Goal: Task Accomplishment & Management: Use online tool/utility

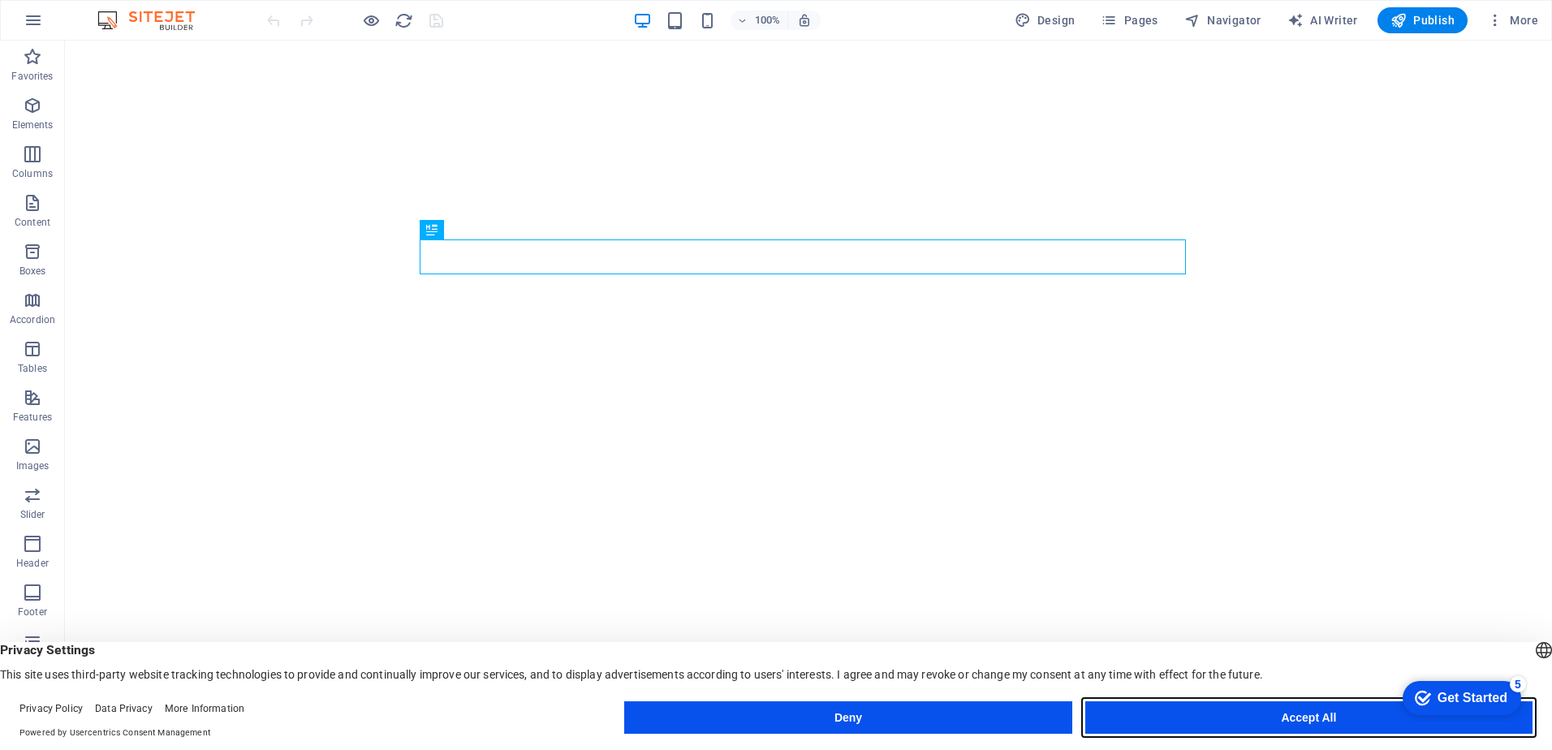
click at [1247, 717] on button "Accept All" at bounding box center [1308, 717] width 447 height 32
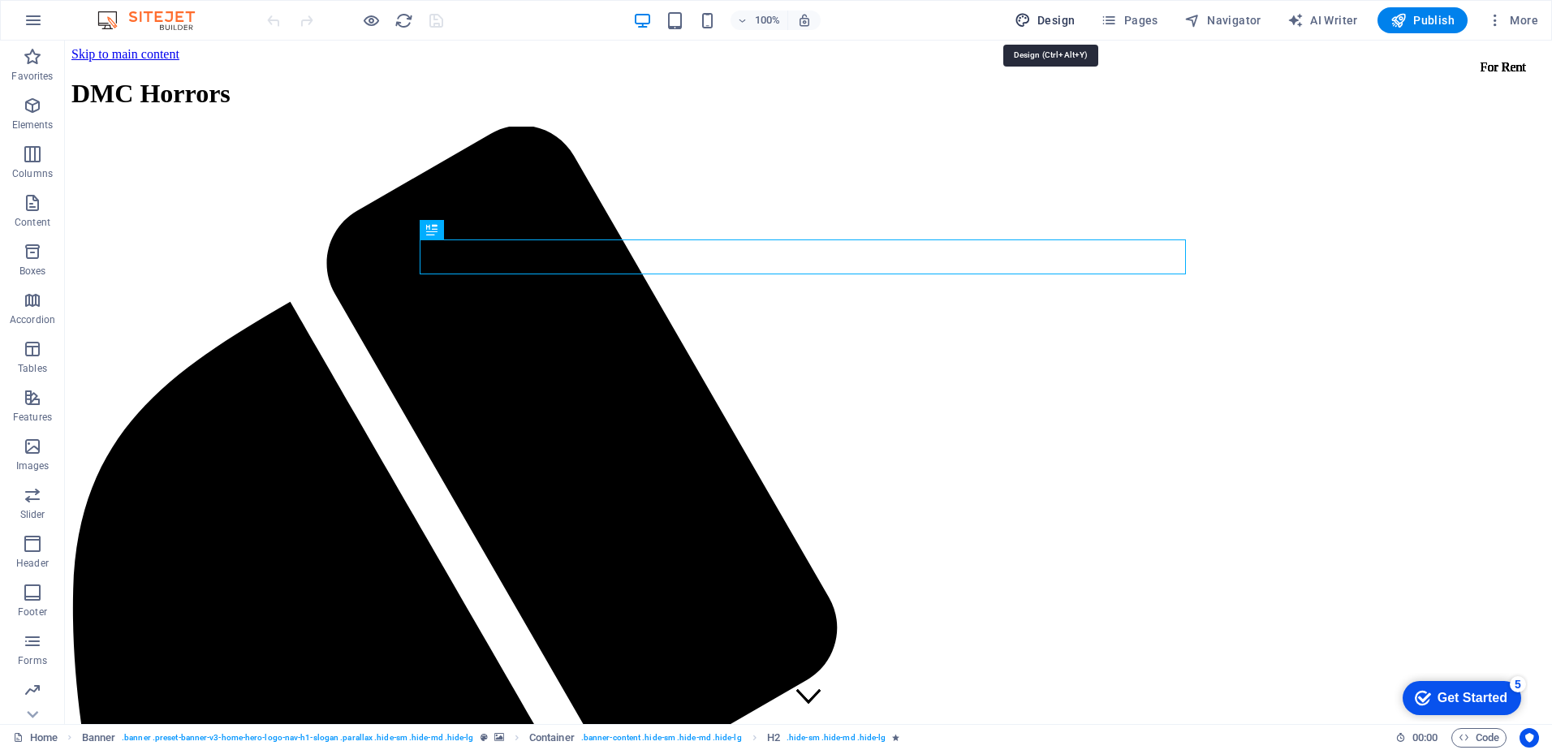
select select "px"
select select "200"
select select "px"
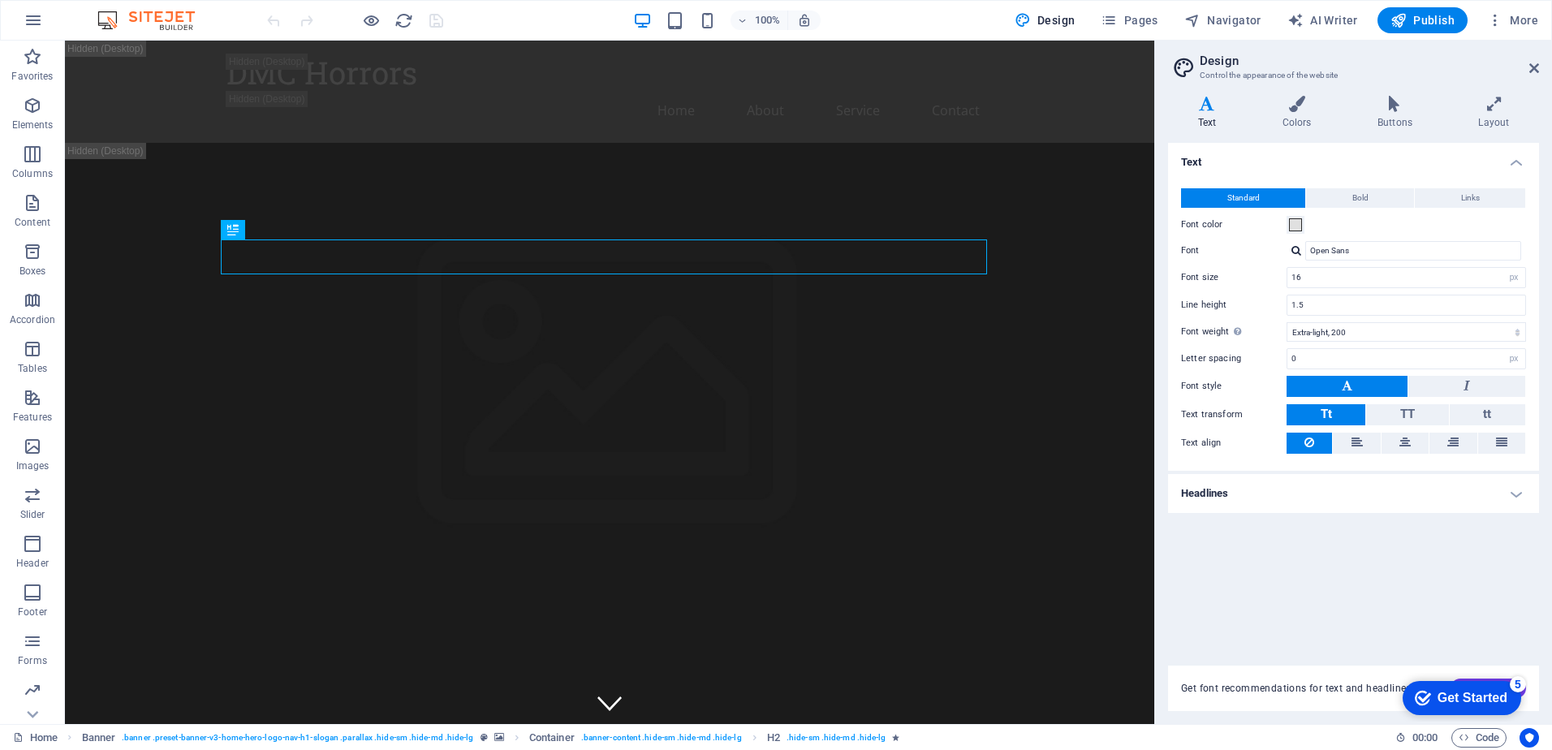
click at [1423, 690] on div "checkmark Get Started 5" at bounding box center [1461, 698] width 93 height 16
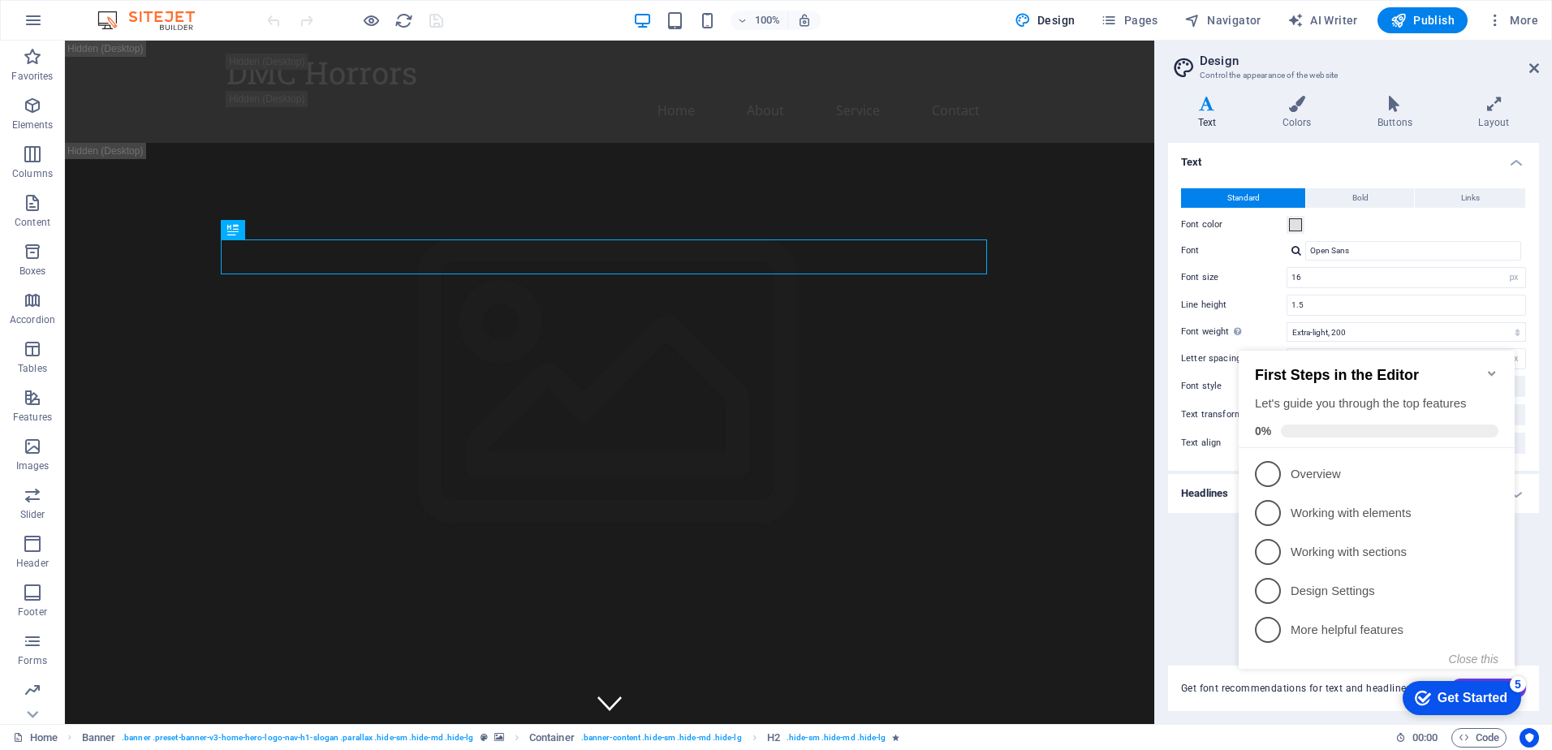
click at [1199, 585] on div "Text Standard Bold Links Font color Font Open Sans Font size 16 rem px Line hei…" at bounding box center [1353, 394] width 371 height 503
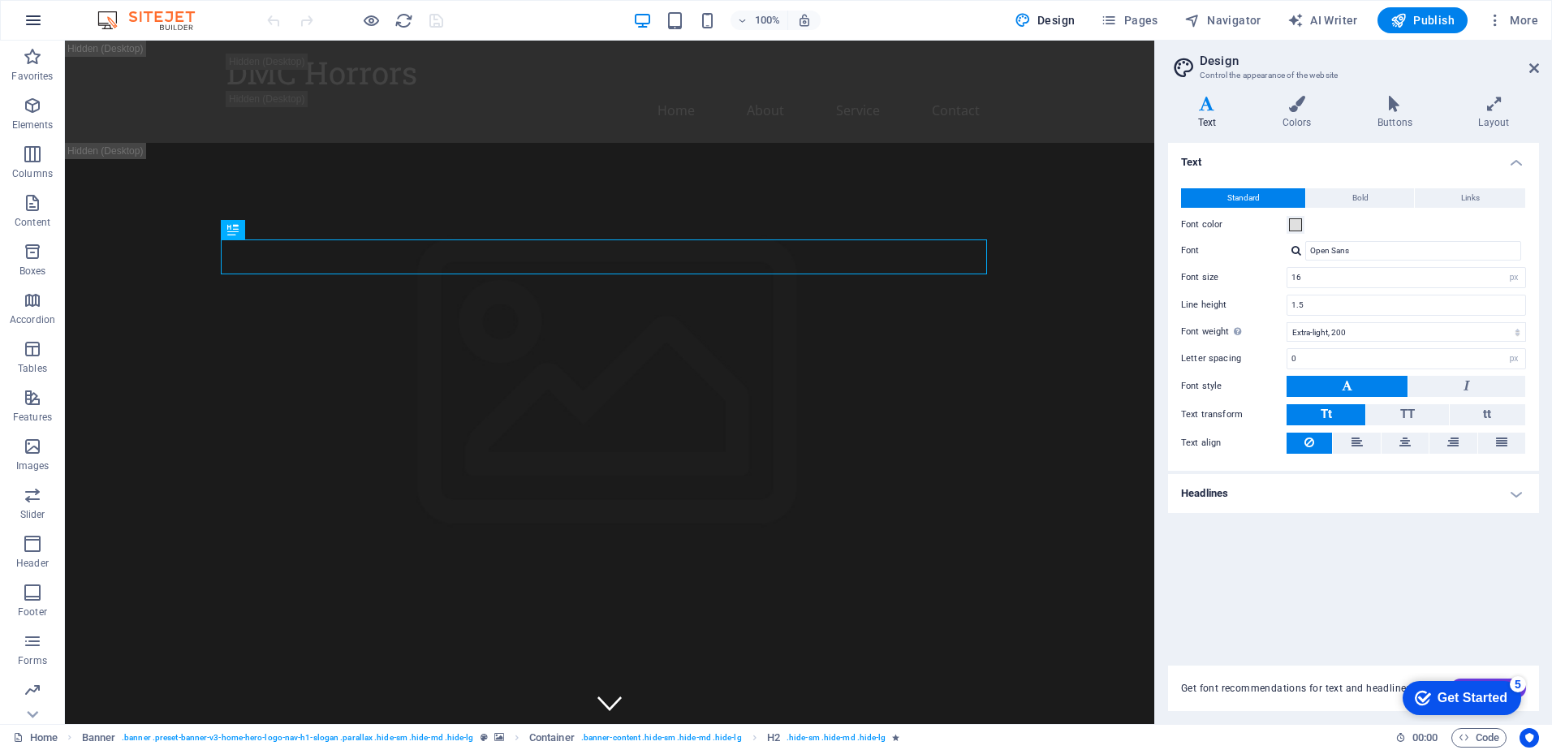
click at [0, 0] on icon "button" at bounding box center [0, 0] width 0 height 0
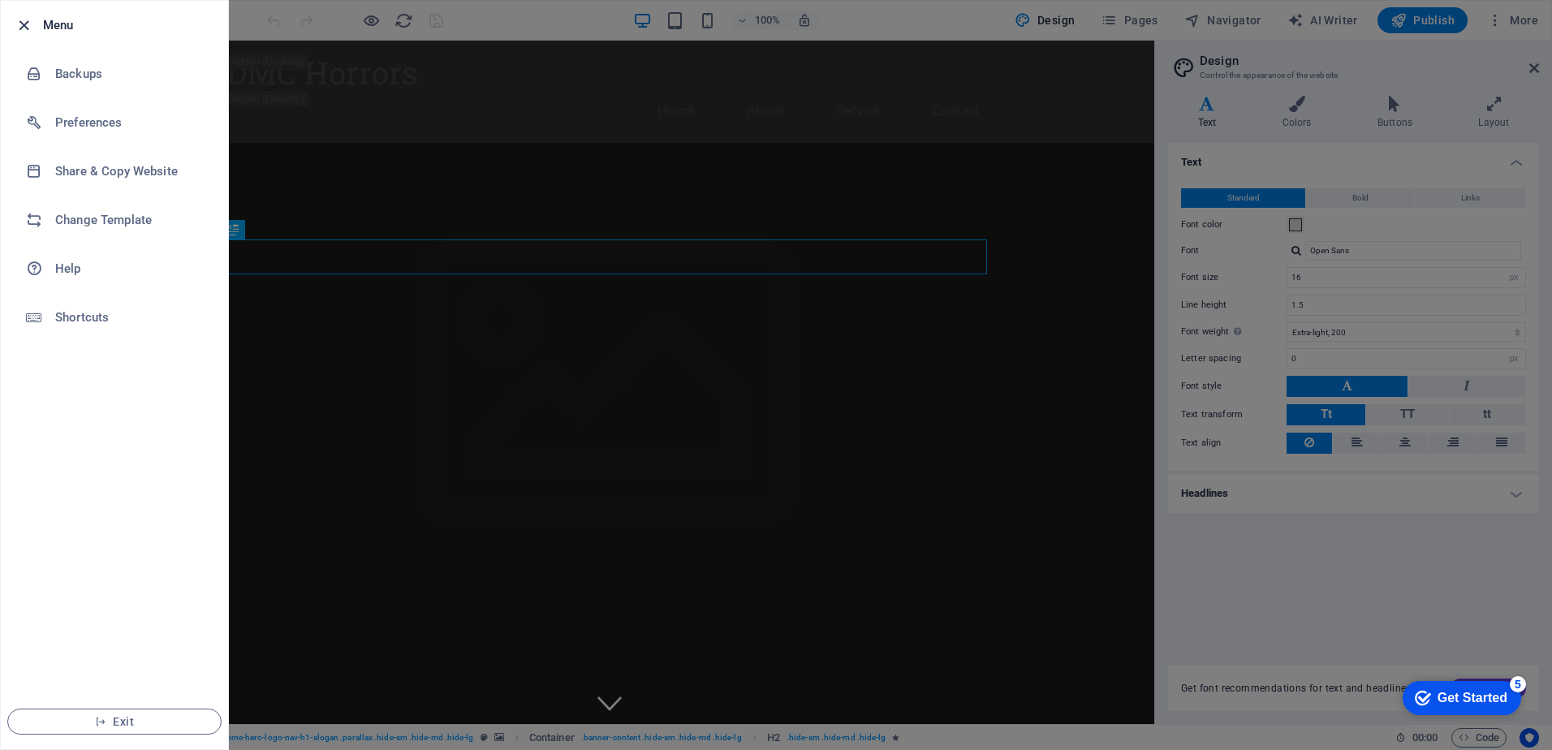
click at [32, 19] on icon "button" at bounding box center [24, 25] width 19 height 19
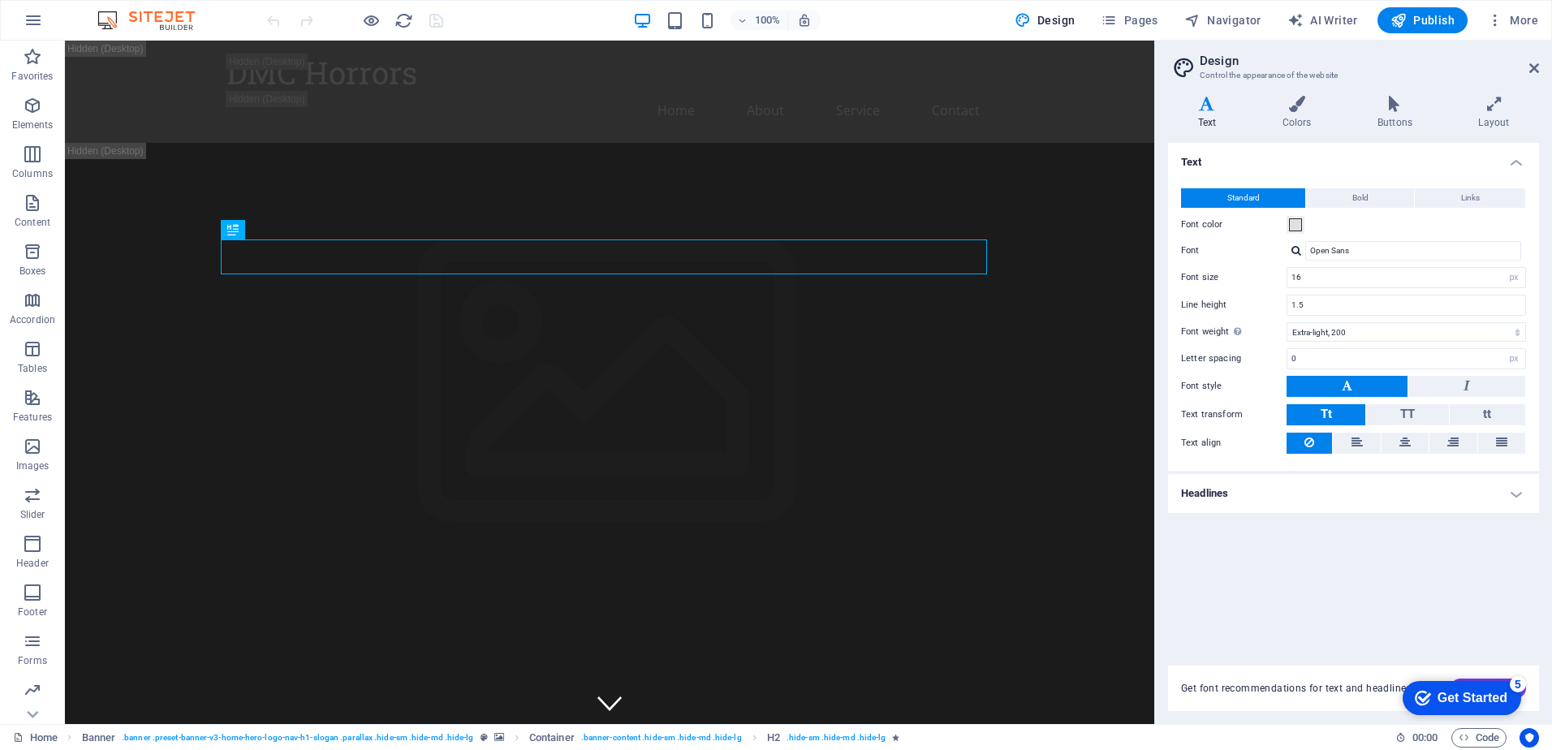
click at [0, 0] on img at bounding box center [0, 0] width 0 height 0
click at [0, 0] on span "AI Writer" at bounding box center [0, 0] width 0 height 0
select select "English"
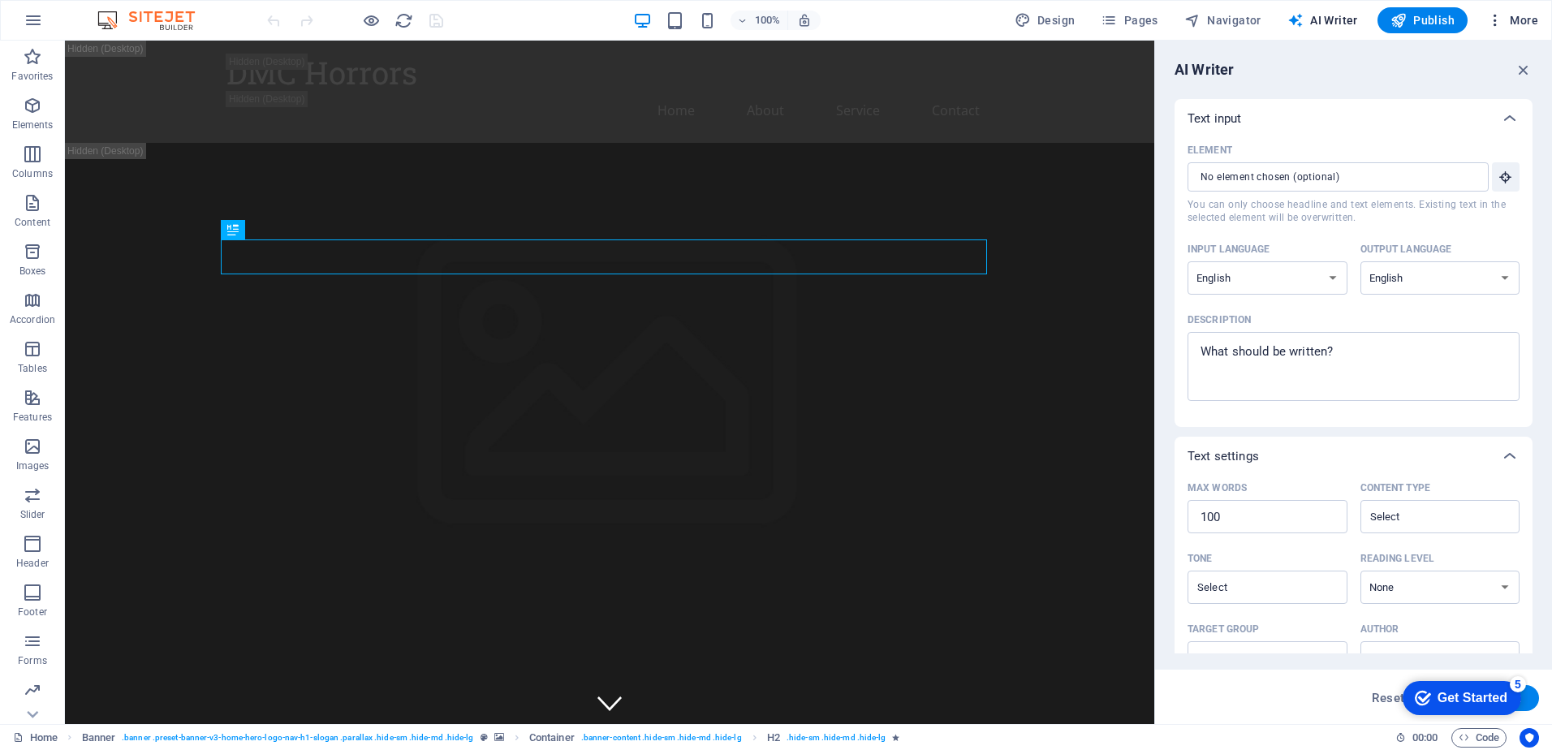
click at [1497, 23] on icon "button" at bounding box center [1495, 20] width 16 height 16
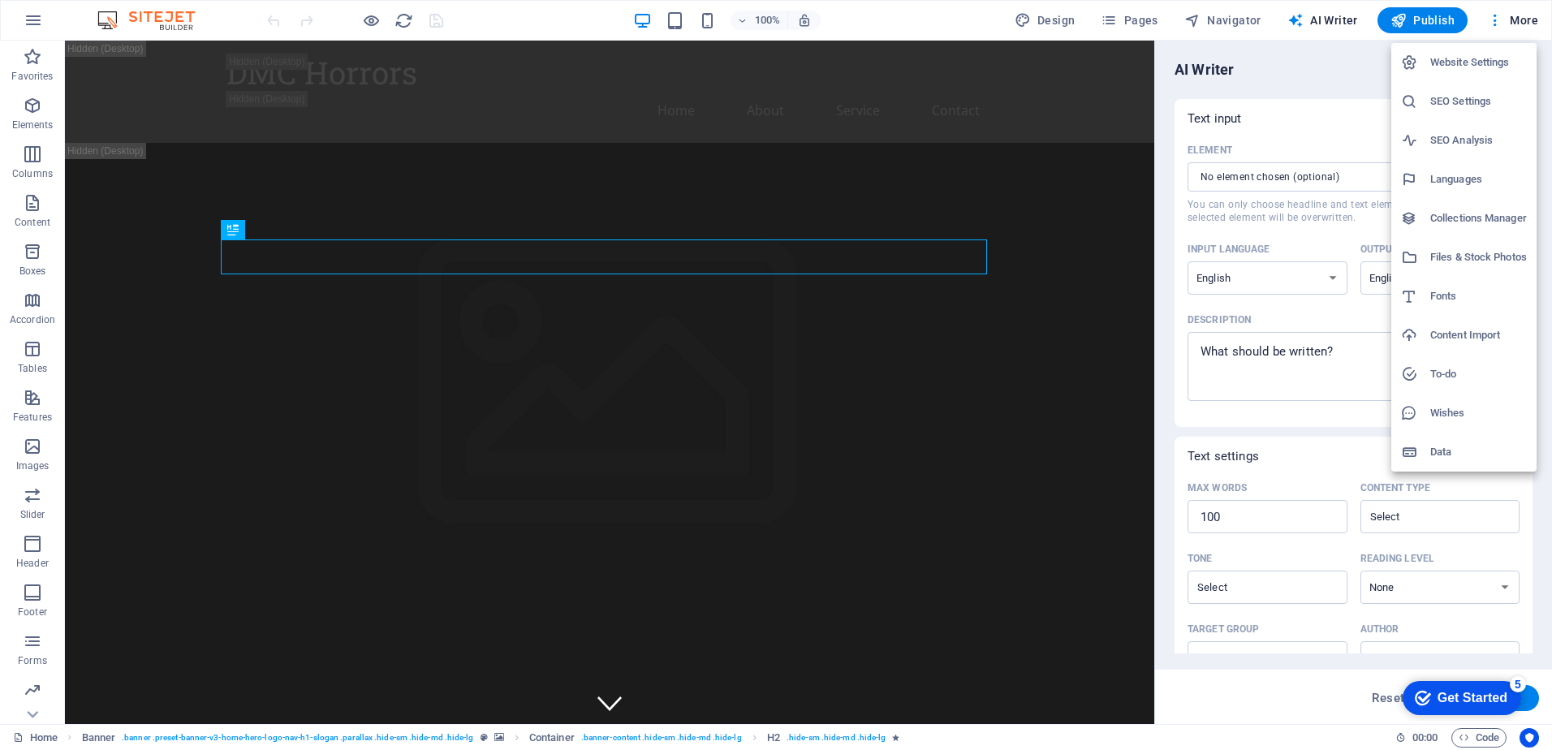
click at [1497, 24] on div at bounding box center [776, 375] width 1552 height 750
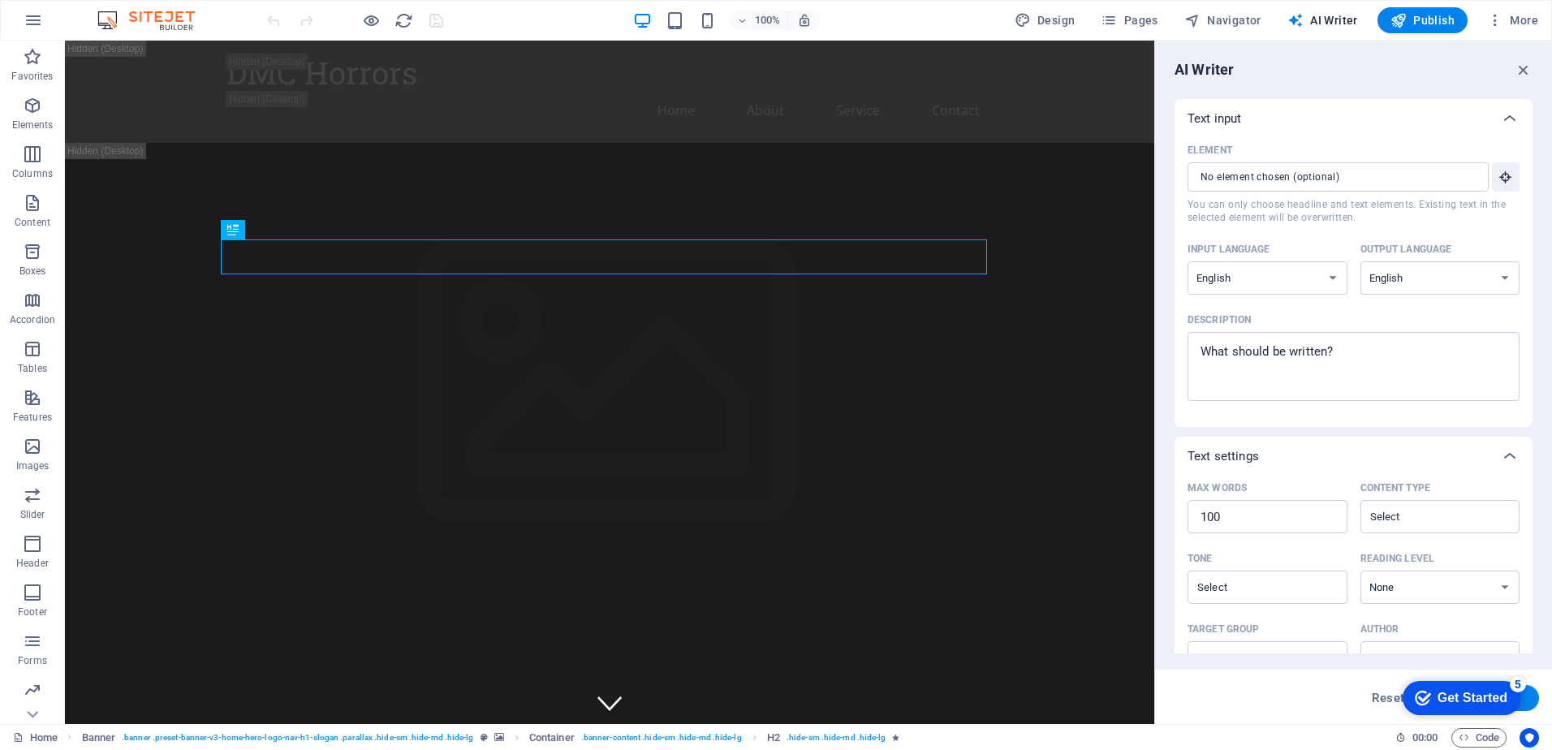
click at [1309, 73] on div "AI Writer" at bounding box center [1353, 69] width 358 height 19
click at [1122, 54] on div "DMC Horrors Home About Service Contact" at bounding box center [609, 92] width 1089 height 102
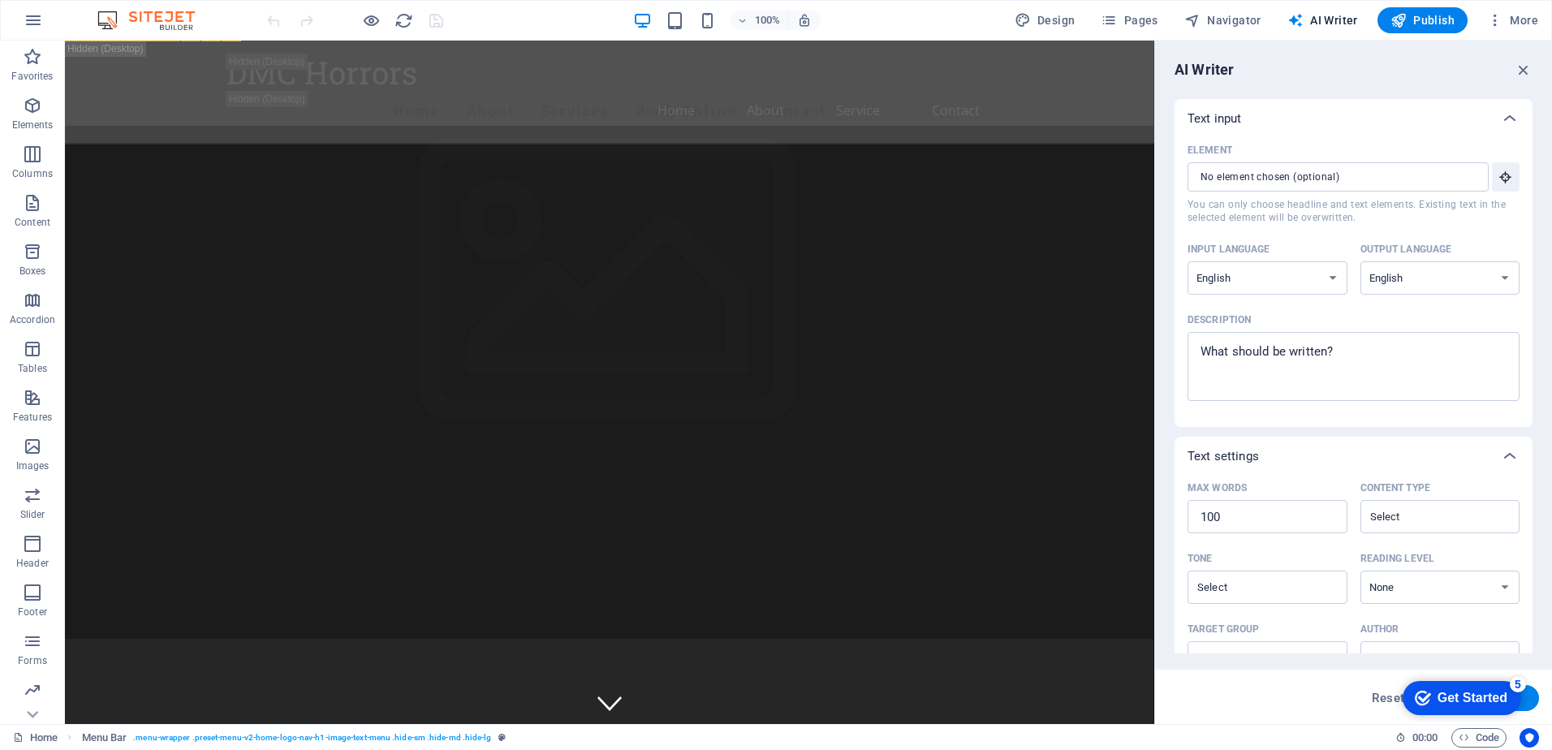
scroll to position [406, 0]
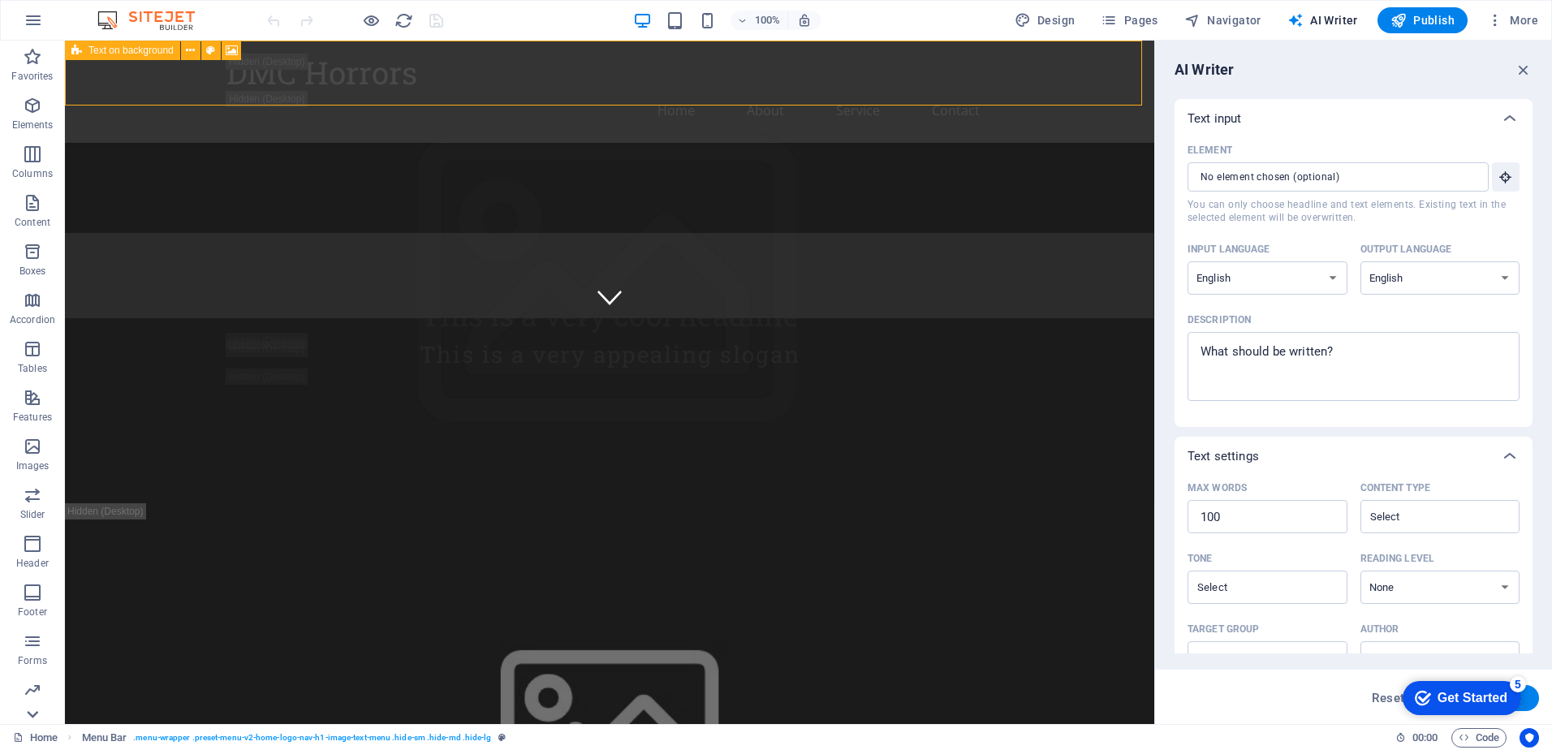
click at [38, 719] on icon at bounding box center [32, 714] width 23 height 23
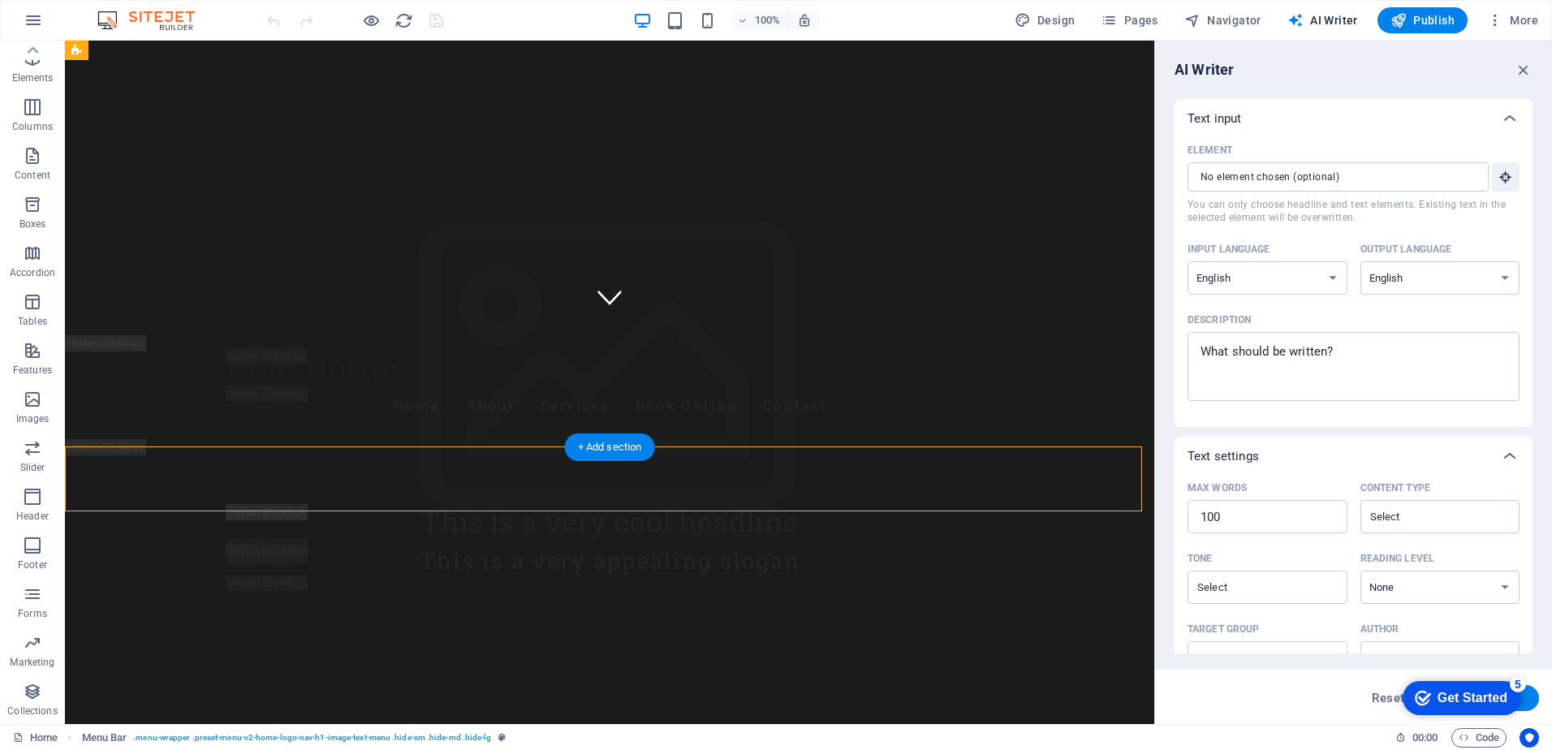
scroll to position [0, 0]
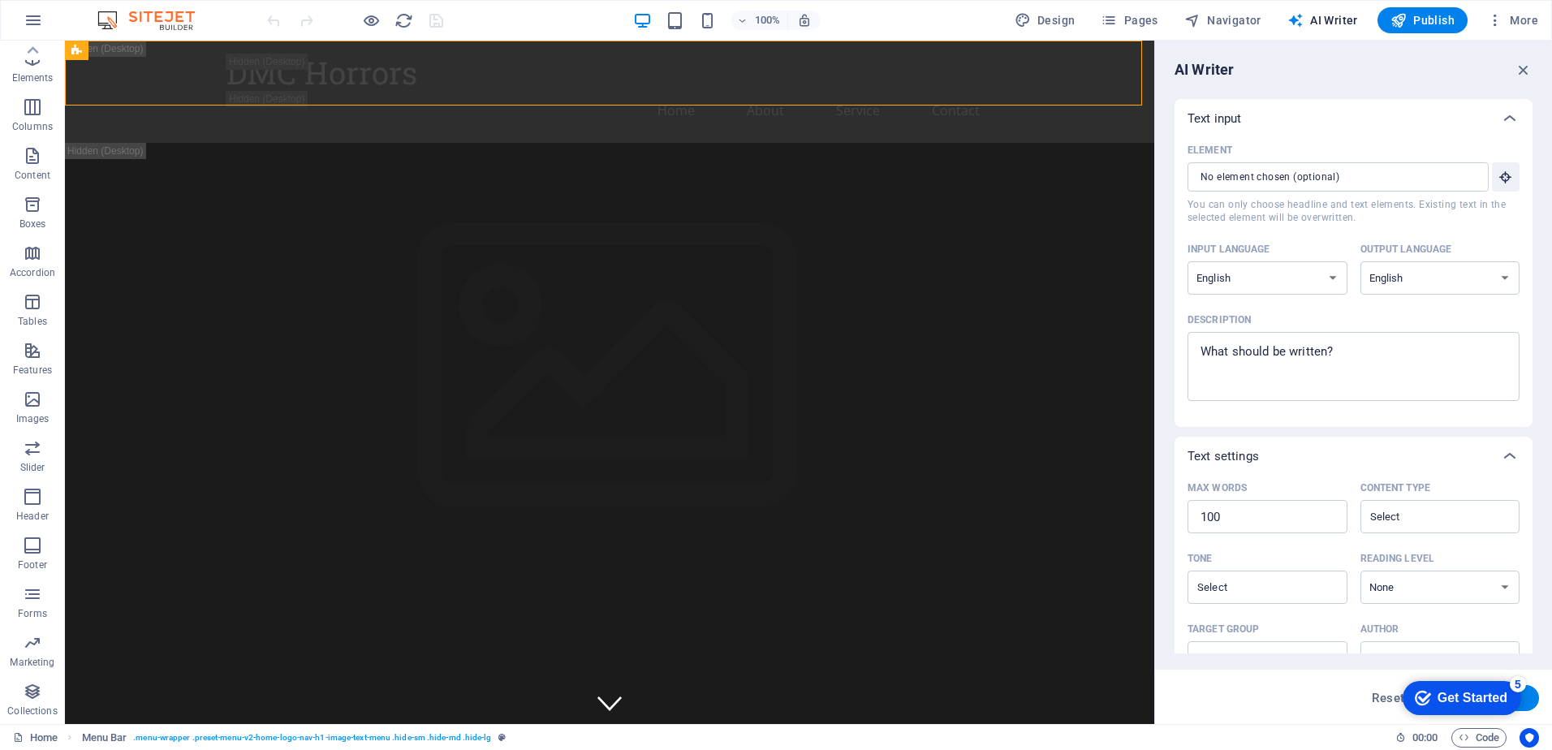
click at [1299, 694] on div "Reset Generate text" at bounding box center [1353, 698] width 371 height 26
click at [1467, 733] on icon "button" at bounding box center [1463, 737] width 11 height 11
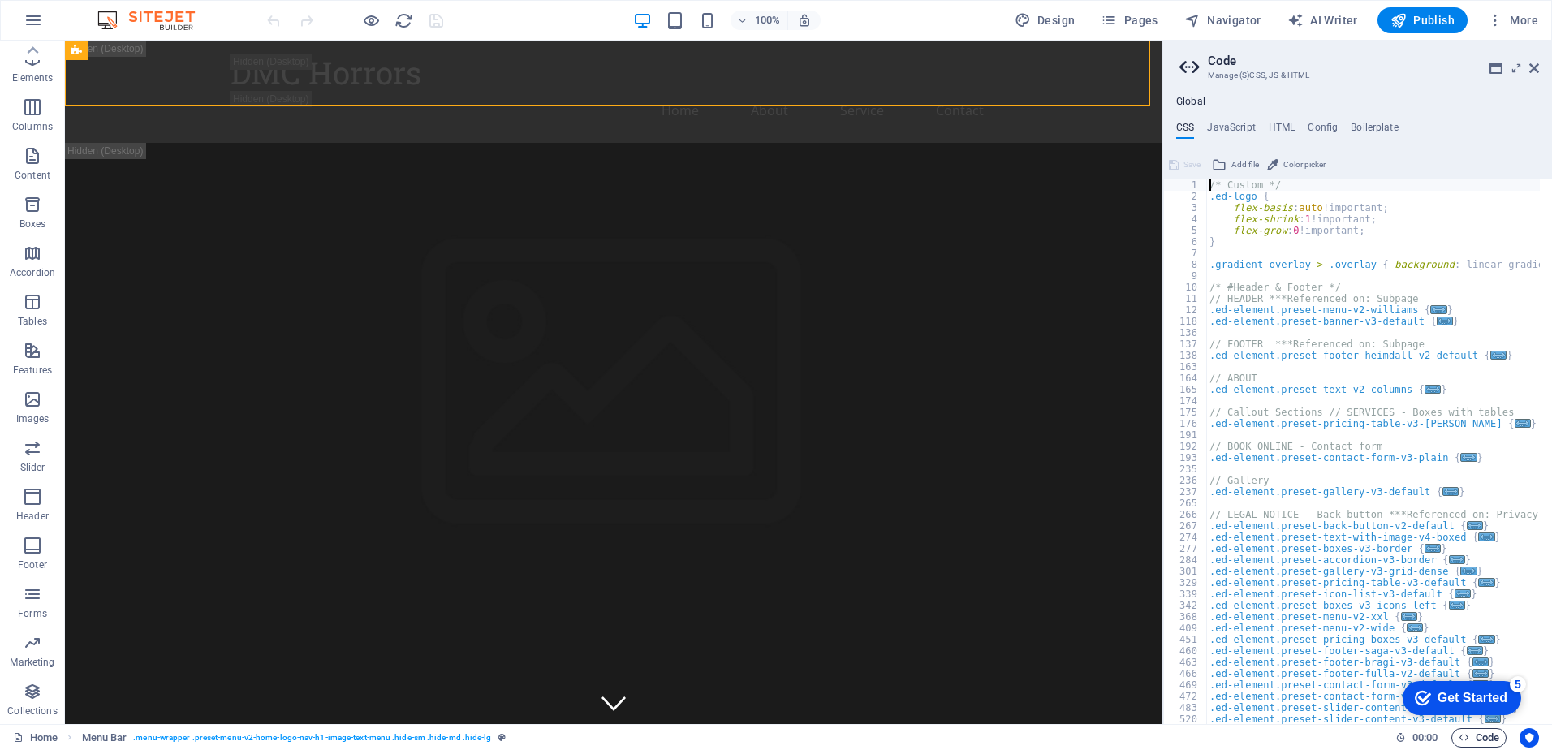
click at [1467, 733] on icon "button" at bounding box center [1463, 737] width 11 height 11
click at [1279, 128] on h4 "HTML" at bounding box center [1282, 131] width 27 height 18
type textarea "<a href="#main-content" class="wv-link-content button">Skip to main content</a>"
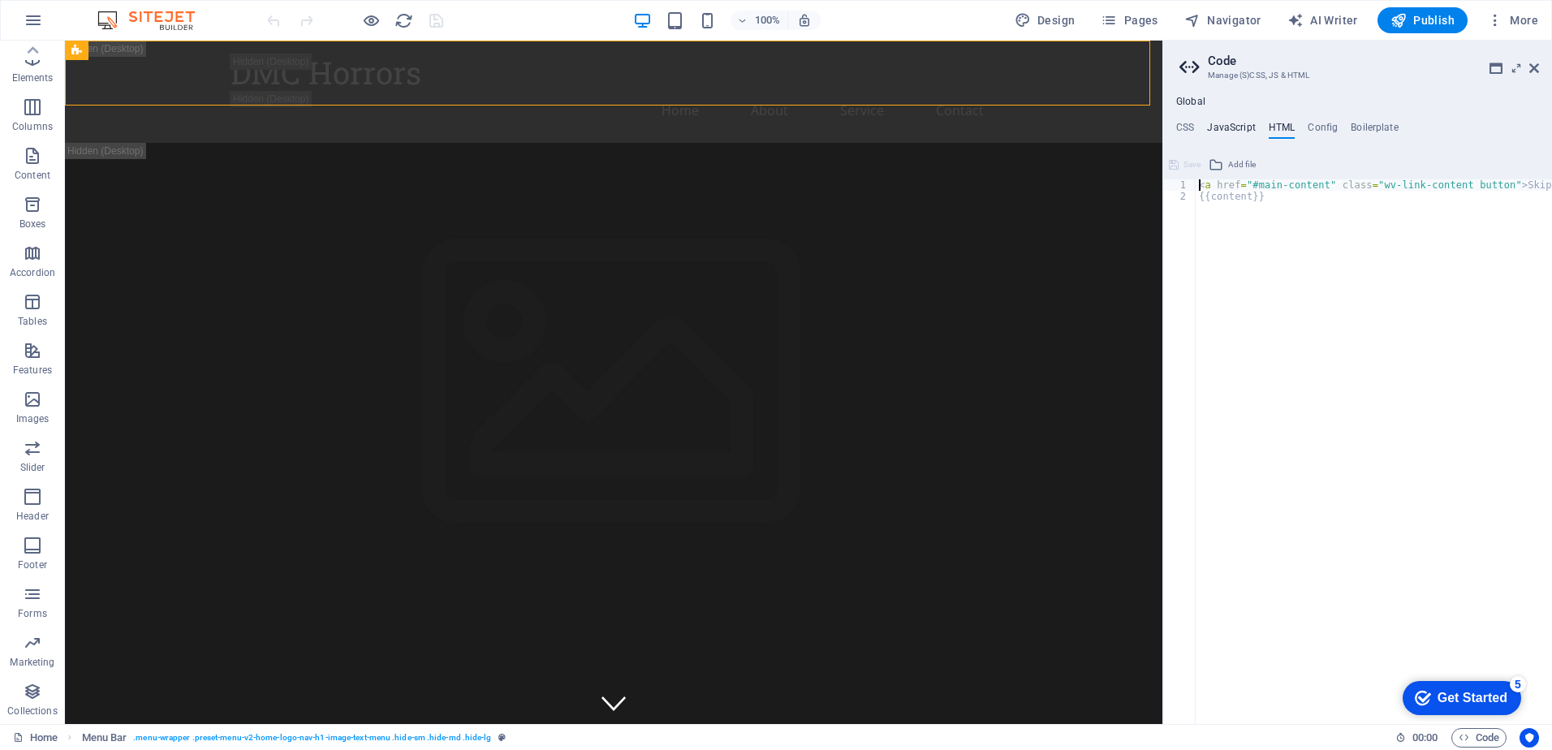
click at [1233, 133] on h4 "JavaScript" at bounding box center [1231, 131] width 48 height 18
type textarea "/* JS for preset "Menu V2" */"
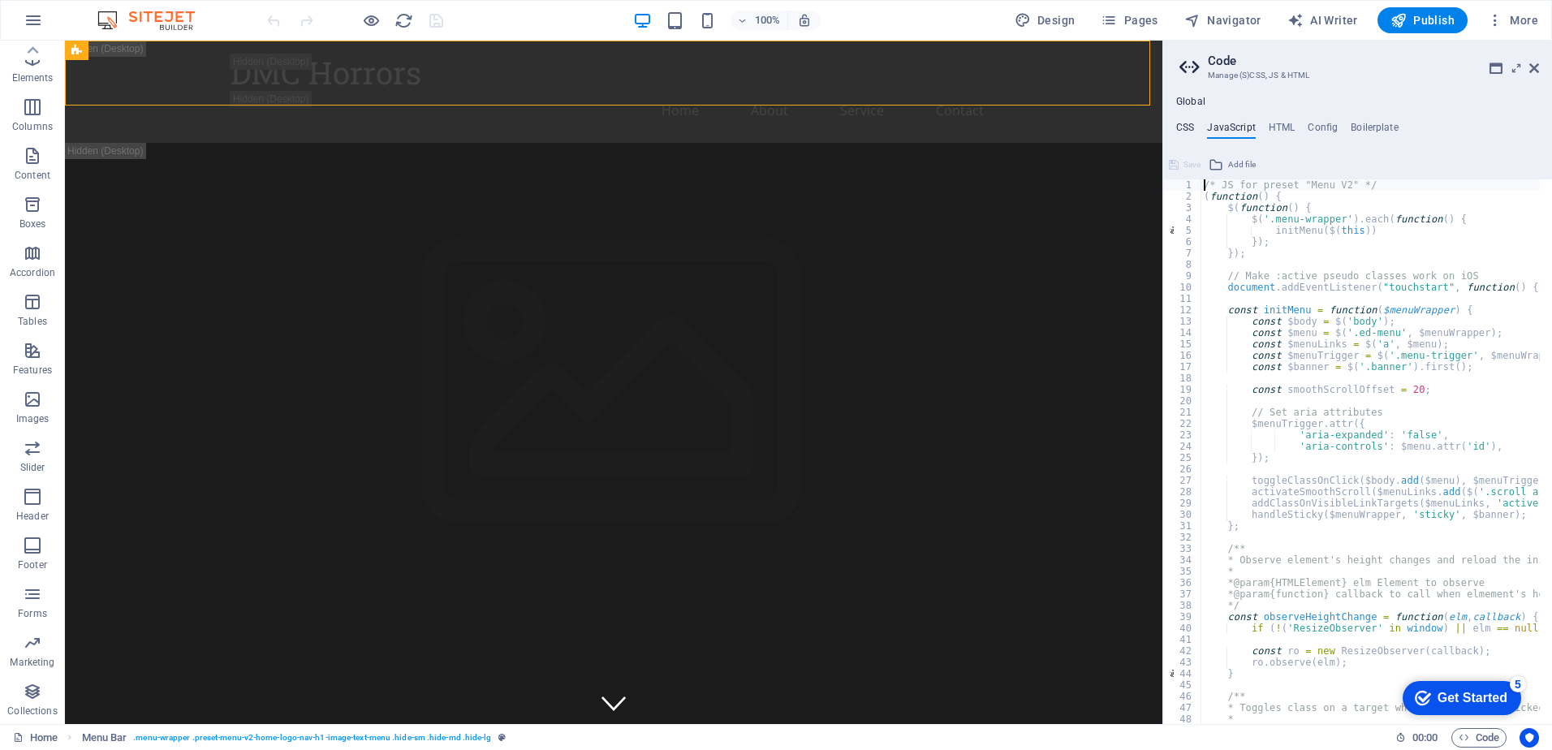
click at [1189, 134] on h4 "CSS" at bounding box center [1185, 131] width 18 height 18
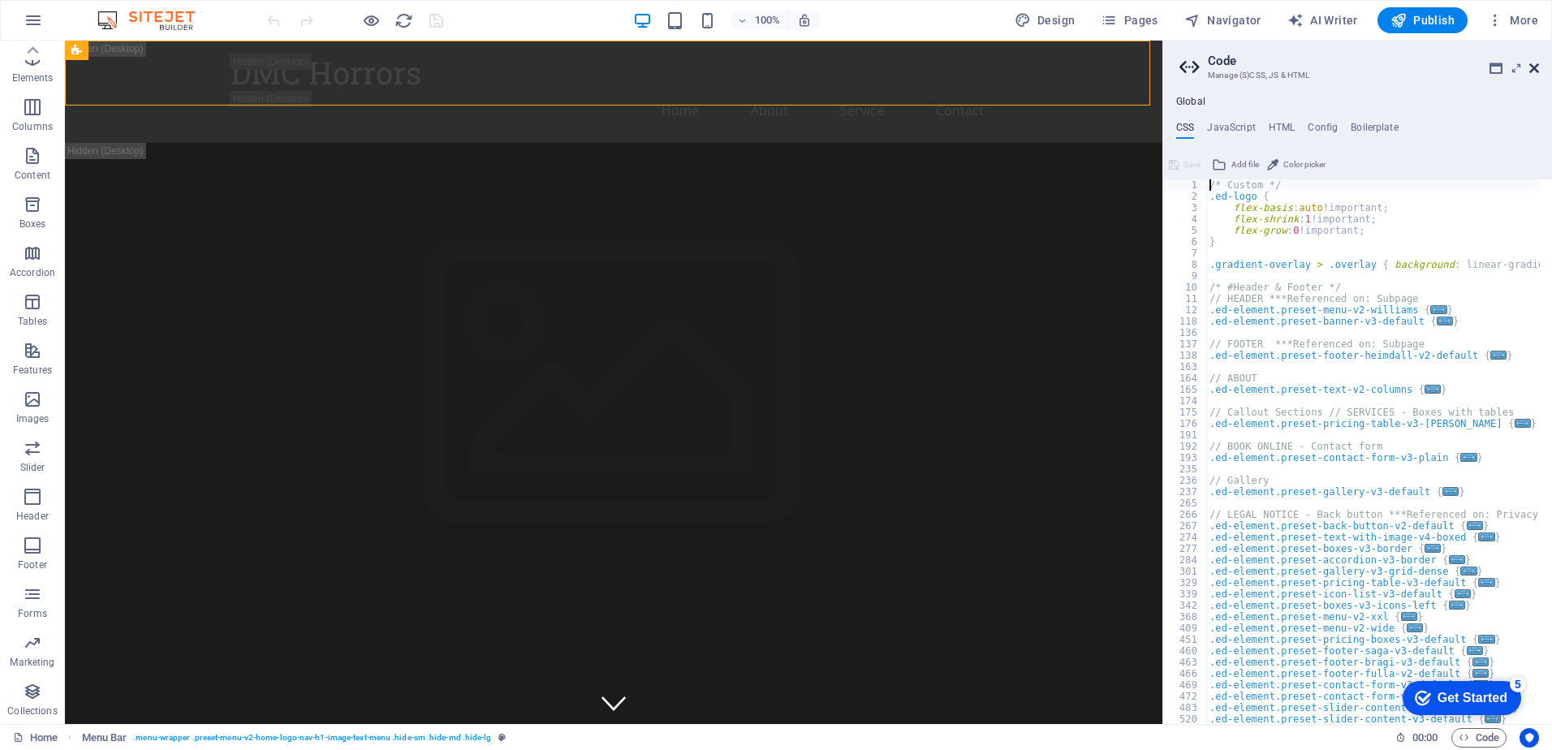
click at [1534, 67] on icon at bounding box center [1534, 68] width 10 height 13
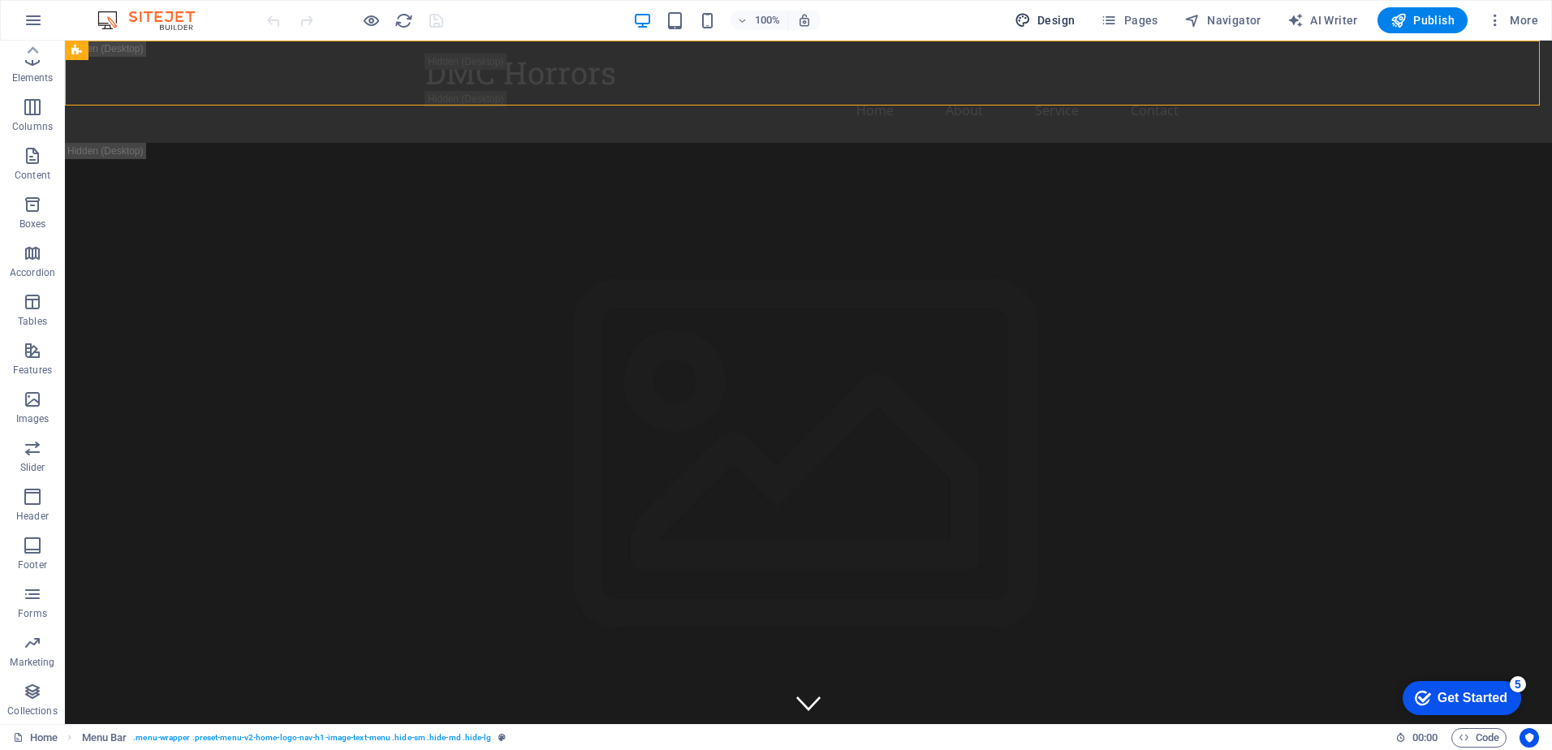
select select "px"
select select "200"
select select "px"
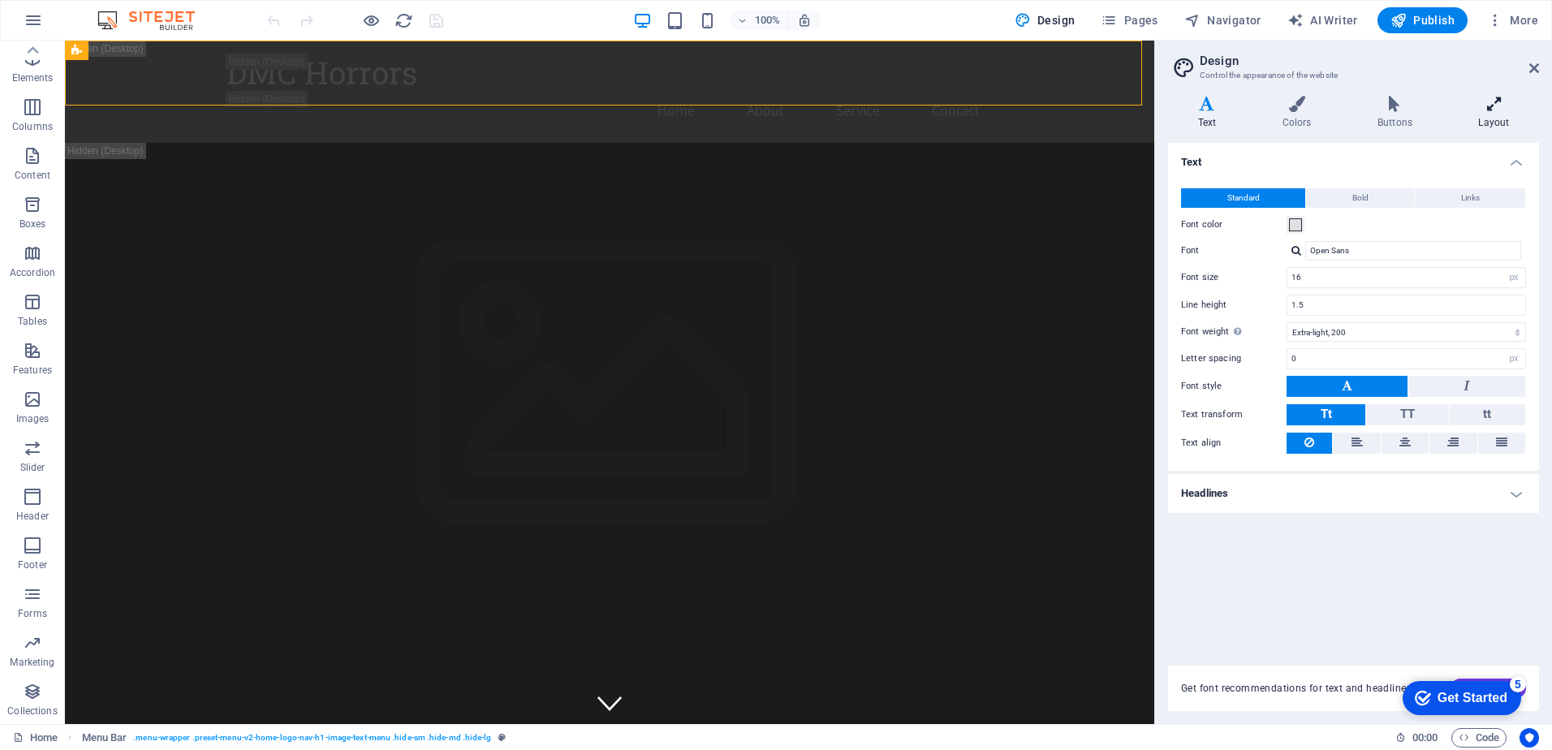
click at [1496, 114] on h4 "Layout" at bounding box center [1494, 113] width 90 height 34
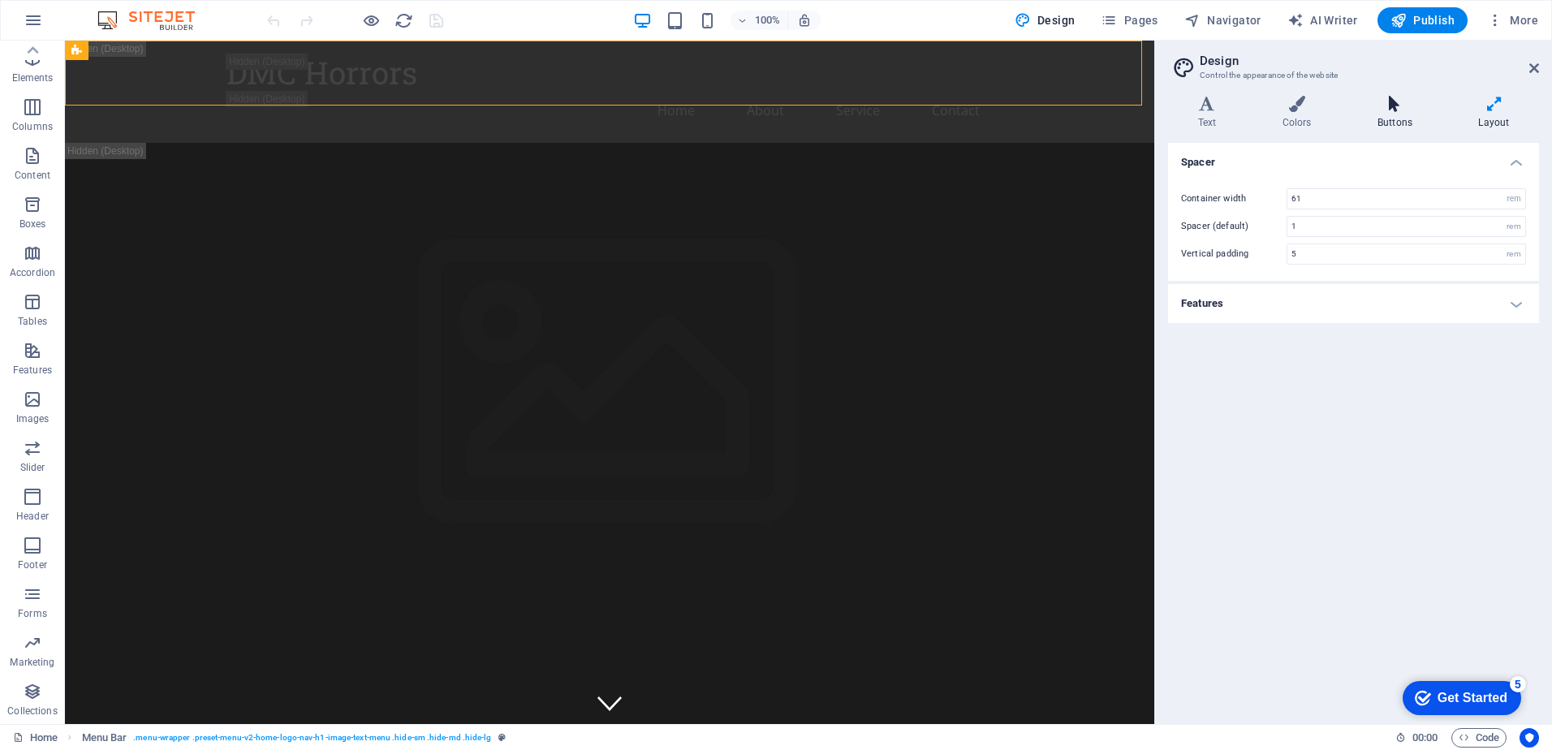
click at [1385, 111] on icon at bounding box center [1394, 104] width 94 height 16
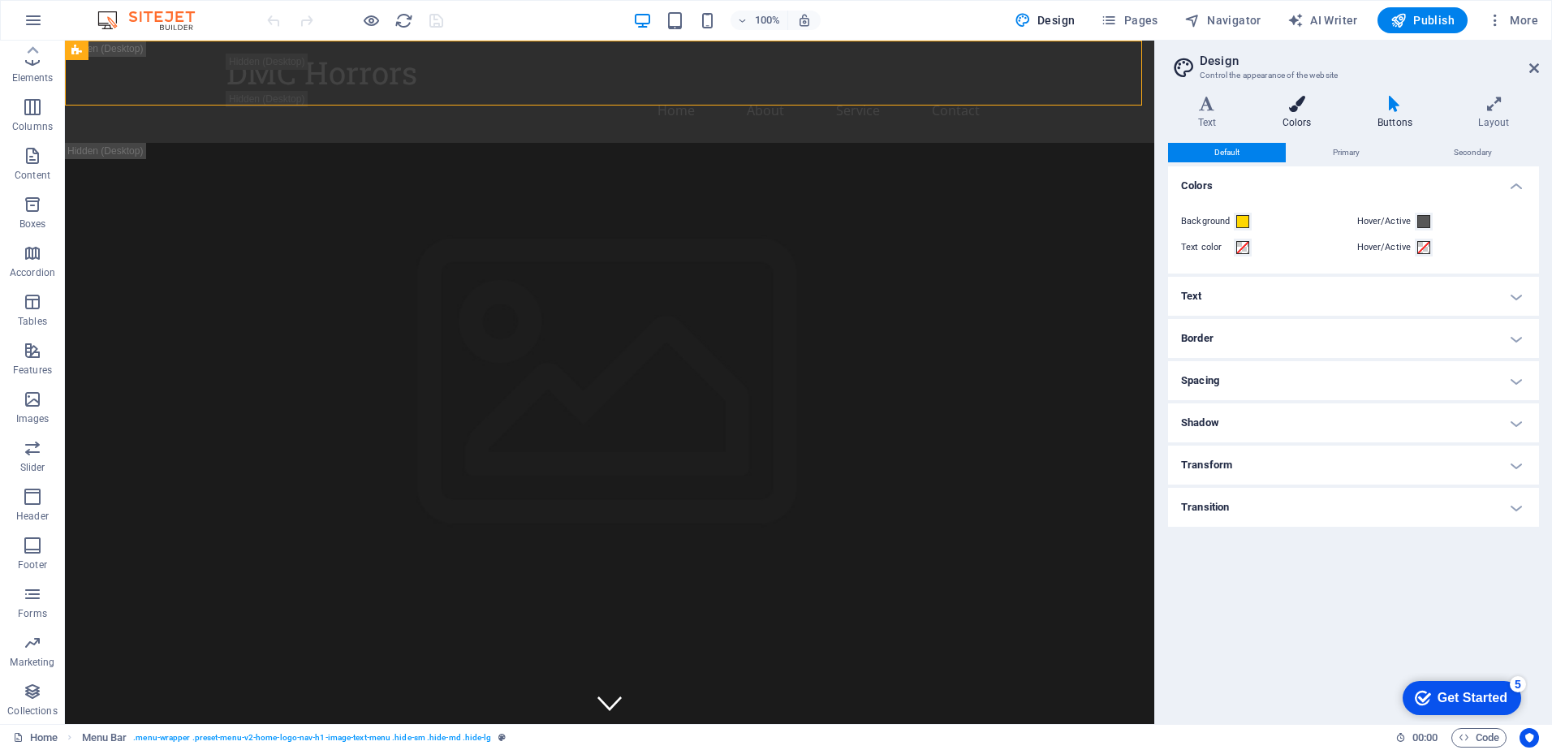
click at [1310, 106] on icon at bounding box center [1296, 104] width 88 height 16
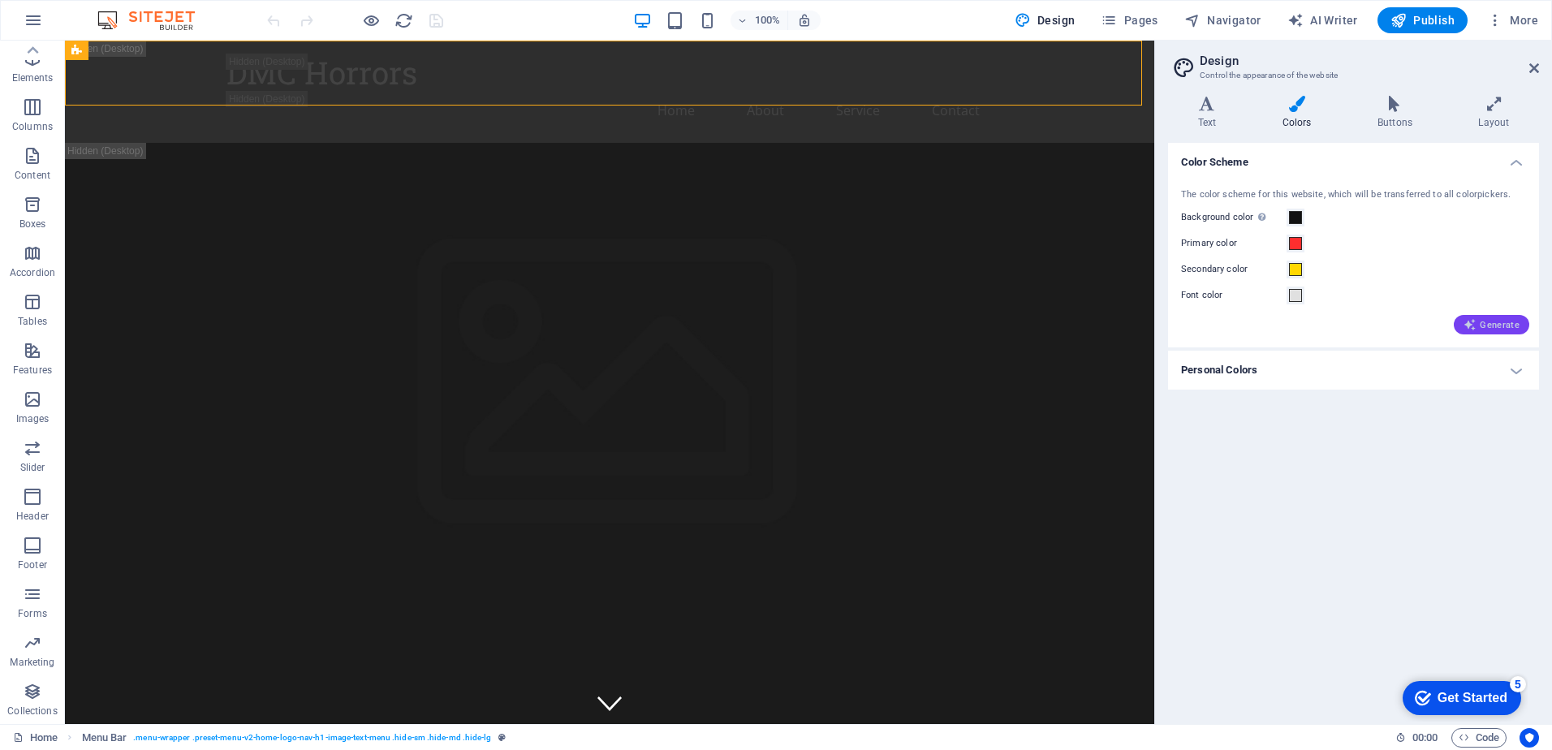
click at [1484, 324] on span "Generate" at bounding box center [1491, 324] width 56 height 13
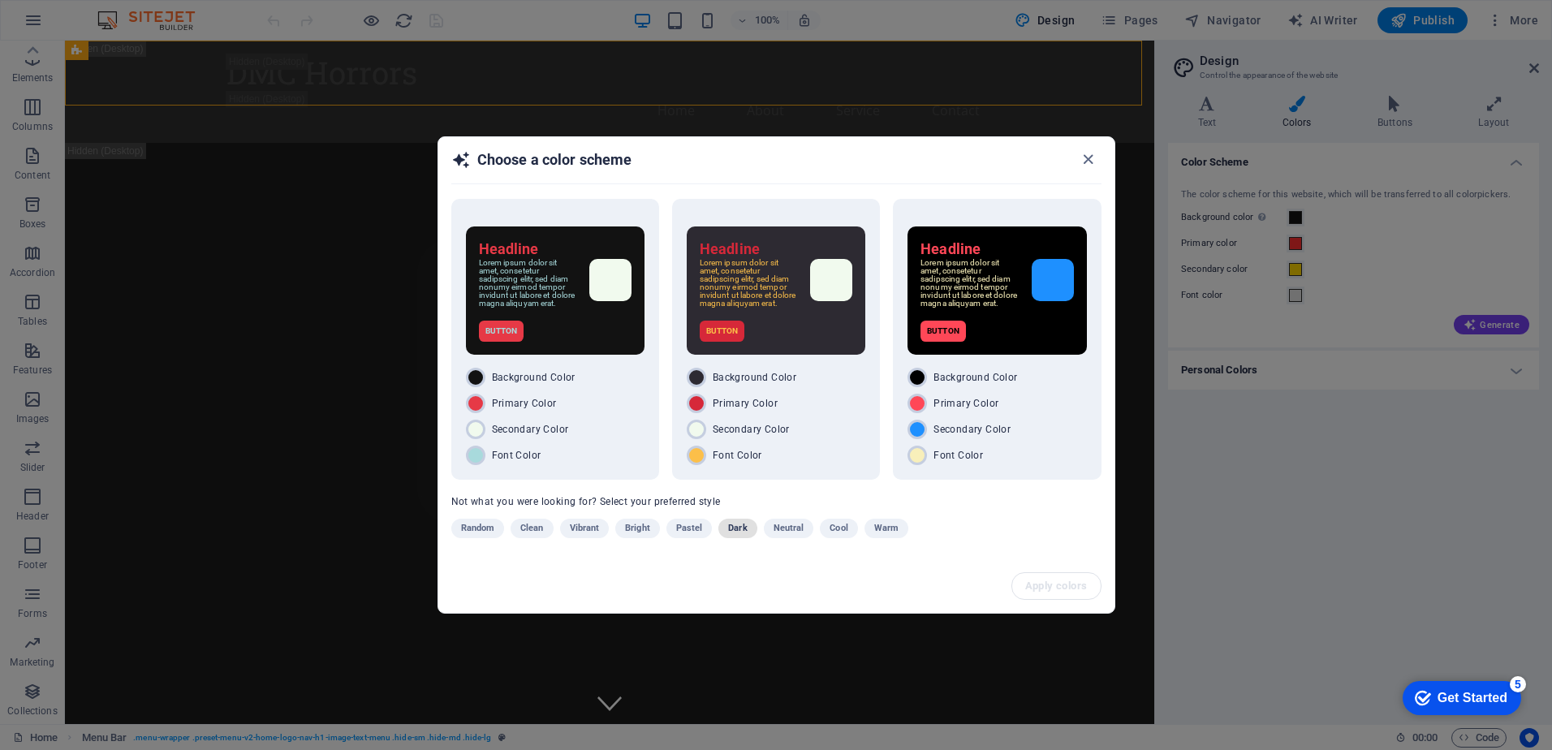
click at [737, 534] on span "Dark" at bounding box center [737, 528] width 19 height 19
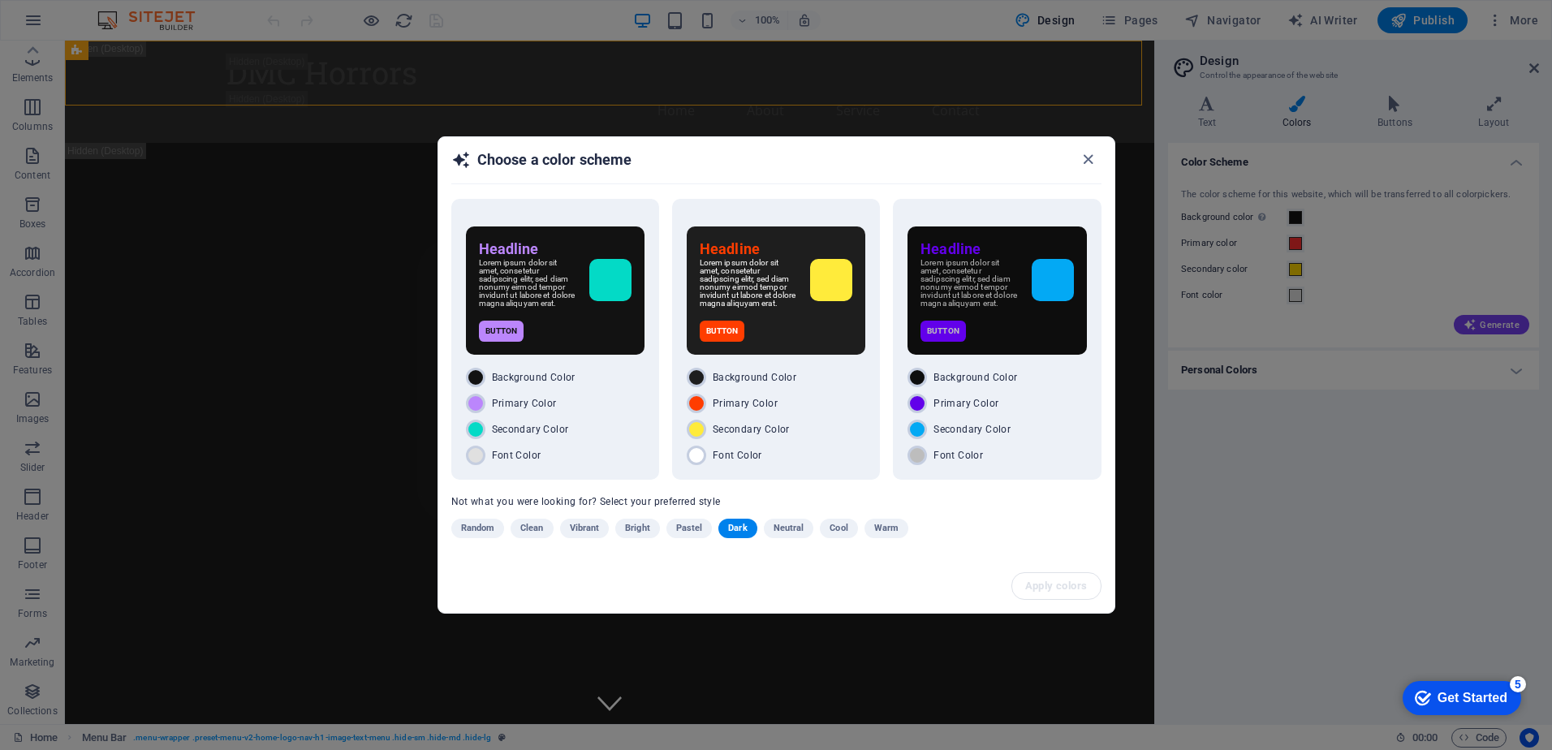
click at [735, 534] on span "Dark" at bounding box center [737, 528] width 19 height 19
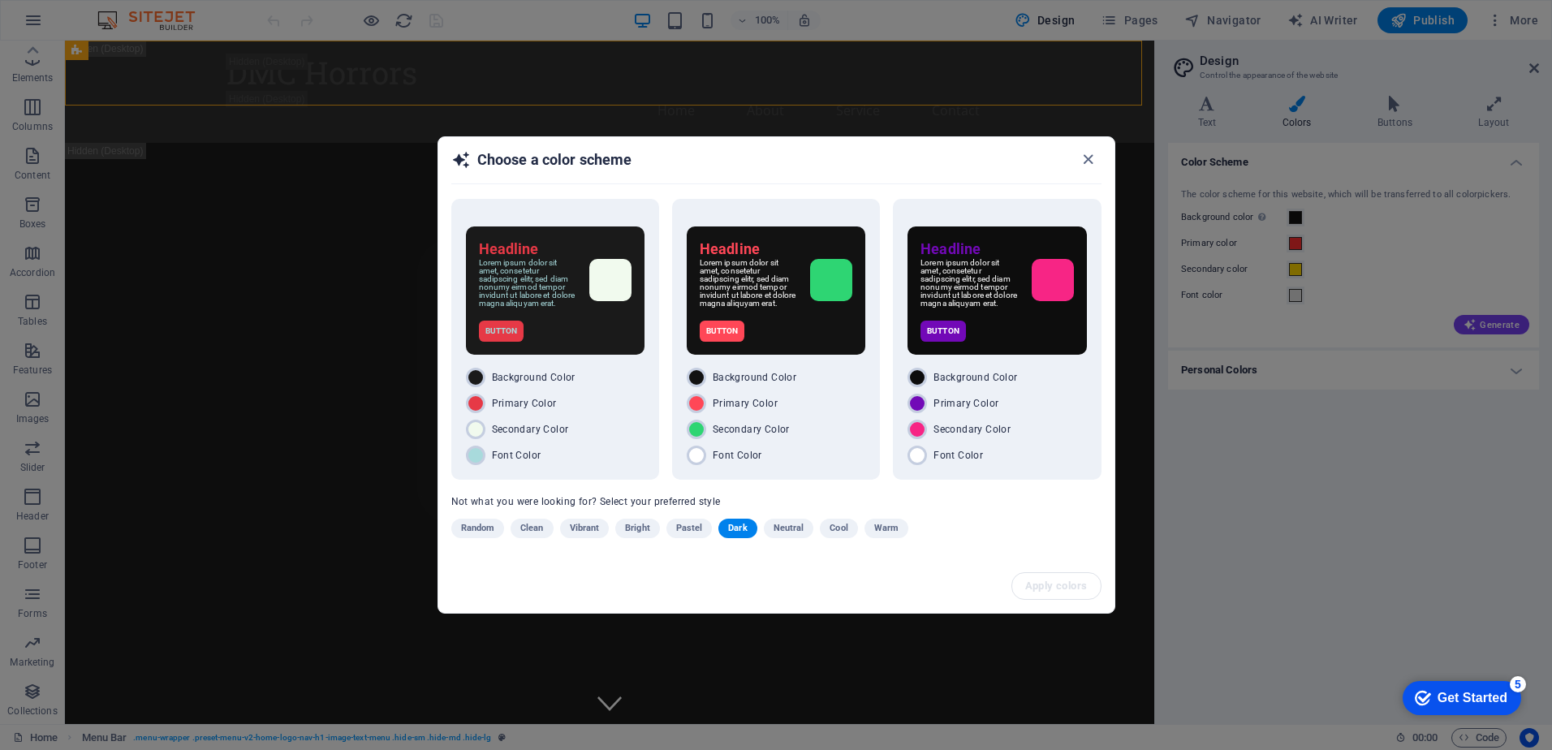
click at [745, 528] on span "Dark" at bounding box center [737, 528] width 19 height 19
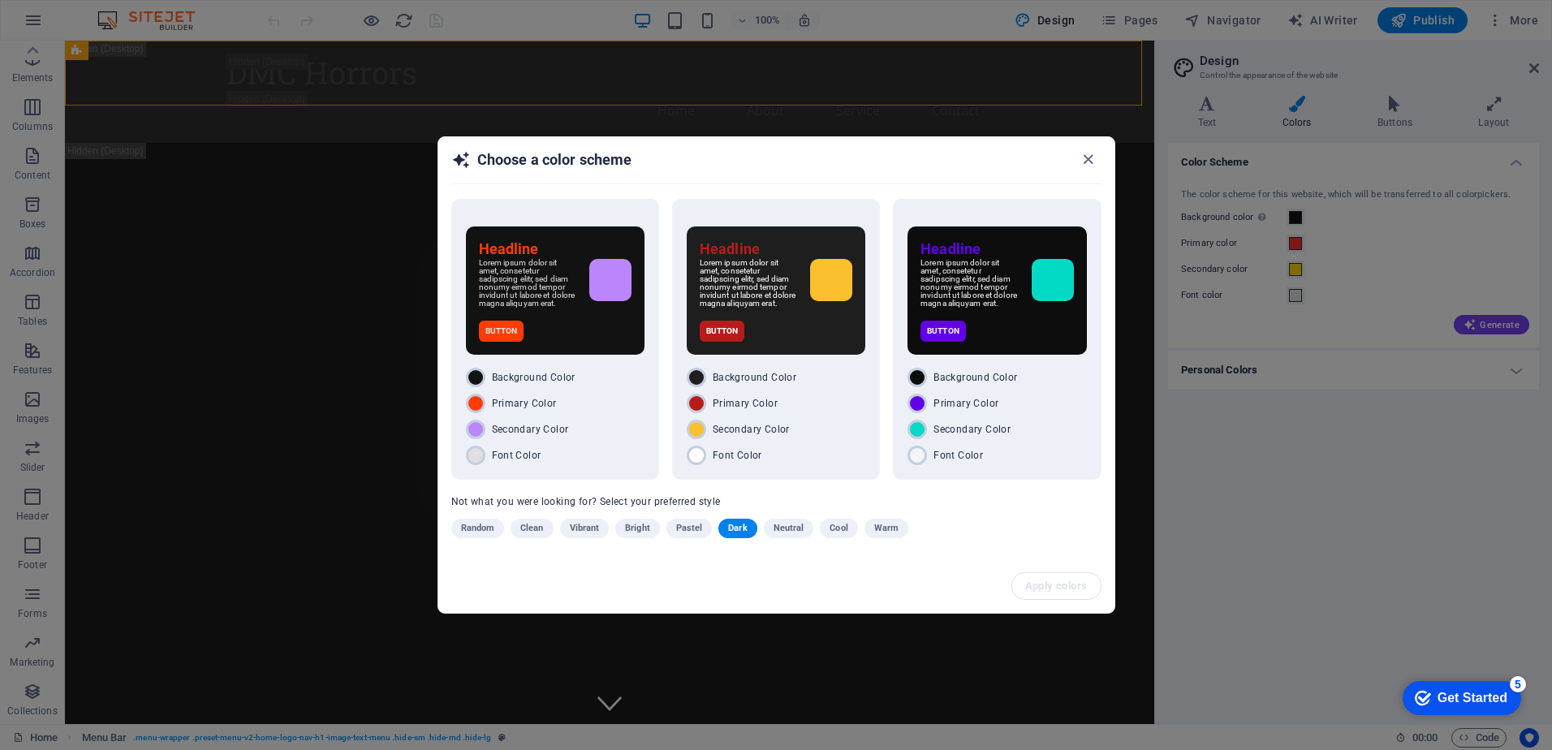
click at [739, 530] on span "Dark" at bounding box center [737, 528] width 19 height 19
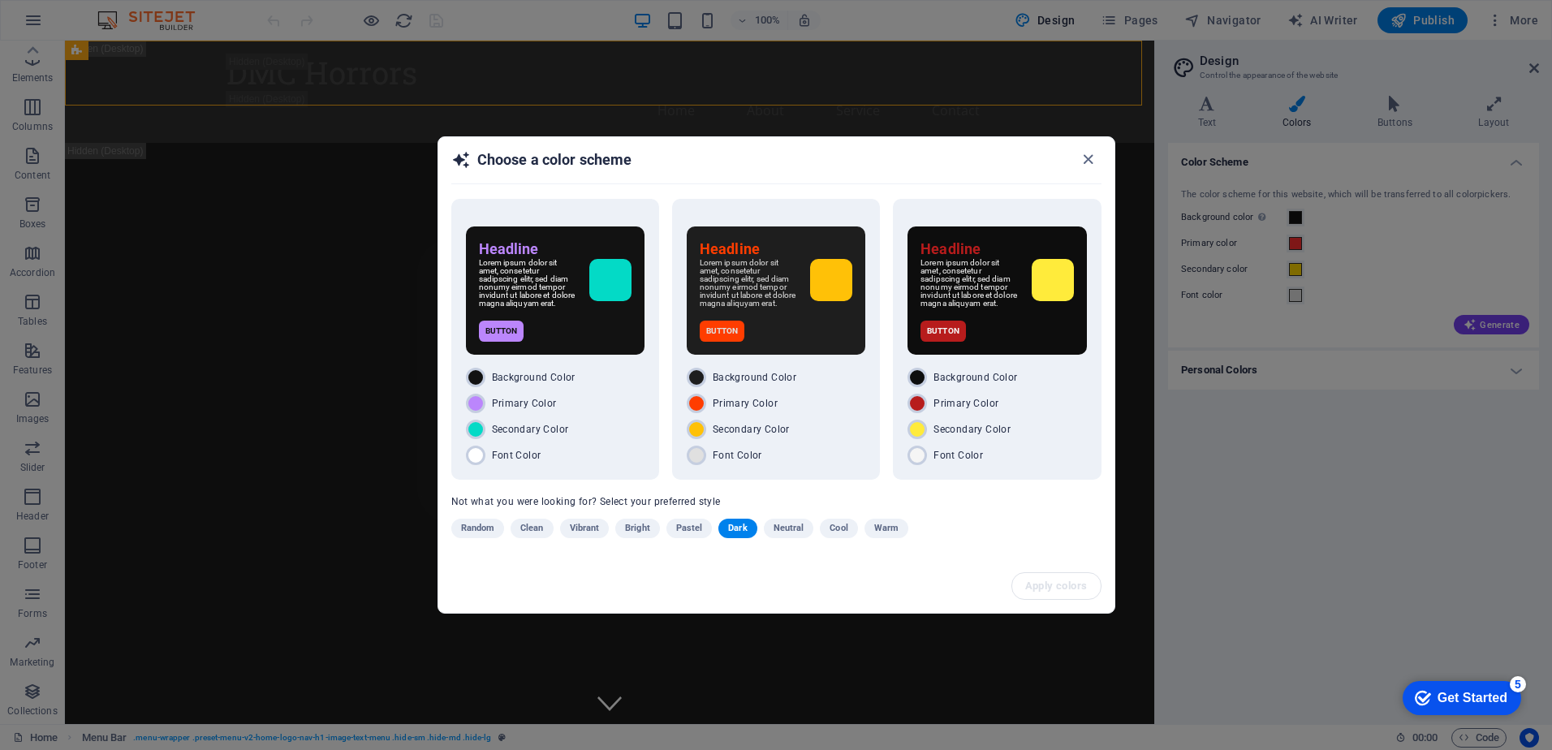
click at [739, 528] on span "Dark" at bounding box center [737, 528] width 19 height 19
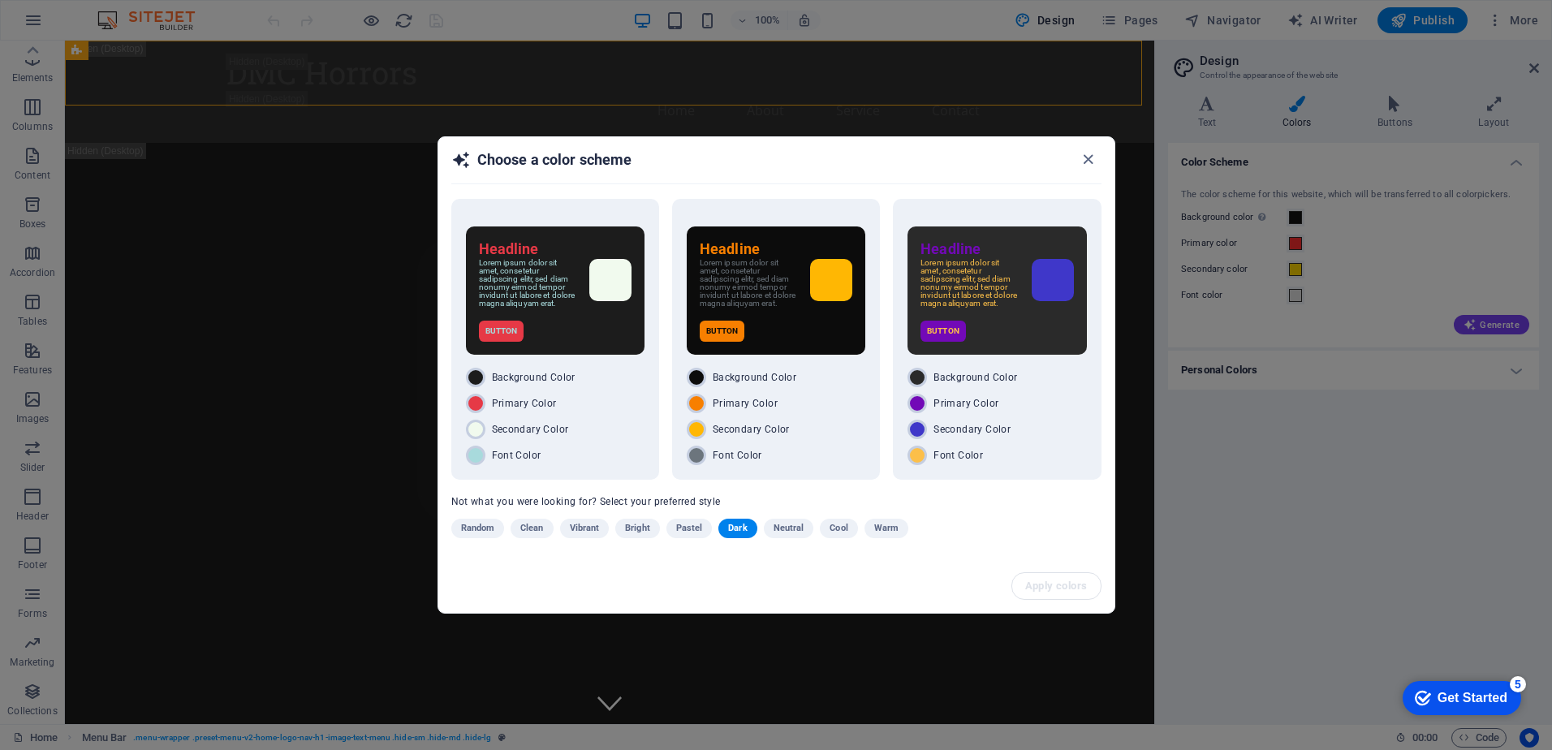
click at [739, 528] on span "Dark" at bounding box center [737, 528] width 19 height 19
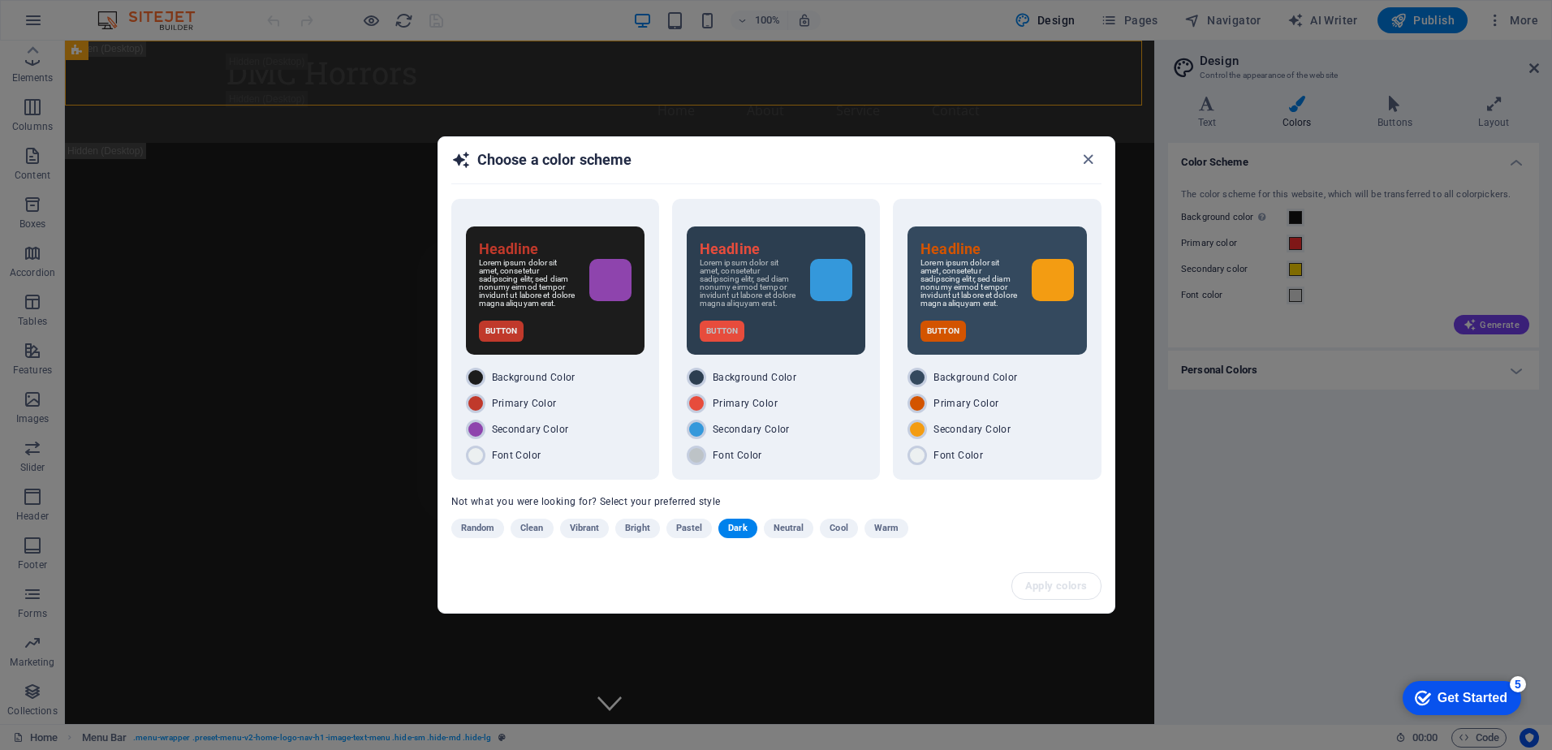
click at [739, 528] on span "Dark" at bounding box center [737, 528] width 19 height 19
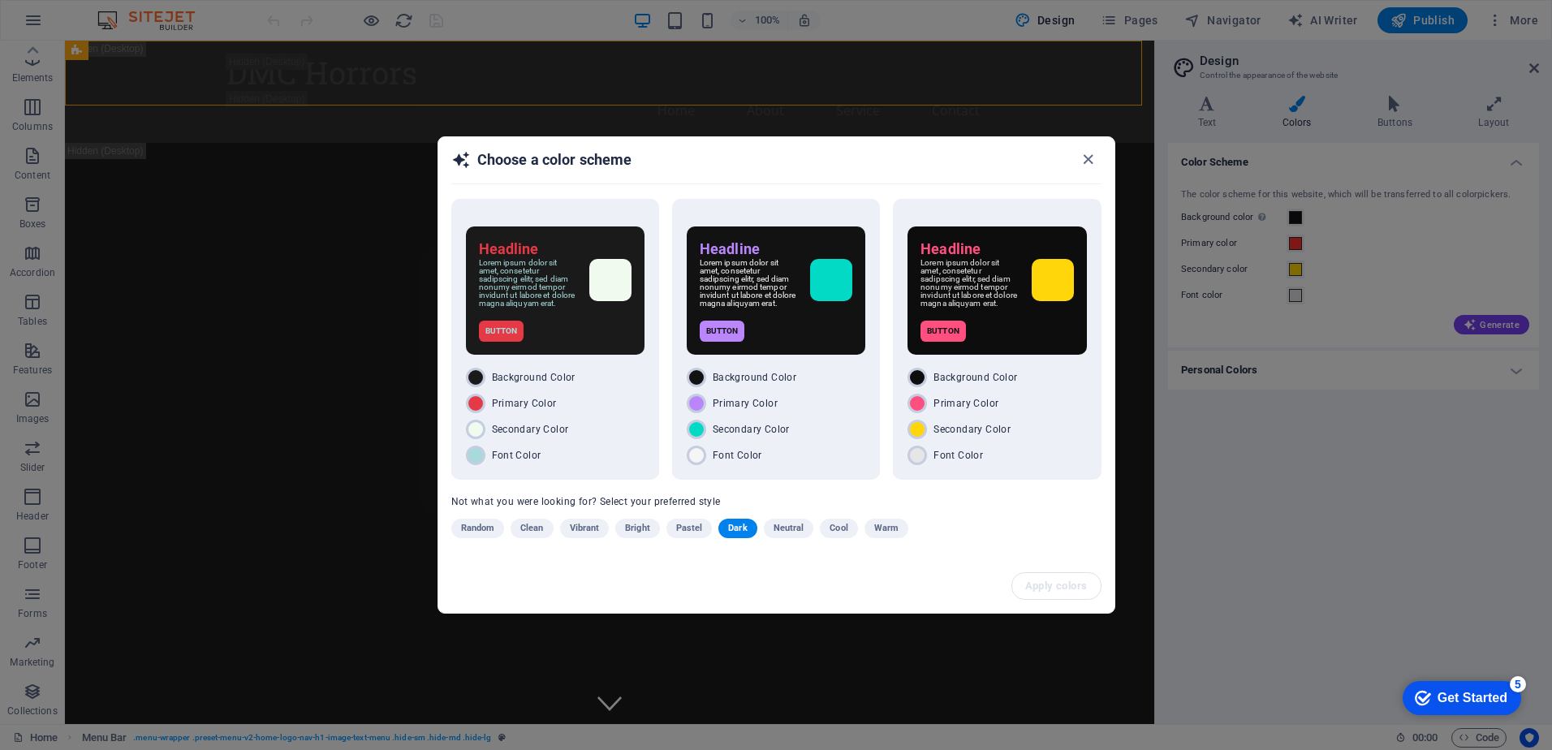
click at [739, 528] on span "Dark" at bounding box center [737, 528] width 19 height 19
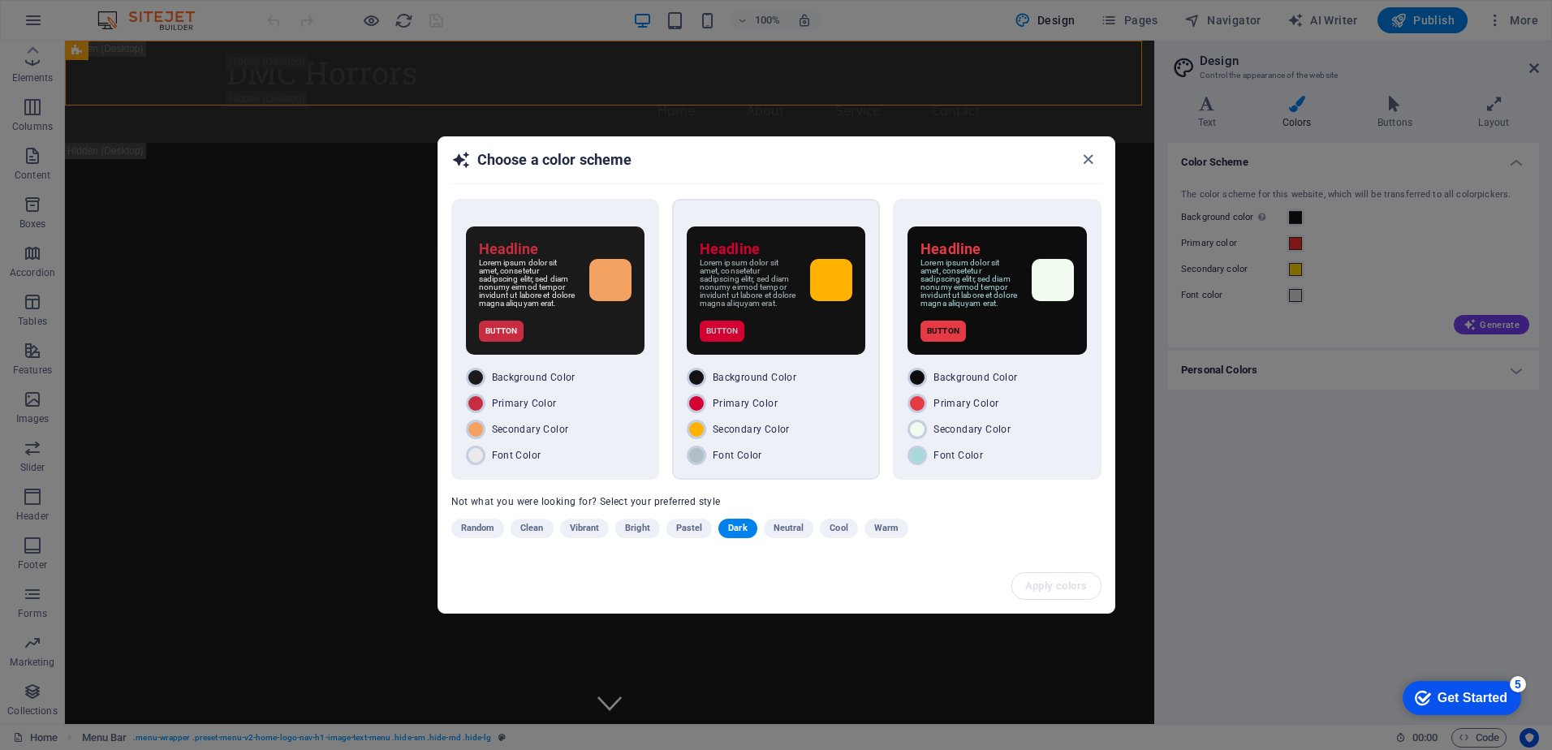
click at [828, 316] on div "Headline Lorem ipsum dolor sit amet, consetetur sadipscing elitr, sed diam nonu…" at bounding box center [776, 290] width 179 height 128
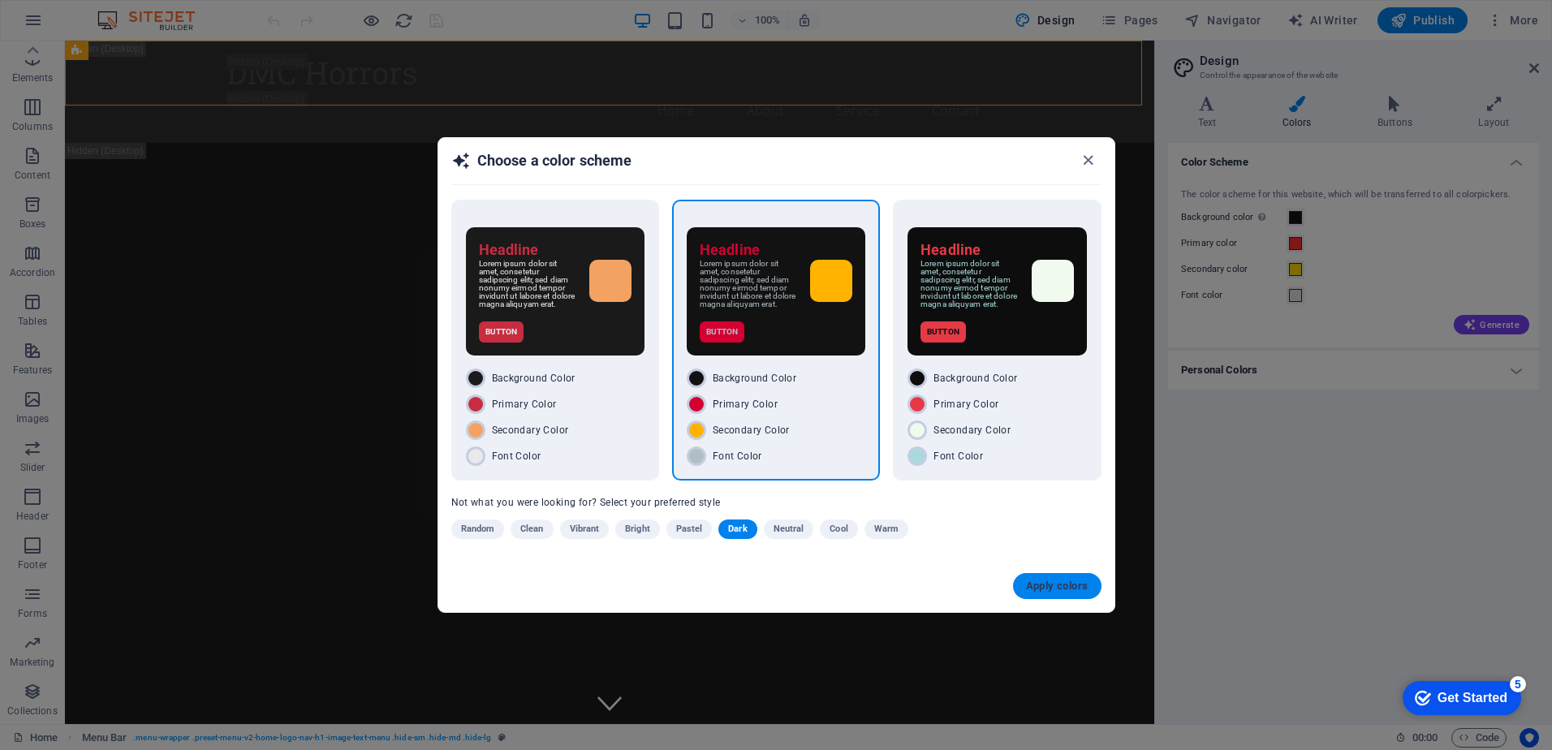
click at [1050, 592] on span "Apply colors" at bounding box center [1057, 586] width 62 height 13
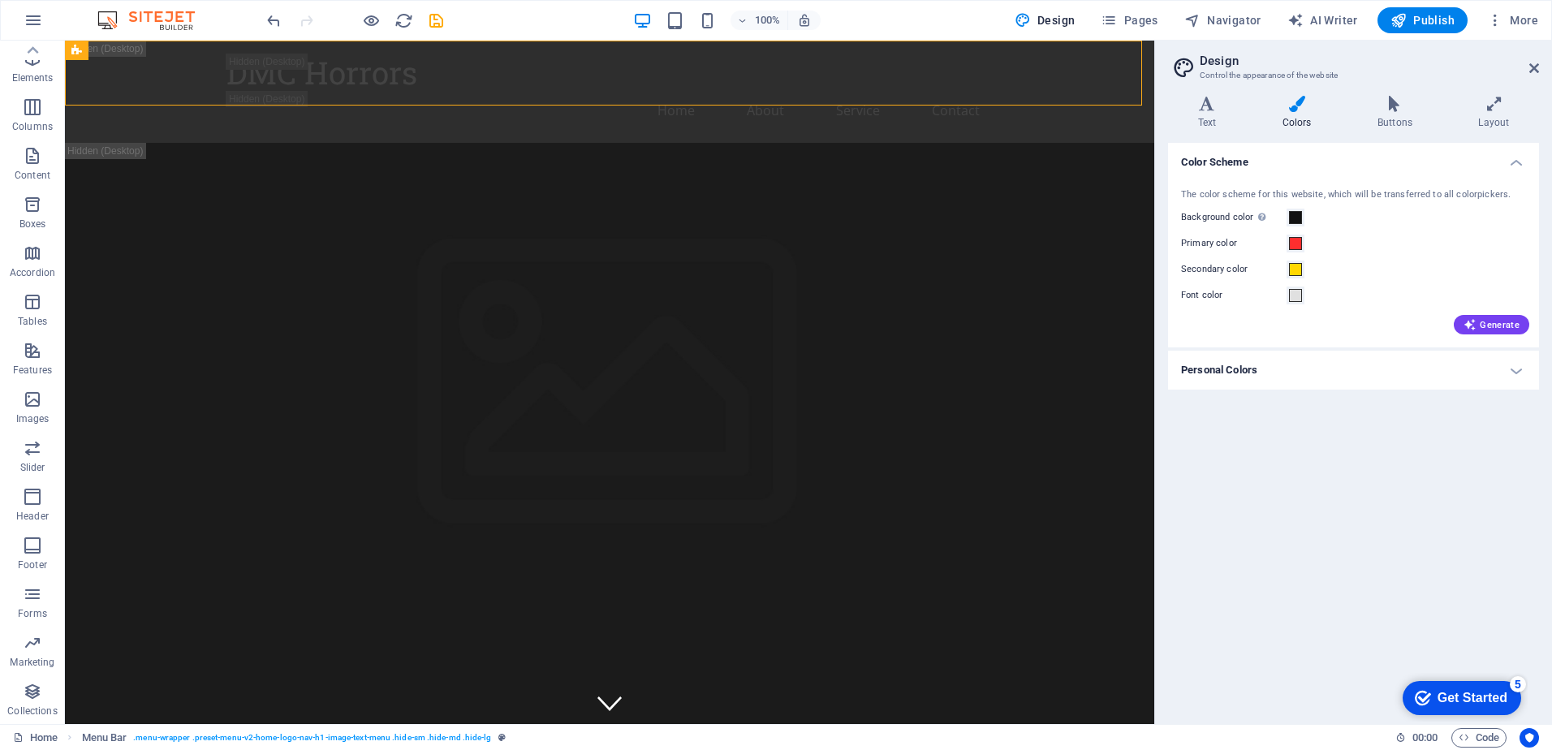
click at [1520, 367] on h4 "Personal Colors" at bounding box center [1353, 370] width 371 height 39
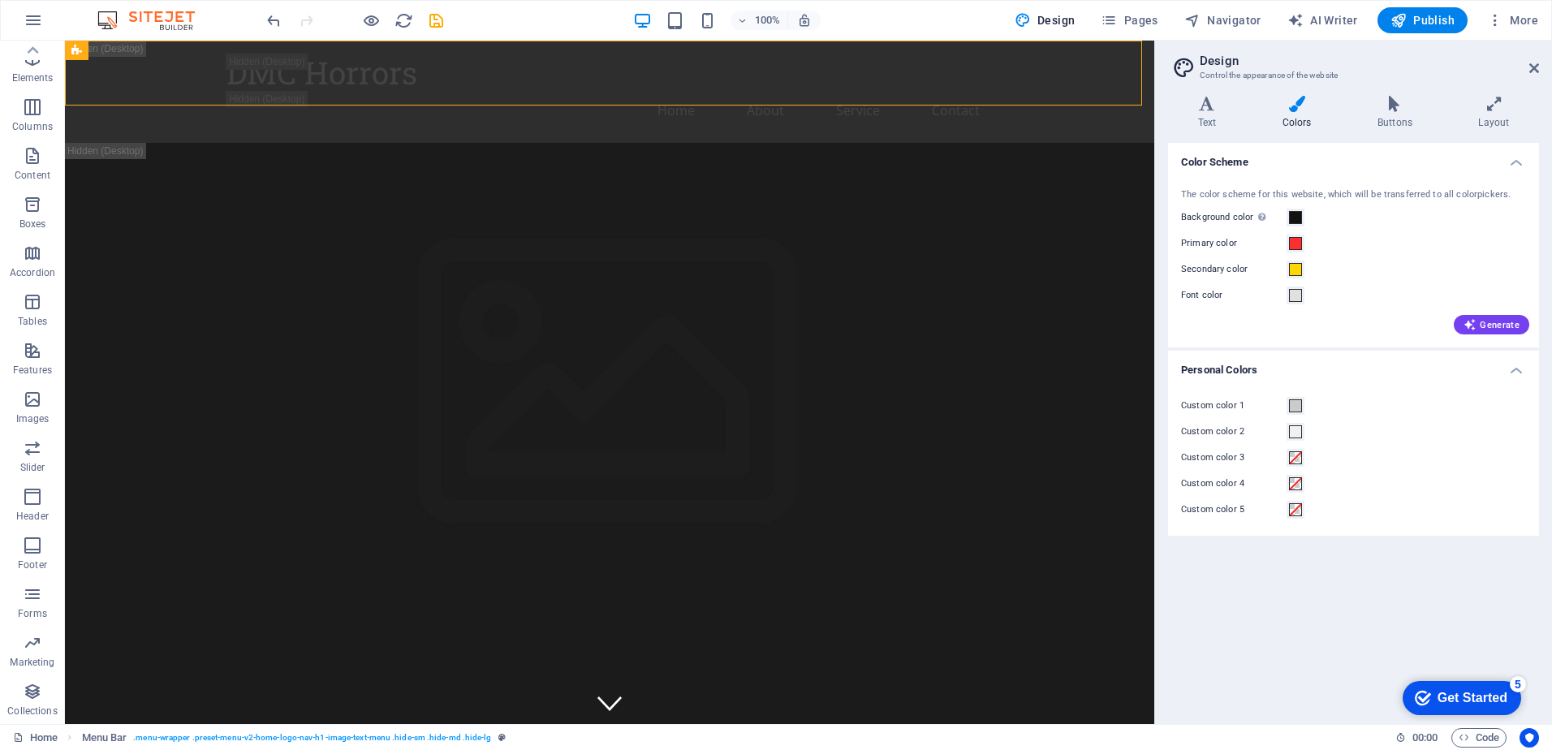
click at [1520, 367] on h4 "Personal Colors" at bounding box center [1353, 365] width 371 height 29
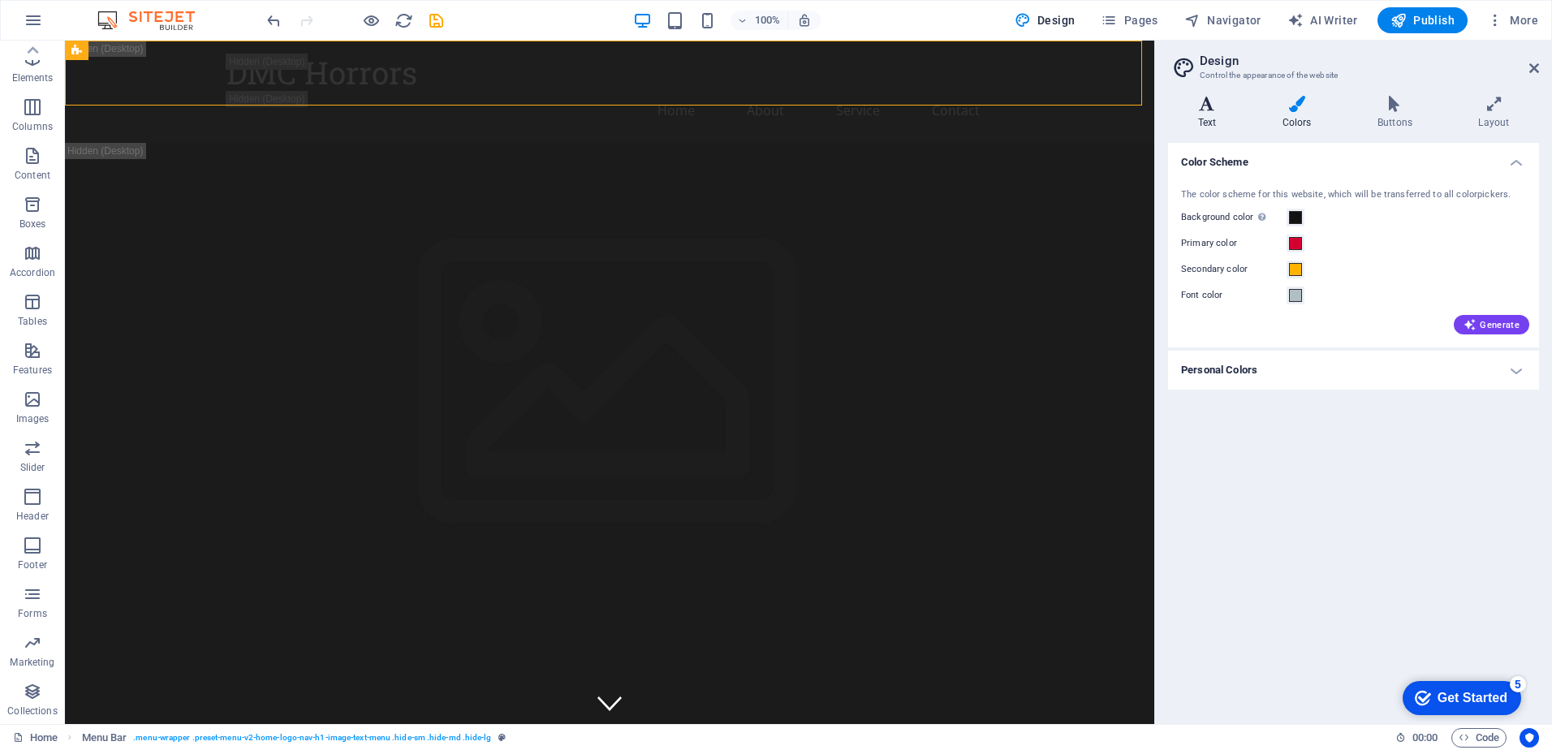
click at [1210, 110] on icon at bounding box center [1207, 104] width 78 height 16
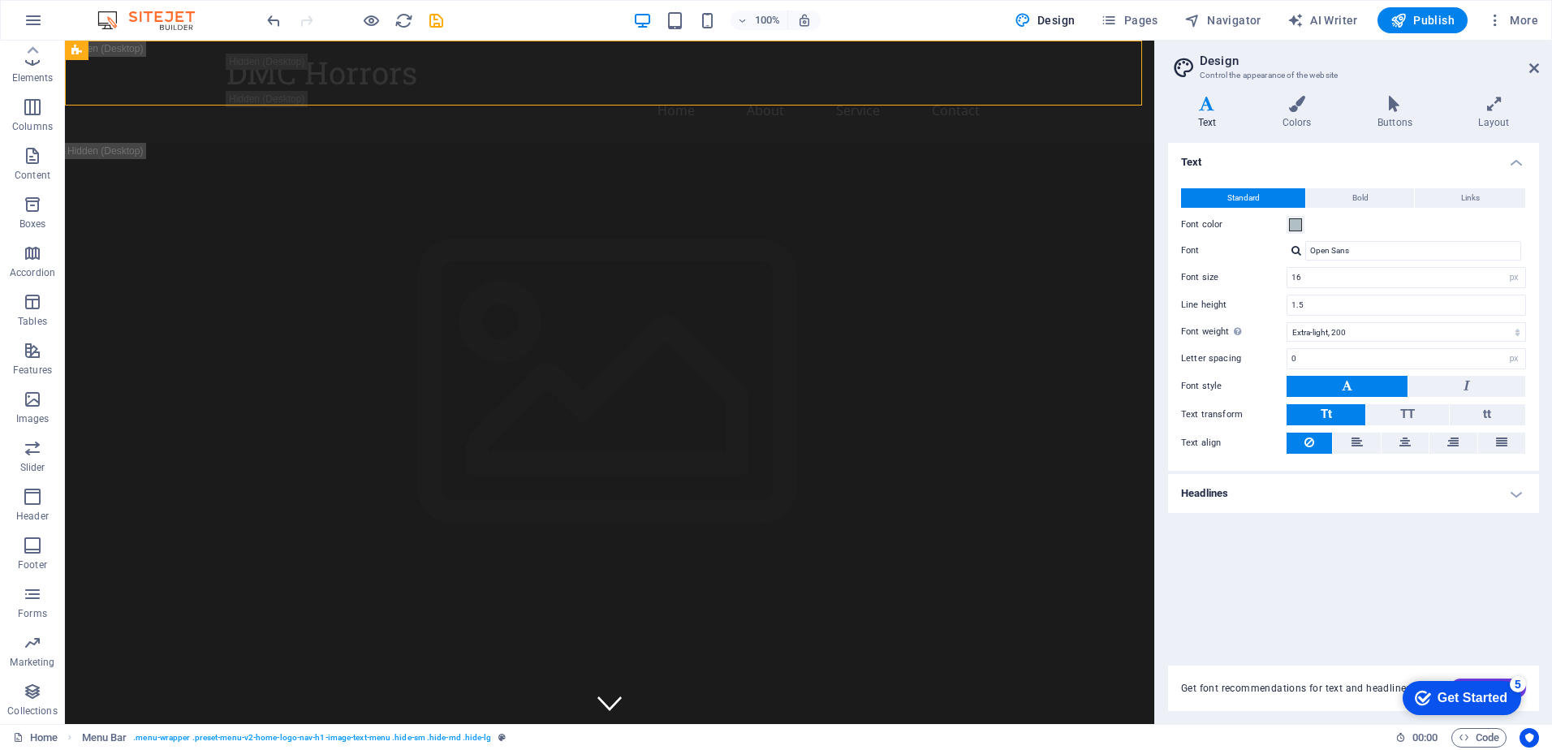
click at [1488, 497] on h4 "Headlines" at bounding box center [1353, 493] width 371 height 39
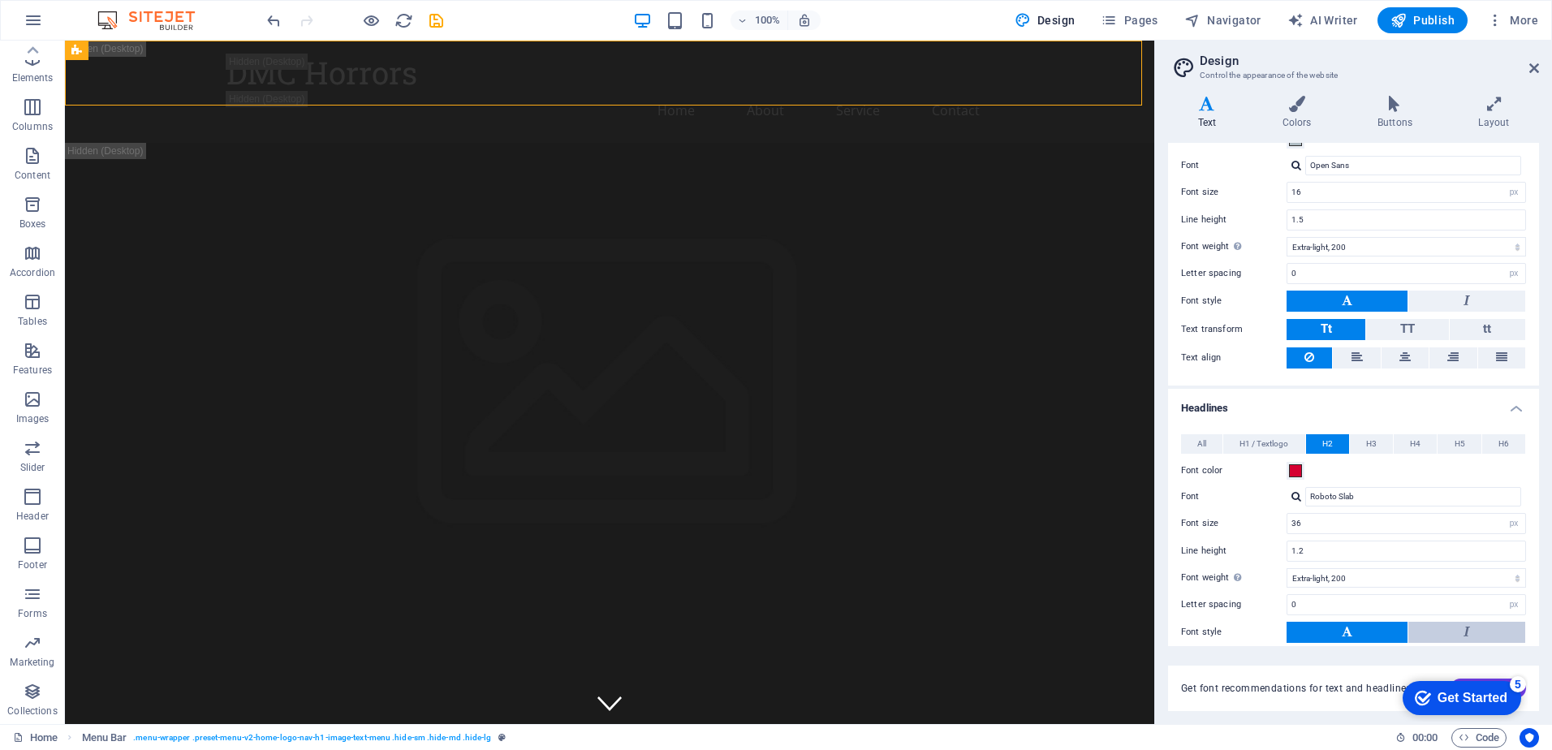
scroll to position [212, 0]
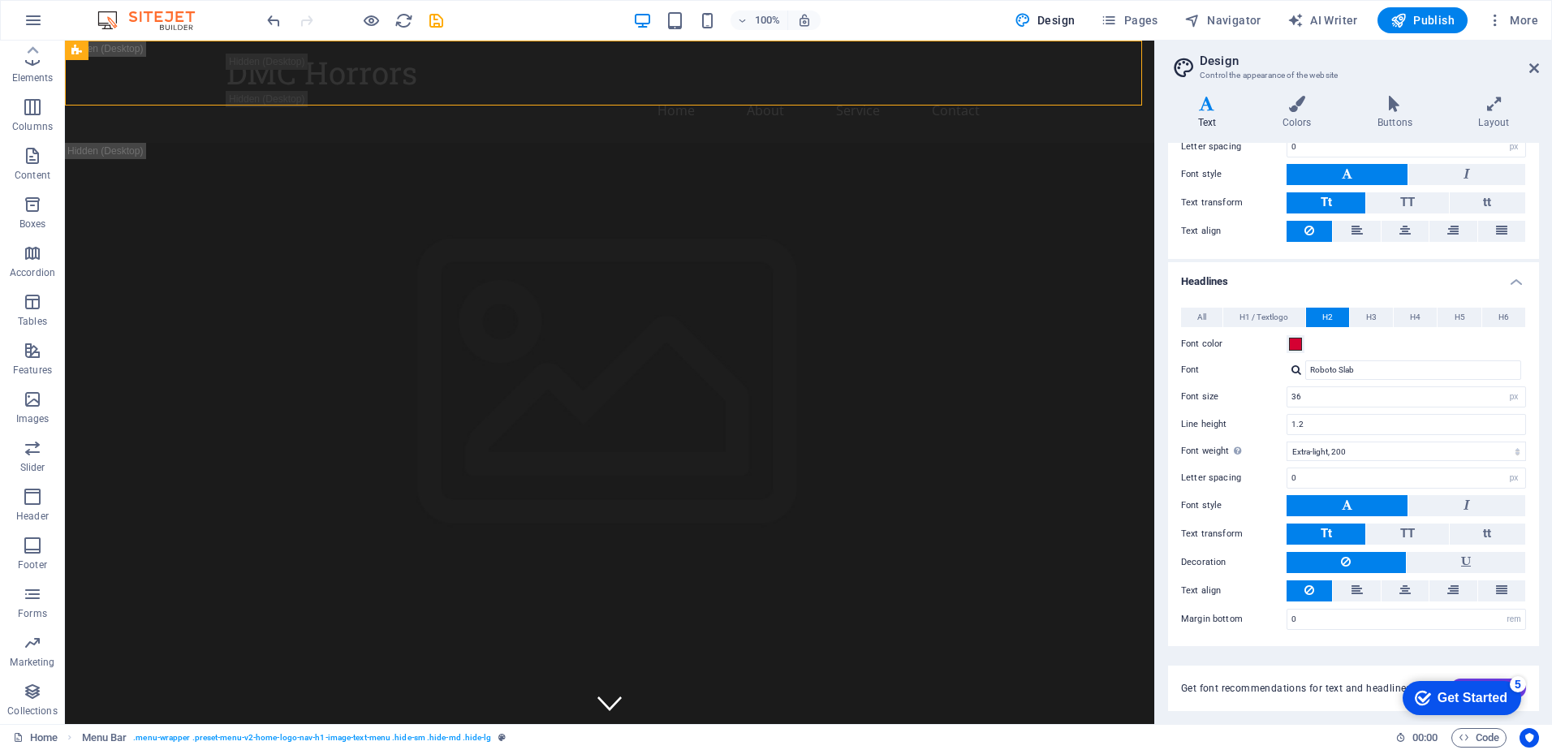
click at [0, 0] on div "100% Design Pages Navigator AI Writer Publish More" at bounding box center [0, 0] width 0 height 0
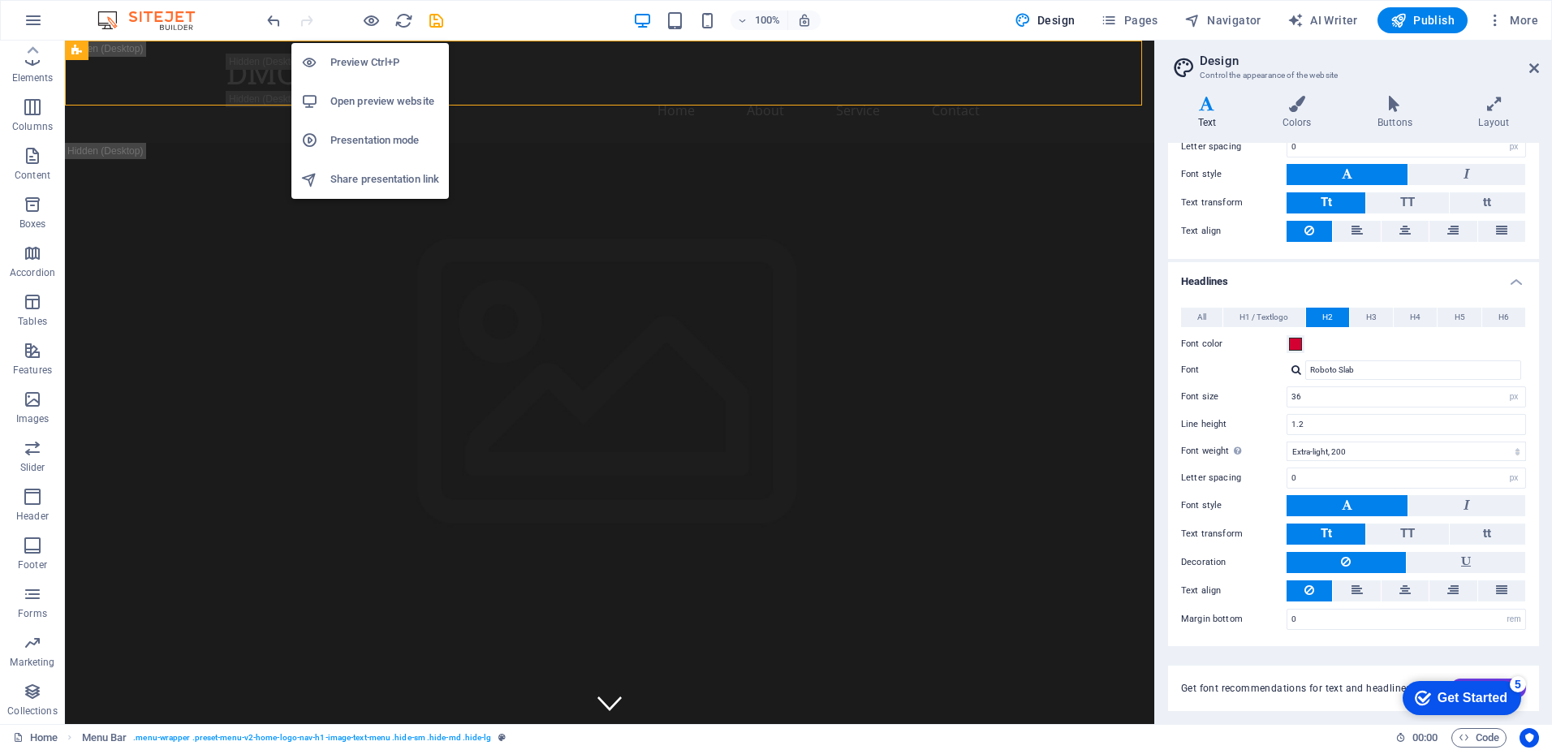
click at [373, 76] on li "Preview Ctrl+P" at bounding box center [369, 62] width 157 height 39
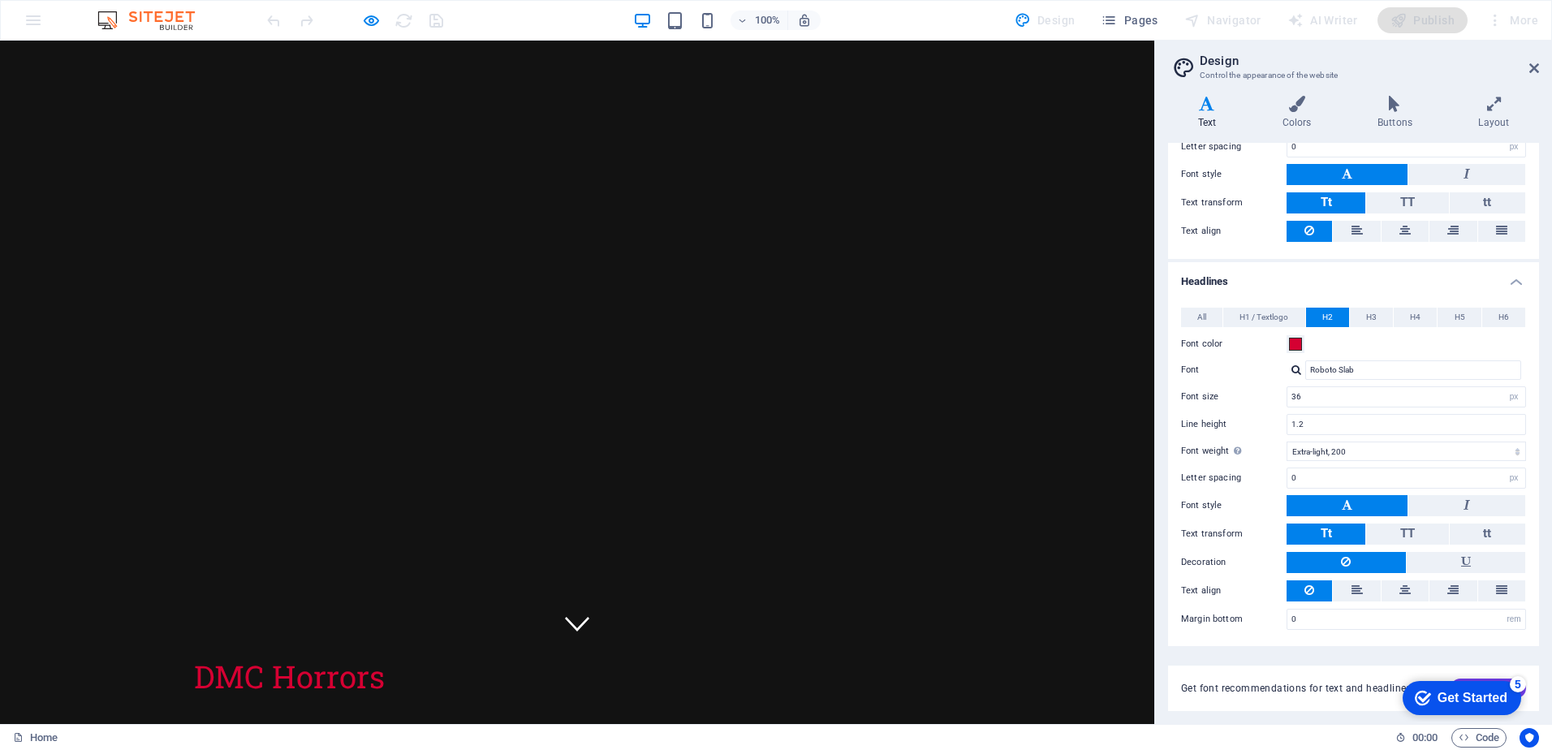
scroll to position [0, 0]
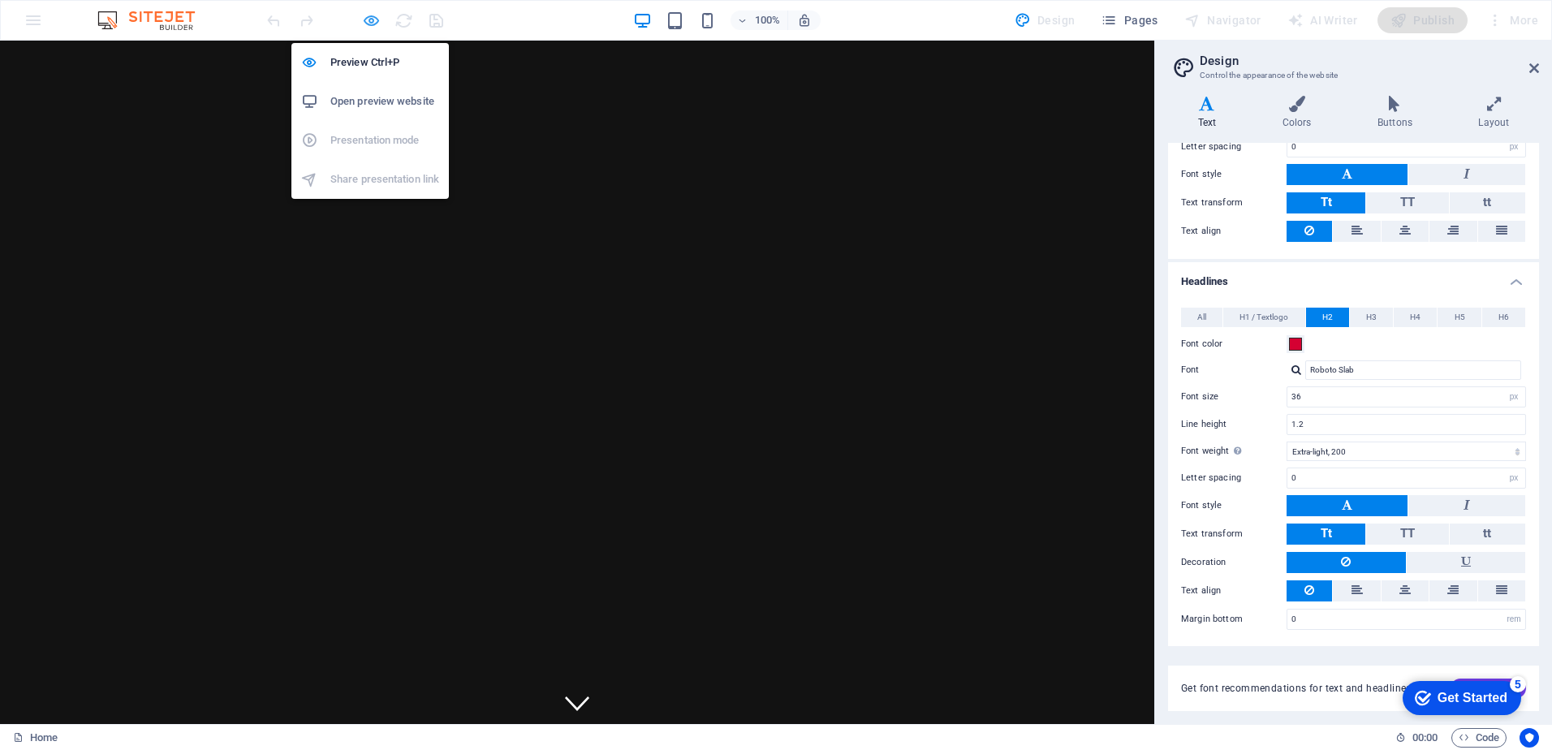
click at [0, 0] on icon "button" at bounding box center [0, 0] width 0 height 0
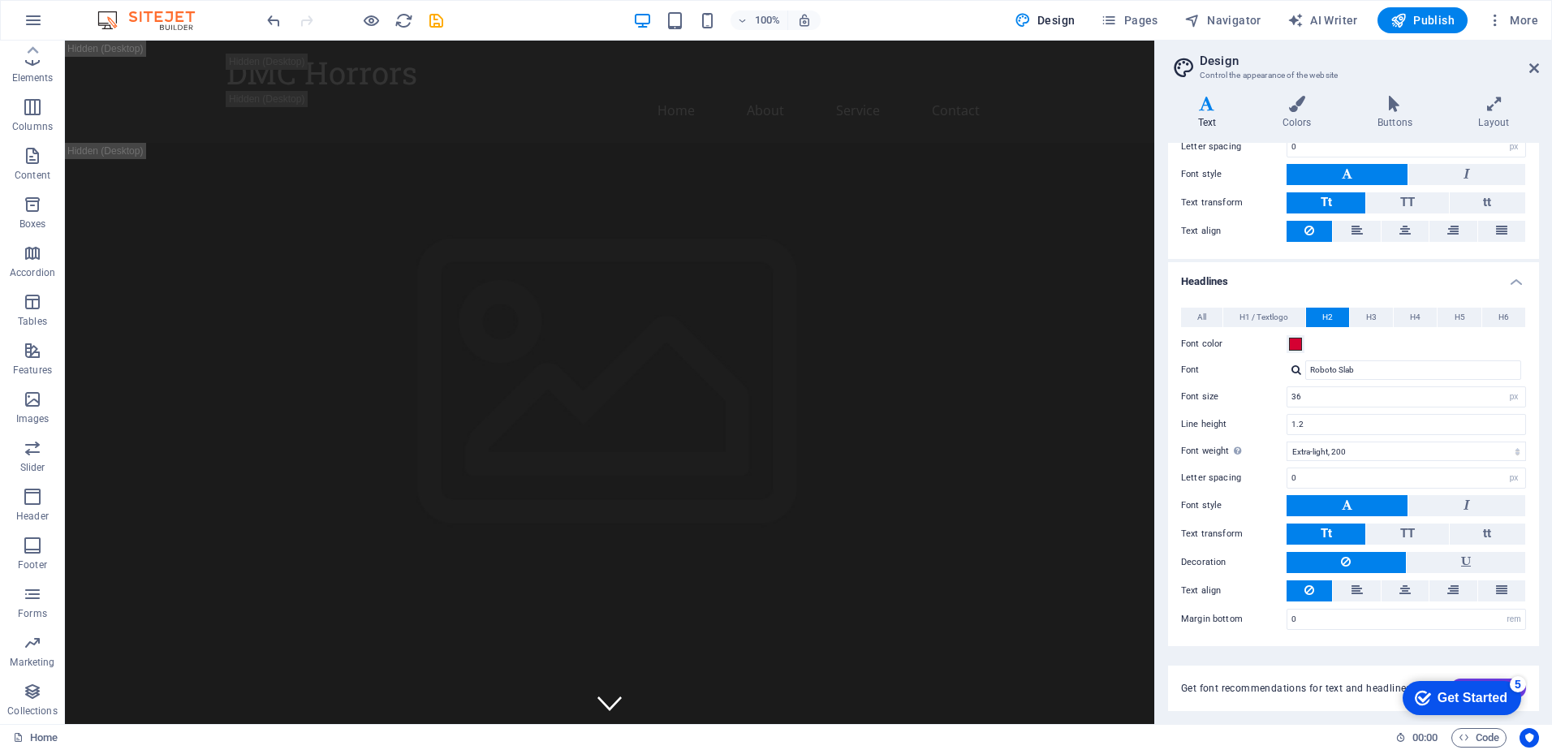
click at [0, 0] on div "100% Design Pages Navigator AI Writer Publish More" at bounding box center [0, 0] width 0 height 0
click at [0, 0] on icon "button" at bounding box center [0, 0] width 0 height 0
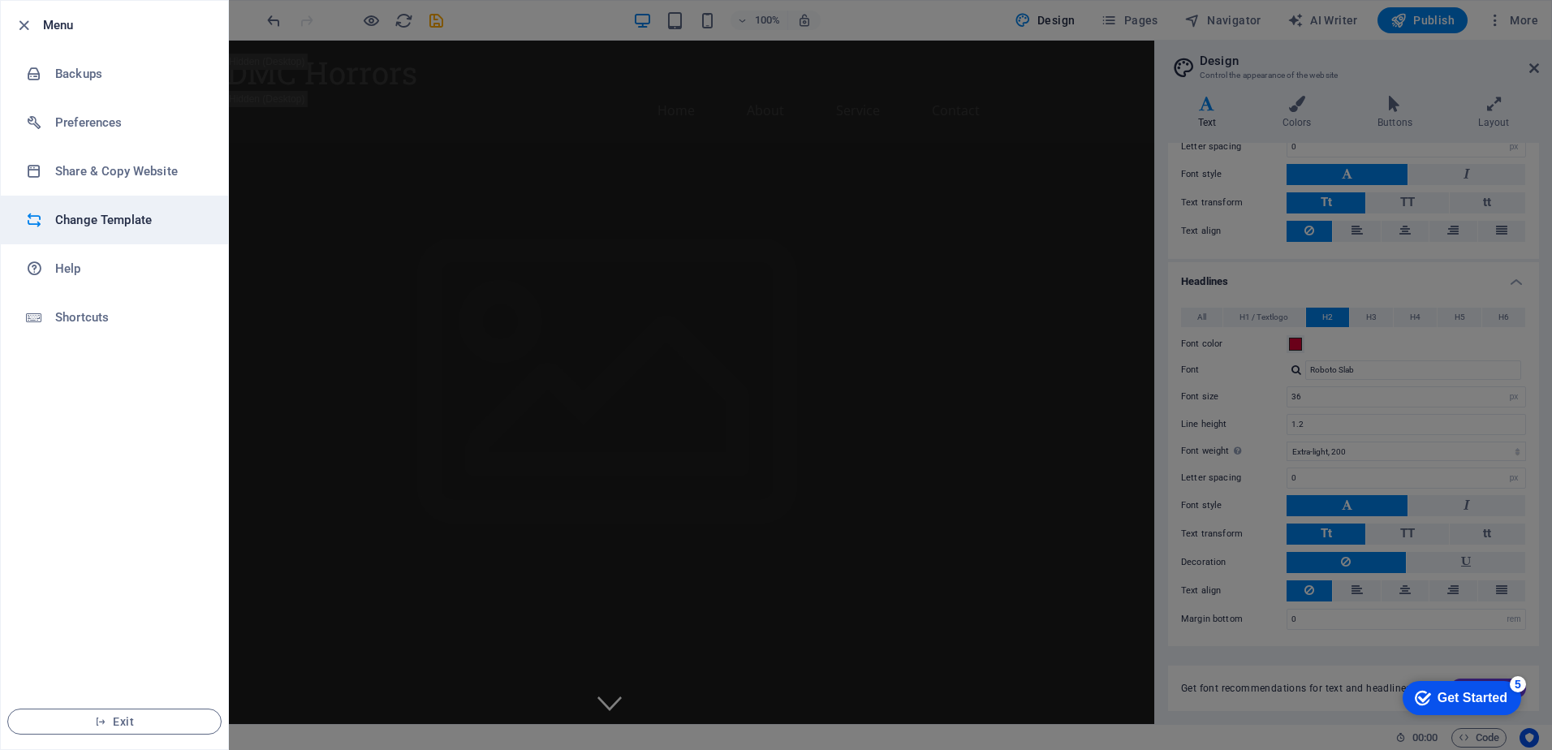
click at [115, 226] on h6 "Change Template" at bounding box center [130, 219] width 150 height 19
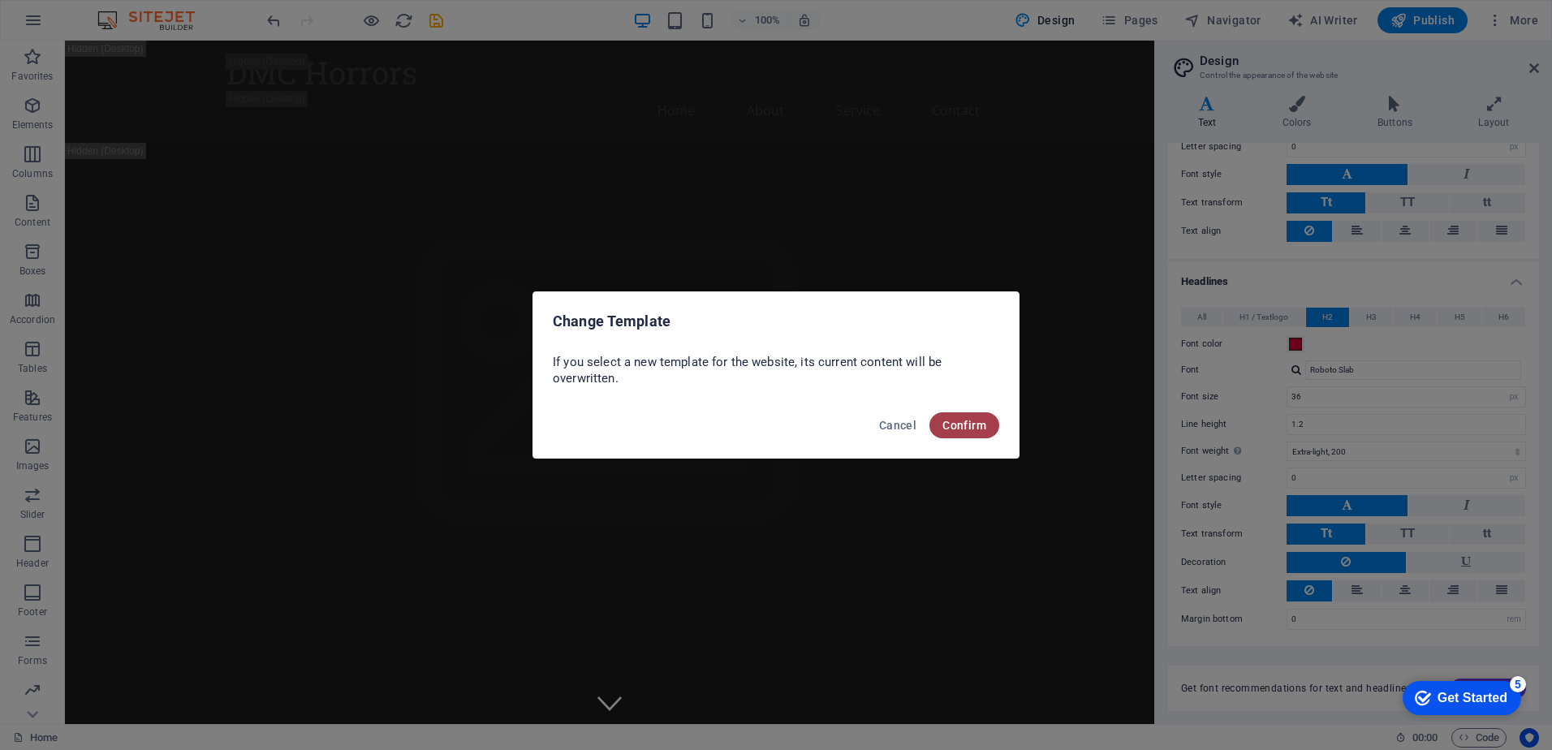
click at [961, 423] on span "Confirm" at bounding box center [964, 425] width 44 height 13
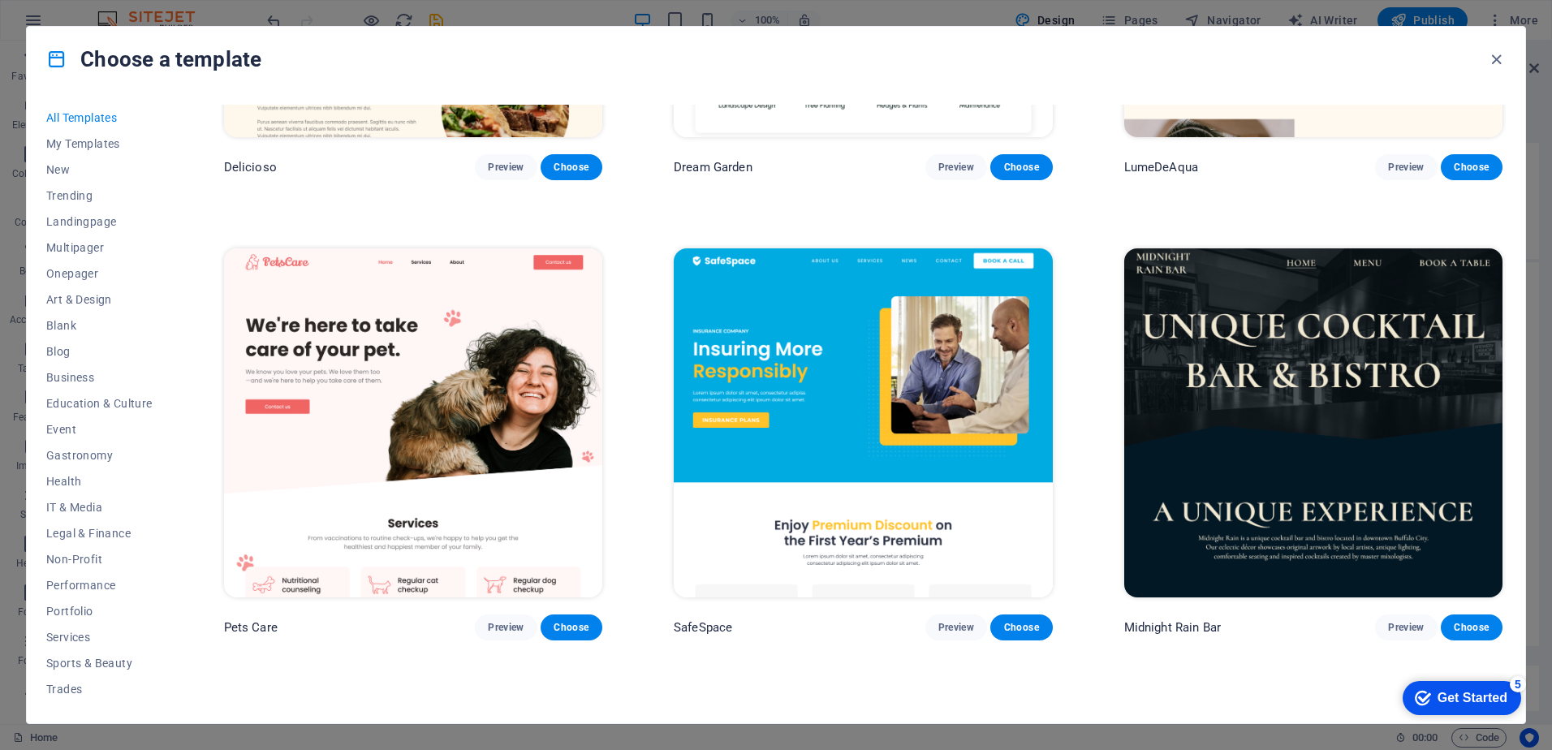
scroll to position [3652, 0]
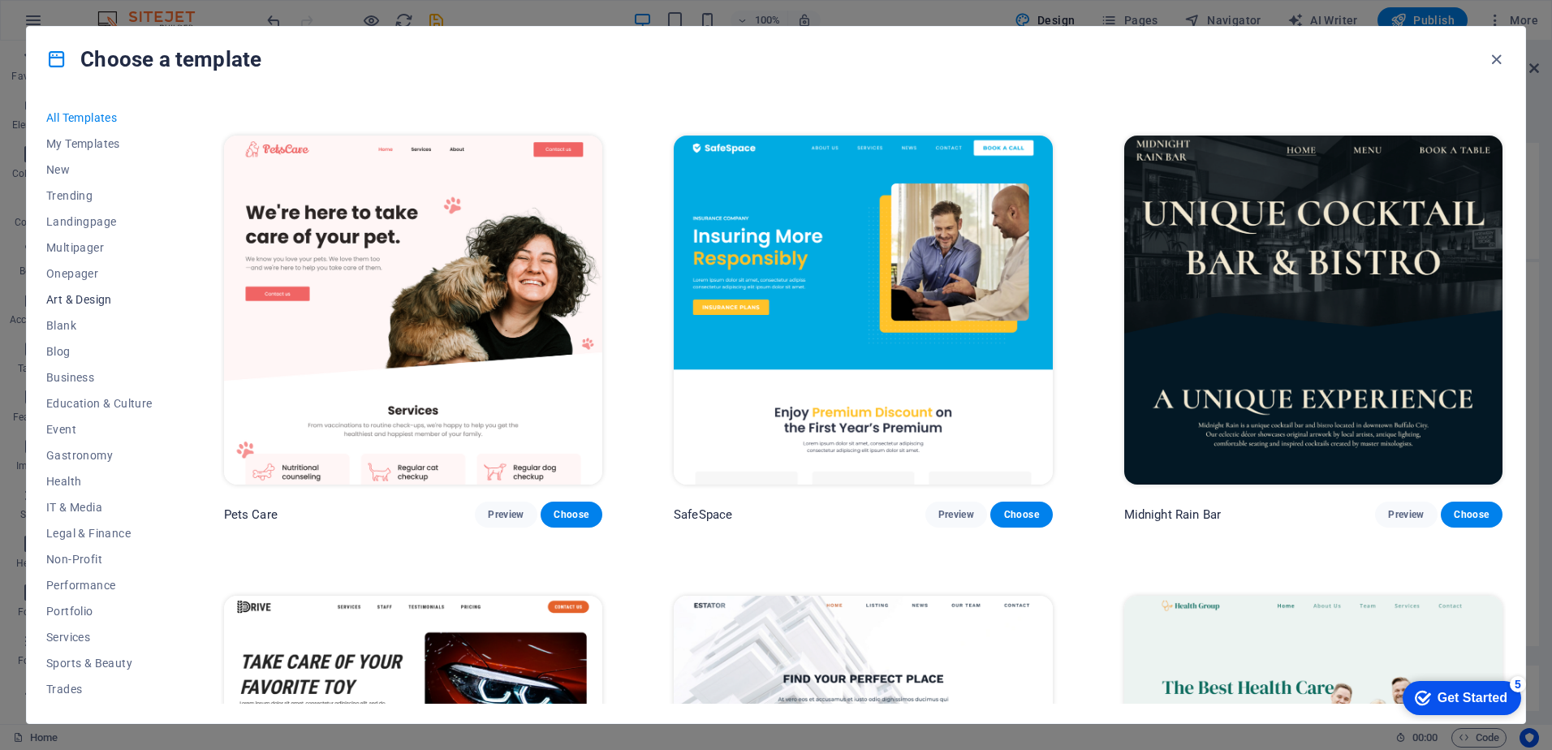
click at [75, 307] on button "Art & Design" at bounding box center [99, 300] width 106 height 26
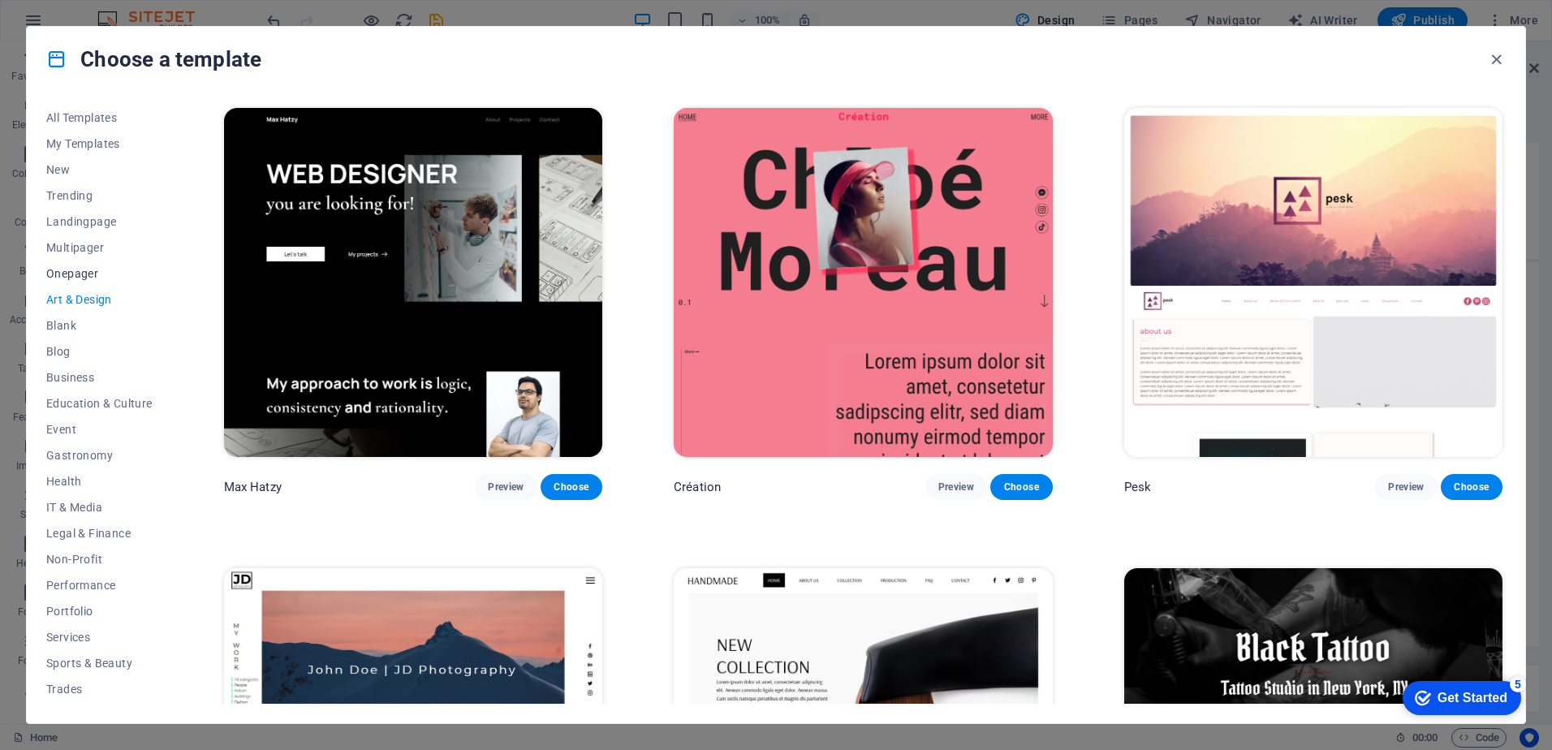
scroll to position [50, 0]
click at [91, 195] on span "Multipager" at bounding box center [99, 197] width 106 height 13
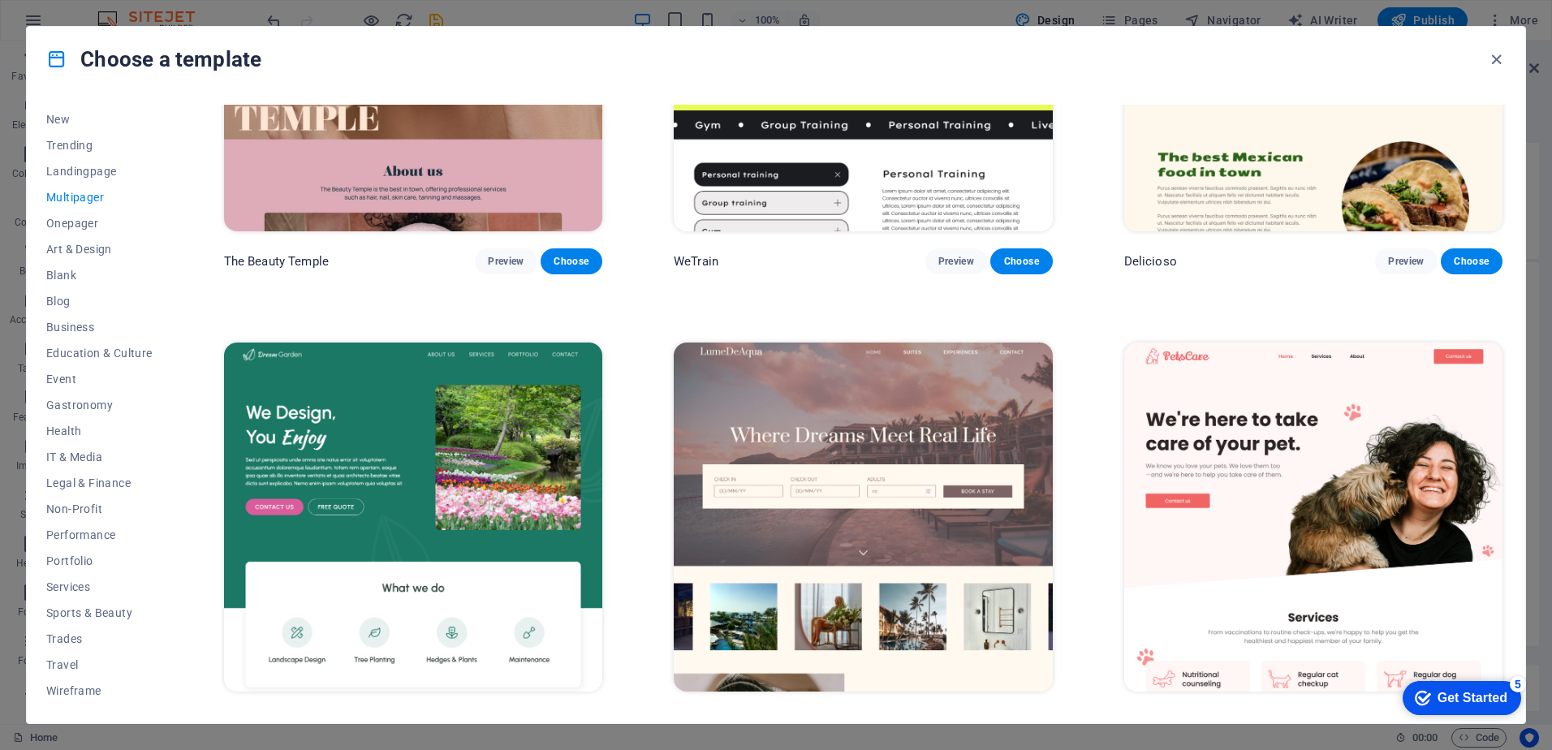
scroll to position [1704, 0]
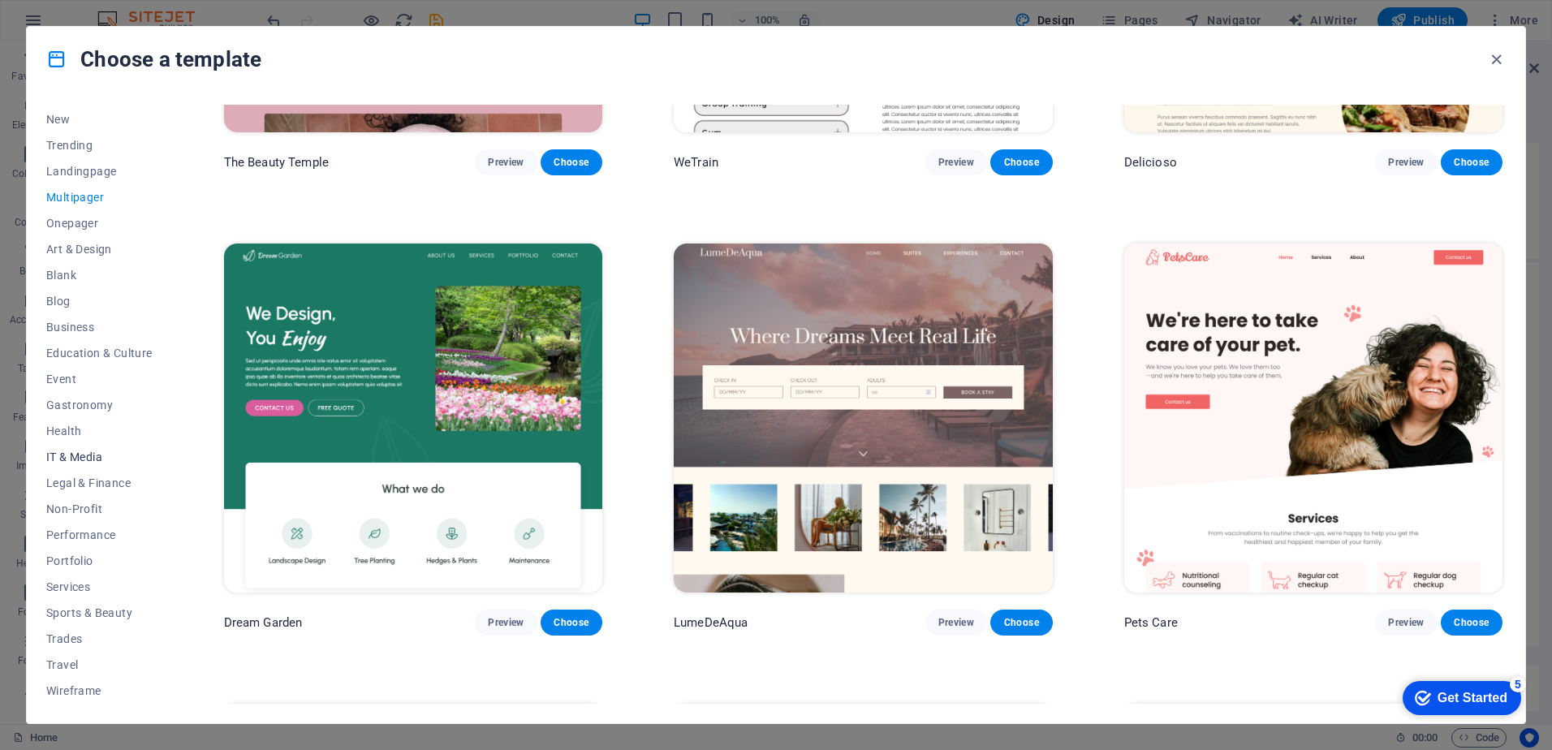
click at [84, 459] on span "IT & Media" at bounding box center [99, 456] width 106 height 13
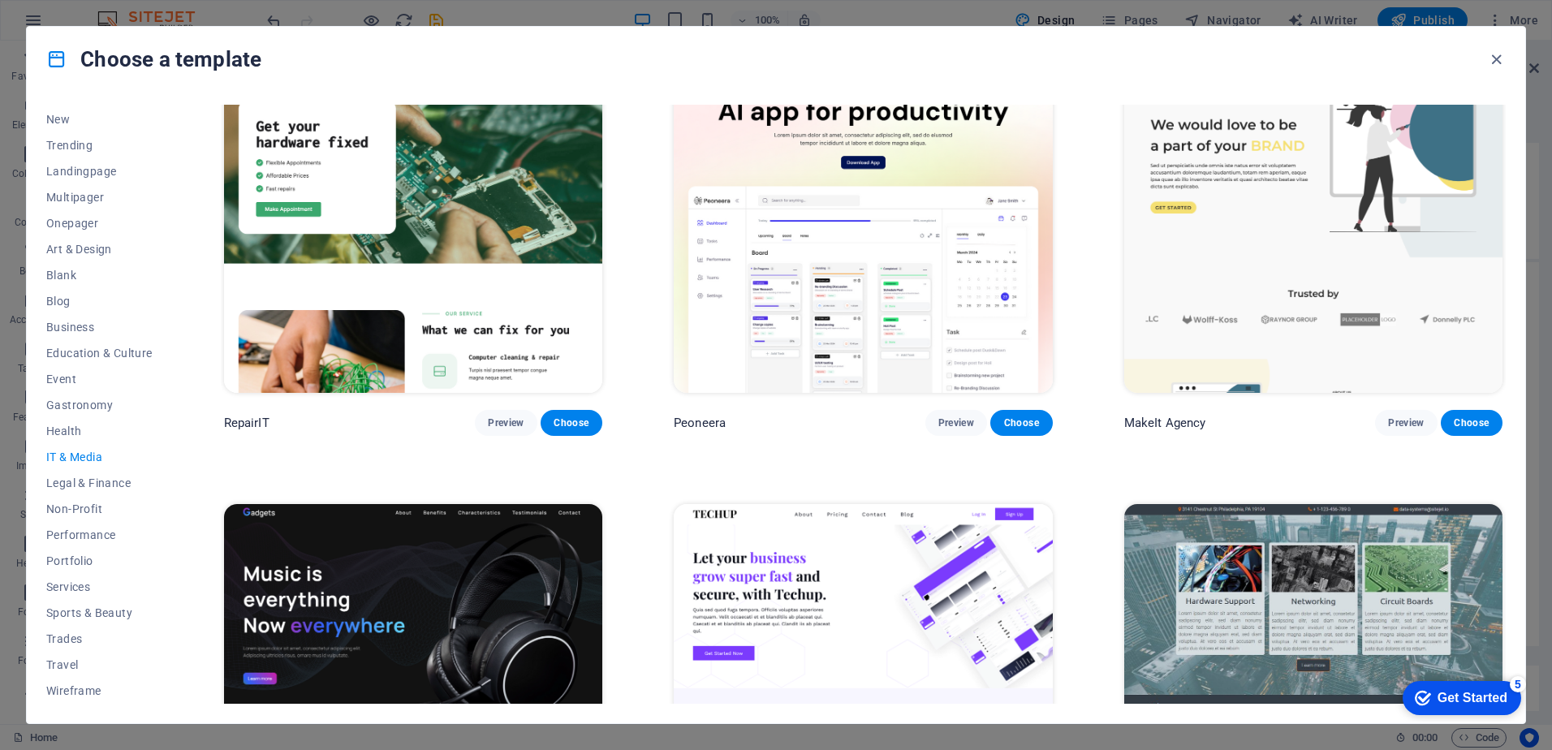
scroll to position [0, 0]
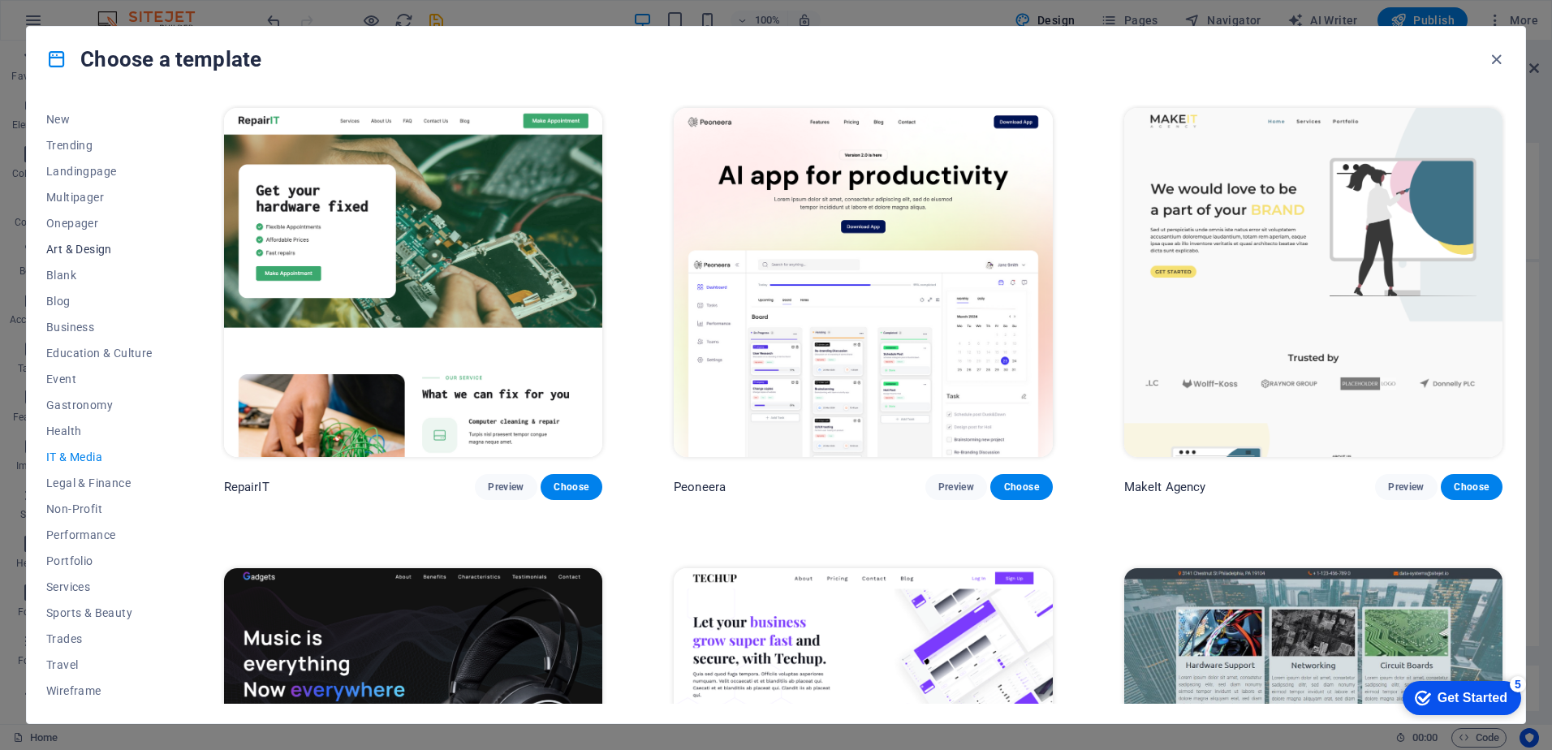
click at [96, 247] on span "Art & Design" at bounding box center [99, 249] width 106 height 13
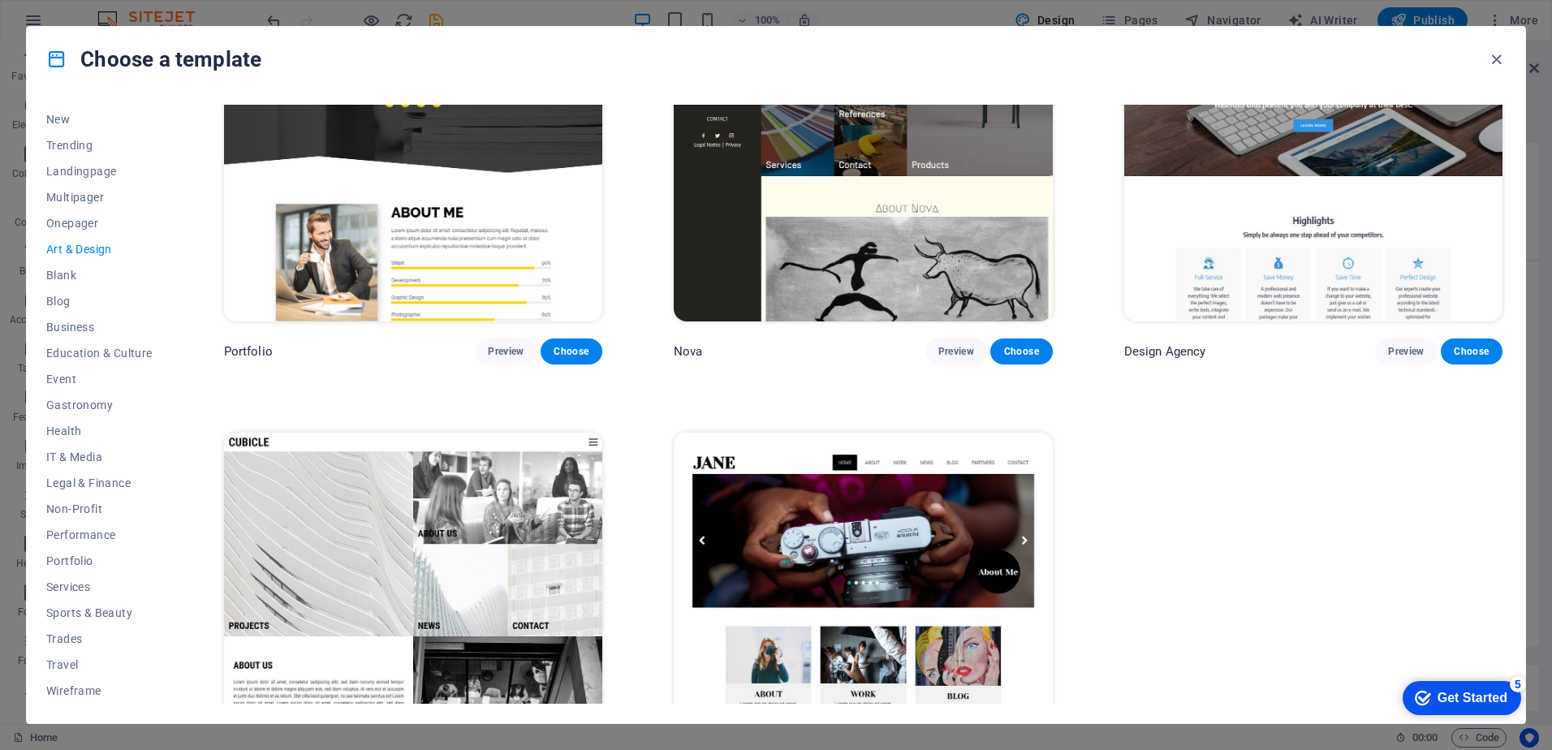
scroll to position [1600, 0]
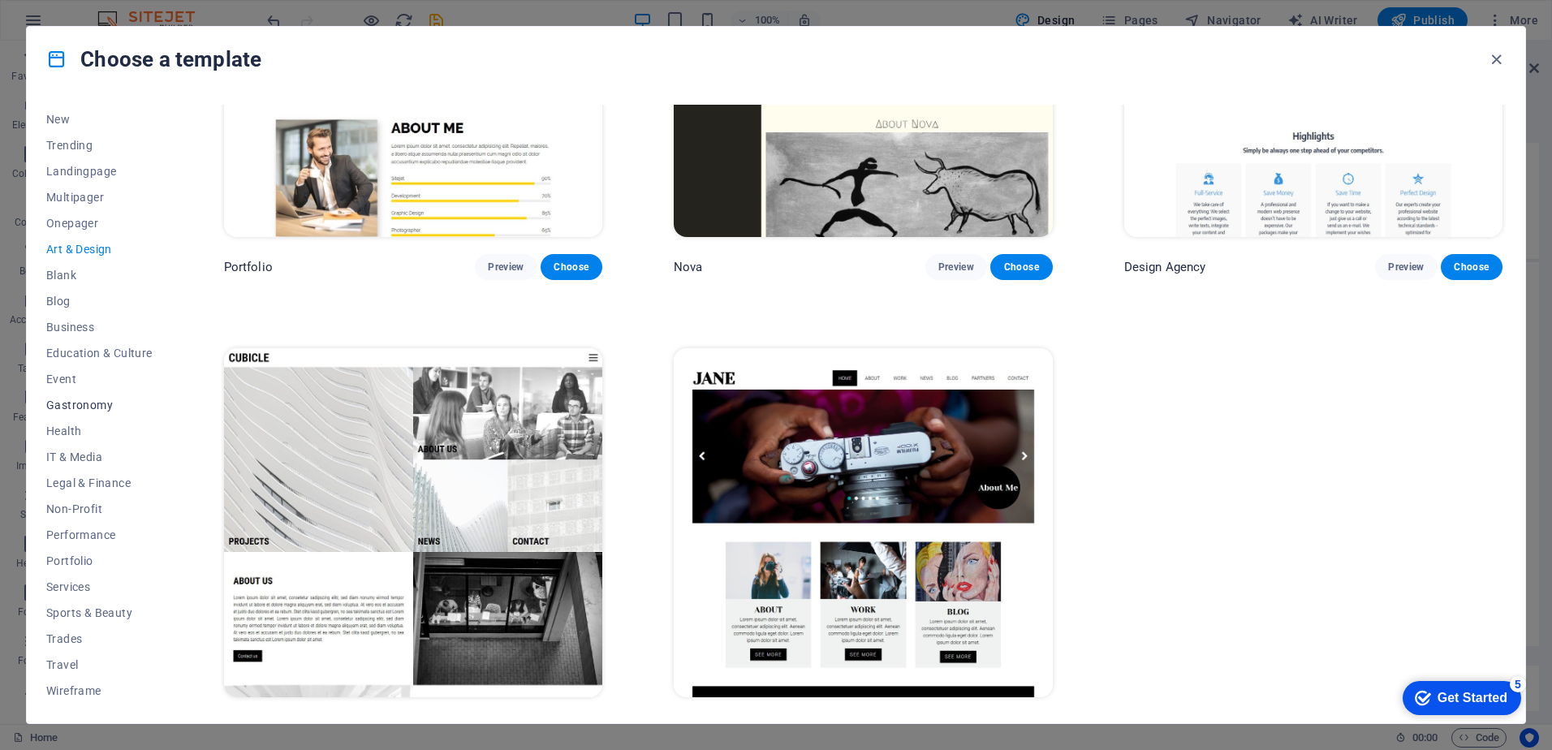
click at [82, 415] on button "Gastronomy" at bounding box center [99, 405] width 106 height 26
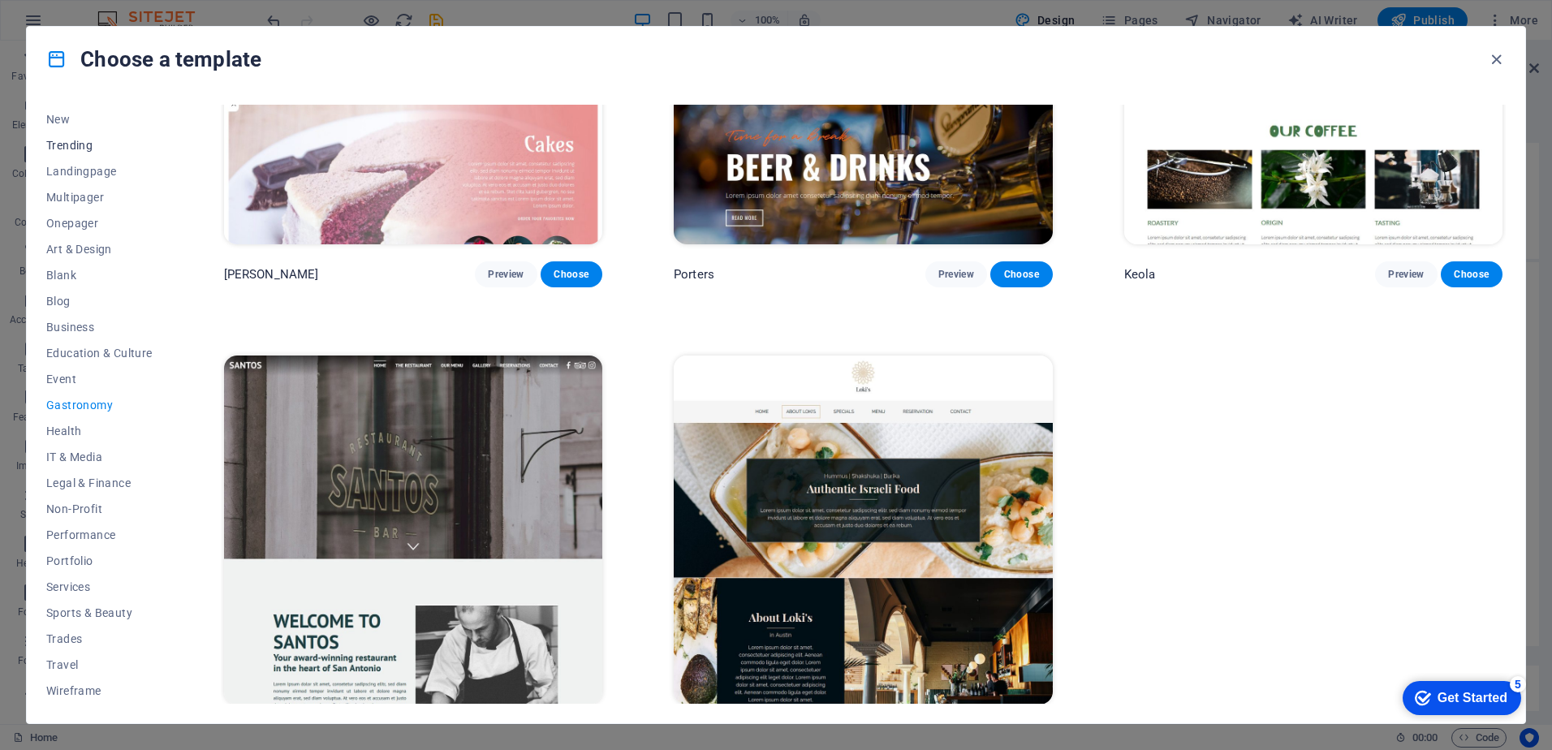
scroll to position [0, 0]
click at [80, 187] on button "Trending" at bounding box center [99, 196] width 106 height 26
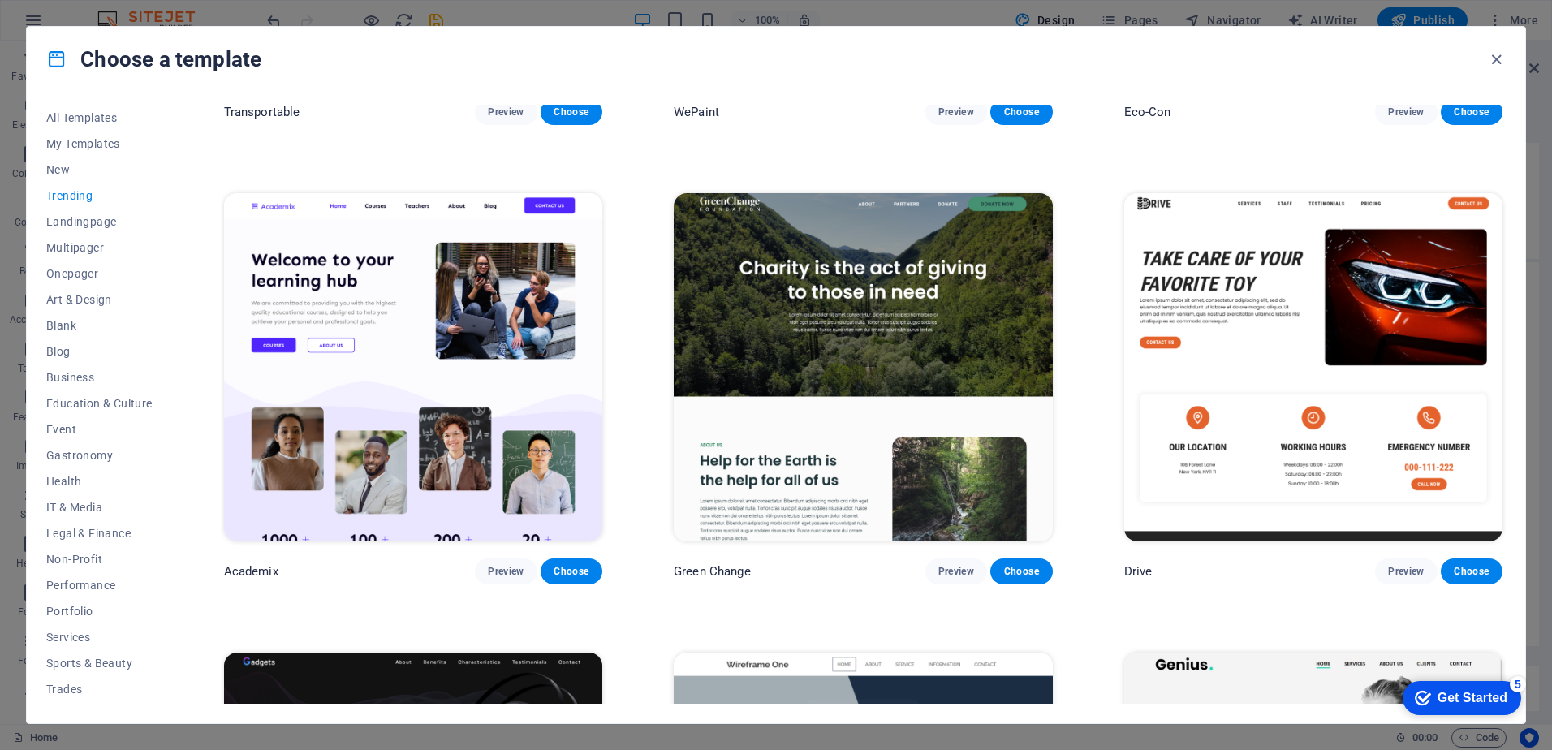
scroll to position [348, 0]
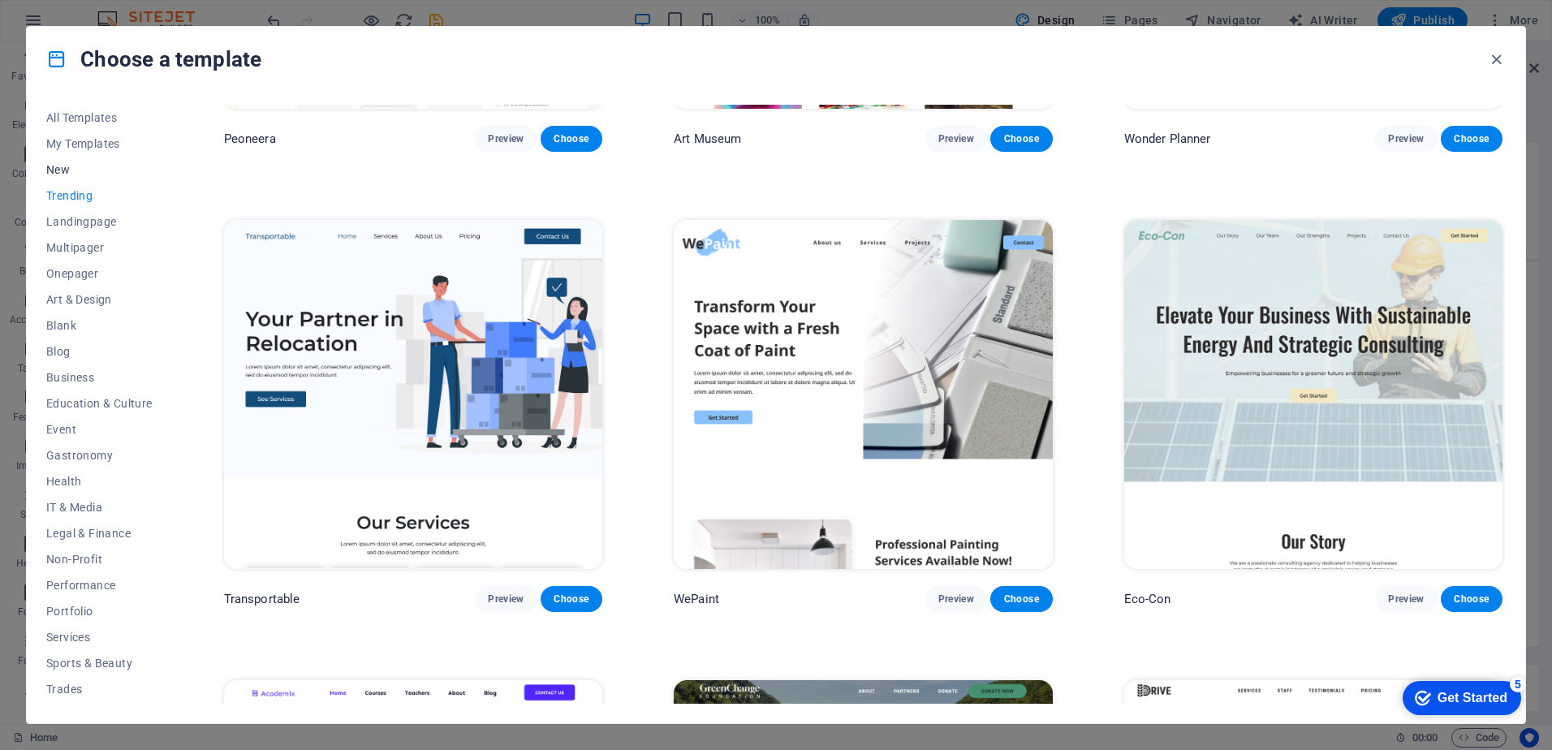
click at [71, 166] on span "New" at bounding box center [99, 169] width 106 height 13
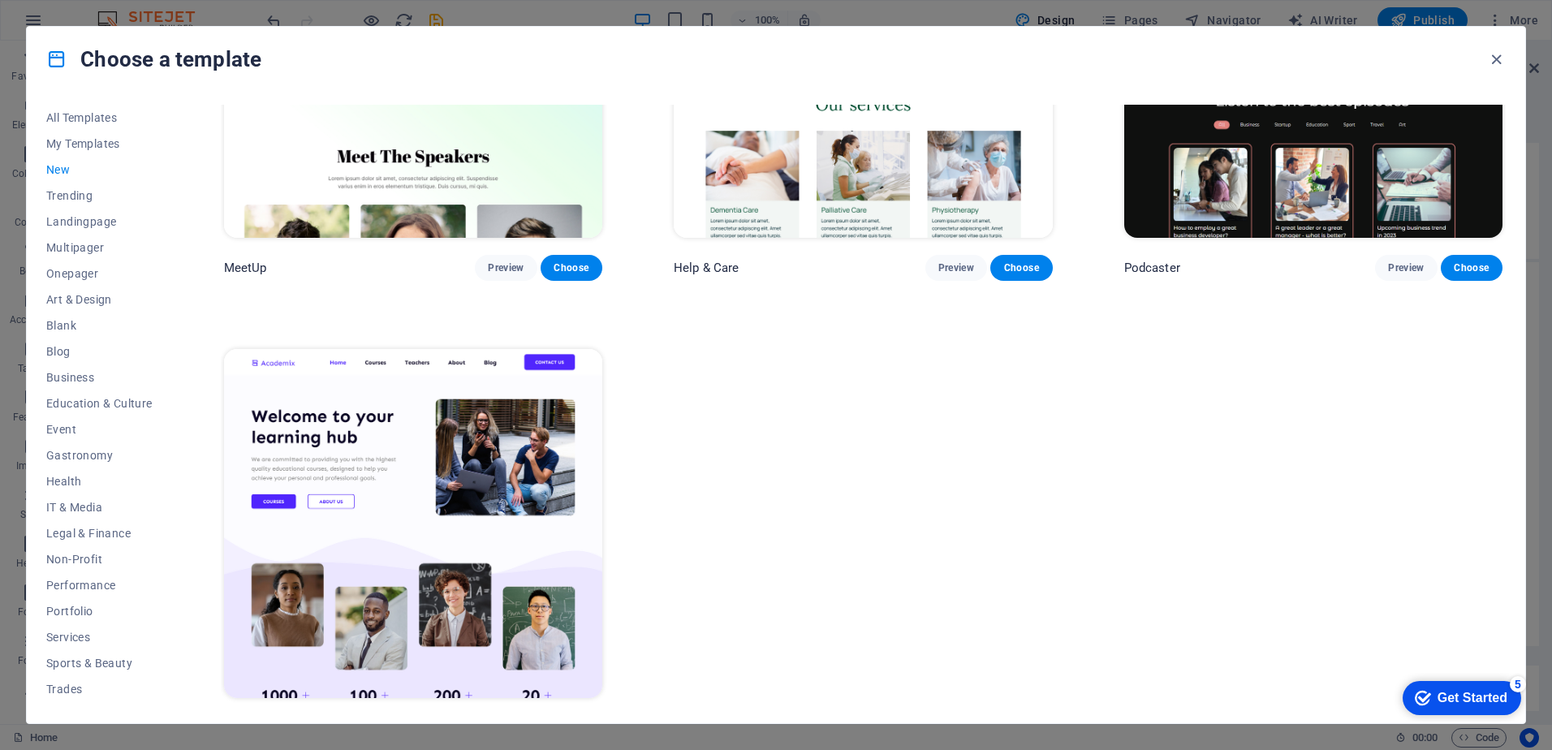
scroll to position [1600, 0]
click at [86, 374] on span "Business" at bounding box center [99, 377] width 106 height 13
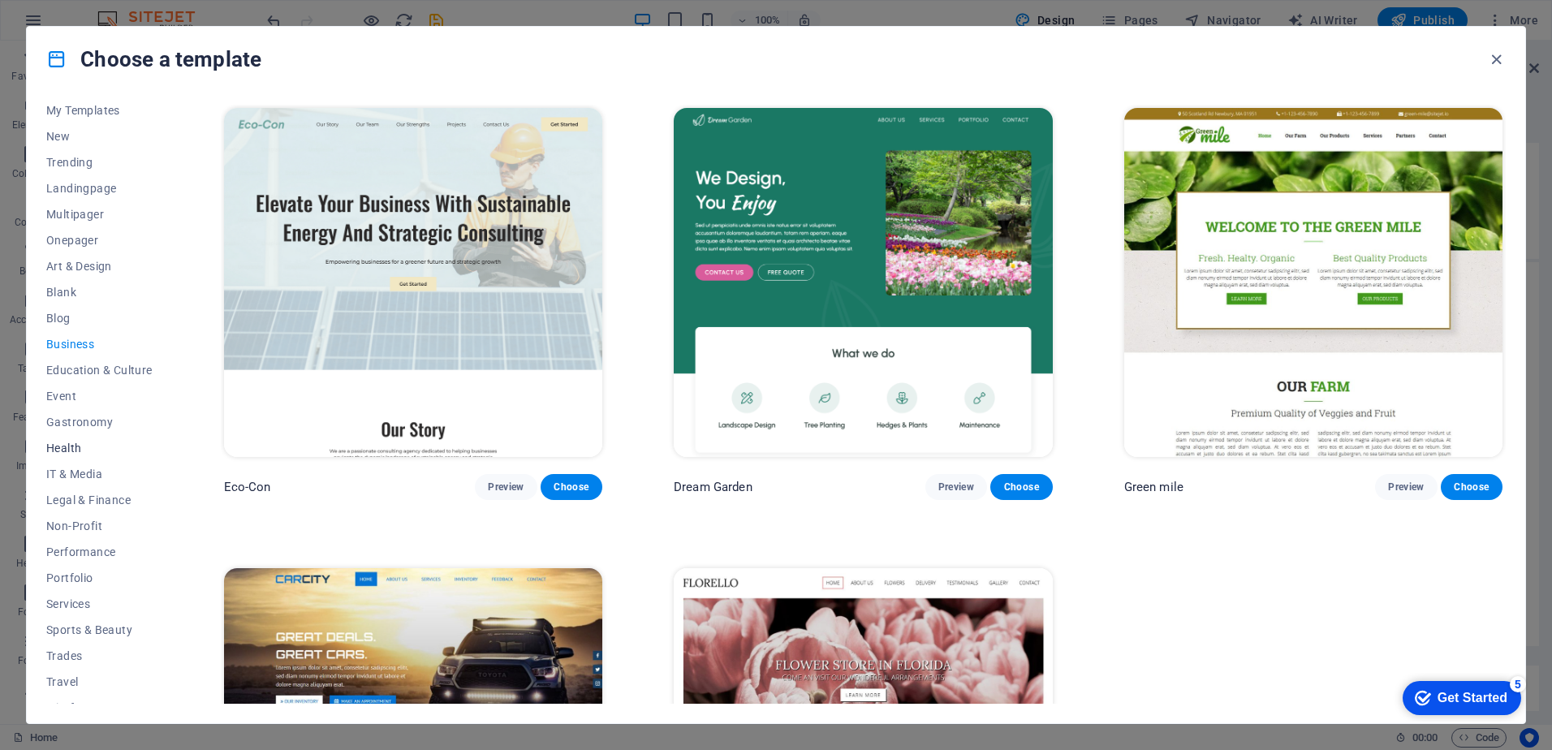
scroll to position [50, 0]
click at [81, 530] on span "Performance" at bounding box center [99, 534] width 106 height 13
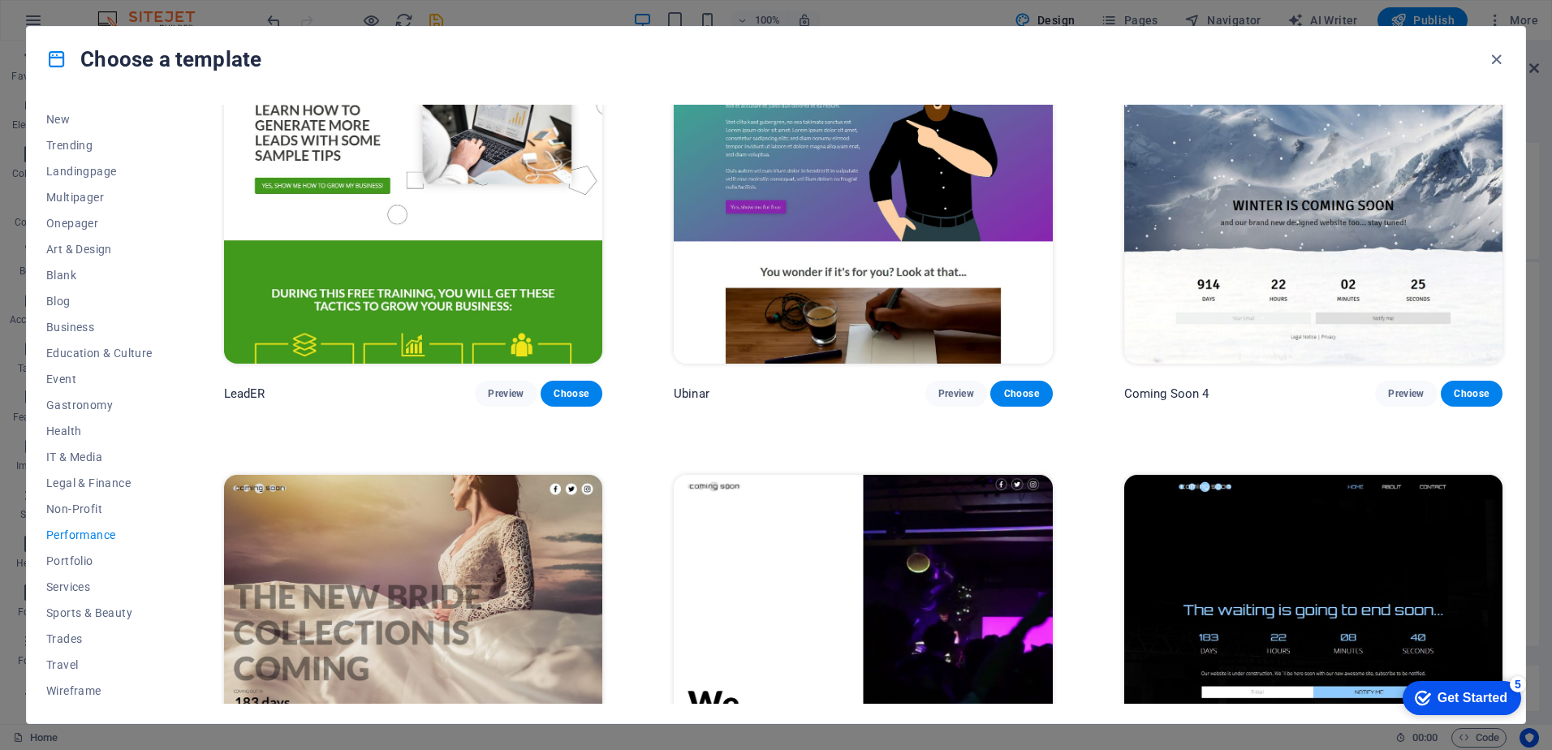
scroll to position [2053, 0]
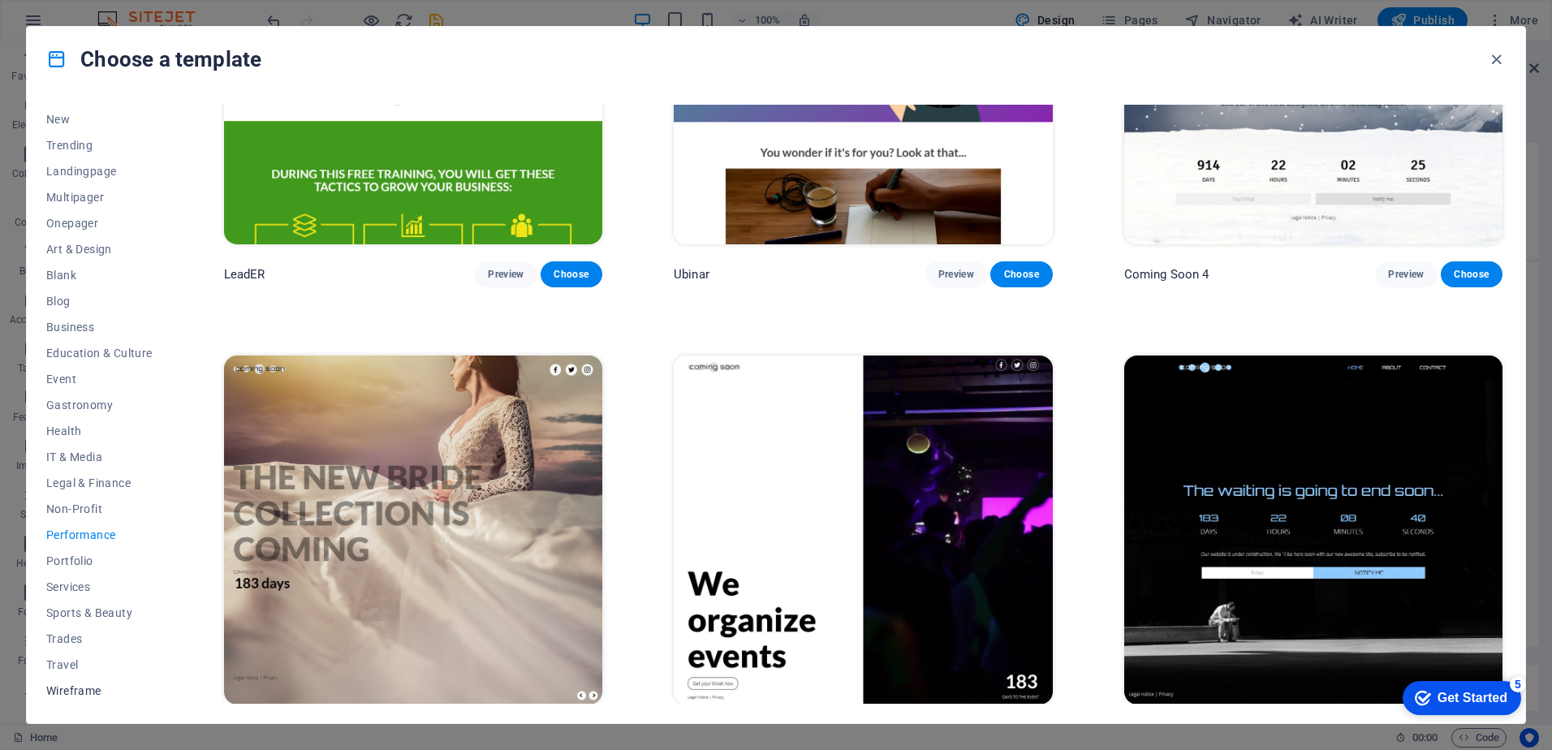
click at [83, 696] on span "Wireframe" at bounding box center [99, 690] width 106 height 13
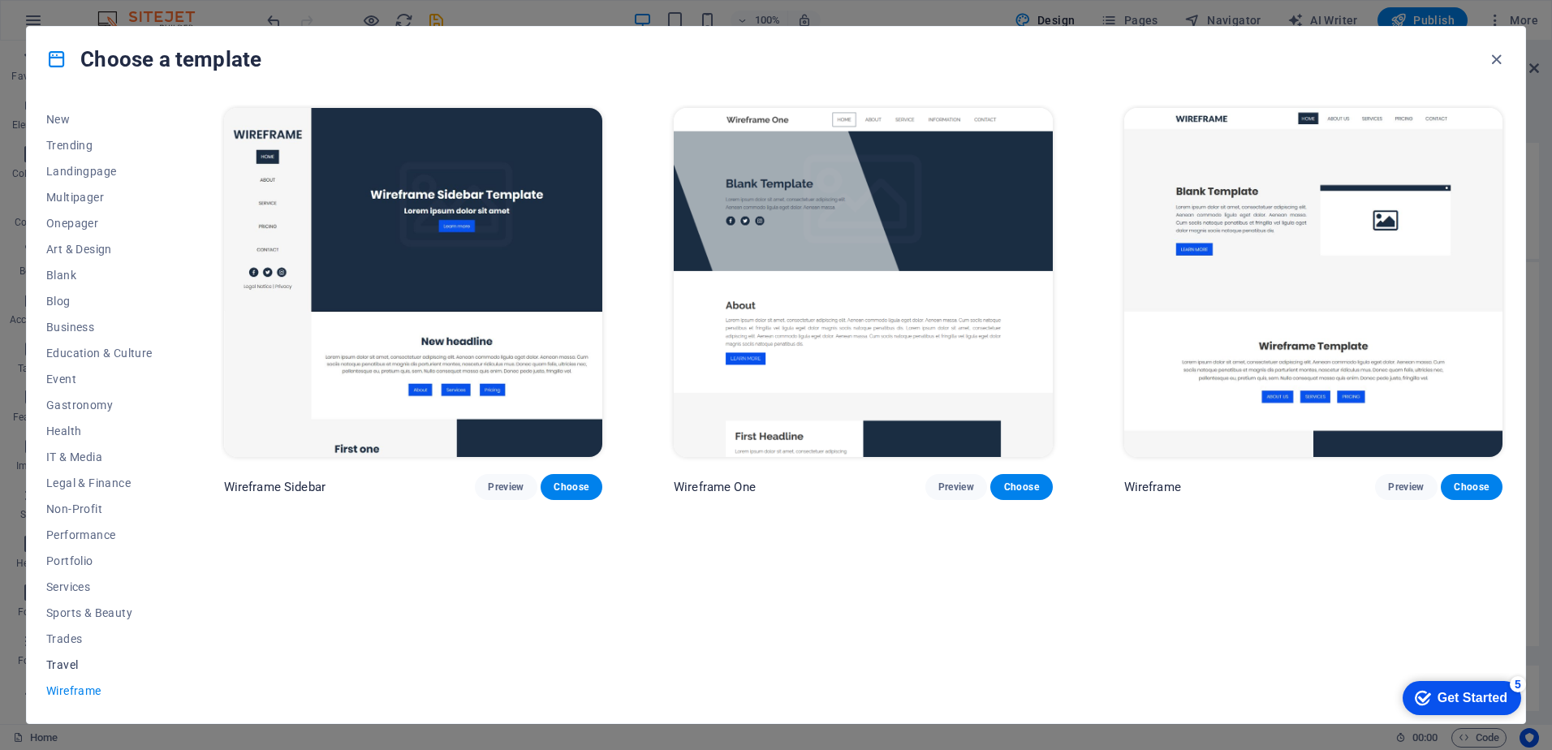
click at [71, 662] on span "Travel" at bounding box center [99, 664] width 106 height 13
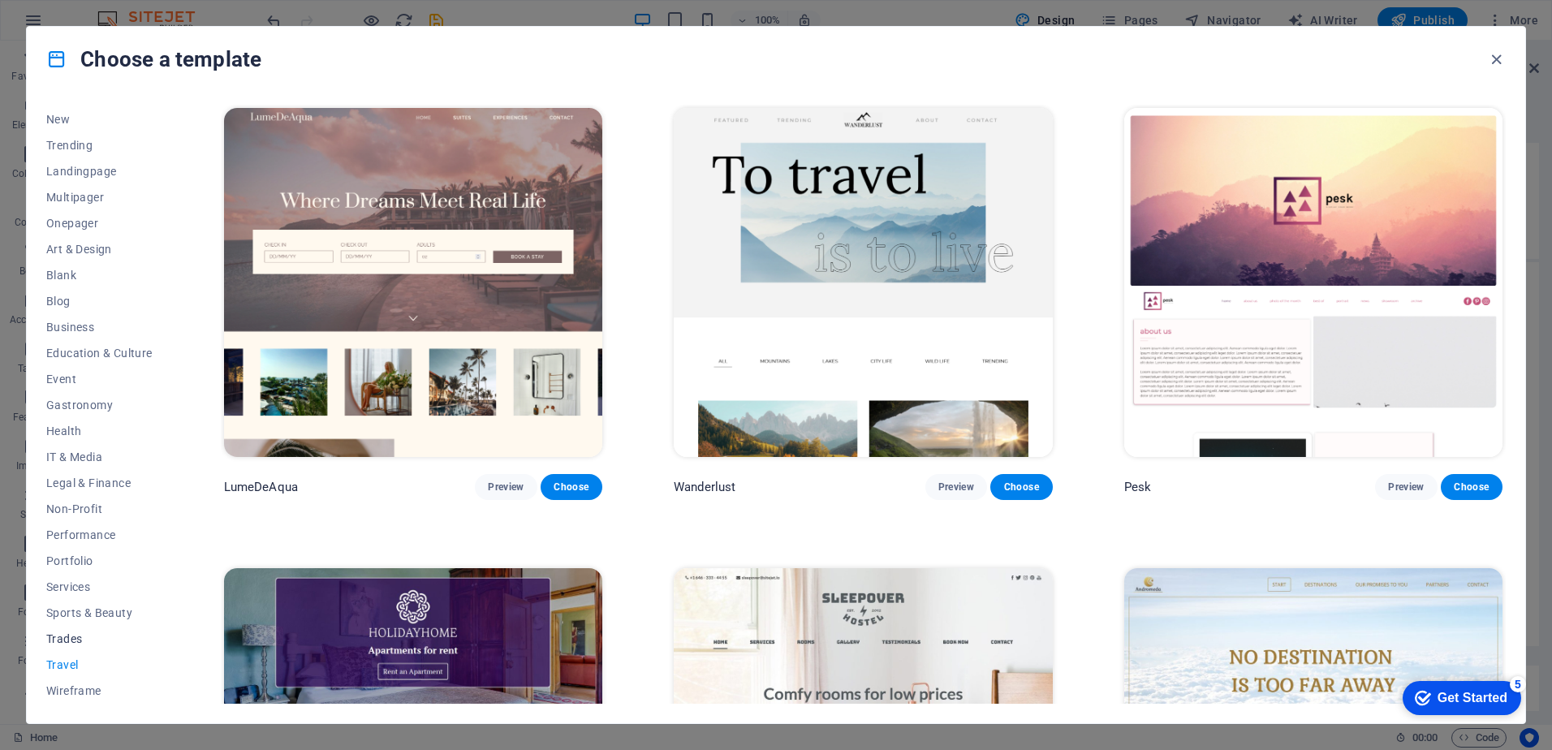
click at [70, 640] on span "Trades" at bounding box center [99, 638] width 106 height 13
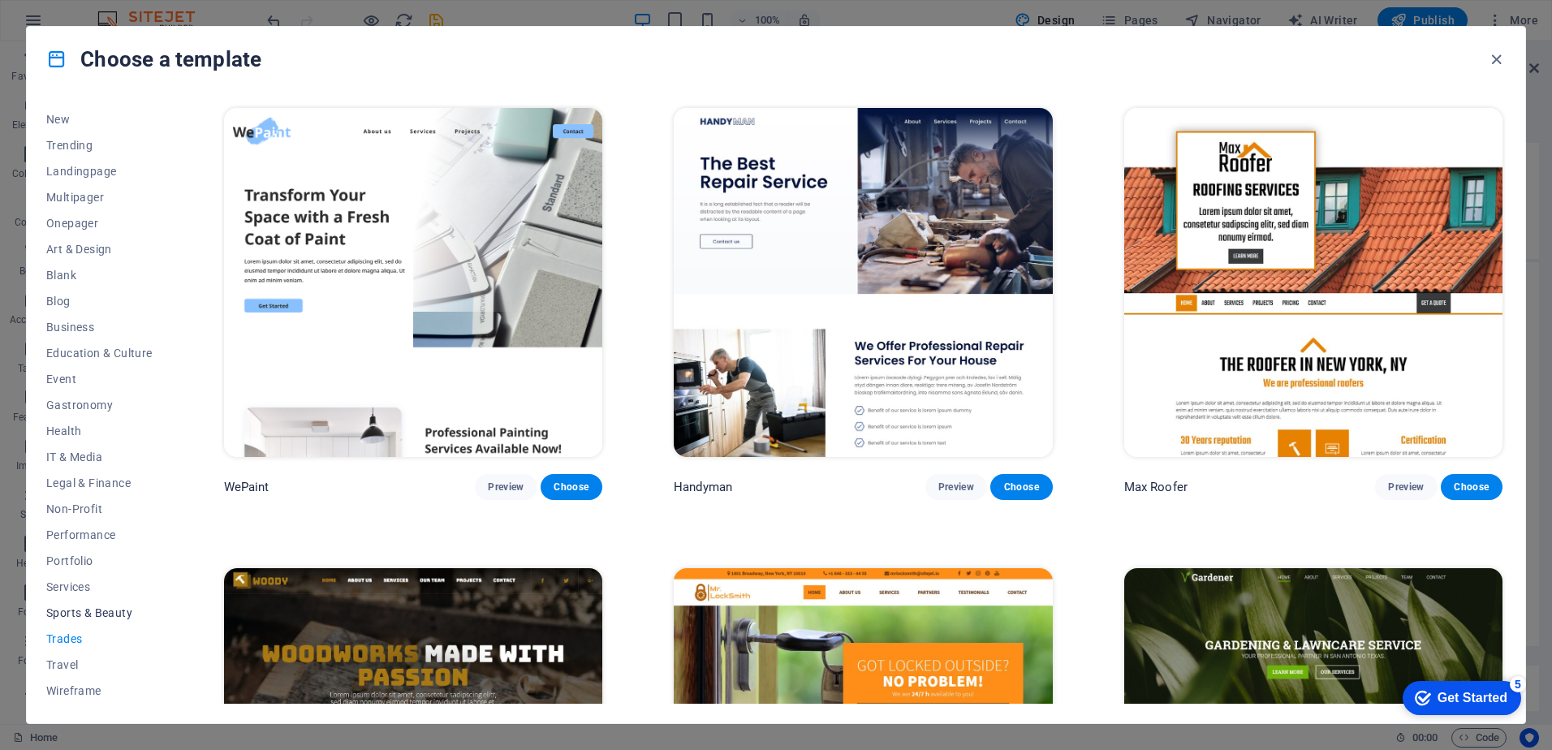
click at [76, 614] on span "Sports & Beauty" at bounding box center [99, 612] width 106 height 13
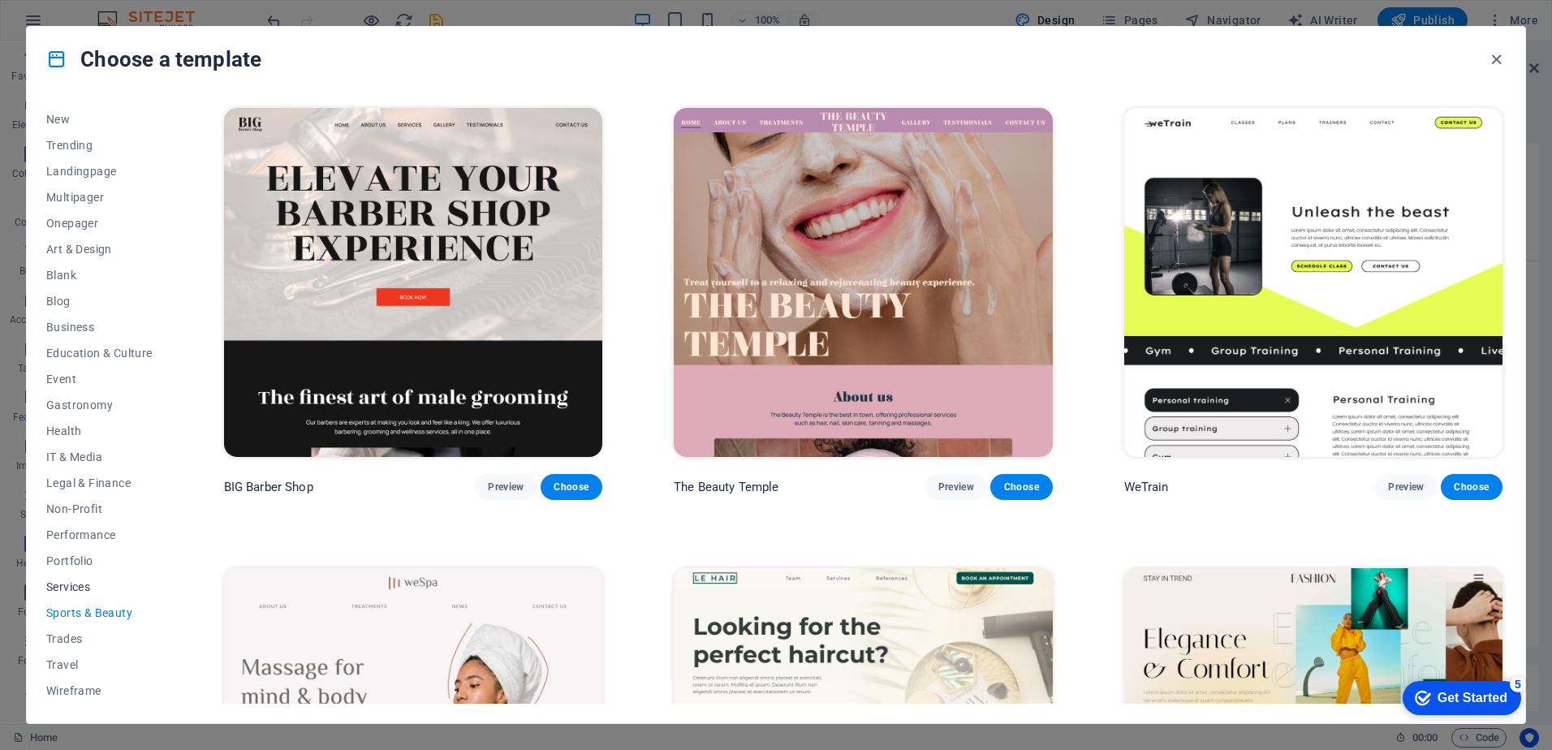
click at [82, 587] on span "Services" at bounding box center [99, 586] width 106 height 13
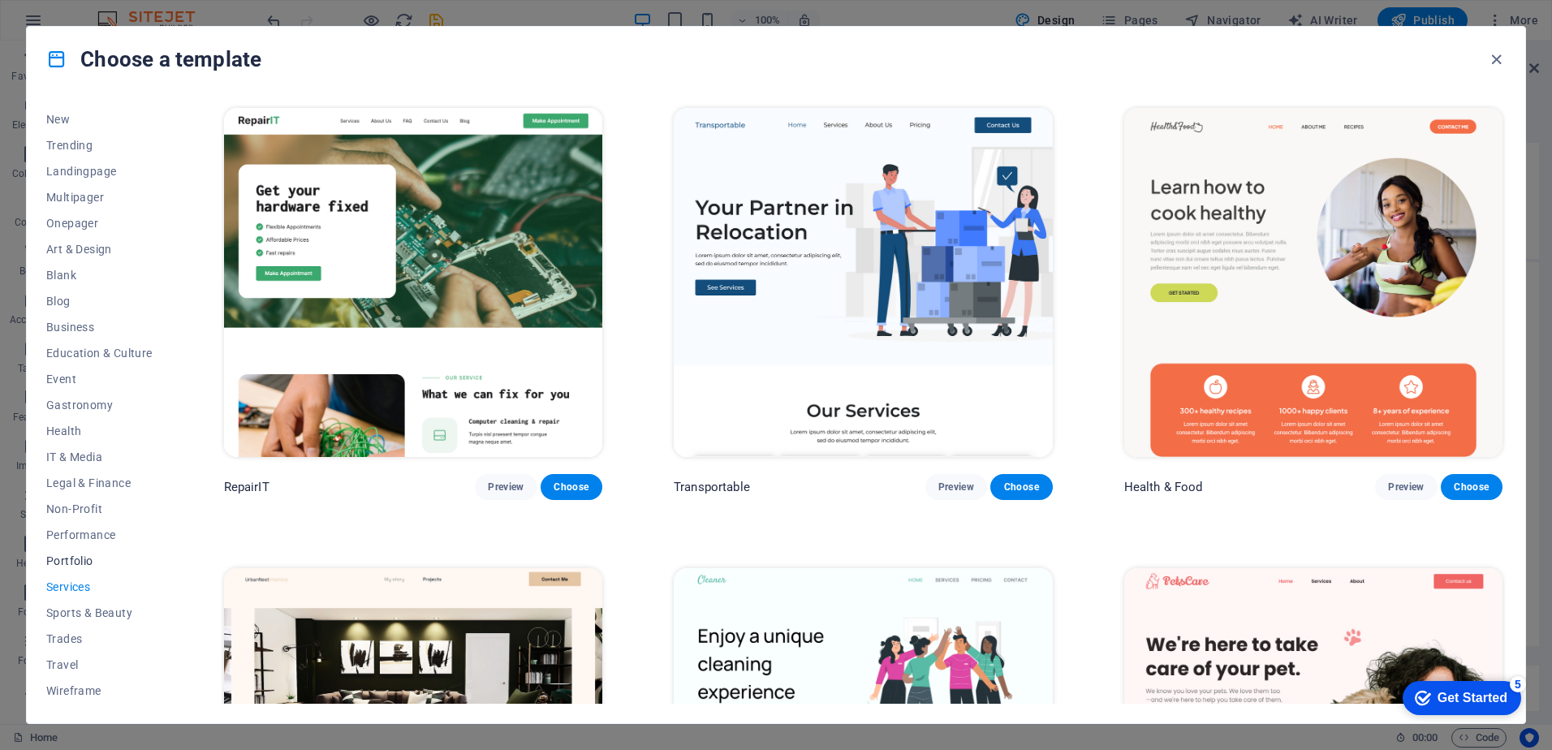
click at [87, 561] on span "Portfolio" at bounding box center [99, 560] width 106 height 13
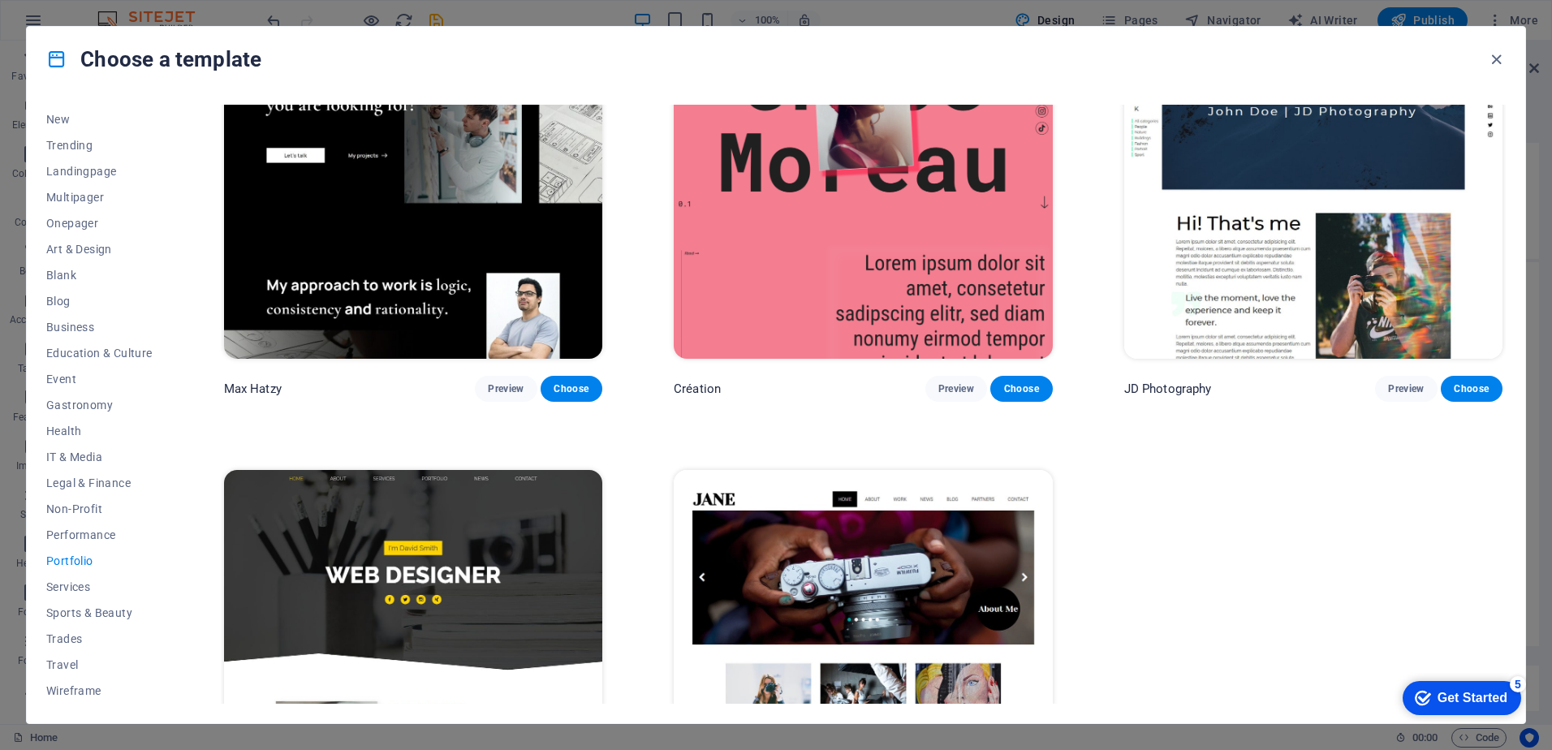
scroll to position [694, 0]
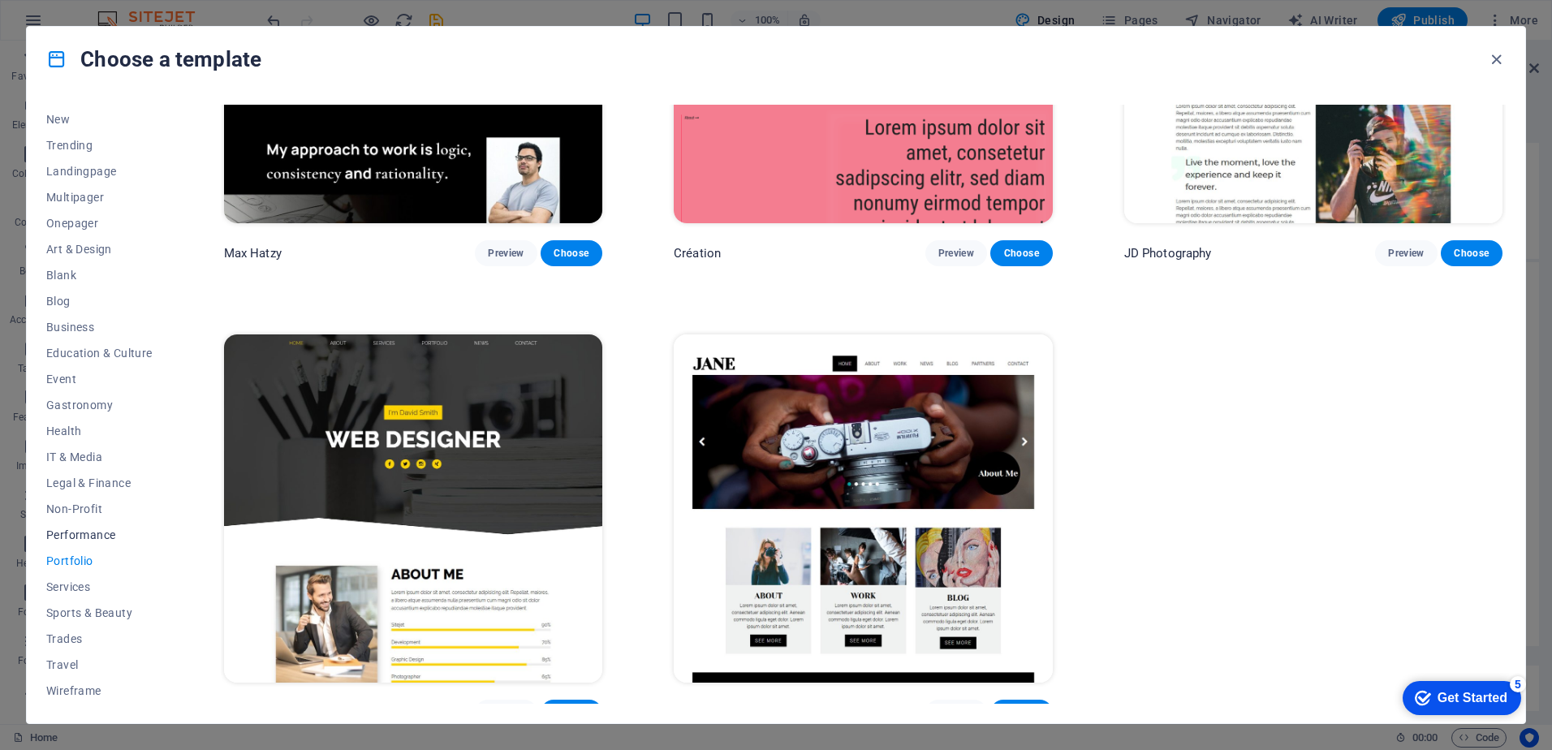
click at [64, 534] on span "Performance" at bounding box center [99, 534] width 106 height 13
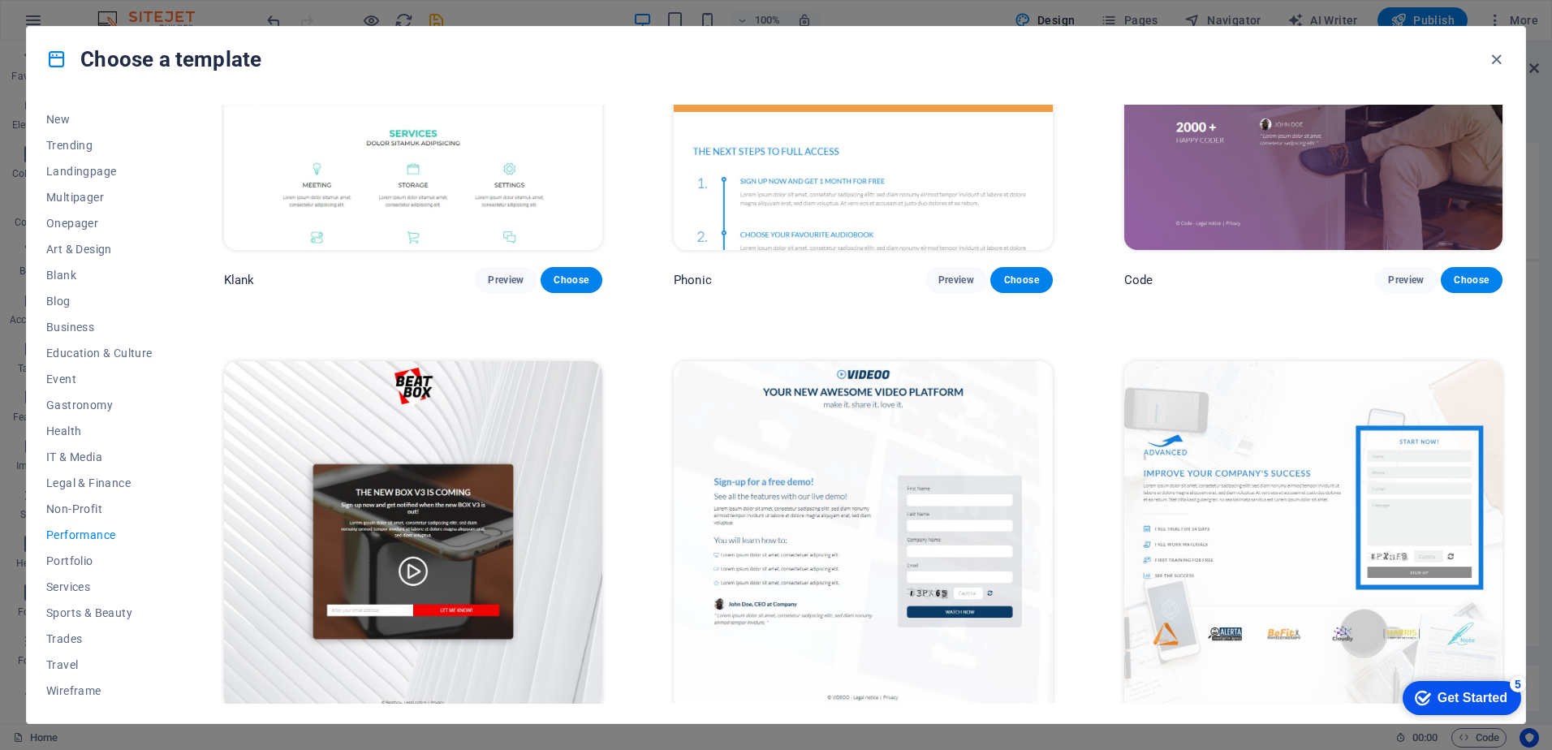
scroll to position [0, 0]
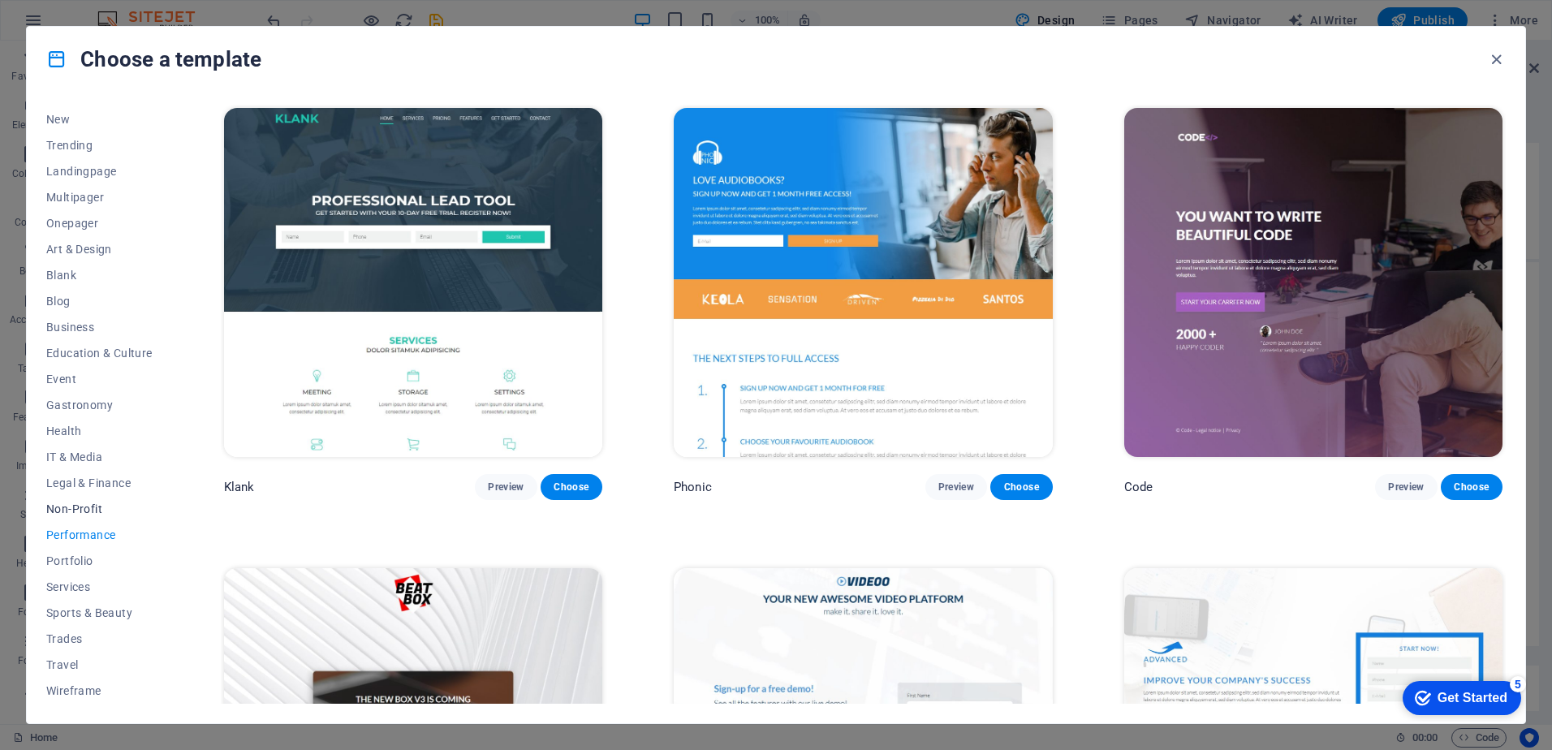
click at [54, 504] on span "Non-Profit" at bounding box center [99, 508] width 106 height 13
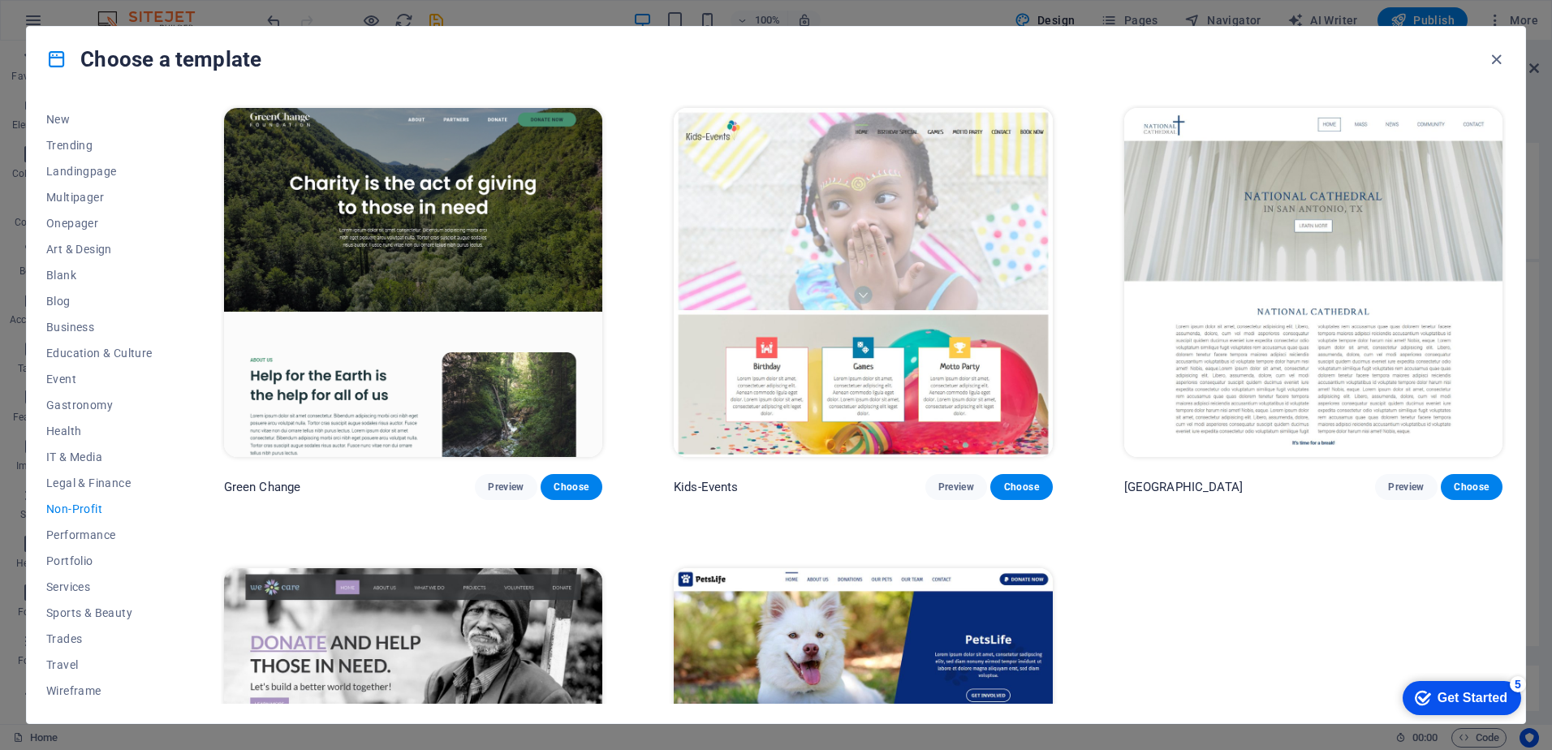
scroll to position [242, 0]
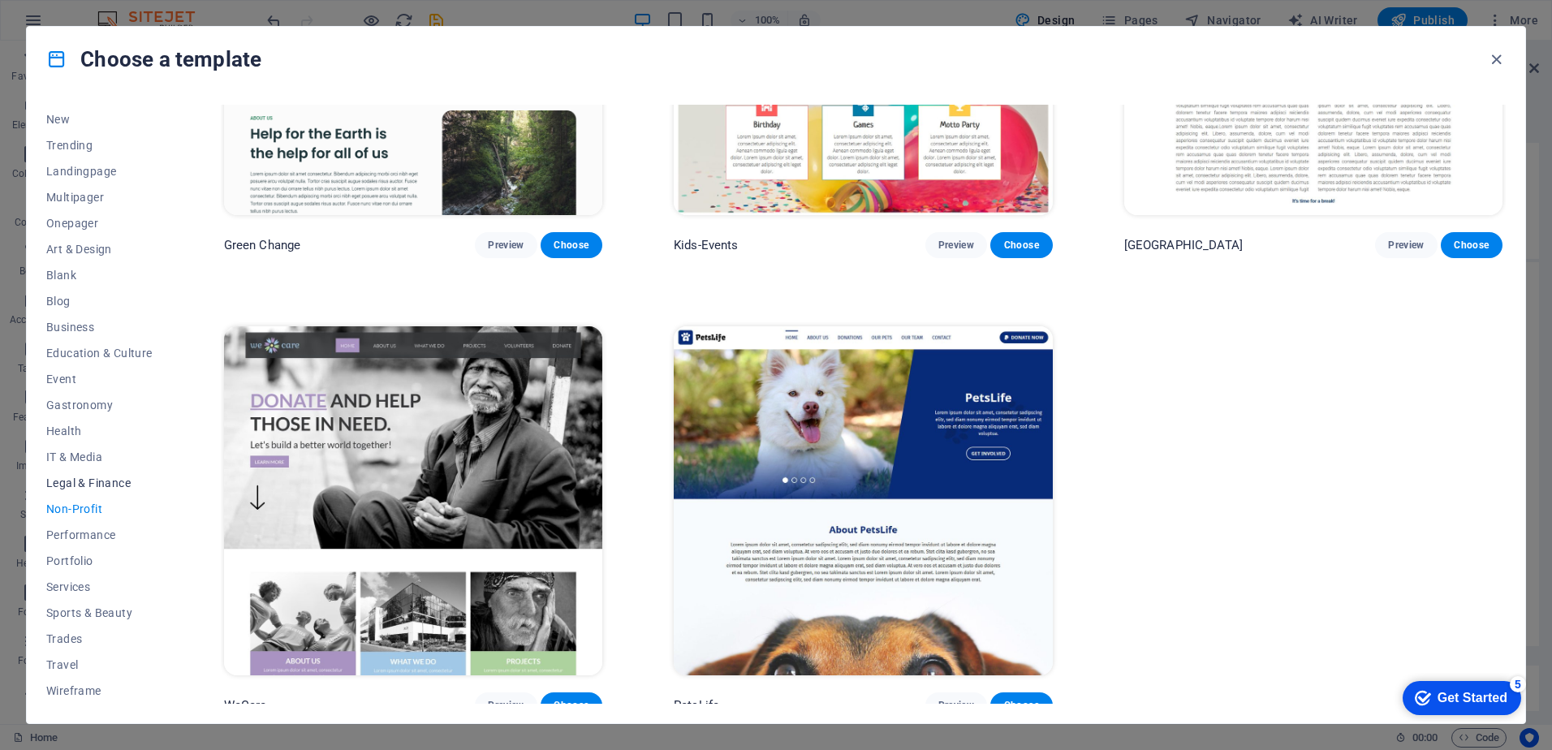
click at [57, 483] on span "Legal & Finance" at bounding box center [99, 482] width 106 height 13
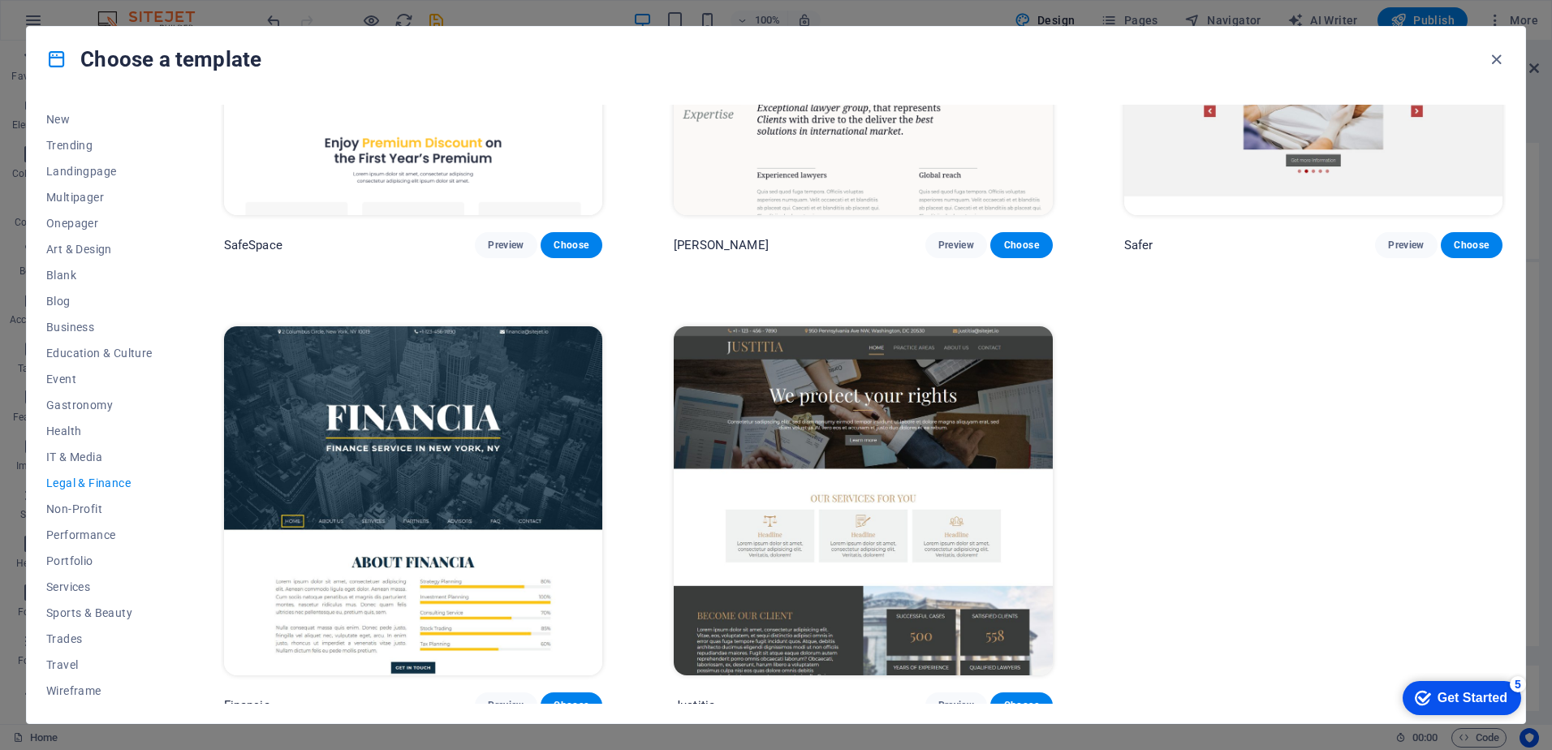
scroll to position [0, 0]
click at [88, 450] on span "IT & Media" at bounding box center [99, 456] width 106 height 13
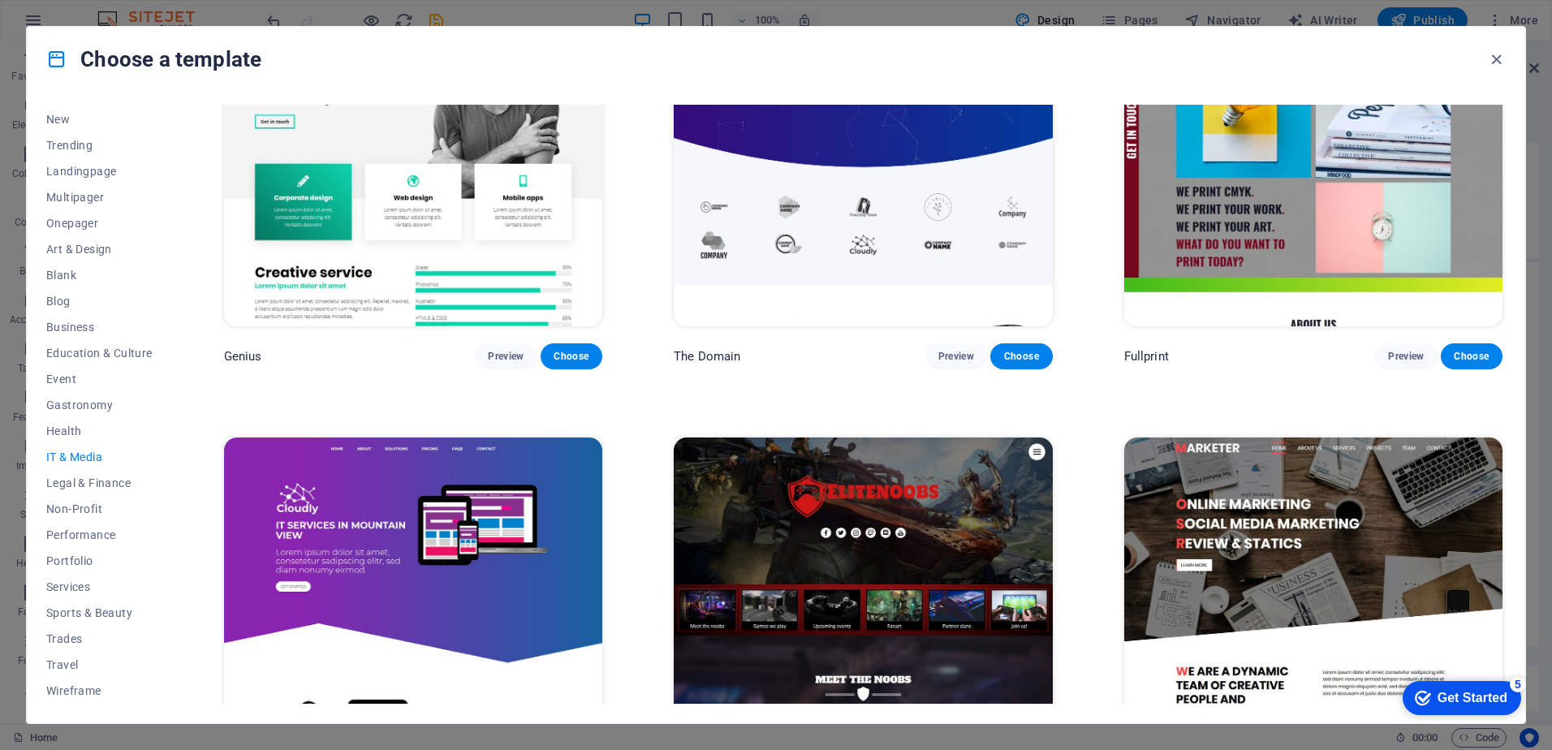
scroll to position [1147, 0]
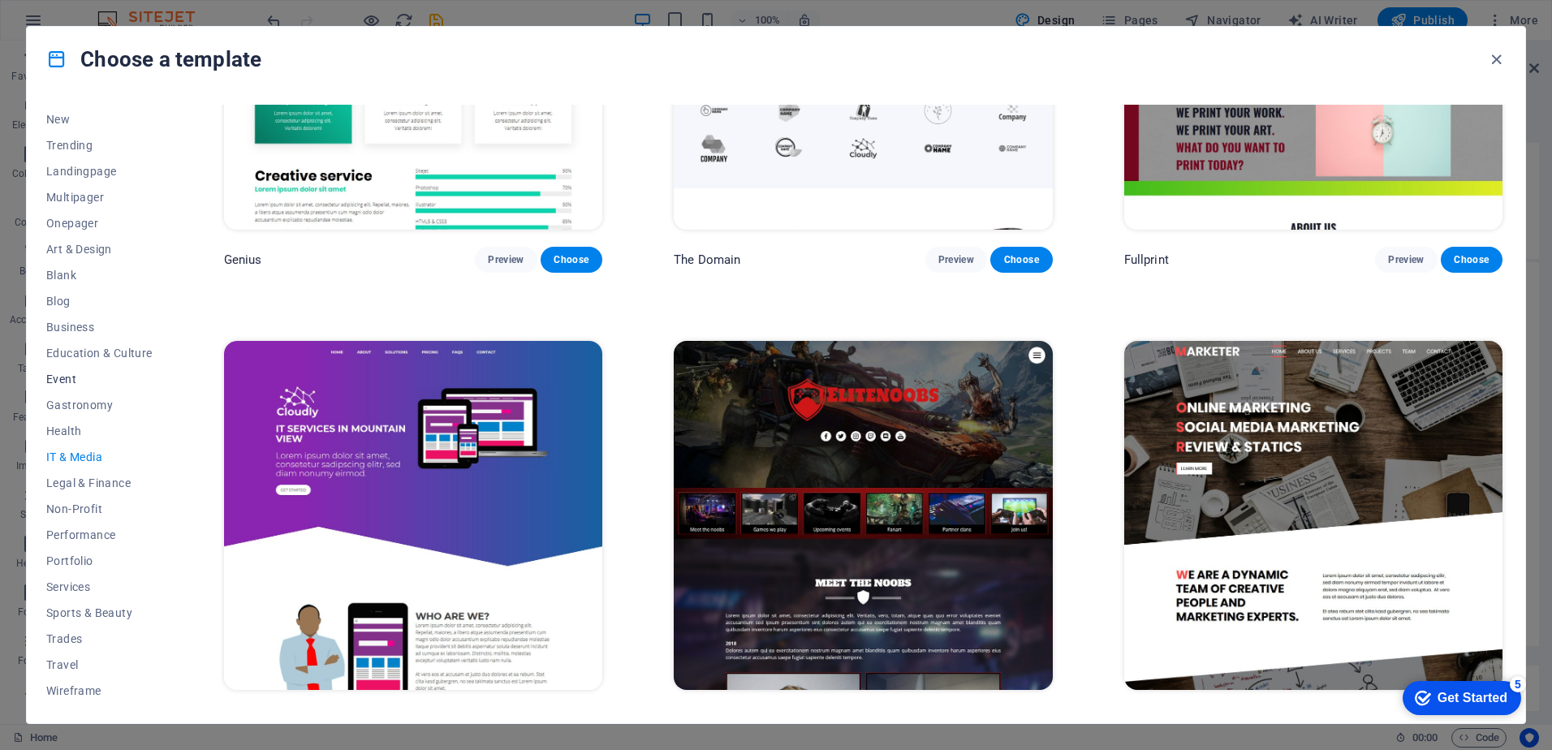
click at [72, 381] on span "Event" at bounding box center [99, 379] width 106 height 13
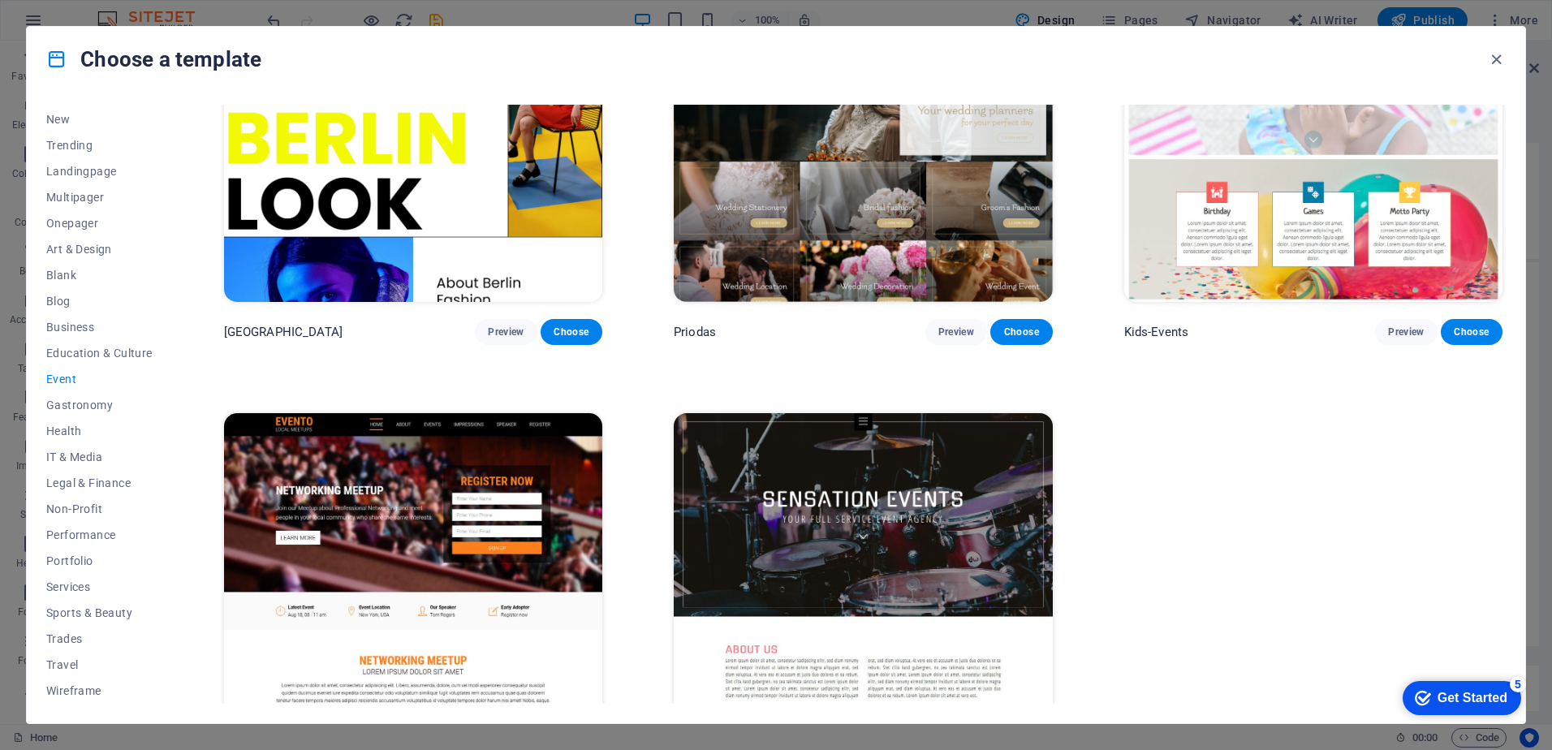
scroll to position [694, 0]
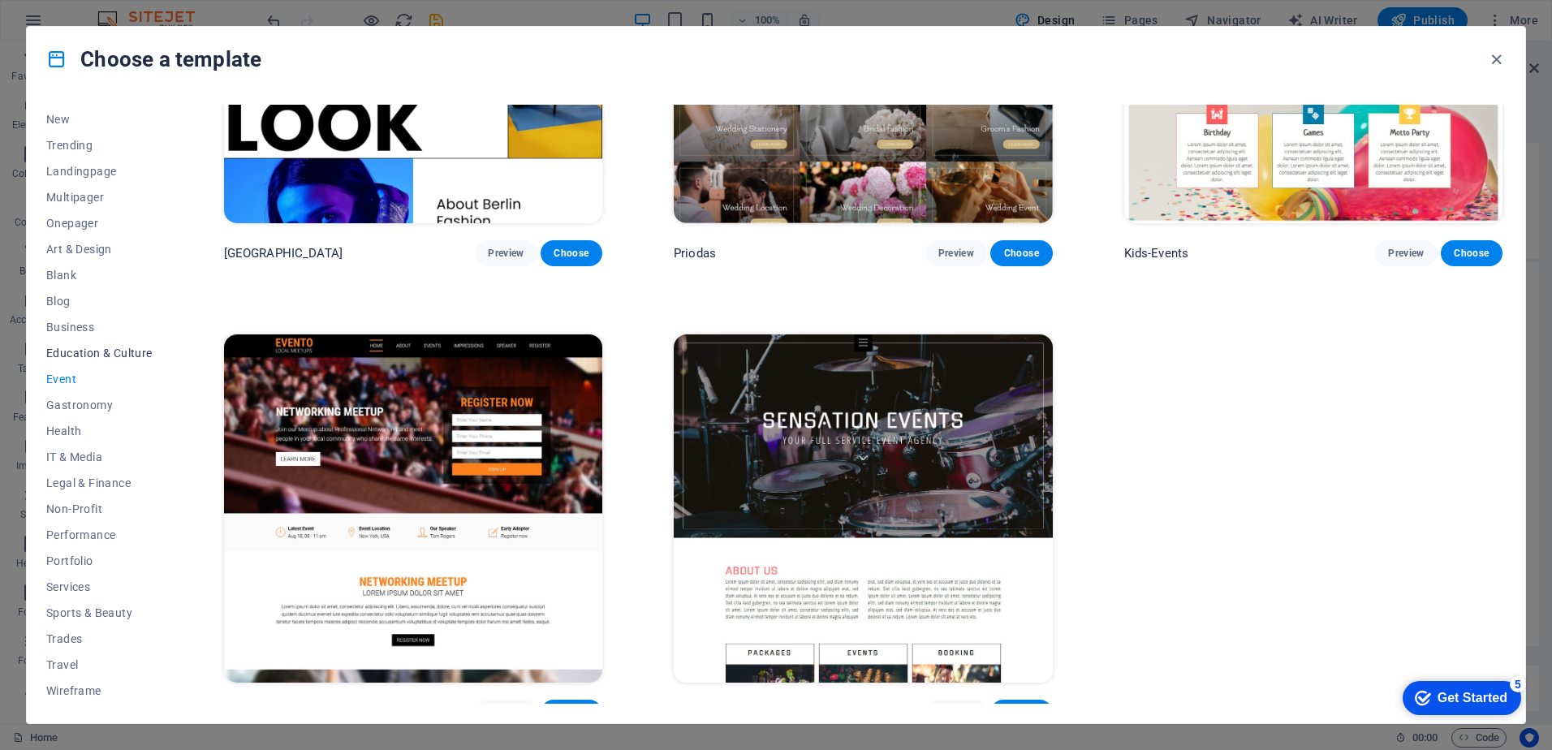
click at [94, 356] on span "Education & Culture" at bounding box center [99, 353] width 106 height 13
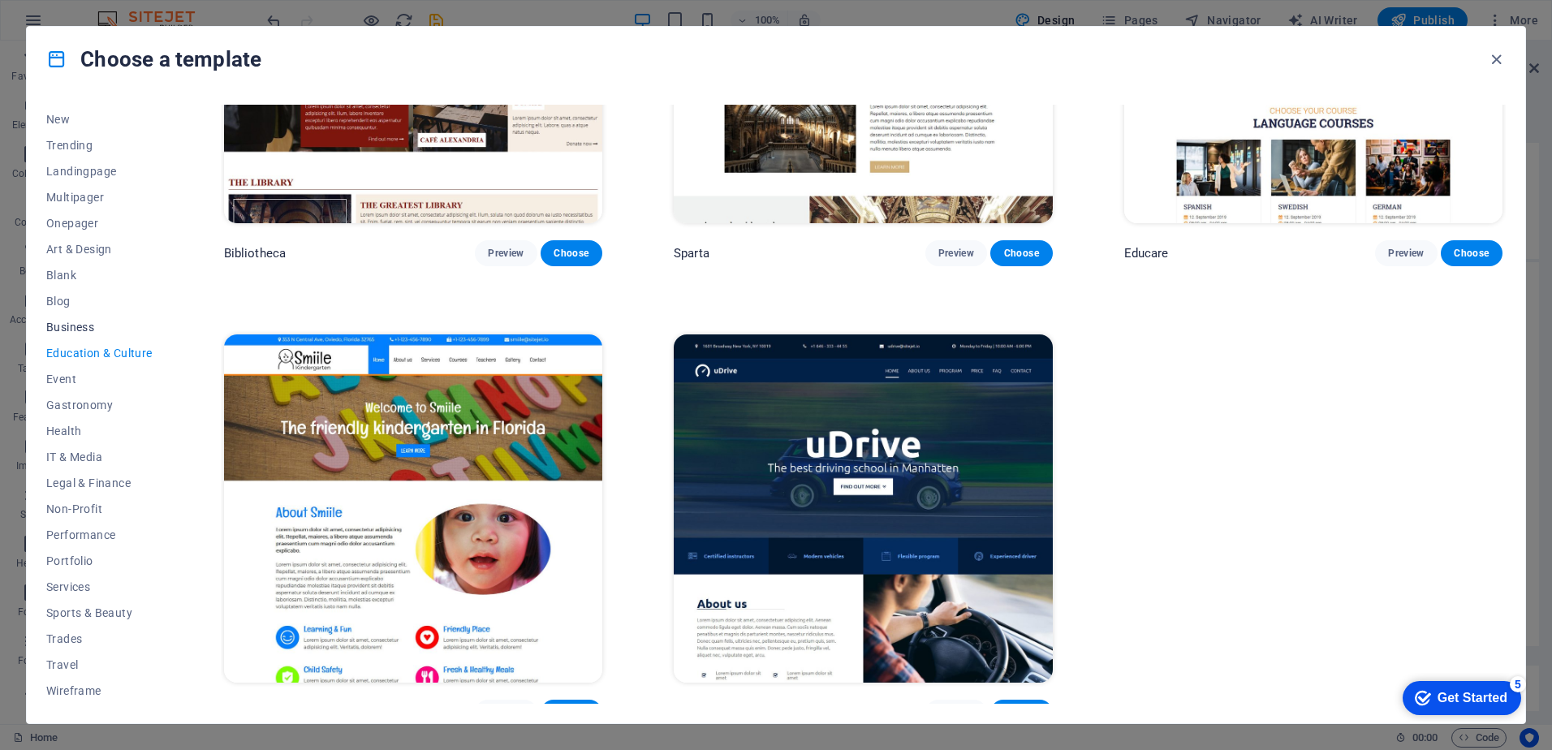
click at [64, 321] on span "Business" at bounding box center [99, 327] width 106 height 13
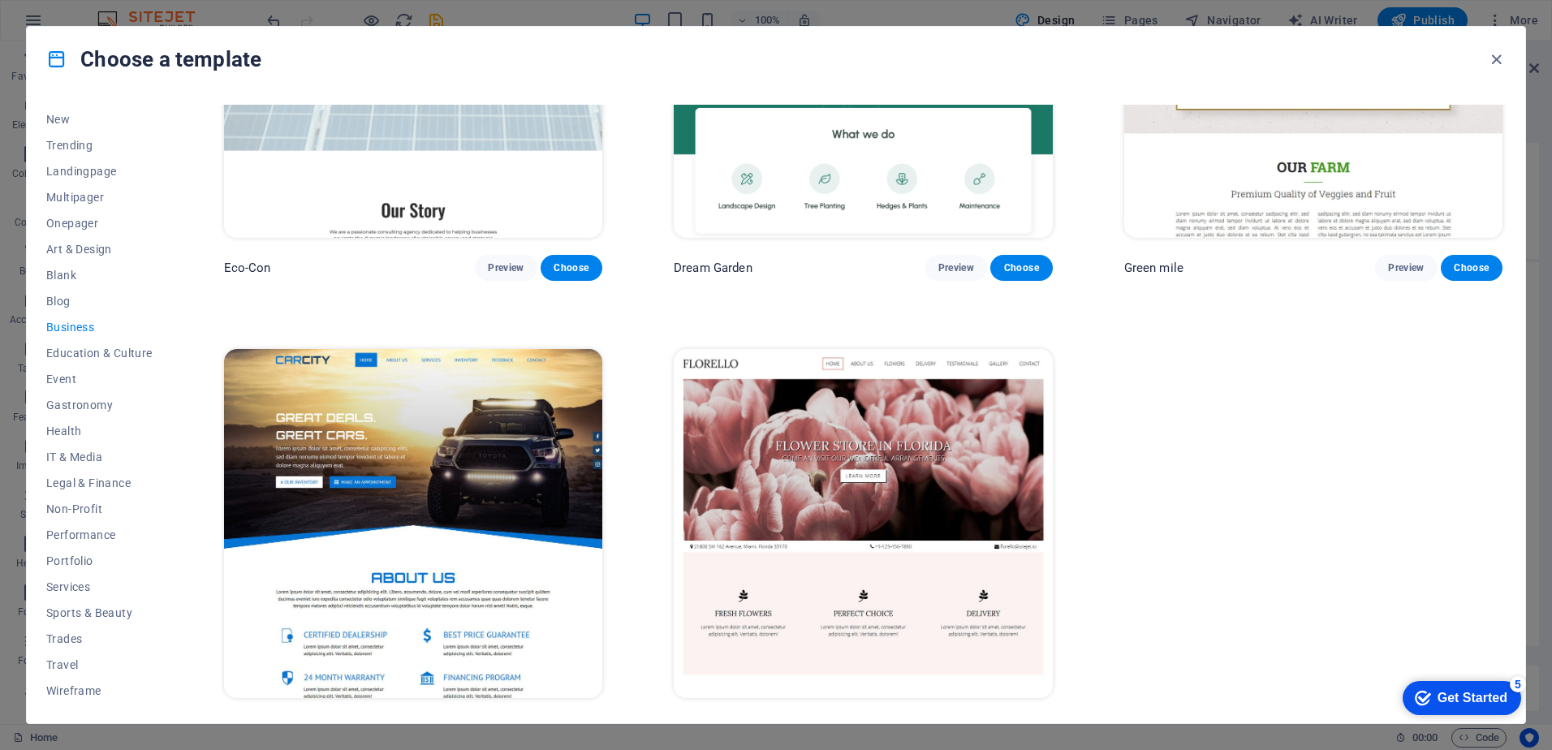
scroll to position [242, 0]
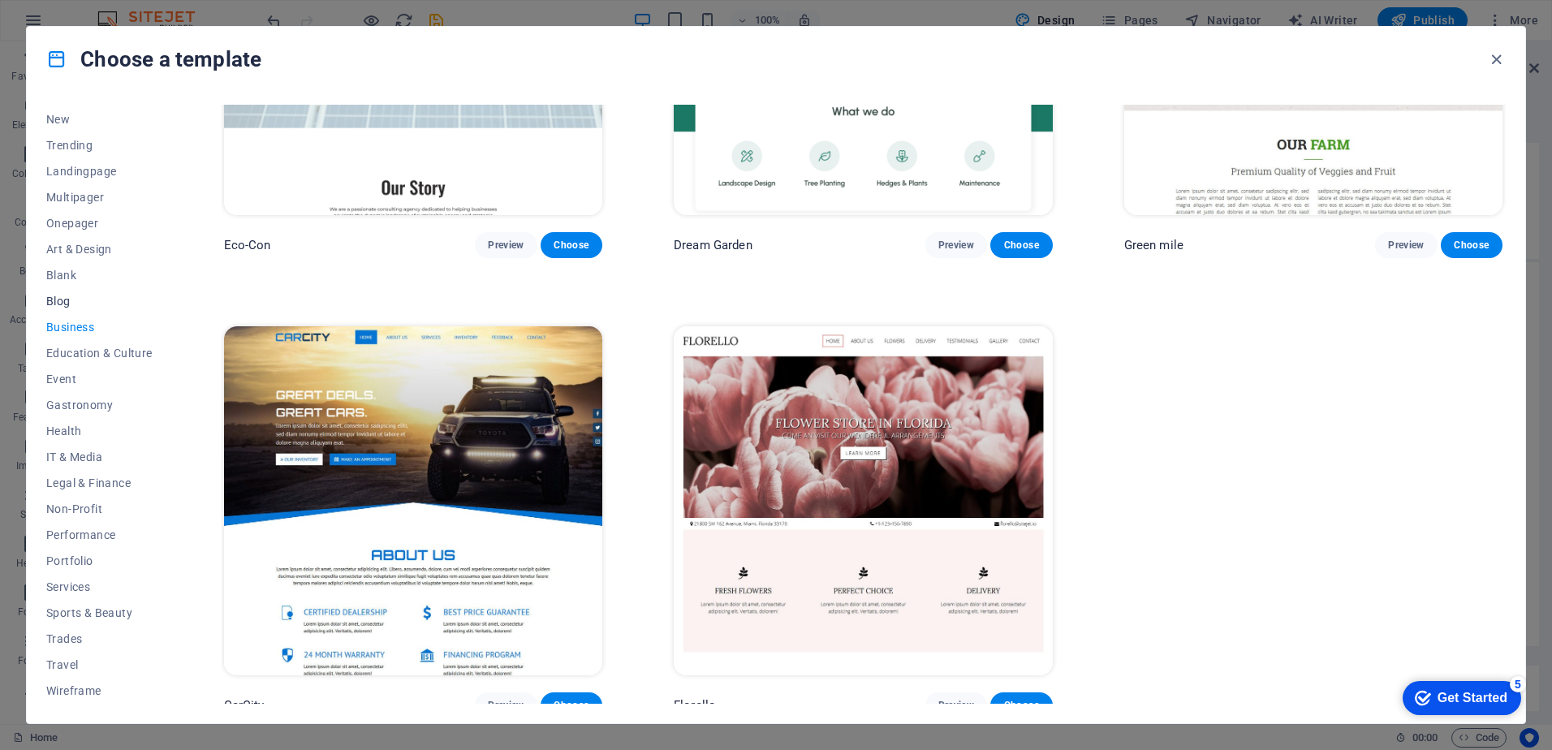
click at [60, 299] on span "Blog" at bounding box center [99, 301] width 106 height 13
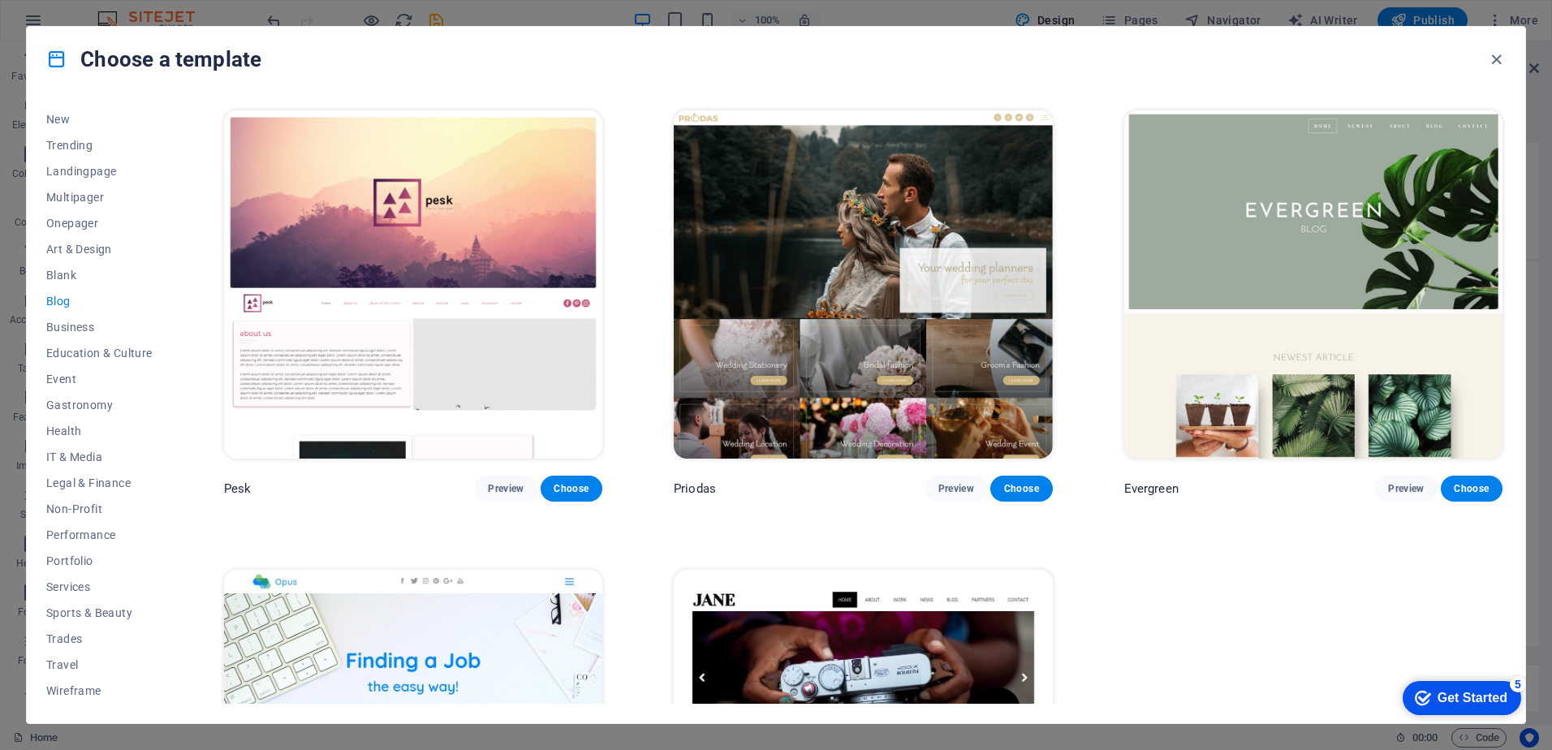
scroll to position [2958, 0]
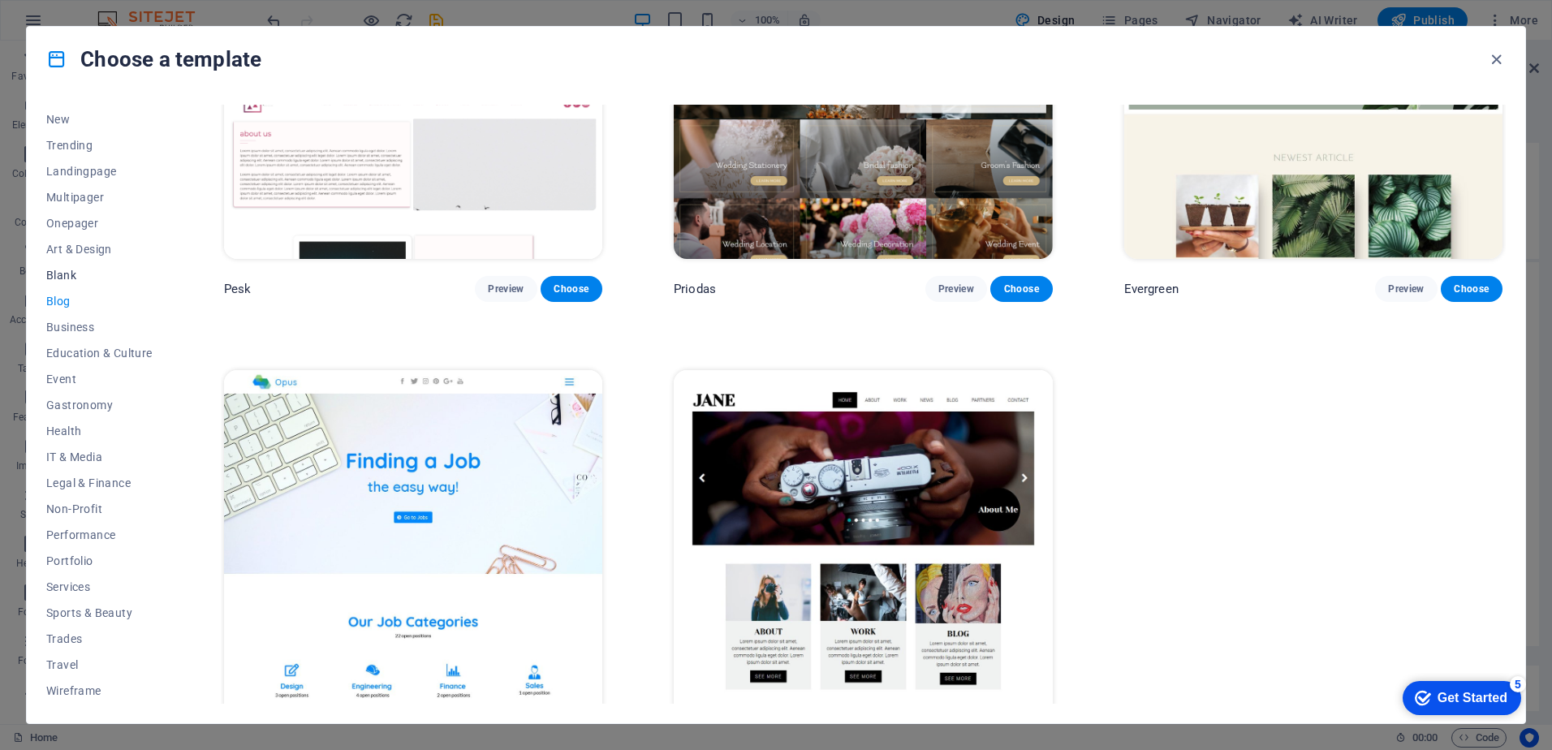
click at [53, 274] on span "Blank" at bounding box center [99, 275] width 106 height 13
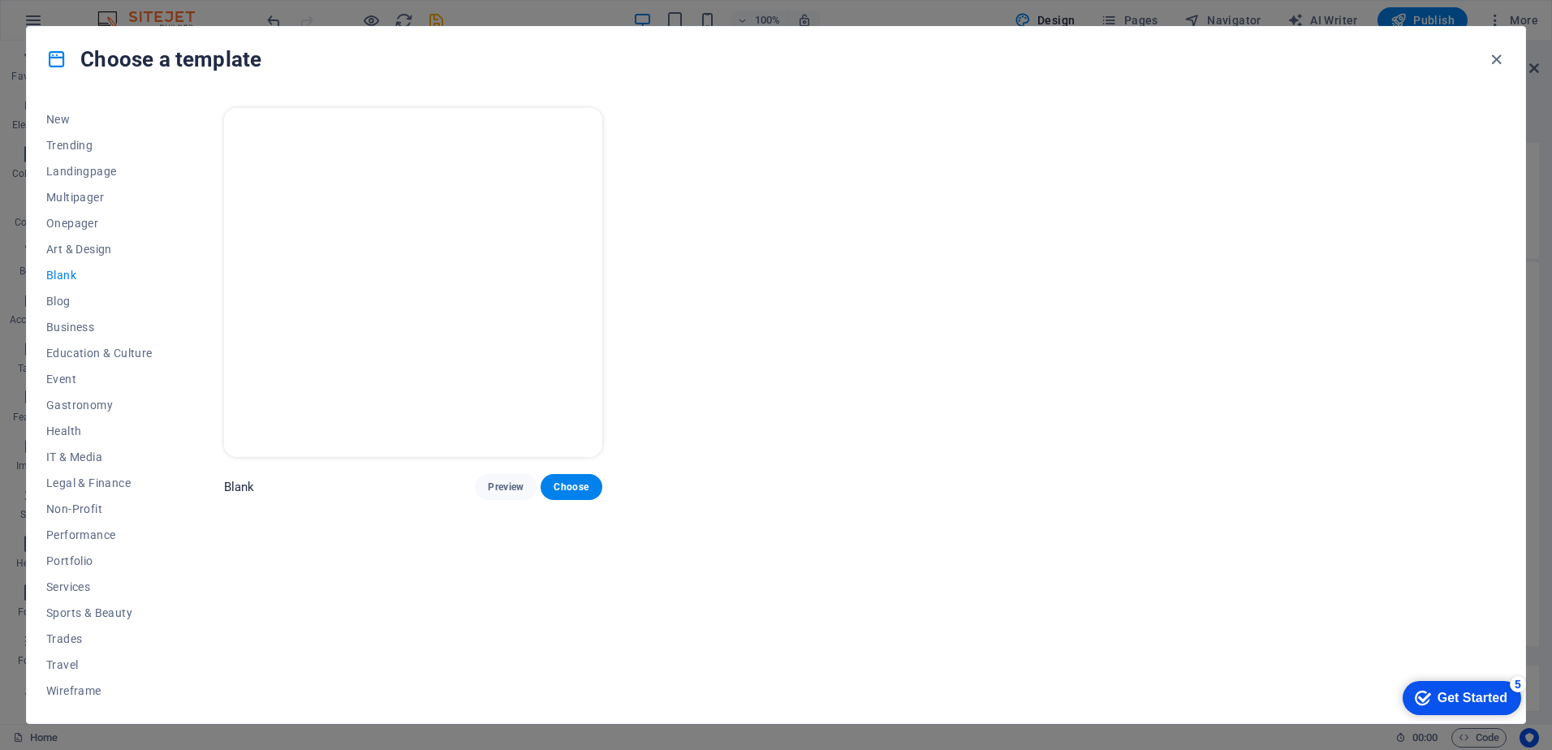
scroll to position [0, 0]
click at [90, 250] on span "Art & Design" at bounding box center [99, 249] width 106 height 13
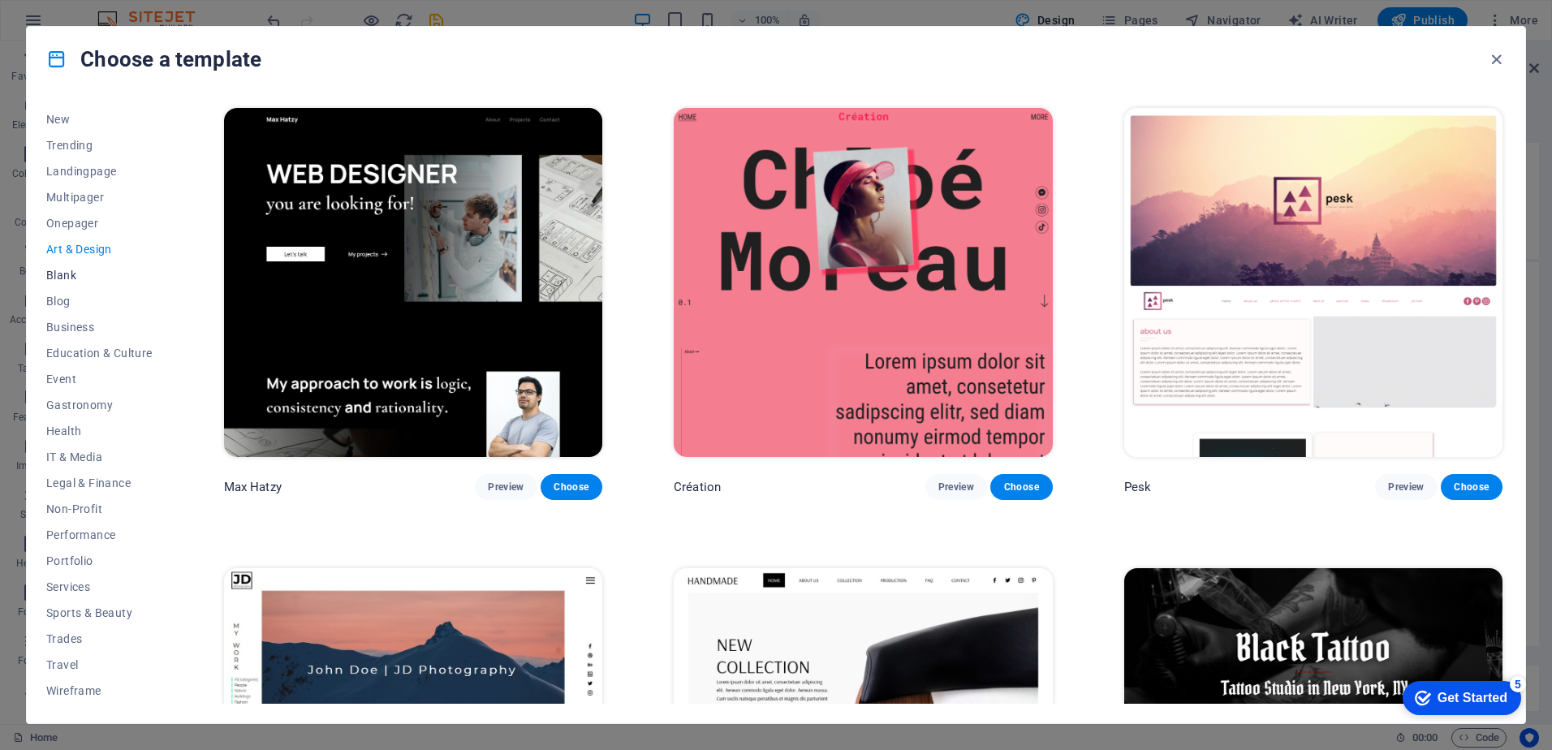
click at [66, 274] on span "Blank" at bounding box center [99, 275] width 106 height 13
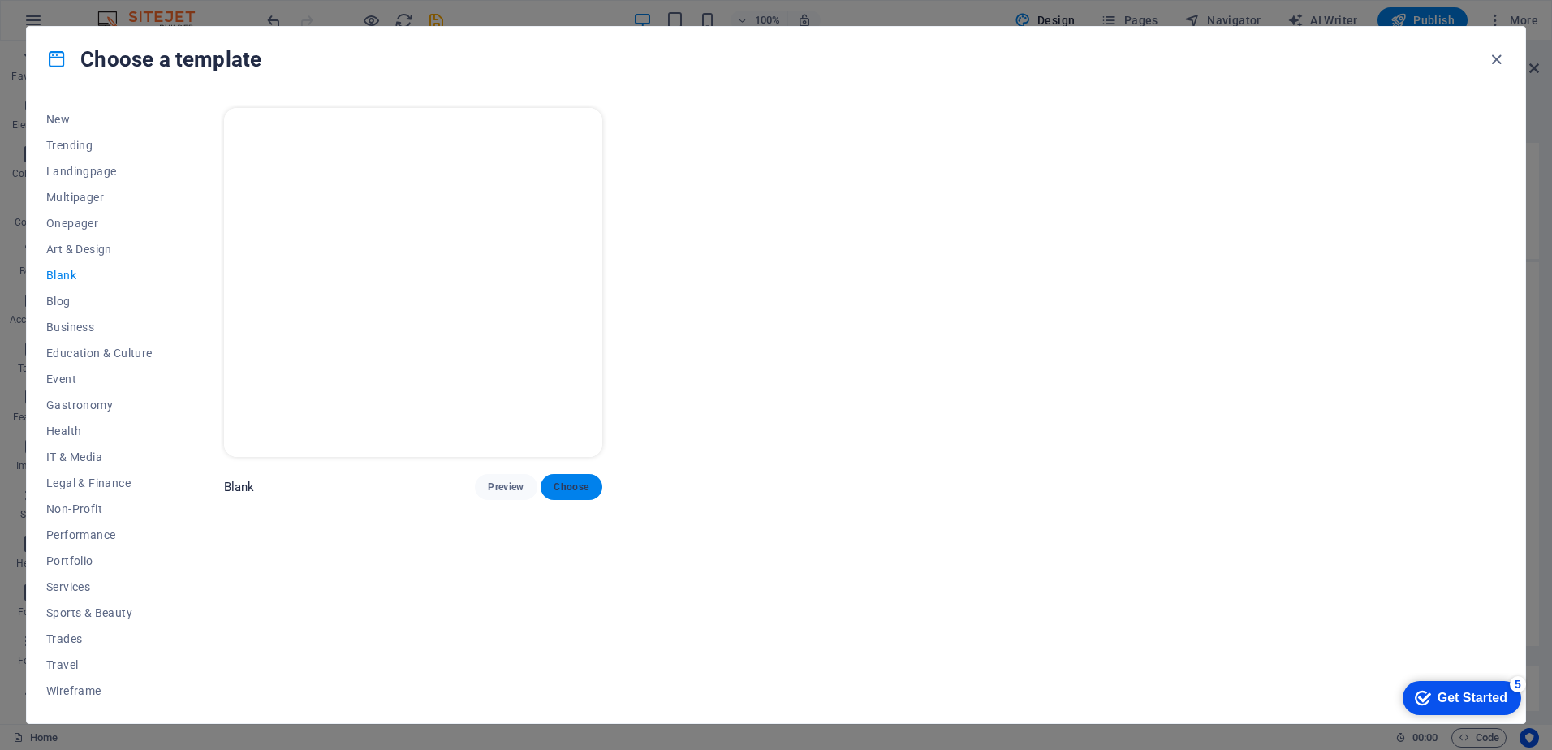
click at [589, 480] on span "Choose" at bounding box center [572, 486] width 36 height 13
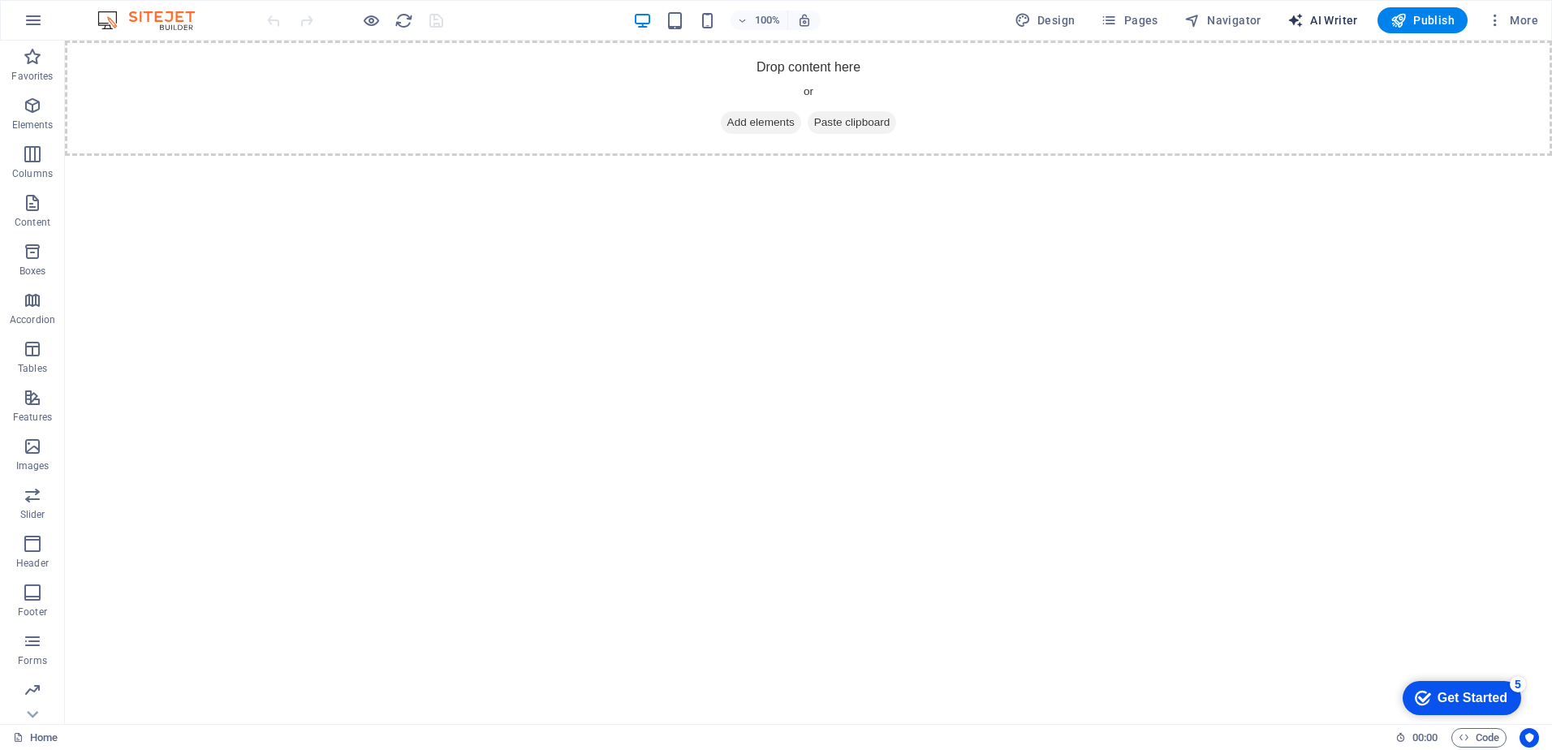
click at [1319, 23] on span "AI Writer" at bounding box center [1322, 20] width 71 height 16
select select "English"
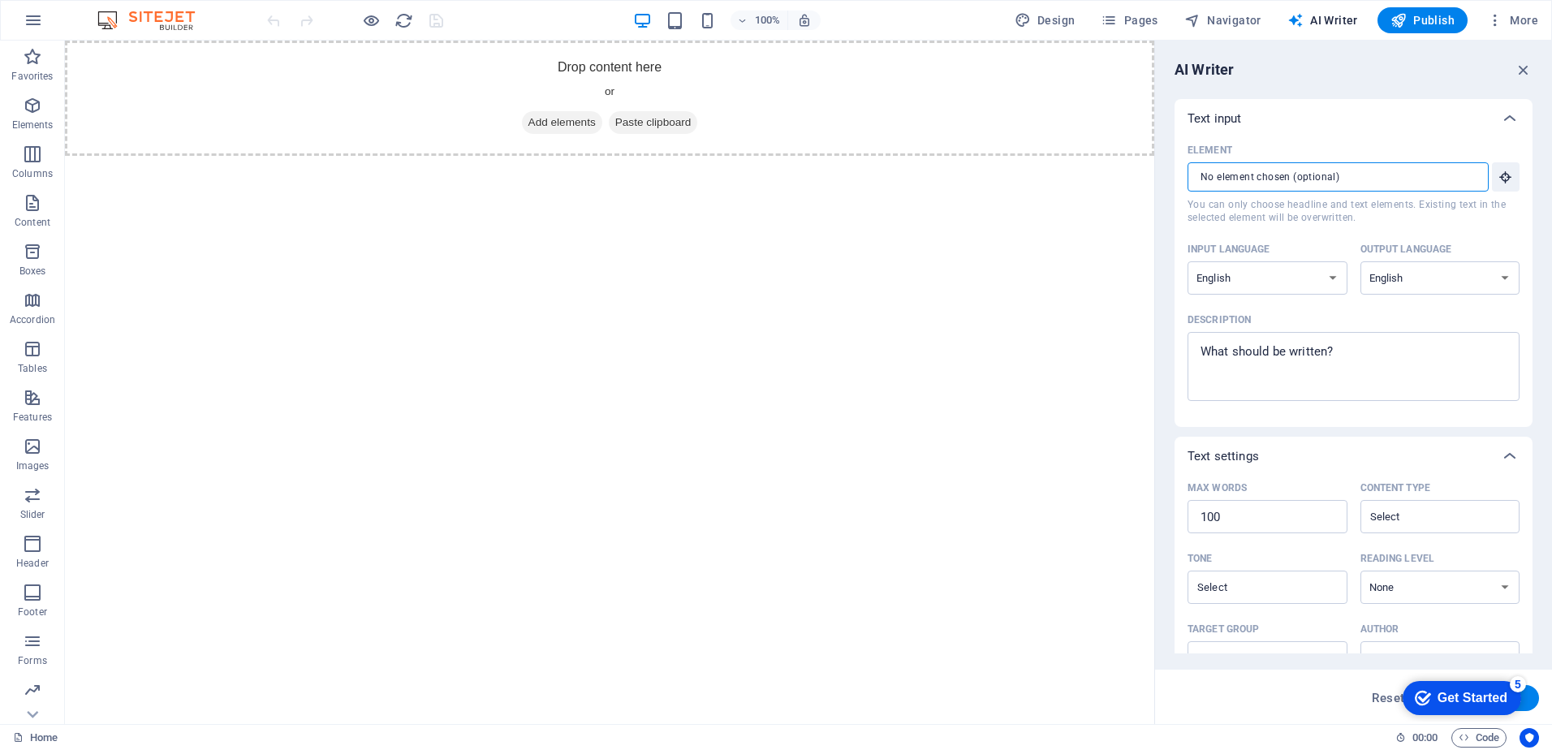
click at [1306, 171] on input "Element ​ You can only choose headline and text elements. Existing text in the …" at bounding box center [1332, 176] width 290 height 29
click at [1347, 24] on span "AI Writer" at bounding box center [1322, 20] width 71 height 16
click at [1519, 65] on icon "button" at bounding box center [1523, 70] width 18 height 18
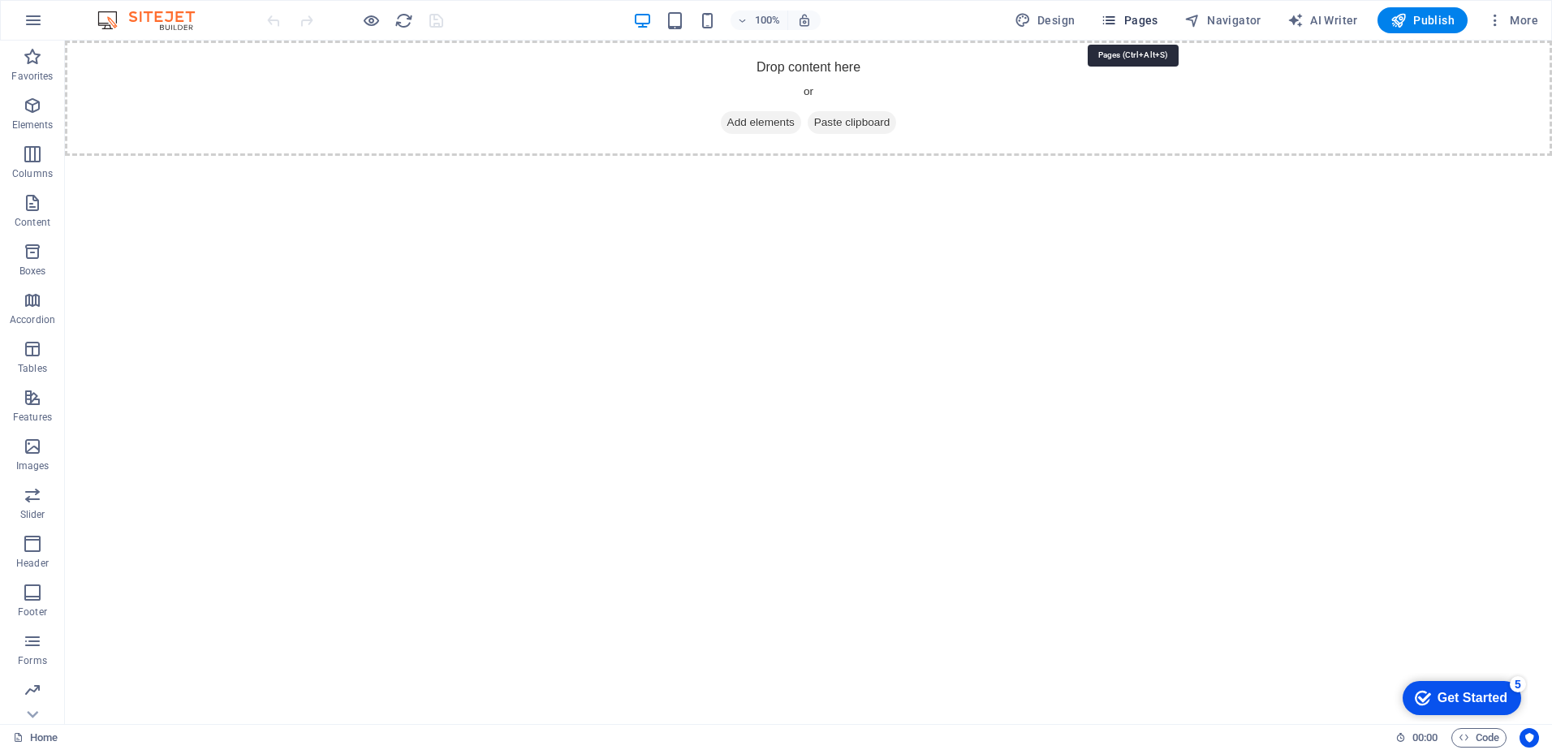
click at [1145, 23] on span "Pages" at bounding box center [1129, 20] width 57 height 16
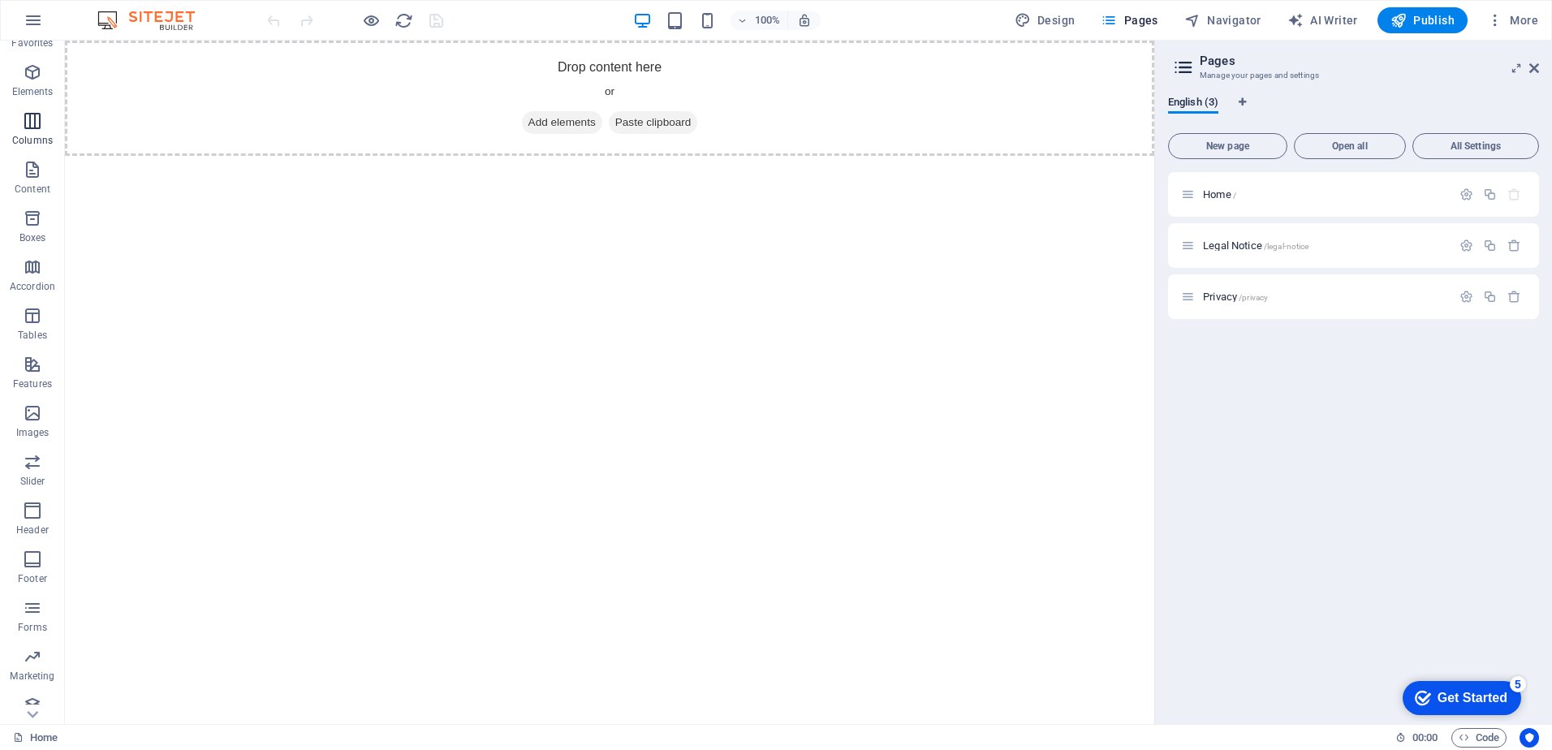
scroll to position [47, 0]
click at [42, 19] on icon "button" at bounding box center [33, 20] width 19 height 19
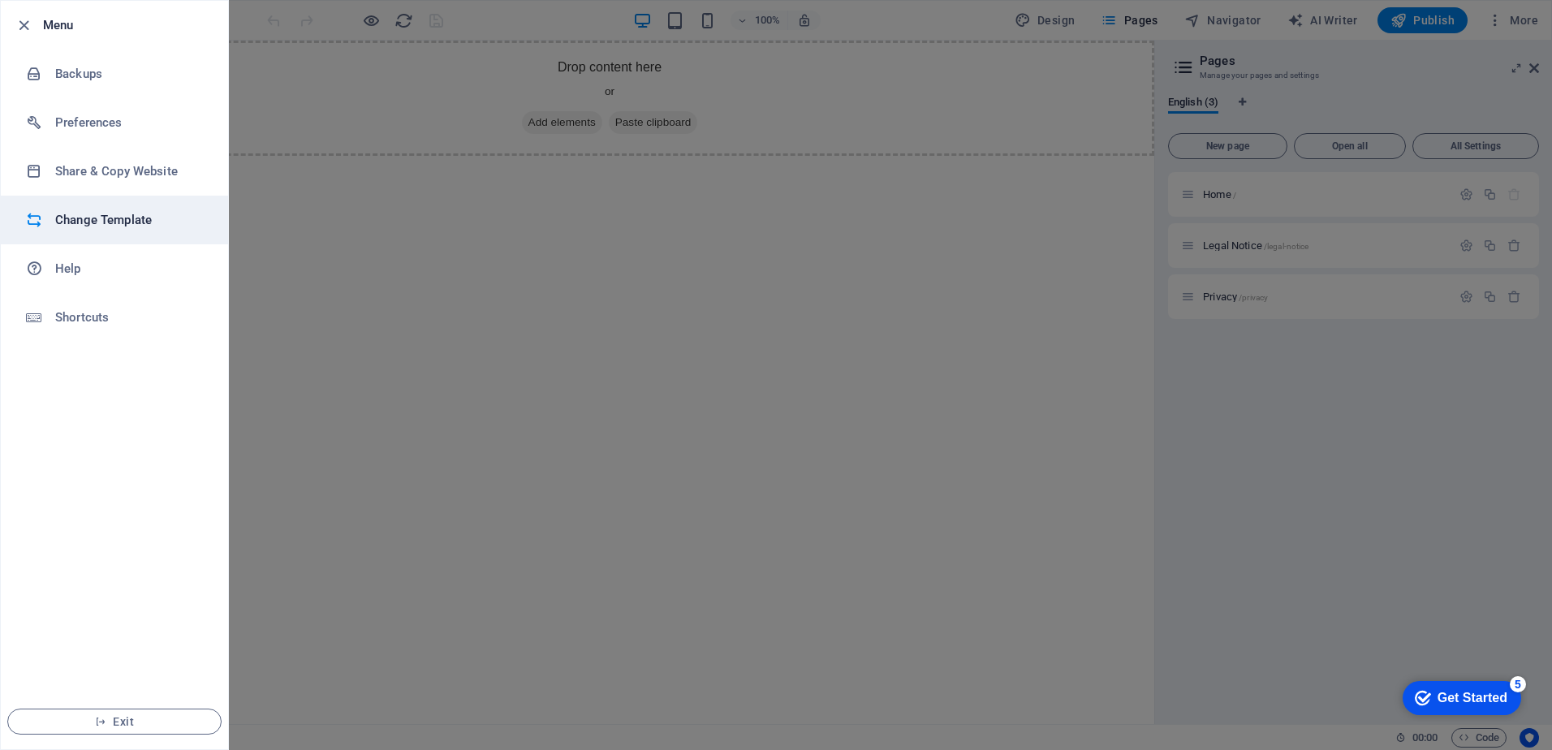
click at [119, 220] on h6 "Change Template" at bounding box center [130, 219] width 150 height 19
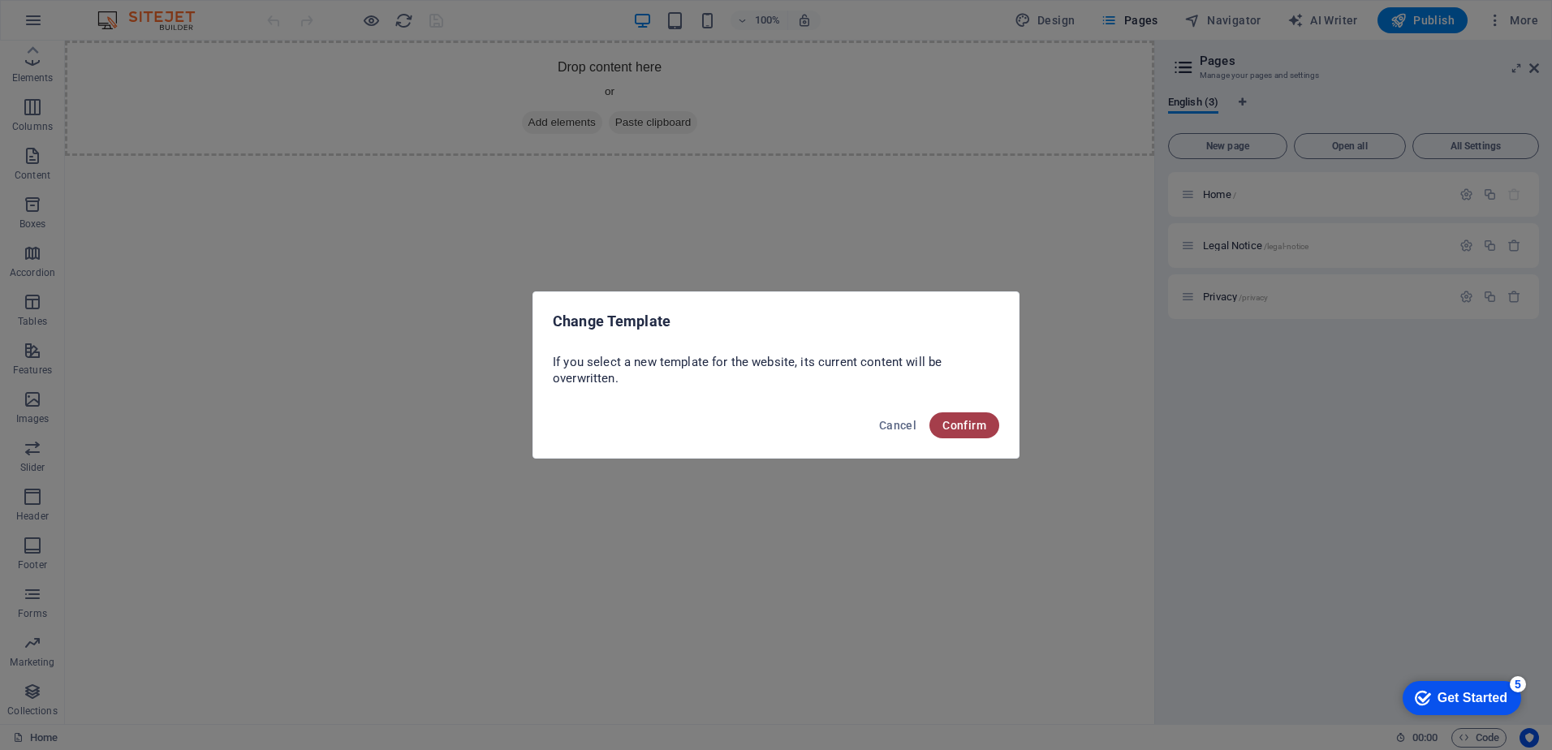
click at [967, 426] on span "Confirm" at bounding box center [964, 425] width 44 height 13
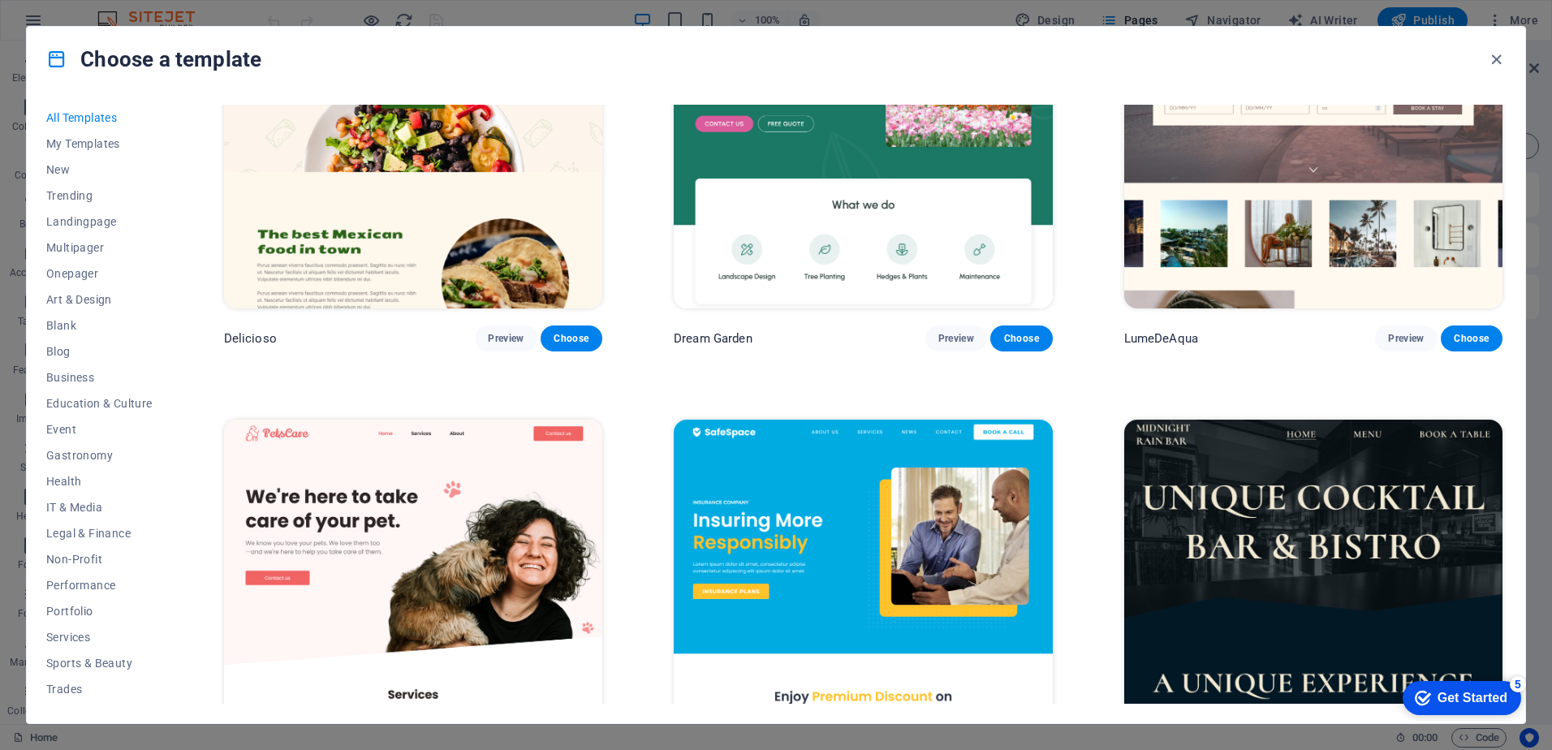
scroll to position [3409, 0]
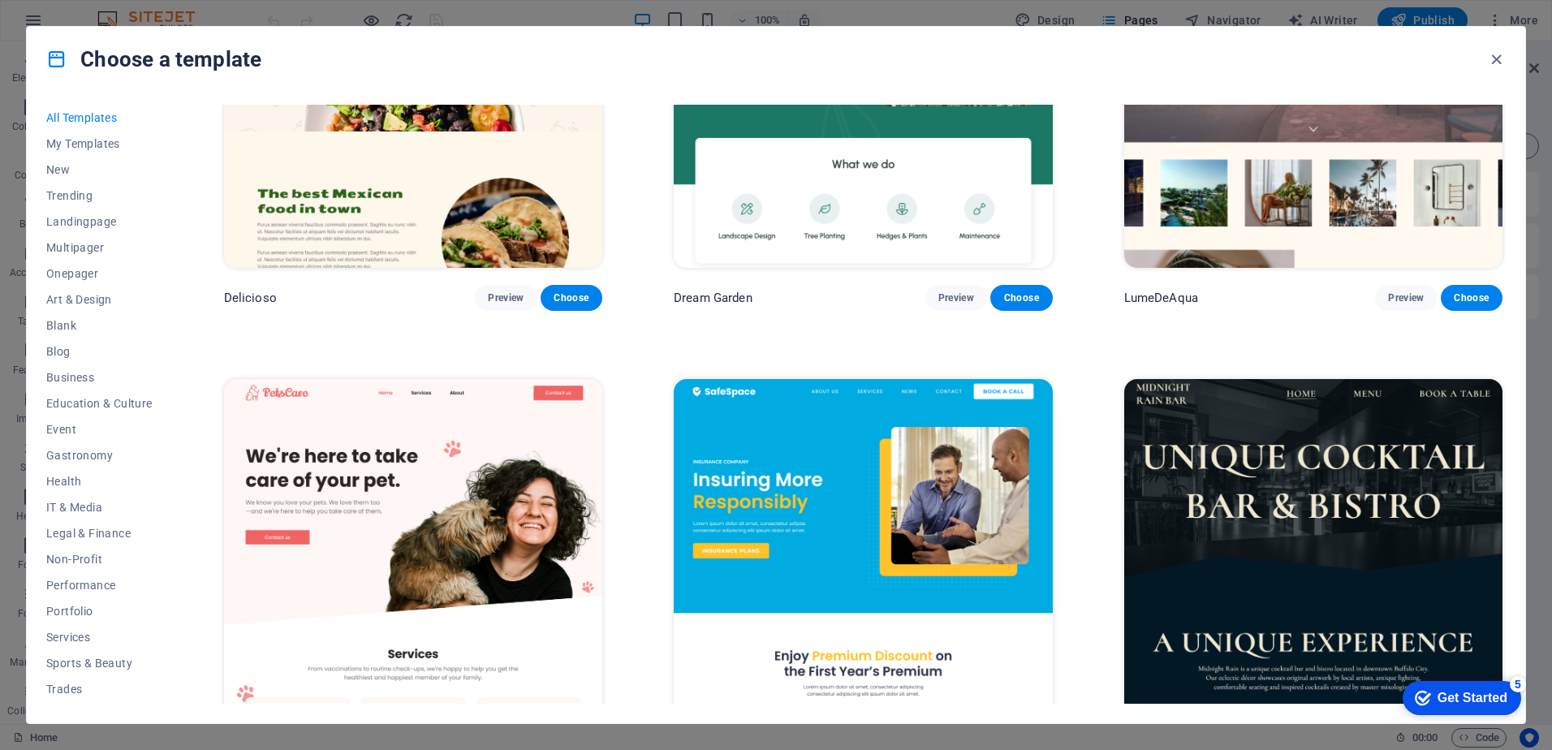
click at [1356, 536] on img at bounding box center [1313, 553] width 378 height 349
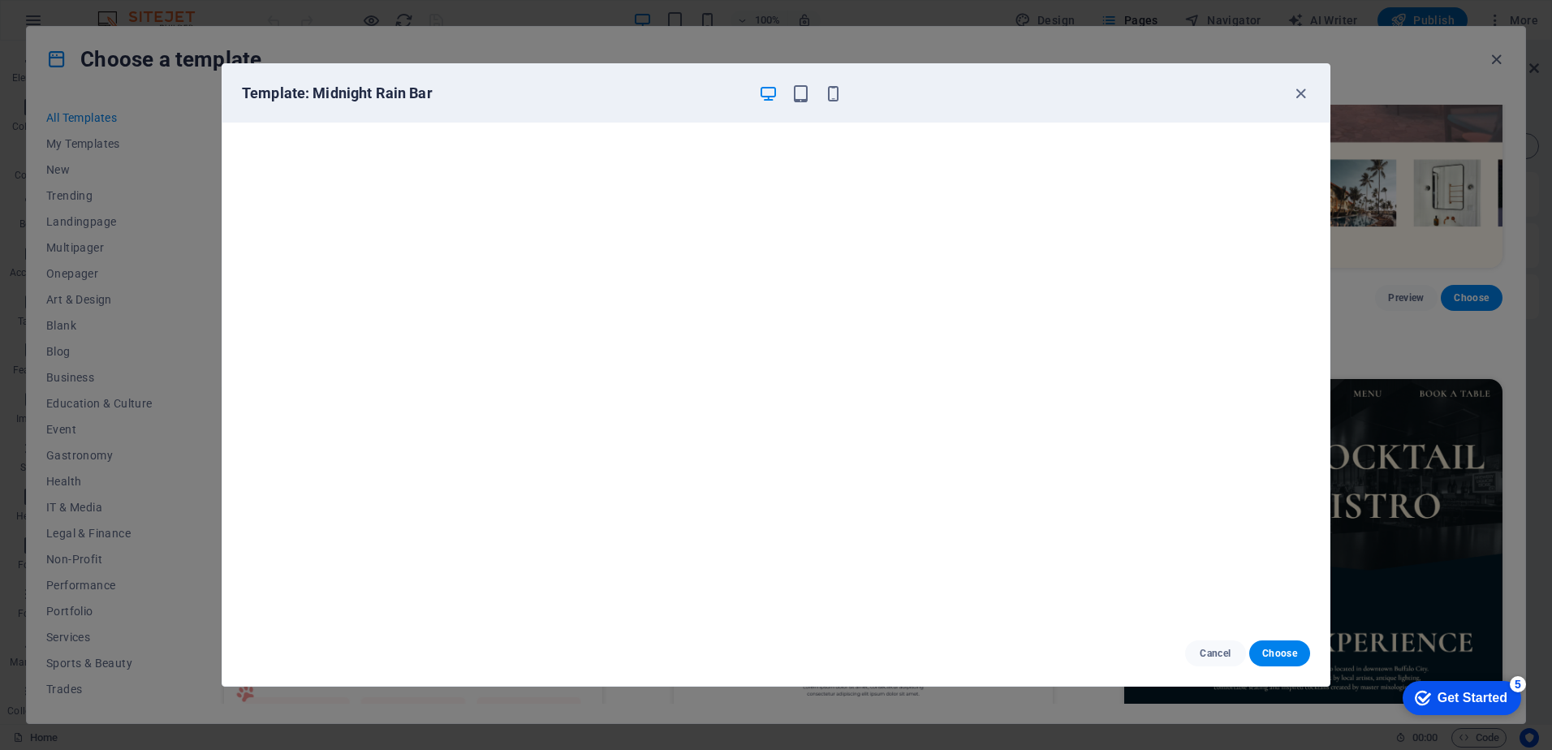
click at [1293, 656] on span "Choose" at bounding box center [1279, 653] width 35 height 13
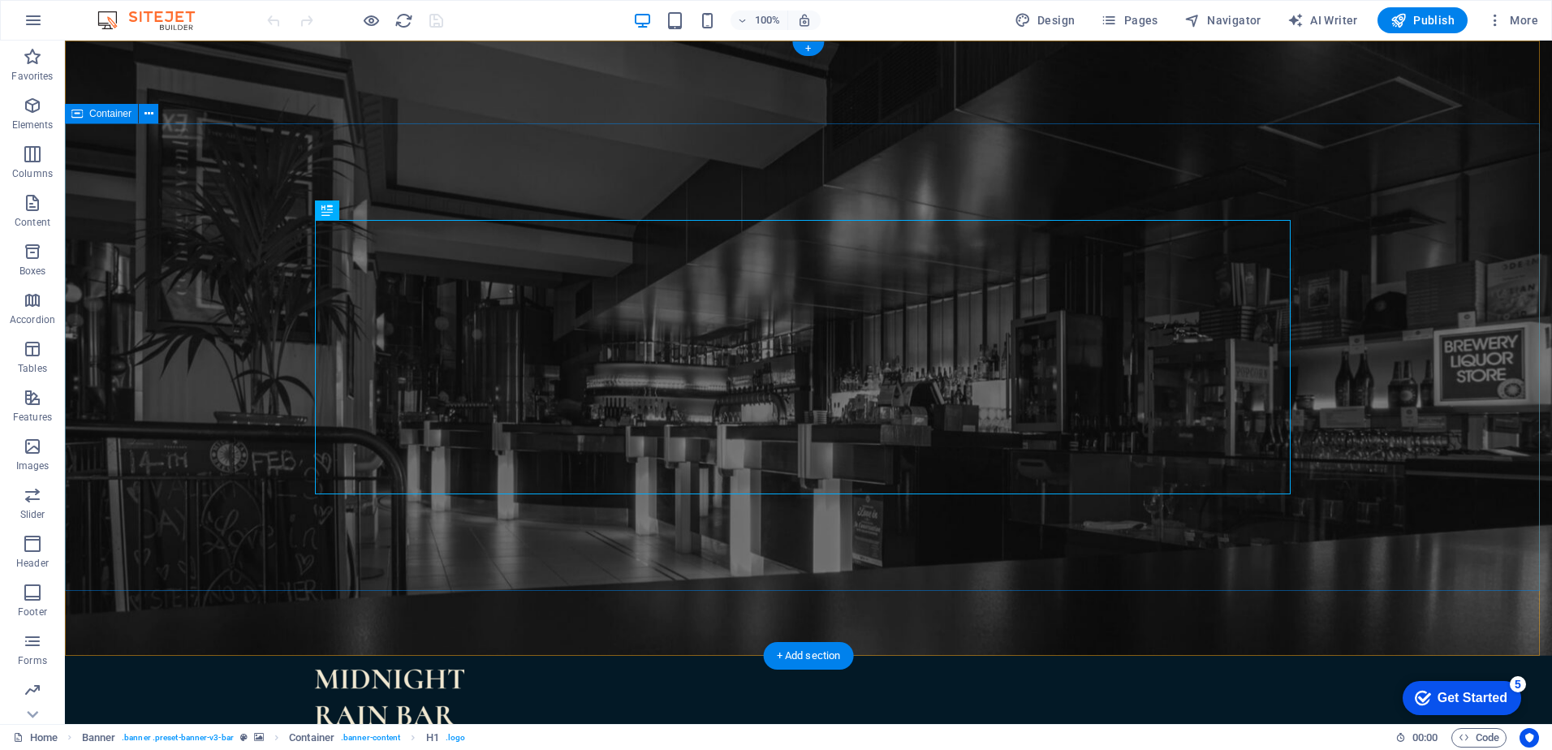
select select "ease-in-out"
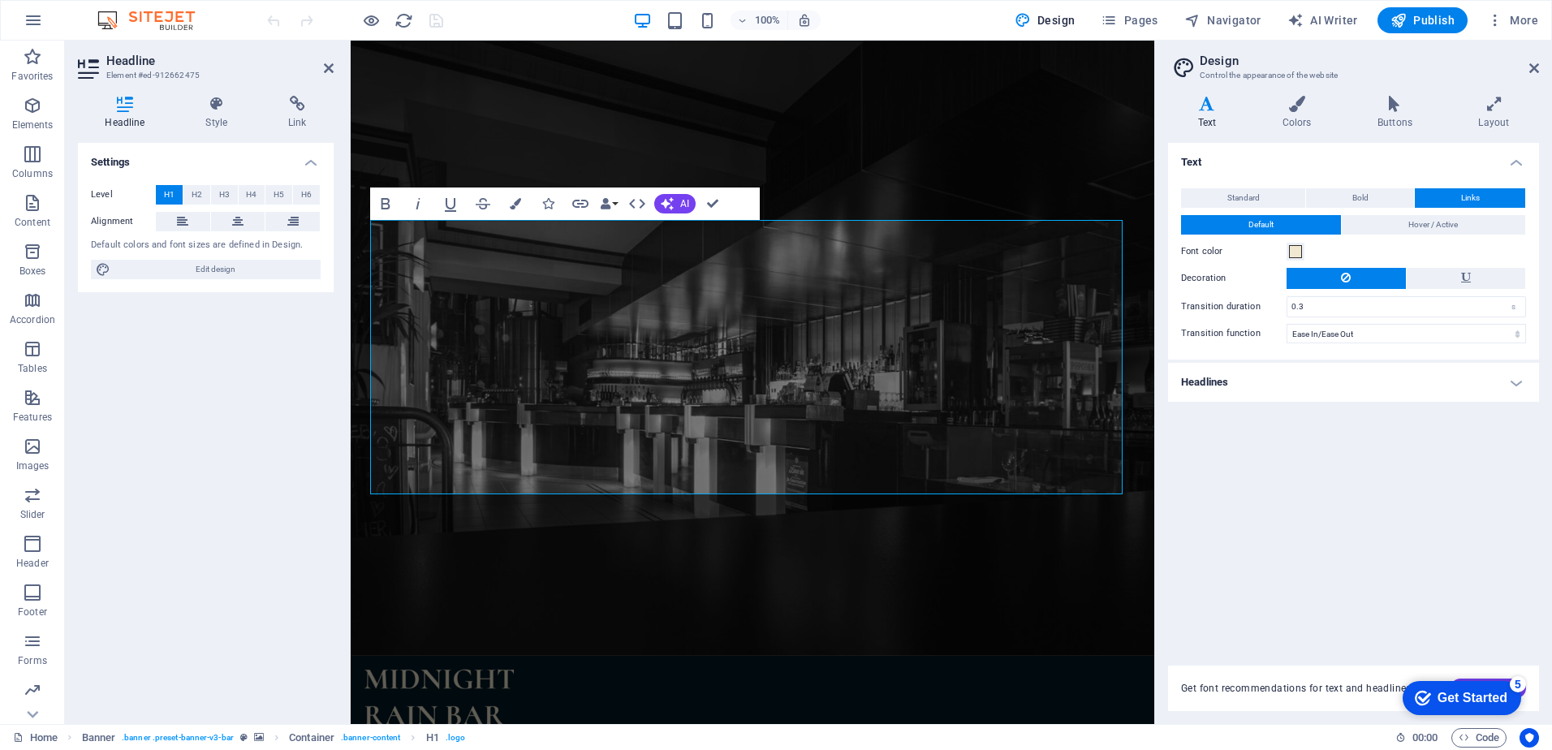
click at [465, 669] on div at bounding box center [753, 697] width 778 height 57
click at [751, 656] on div "Home Menu Book a table" at bounding box center [753, 711] width 804 height 110
click at [465, 669] on div at bounding box center [753, 697] width 778 height 57
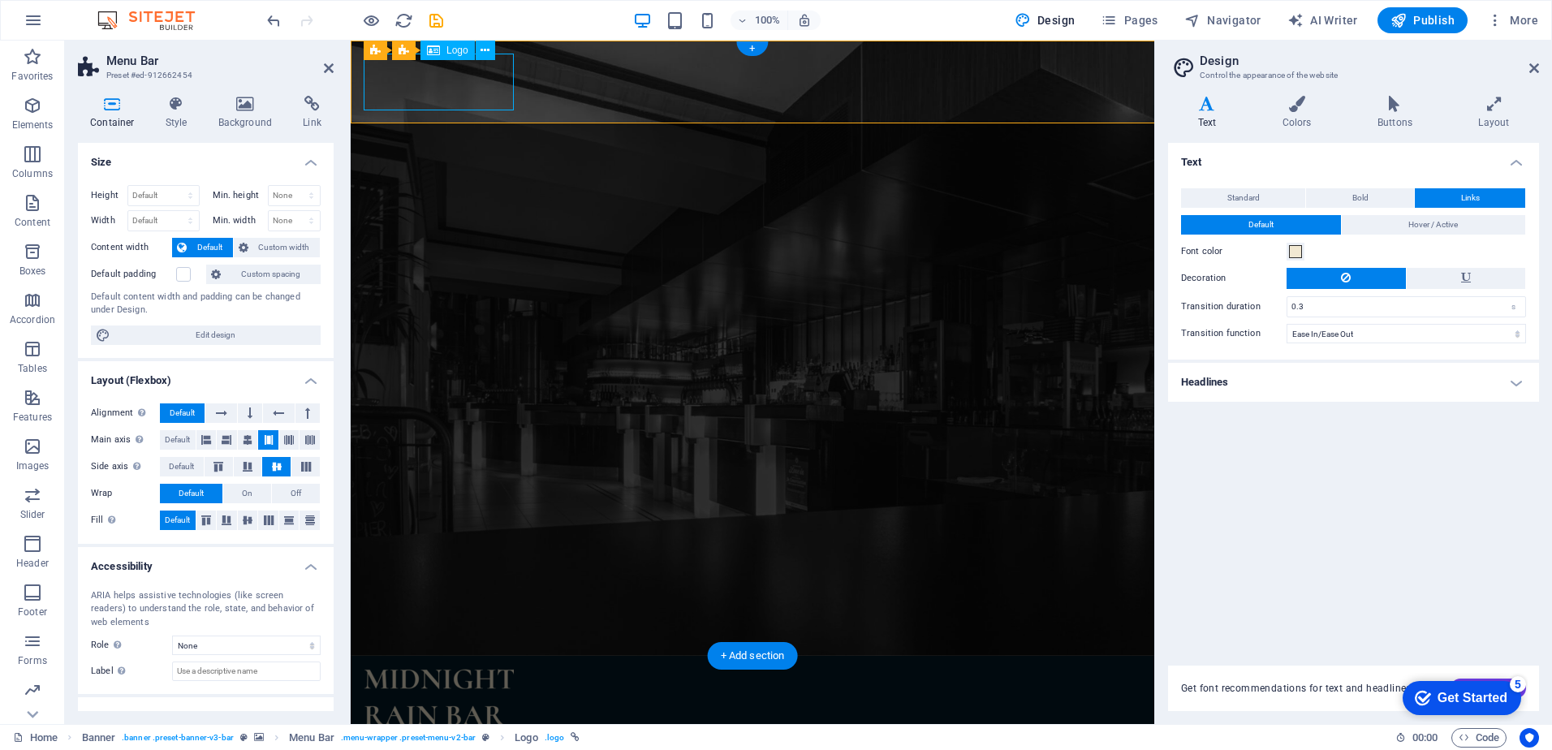
click at [465, 669] on div at bounding box center [753, 697] width 778 height 57
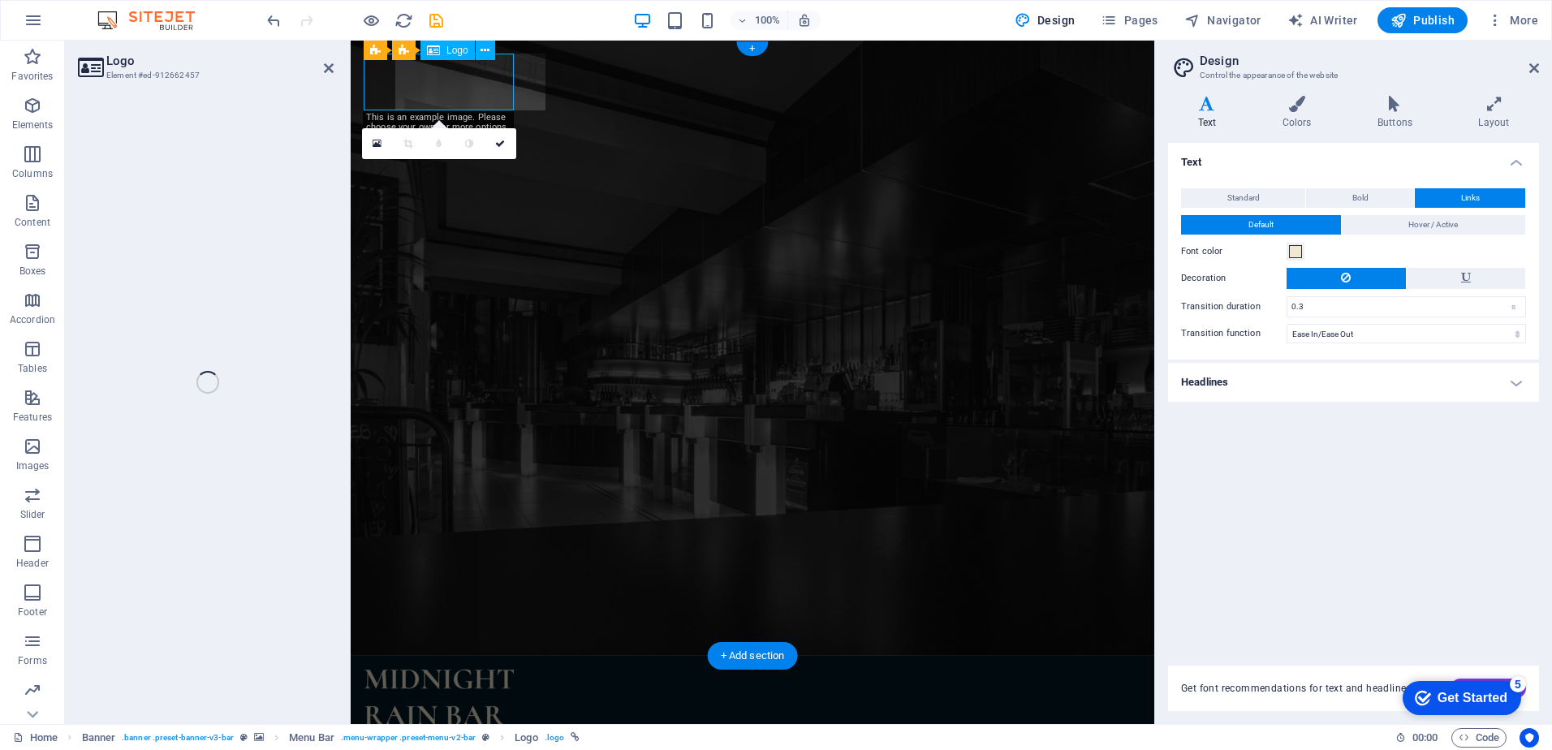
click at [465, 669] on div at bounding box center [753, 697] width 778 height 57
select select "px"
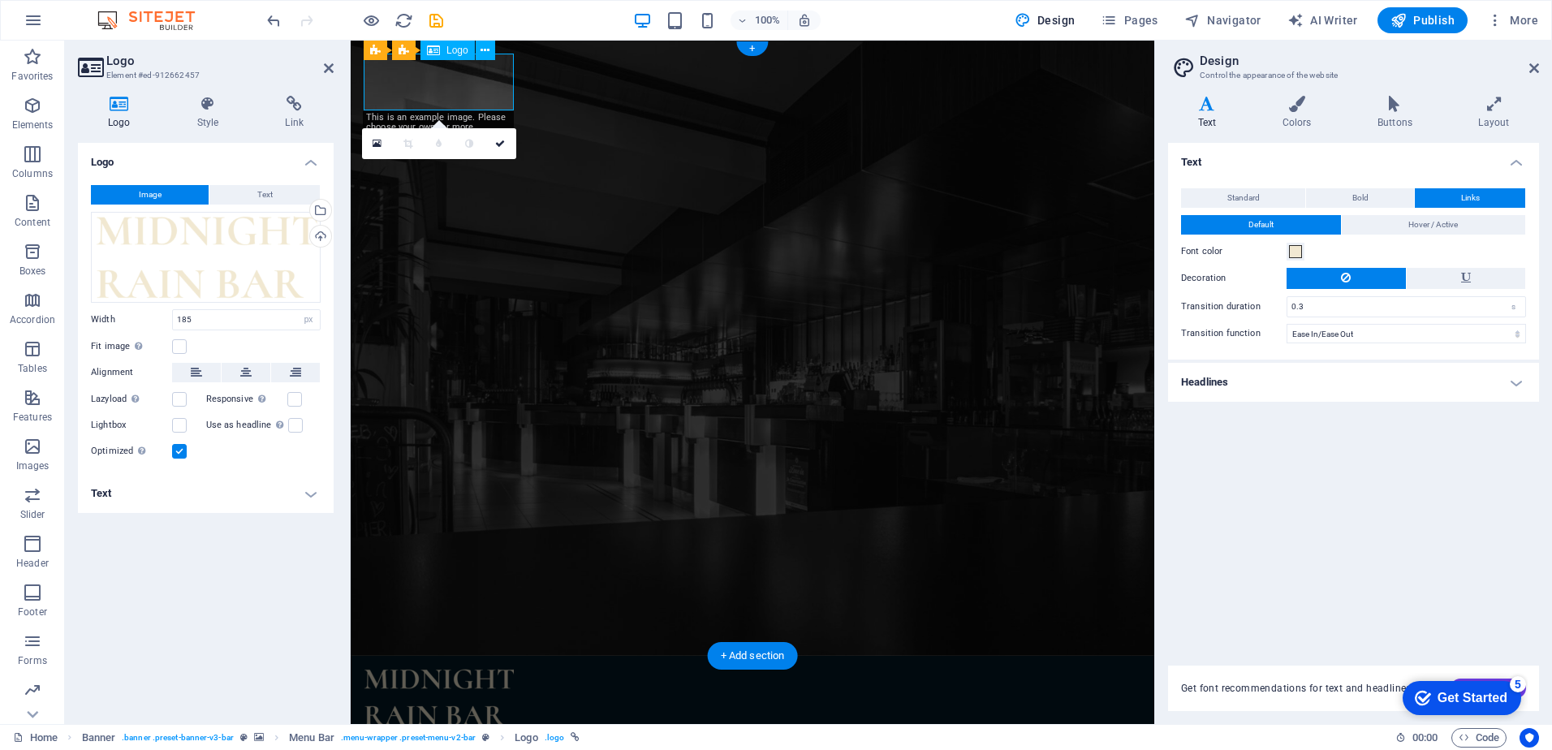
click at [465, 669] on div at bounding box center [753, 697] width 778 height 57
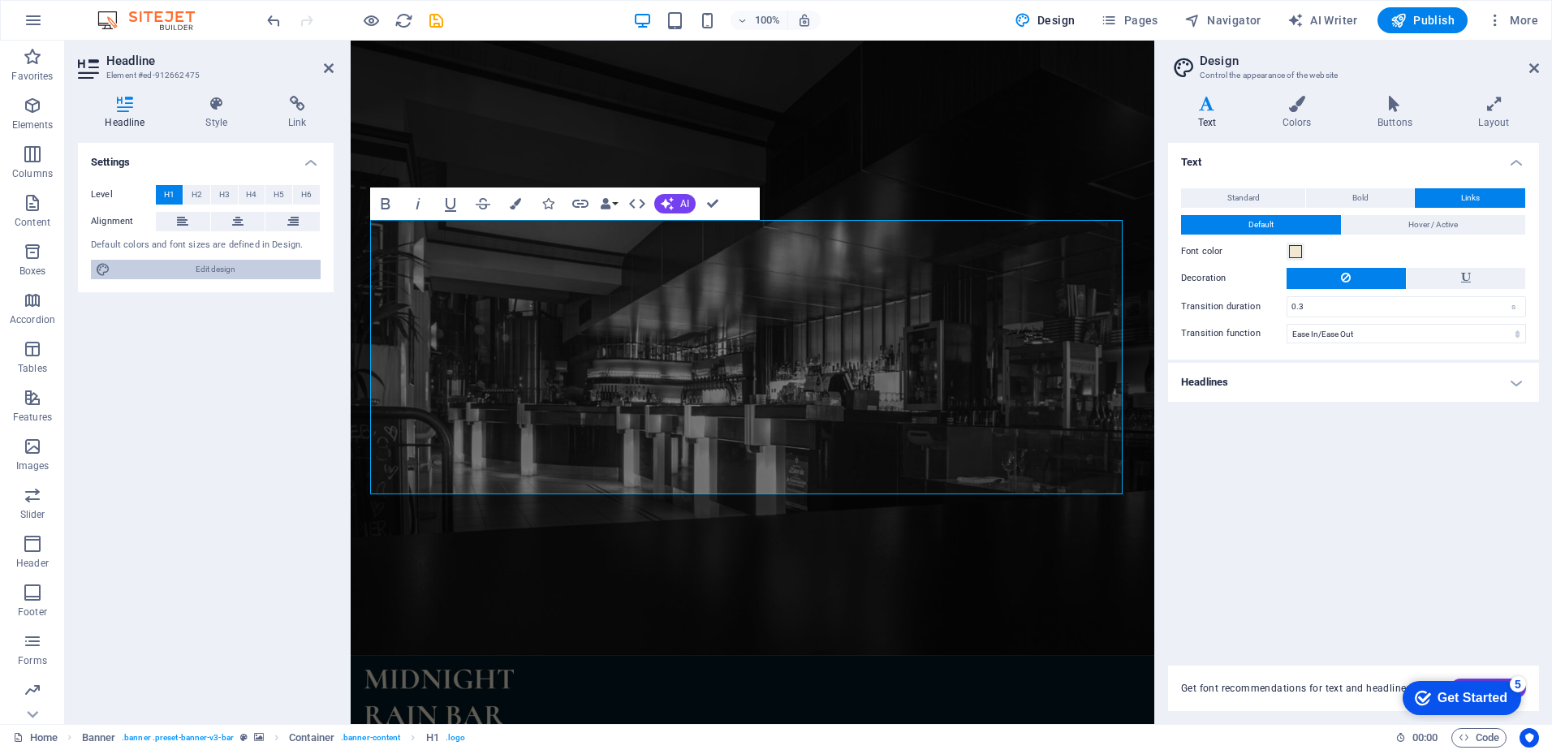
click at [187, 266] on span "Edit design" at bounding box center [215, 269] width 200 height 19
click at [1243, 198] on span "Standard" at bounding box center [1243, 197] width 32 height 19
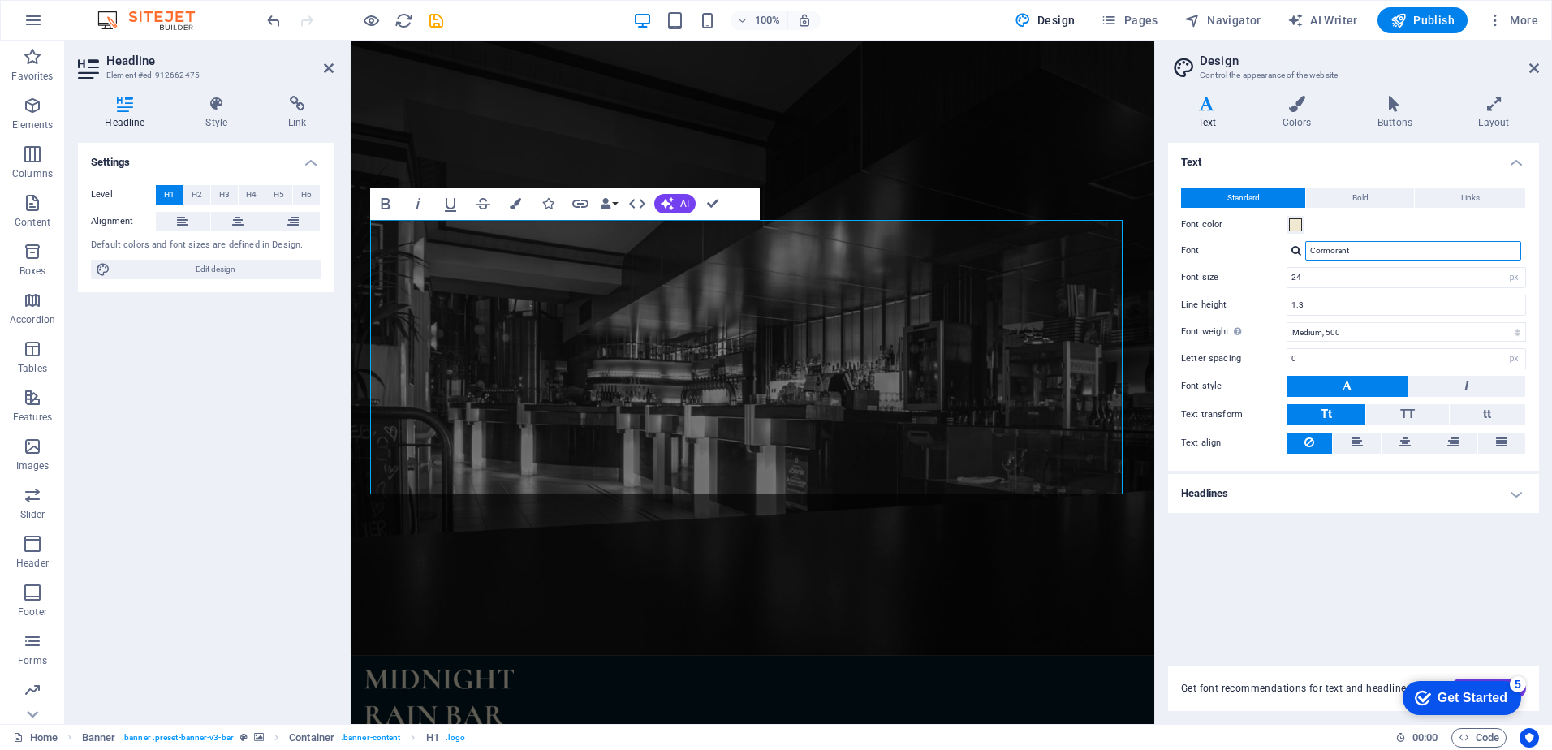
drag, startPoint x: 1371, startPoint y: 244, endPoint x: 1197, endPoint y: 244, distance: 173.7
click at [1197, 244] on div "Font Cormorant" at bounding box center [1353, 250] width 345 height 19
type input "C"
type input "bebas n"
click at [1359, 269] on div "Manage fonts →" at bounding box center [1416, 272] width 214 height 17
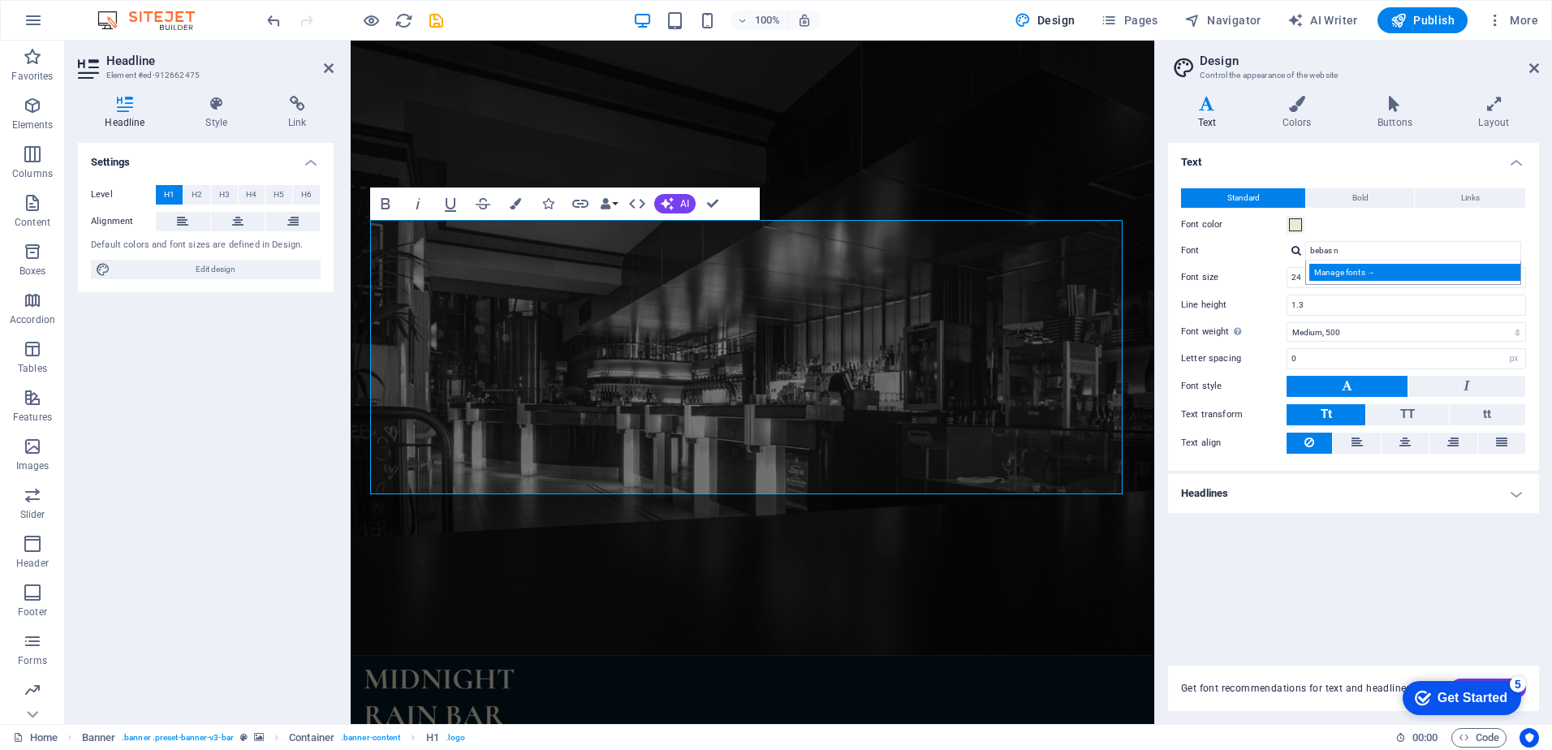
select select "popularity"
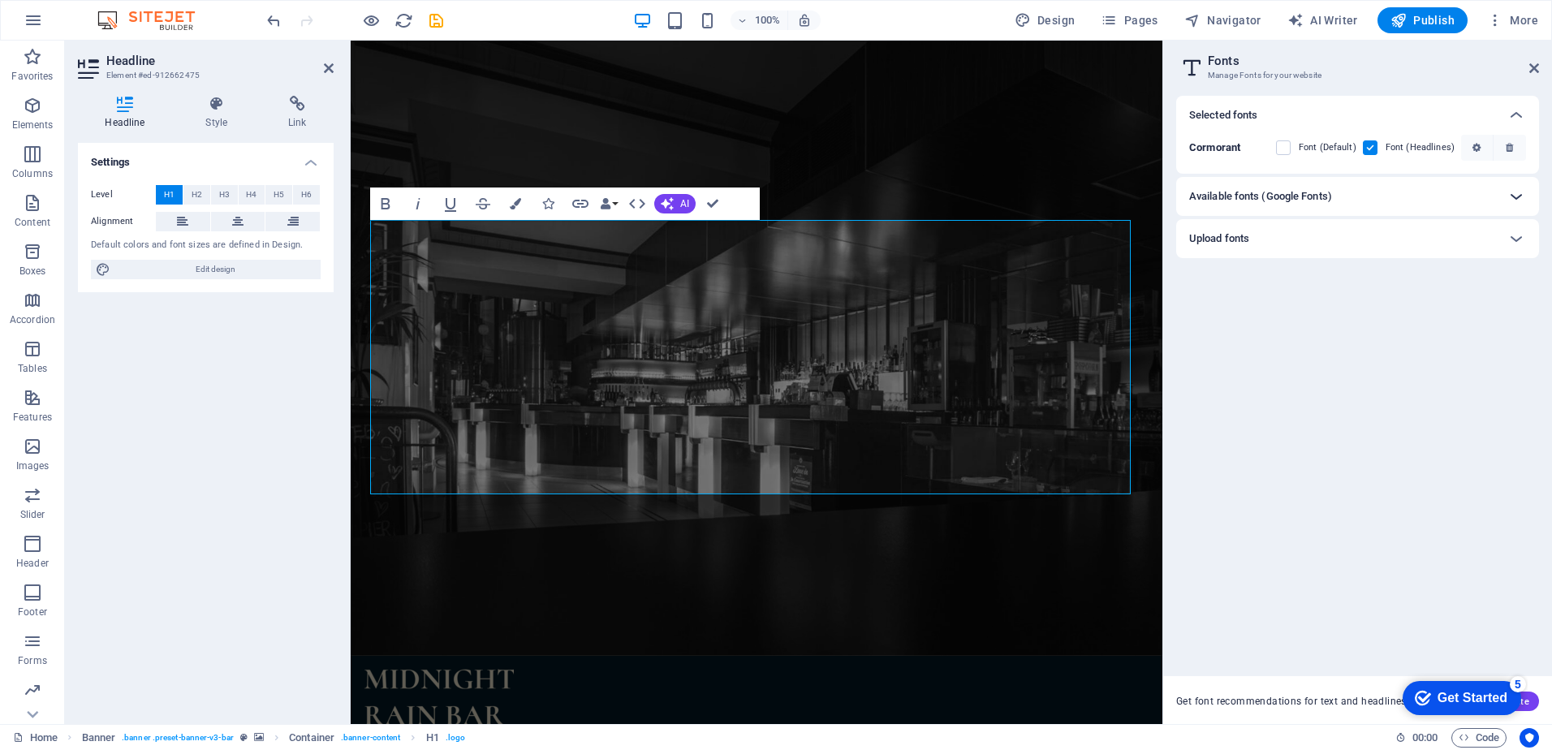
click at [1511, 196] on icon at bounding box center [1515, 196] width 19 height 19
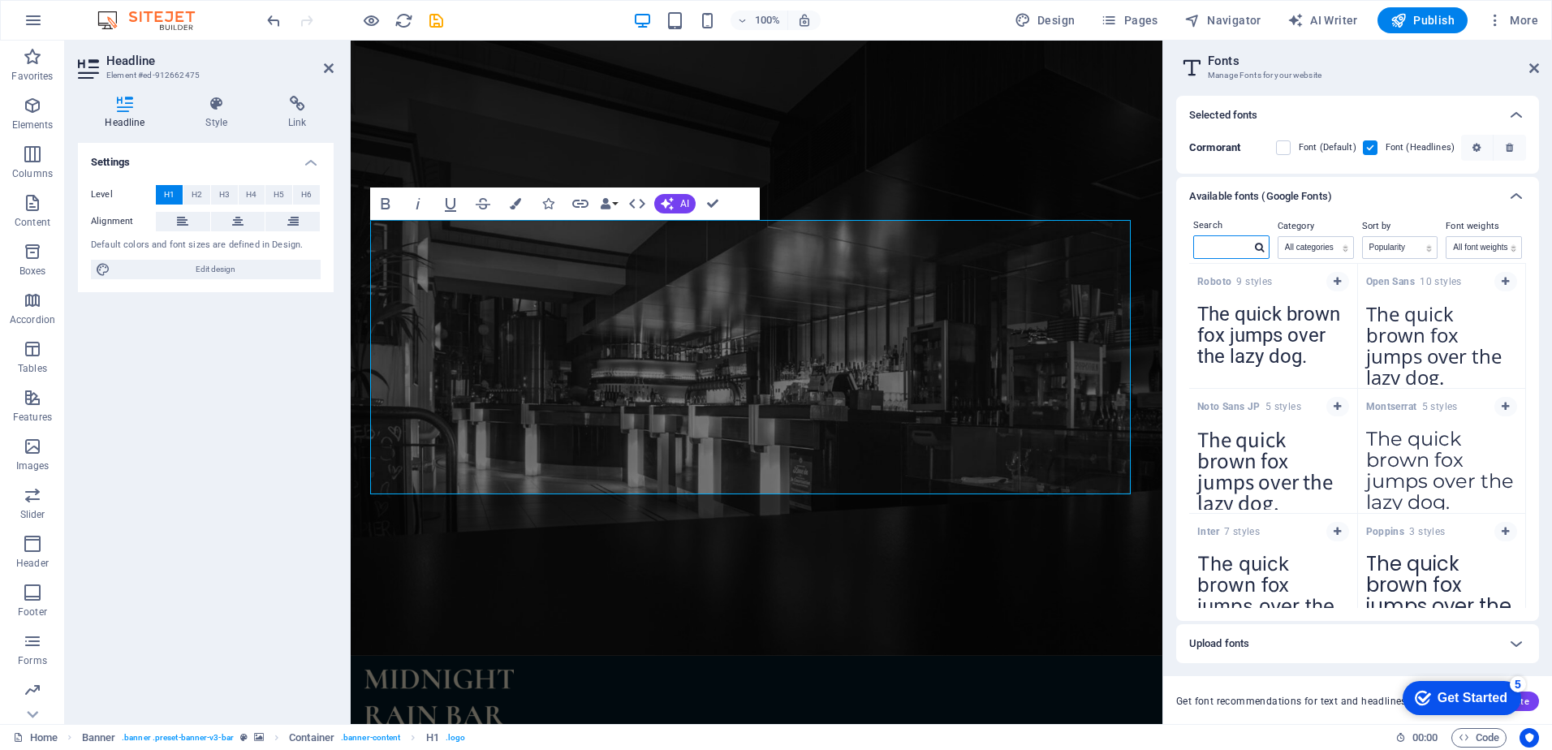
click at [1240, 246] on input "text" at bounding box center [1222, 246] width 57 height 21
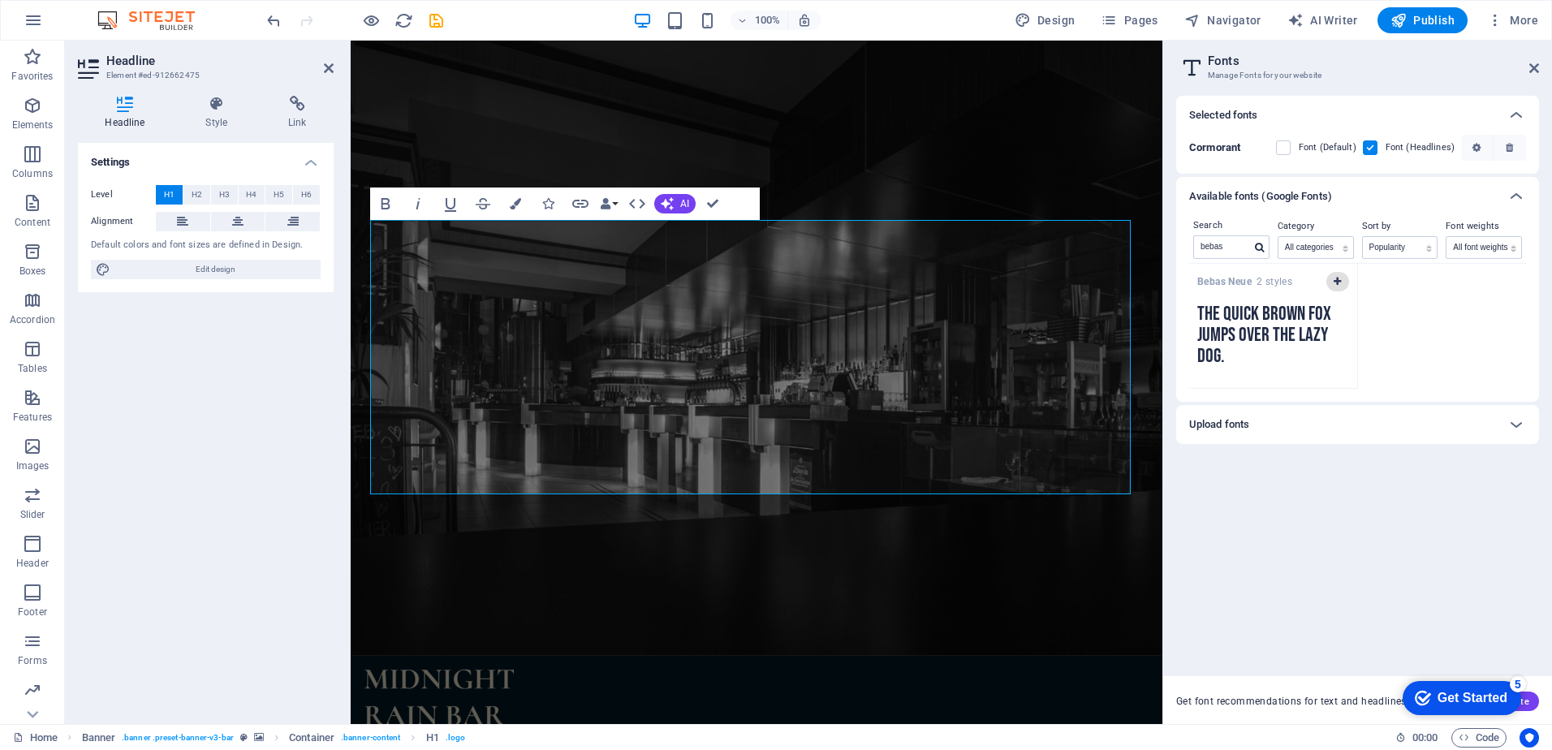
click at [1338, 283] on icon "button" at bounding box center [1337, 282] width 7 height 10
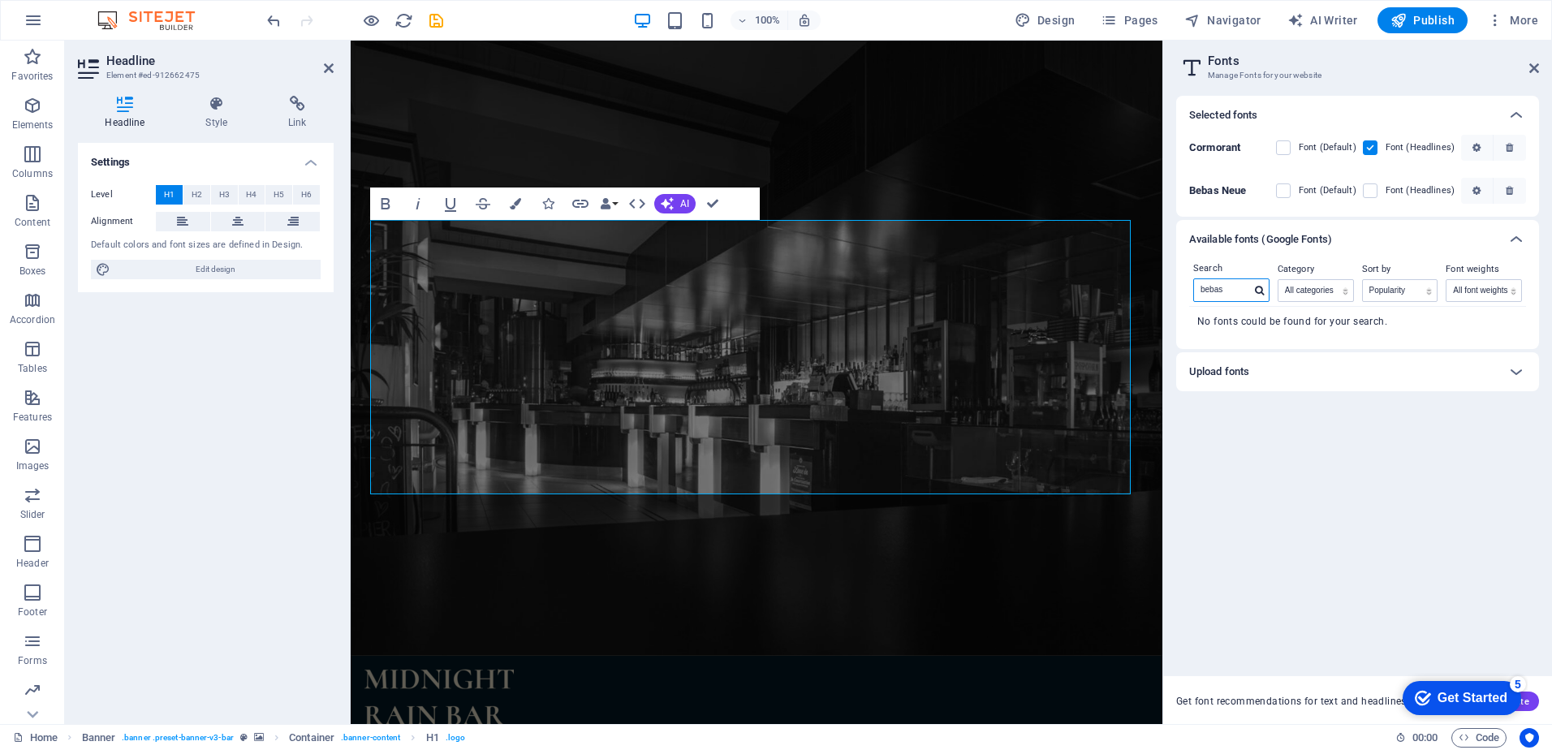
drag, startPoint x: 1239, startPoint y: 294, endPoint x: 1186, endPoint y: 294, distance: 52.8
click at [1186, 294] on div "Search bebas Category All categories serif display monospace sans-serif handwri…" at bounding box center [1357, 304] width 363 height 90
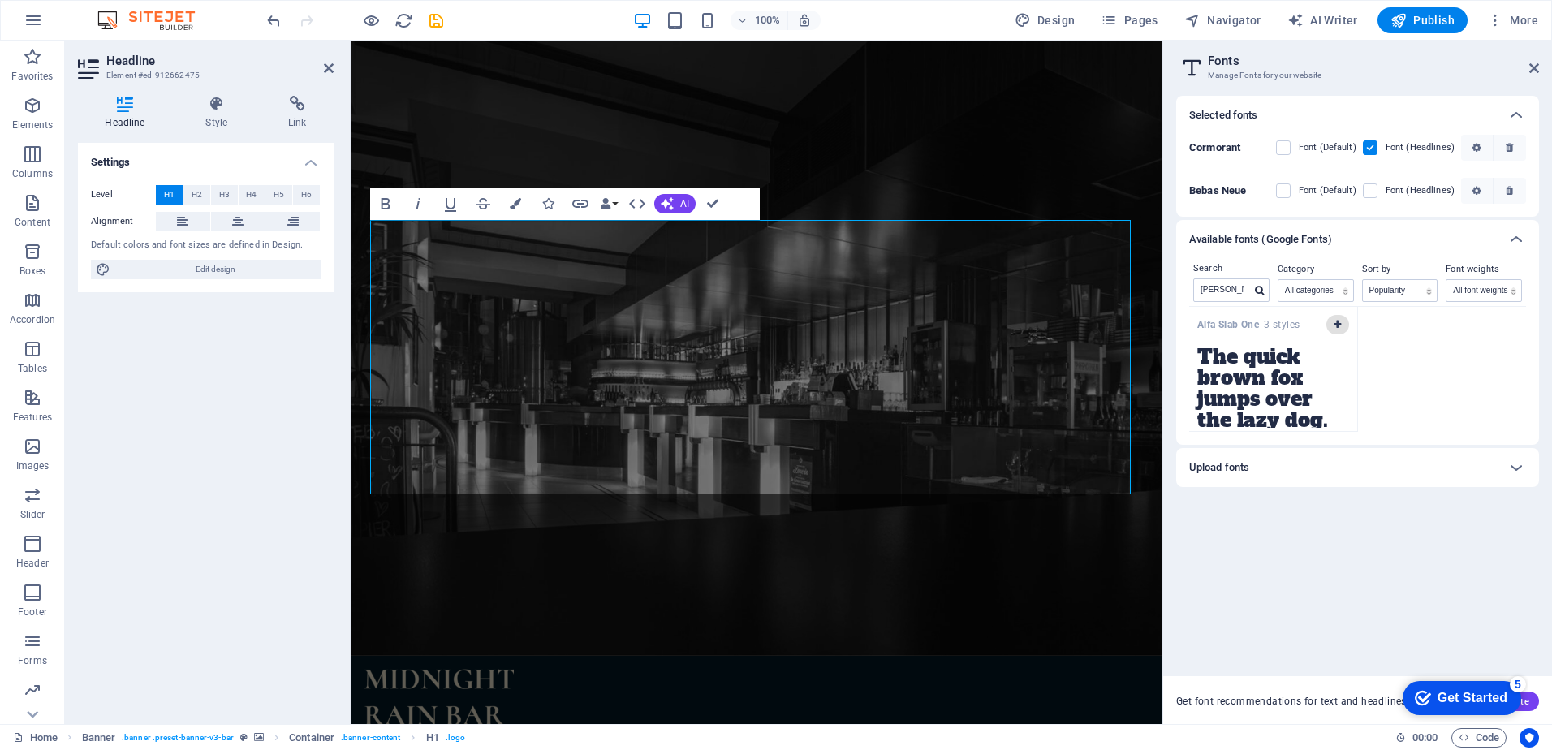
click at [1334, 325] on icon "button" at bounding box center [1337, 325] width 7 height 10
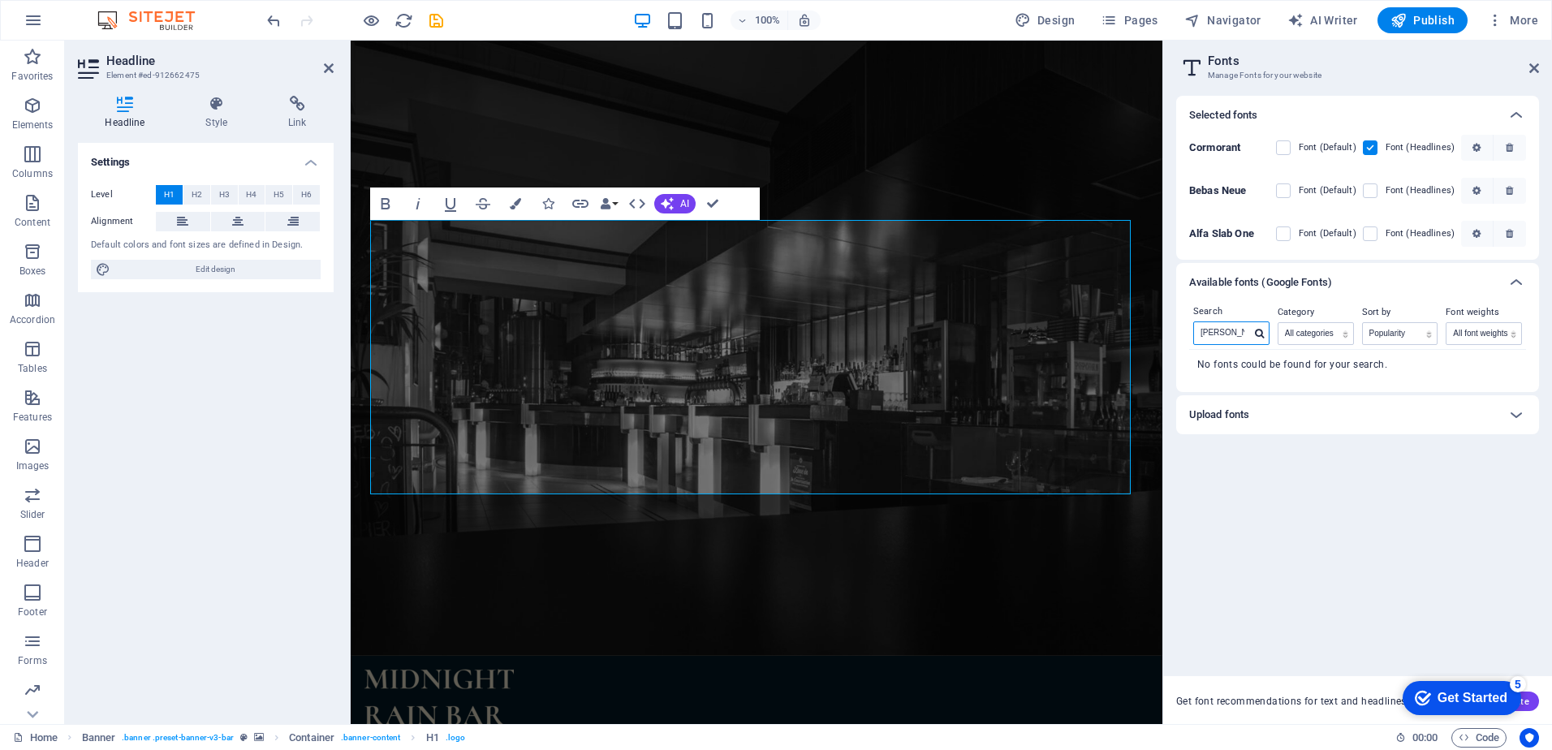
drag, startPoint x: 1161, startPoint y: 330, endPoint x: 1514, endPoint y: 371, distance: 356.2
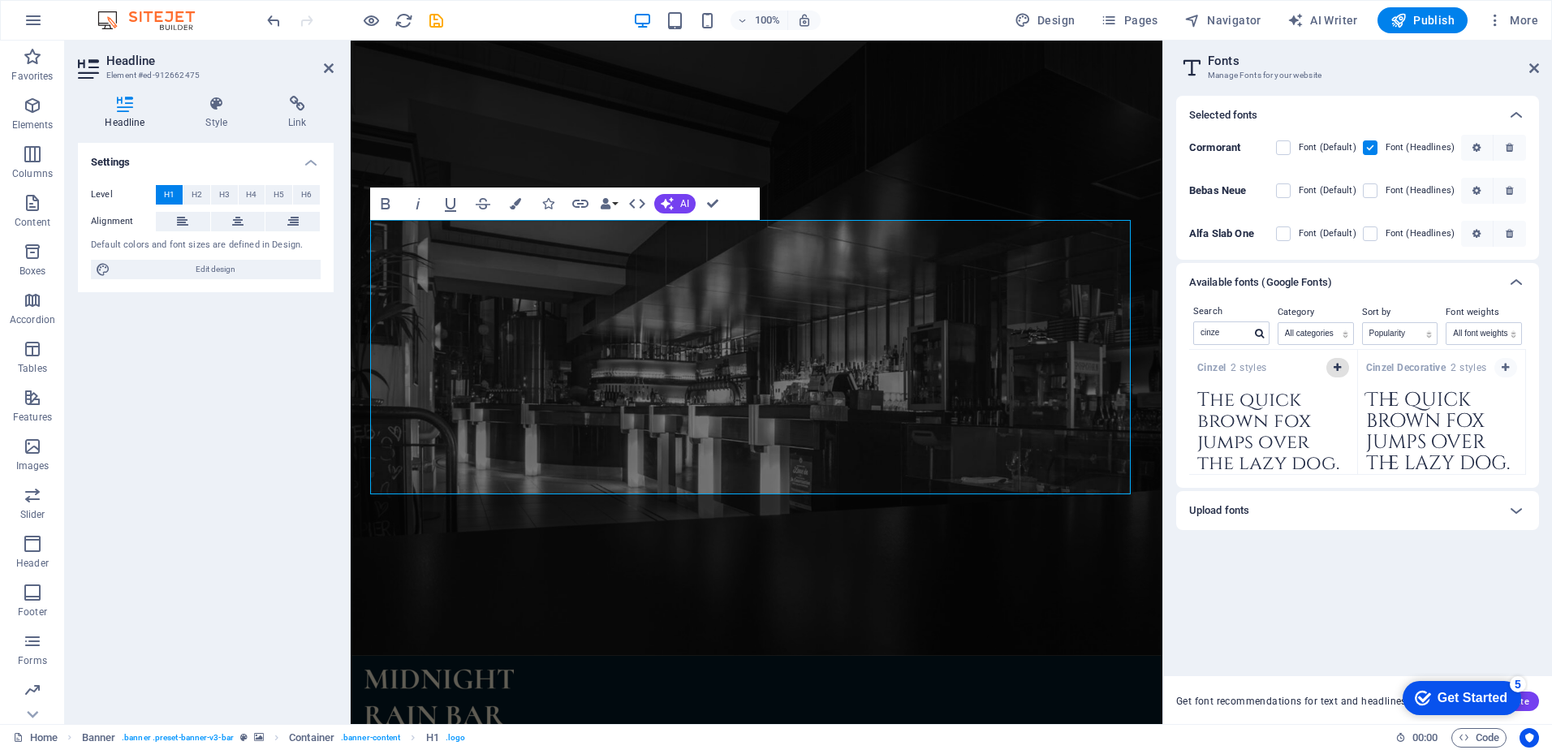
click at [1335, 368] on icon "button" at bounding box center [1337, 368] width 7 height 10
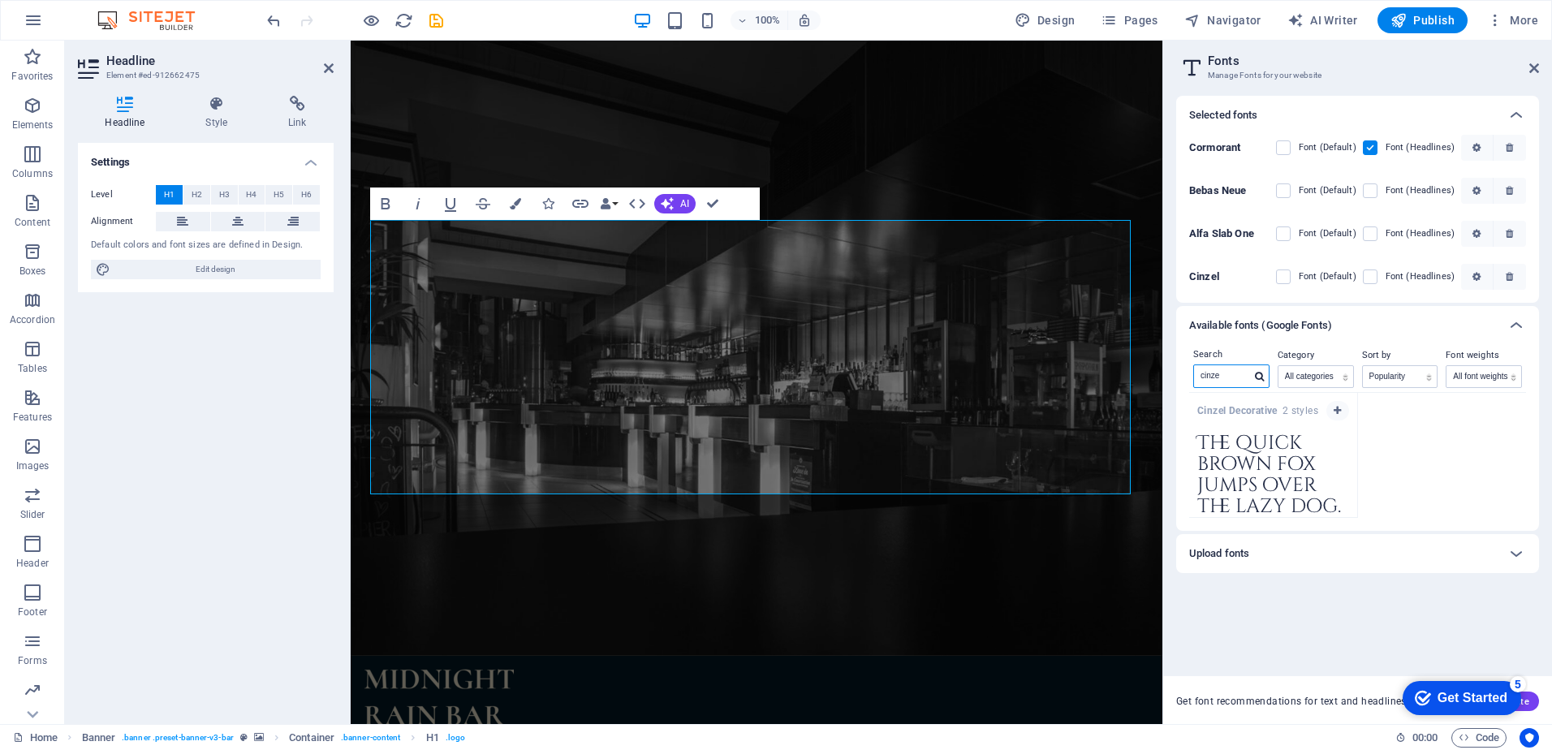
drag, startPoint x: 1234, startPoint y: 377, endPoint x: 1191, endPoint y: 377, distance: 43.0
click at [1191, 377] on div "Search cinze" at bounding box center [1231, 368] width 84 height 47
click at [1339, 413] on icon "button" at bounding box center [1337, 411] width 7 height 10
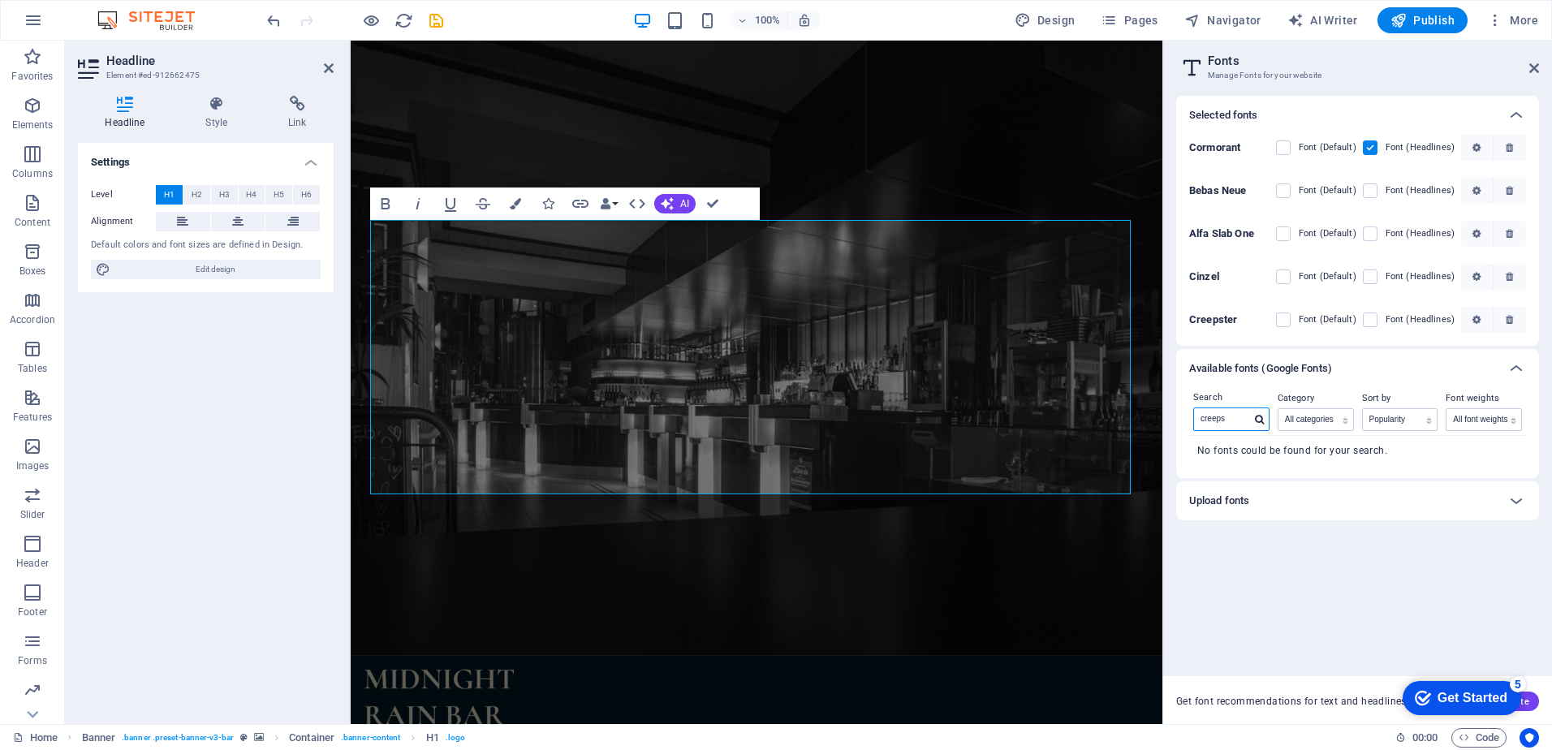
drag, startPoint x: 1235, startPoint y: 413, endPoint x: 1175, endPoint y: 416, distance: 60.1
click at [1175, 416] on div "Selected fonts Cormorant Font (Default) Font (Headlines) Bebas Neue Font (Defau…" at bounding box center [1357, 403] width 389 height 641
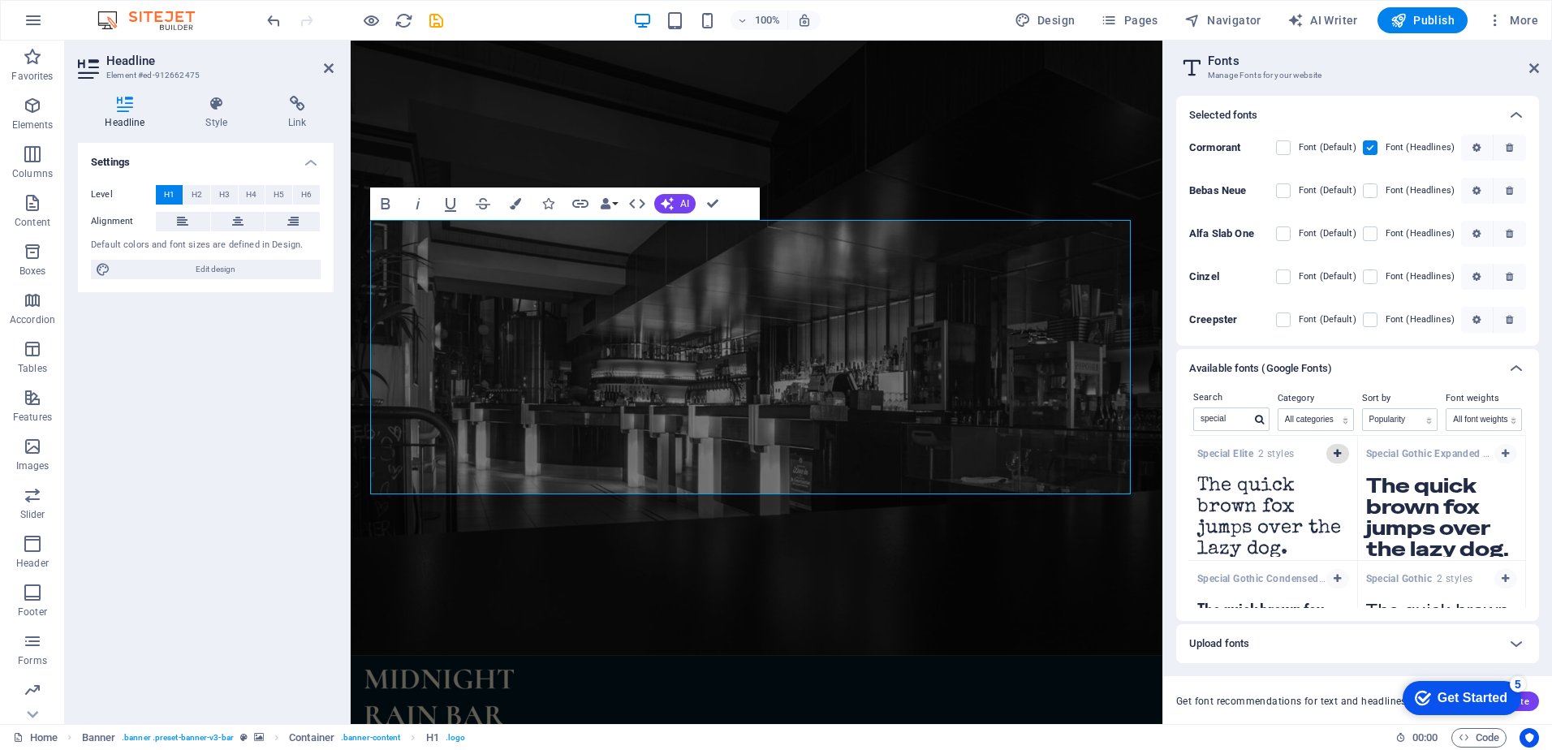
click at [1334, 455] on icon "button" at bounding box center [1337, 454] width 7 height 10
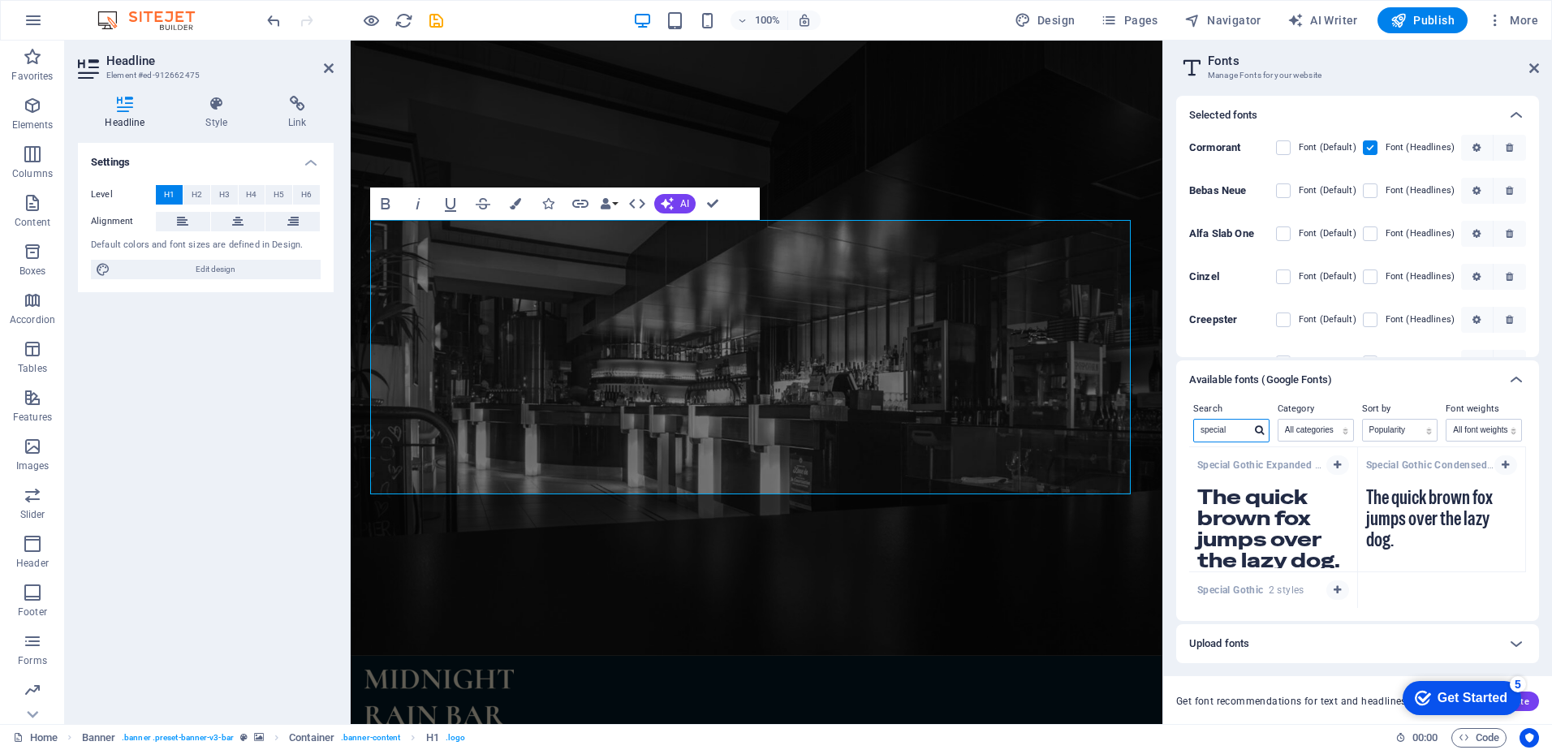
drag, startPoint x: 1235, startPoint y: 433, endPoint x: 1170, endPoint y: 433, distance: 65.7
click at [1170, 433] on div "Selected fonts Cormorant Font (Default) Font (Headlines) Bebas Neue Font (Defau…" at bounding box center [1357, 403] width 389 height 641
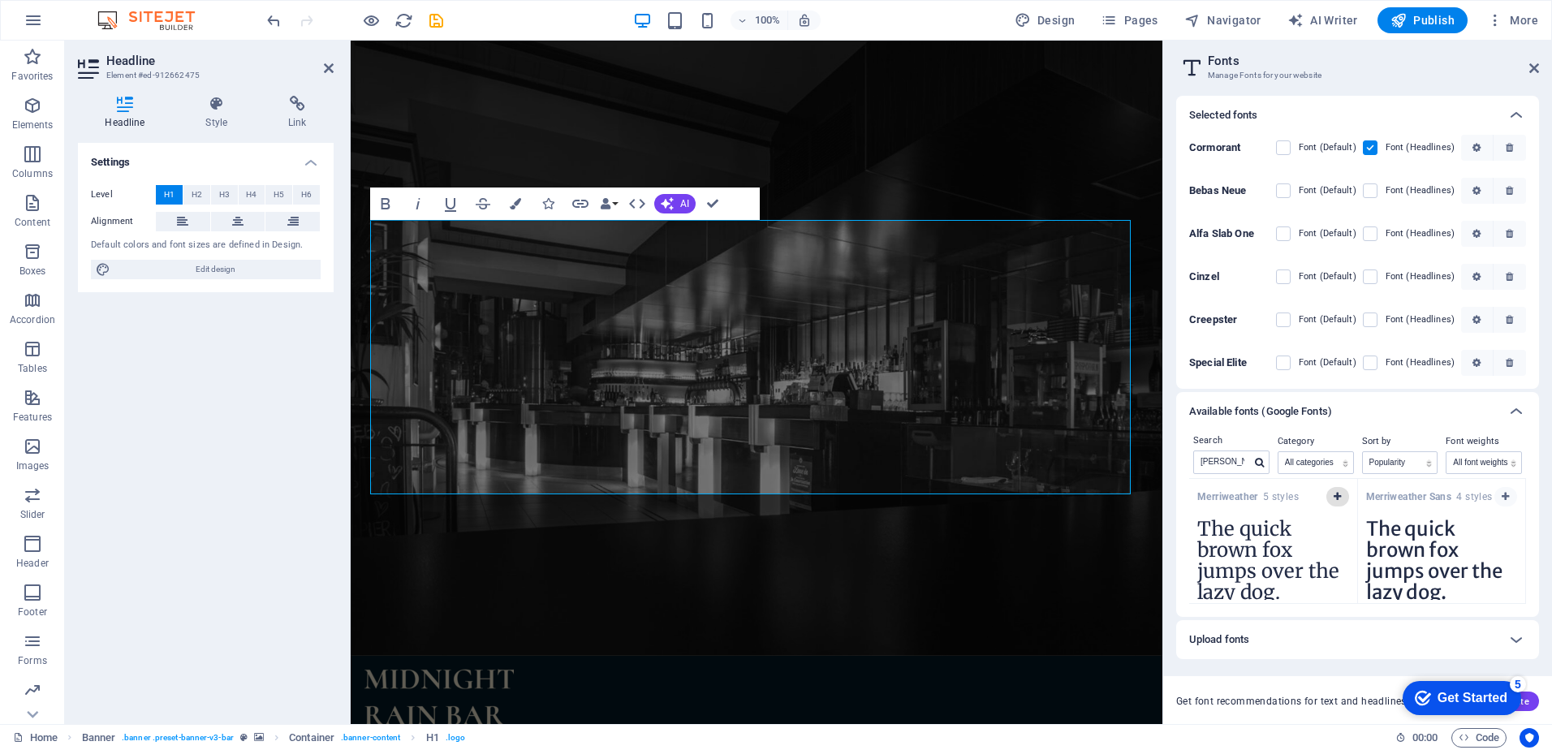
click at [1334, 493] on icon "button" at bounding box center [1337, 497] width 7 height 10
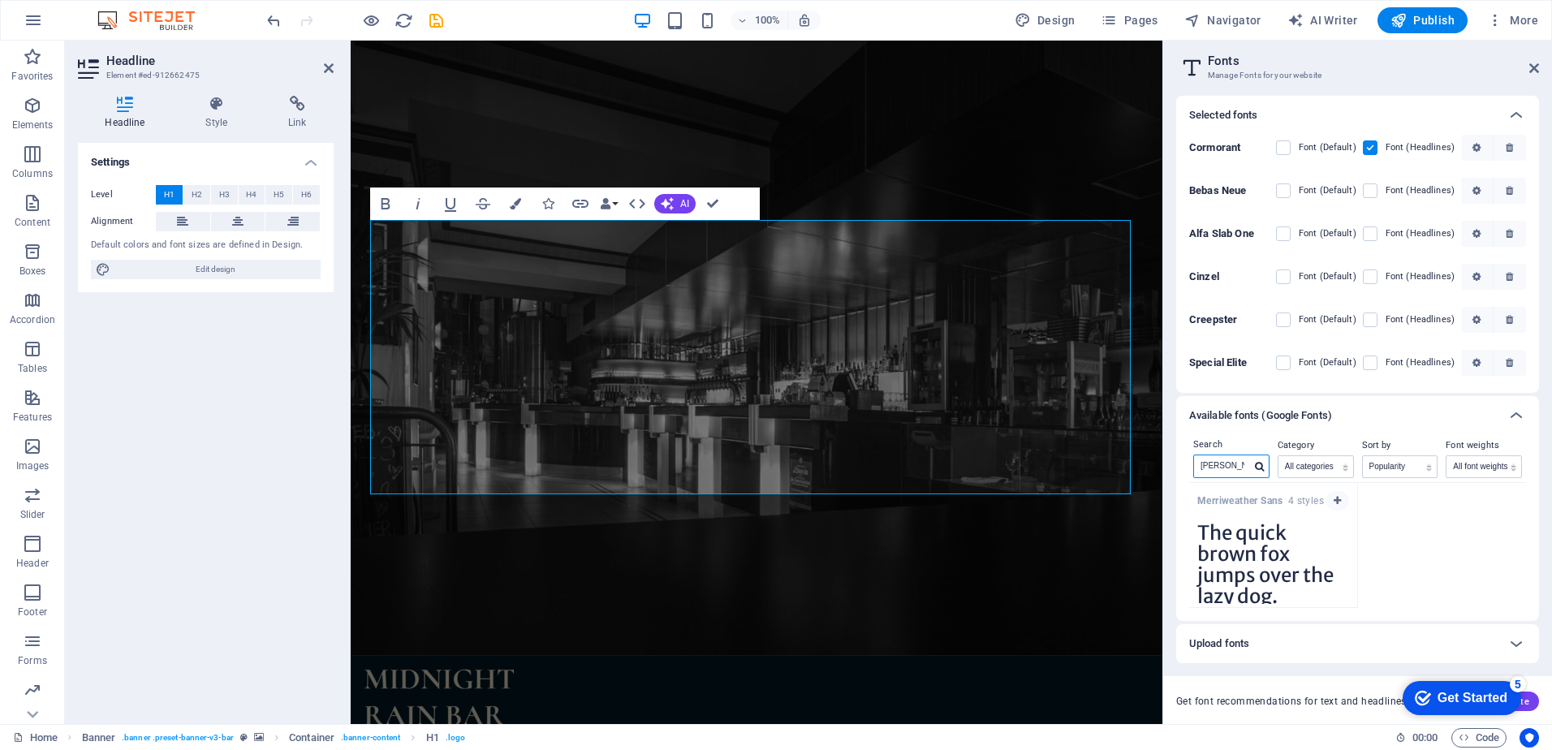
click at [1196, 464] on input "merri" at bounding box center [1222, 465] width 57 height 21
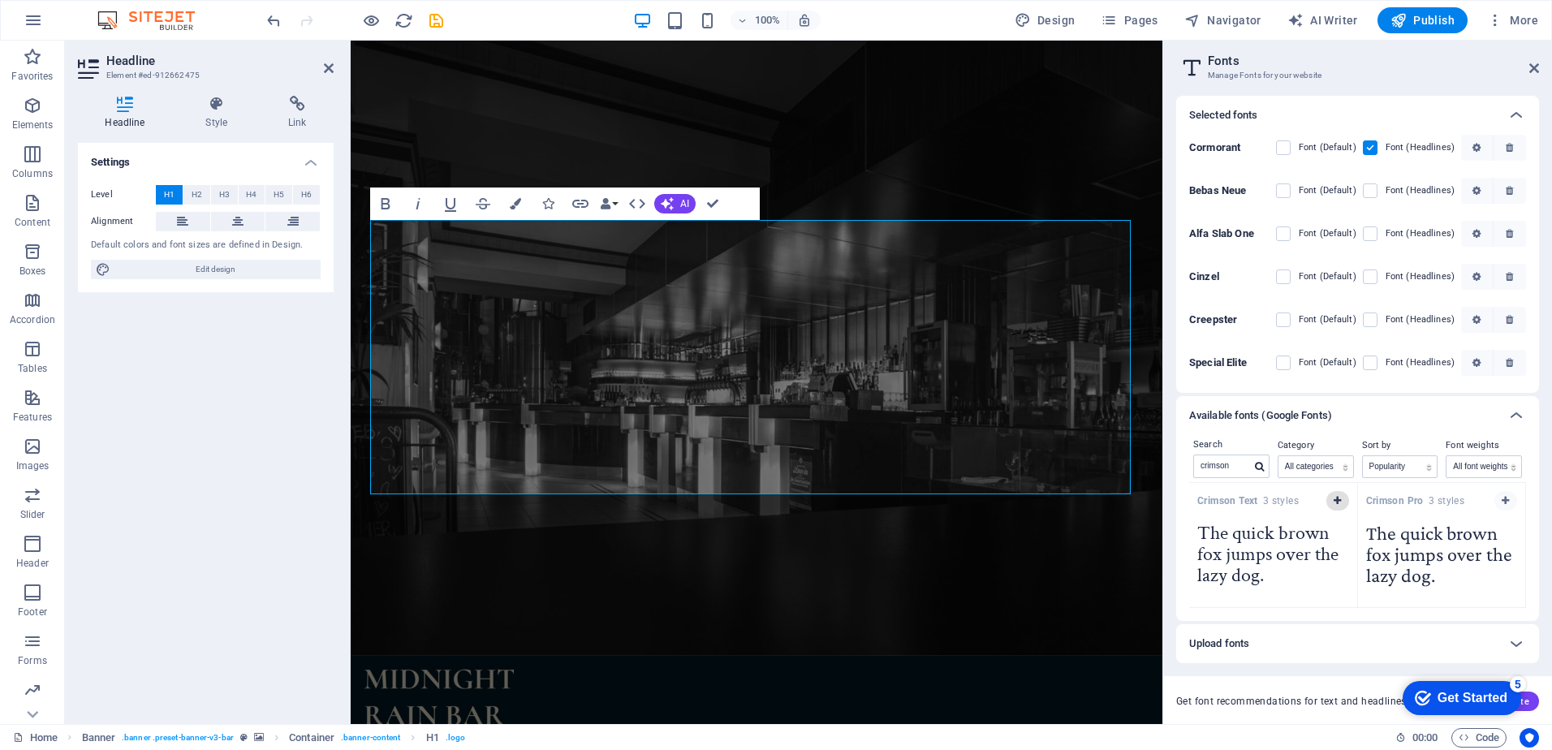
click at [1340, 505] on icon "button" at bounding box center [1337, 501] width 7 height 10
drag, startPoint x: 1234, startPoint y: 469, endPoint x: 1163, endPoint y: 467, distance: 70.6
click at [1163, 467] on aside "Fonts Manage Fonts for your website Selected fonts Cormorant Font (Default) Fon…" at bounding box center [1357, 382] width 390 height 683
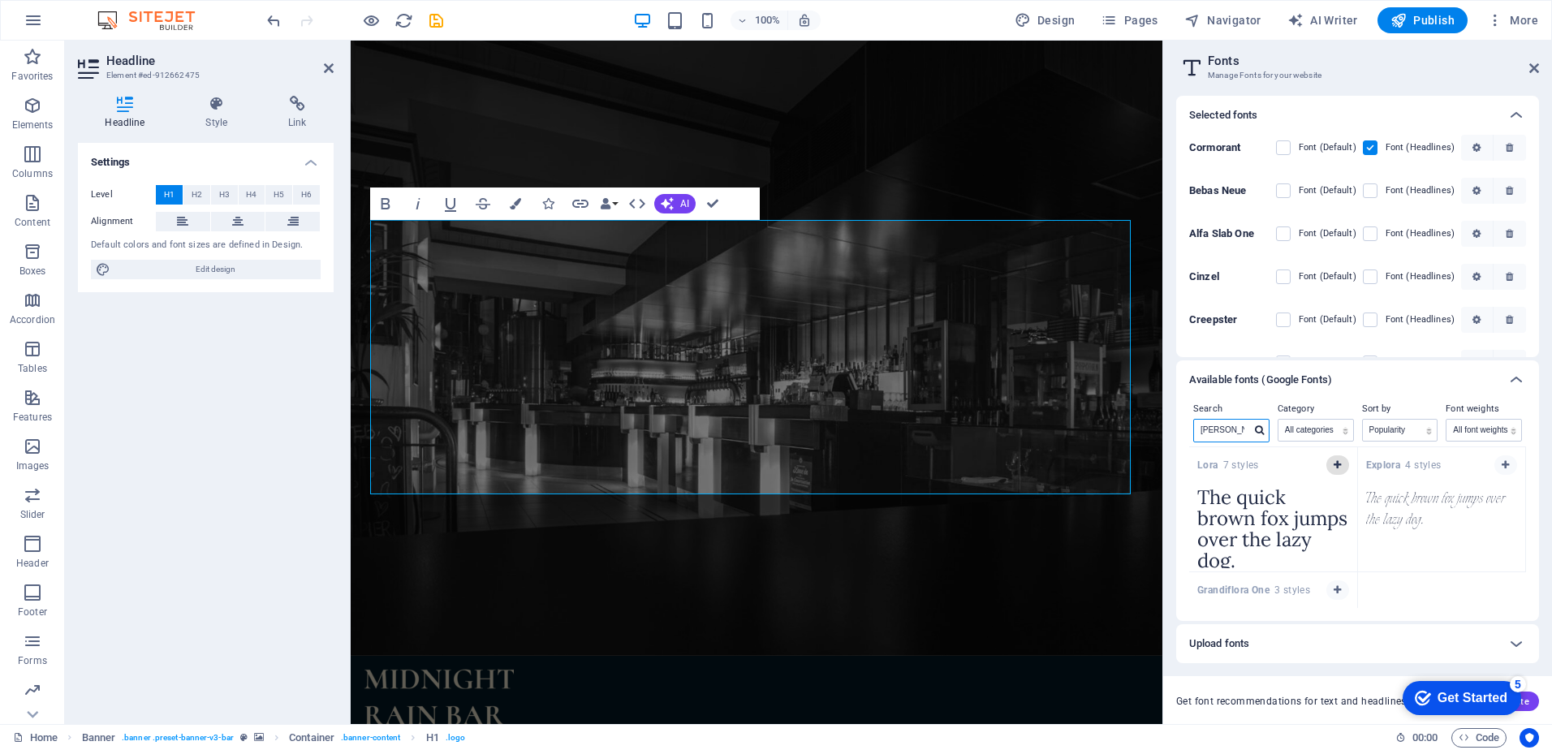
type input "lora"
click at [1334, 459] on button "button" at bounding box center [1337, 464] width 23 height 19
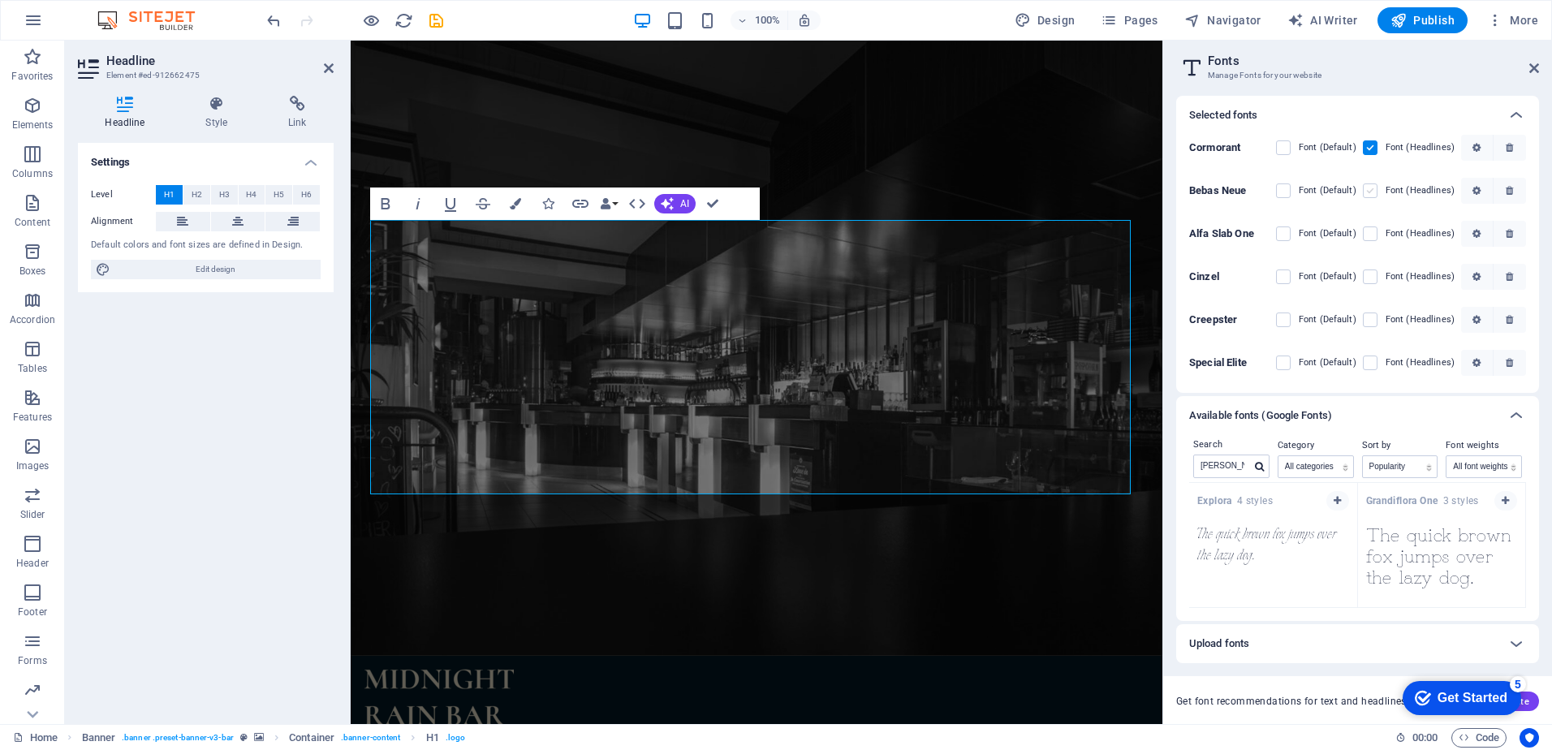
click at [1366, 191] on label at bounding box center [1370, 190] width 15 height 15
click at [0, 0] on Neue "checkbox" at bounding box center [0, 0] width 0 height 0
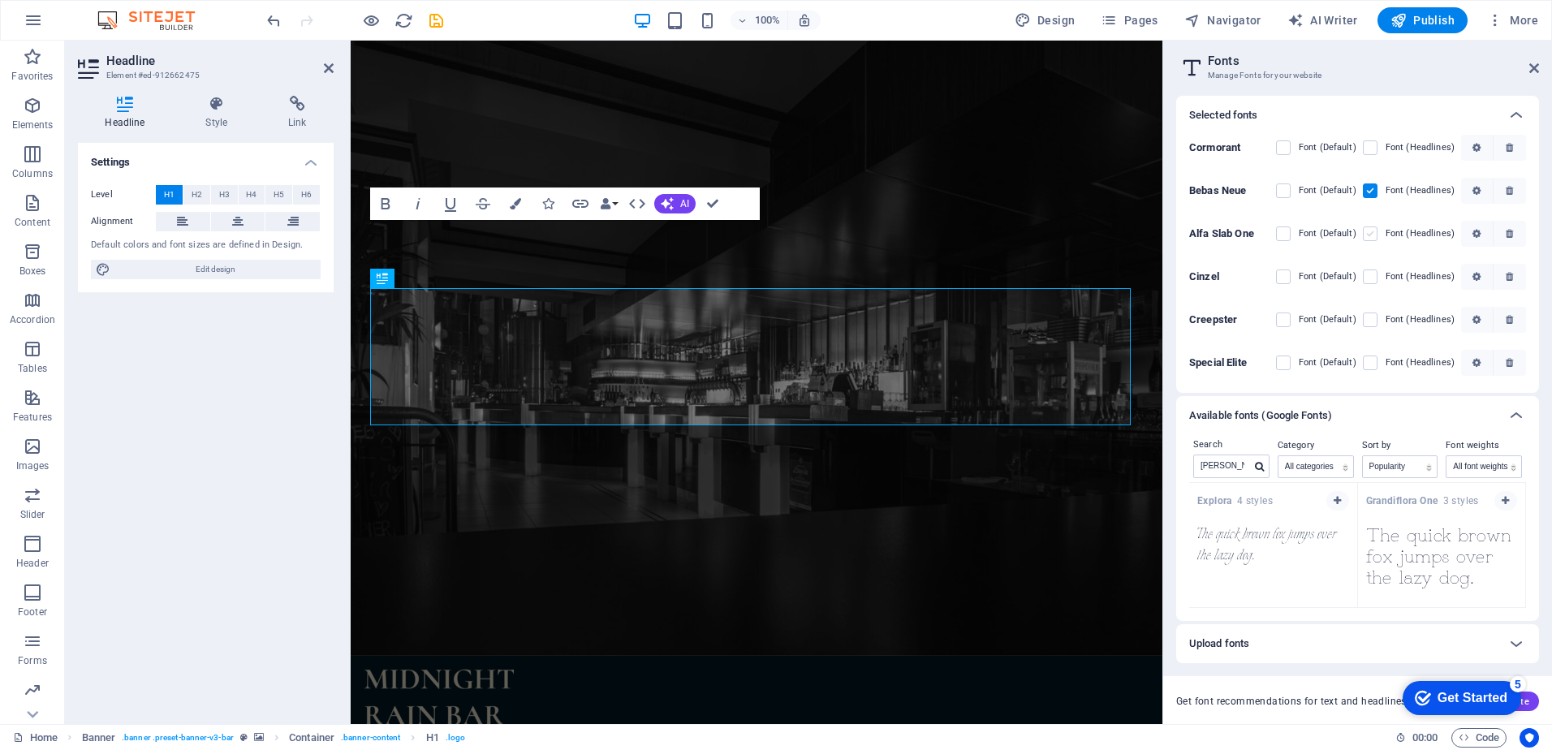
click at [1371, 233] on label at bounding box center [1370, 233] width 15 height 15
click at [0, 0] on One "checkbox" at bounding box center [0, 0] width 0 height 0
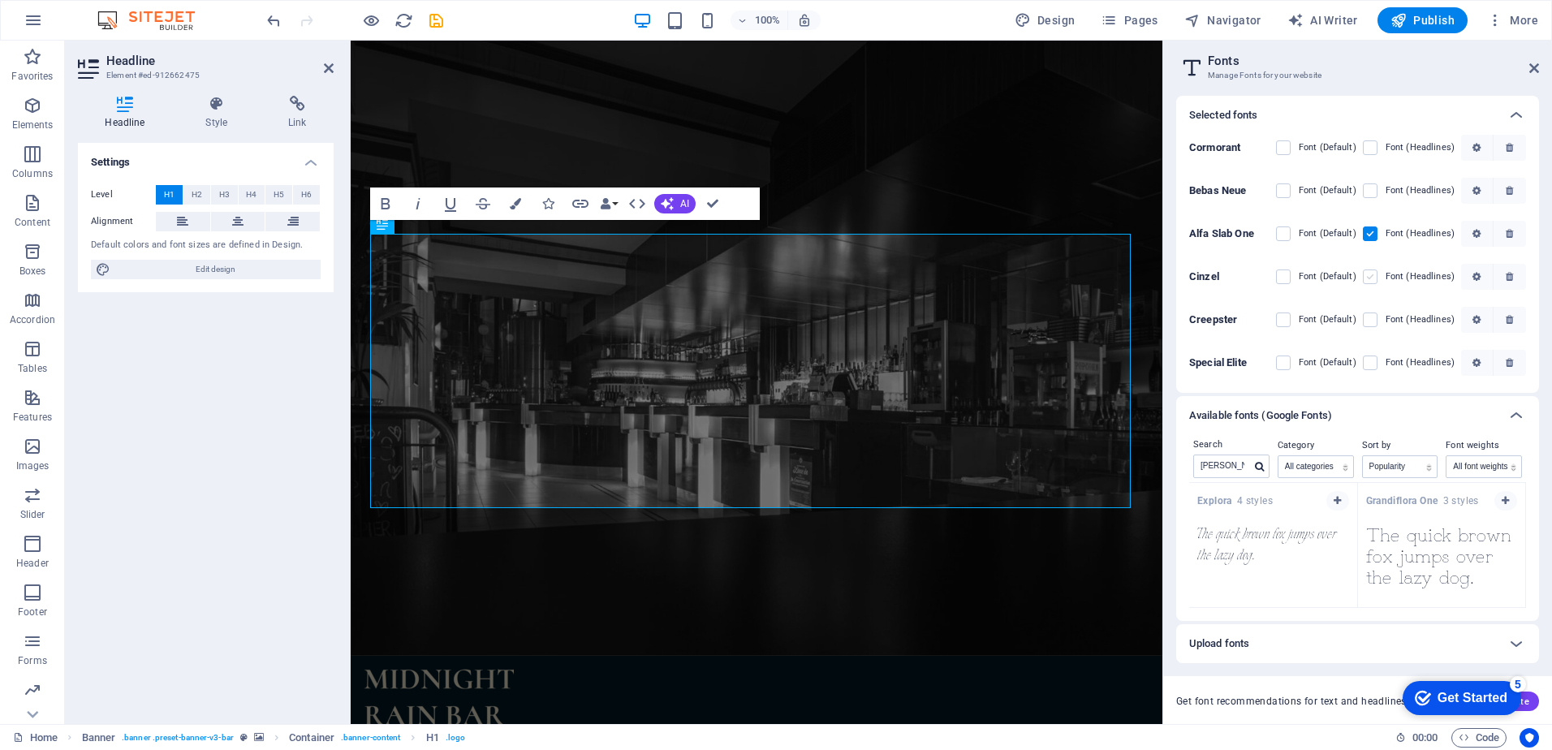
click at [1367, 276] on label at bounding box center [1370, 276] width 15 height 15
click at [0, 0] on input "checkbox" at bounding box center [0, 0] width 0 height 0
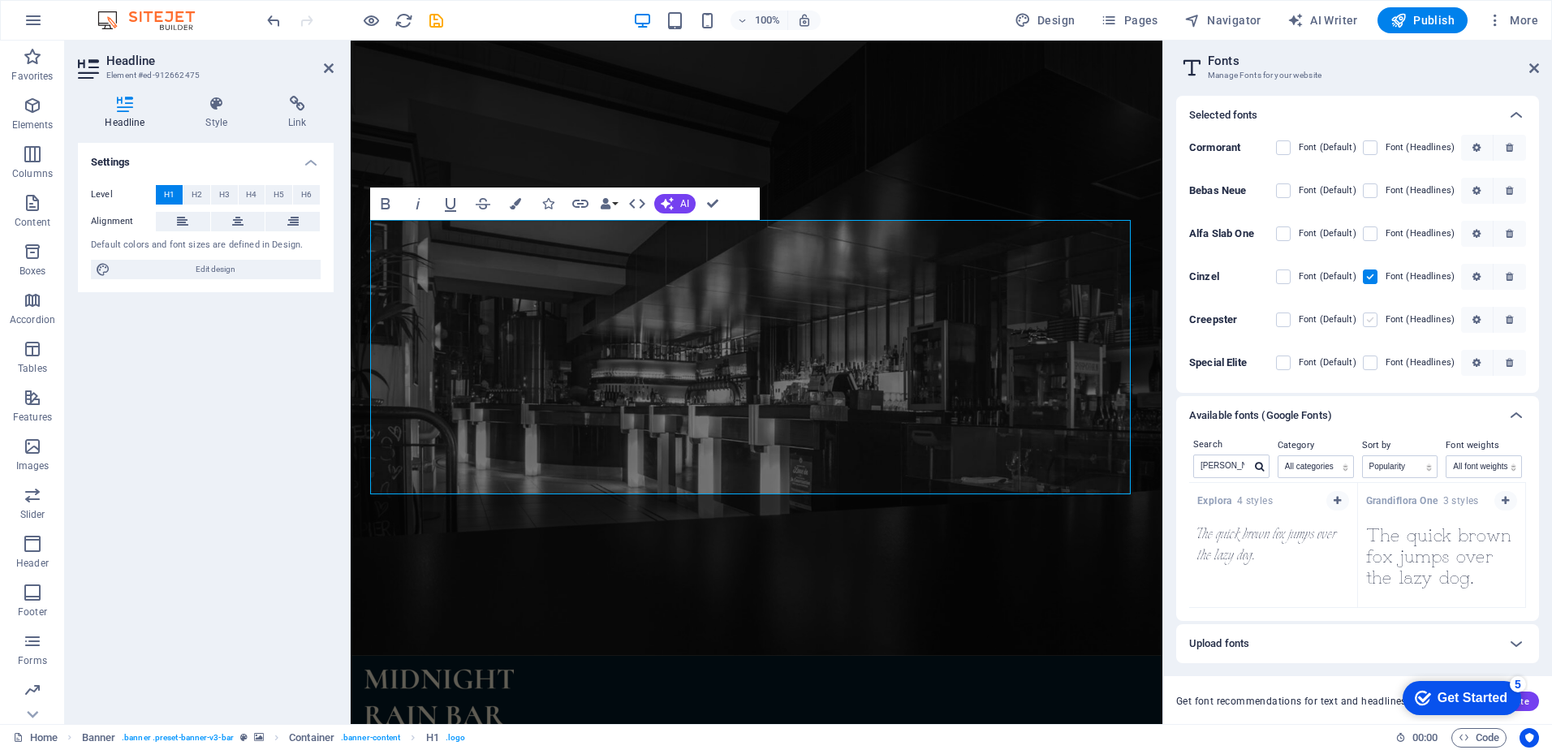
click at [1368, 321] on label at bounding box center [1370, 319] width 15 height 15
click at [0, 0] on input "checkbox" at bounding box center [0, 0] width 0 height 0
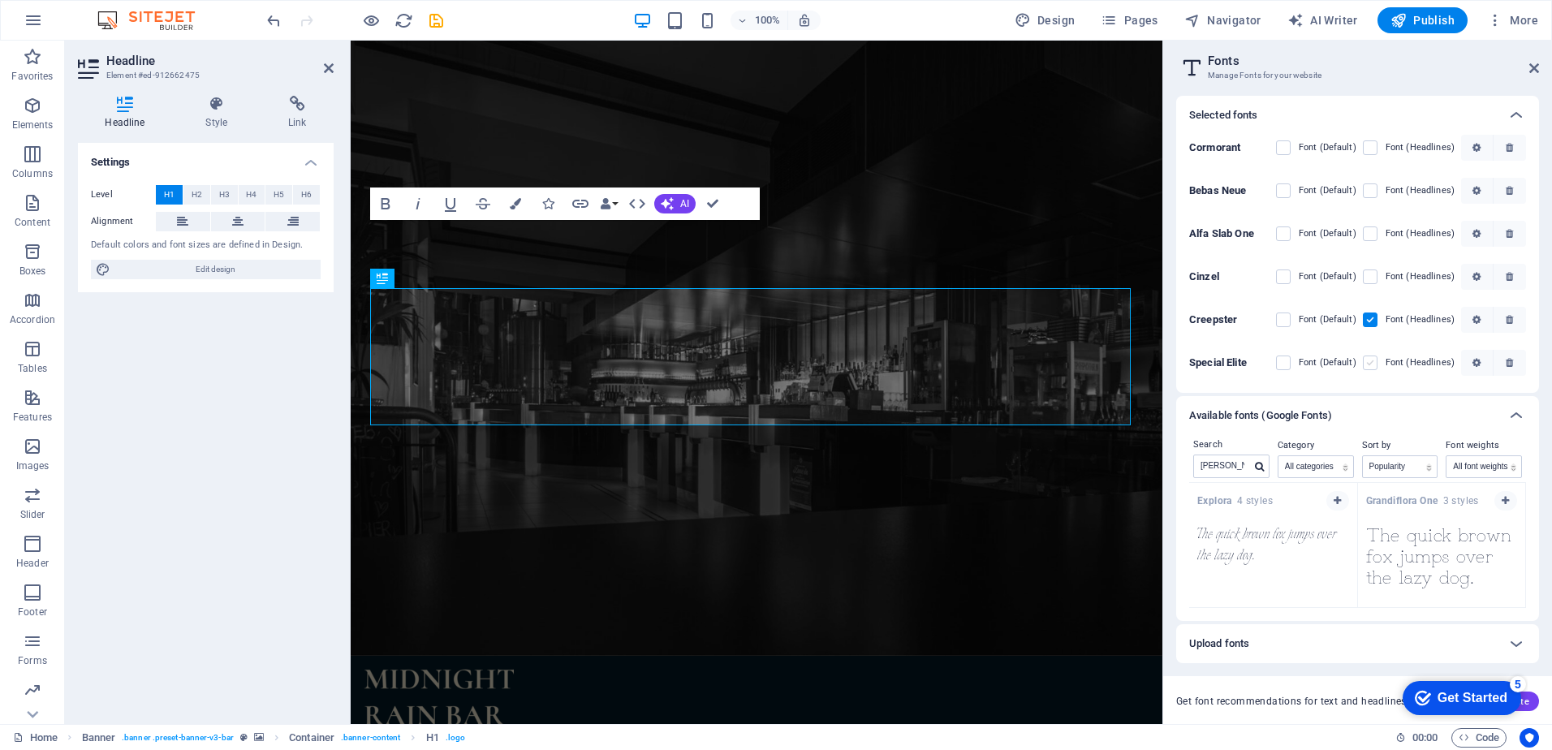
click at [1368, 360] on label at bounding box center [1370, 362] width 15 height 15
click at [0, 0] on Elite "checkbox" at bounding box center [0, 0] width 0 height 0
click at [1533, 63] on icon at bounding box center [1534, 68] width 10 height 13
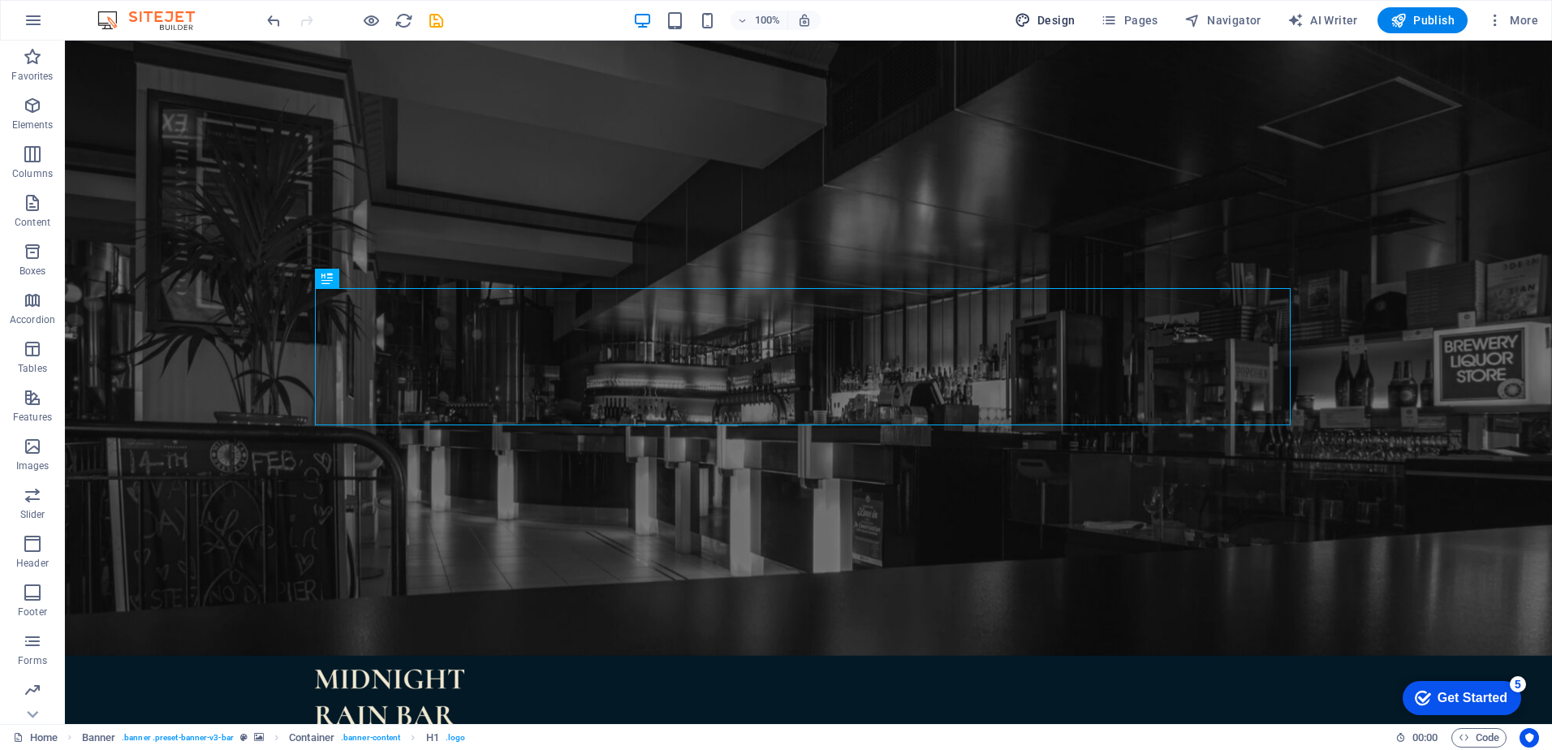
select select "px"
select select "500"
select select "px"
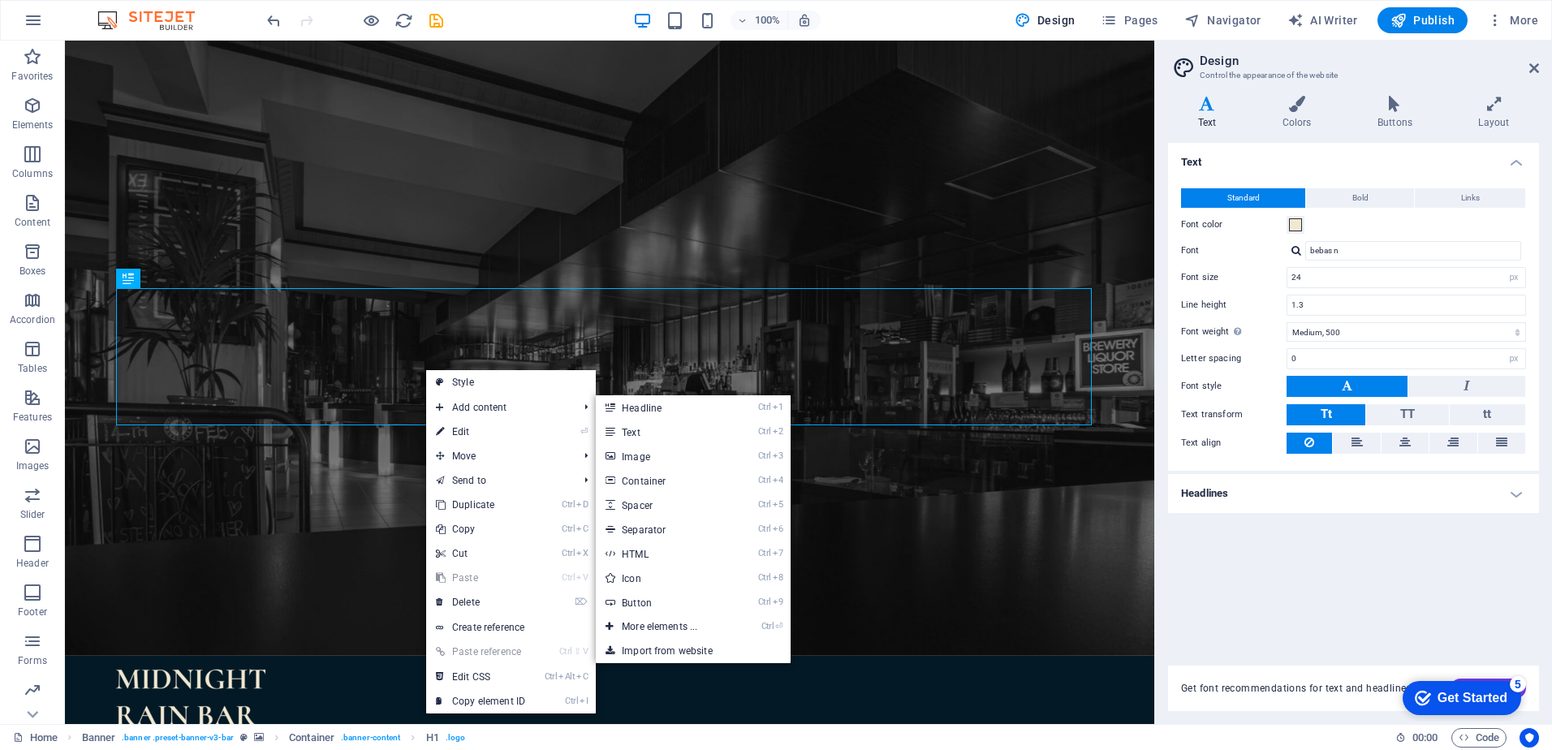
click at [1269, 603] on div "Text Standard Bold Links Font color Font bebas n Font size 24 rem px Line heigh…" at bounding box center [1353, 394] width 371 height 503
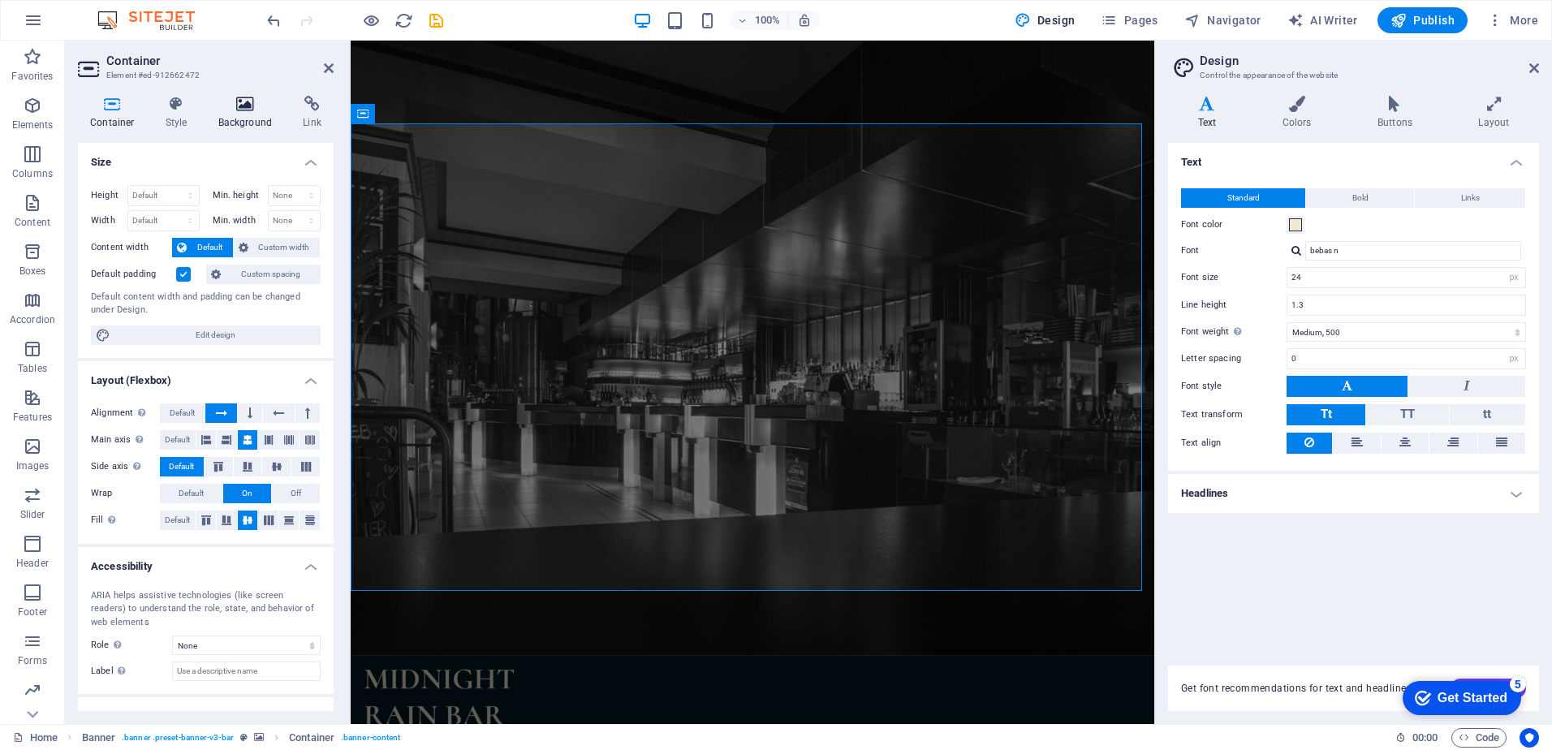
click at [229, 99] on icon at bounding box center [245, 104] width 79 height 16
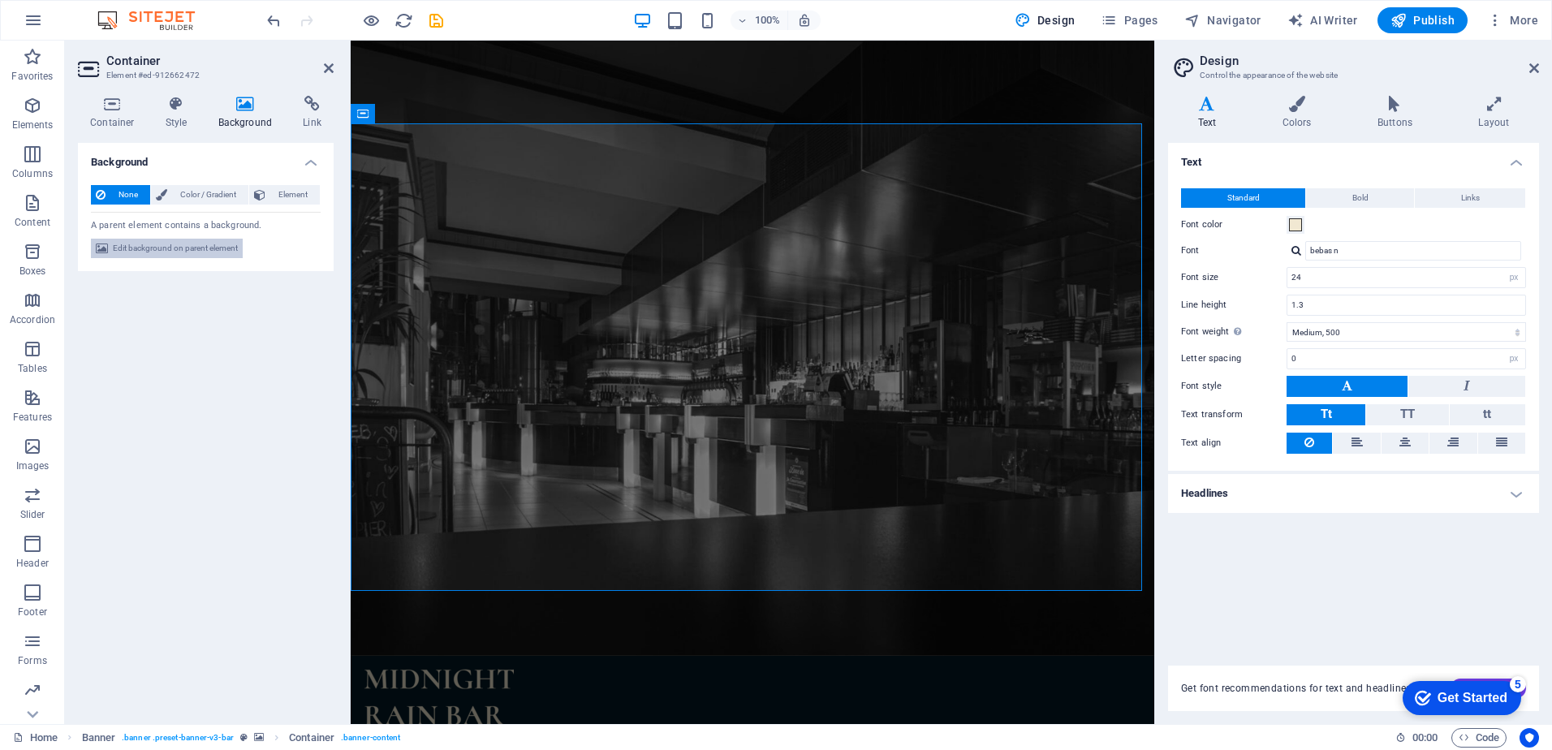
click at [209, 251] on span "Edit background on parent element" at bounding box center [175, 248] width 125 height 19
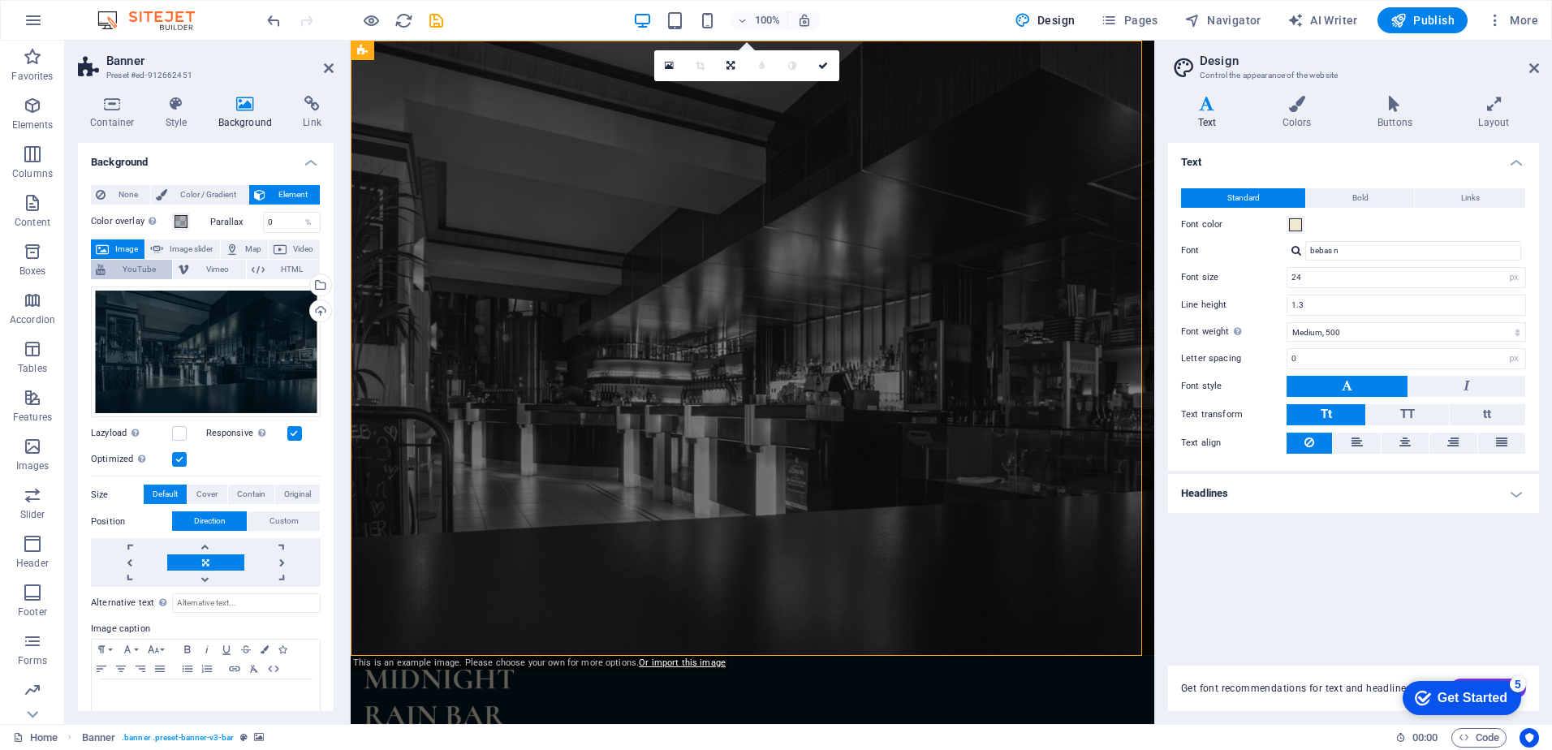
click at [134, 269] on span "YouTube" at bounding box center [138, 269] width 57 height 19
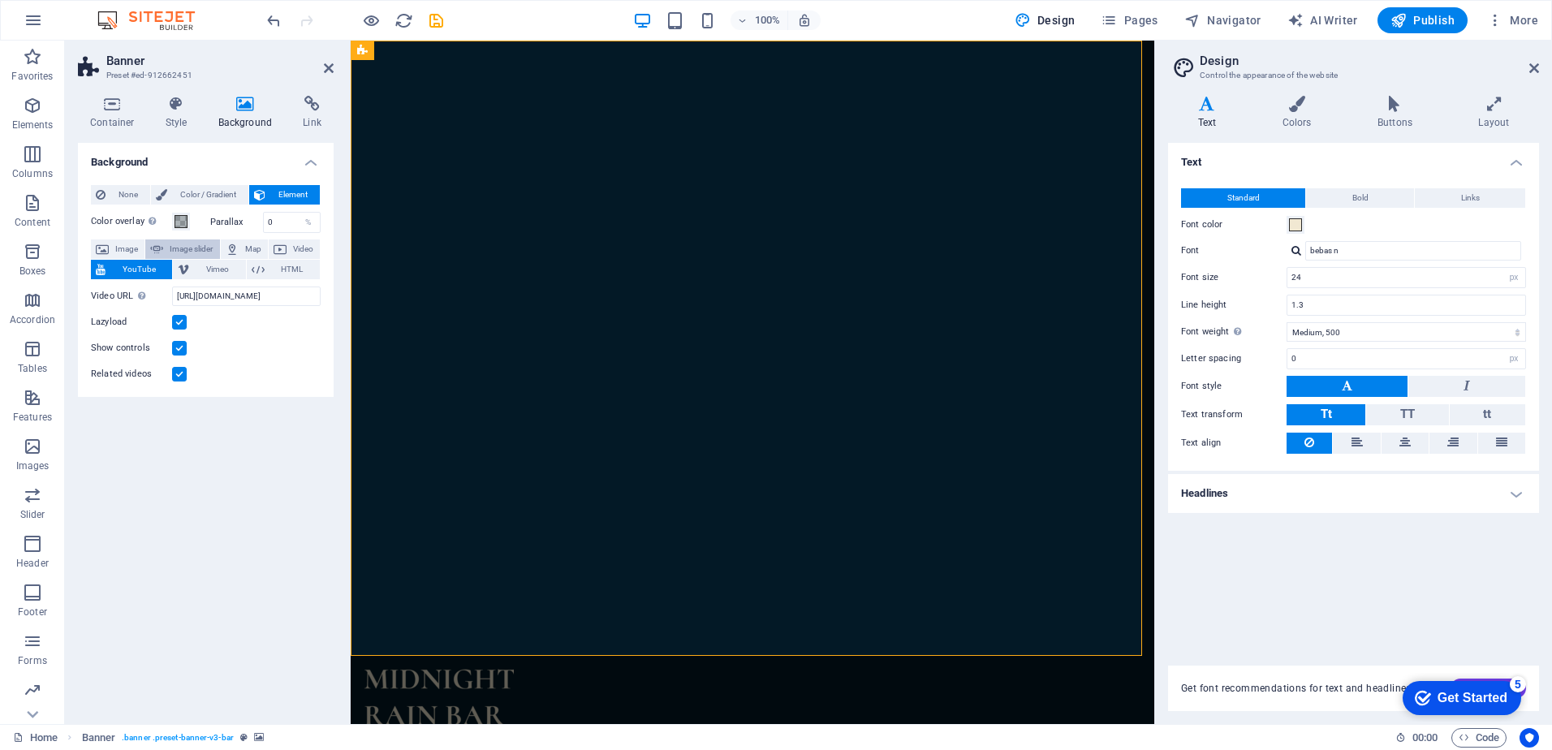
click at [197, 254] on span "Image slider" at bounding box center [191, 248] width 46 height 19
select select "ms"
select select "s"
select select "progressive"
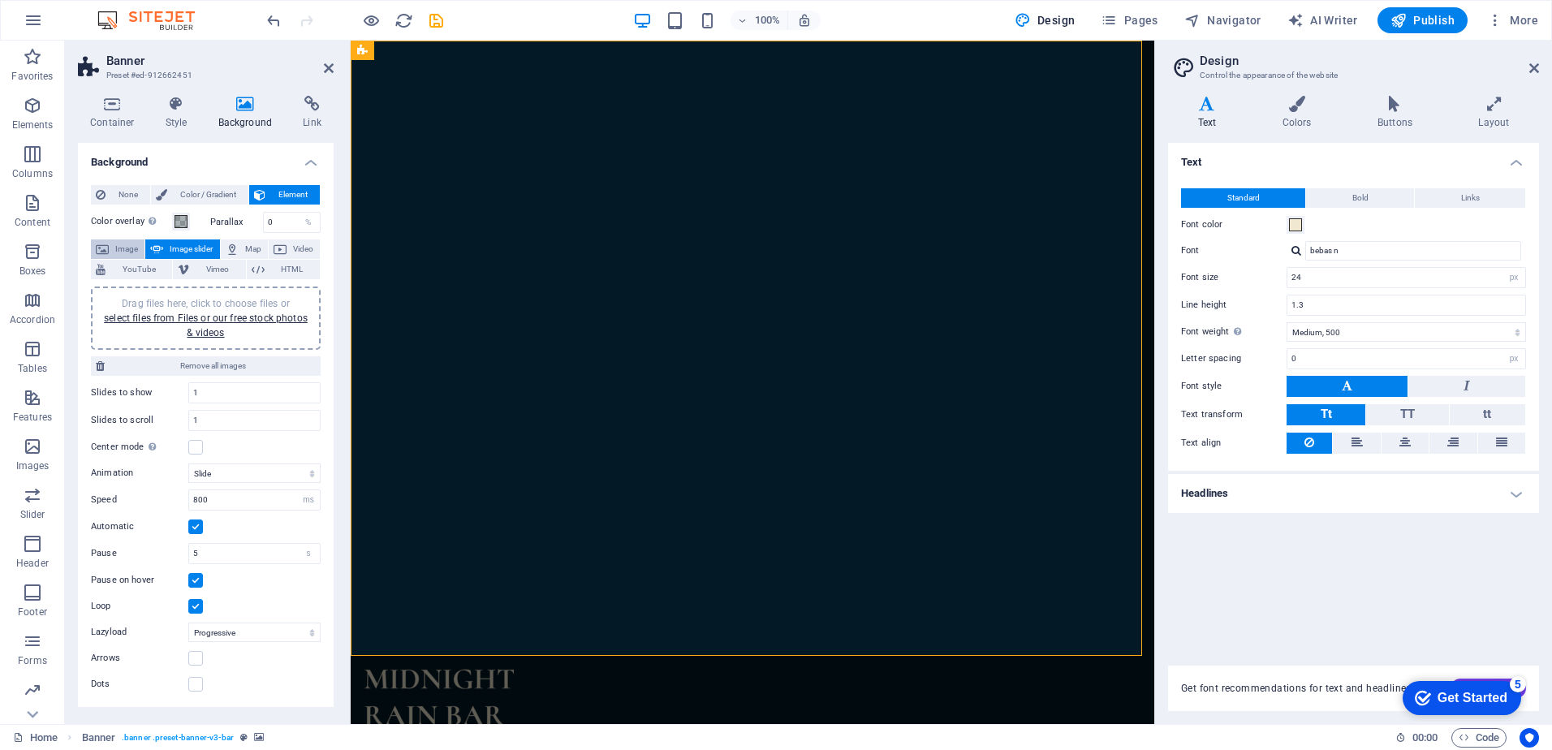
click at [125, 251] on span "Image" at bounding box center [127, 248] width 26 height 19
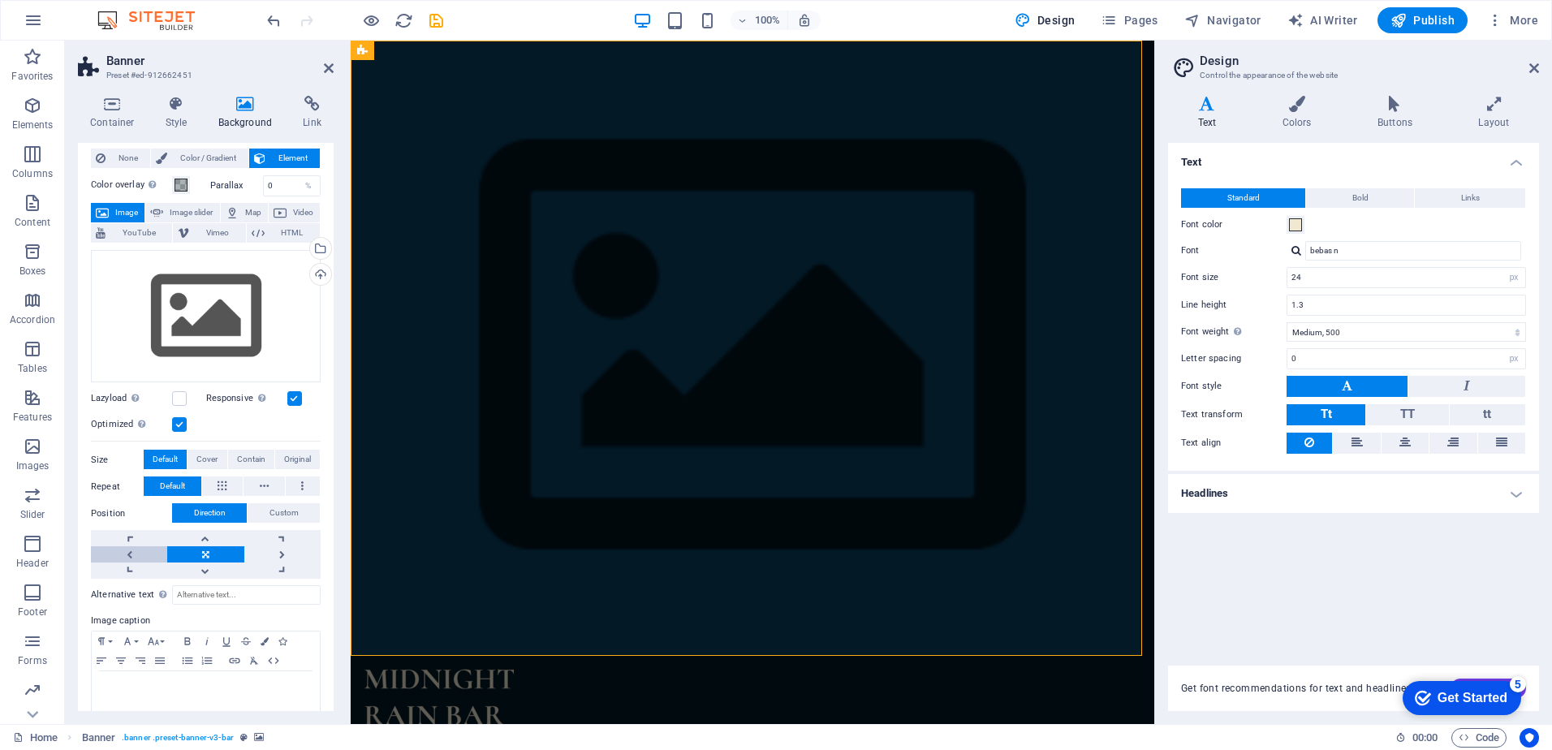
scroll to position [54, 0]
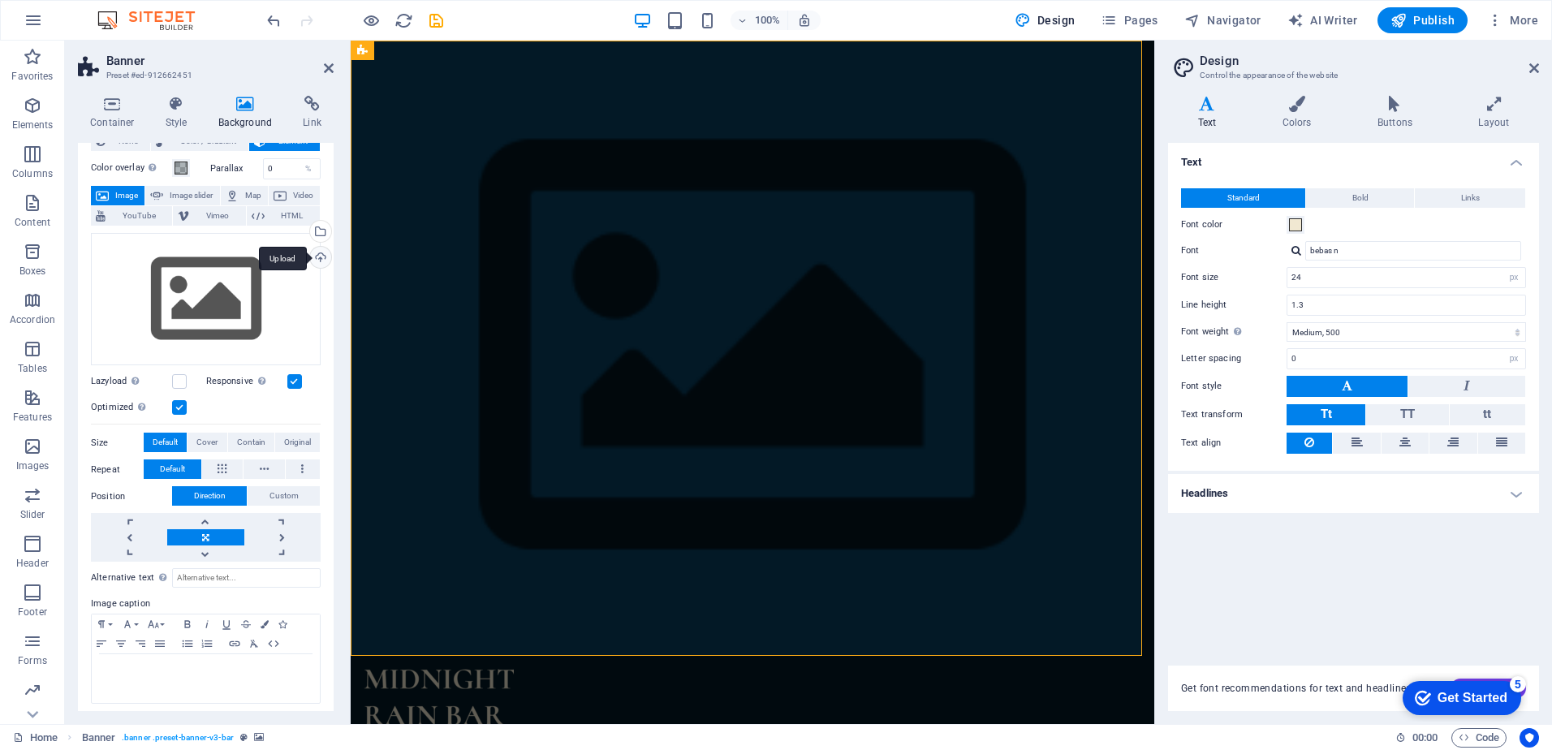
click at [310, 253] on div "Upload" at bounding box center [319, 259] width 24 height 24
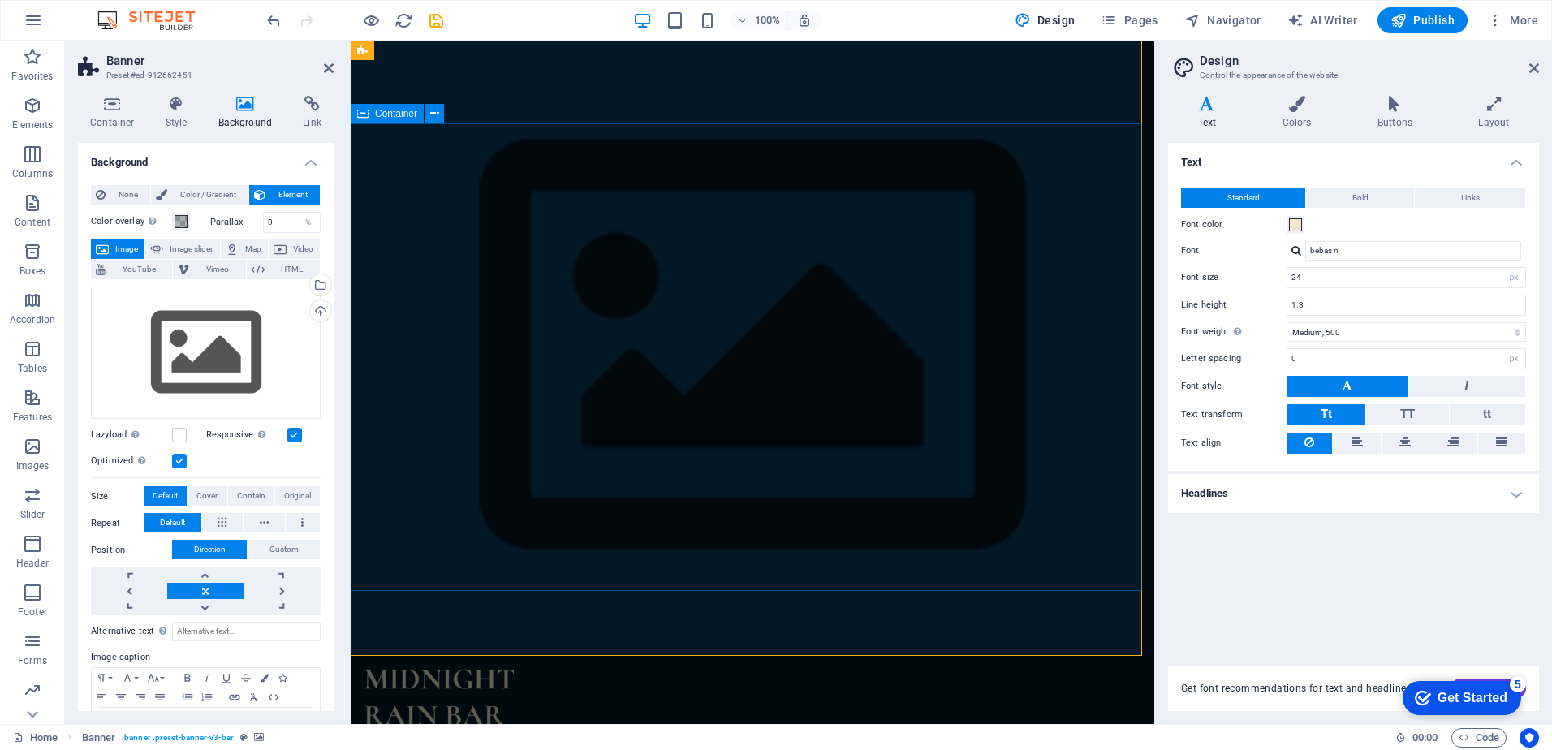
click at [414, 669] on div at bounding box center [753, 697] width 778 height 57
click at [422, 669] on div at bounding box center [753, 697] width 778 height 57
select select "px"
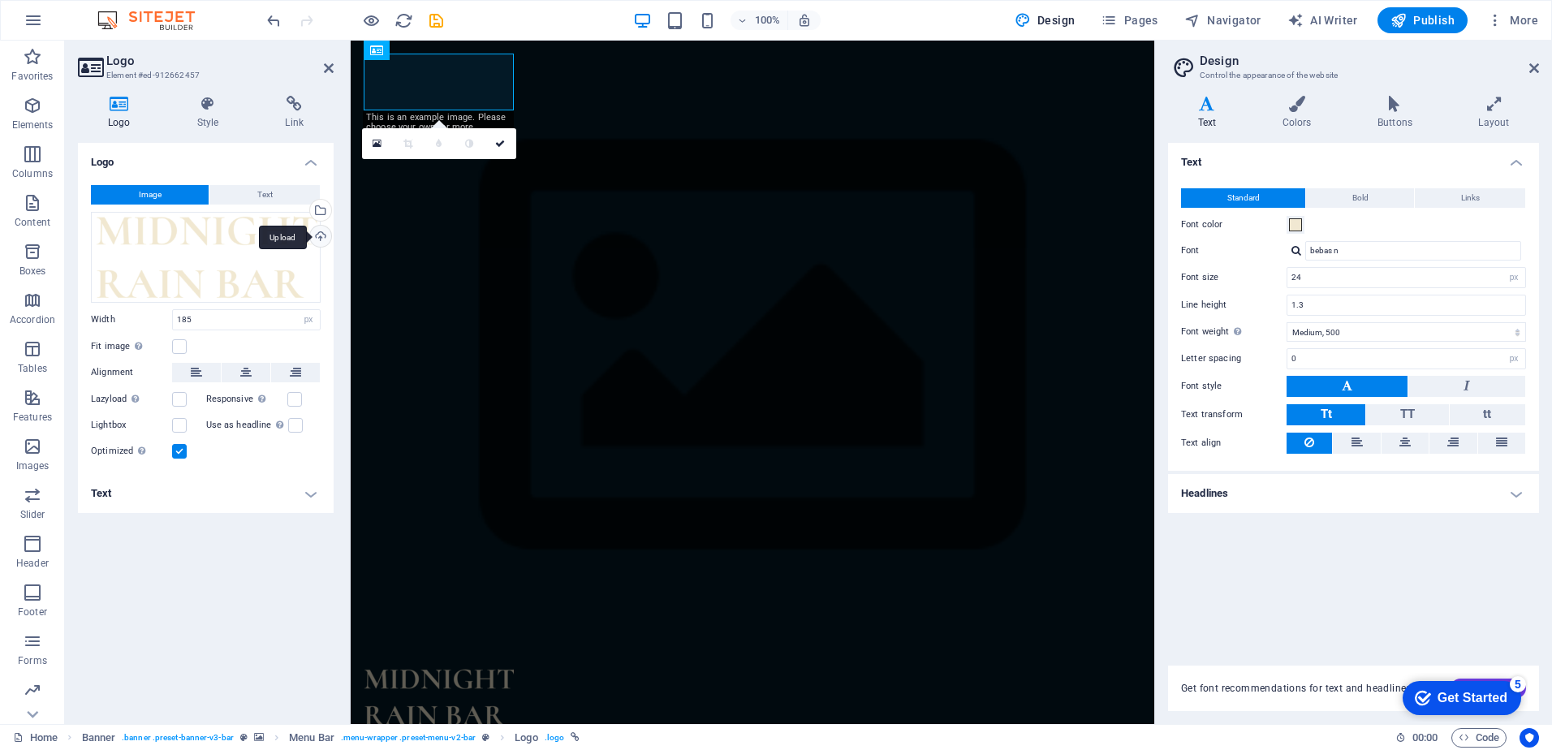
click at [320, 237] on div "Upload" at bounding box center [319, 238] width 24 height 24
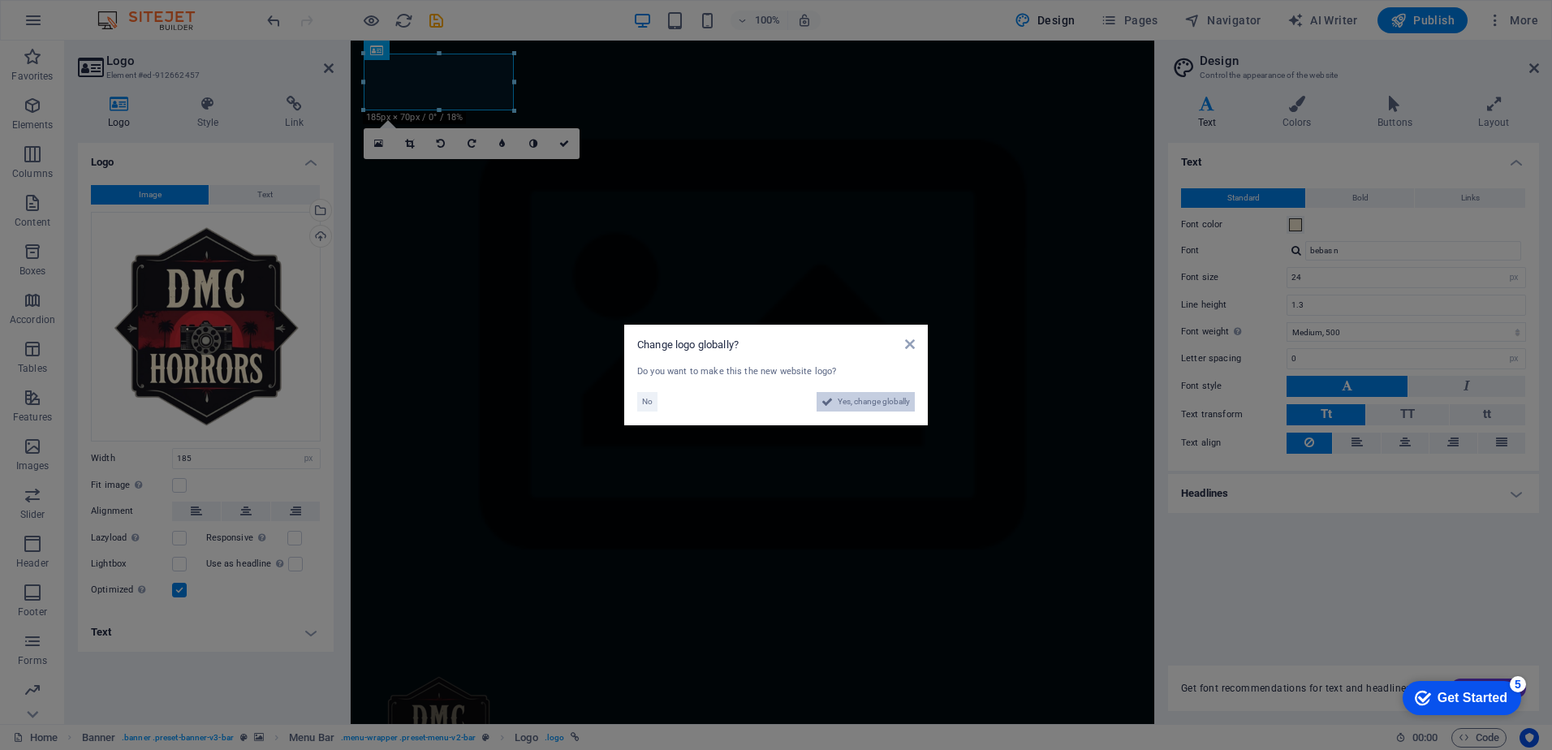
click at [889, 402] on span "Yes, change globally" at bounding box center [874, 401] width 72 height 19
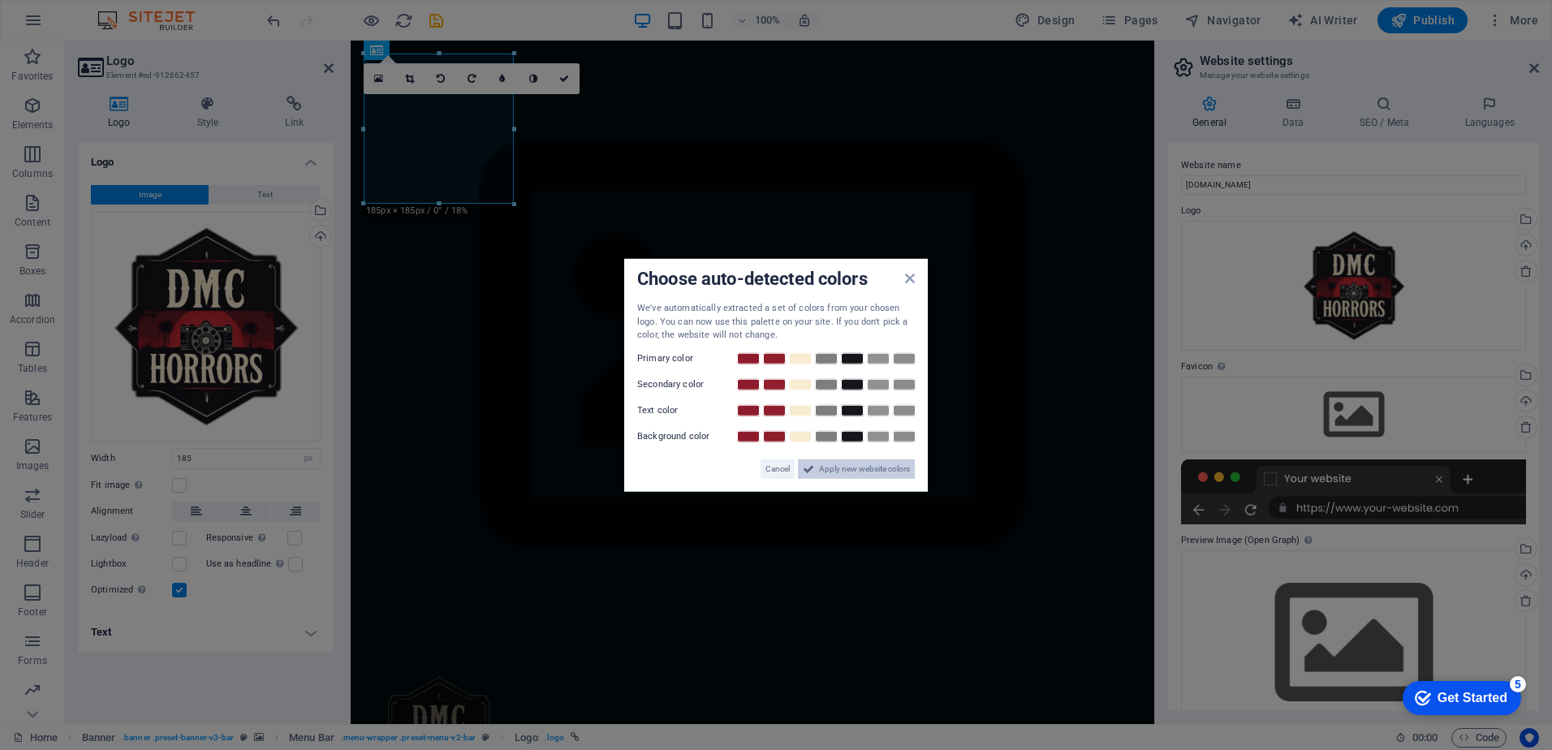
click at [859, 468] on span "Apply new website colors" at bounding box center [864, 468] width 91 height 19
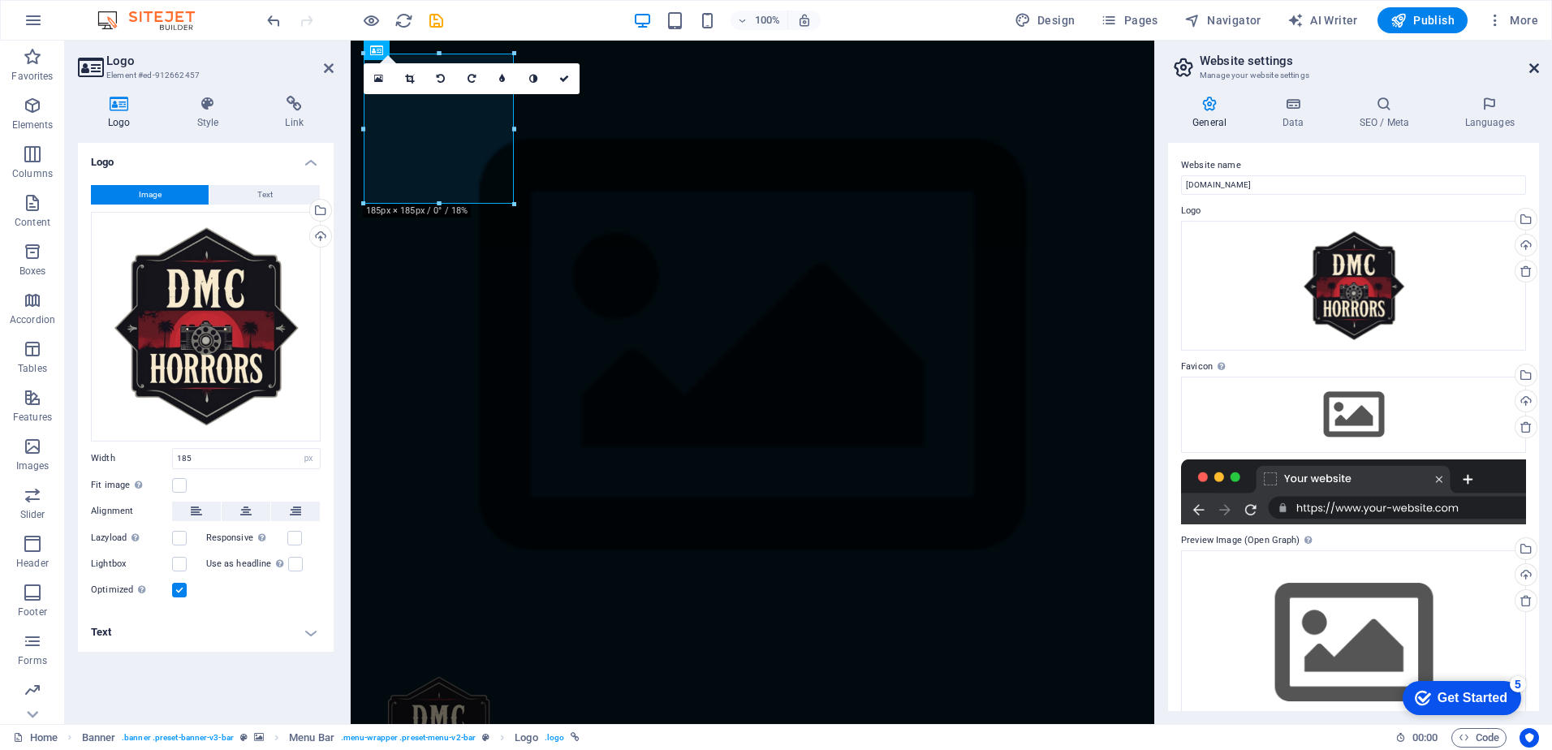
click at [1532, 66] on icon at bounding box center [1534, 68] width 10 height 13
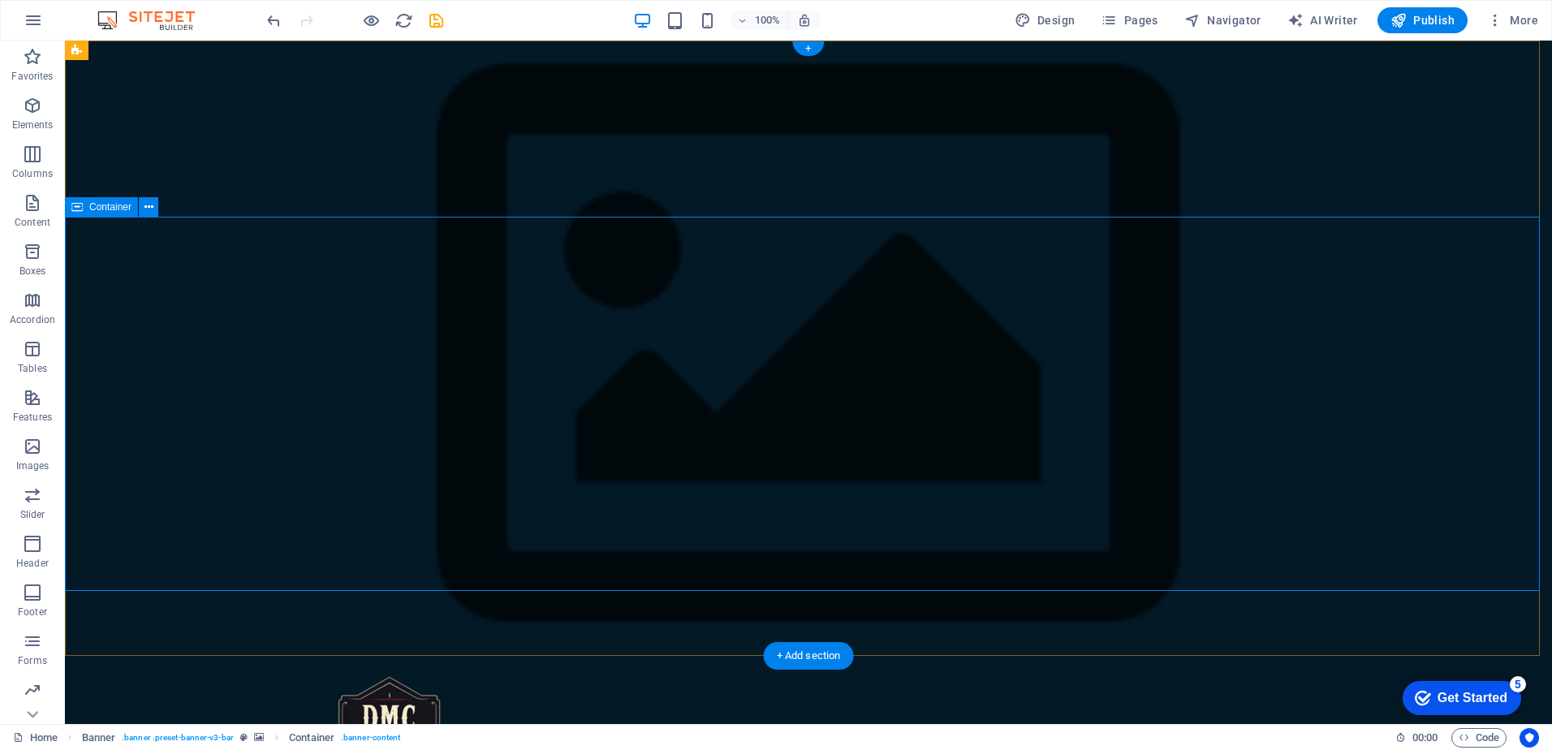
click at [578, 656] on div "Home Menu Book a table" at bounding box center [808, 758] width 1487 height 205
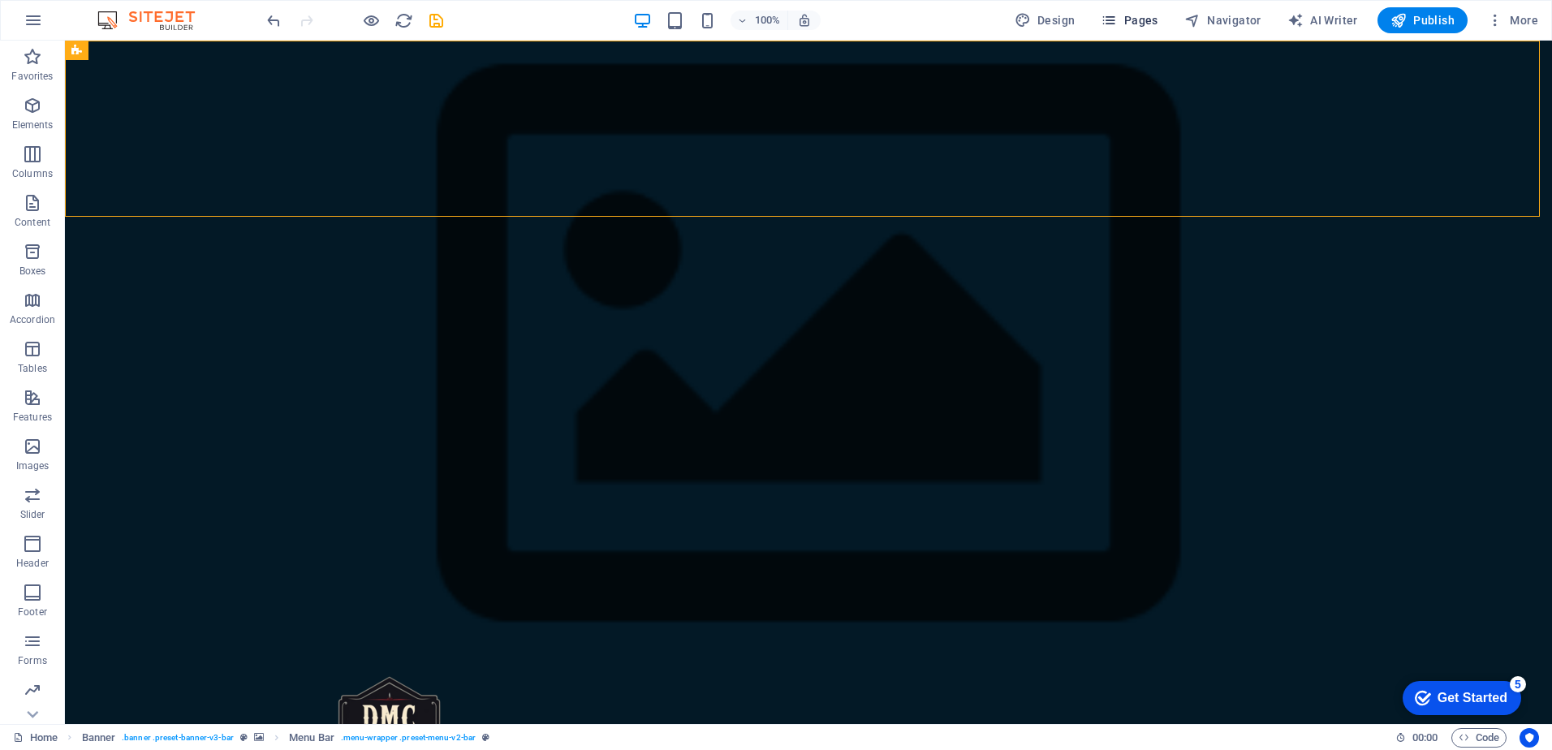
click at [1102, 19] on button "Pages" at bounding box center [1129, 20] width 70 height 26
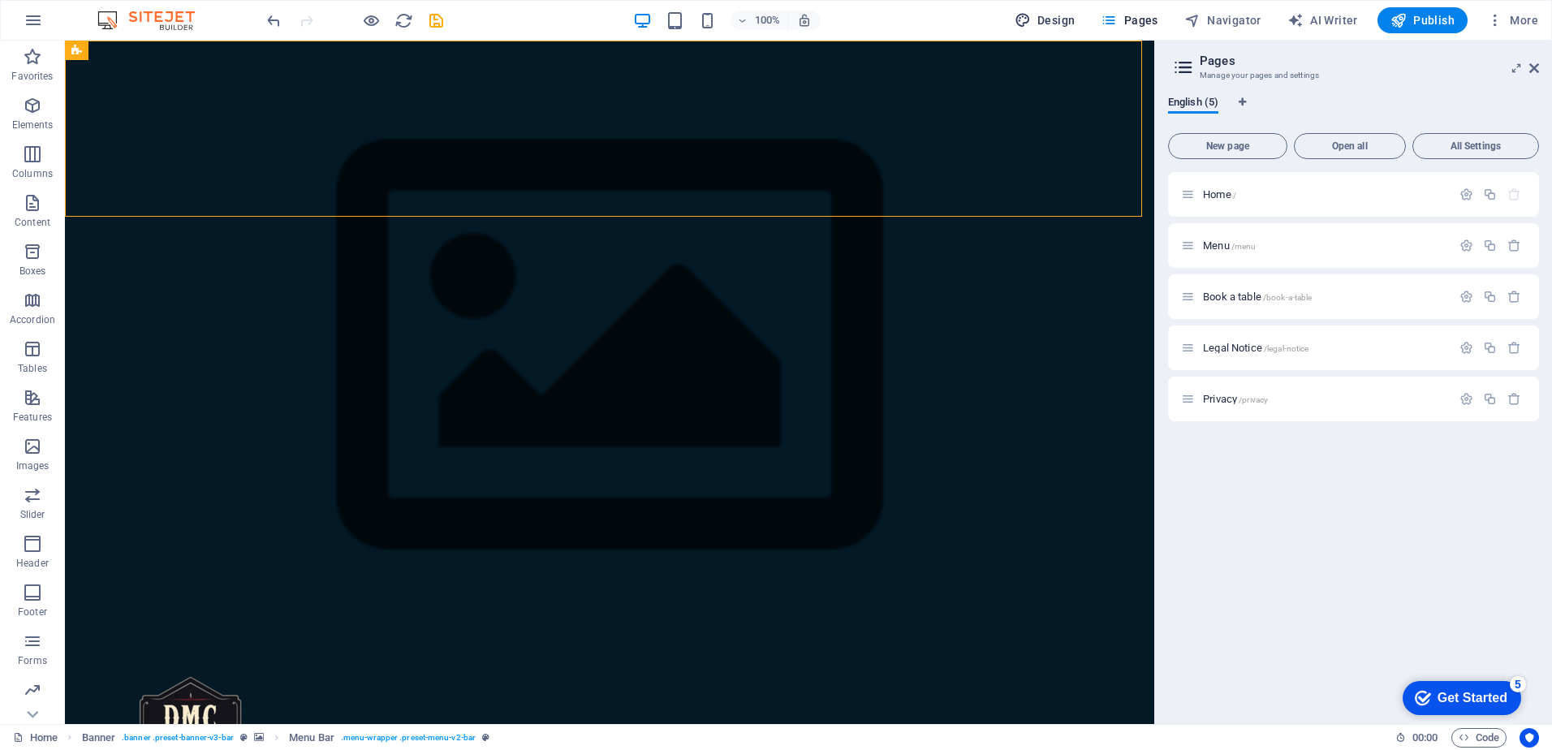
select select "px"
select select "500"
select select "px"
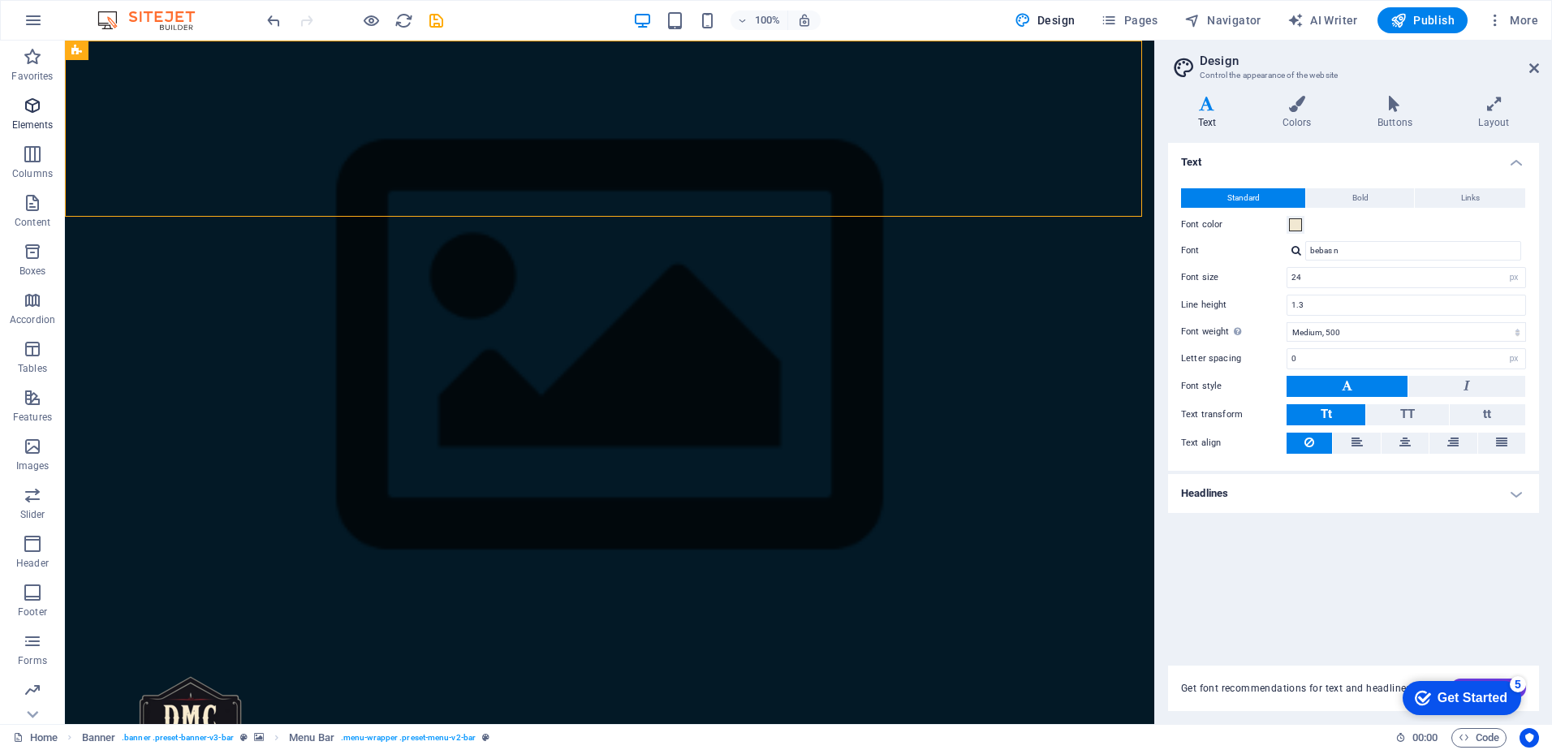
click at [38, 99] on icon "button" at bounding box center [32, 105] width 19 height 19
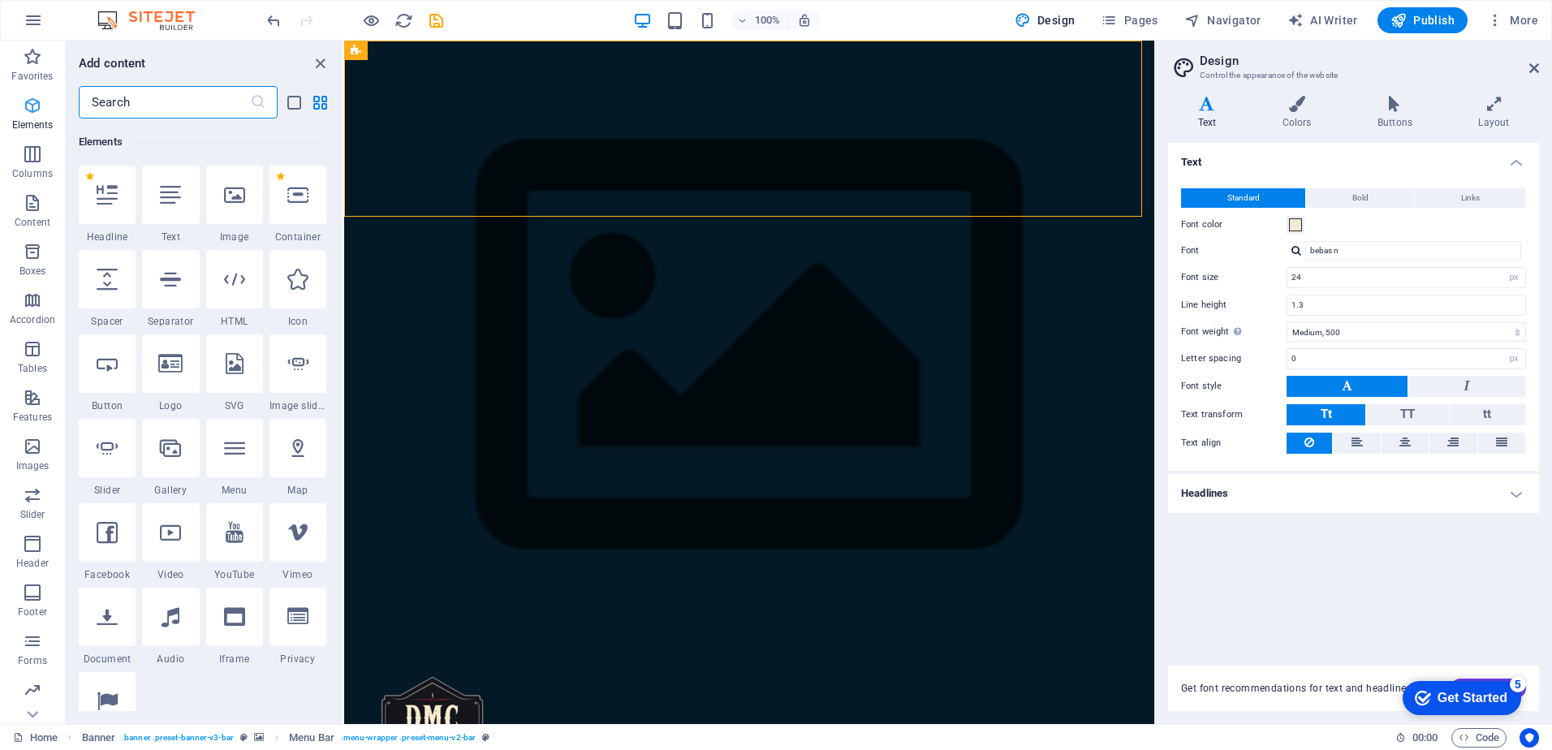
scroll to position [173, 0]
click at [544, 656] on div "Home Menu Book a table" at bounding box center [749, 758] width 810 height 205
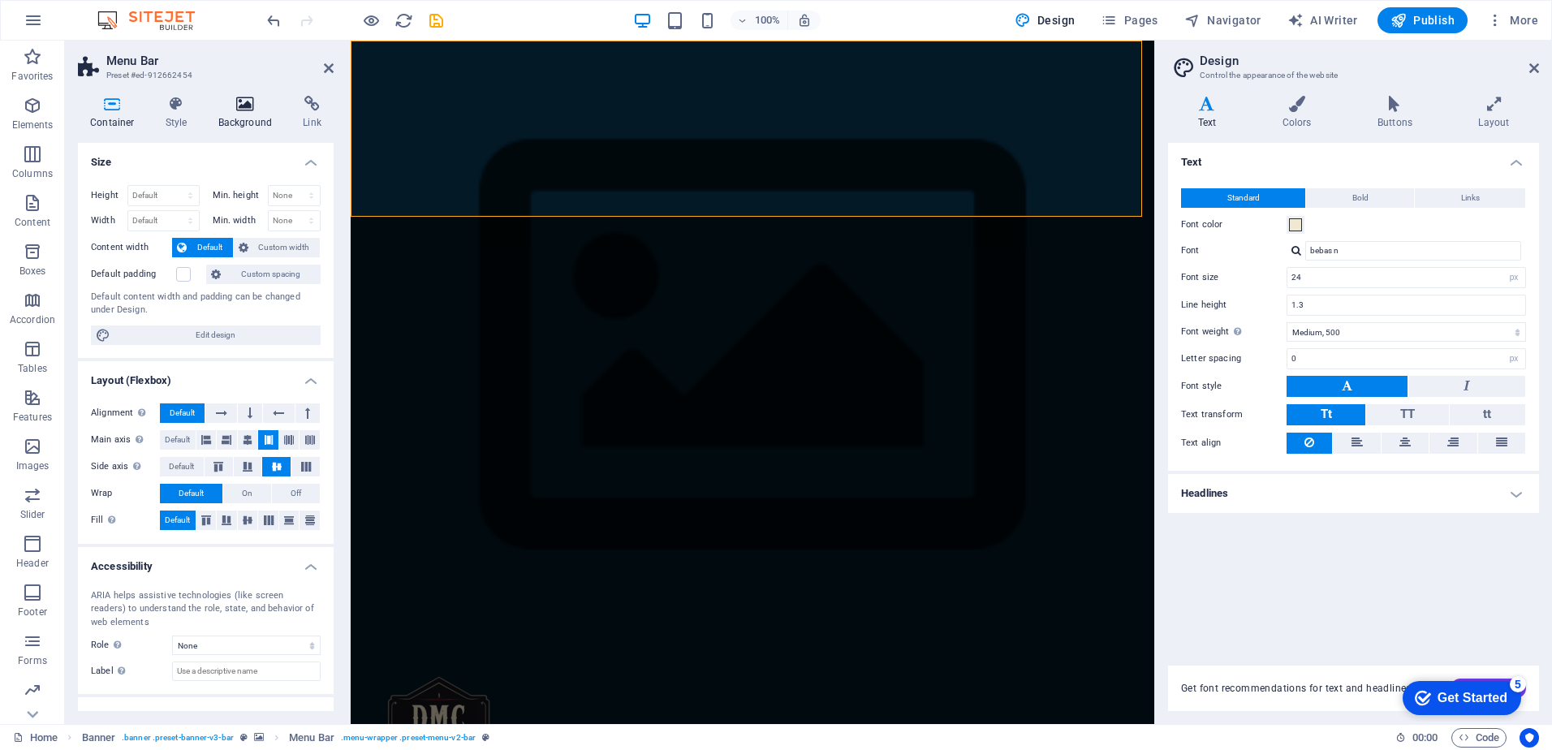
click at [239, 118] on h4 "Background" at bounding box center [248, 113] width 85 height 34
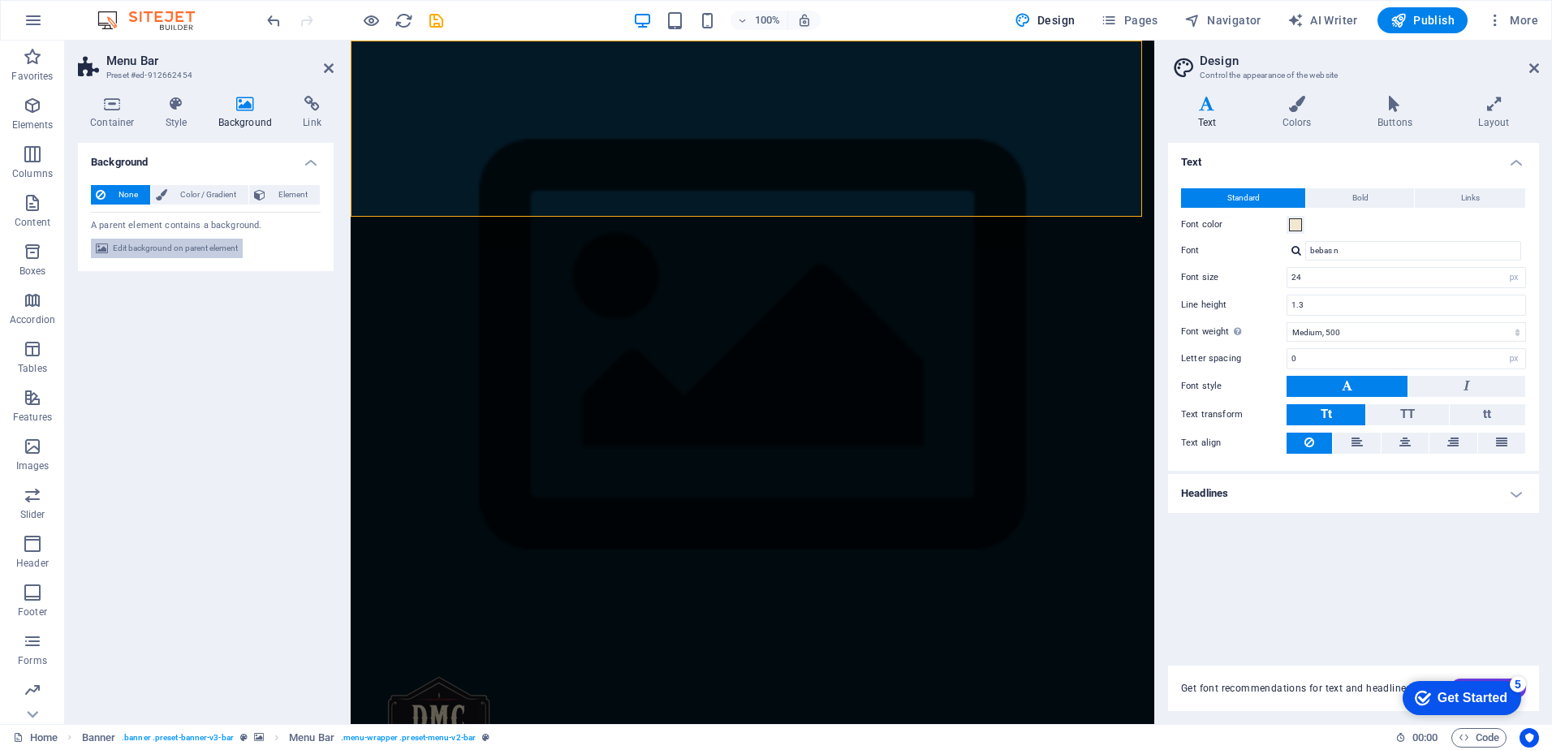
click at [198, 250] on span "Edit background on parent element" at bounding box center [175, 248] width 125 height 19
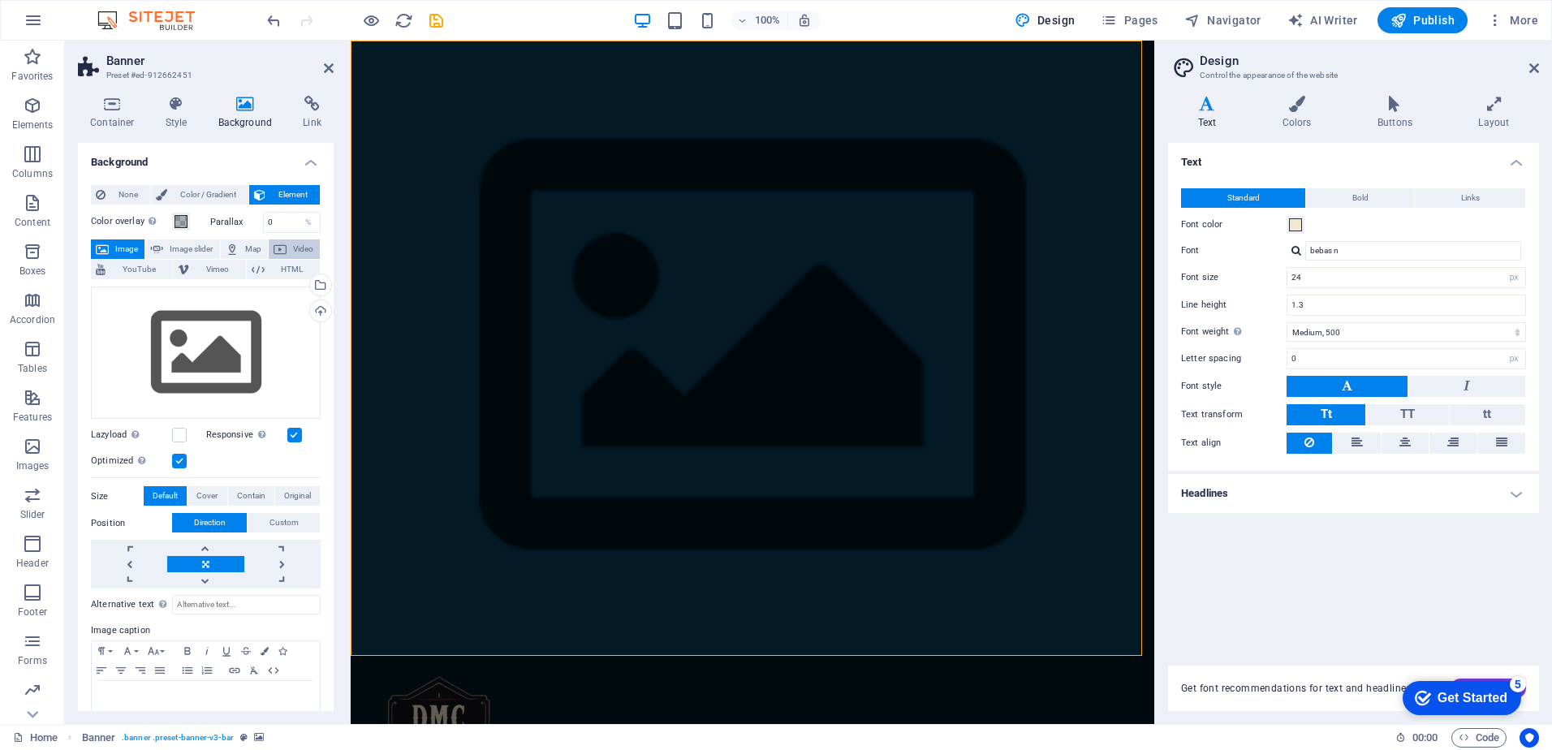
click at [274, 243] on icon at bounding box center [280, 248] width 13 height 19
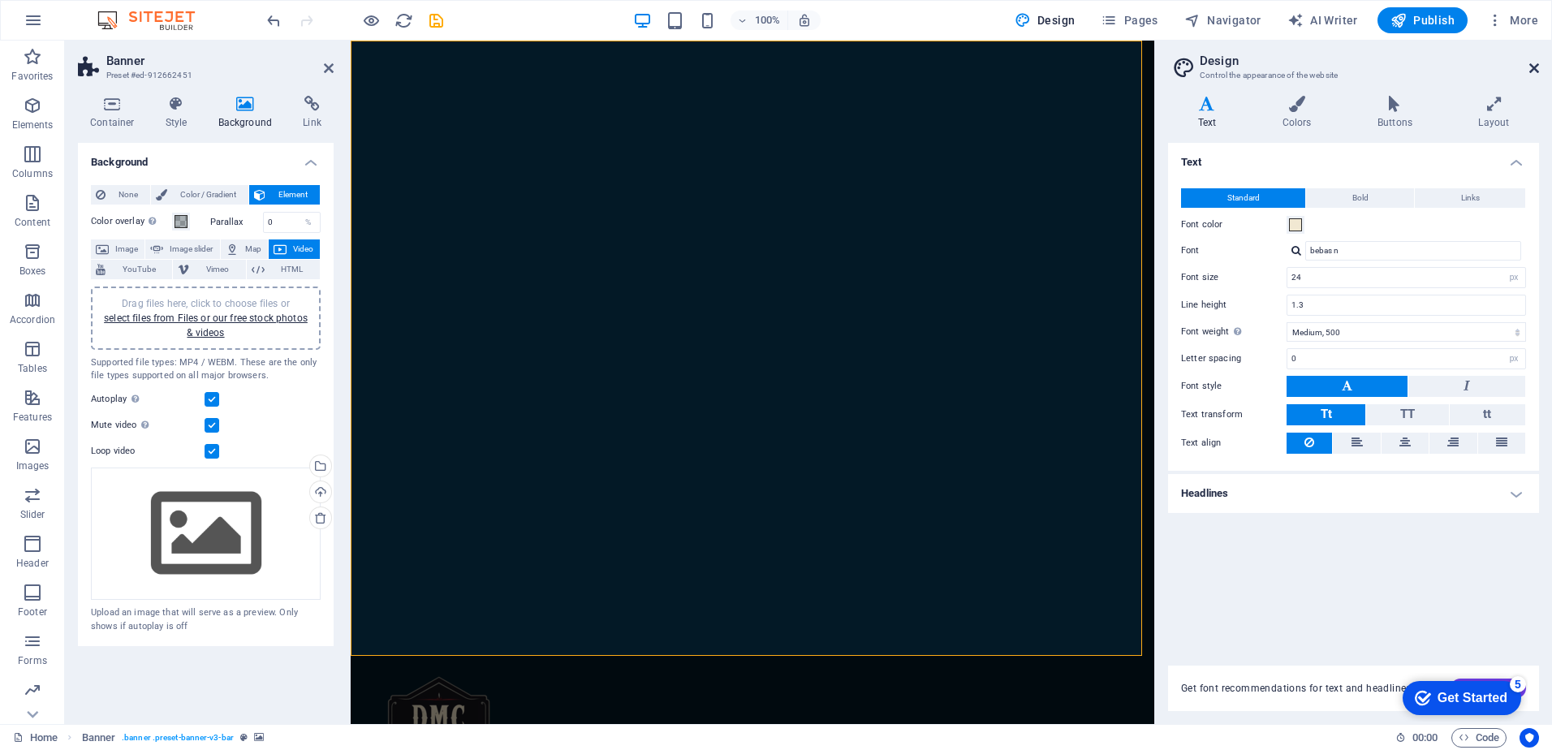
drag, startPoint x: 1531, startPoint y: 71, endPoint x: 679, endPoint y: 481, distance: 945.7
click at [1531, 71] on icon at bounding box center [1534, 68] width 10 height 13
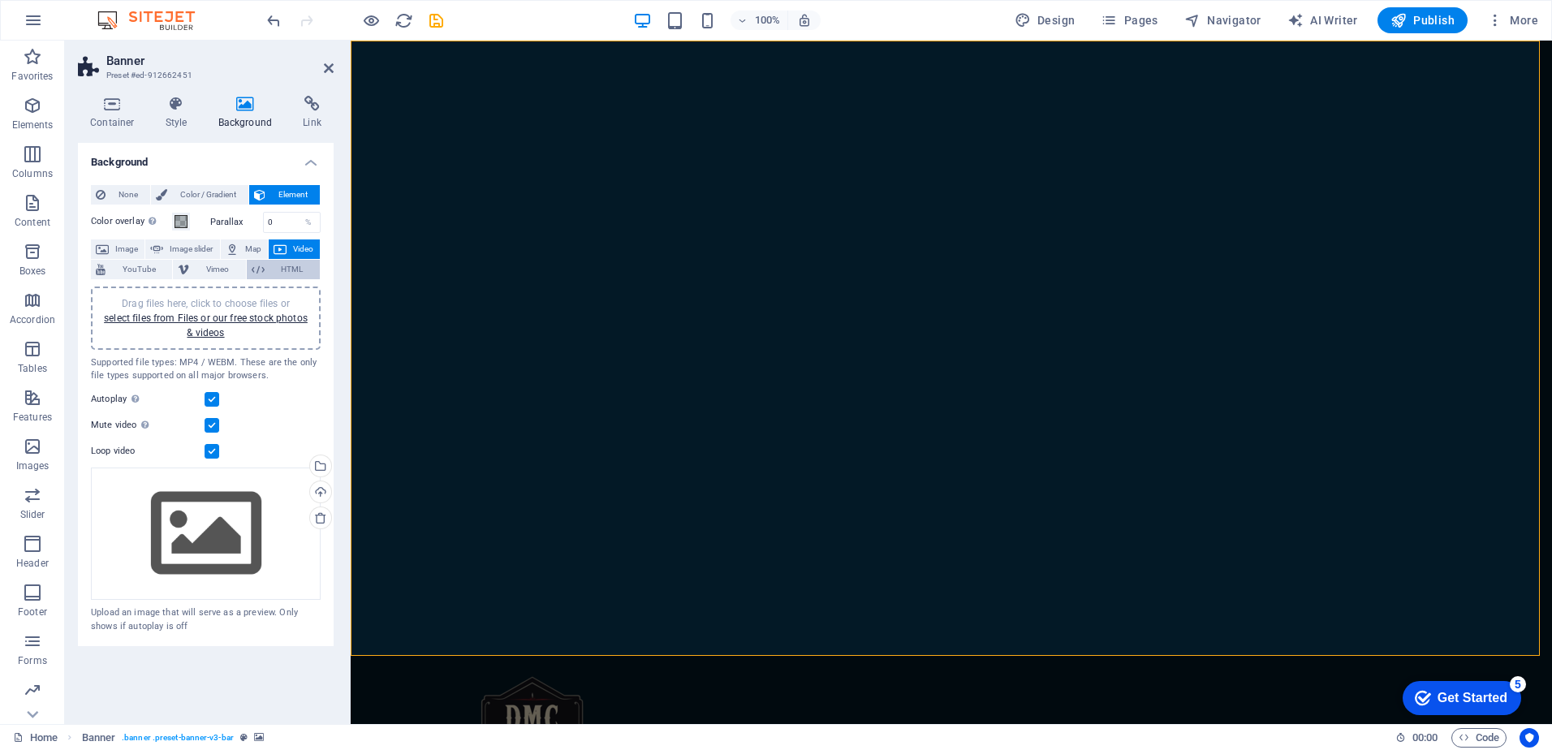
click at [259, 274] on icon at bounding box center [258, 269] width 13 height 19
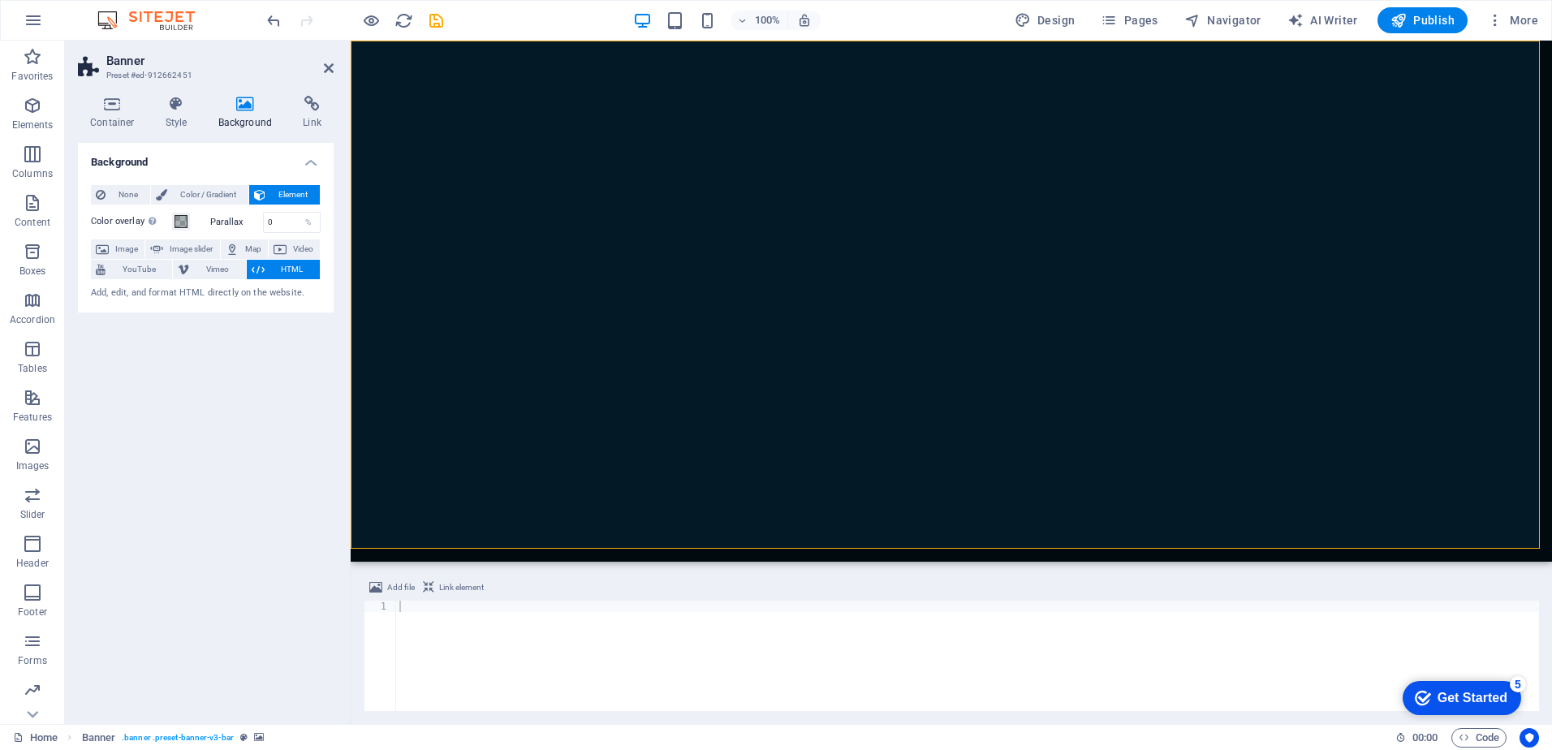
click at [234, 298] on div "Add, edit, and format HTML directly on the website." at bounding box center [206, 294] width 230 height 14
click at [187, 296] on div "Add, edit, and format HTML directly on the website." at bounding box center [206, 294] width 230 height 14
click at [477, 661] on div at bounding box center [967, 667] width 1143 height 133
paste textarea "<a href="https:&#x2F;&#x2F;www.canva.com&#x2F;design&#x2F;DAGyQ4NEa5o&#x2F;TEKA…"
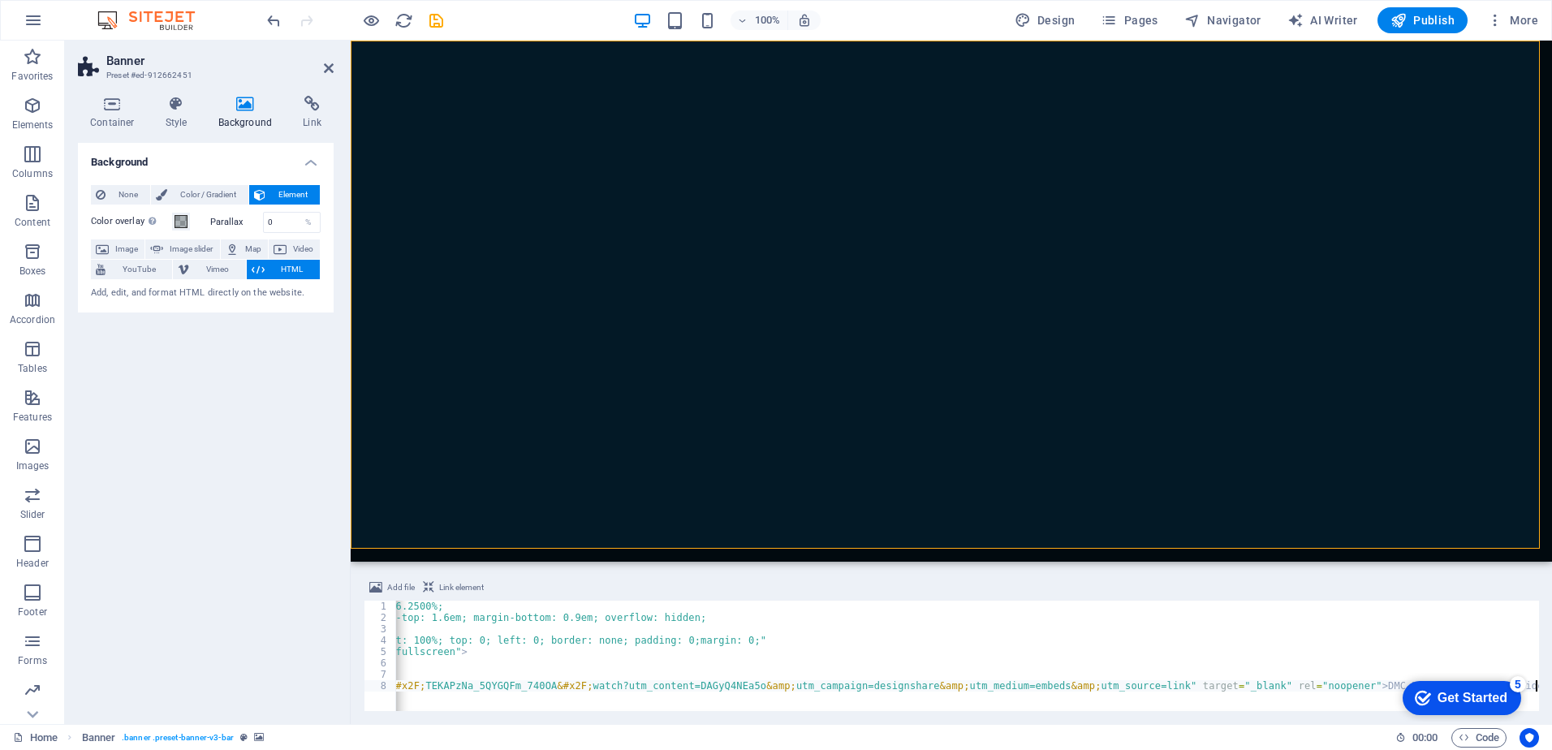
type textarea "<a href="https:&#x2F;&#x2F;www.canva.com&#x2F;design&#x2F;DAGyQ4NEa5o&#x2F;TEKA…"
click at [190, 468] on div "Background None Color / Gradient Element Stretch background to full-width Color…" at bounding box center [206, 427] width 256 height 568
click at [296, 252] on span "Video" at bounding box center [303, 248] width 24 height 19
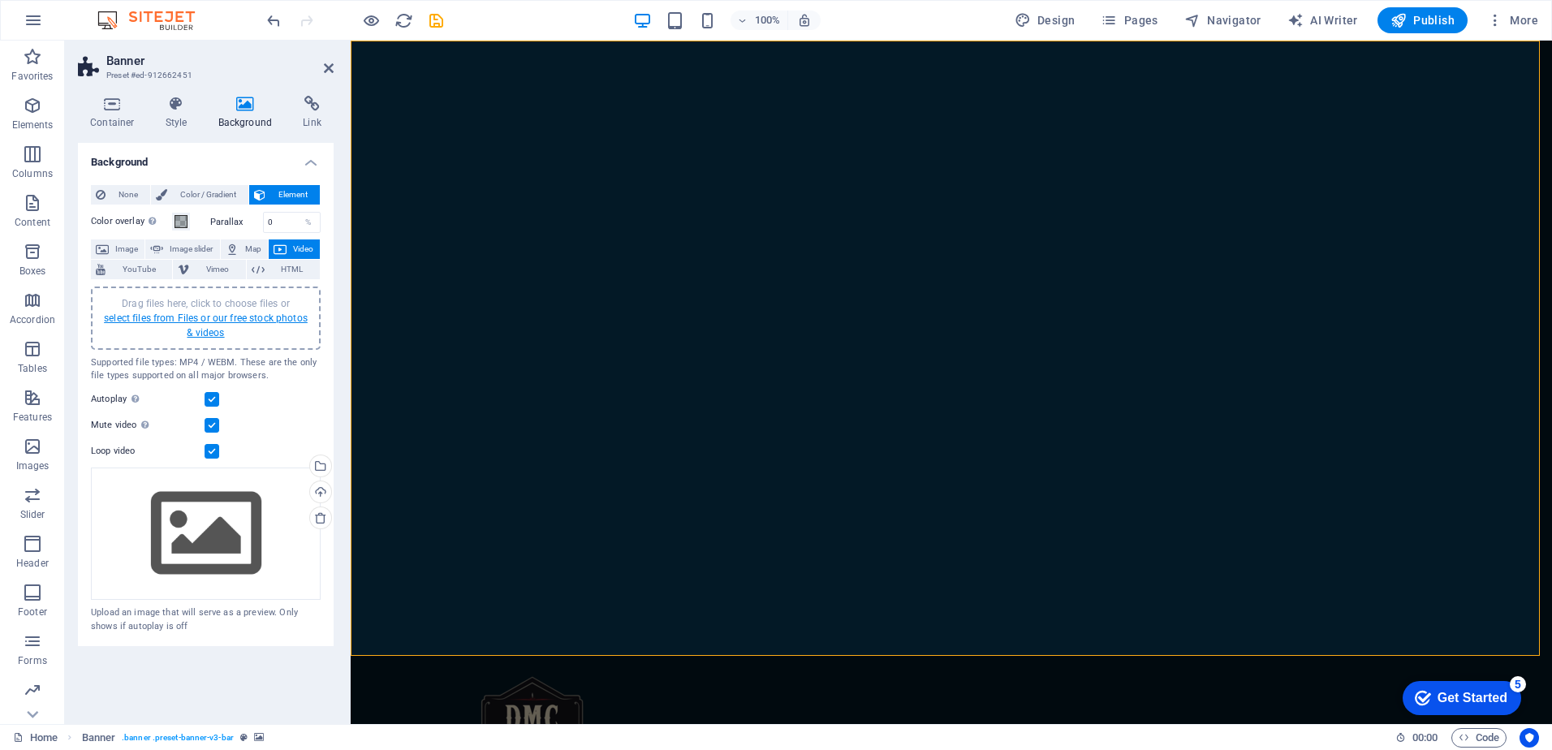
click at [220, 326] on link "select files from Files or our free stock photos & videos" at bounding box center [206, 325] width 204 height 26
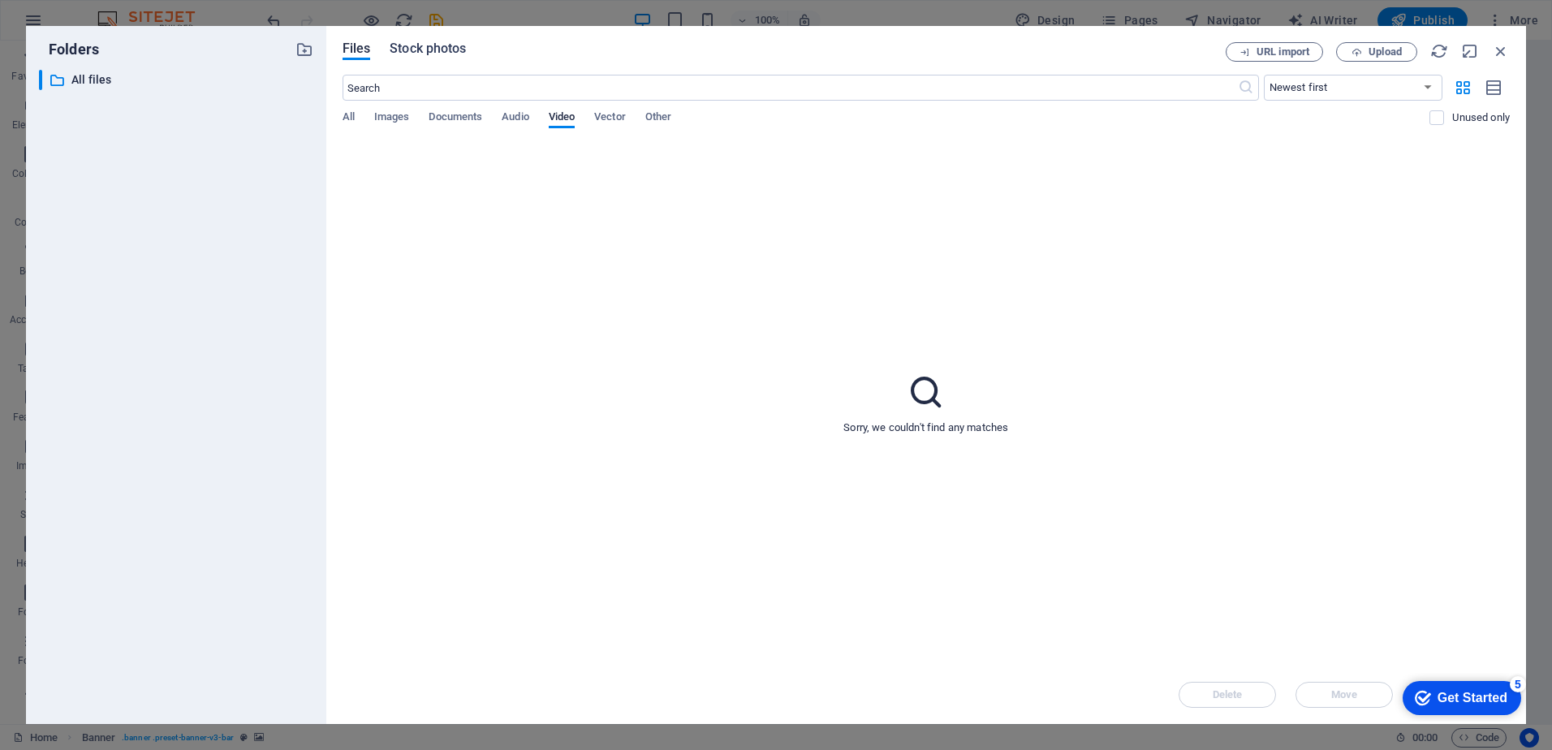
click at [455, 44] on span "Stock photos" at bounding box center [428, 48] width 76 height 19
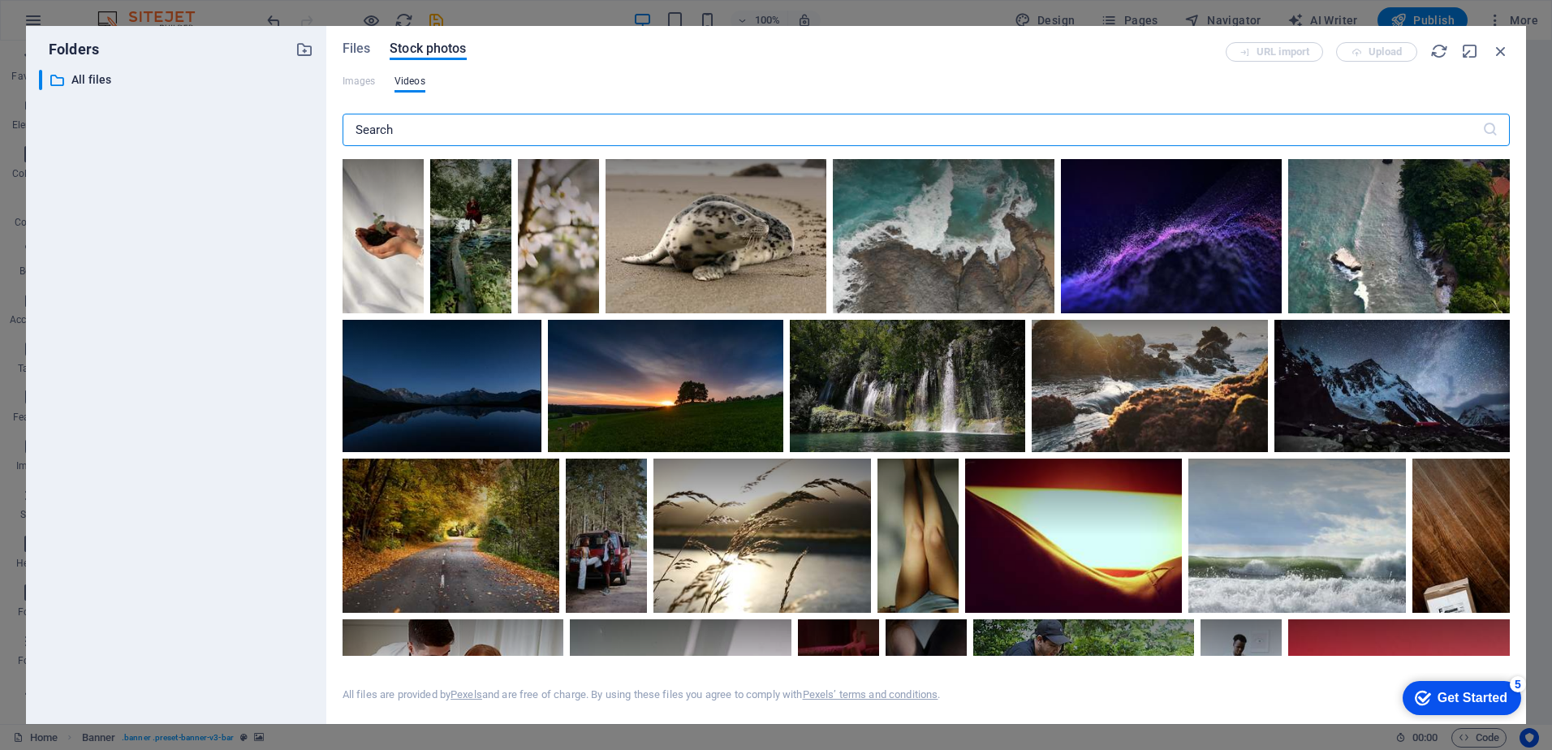
click at [628, 130] on input "text" at bounding box center [913, 130] width 1140 height 32
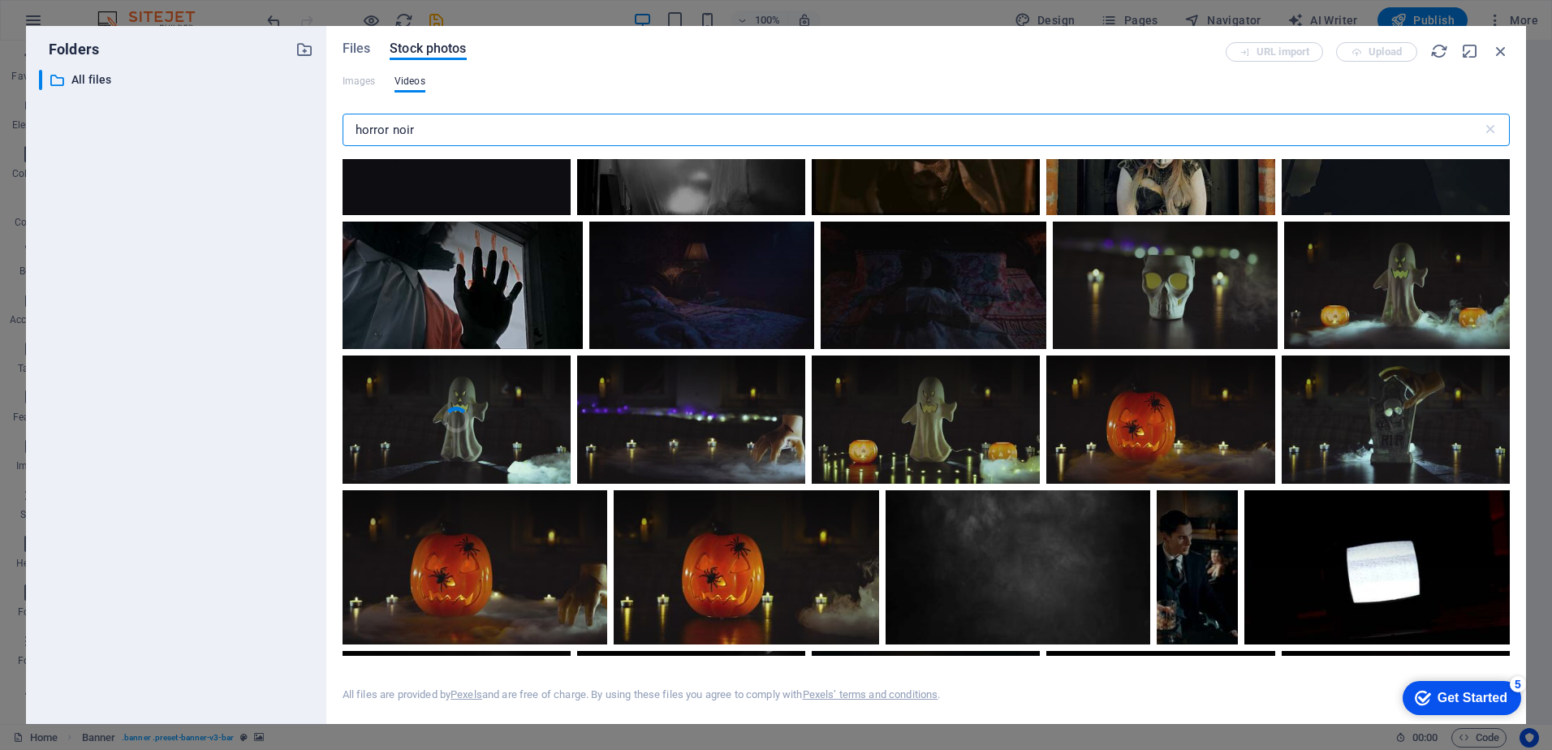
scroll to position [568, 0]
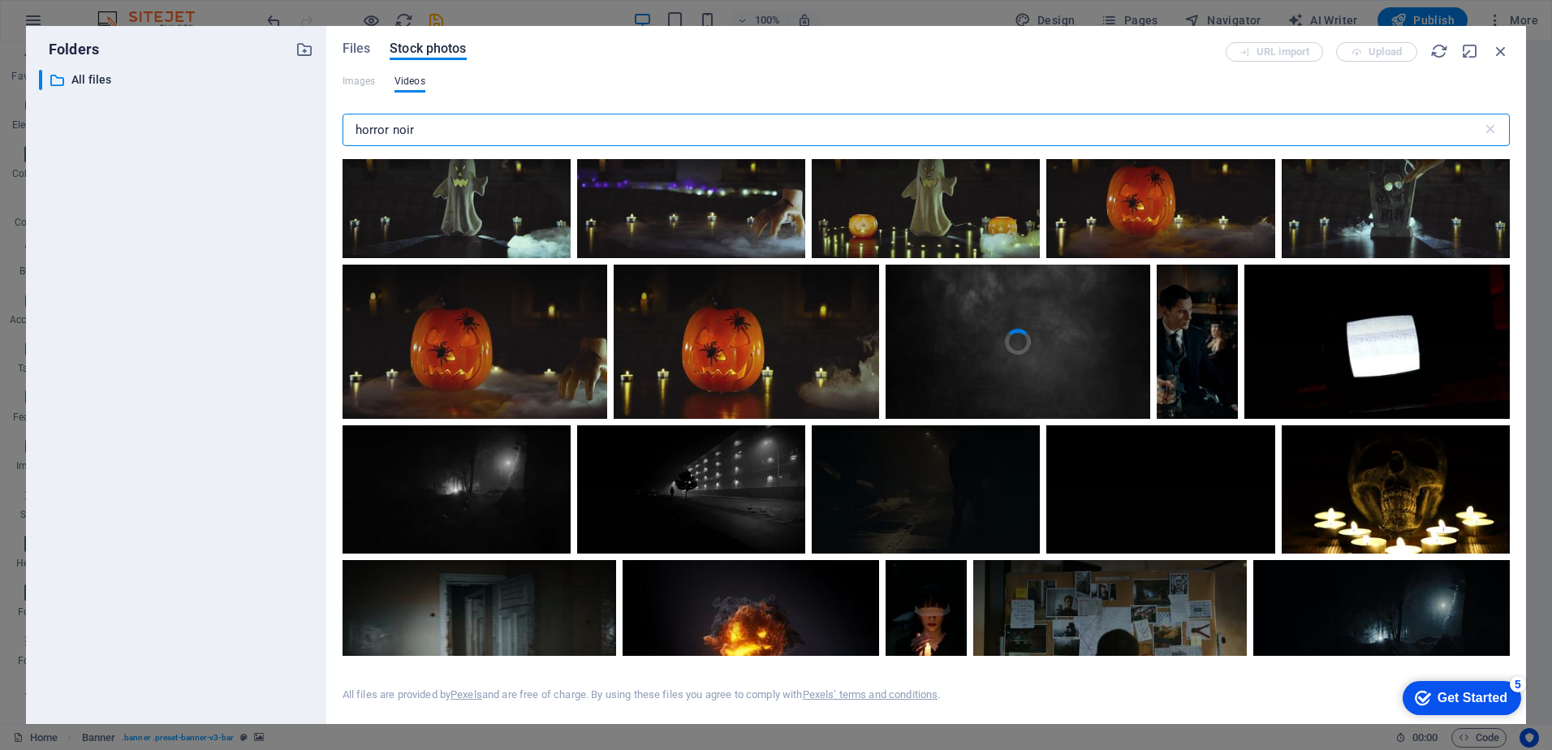
type input "horror noir"
click at [1055, 365] on video "Your browser does not support the video tag." at bounding box center [1017, 342] width 265 height 154
click at [969, 359] on div at bounding box center [1017, 380] width 265 height 77
click at [1122, 282] on icon at bounding box center [1130, 285] width 28 height 28
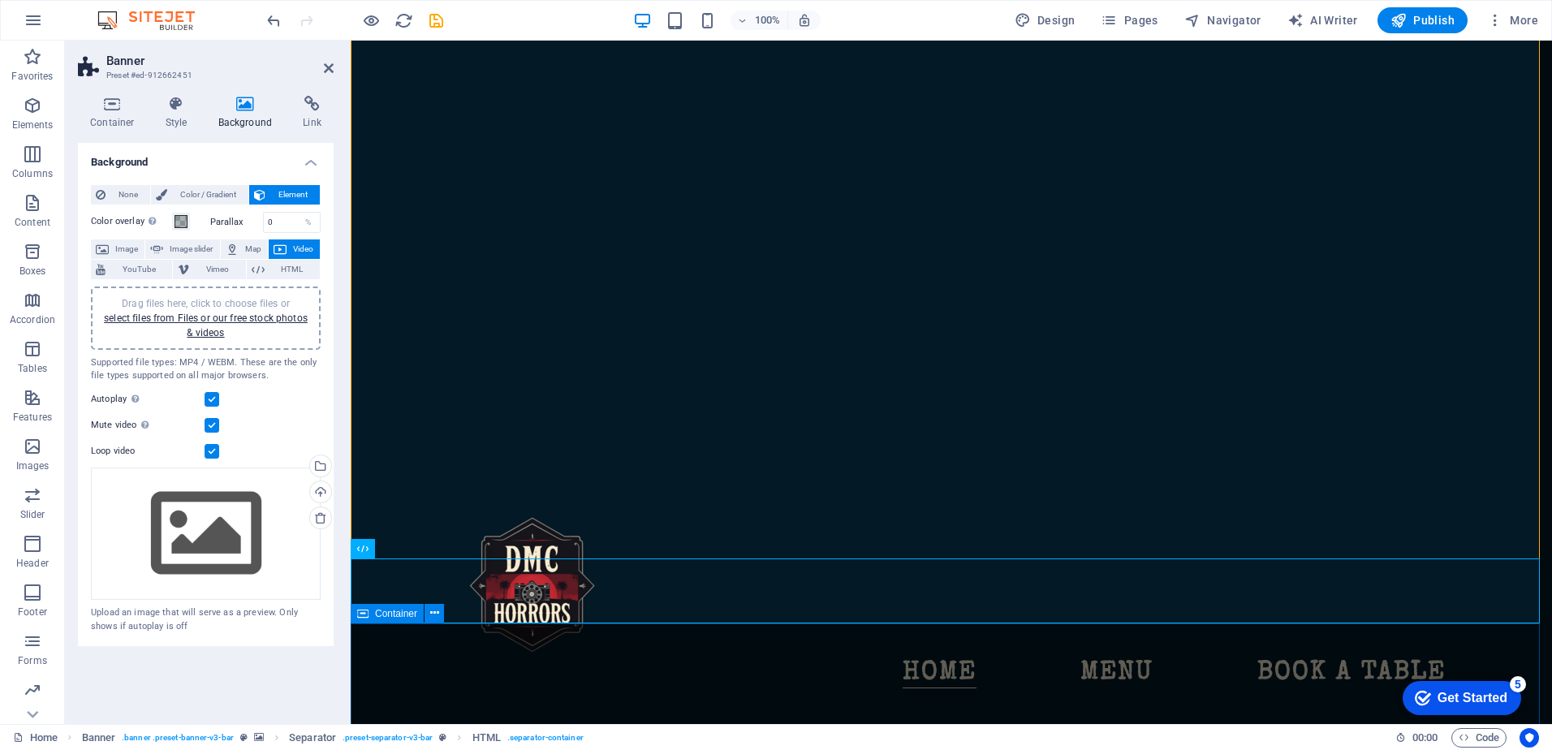
scroll to position [162, 0]
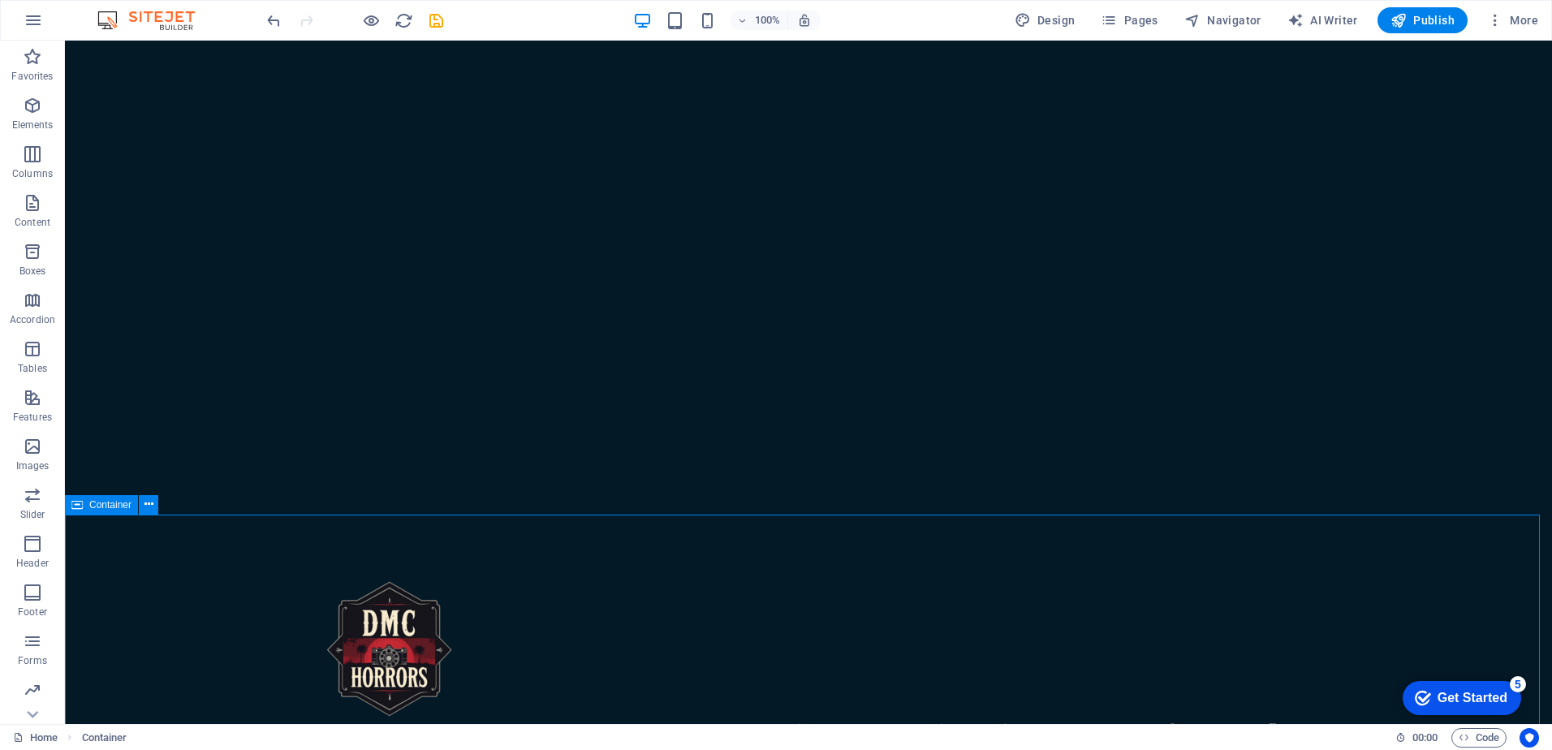
scroll to position [0, 0]
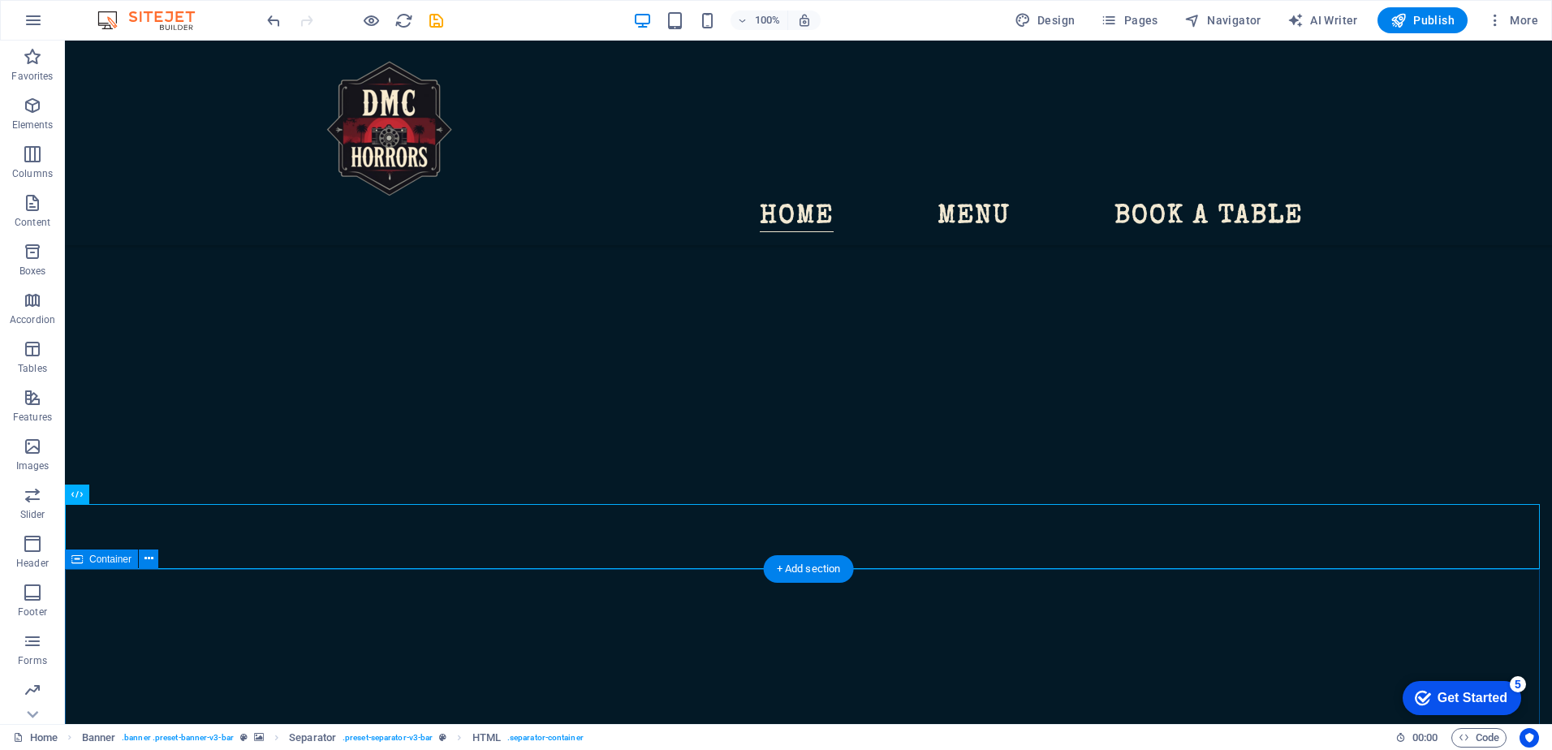
scroll to position [325, 0]
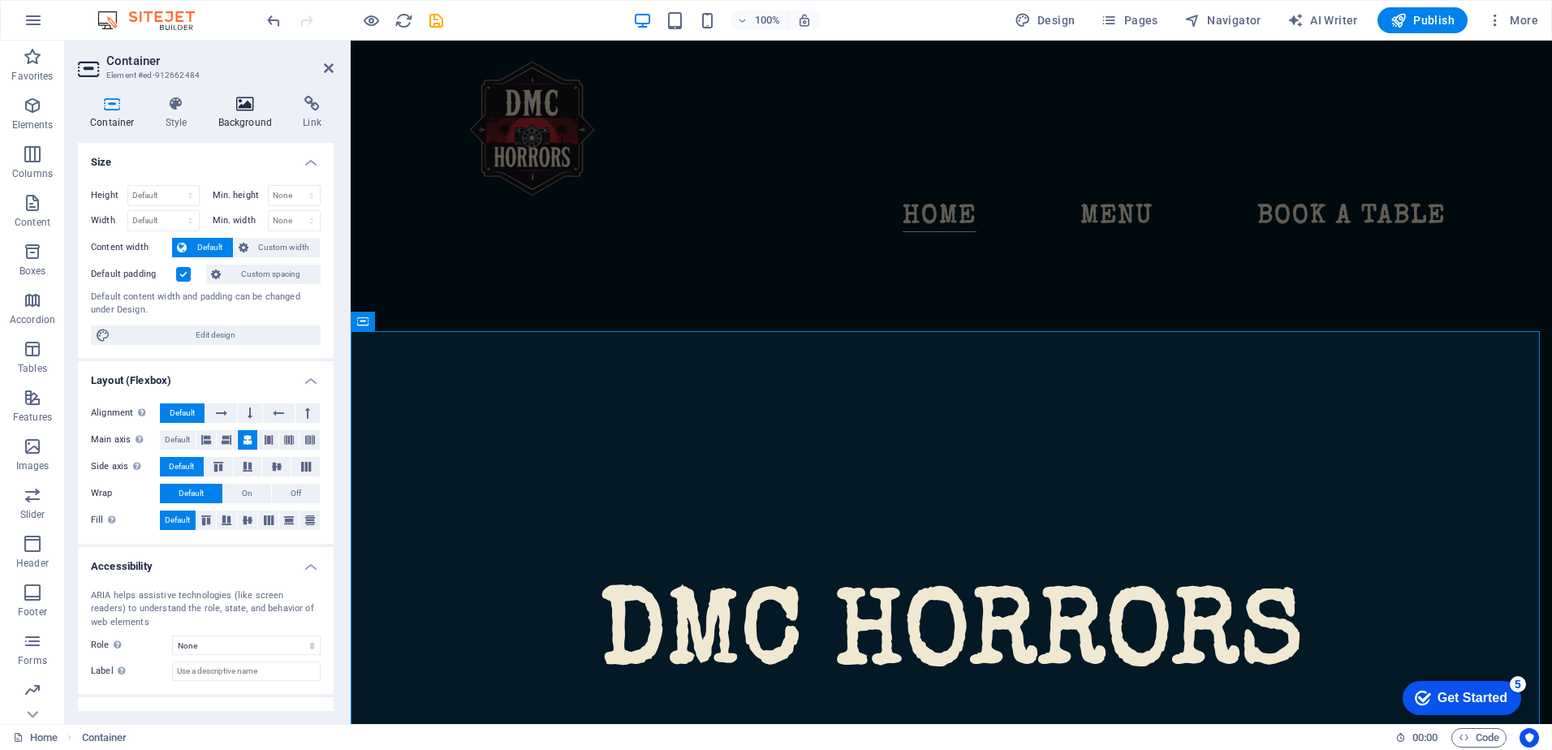
click at [255, 118] on h4 "Background" at bounding box center [248, 113] width 85 height 34
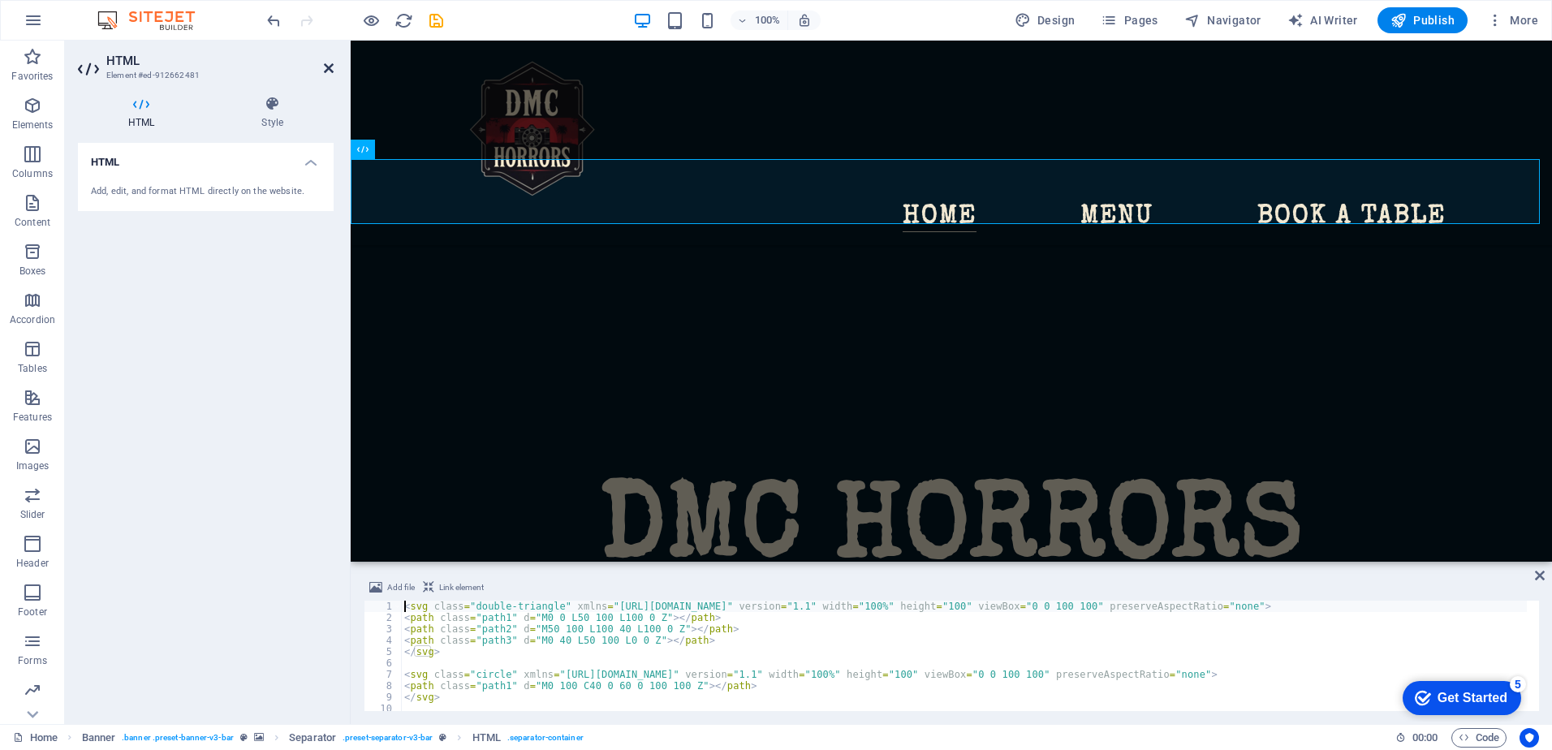
drag, startPoint x: 326, startPoint y: 63, endPoint x: 253, endPoint y: 129, distance: 98.3
click at [326, 63] on icon at bounding box center [329, 68] width 10 height 13
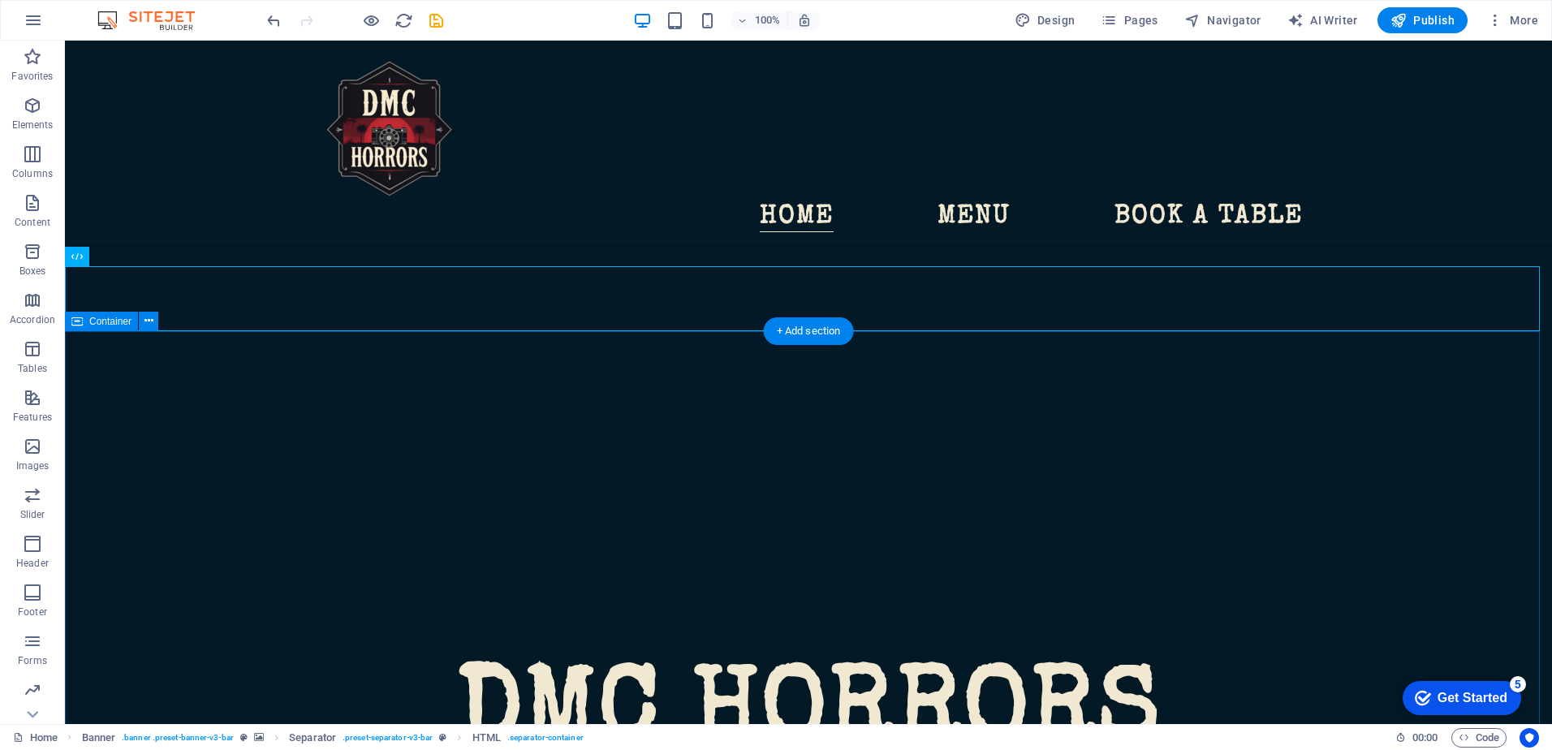
scroll to position [243, 0]
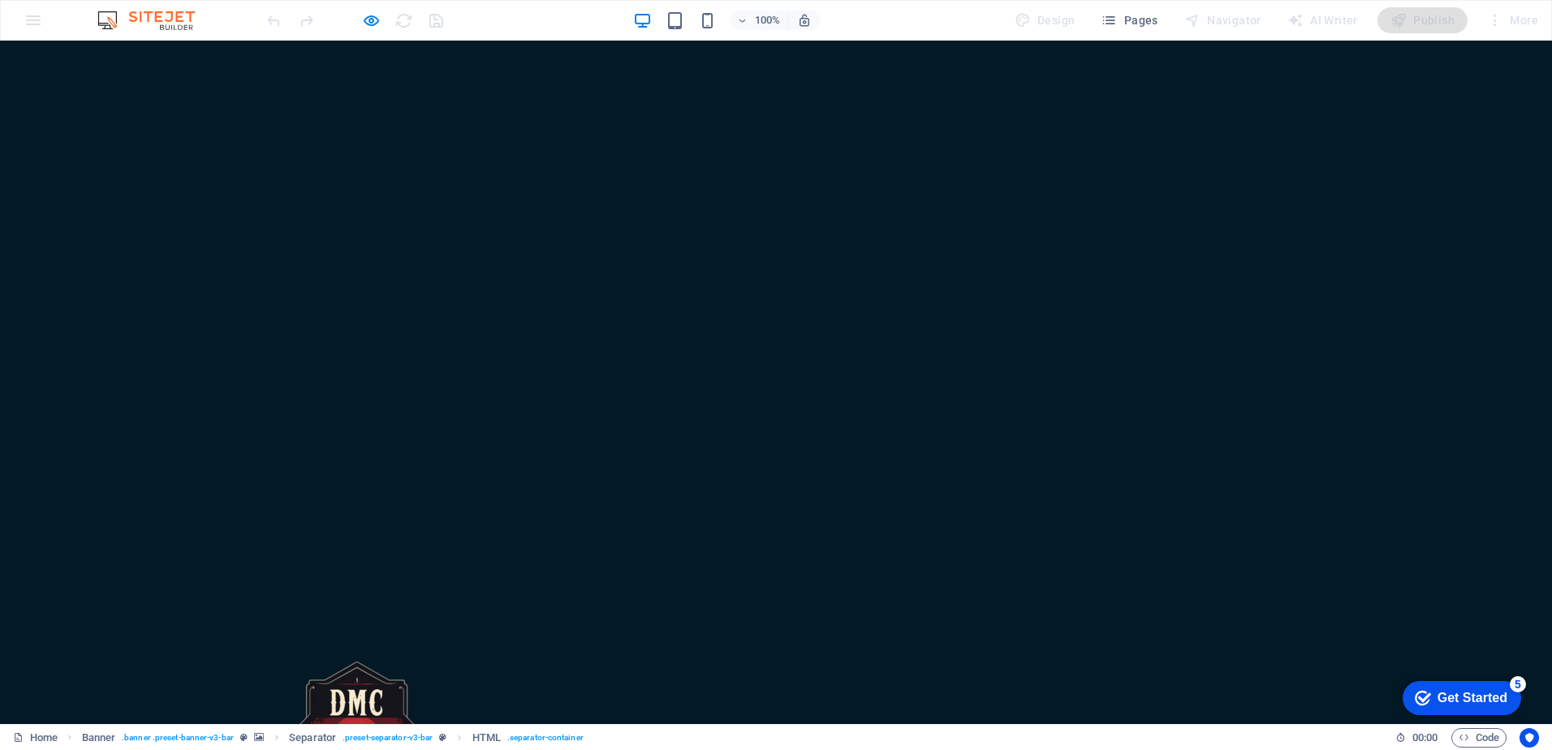
scroll to position [0, 0]
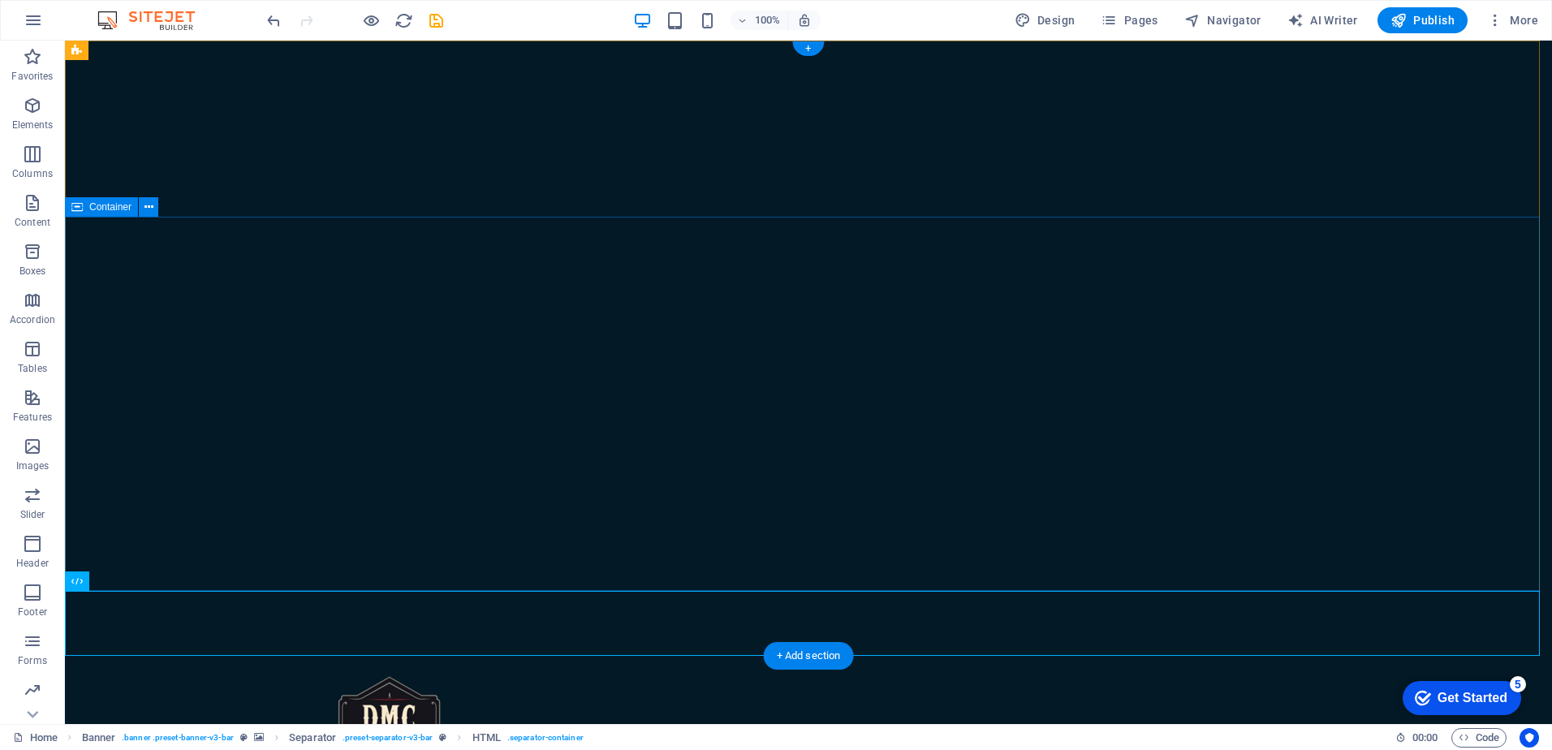
scroll to position [325, 0]
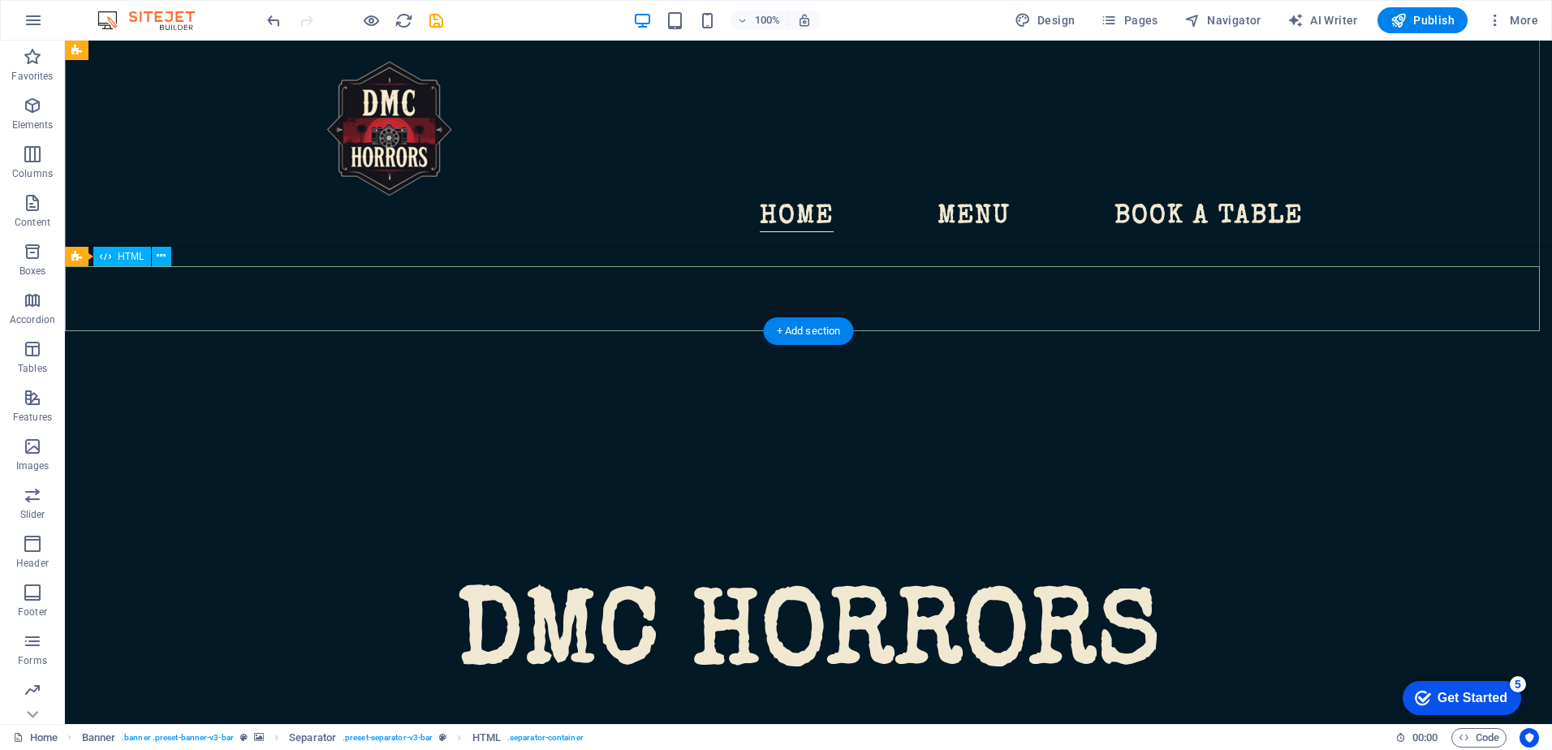
click at [231, 175] on div "Home Menu Book a table" at bounding box center [808, 143] width 1487 height 205
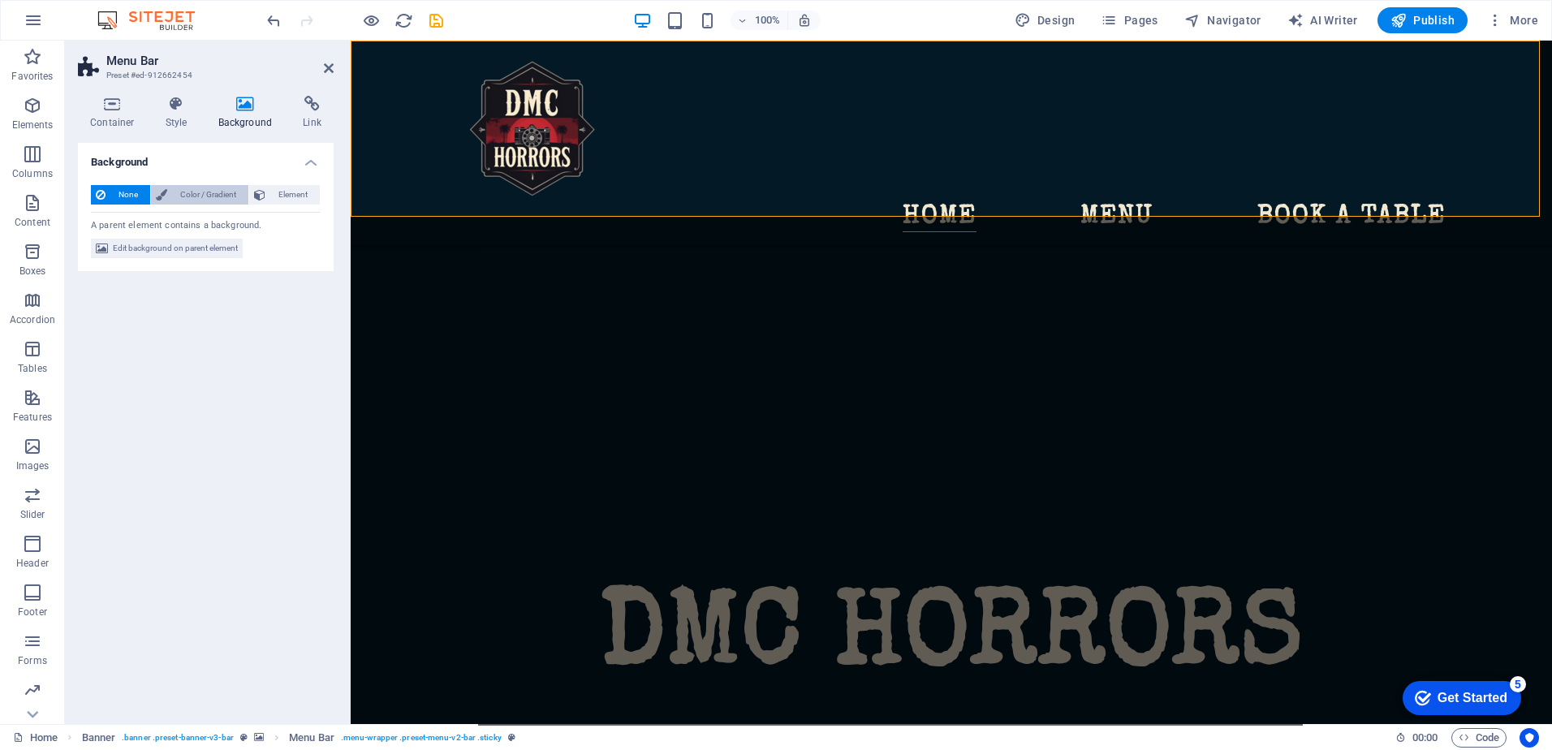
click at [218, 192] on span "Color / Gradient" at bounding box center [207, 194] width 71 height 19
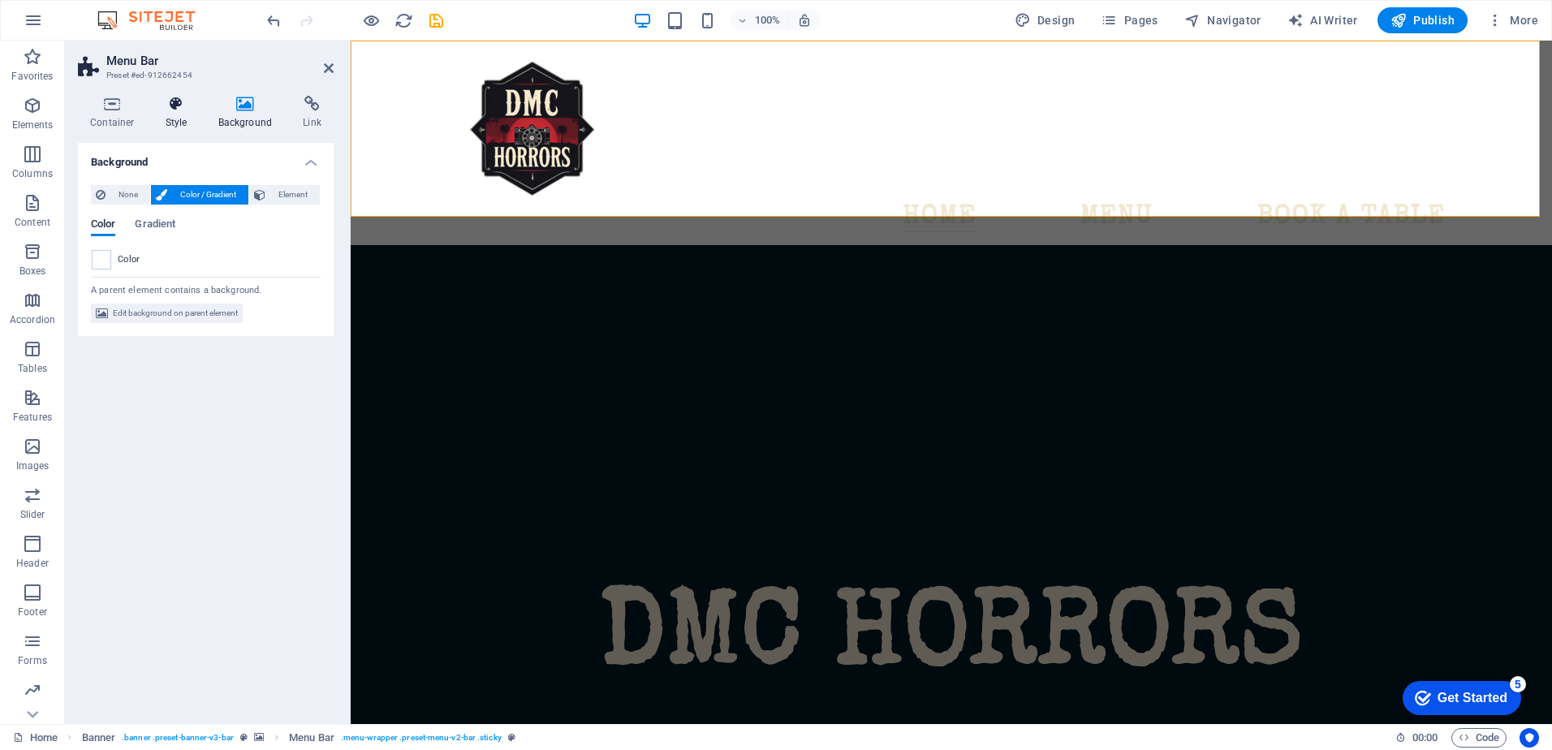
click at [179, 110] on icon at bounding box center [176, 104] width 46 height 16
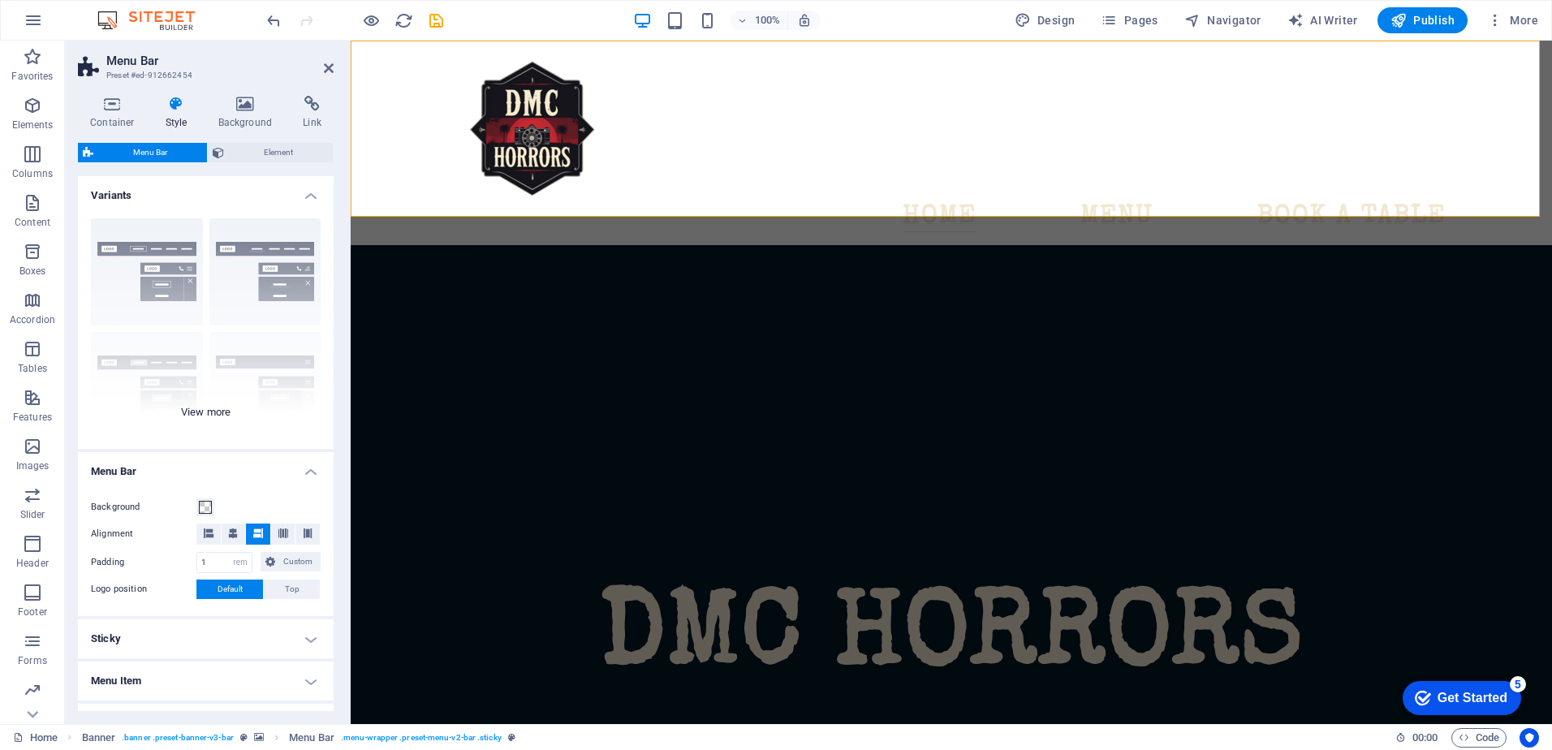
click at [200, 411] on div "Border Centered Default Fixed Loki Trigger Wide XXL" at bounding box center [206, 326] width 256 height 243
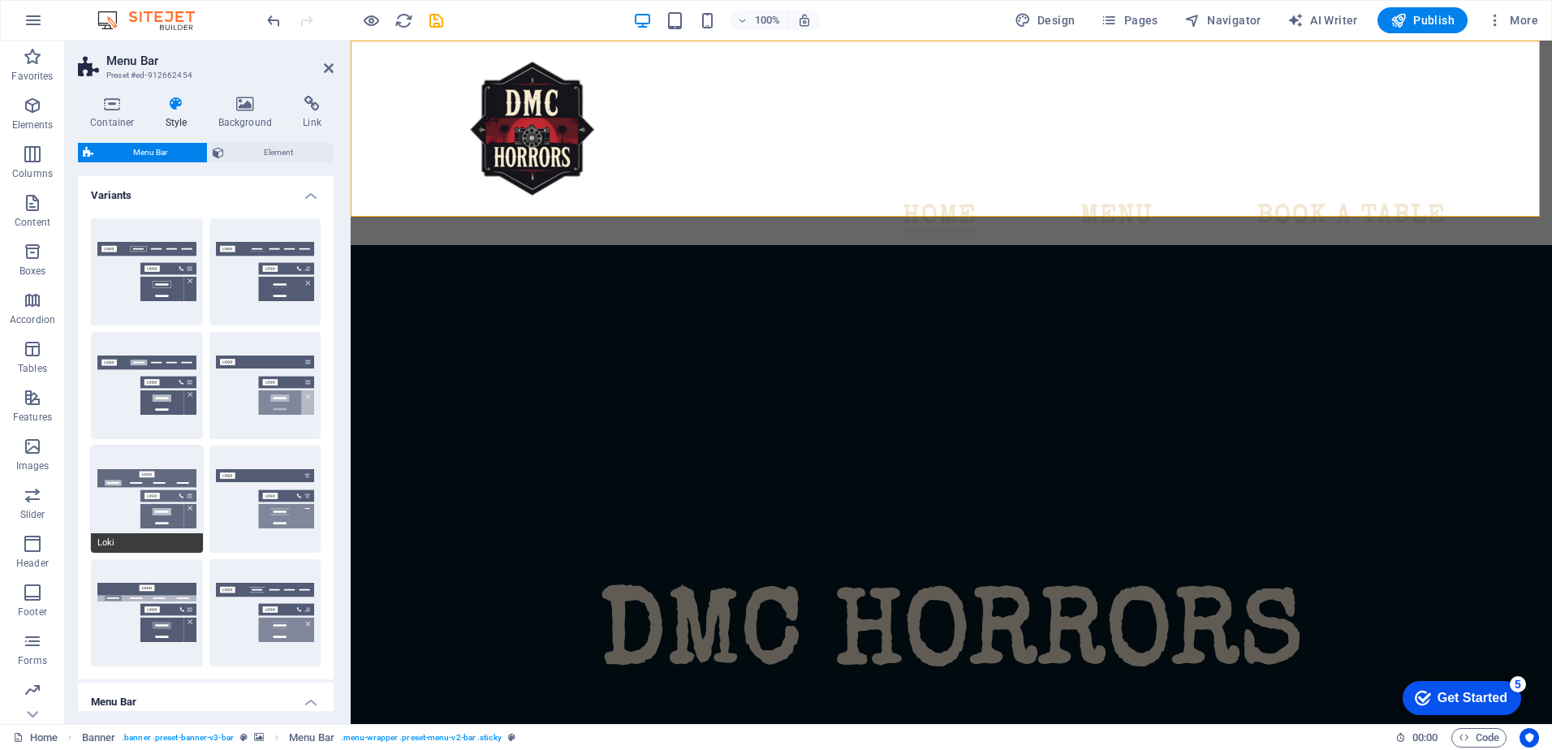
click at [150, 492] on button "Loki" at bounding box center [147, 499] width 112 height 107
type input "0"
select select "DISABLED_OPTION_VALUE"
type input "2"
type input "1"
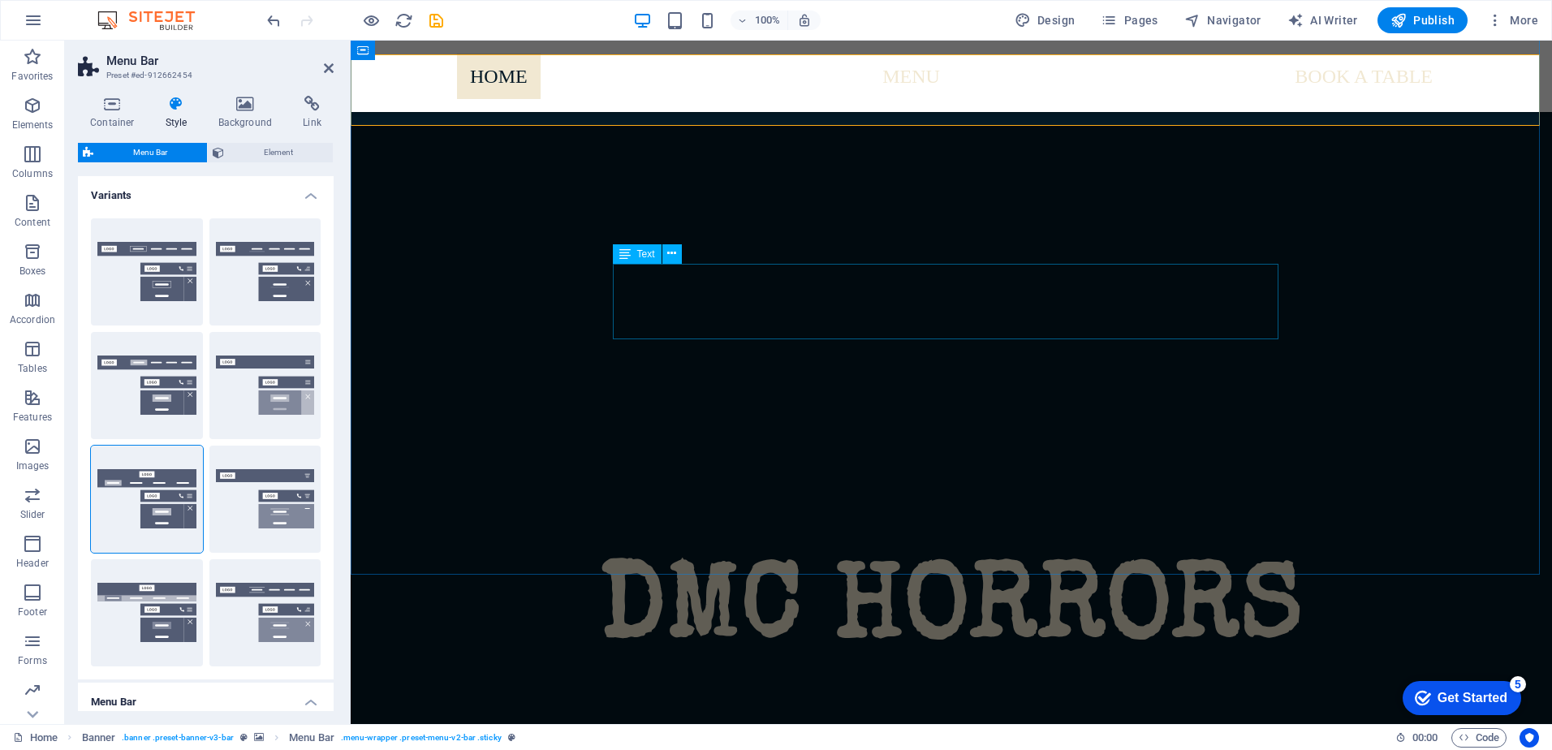
scroll to position [243, 0]
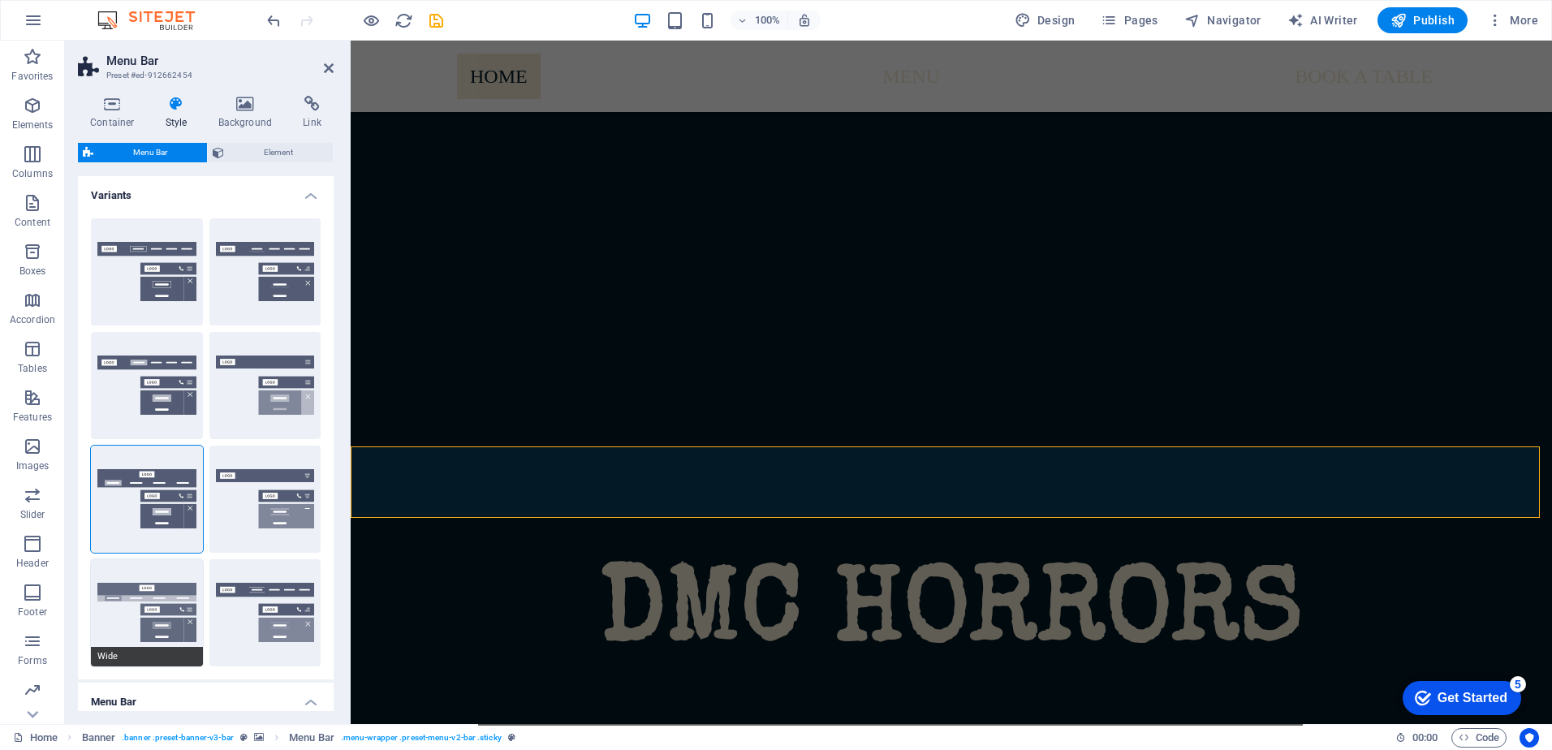
click at [158, 618] on button "Wide" at bounding box center [147, 612] width 112 height 107
type input "0"
type input "2"
select select "rem"
type input "2"
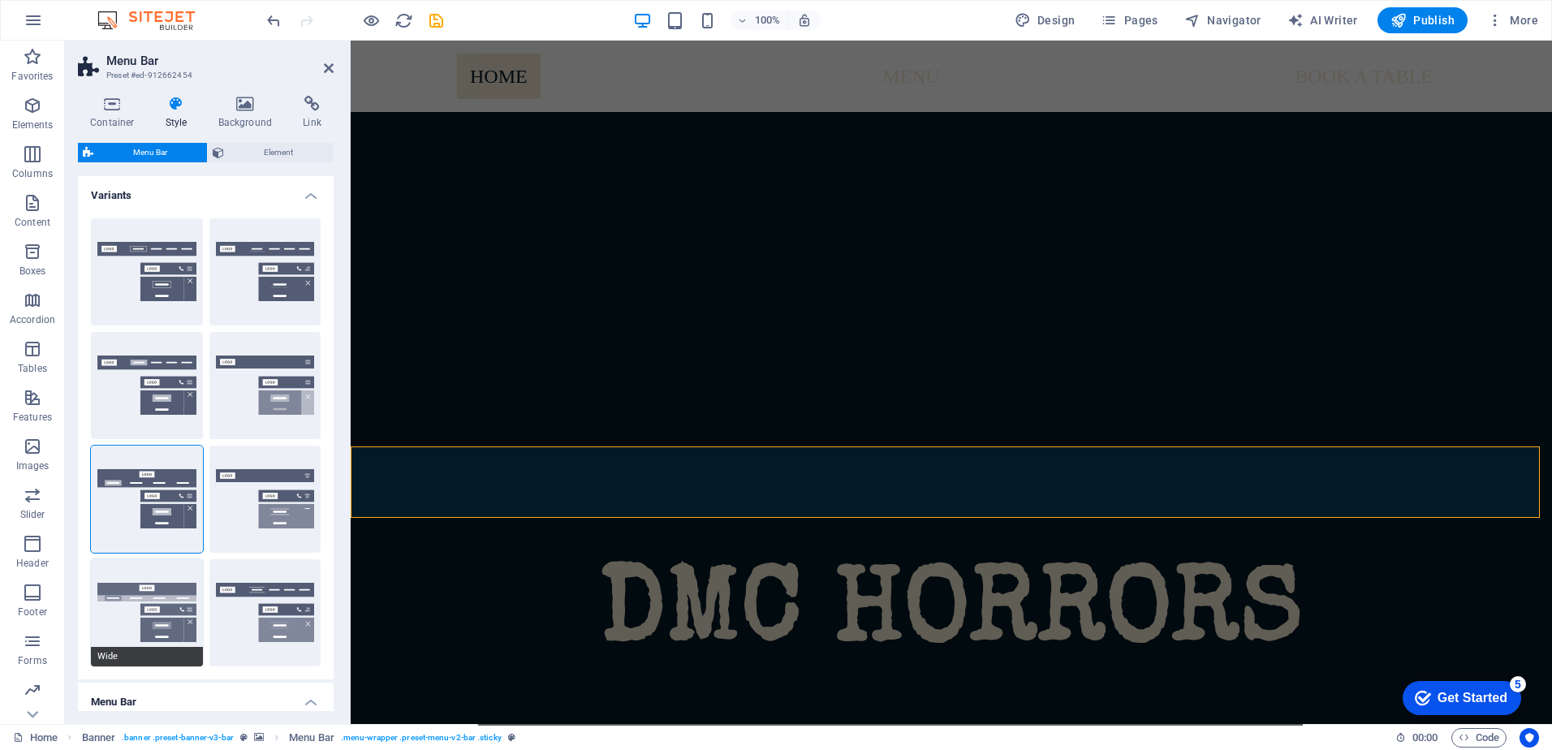
type input "2"
type input "0"
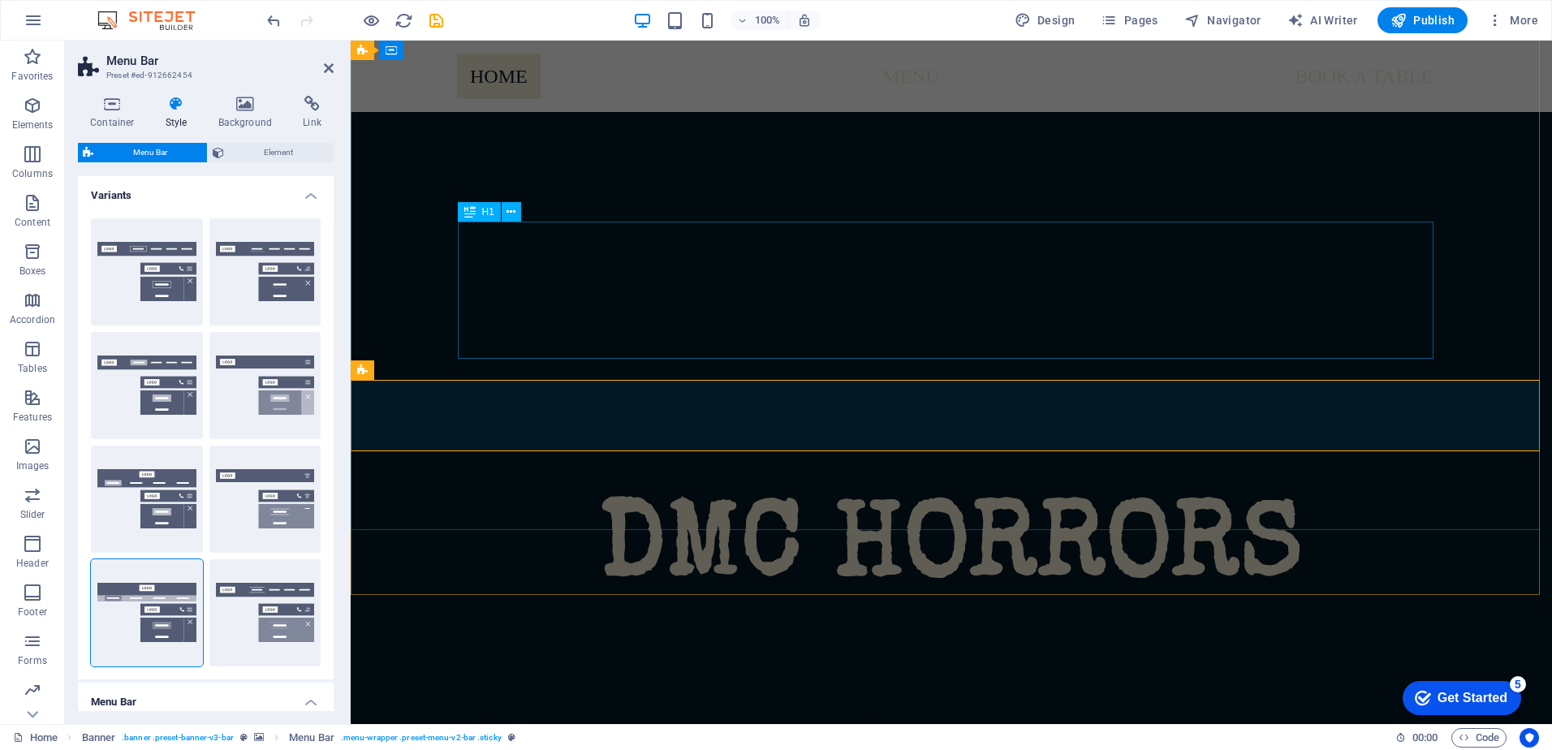
scroll to position [0, 0]
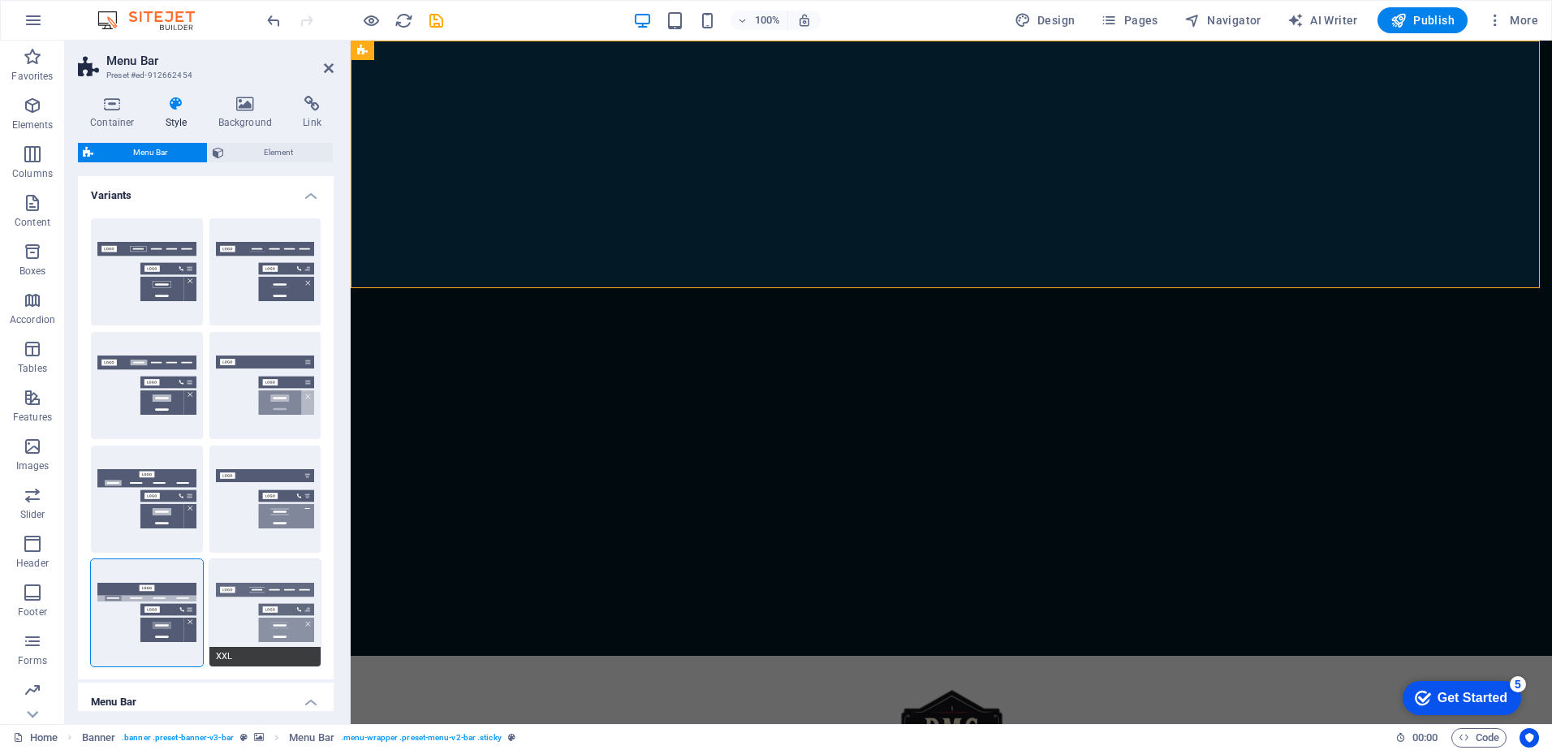
click at [278, 596] on button "XXL" at bounding box center [265, 612] width 112 height 107
type input "1"
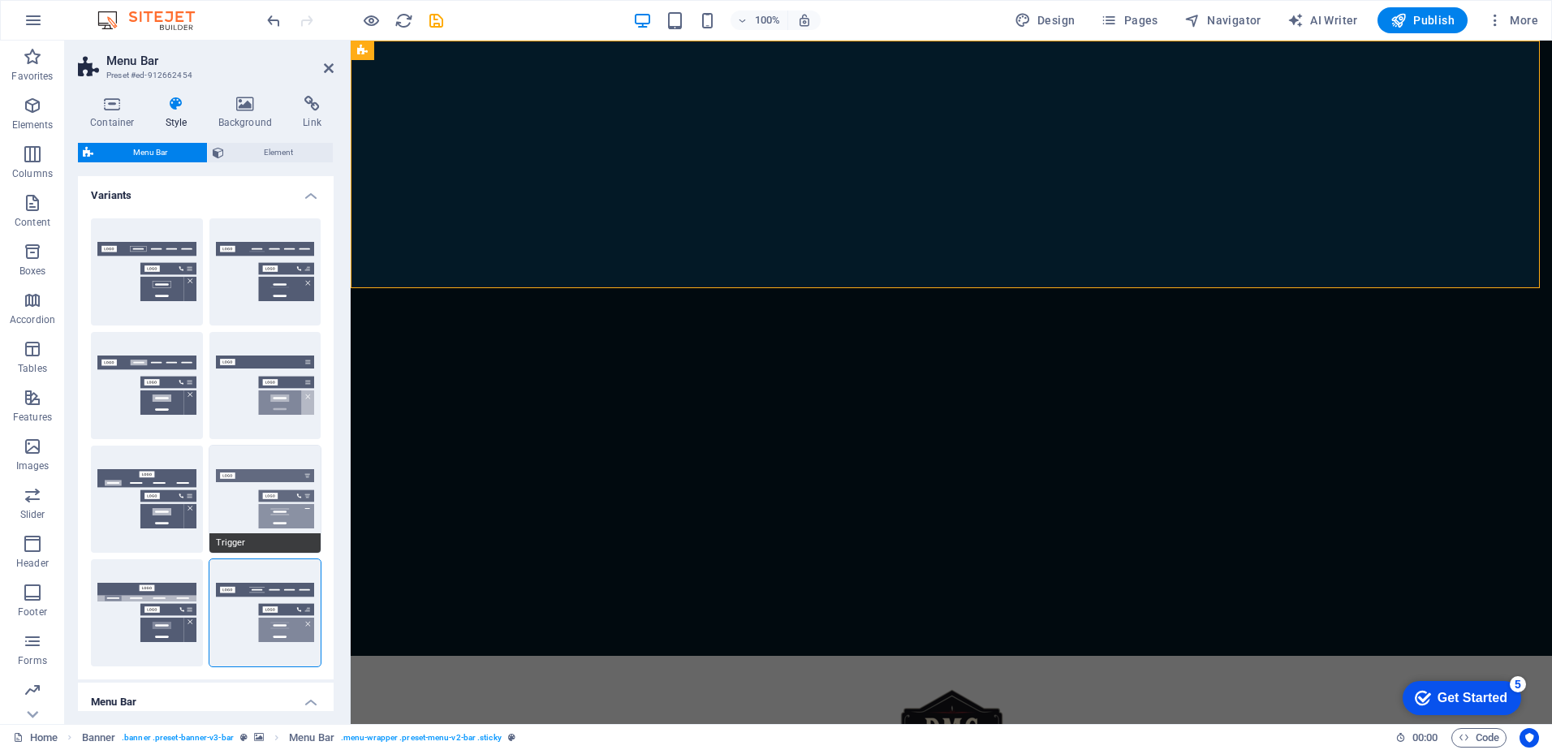
click at [264, 479] on button "Trigger" at bounding box center [265, 499] width 112 height 107
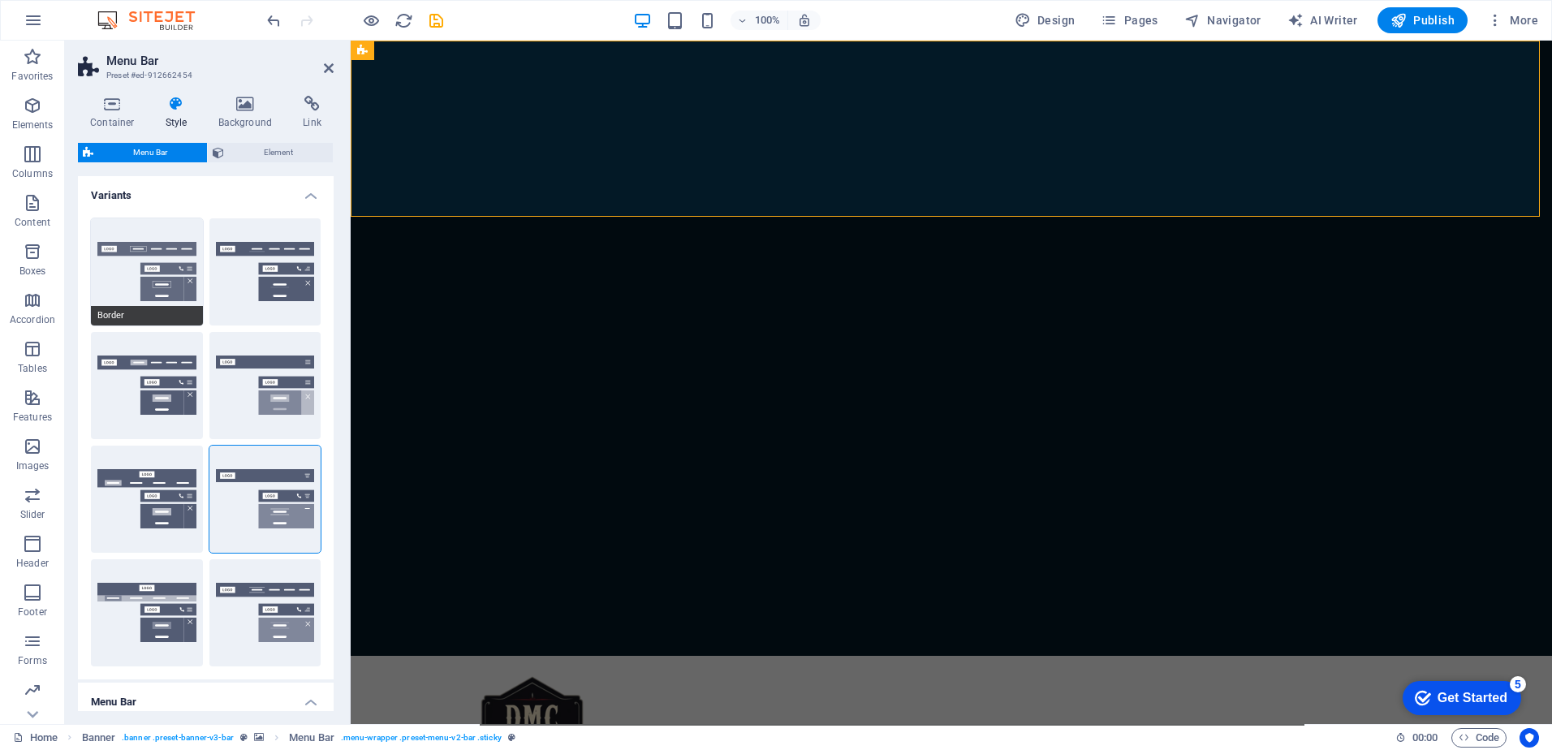
click at [127, 261] on button "Border" at bounding box center [147, 271] width 112 height 107
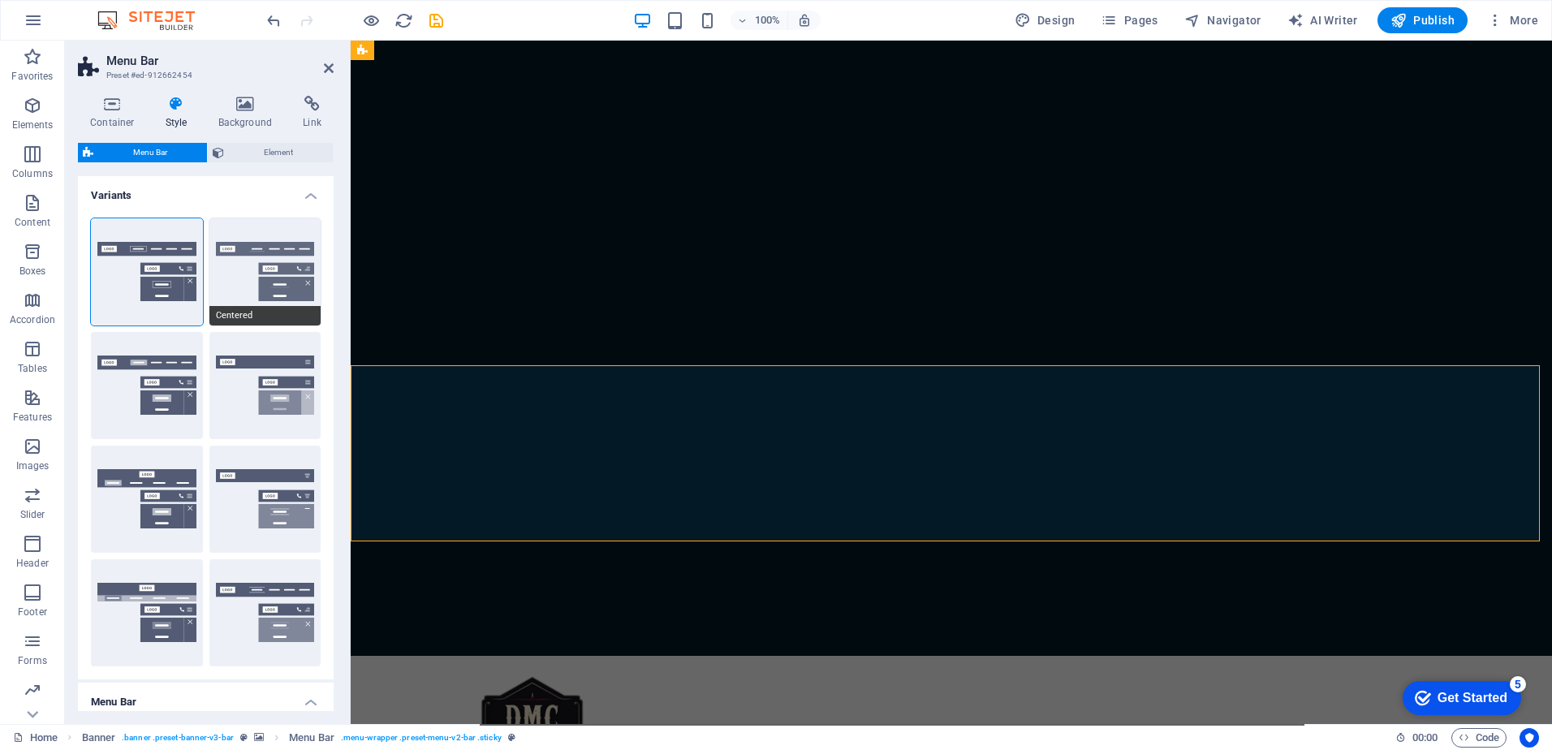
click at [253, 256] on button "Centered" at bounding box center [265, 271] width 112 height 107
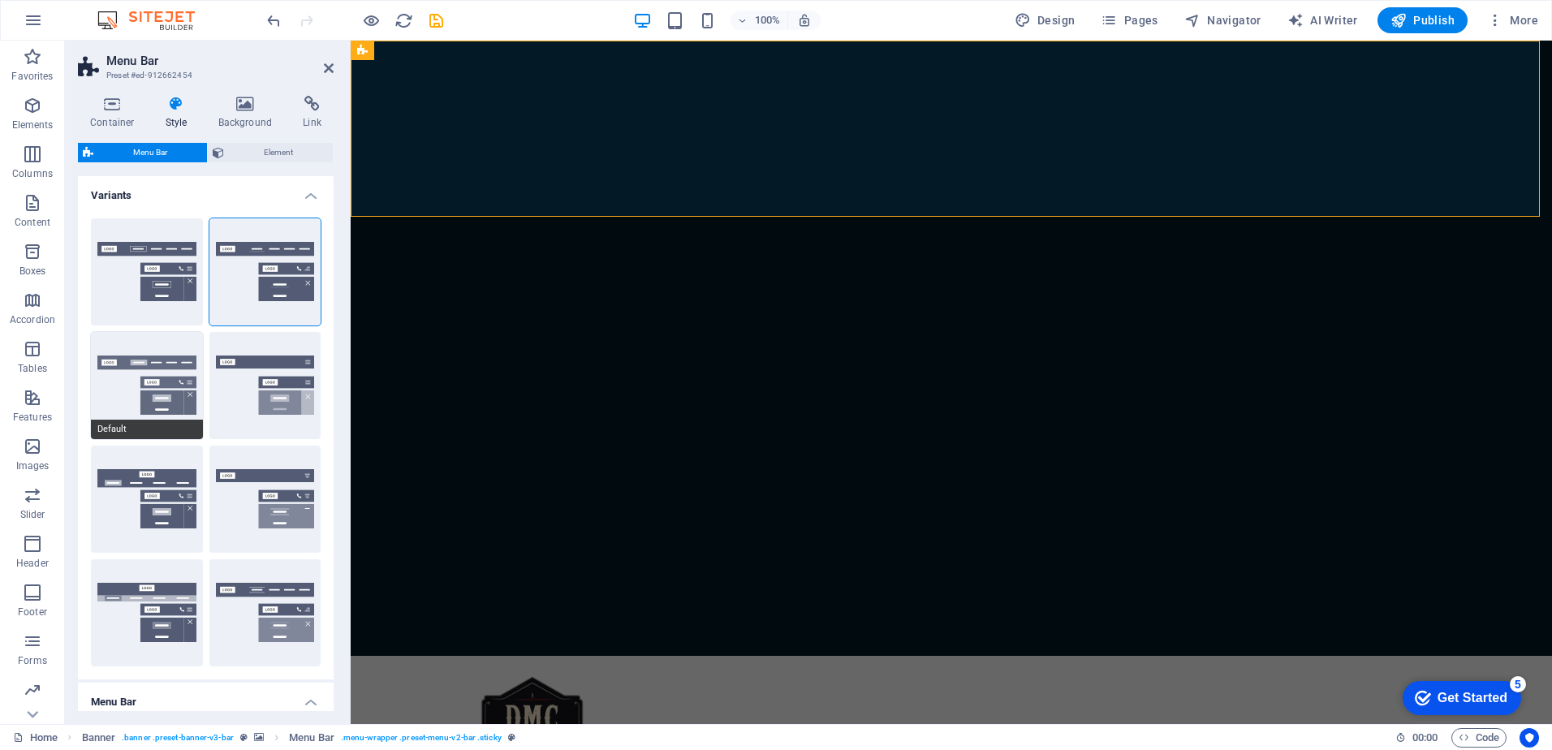
click at [112, 382] on button "Default" at bounding box center [147, 385] width 112 height 107
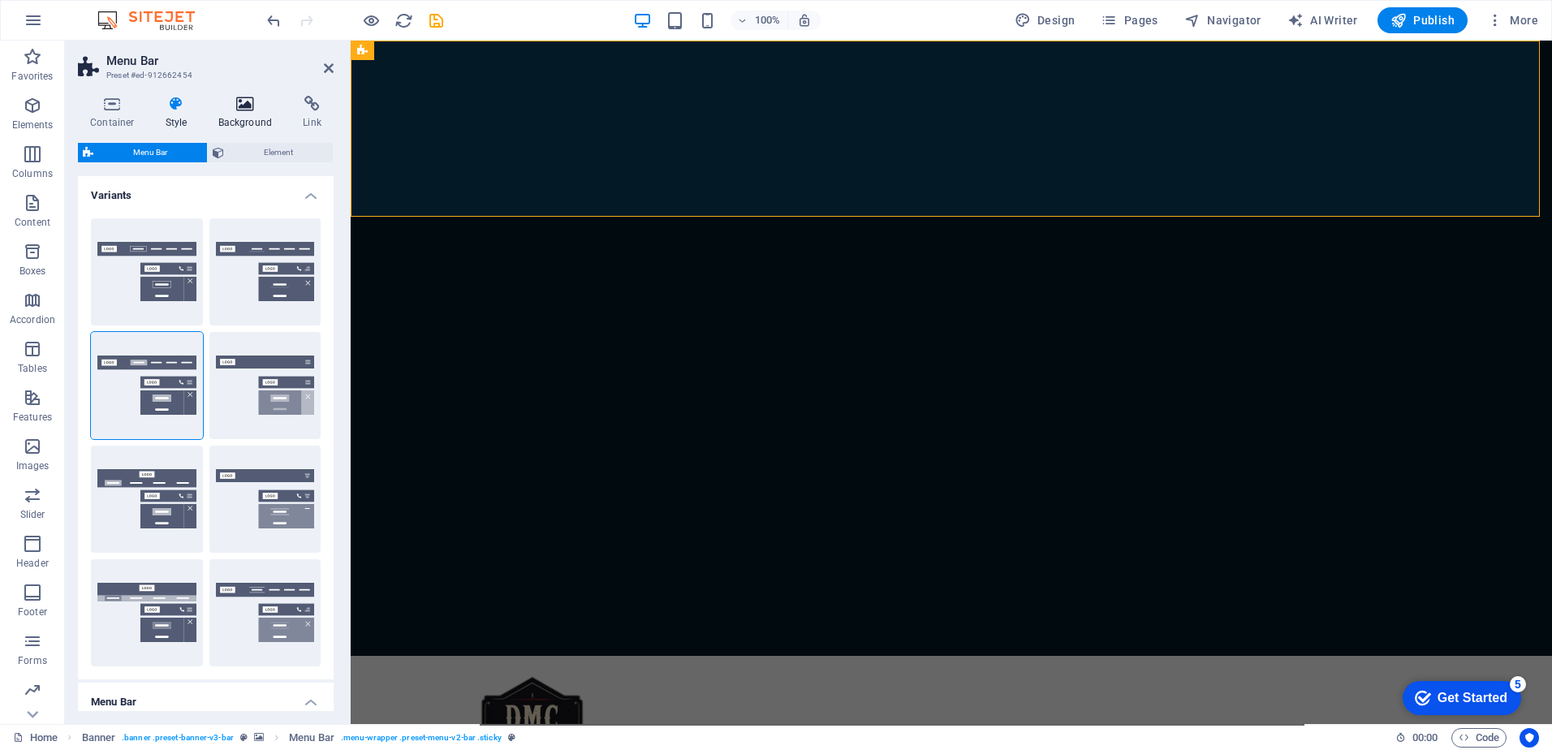
click at [242, 105] on icon at bounding box center [245, 104] width 79 height 16
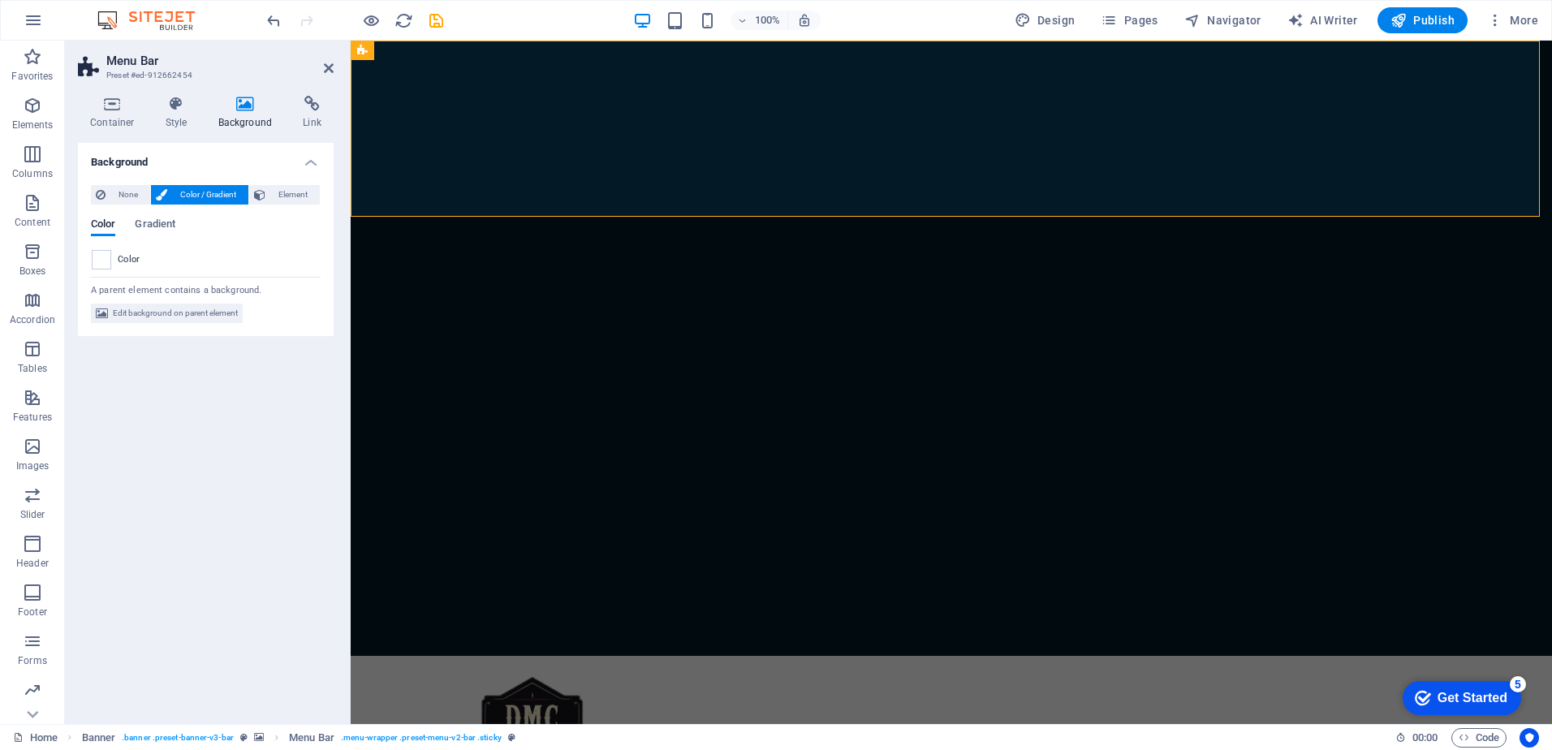
click at [100, 263] on span at bounding box center [102, 260] width 18 height 18
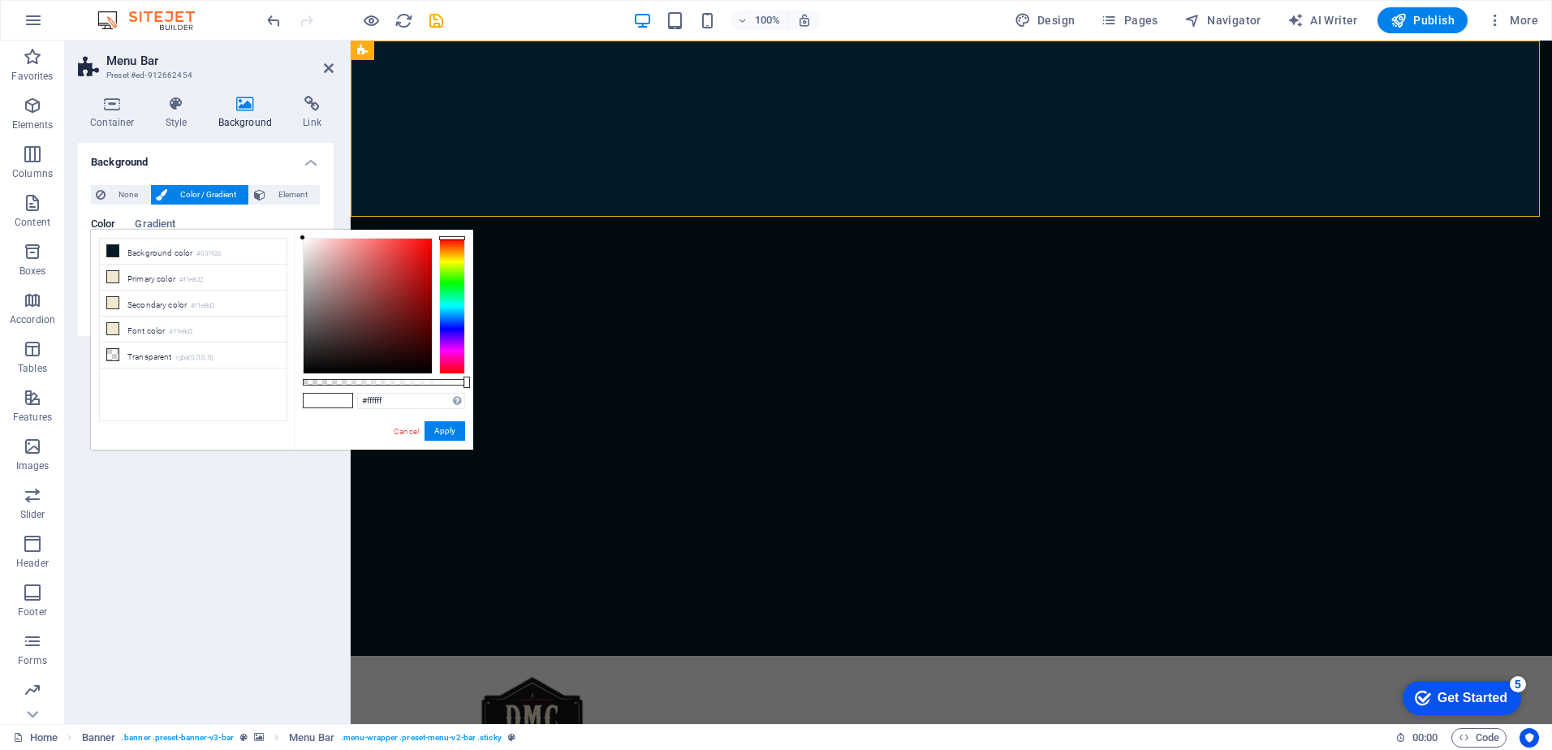
click at [178, 222] on div "Color Gradient" at bounding box center [206, 233] width 230 height 31
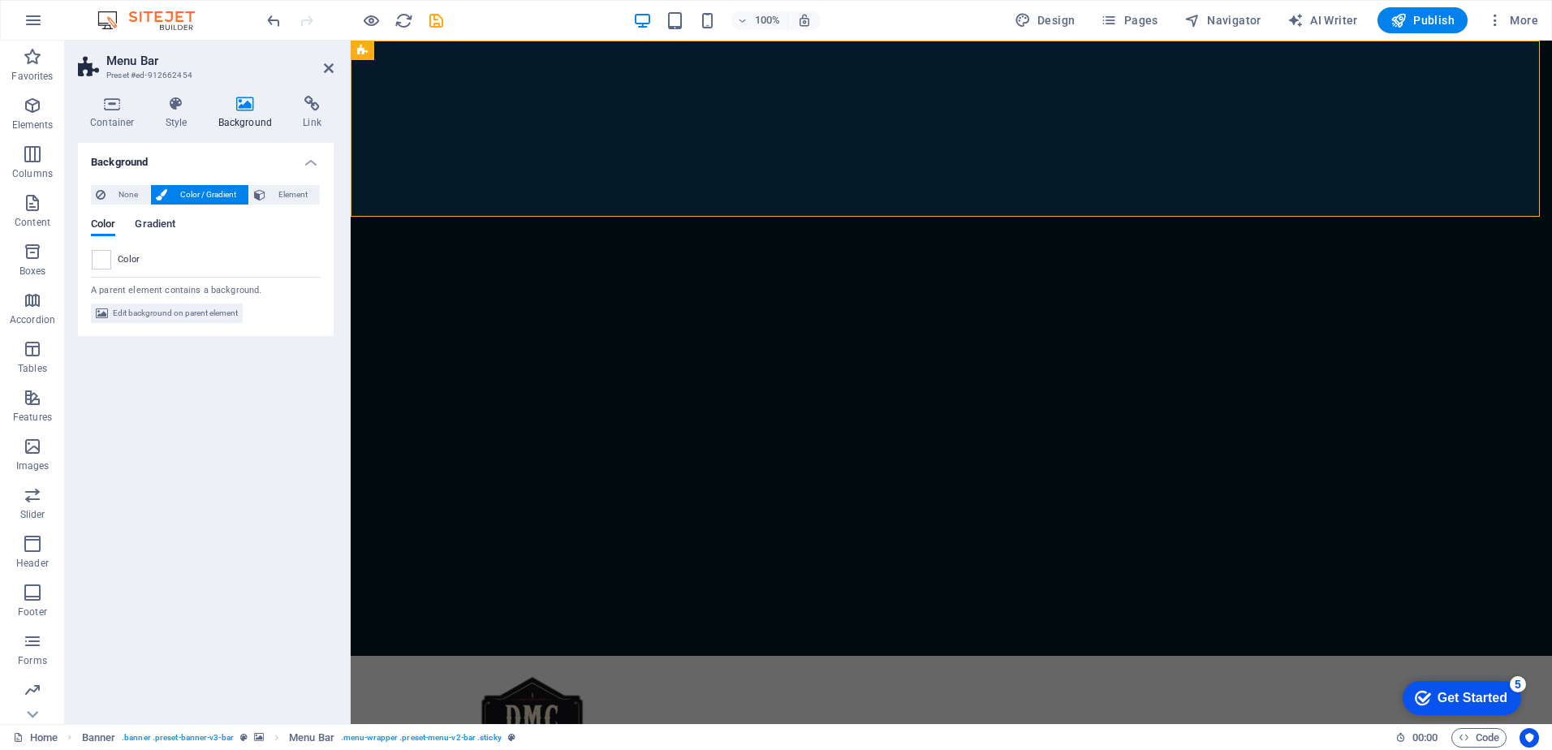
click at [164, 223] on span "Gradient" at bounding box center [155, 225] width 41 height 23
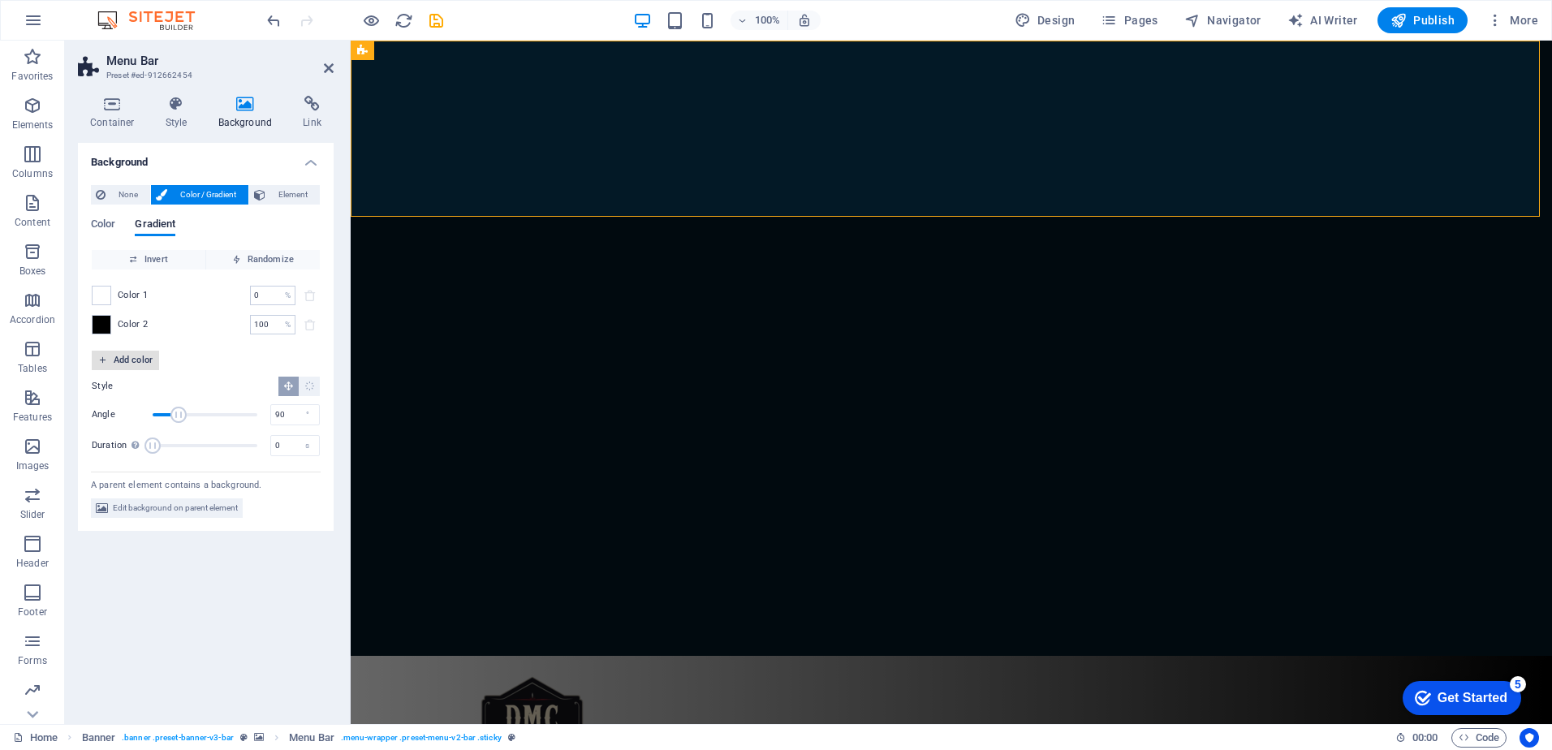
click at [118, 358] on span "Add color" at bounding box center [125, 360] width 54 height 19
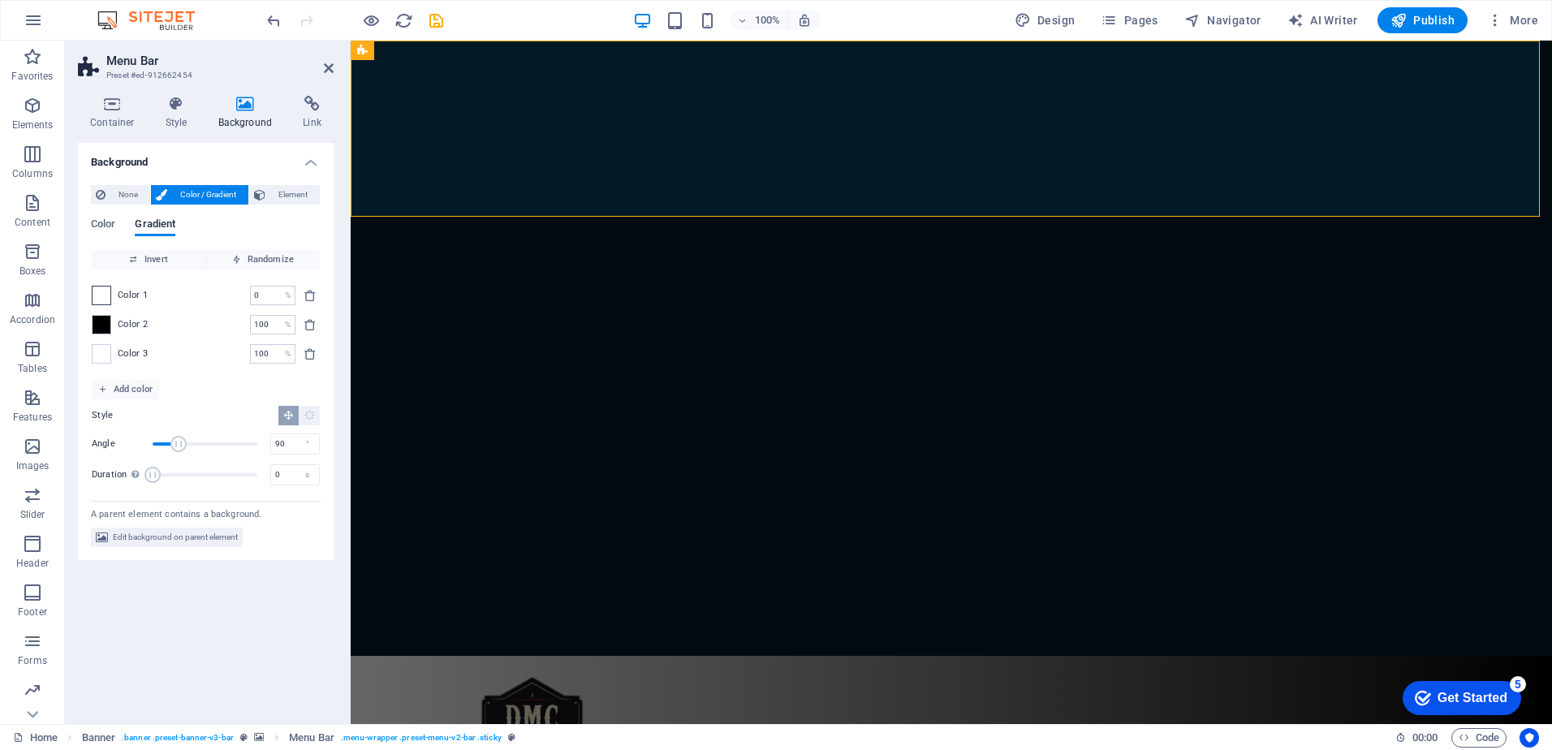
click at [106, 297] on span at bounding box center [102, 296] width 18 height 18
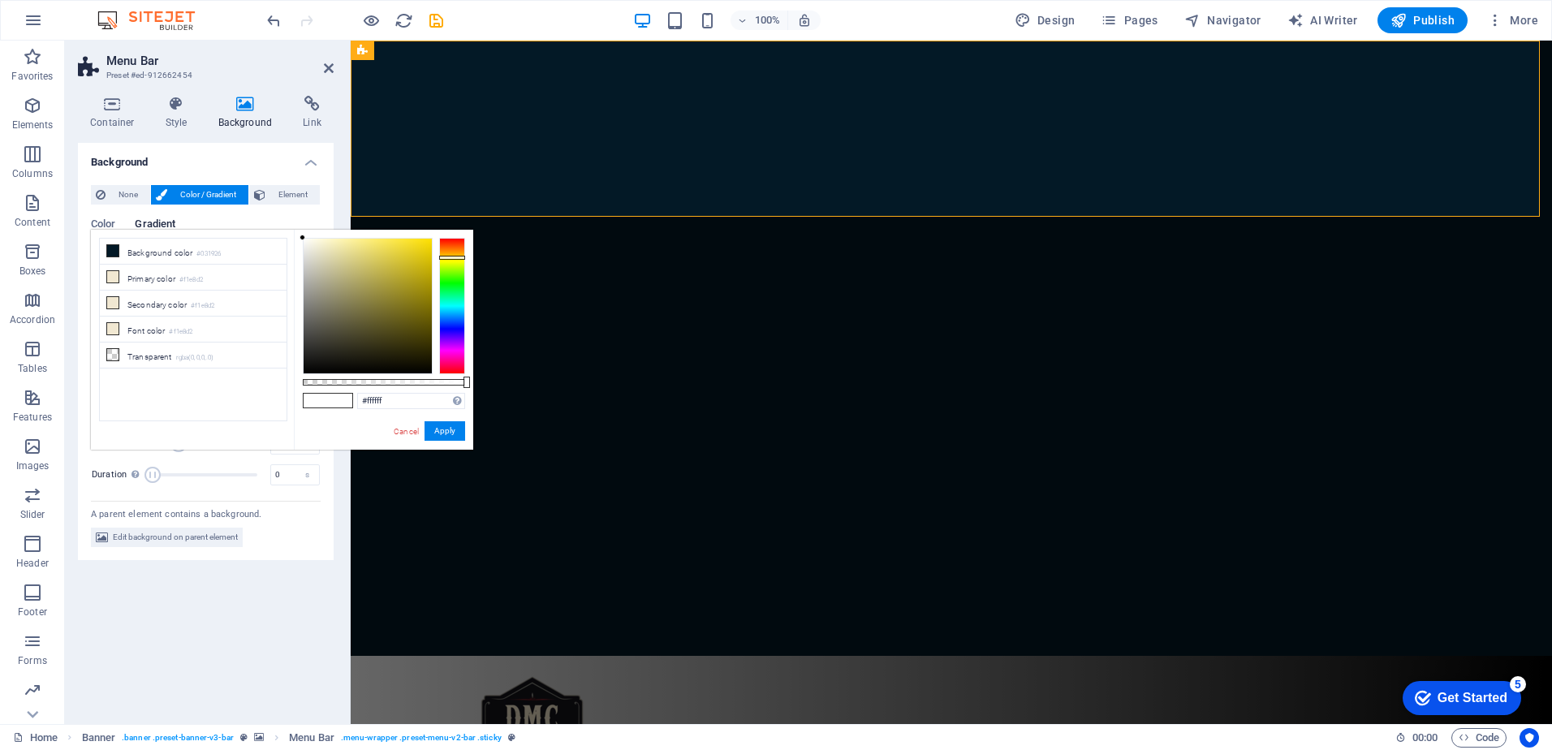
drag, startPoint x: 1169, startPoint y: 401, endPoint x: 456, endPoint y: 255, distance: 727.4
click at [456, 255] on div at bounding box center [452, 306] width 26 height 136
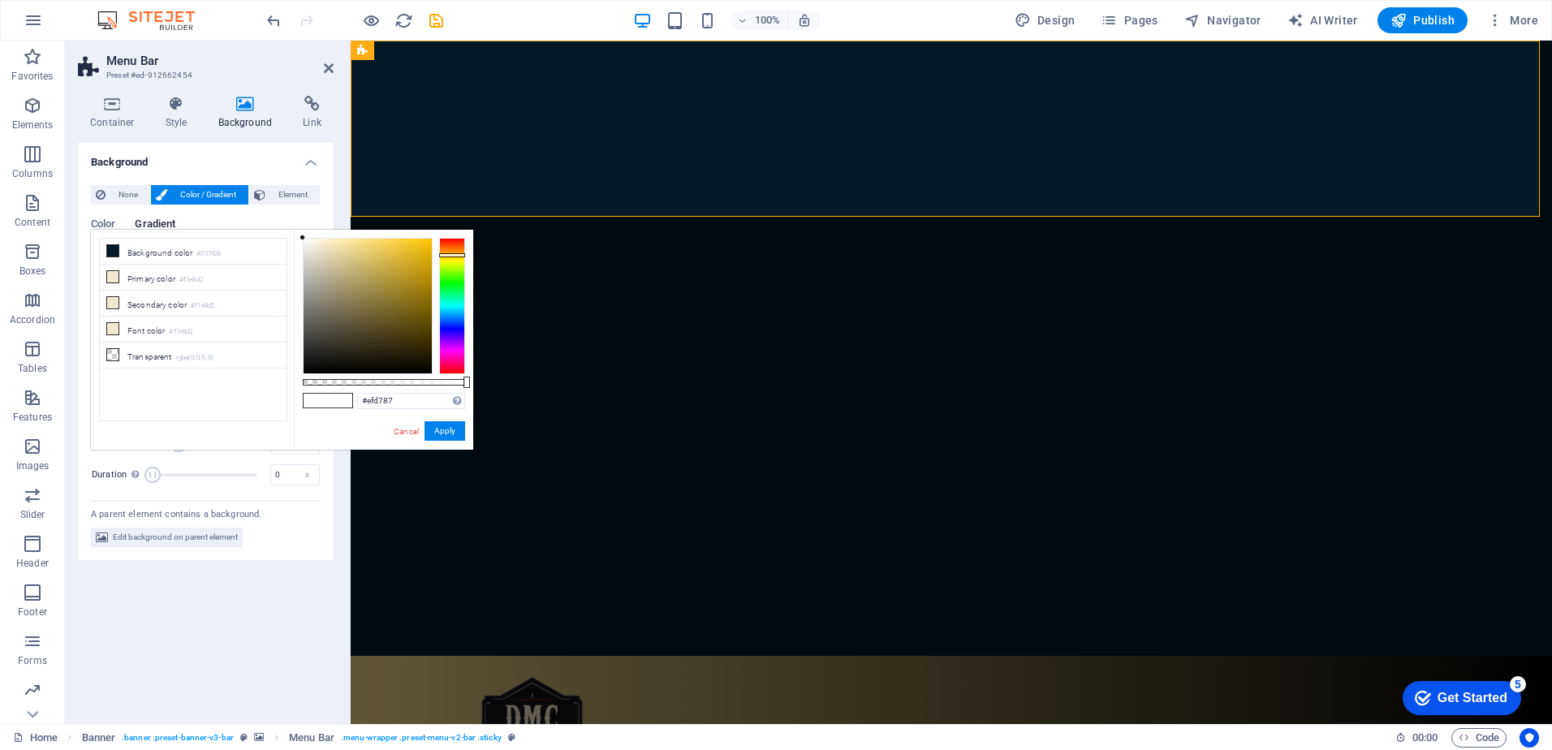
click at [359, 246] on div at bounding box center [368, 306] width 128 height 135
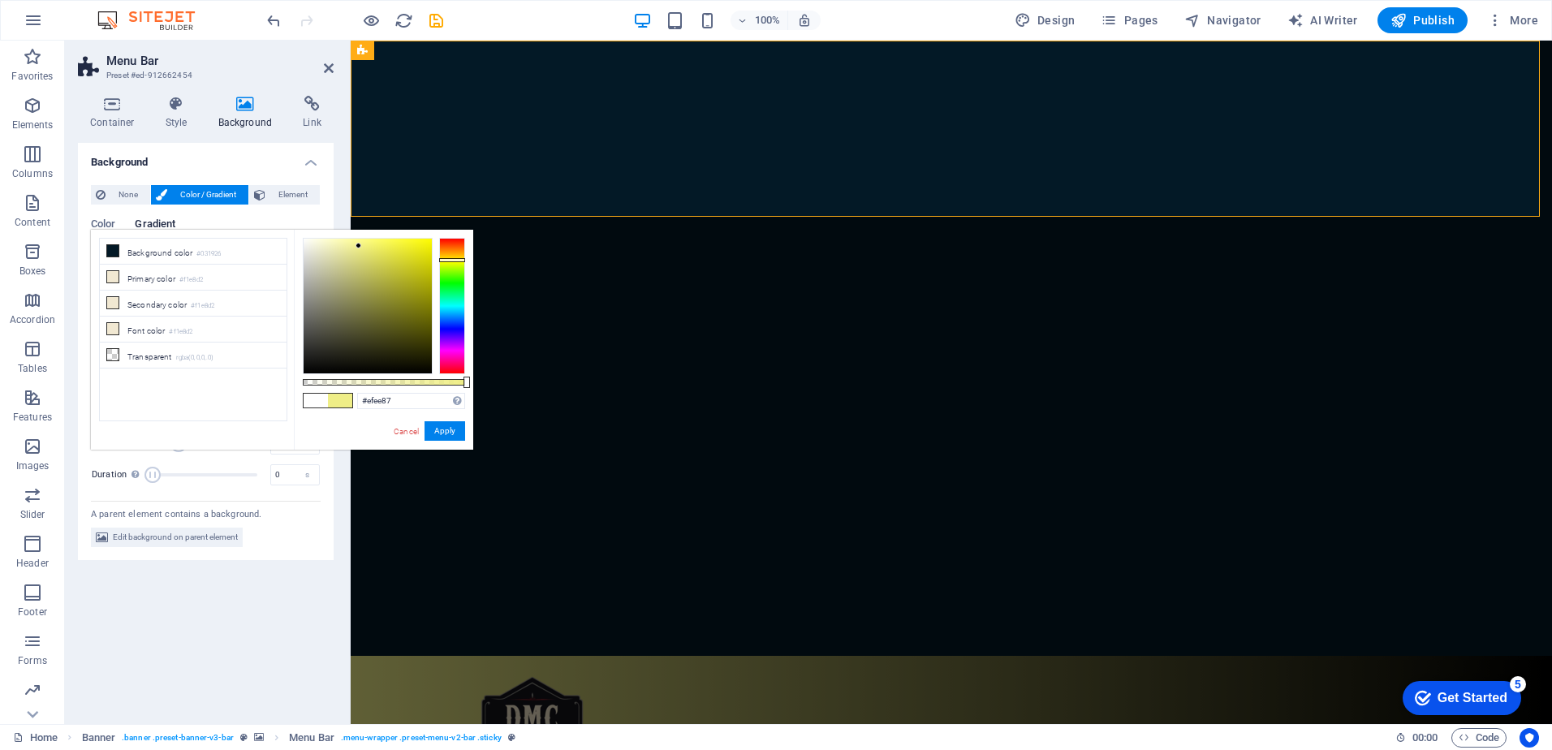
click at [459, 260] on div at bounding box center [452, 260] width 26 height 4
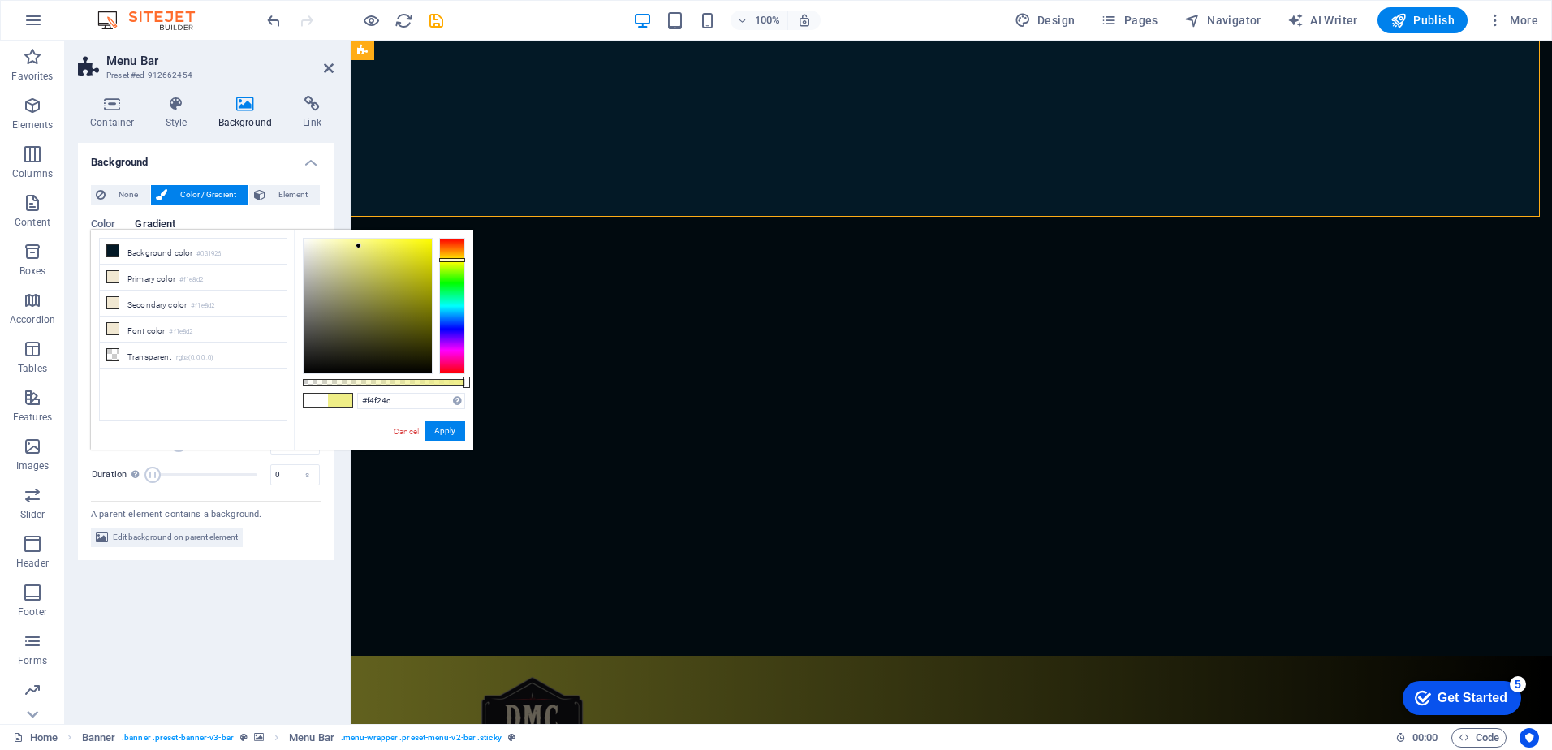
click at [391, 243] on div at bounding box center [368, 306] width 128 height 135
click at [382, 243] on div at bounding box center [368, 306] width 128 height 135
click at [459, 256] on div at bounding box center [452, 258] width 26 height 4
click at [453, 434] on button "Apply" at bounding box center [444, 430] width 41 height 19
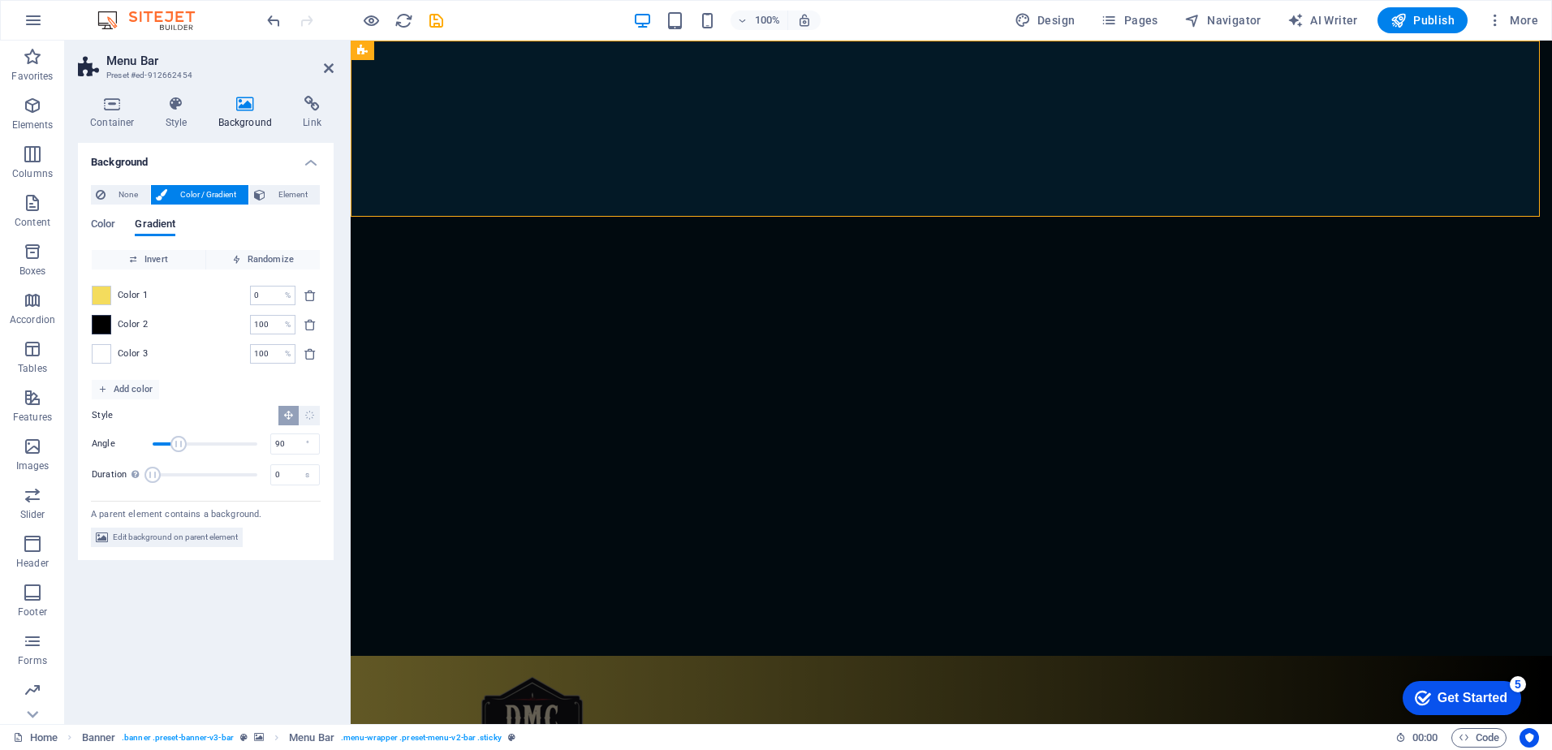
click at [105, 330] on span at bounding box center [102, 325] width 18 height 18
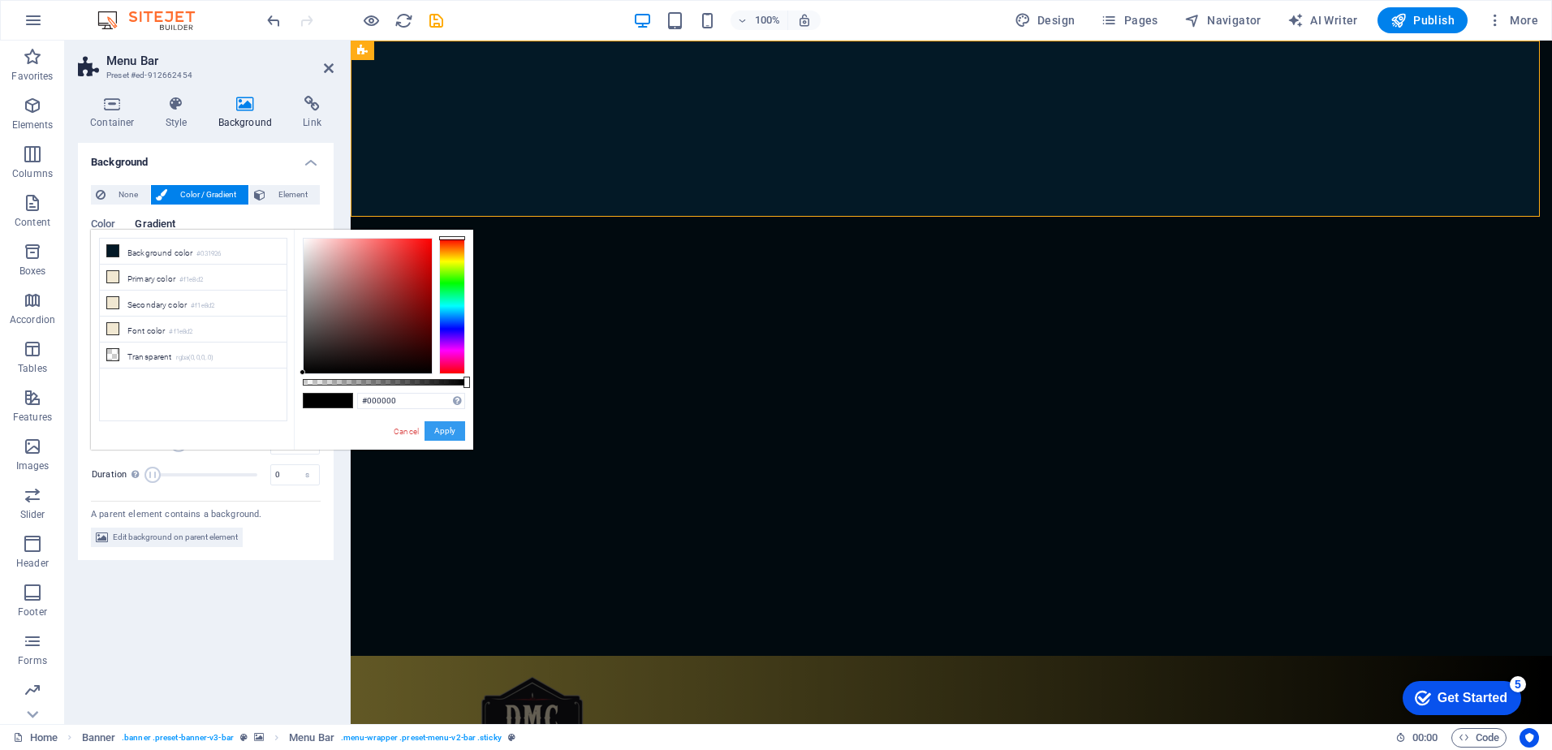
drag, startPoint x: 450, startPoint y: 429, endPoint x: 24, endPoint y: 363, distance: 431.1
click at [450, 429] on button "Apply" at bounding box center [444, 430] width 41 height 19
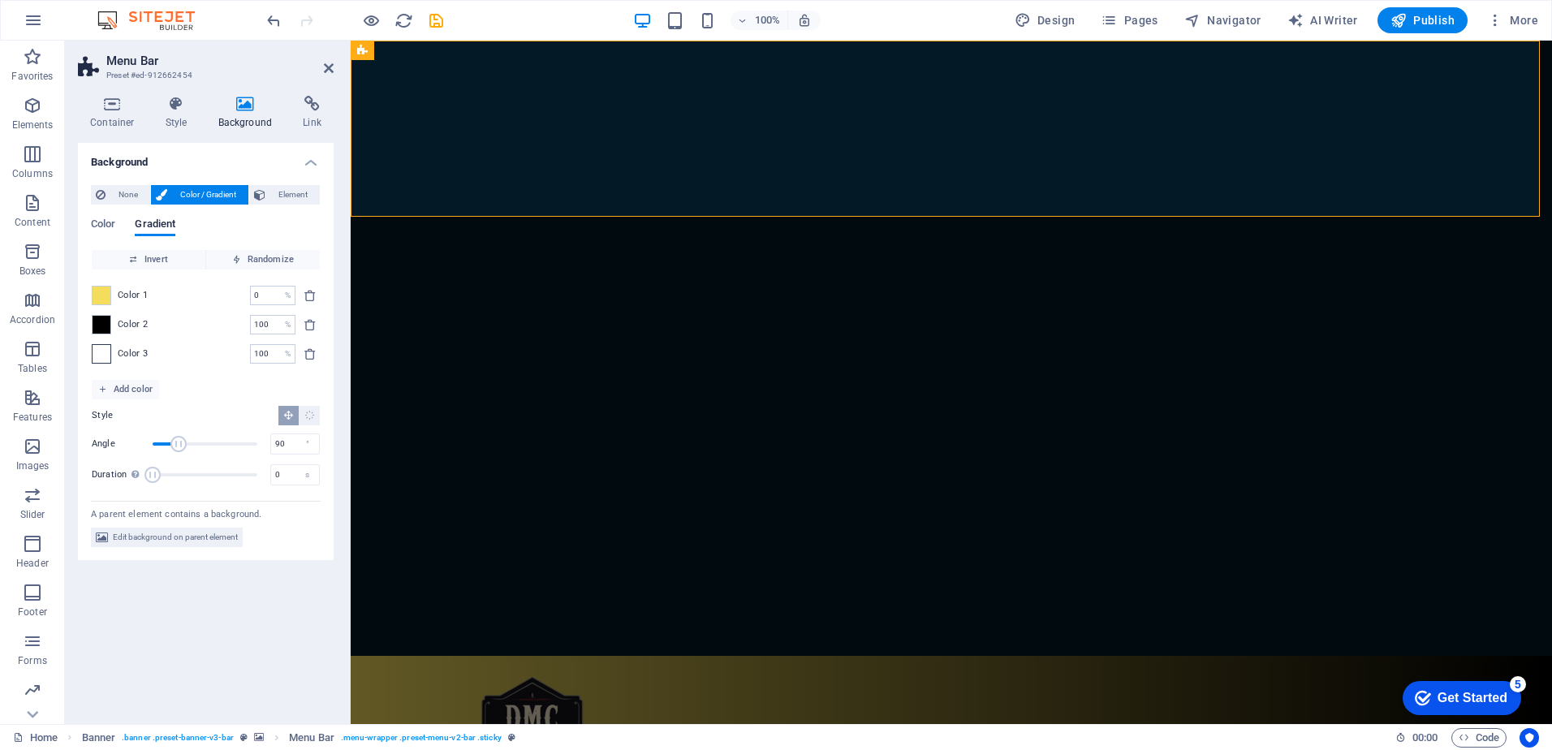
click at [108, 352] on span at bounding box center [102, 354] width 18 height 18
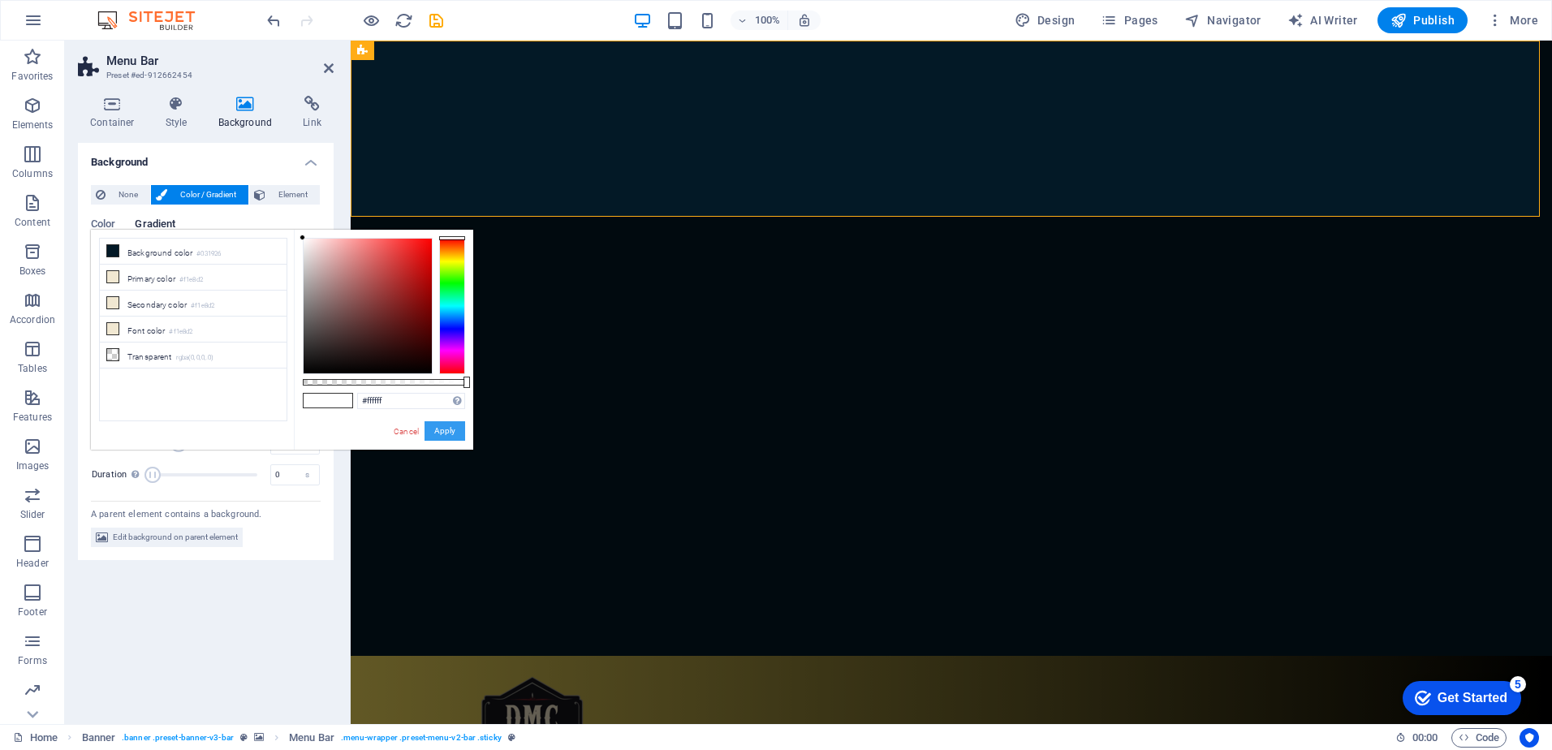
click at [448, 433] on button "Apply" at bounding box center [444, 430] width 41 height 19
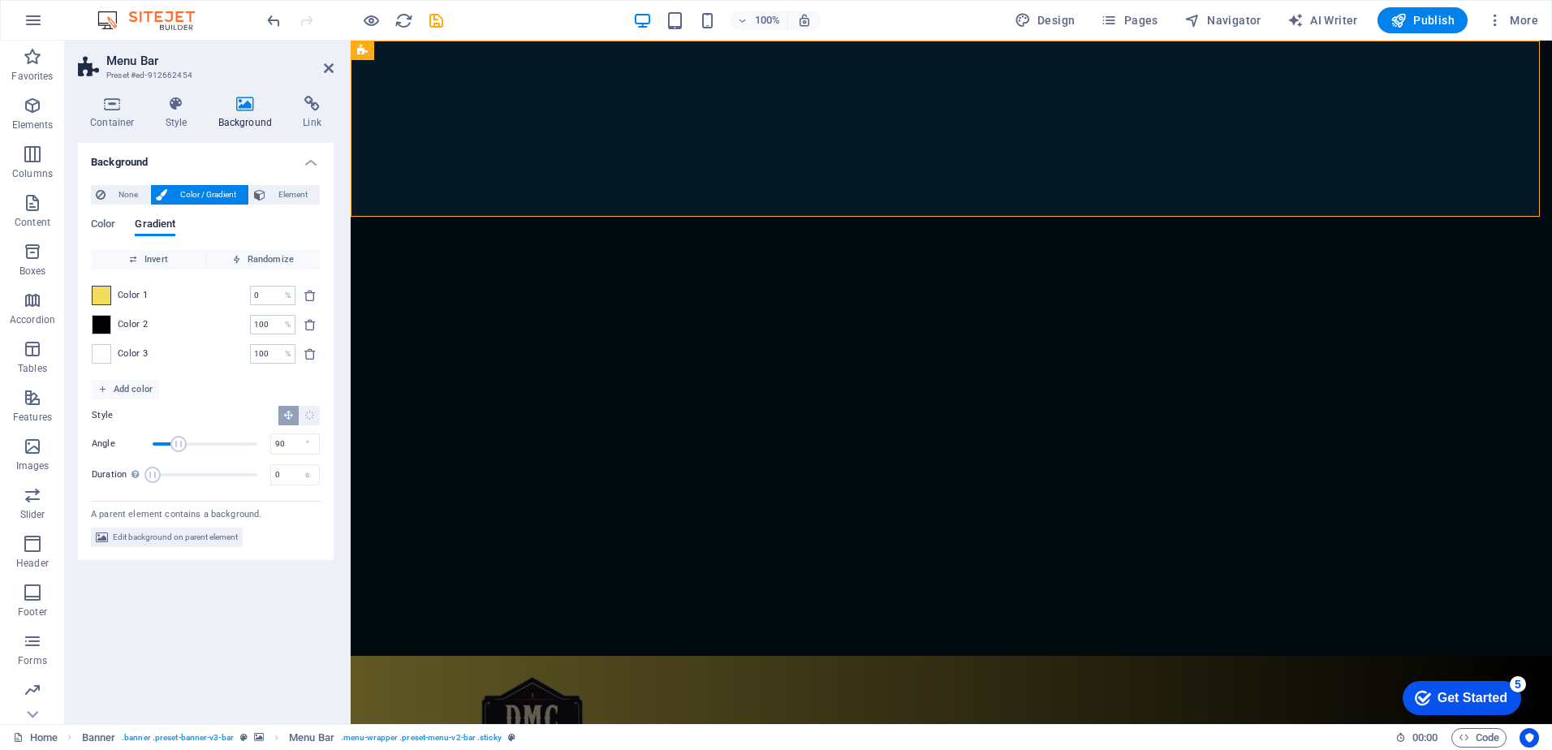
click at [109, 295] on span at bounding box center [102, 296] width 18 height 18
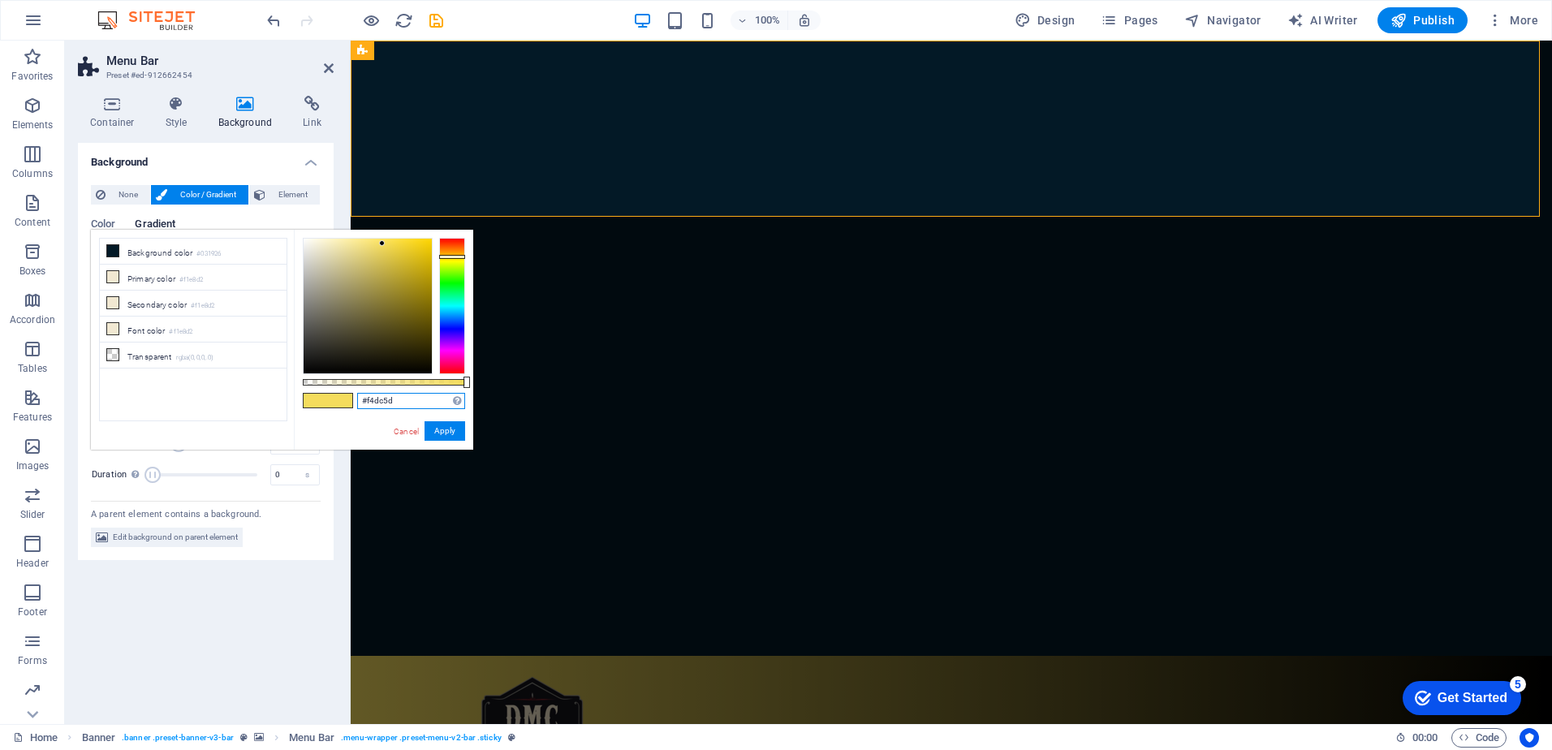
drag, startPoint x: 426, startPoint y: 399, endPoint x: 341, endPoint y: 386, distance: 86.2
click at [341, 386] on div "#f4dc5d Supported formats #0852ed rgb(8, 82, 237) rgba(8, 82, 237, 90%) hsv(221…" at bounding box center [383, 457] width 179 height 455
drag, startPoint x: 449, startPoint y: 431, endPoint x: 32, endPoint y: 370, distance: 420.8
click at [449, 431] on button "Apply" at bounding box center [444, 430] width 41 height 19
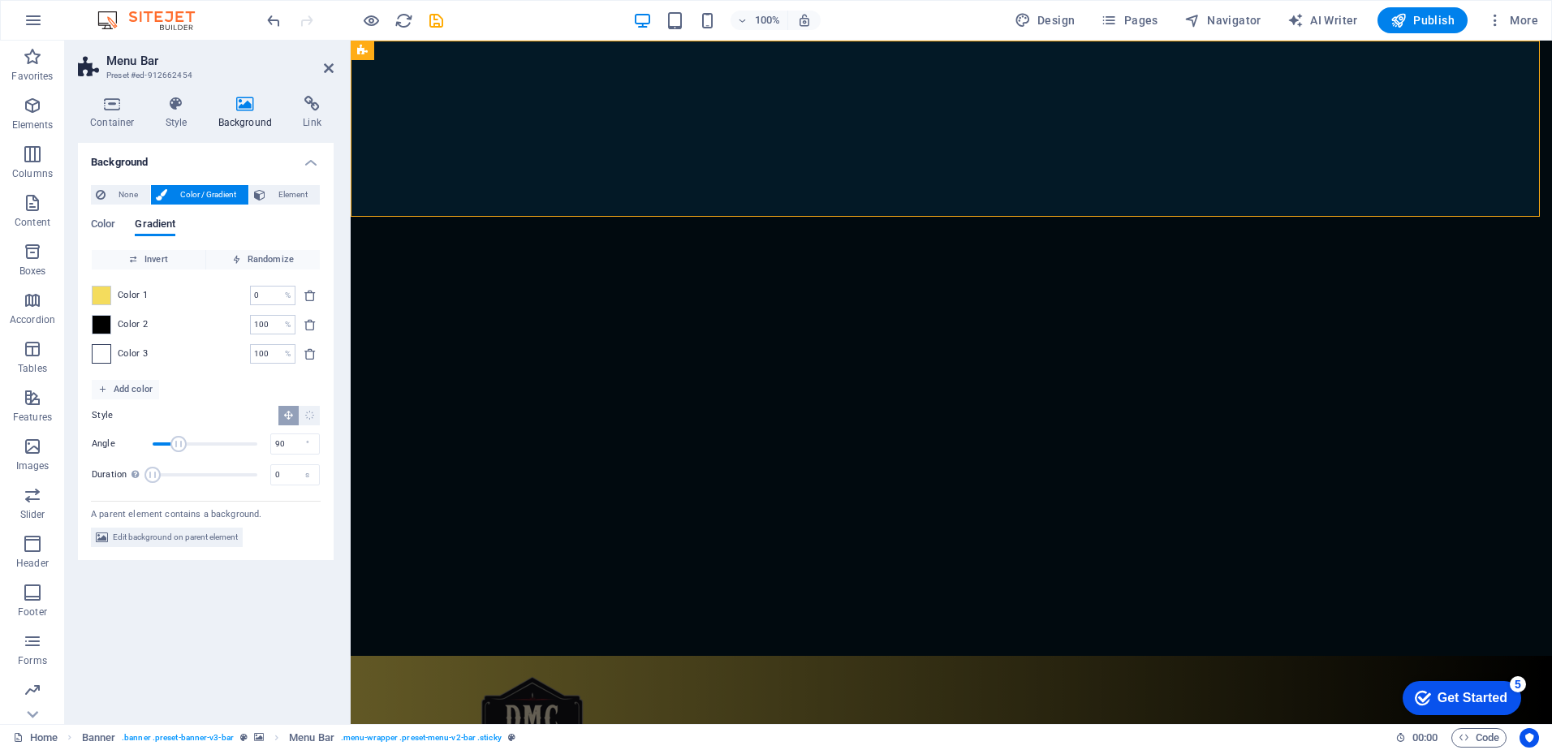
click at [99, 355] on span at bounding box center [102, 354] width 18 height 18
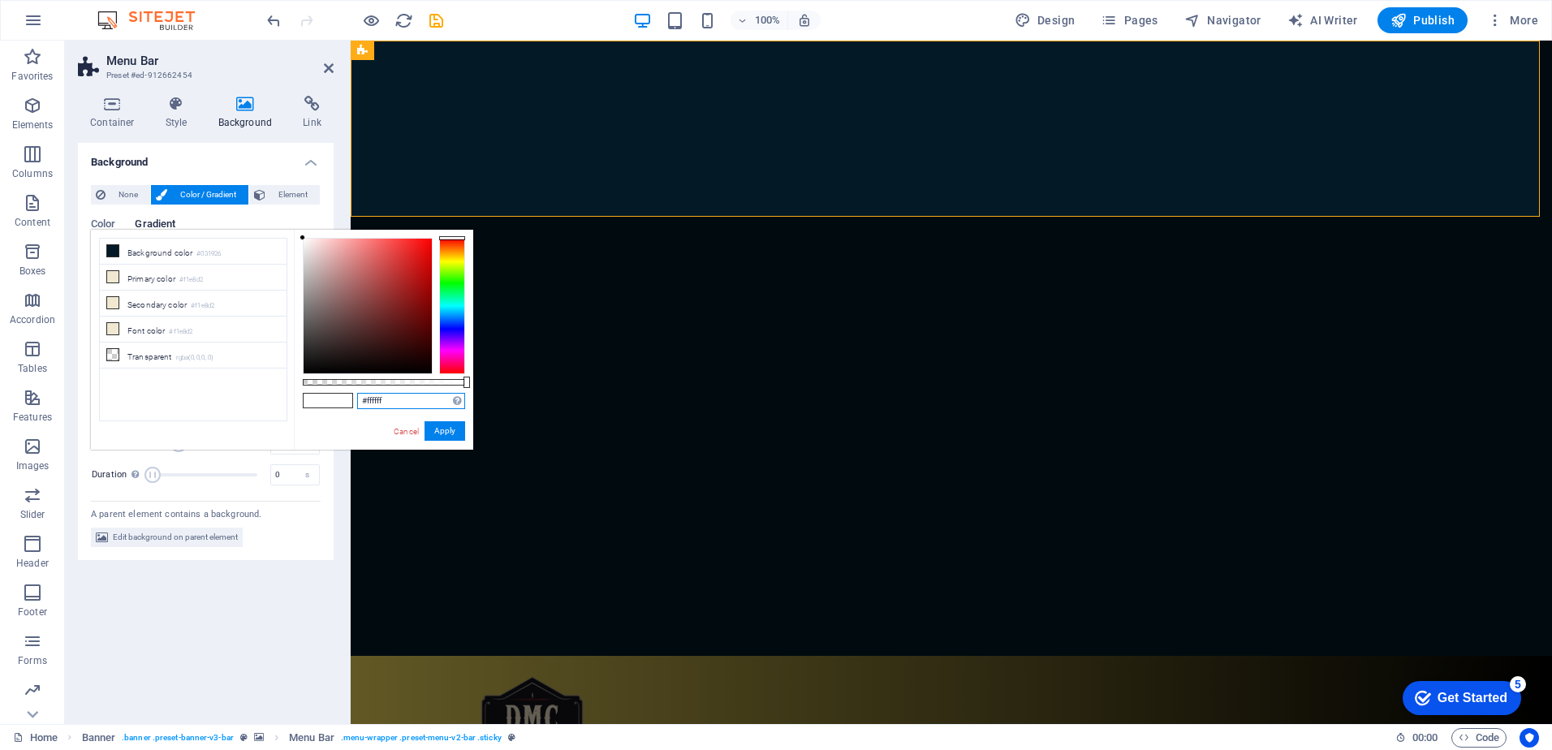
drag, startPoint x: 398, startPoint y: 403, endPoint x: 328, endPoint y: 402, distance: 69.8
click at [328, 402] on div "#ffffff Supported formats #0852ed rgb(8, 82, 237) rgba(8, 82, 237, 90%) hsv(221…" at bounding box center [383, 457] width 179 height 455
paste input "4dc5d"
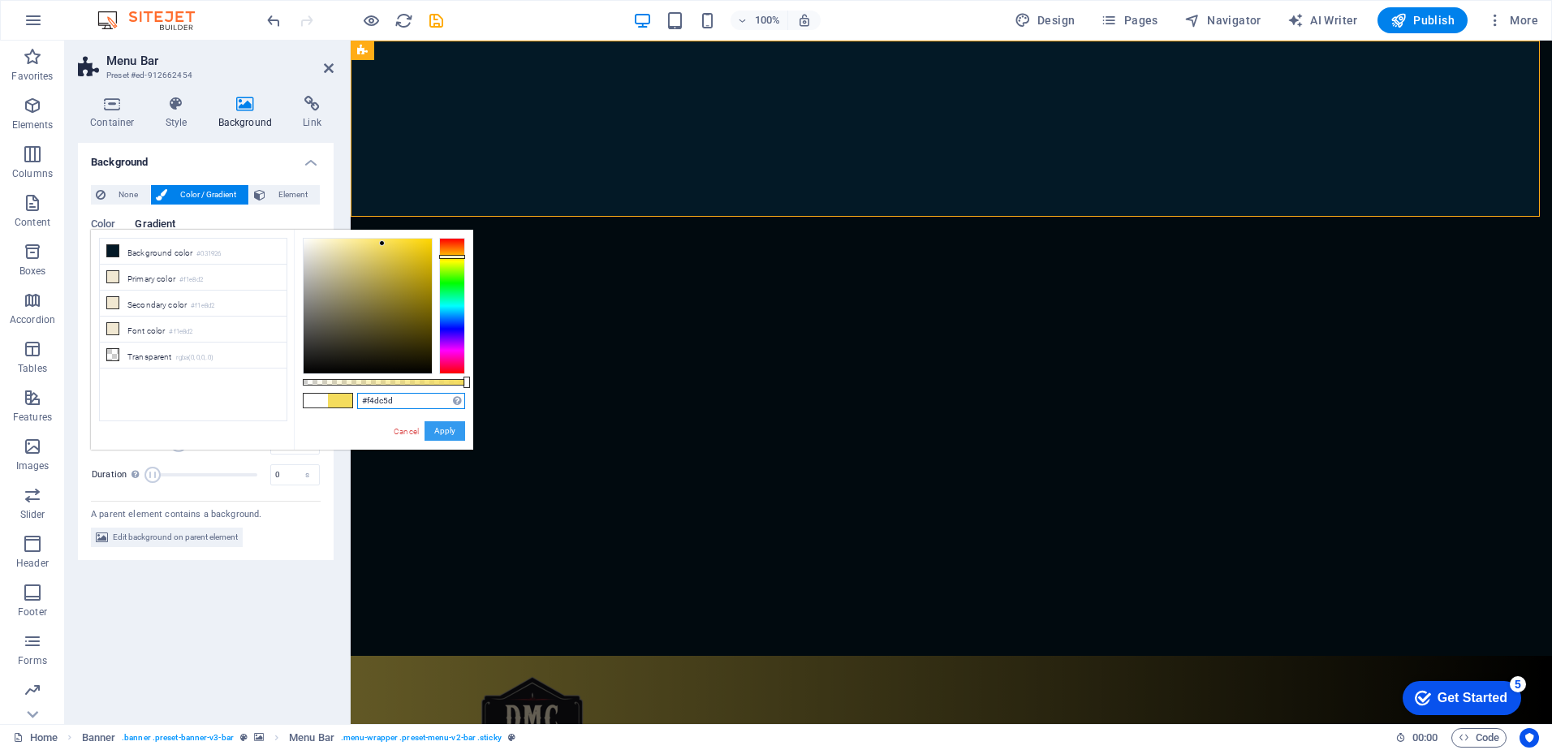
type input "#f4dc5d"
click at [445, 433] on button "Apply" at bounding box center [444, 430] width 41 height 19
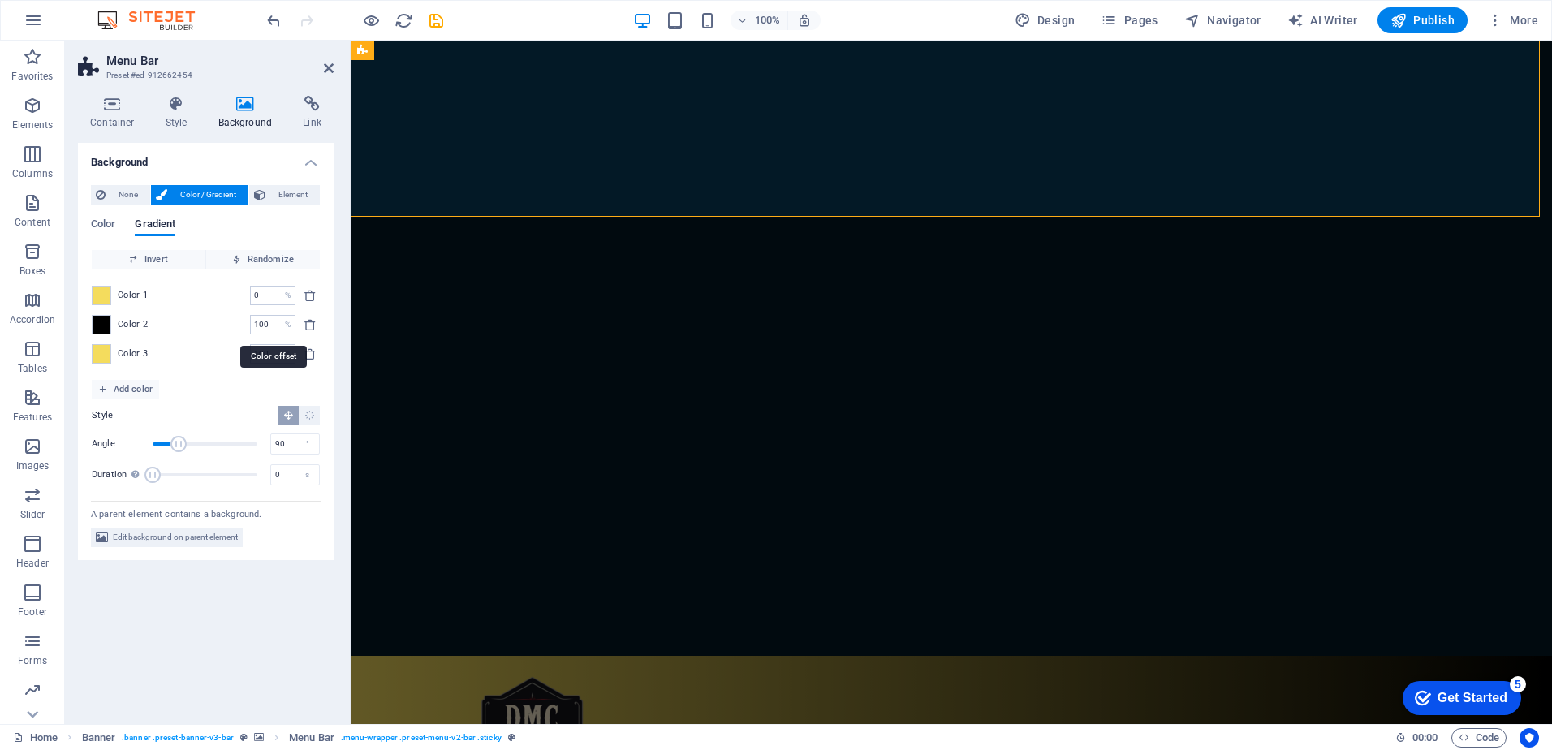
drag, startPoint x: 272, startPoint y: 325, endPoint x: 219, endPoint y: 320, distance: 53.1
click at [219, 320] on div "Color 2 100 % ​" at bounding box center [206, 324] width 228 height 19
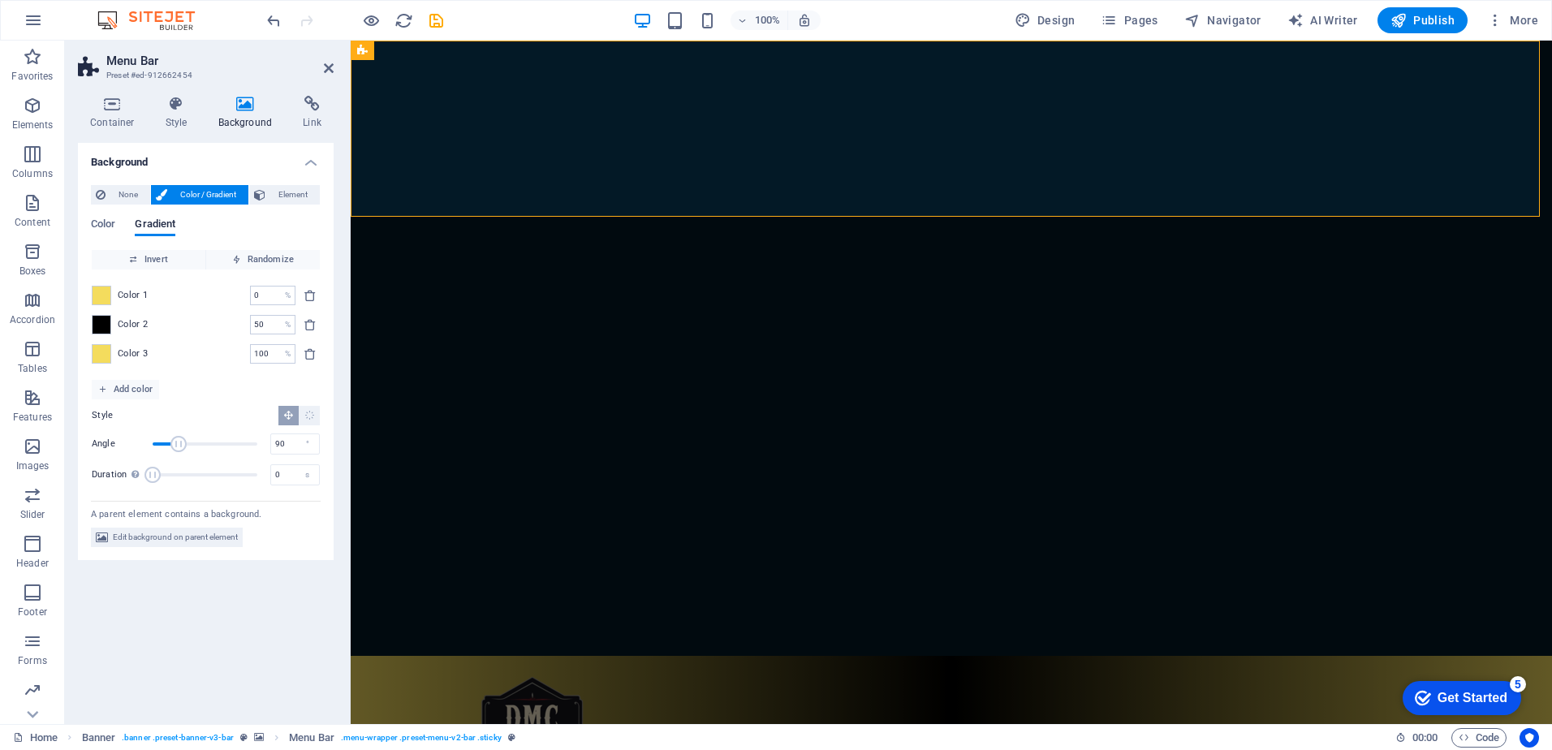
click at [219, 320] on div "Color 2 50 % ​" at bounding box center [206, 324] width 228 height 19
drag, startPoint x: 103, startPoint y: 327, endPoint x: 102, endPoint y: 279, distance: 47.9
click at [102, 279] on div "Color 1 0 % ​ Color 2 50 % ​ Color 3 100 % ​" at bounding box center [206, 324] width 228 height 110
click at [156, 265] on span "Invert" at bounding box center [148, 259] width 101 height 19
click at [153, 252] on span "Invert" at bounding box center [148, 259] width 101 height 19
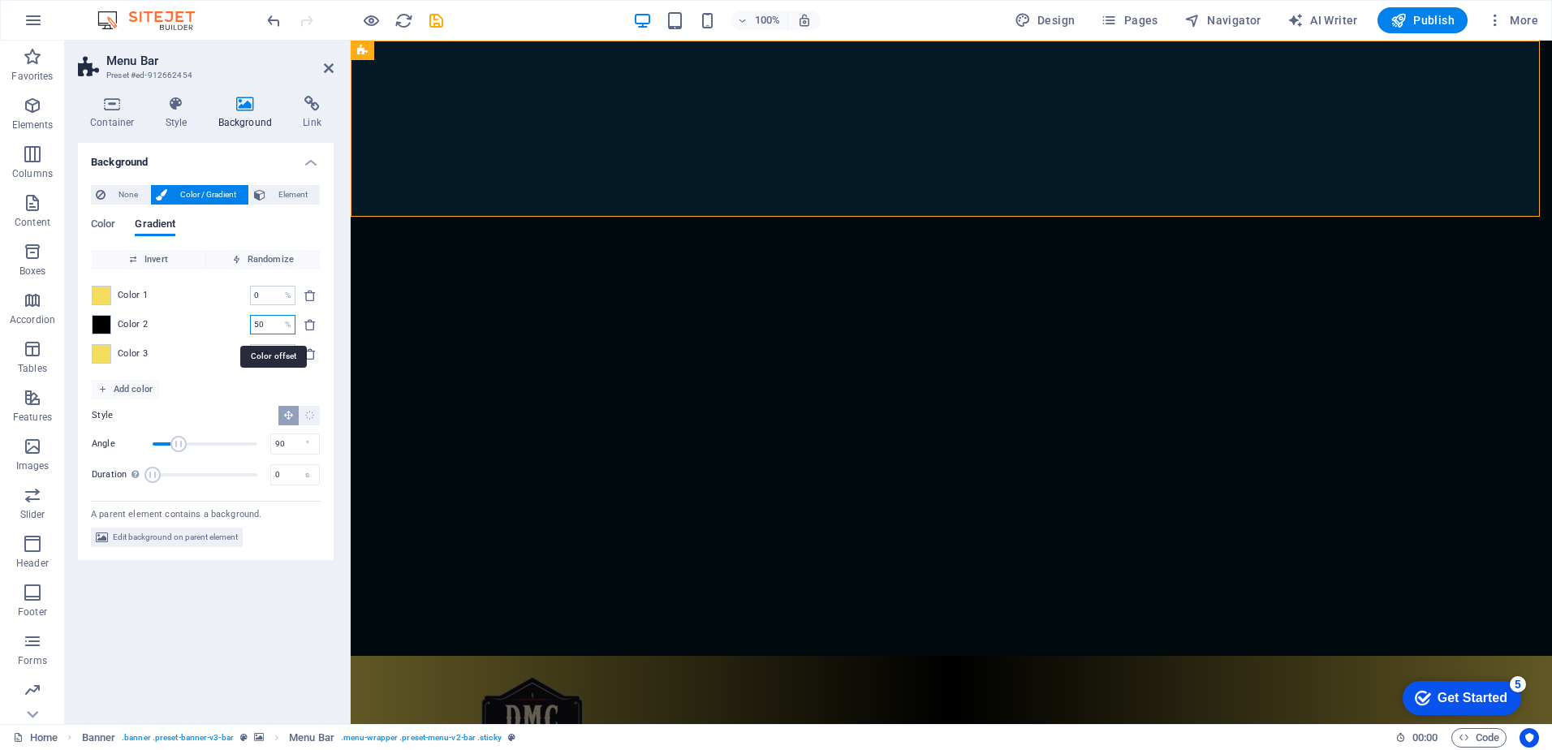
drag, startPoint x: 269, startPoint y: 325, endPoint x: 228, endPoint y: 325, distance: 41.4
click at [228, 325] on div "Color 2 50 % ​" at bounding box center [206, 324] width 228 height 19
type input "0"
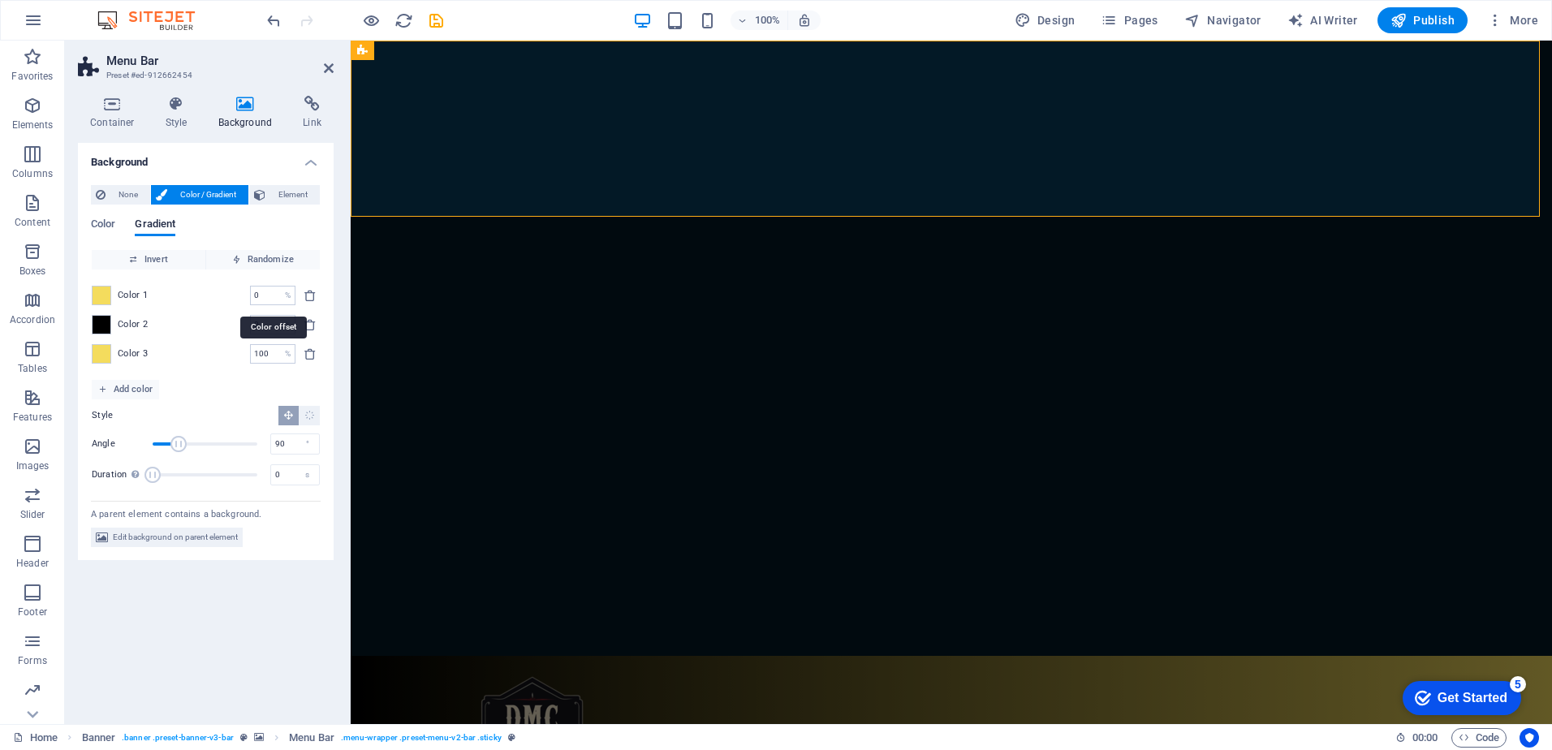
drag, startPoint x: 271, startPoint y: 291, endPoint x: 166, endPoint y: 298, distance: 104.9
click at [166, 297] on div "Color 1 0 % ​" at bounding box center [206, 295] width 228 height 19
type input "0"
type input "50"
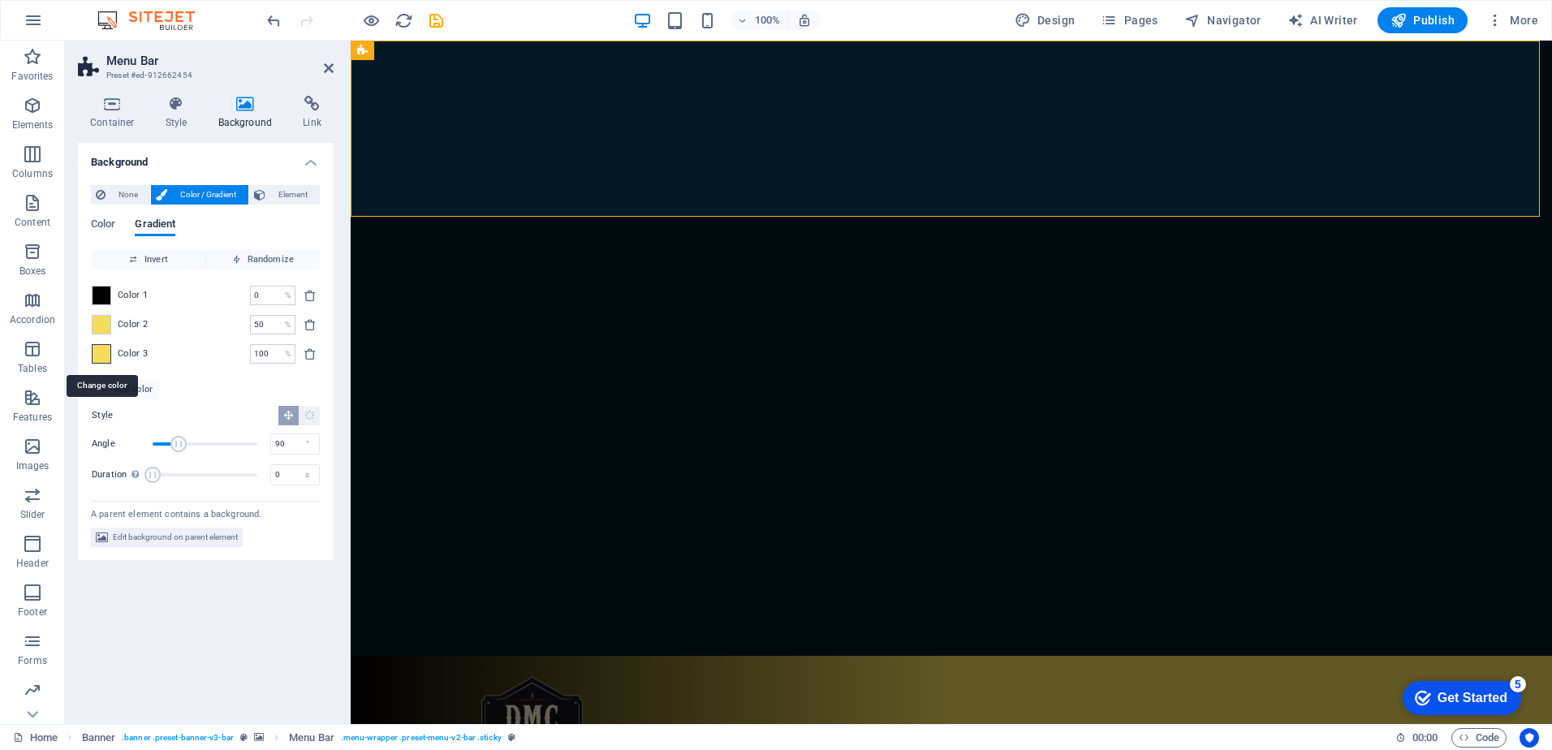
click at [96, 355] on span at bounding box center [102, 354] width 18 height 18
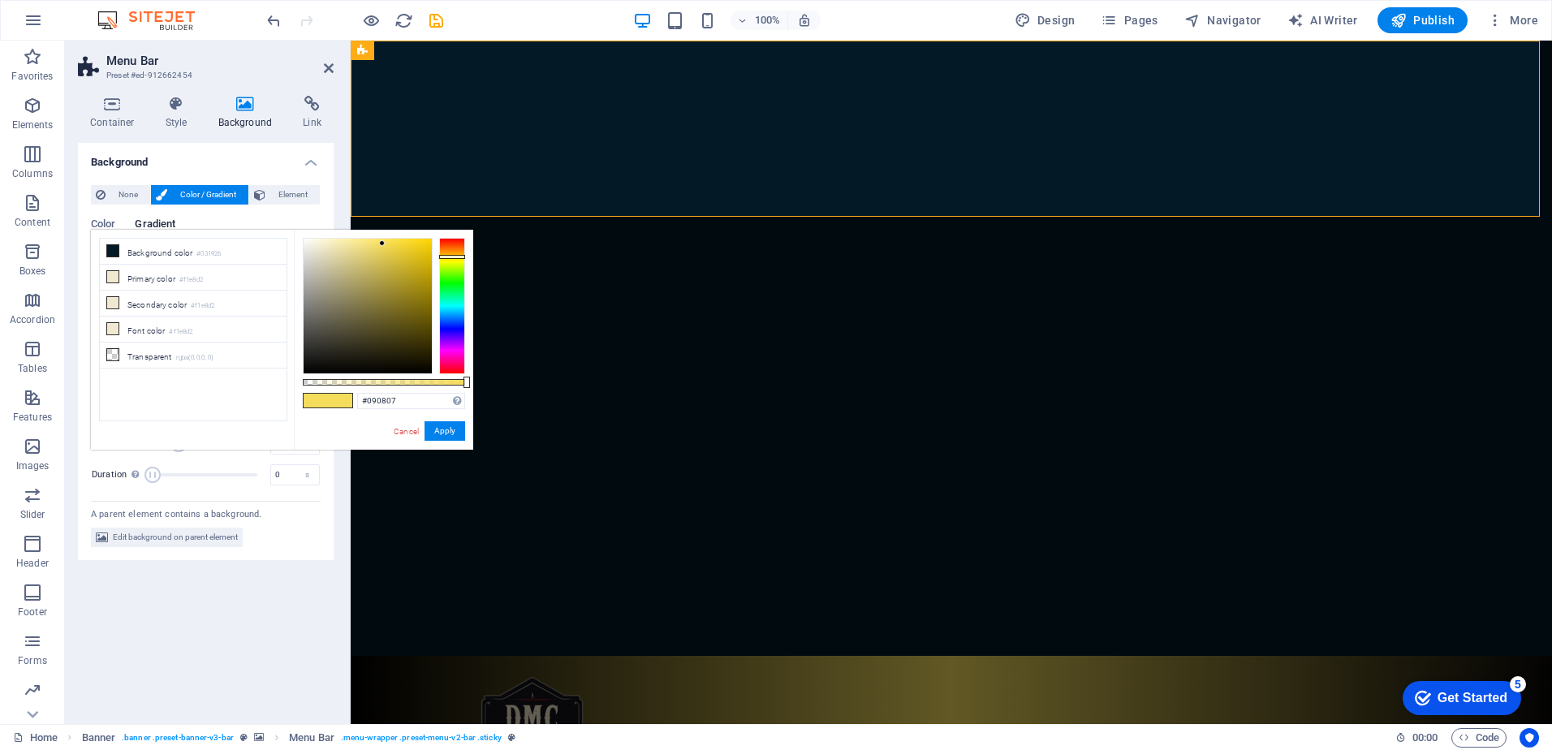
click at [322, 368] on div at bounding box center [368, 306] width 128 height 135
drag, startPoint x: 322, startPoint y: 367, endPoint x: 439, endPoint y: 389, distance: 118.9
click at [439, 389] on div "#000000 Supported formats #0852ed rgb(8, 82, 237) rgba(8, 82, 237, 90%) hsv(221…" at bounding box center [383, 457] width 179 height 455
drag, startPoint x: 410, startPoint y: 398, endPoint x: 368, endPoint y: 397, distance: 41.4
click at [368, 397] on input "#000000" at bounding box center [411, 401] width 108 height 16
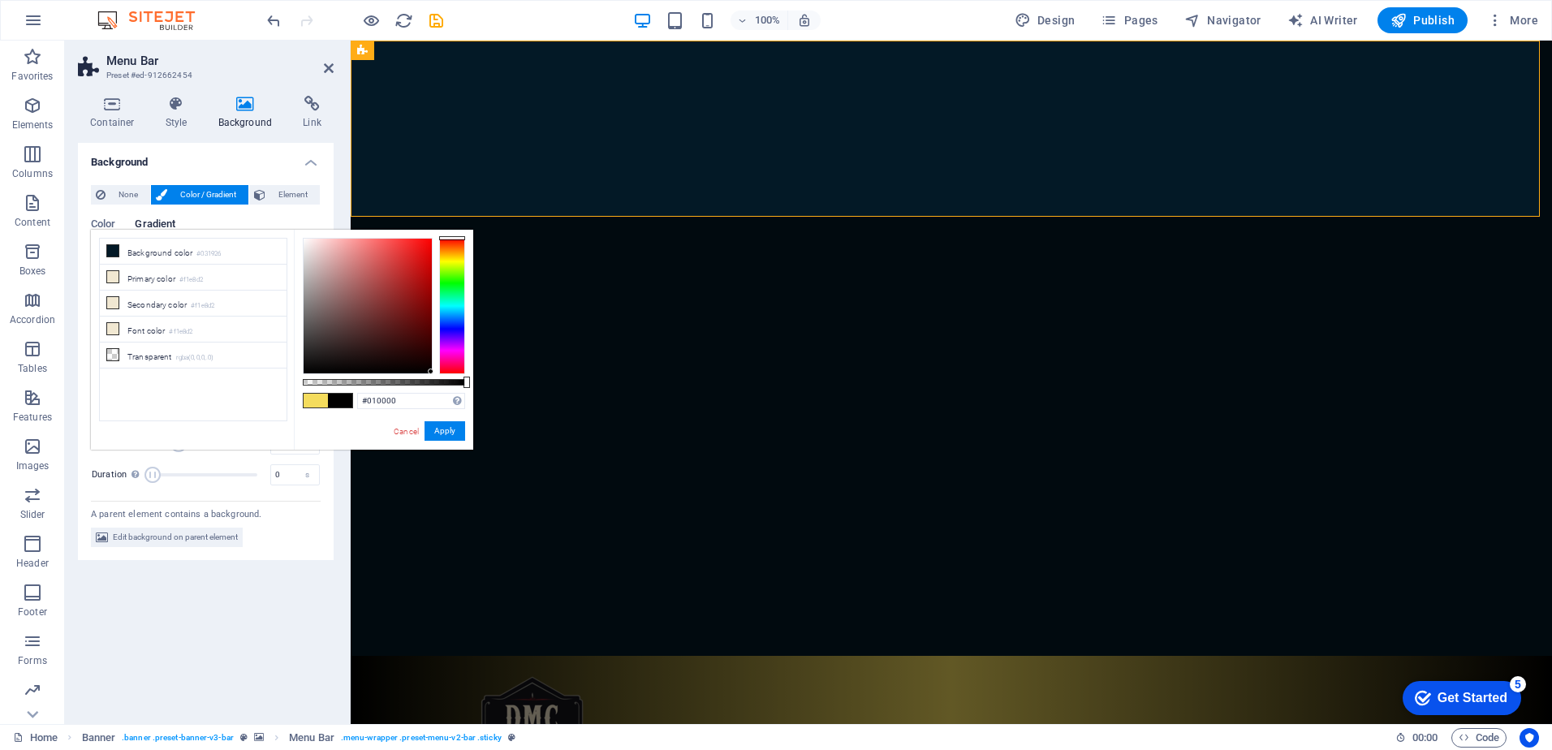
type input "#000000"
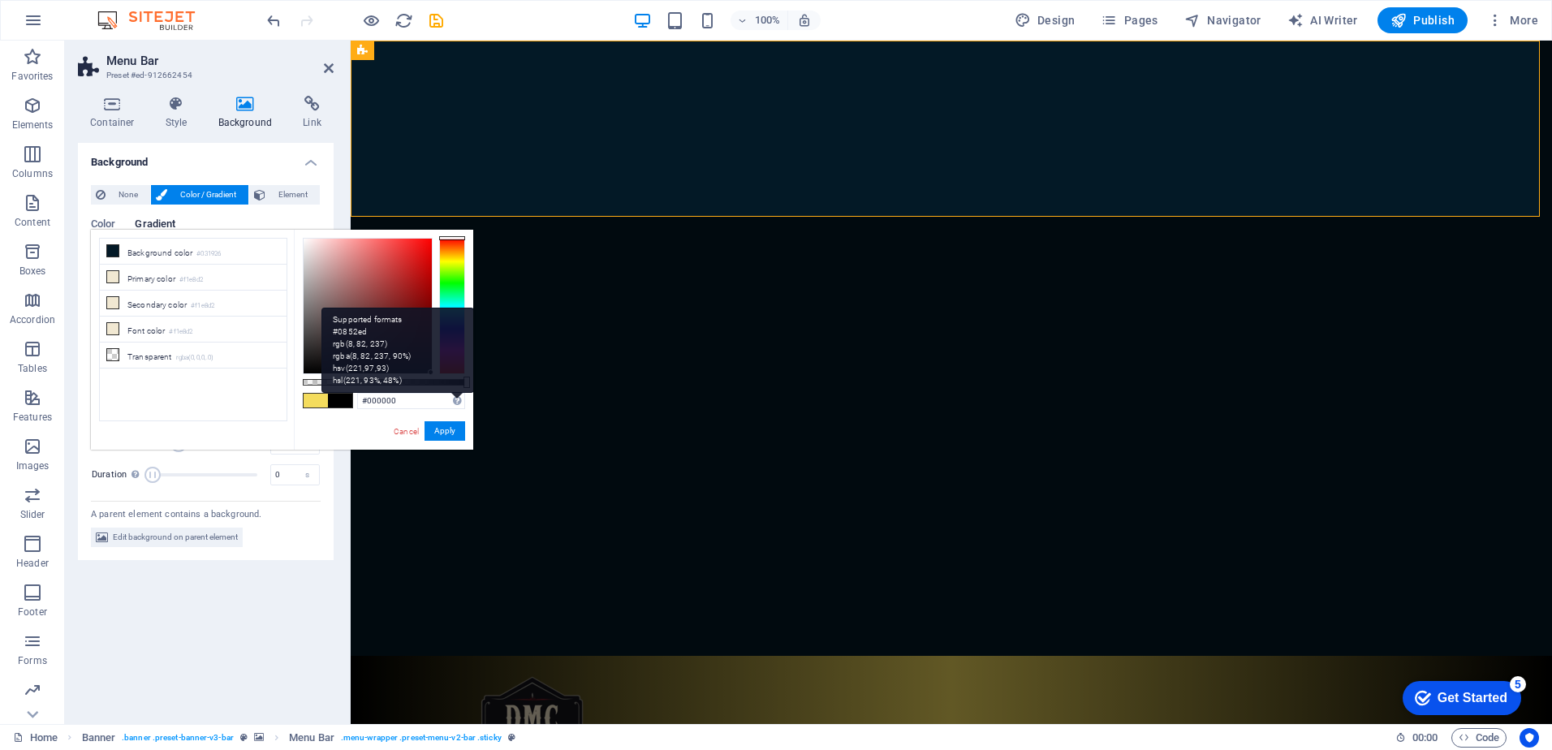
drag, startPoint x: 420, startPoint y: 368, endPoint x: 463, endPoint y: 399, distance: 51.8
click at [462, 398] on div "#000000 Supported formats #0852ed rgb(8, 82, 237) rgba(8, 82, 237, 90%) hsv(221…" at bounding box center [383, 457] width 179 height 455
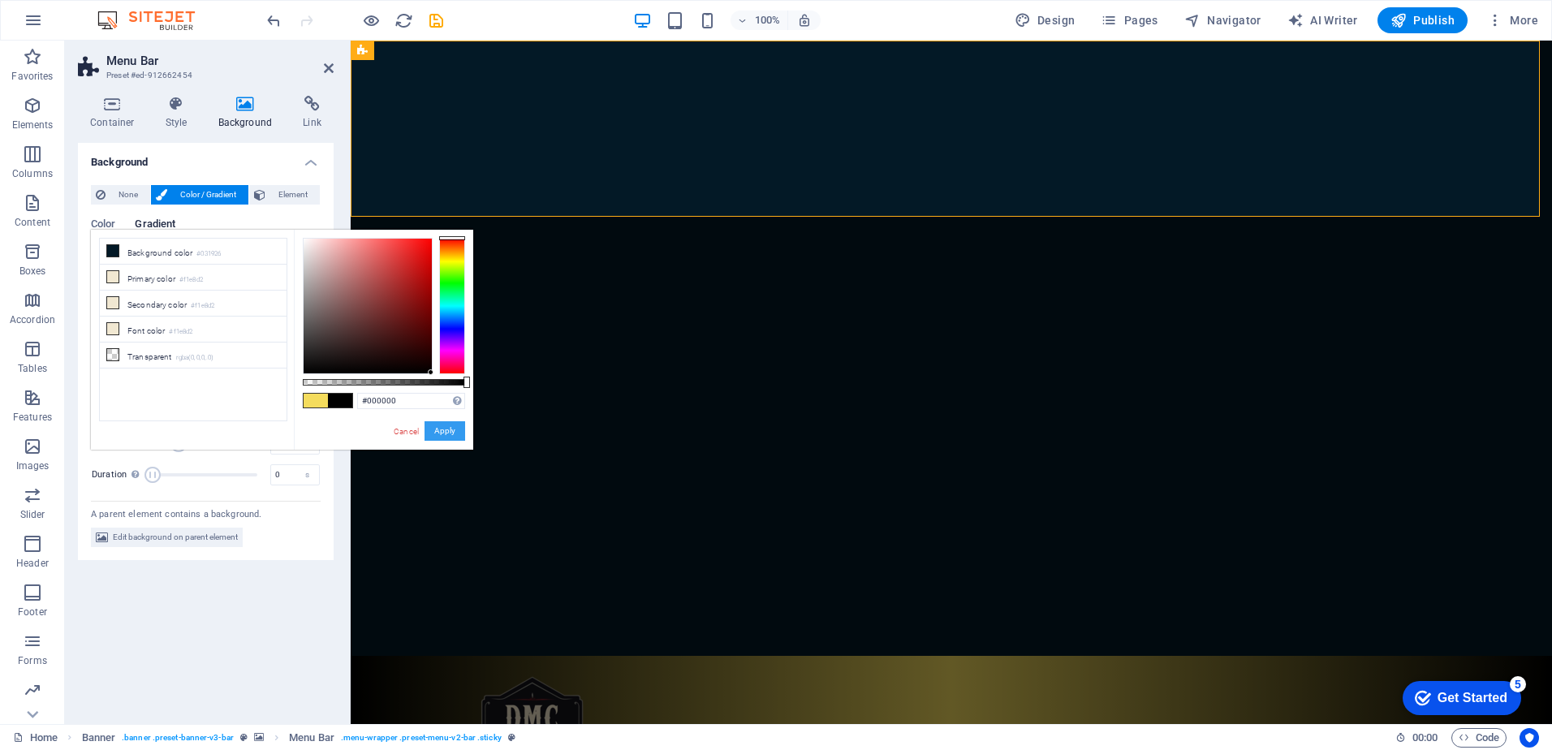
click at [452, 435] on button "Apply" at bounding box center [444, 430] width 41 height 19
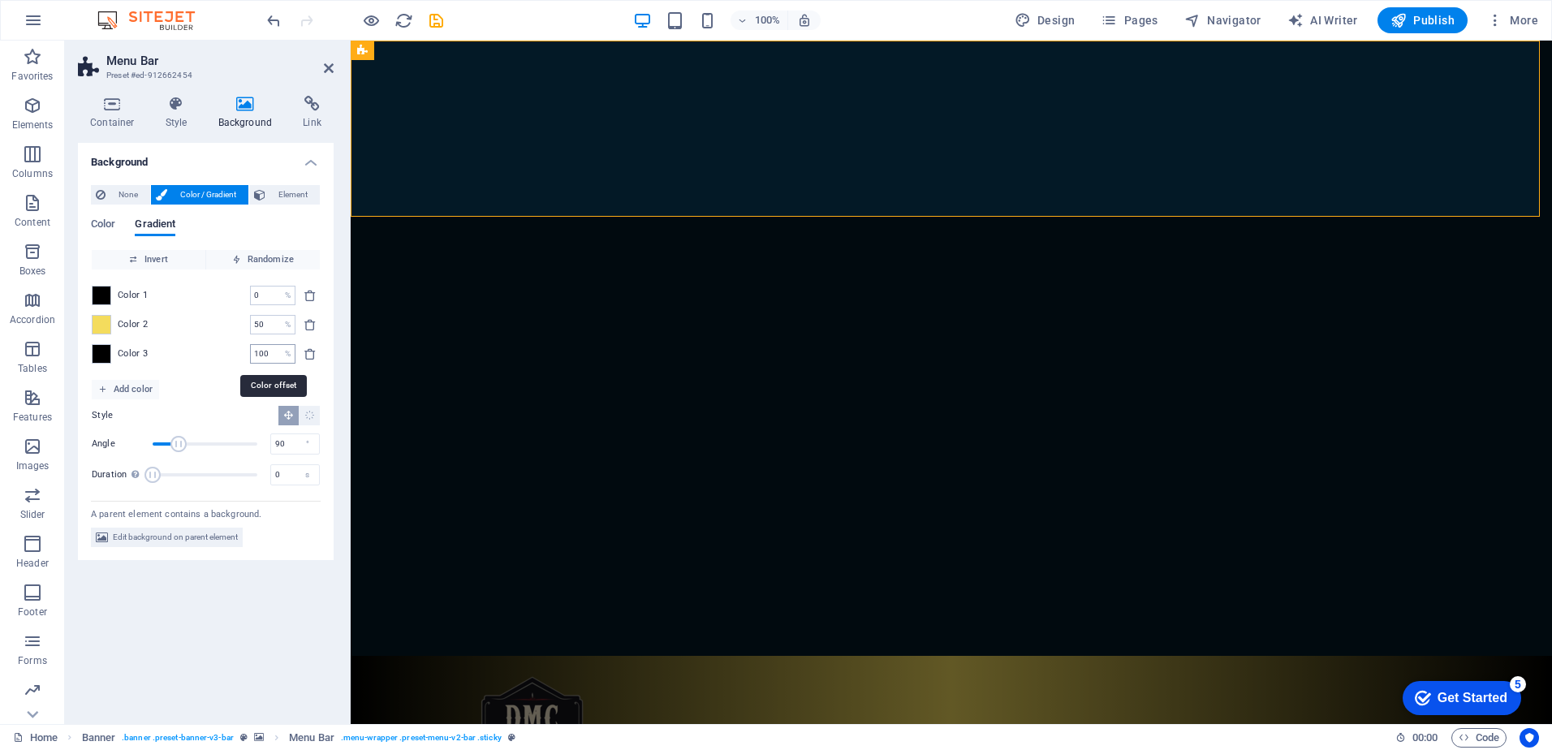
drag, startPoint x: 271, startPoint y: 357, endPoint x: 252, endPoint y: 357, distance: 18.7
click at [252, 357] on input "100" at bounding box center [264, 353] width 28 height 19
type input "75"
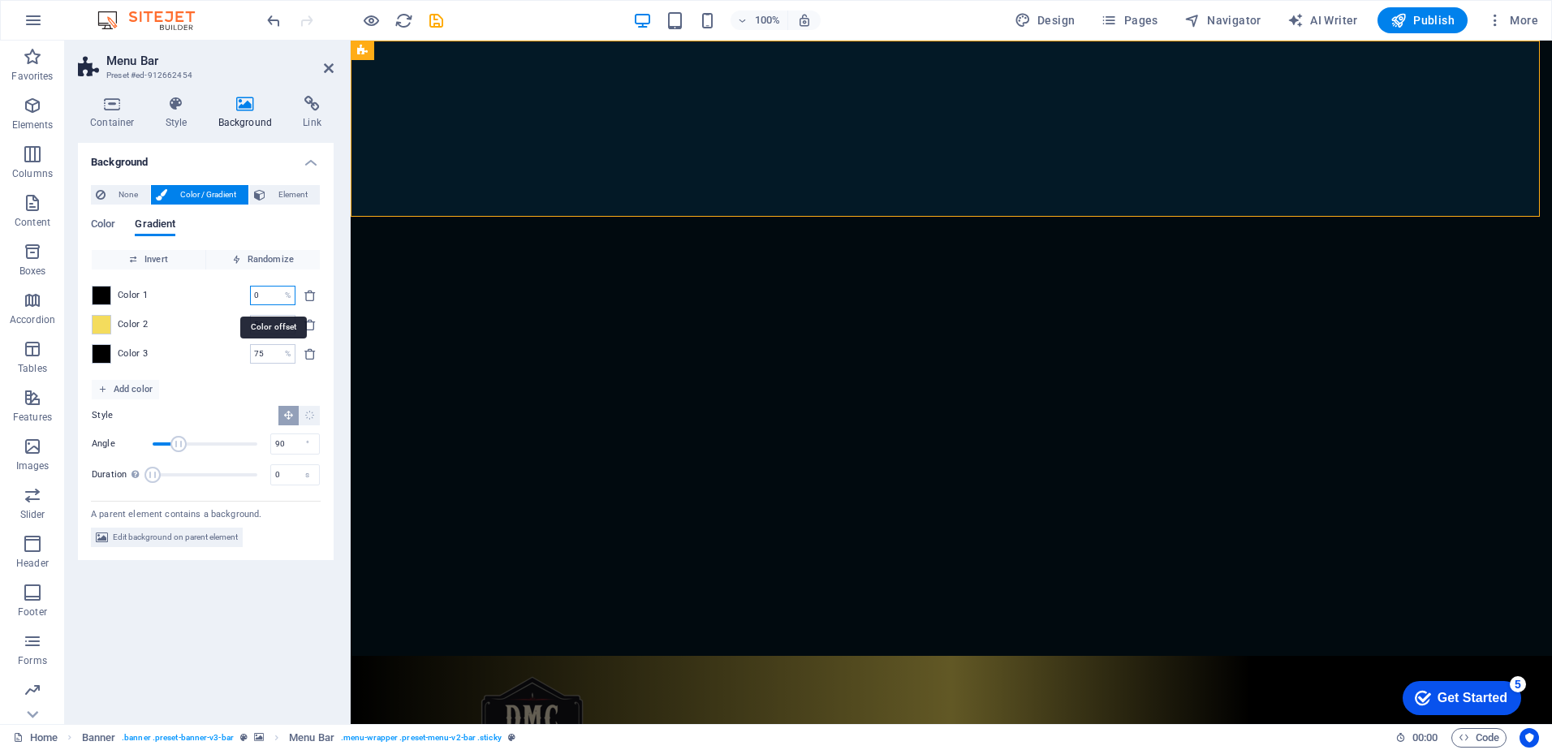
drag, startPoint x: 271, startPoint y: 295, endPoint x: 231, endPoint y: 303, distance: 40.4
click at [231, 303] on div "Color 1 0 % ​" at bounding box center [206, 295] width 228 height 19
type input "25"
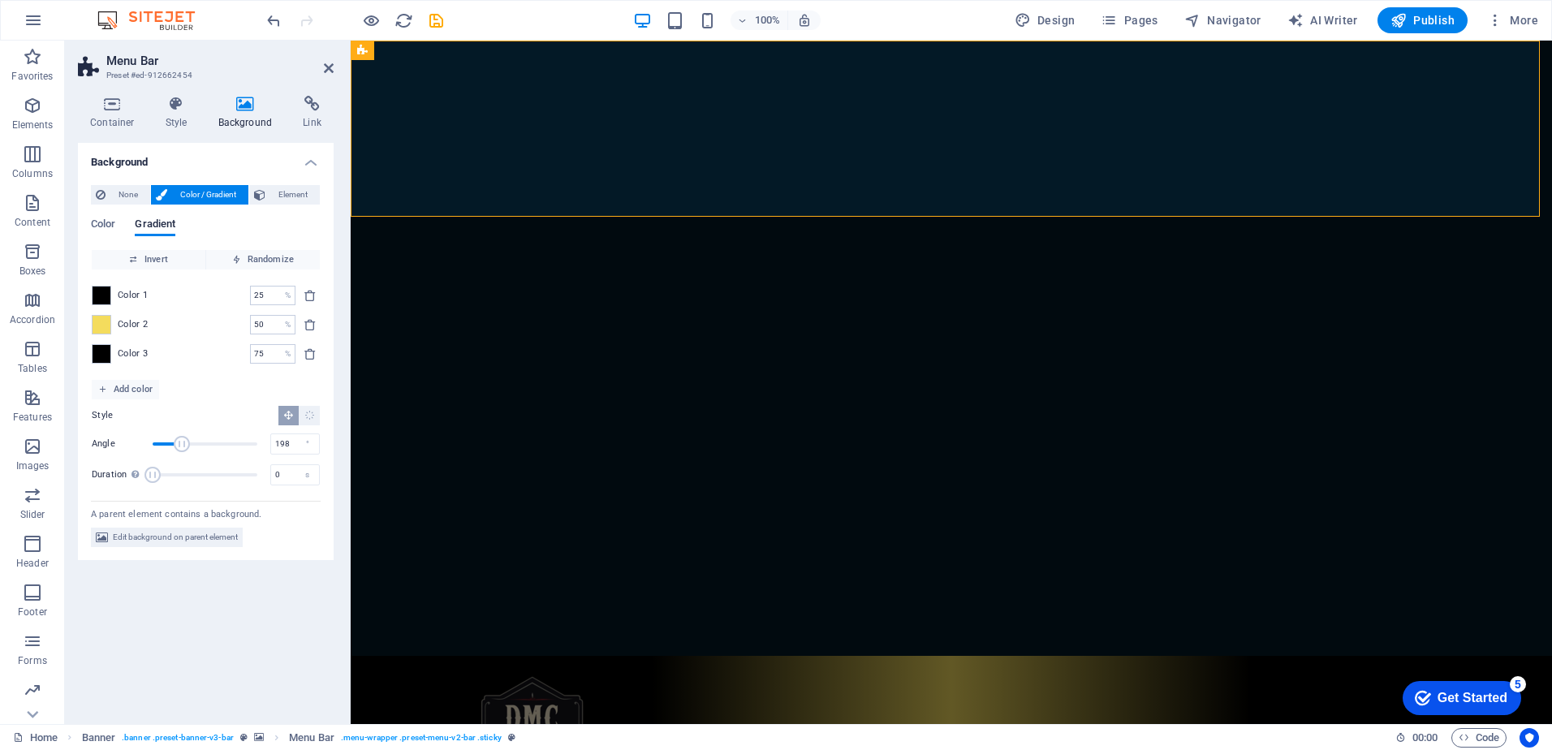
drag, startPoint x: 180, startPoint y: 446, endPoint x: 210, endPoint y: 446, distance: 30.0
click at [190, 446] on span "Angle" at bounding box center [182, 444] width 16 height 16
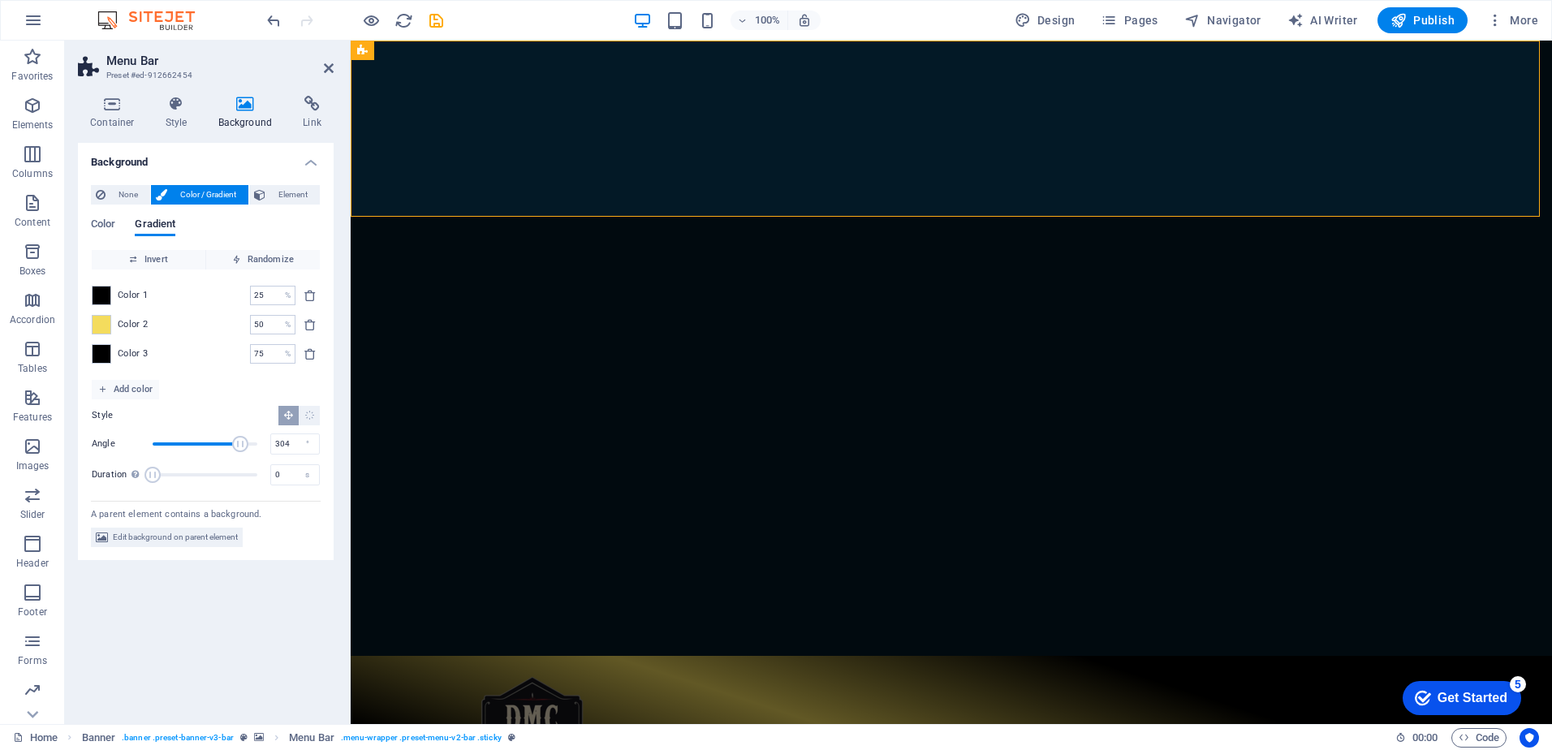
drag, startPoint x: 210, startPoint y: 446, endPoint x: 241, endPoint y: 447, distance: 30.9
click at [241, 447] on span "Angle" at bounding box center [240, 444] width 16 height 16
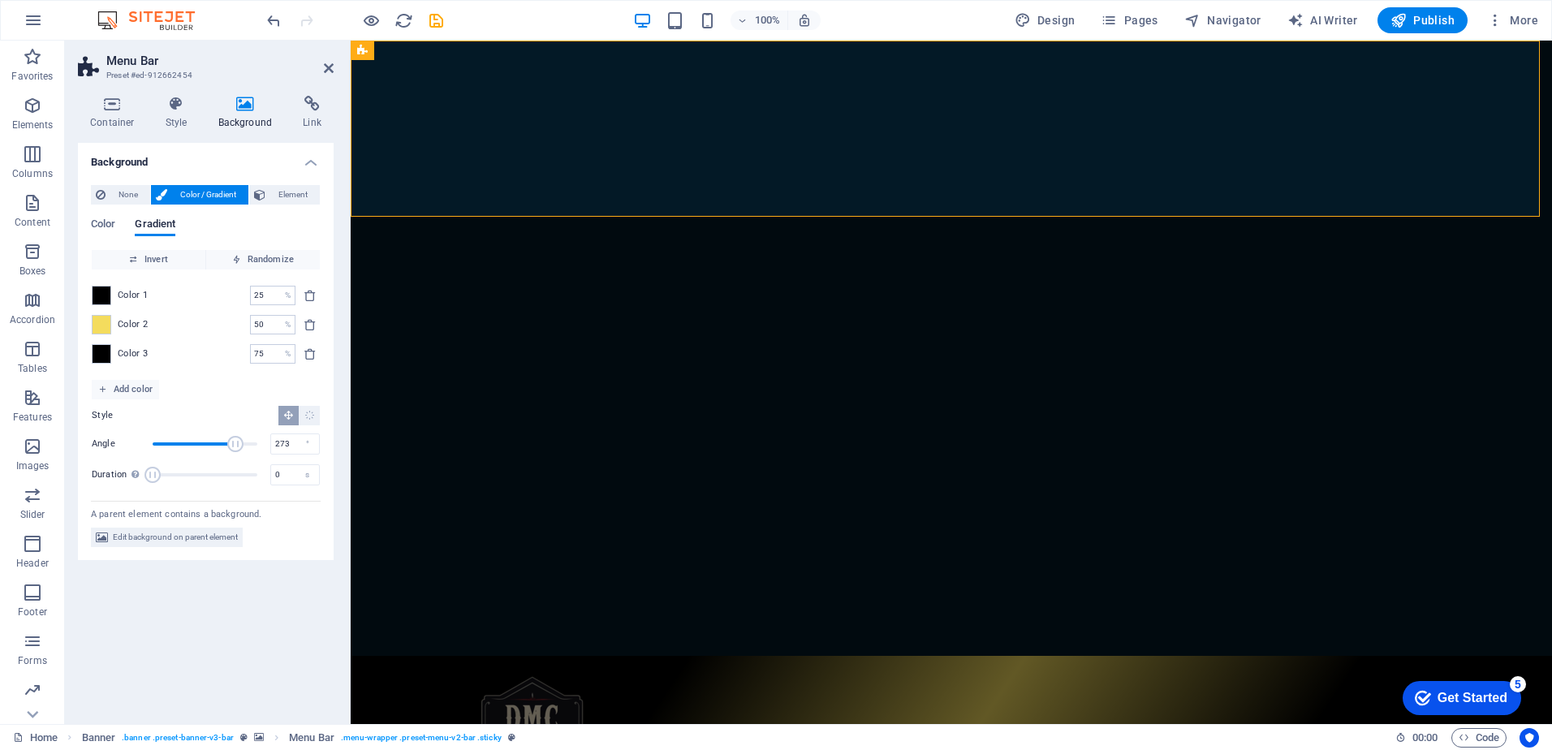
type input "271"
drag, startPoint x: 241, startPoint y: 447, endPoint x: 231, endPoint y: 447, distance: 9.7
click at [231, 447] on span "Angle" at bounding box center [235, 444] width 16 height 16
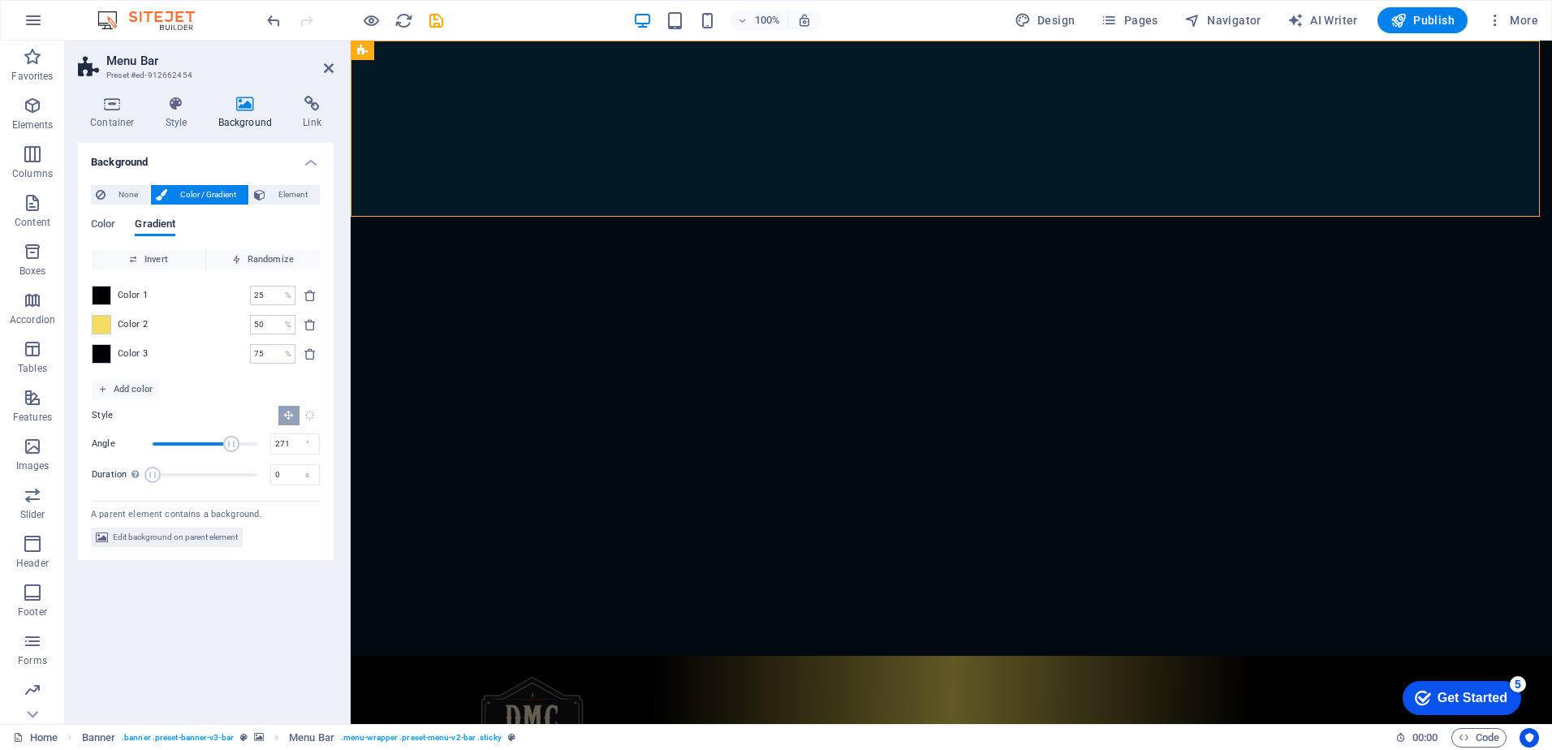
click at [316, 423] on button "Radial gradient" at bounding box center [309, 415] width 21 height 19
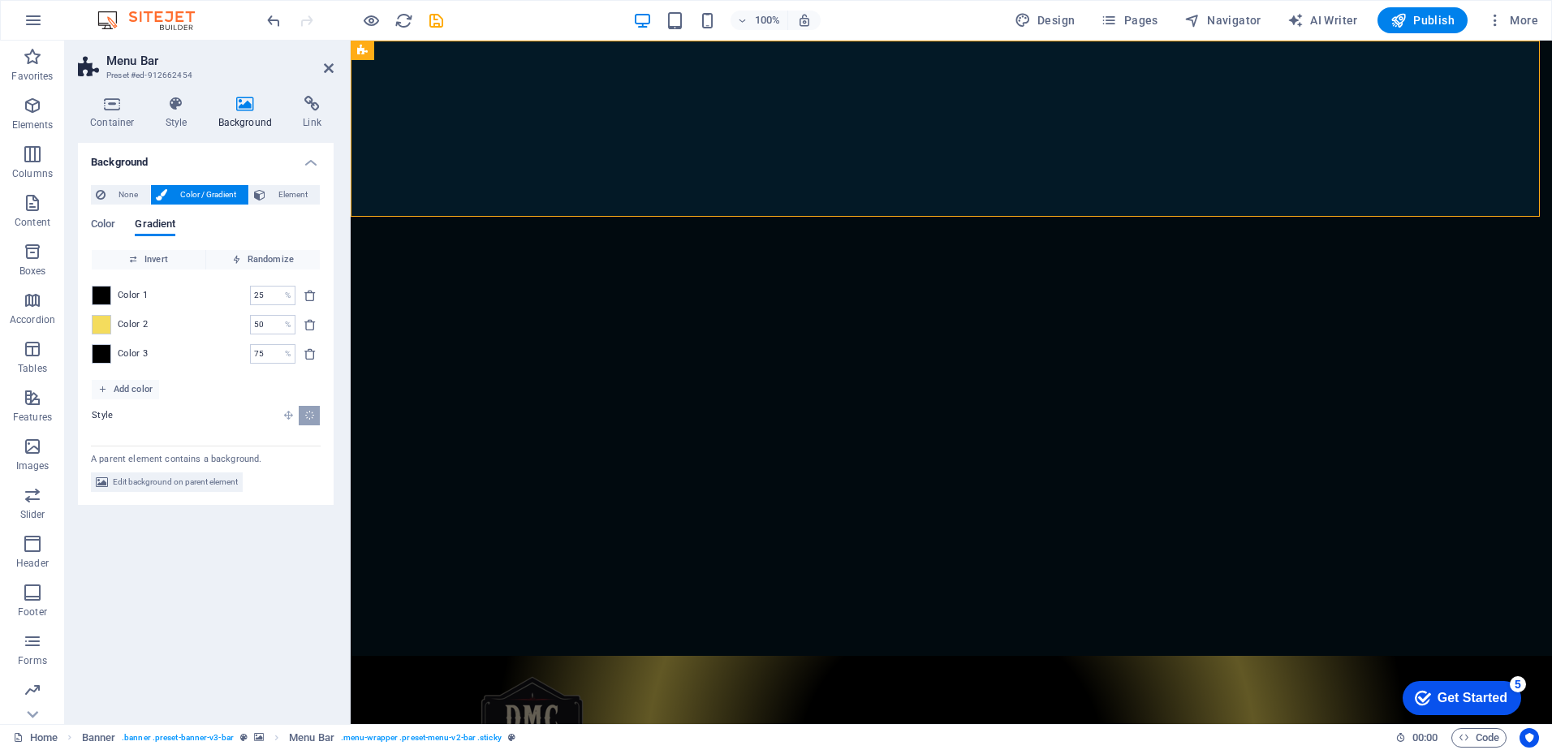
click at [293, 416] on icon "Linear gradient" at bounding box center [288, 415] width 11 height 11
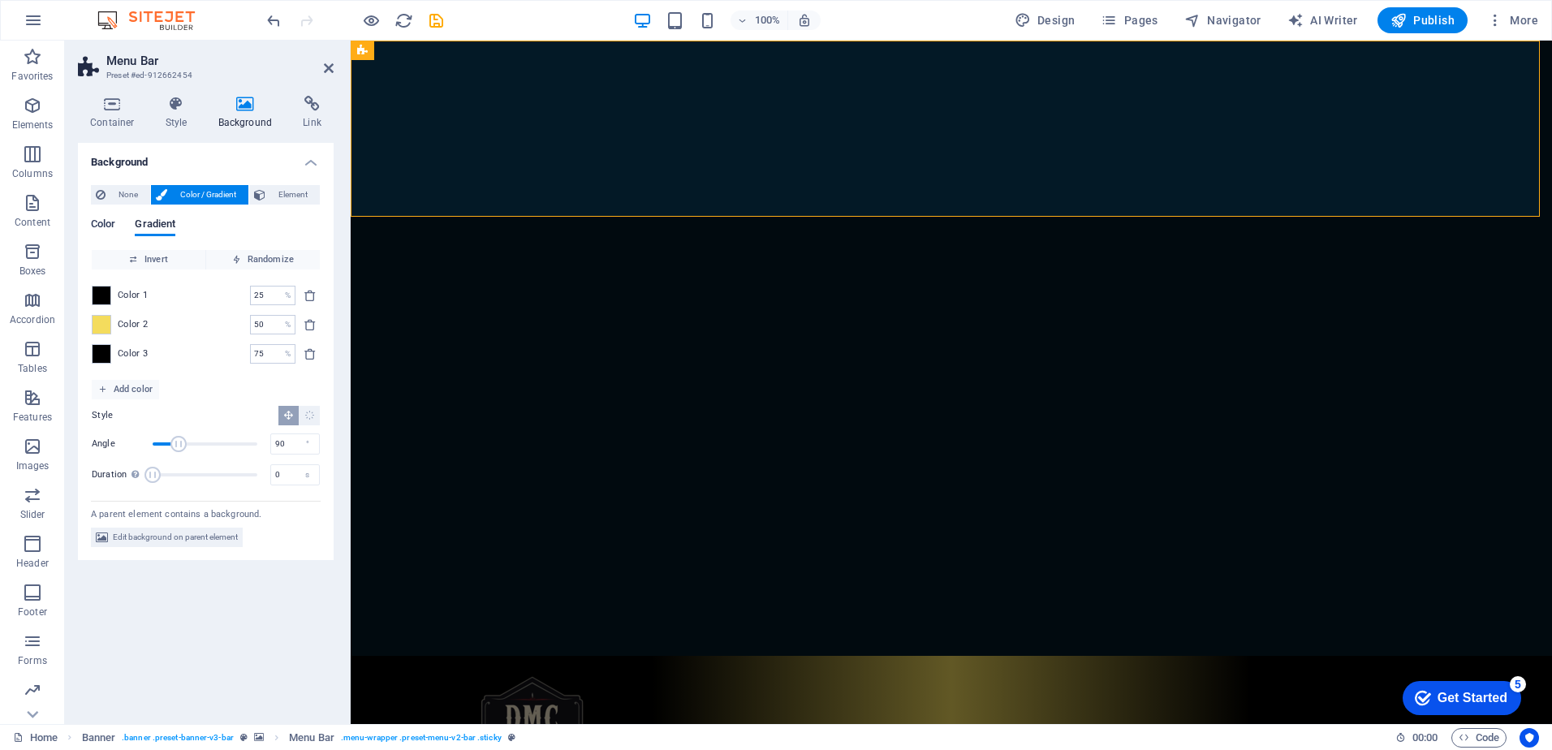
click at [96, 226] on span "Color" at bounding box center [103, 225] width 24 height 23
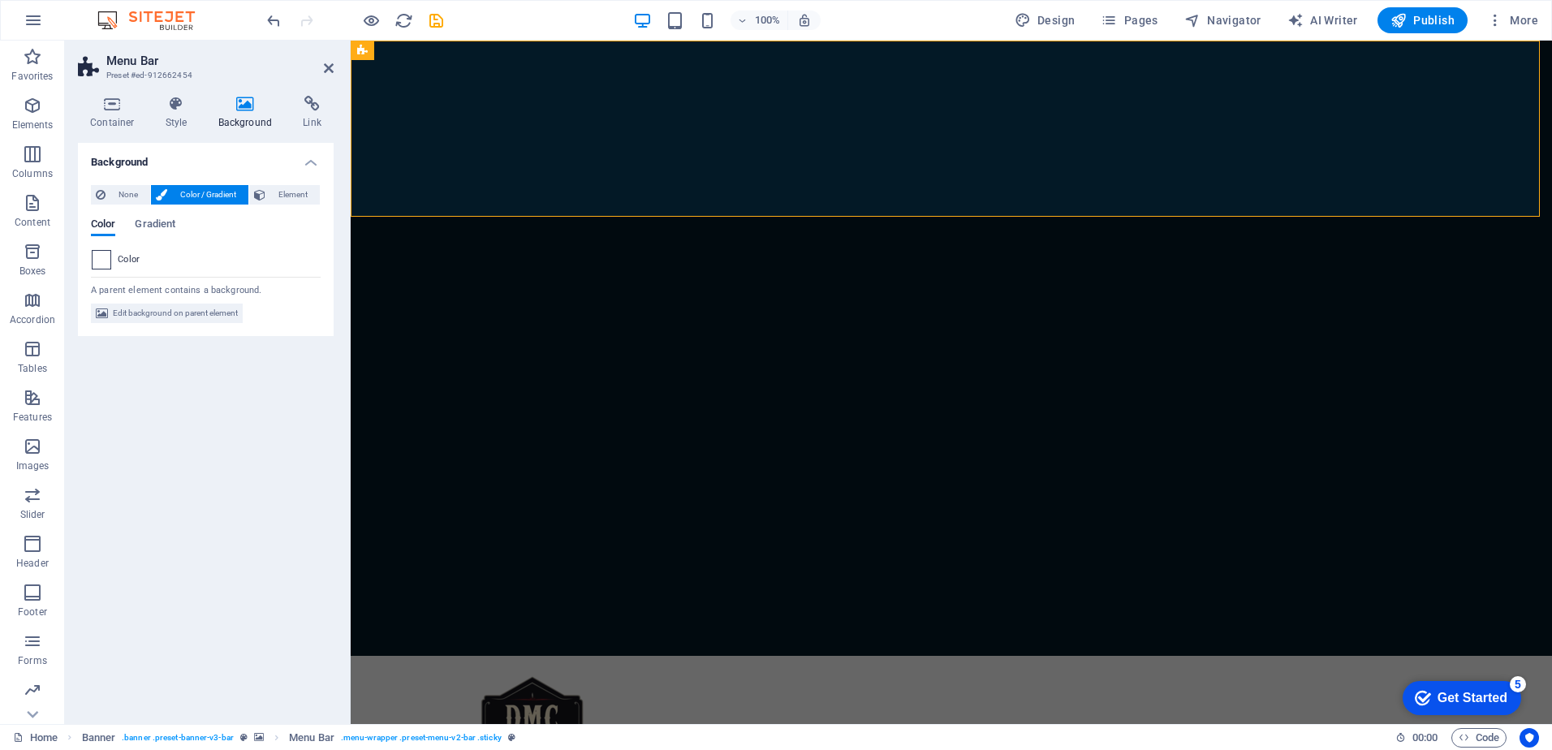
click at [107, 261] on span at bounding box center [102, 260] width 18 height 18
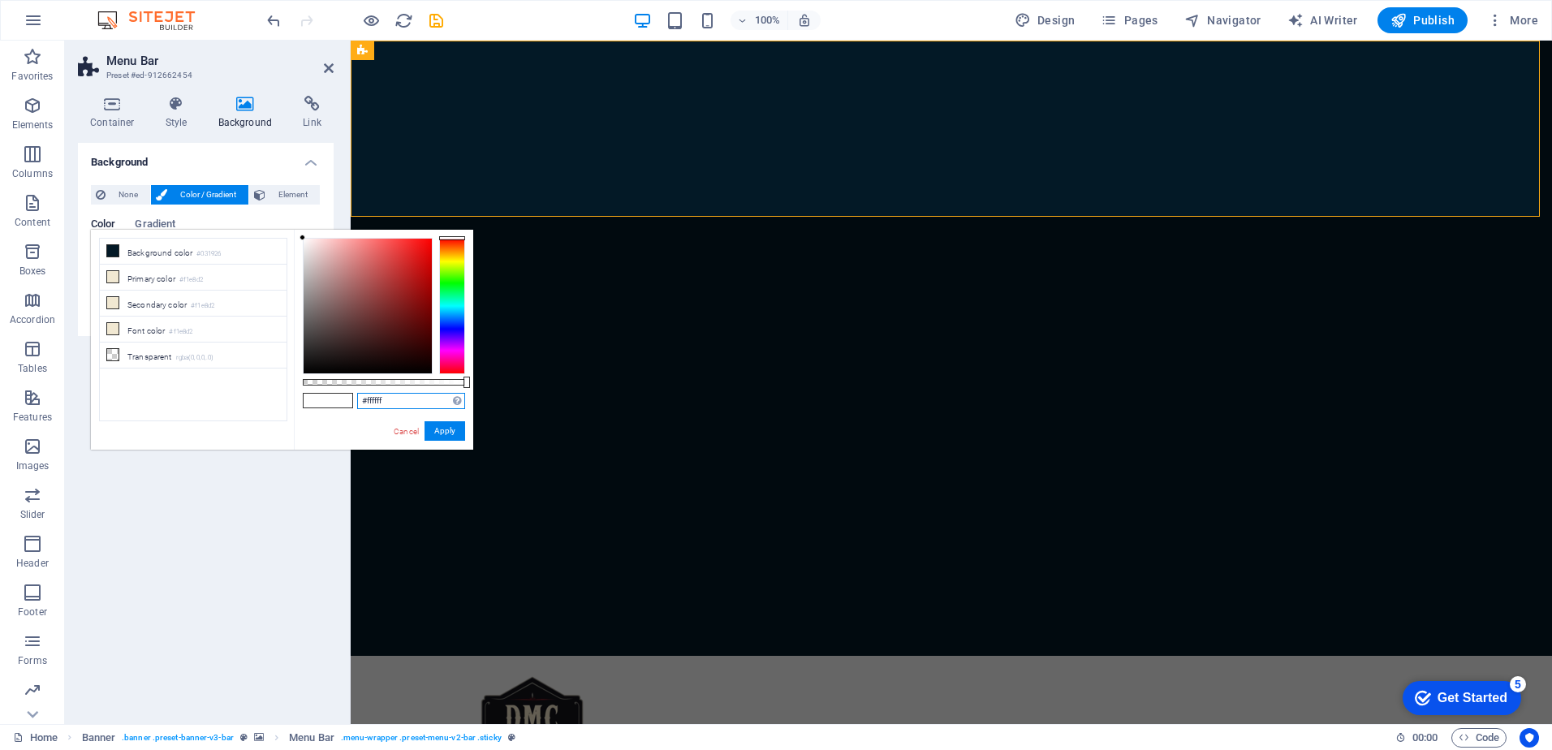
drag, startPoint x: 406, startPoint y: 402, endPoint x: 289, endPoint y: 380, distance: 118.9
click at [289, 380] on div "less Background color #031926 Primary color #f1e8d2 Secondary color #f1e8d2 Fon…" at bounding box center [282, 340] width 382 height 220
paste input "4dc5d"
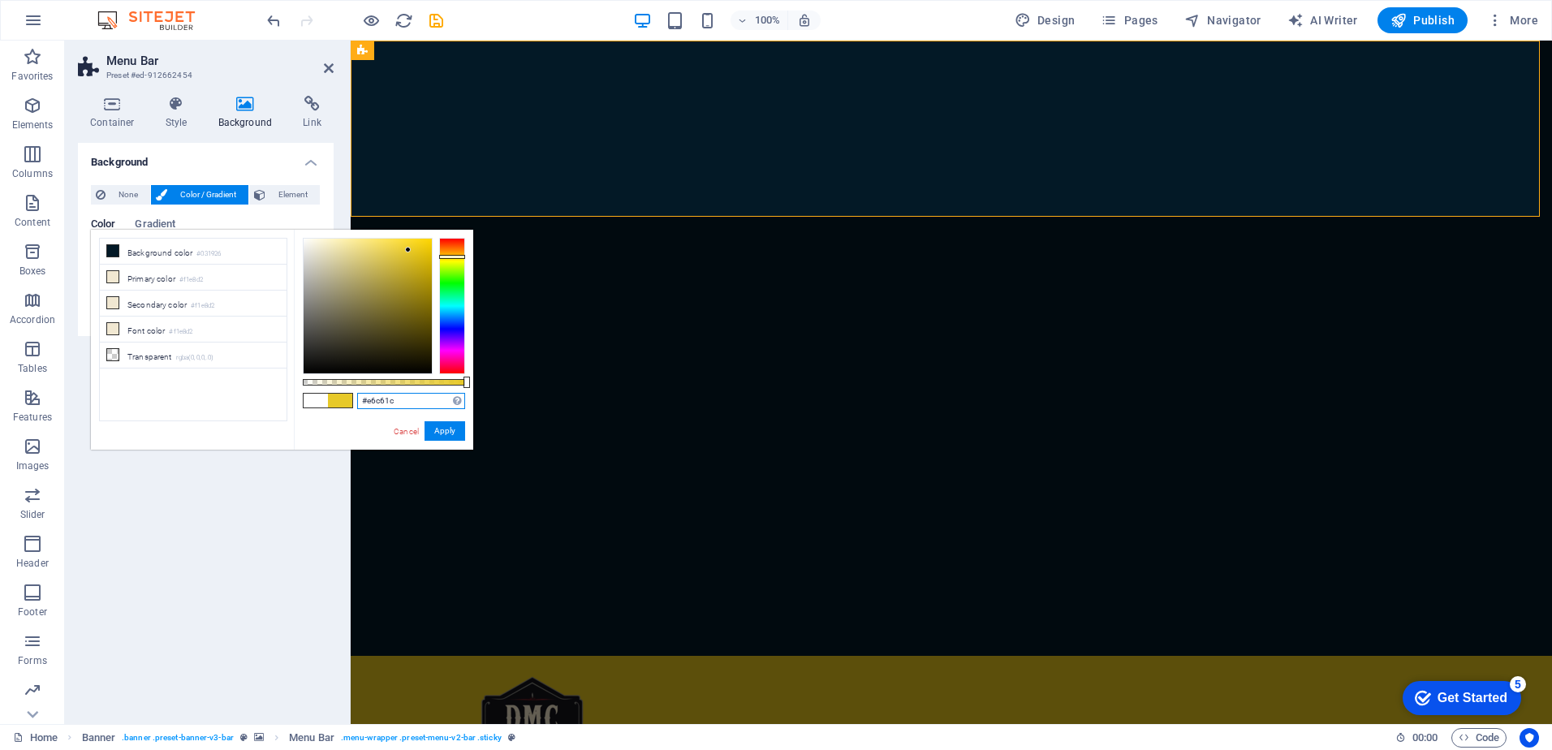
drag, startPoint x: 378, startPoint y: 256, endPoint x: 416, endPoint y: 251, distance: 37.8
click at [416, 251] on div at bounding box center [368, 306] width 128 height 135
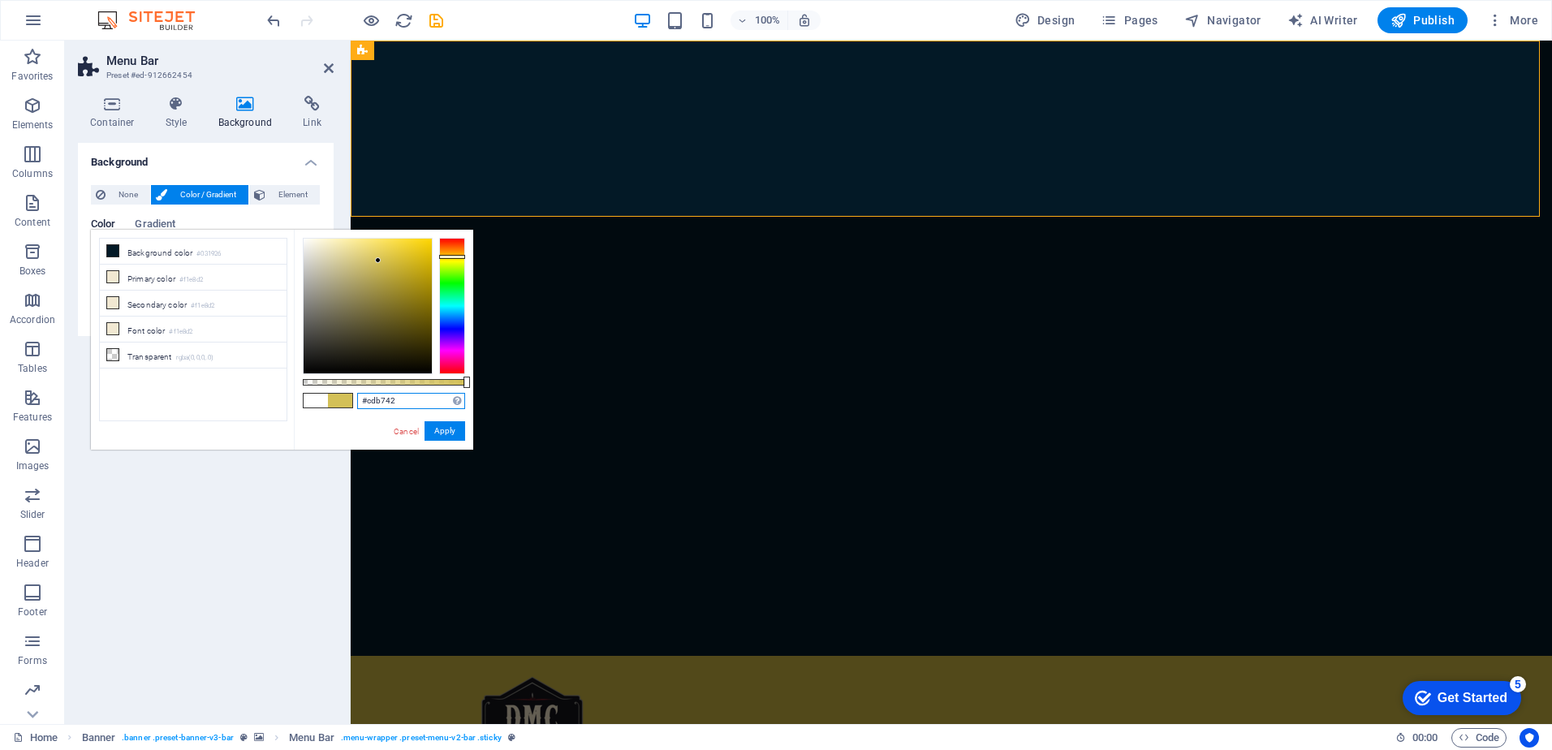
drag, startPoint x: 416, startPoint y: 251, endPoint x: 390, endPoint y: 264, distance: 29.0
click at [381, 263] on div at bounding box center [378, 260] width 6 height 6
click at [393, 259] on div at bounding box center [368, 306] width 128 height 135
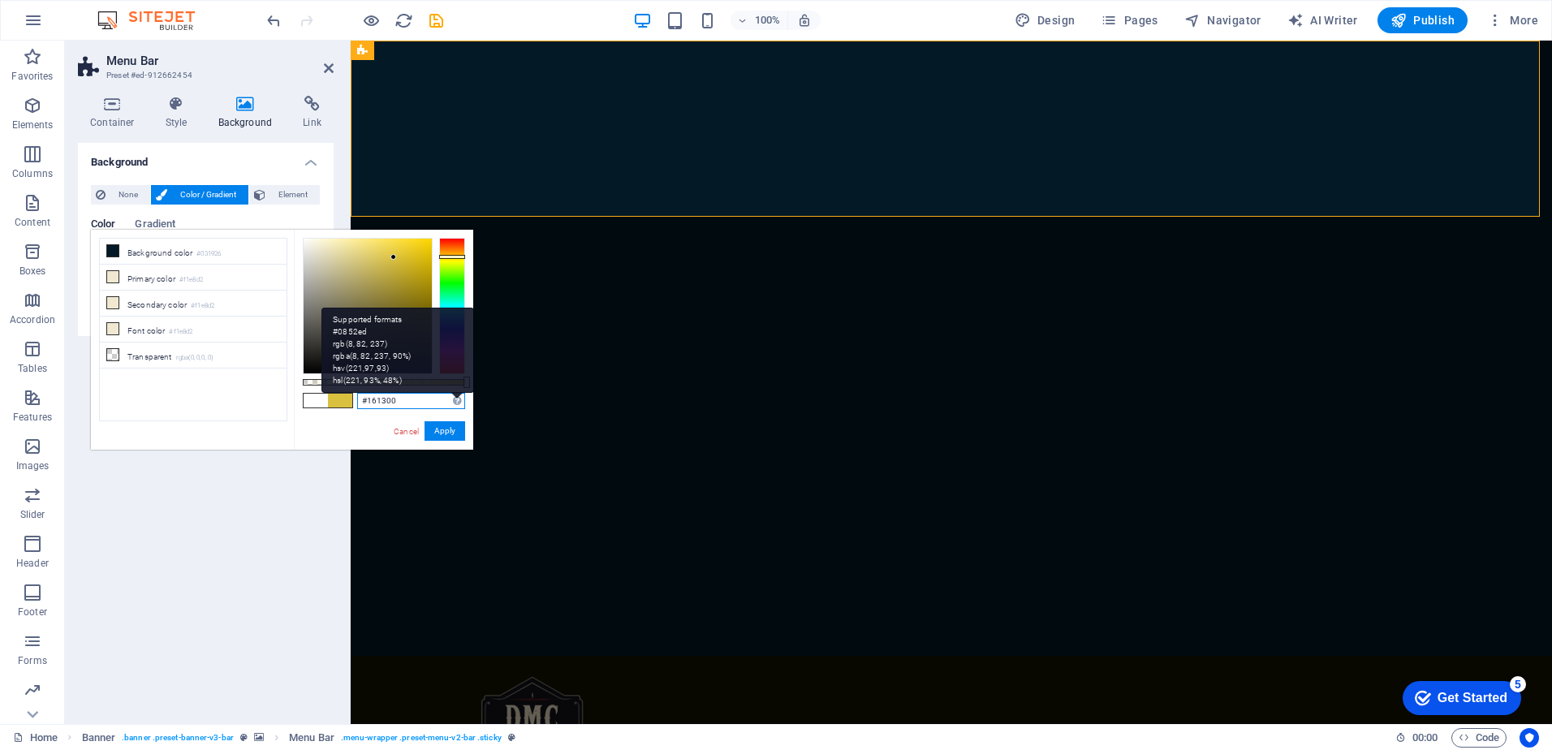
type input "#000000"
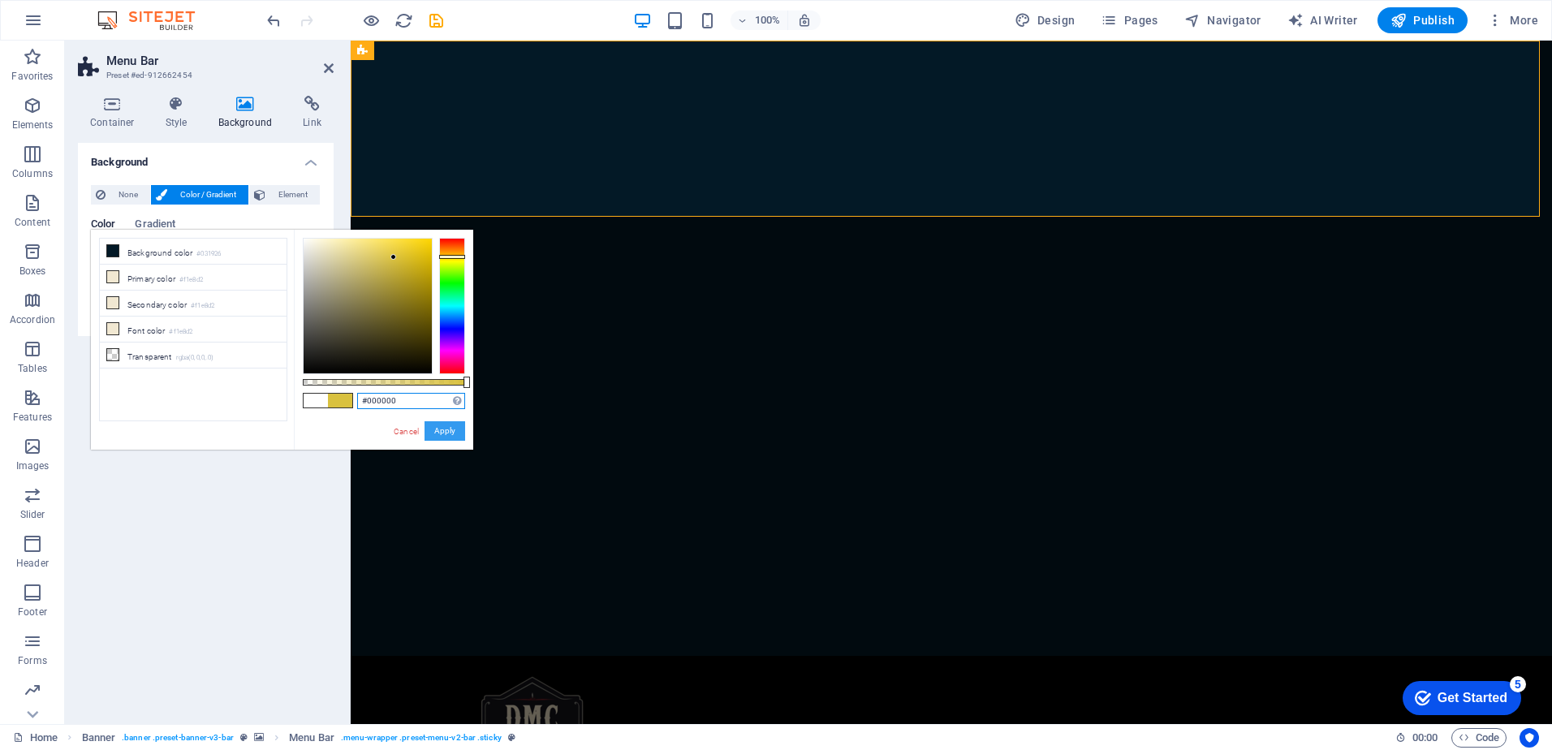
drag, startPoint x: 394, startPoint y: 257, endPoint x: 459, endPoint y: 428, distance: 182.4
click at [456, 424] on div "#000000 Supported formats #0852ed rgb(8, 82, 237) rgba(8, 82, 237, 90%) hsv(221…" at bounding box center [383, 457] width 179 height 455
click at [459, 434] on button "Apply" at bounding box center [444, 430] width 41 height 19
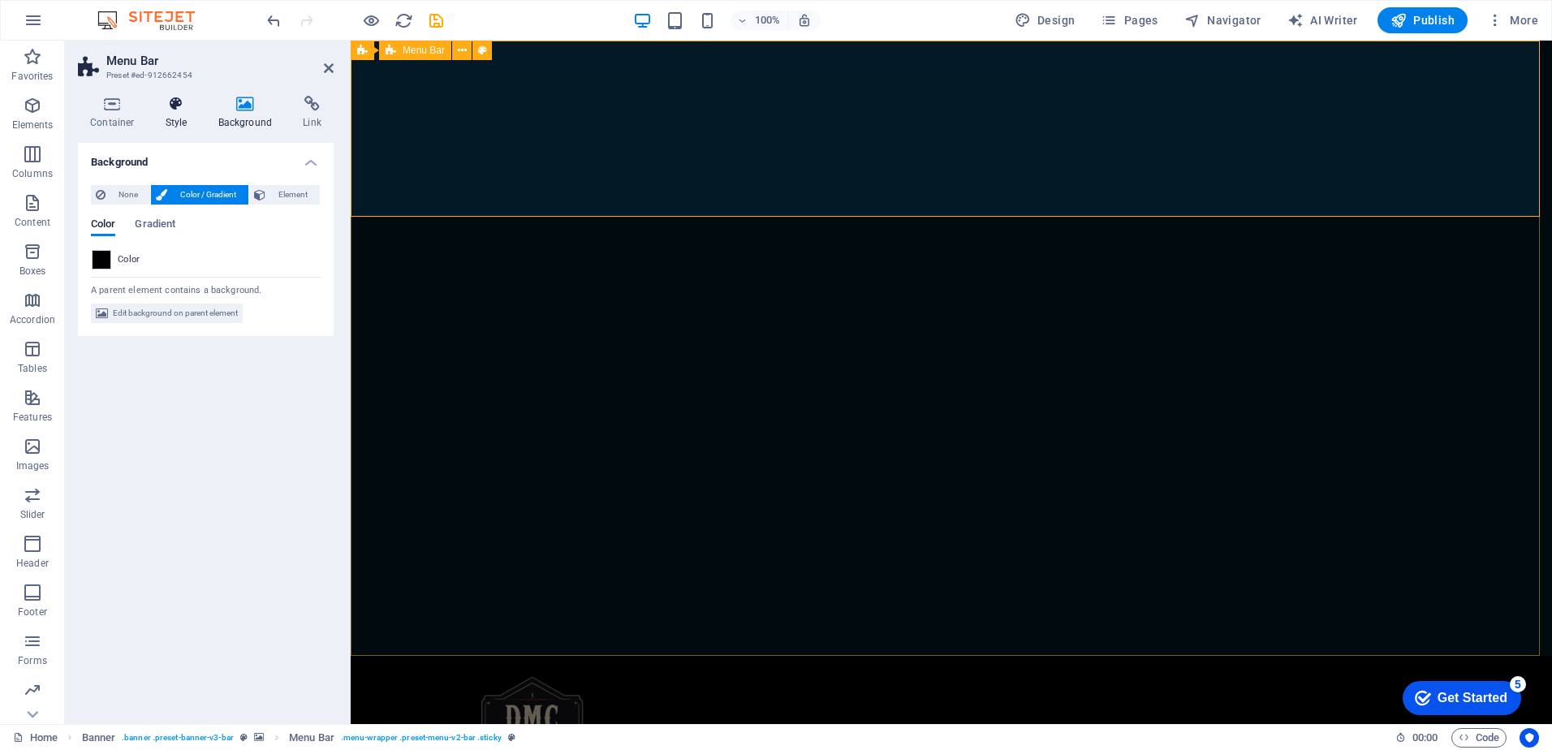
click at [176, 106] on icon at bounding box center [176, 104] width 46 height 16
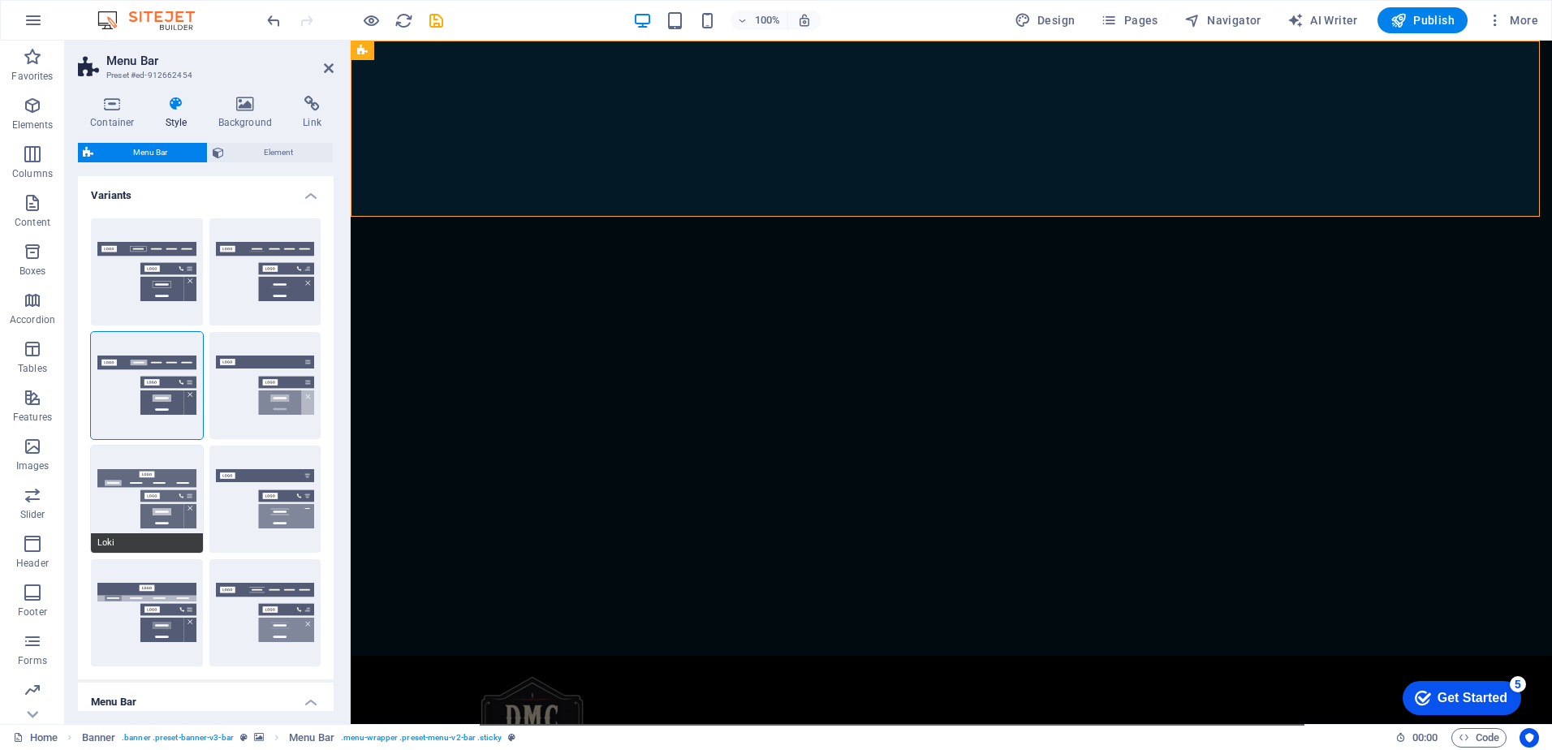
click at [169, 478] on button "Loki" at bounding box center [147, 499] width 112 height 107
type input "0"
select select "DISABLED_OPTION_VALUE"
type input "2"
type input "1"
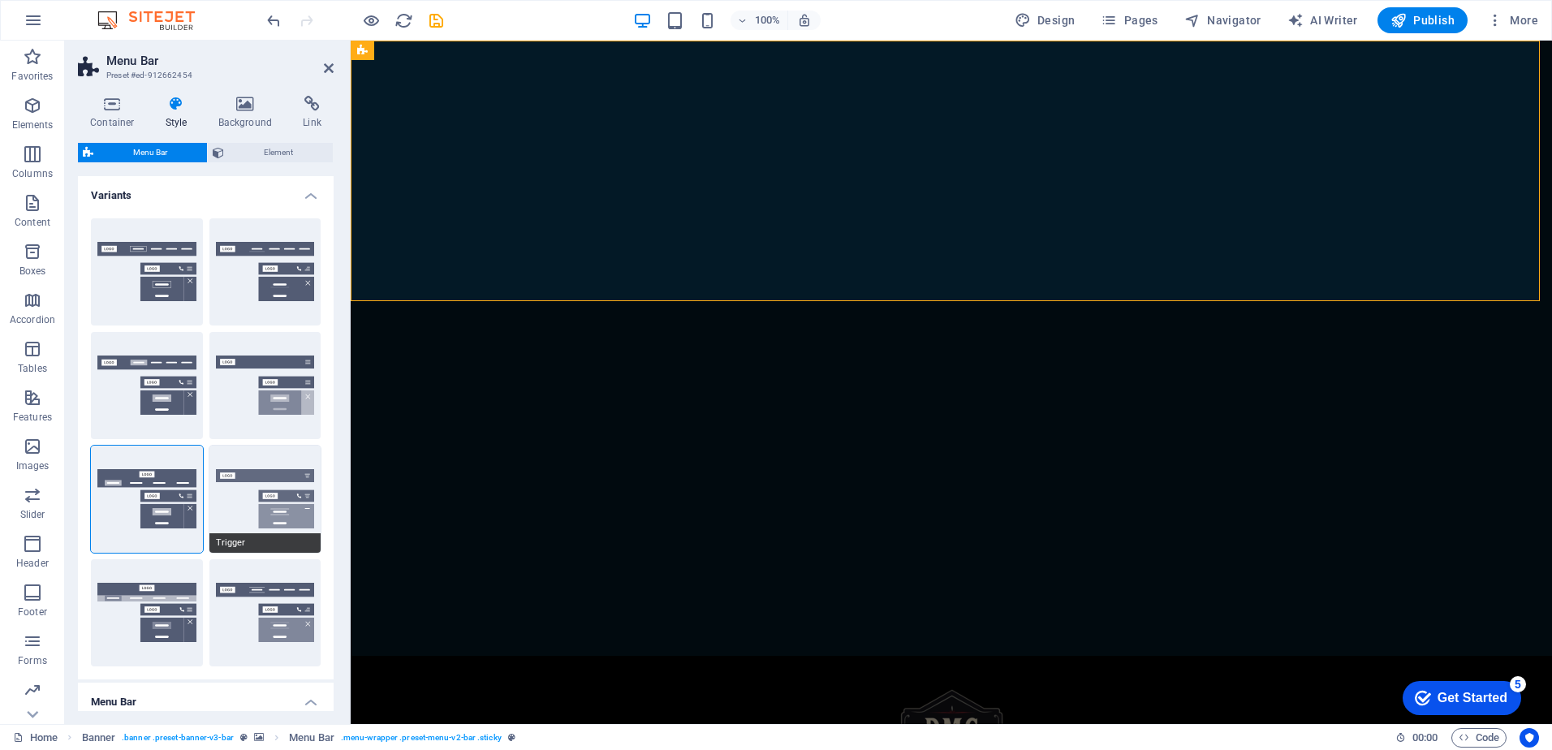
click at [243, 489] on button "Trigger" at bounding box center [265, 499] width 112 height 107
type input "1"
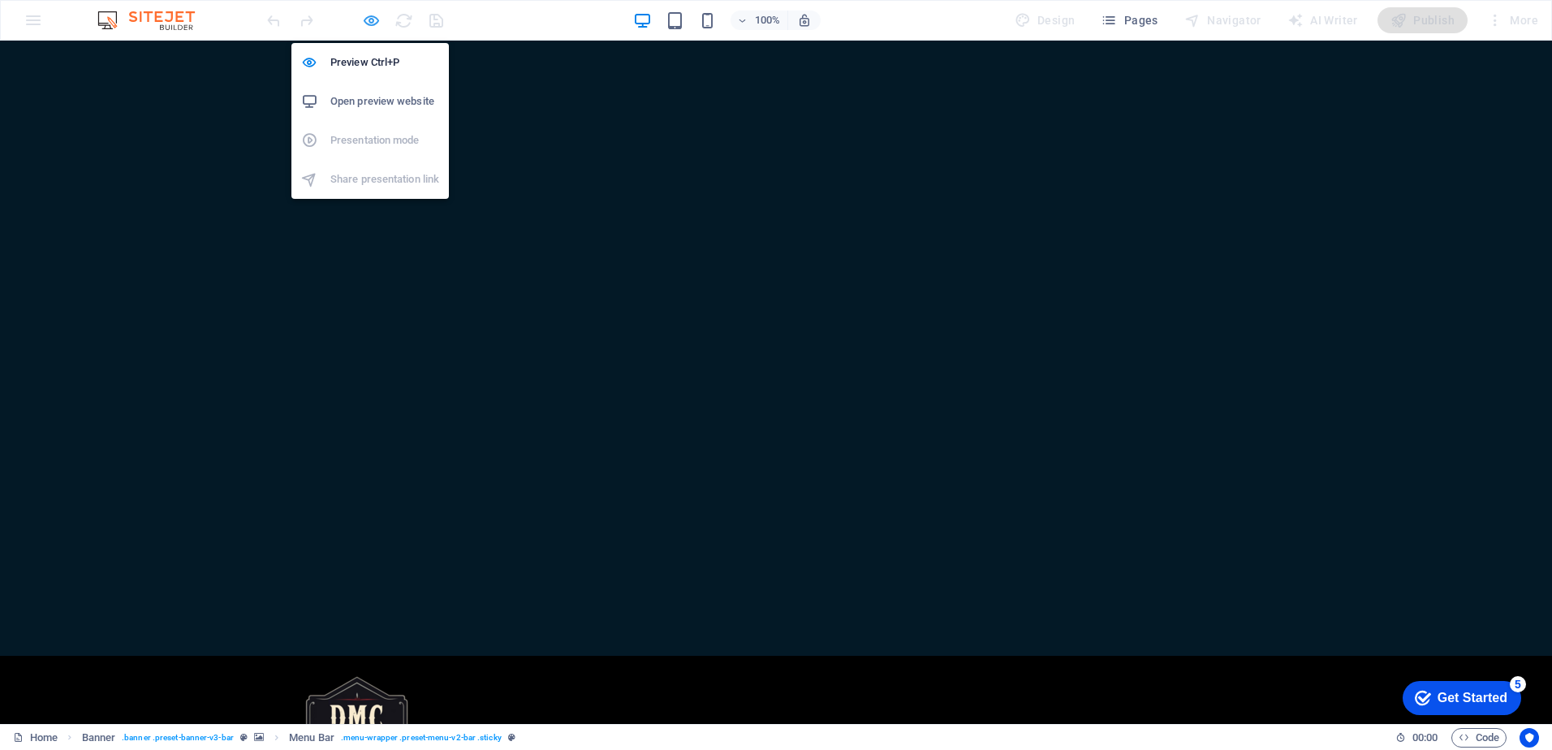
select select "rem"
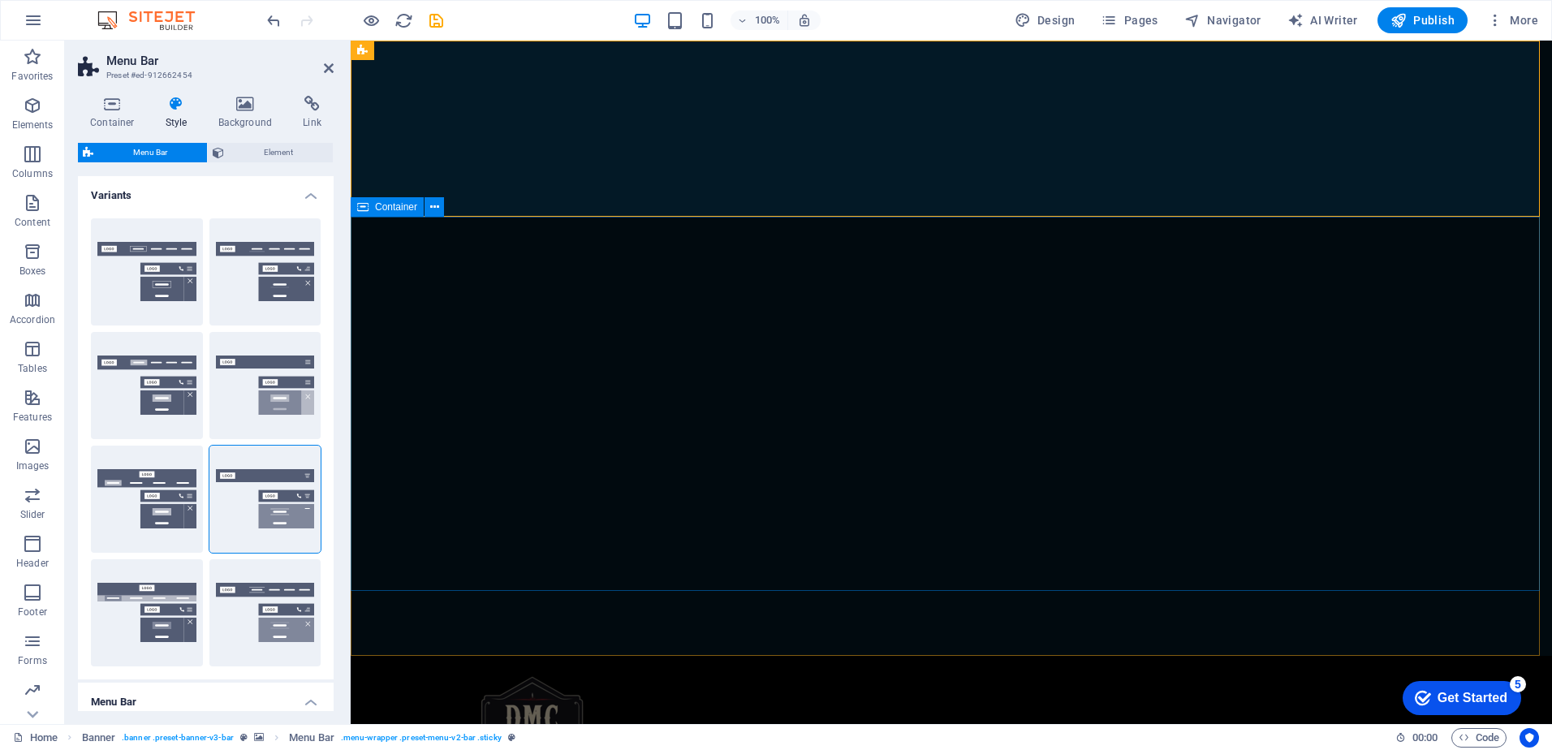
click at [954, 656] on div "Home Menu Book a table" at bounding box center [951, 754] width 1201 height 196
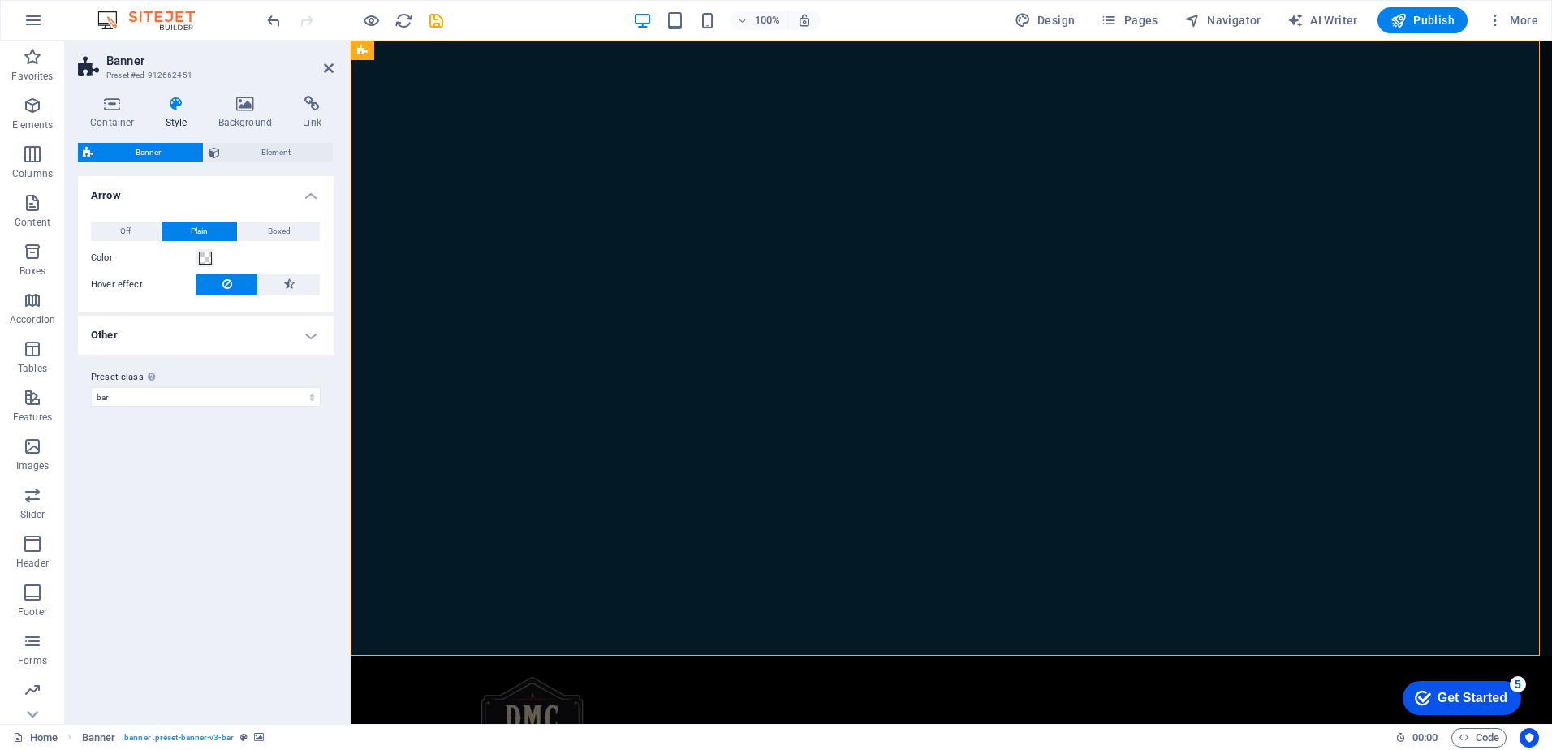
click at [183, 343] on h4 "Other" at bounding box center [206, 335] width 256 height 39
click at [231, 463] on select "bar Add preset class" at bounding box center [206, 465] width 230 height 19
click at [232, 438] on label "Preset class Above chosen variant and settings affect all elements which carry …" at bounding box center [206, 446] width 230 height 19
click at [232, 456] on select "bar Add preset class" at bounding box center [206, 465] width 230 height 19
click at [114, 110] on icon at bounding box center [112, 104] width 69 height 16
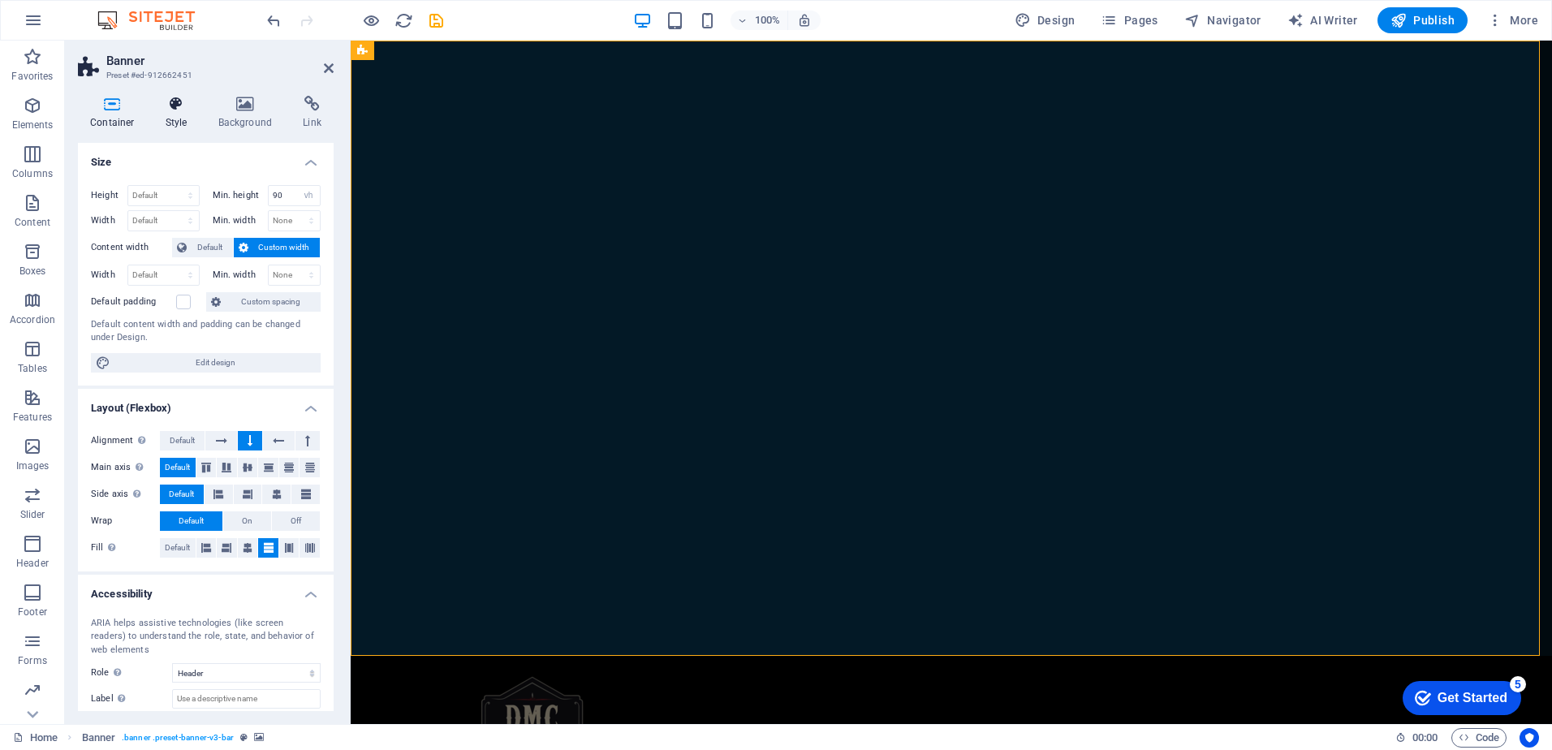
click at [186, 103] on icon at bounding box center [176, 104] width 46 height 16
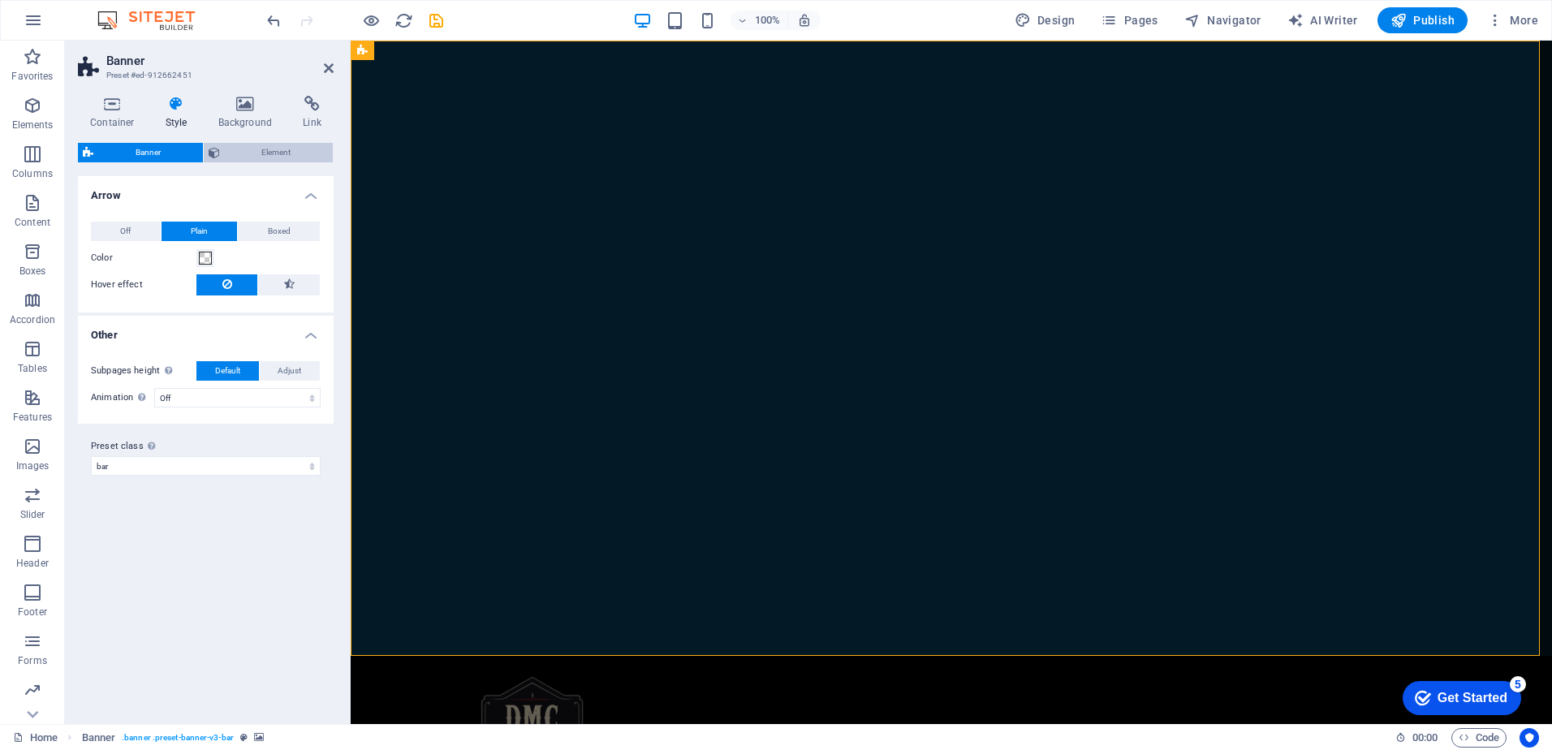
click at [246, 149] on span "Element" at bounding box center [277, 152] width 104 height 19
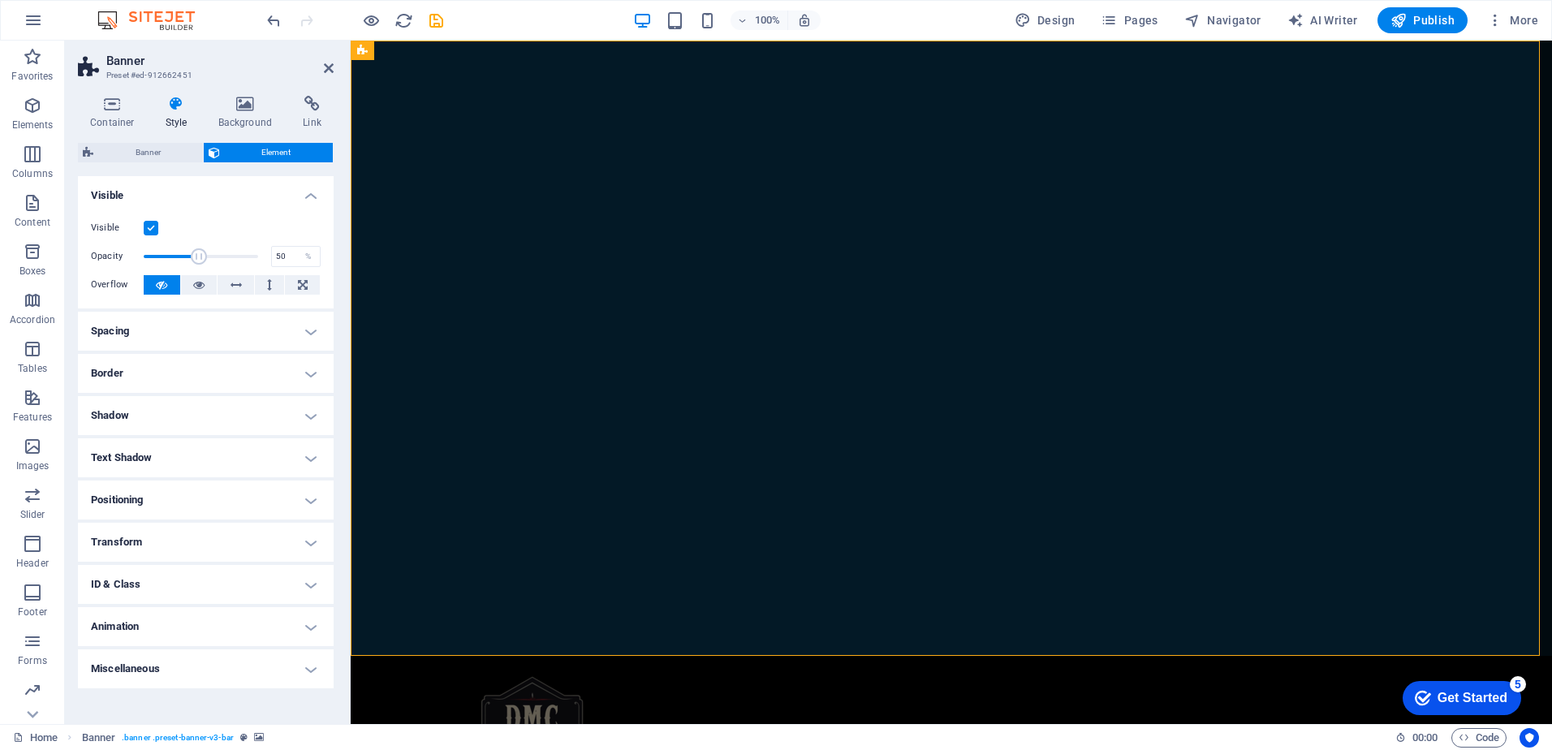
type input "51"
drag, startPoint x: 254, startPoint y: 256, endPoint x: 201, endPoint y: 256, distance: 52.8
click at [201, 256] on span at bounding box center [199, 256] width 16 height 16
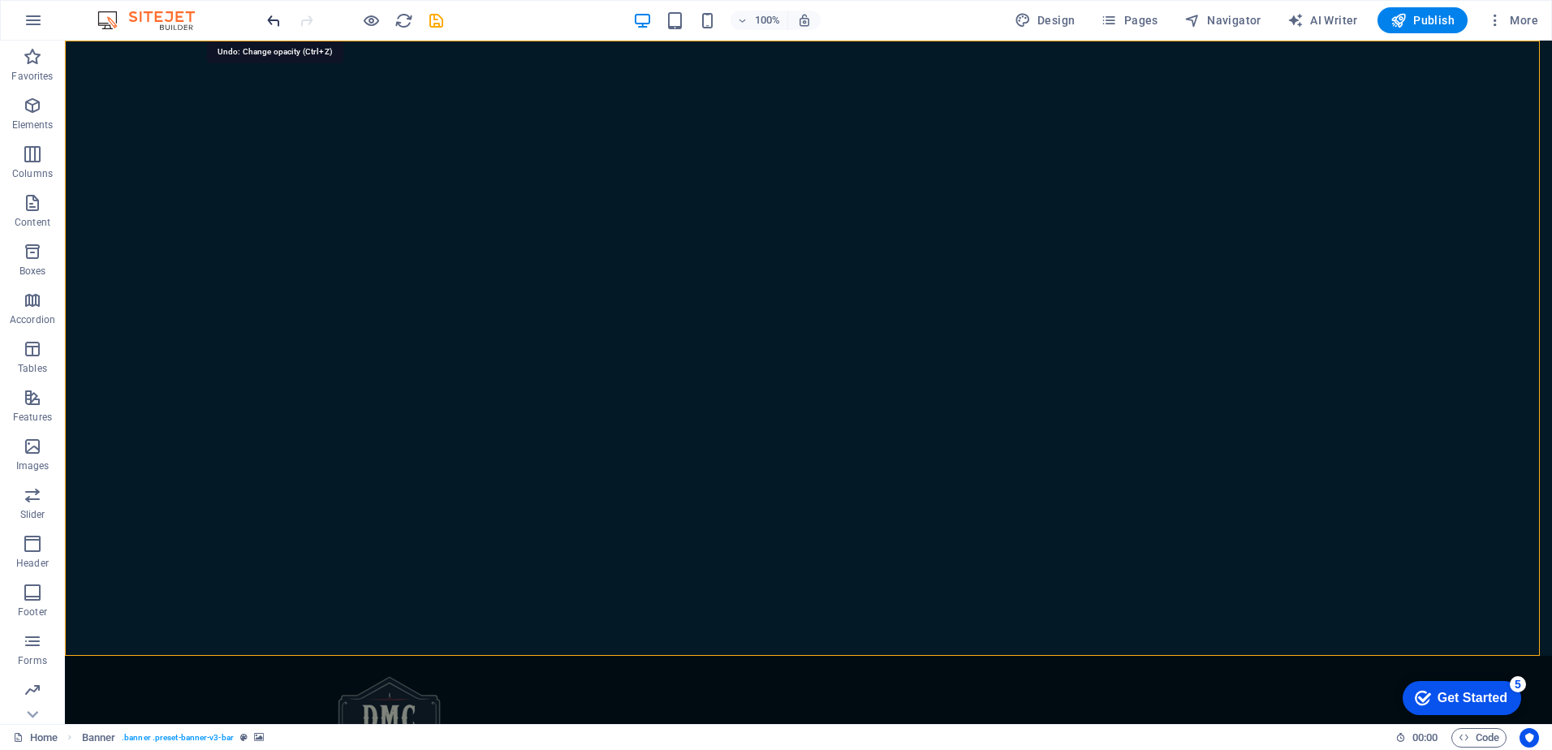
drag, startPoint x: 271, startPoint y: 21, endPoint x: 261, endPoint y: 81, distance: 61.0
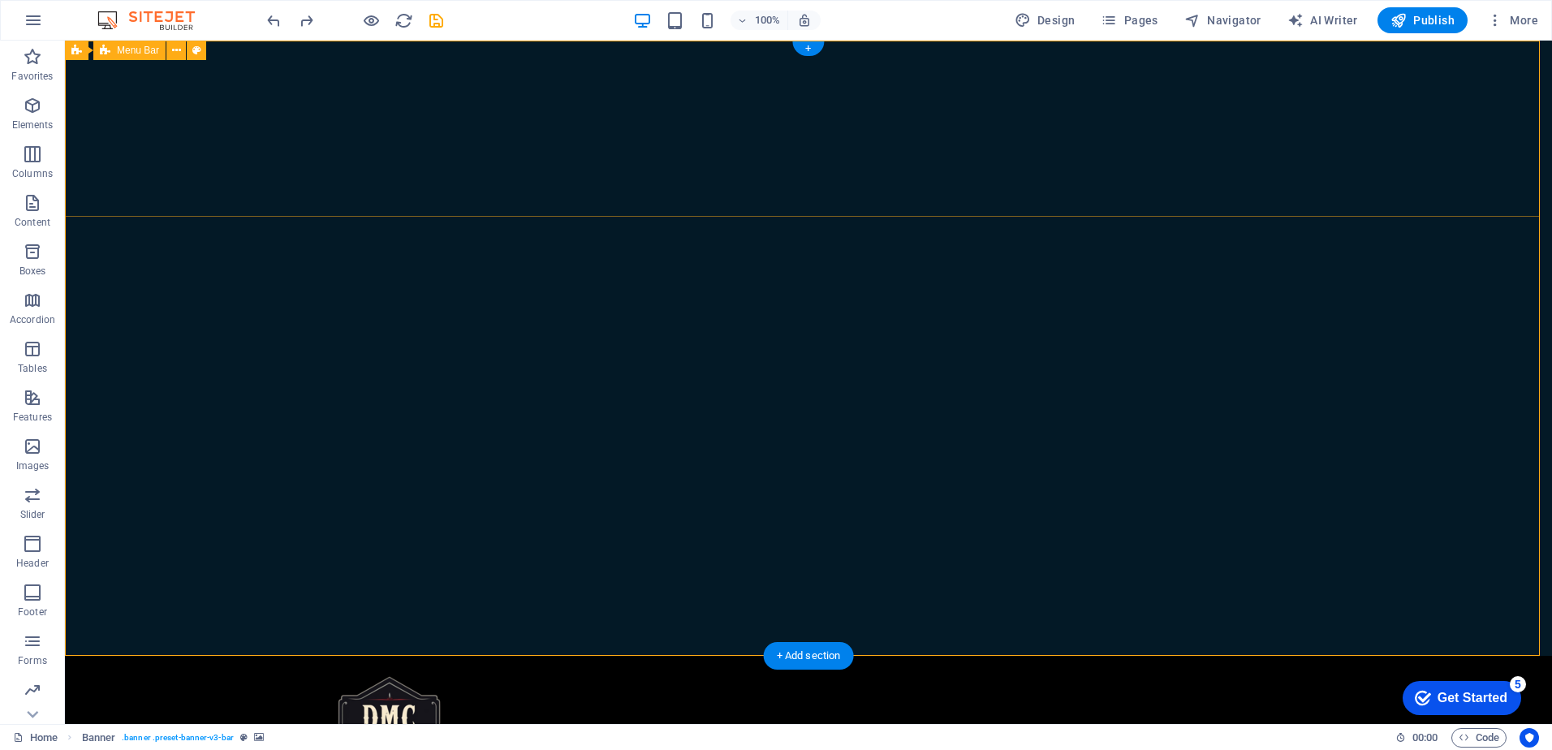
click at [614, 656] on div "Home Menu Book a table" at bounding box center [808, 754] width 1487 height 196
click at [149, 56] on div "Menu Bar" at bounding box center [129, 50] width 72 height 19
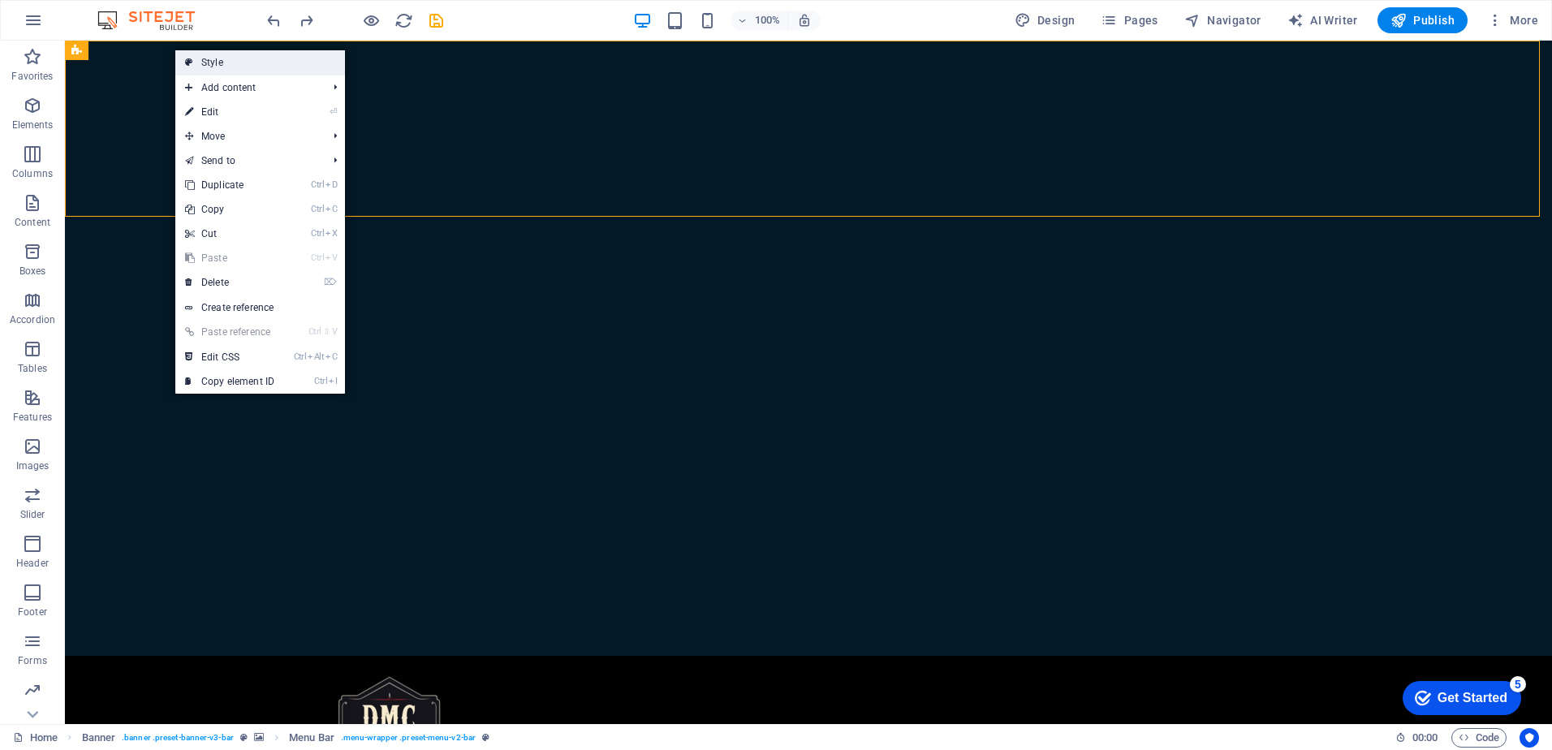
click at [197, 58] on link "Style" at bounding box center [260, 62] width 170 height 24
select select "rem"
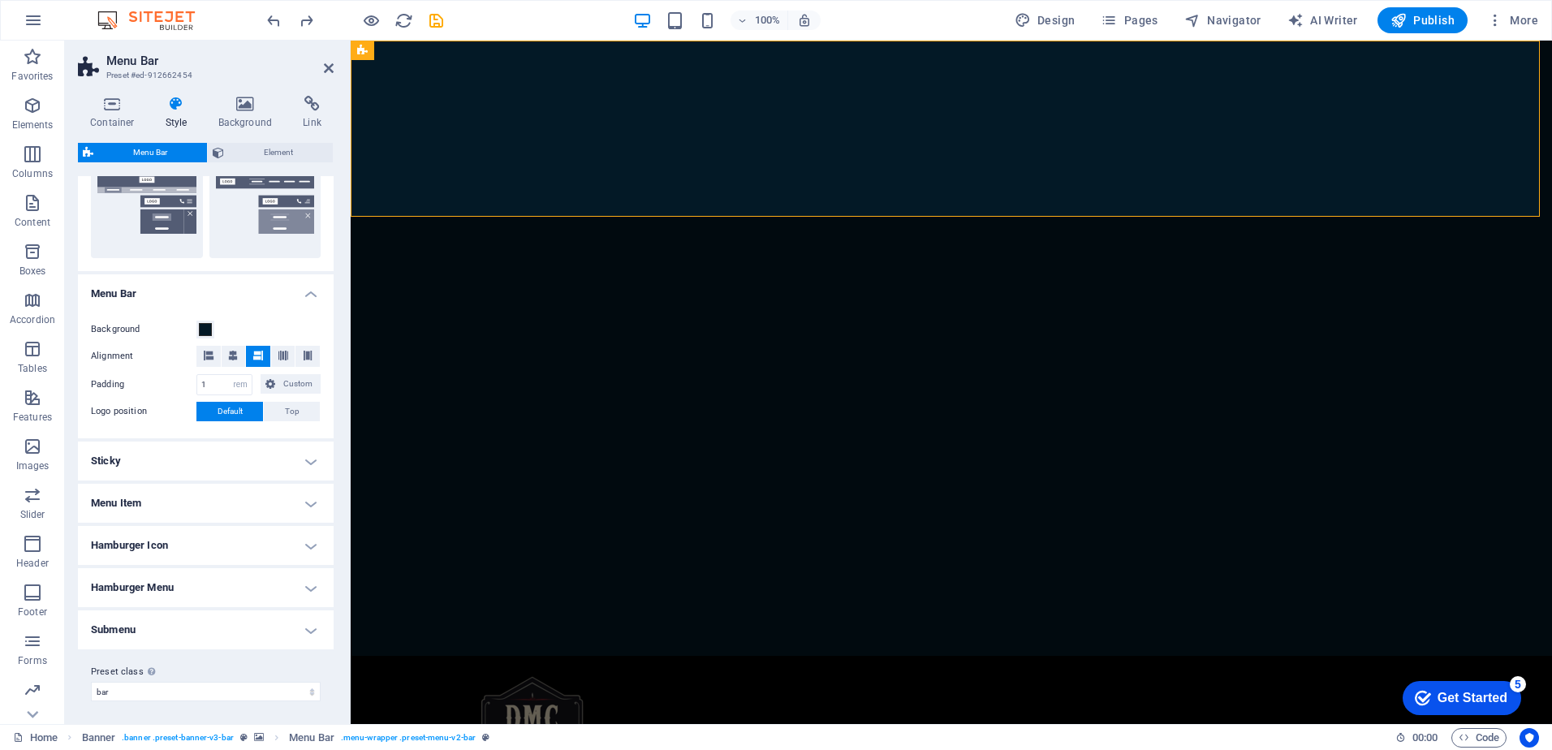
scroll to position [411, 0]
click at [291, 463] on h4 "Sticky" at bounding box center [206, 457] width 256 height 39
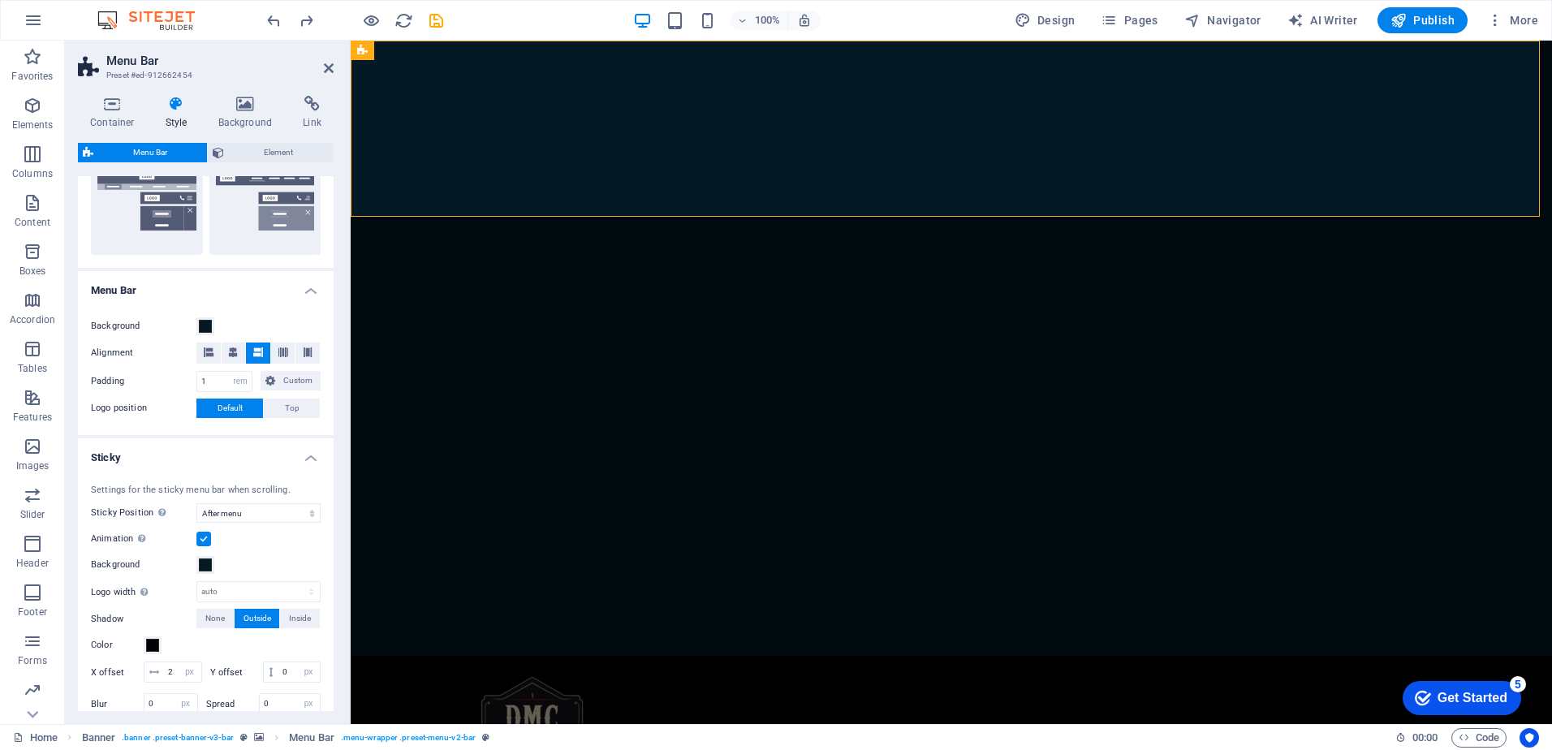
click at [293, 456] on h4 "Sticky" at bounding box center [206, 452] width 256 height 29
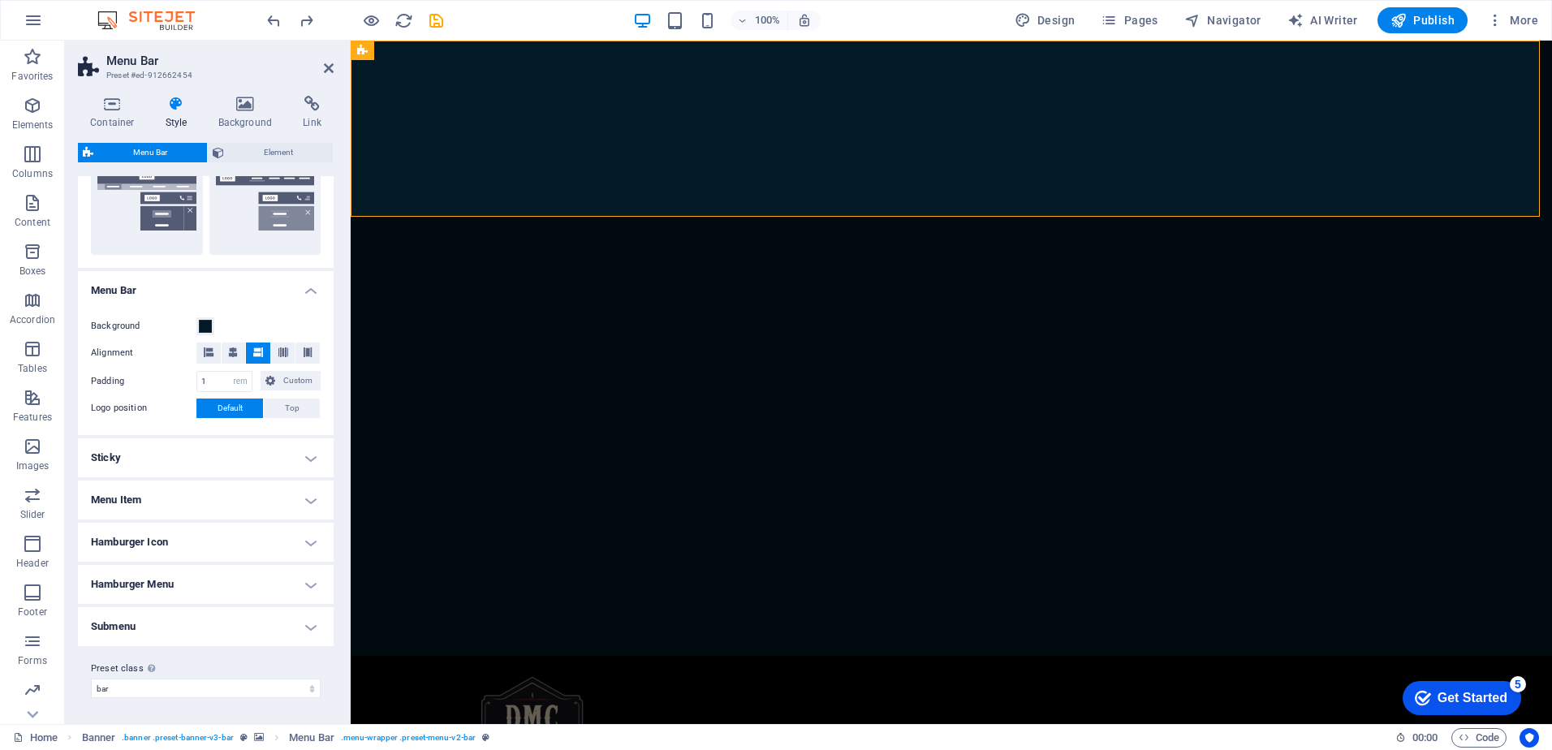
click at [295, 498] on h4 "Menu Item" at bounding box center [206, 499] width 256 height 39
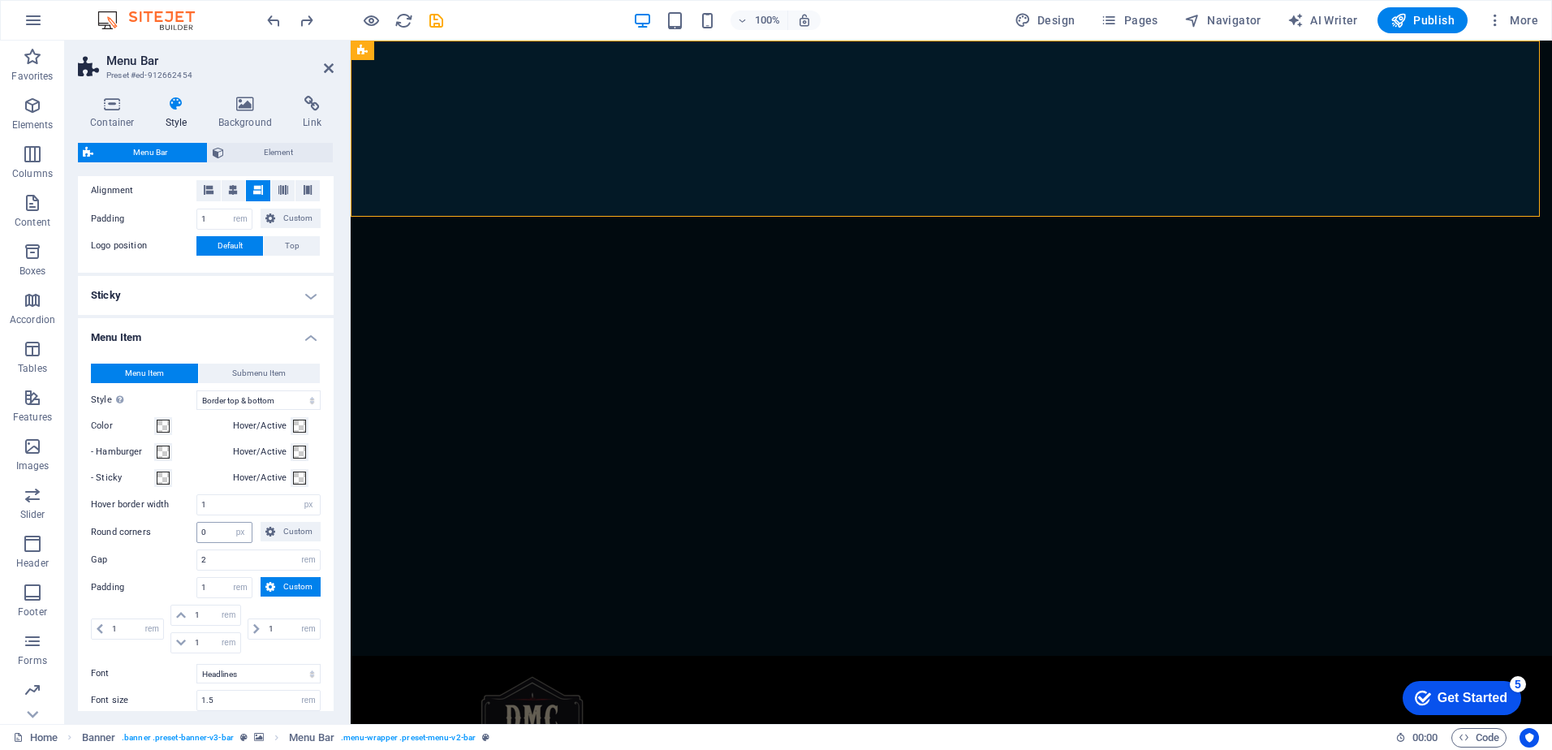
scroll to position [655, 0]
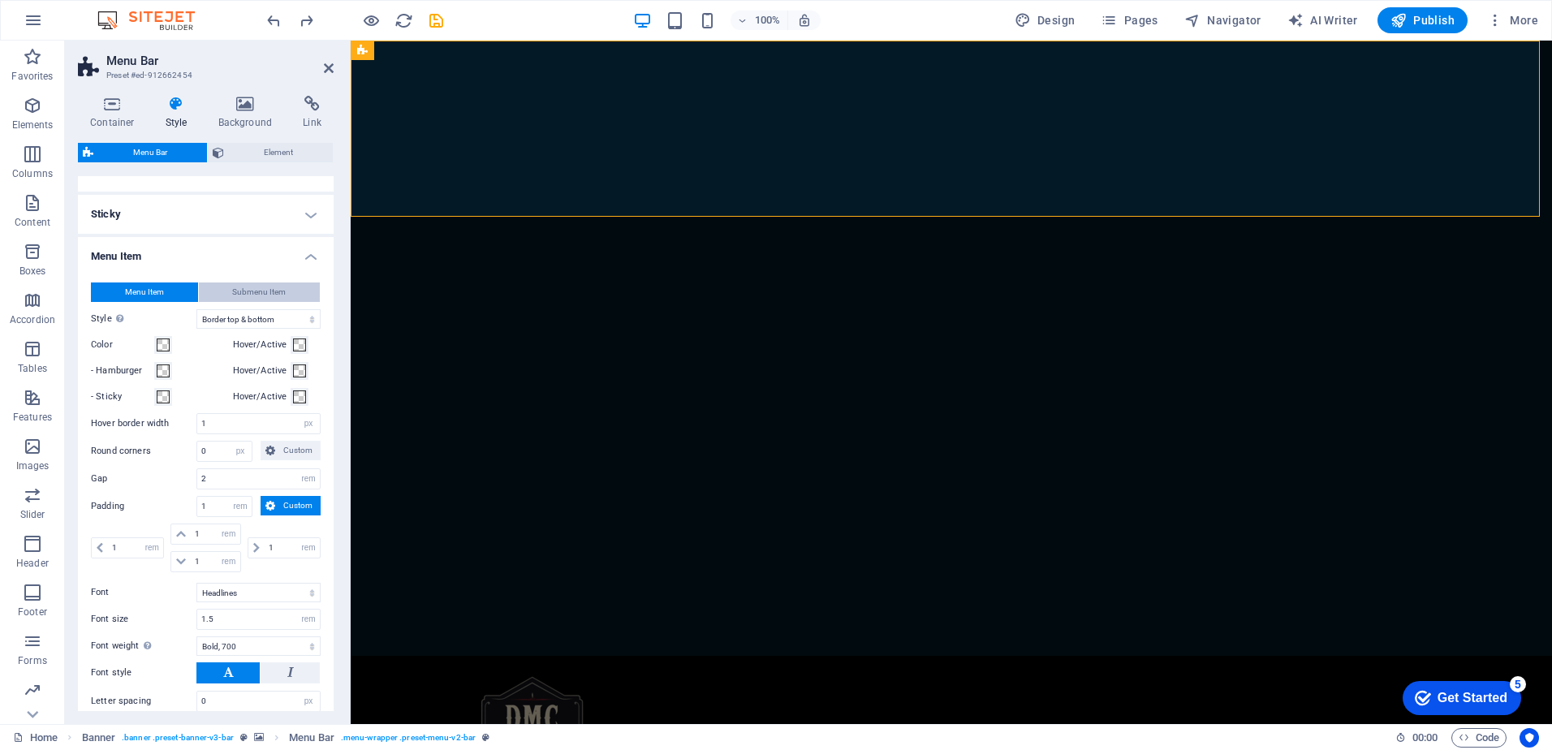
click at [234, 294] on span "Submenu Item" at bounding box center [259, 291] width 54 height 19
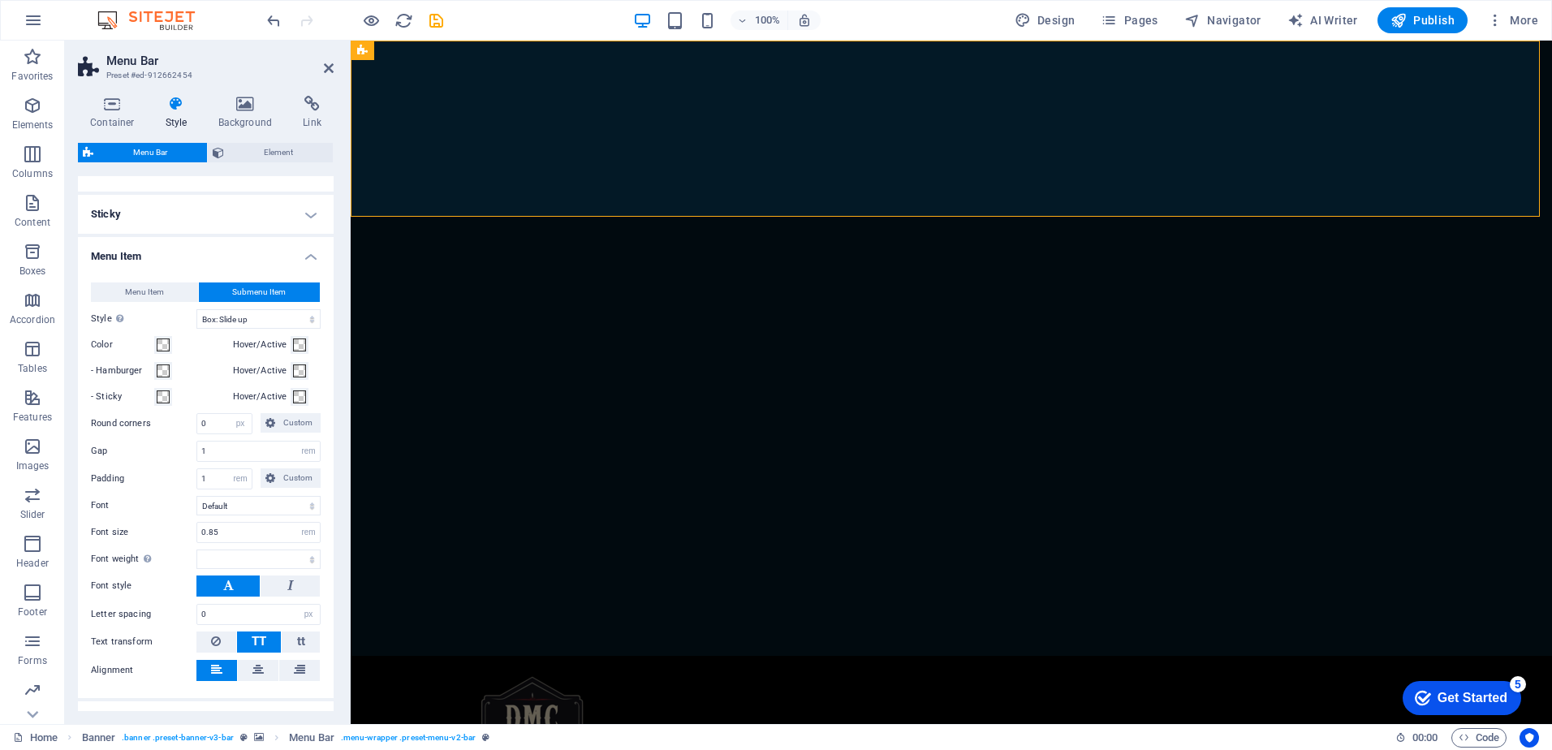
scroll to position [736, 0]
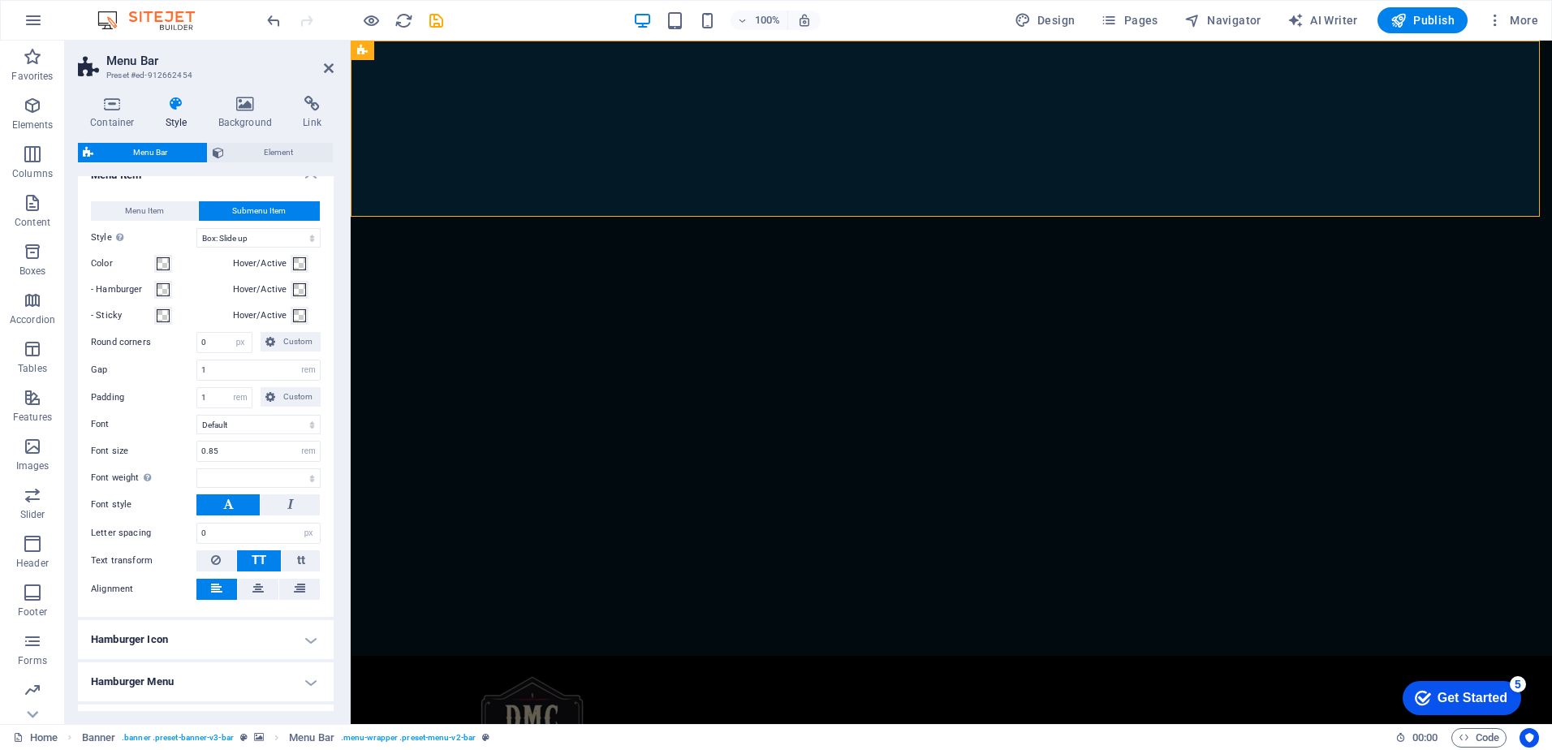
select select
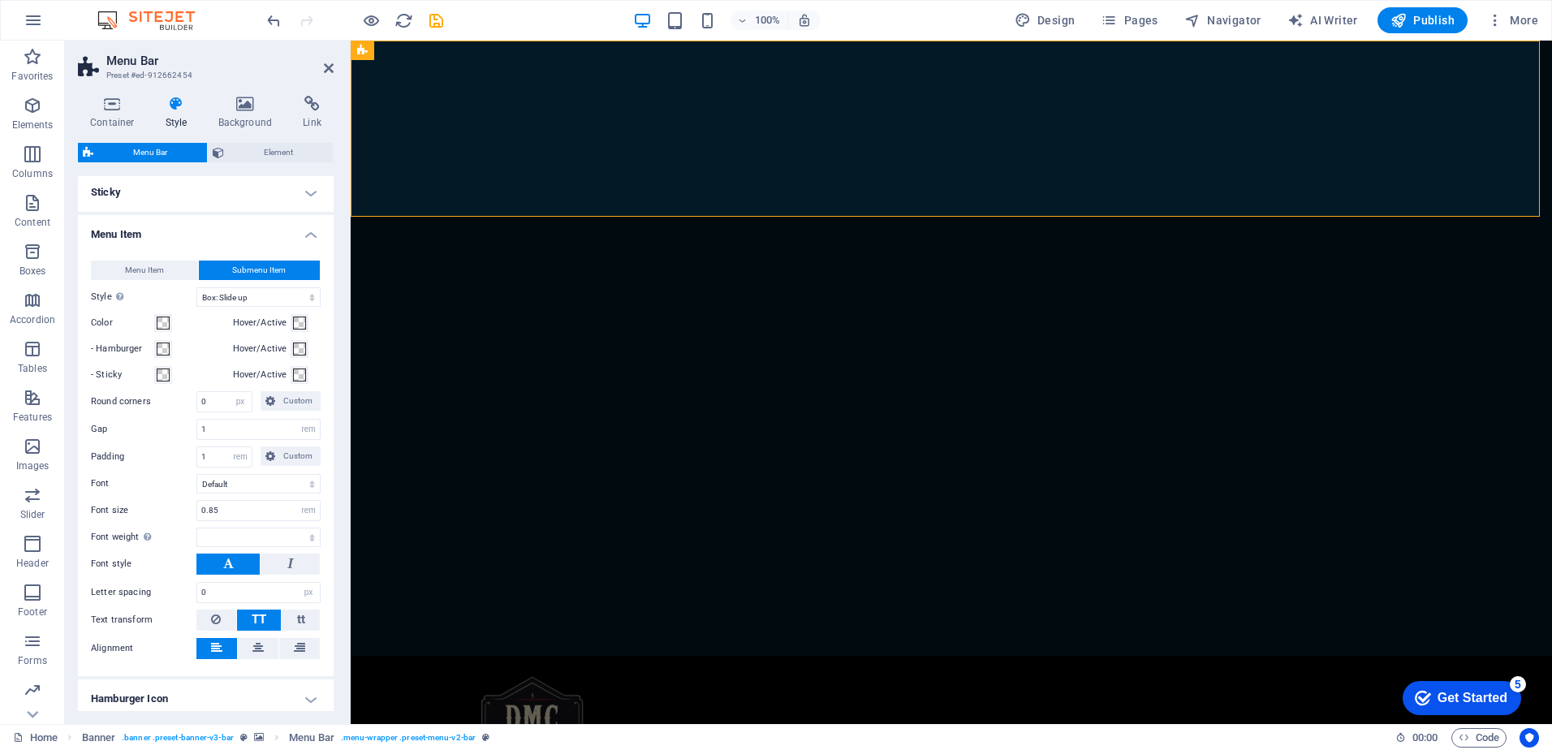
scroll to position [655, 0]
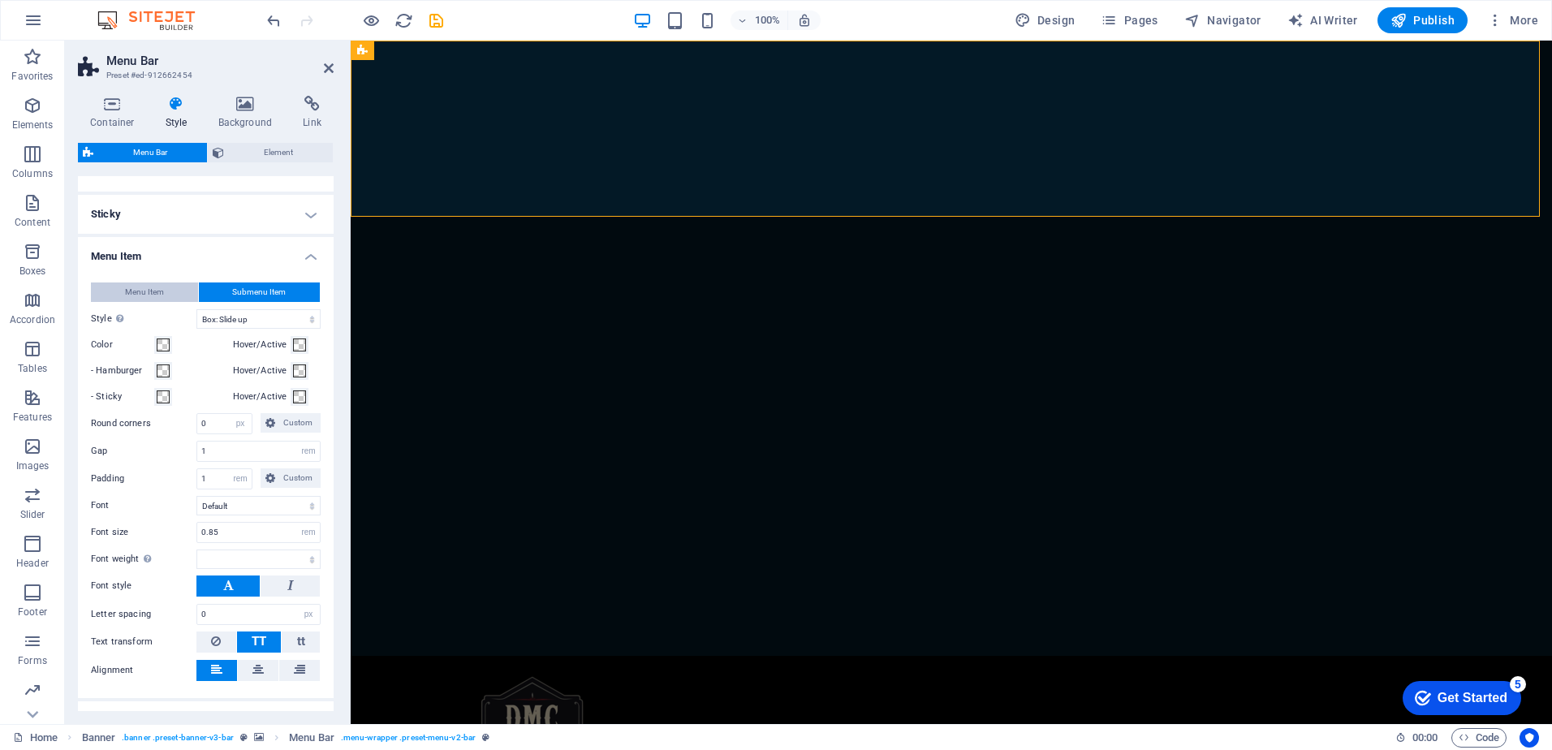
click at [131, 295] on span "Menu Item" at bounding box center [144, 291] width 39 height 19
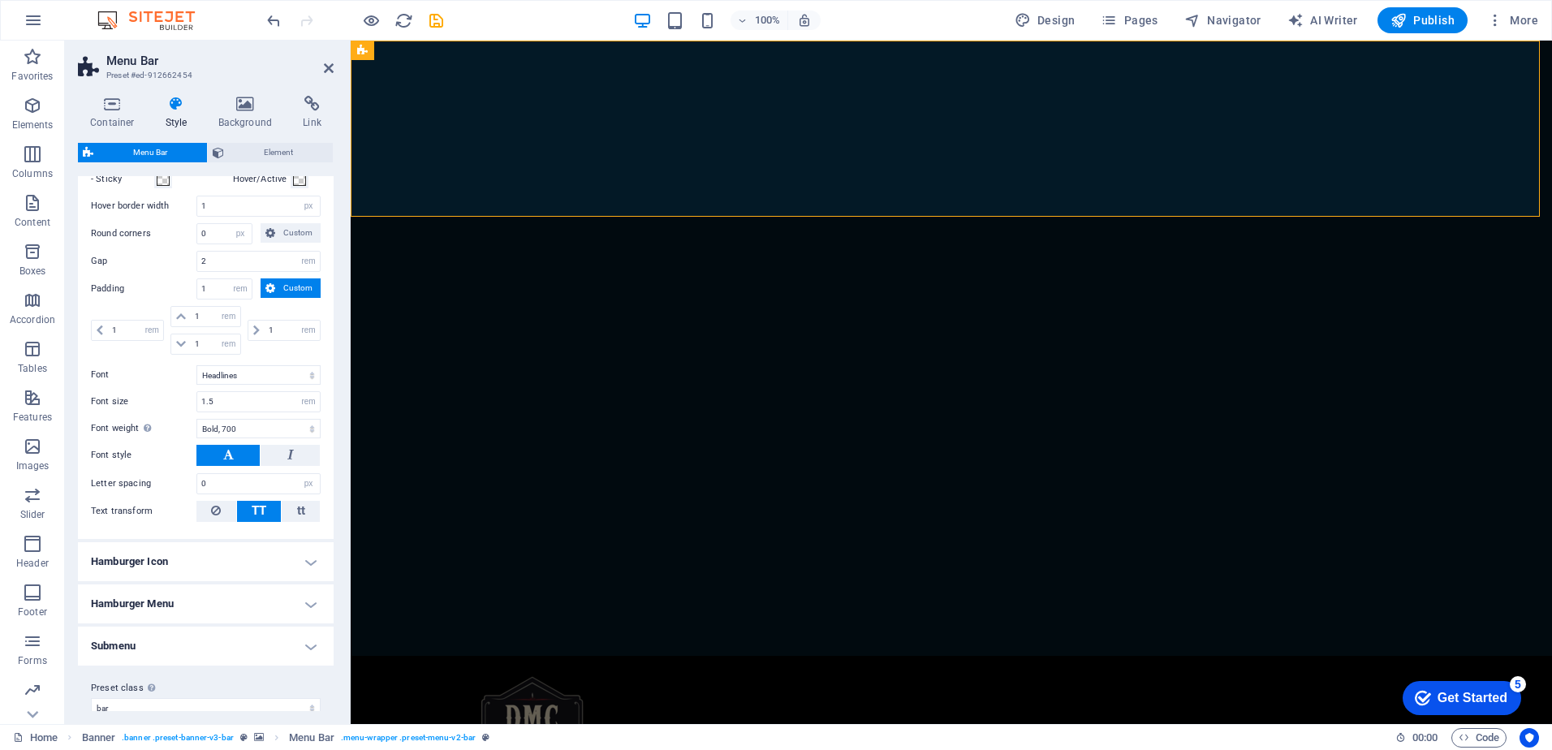
scroll to position [892, 0]
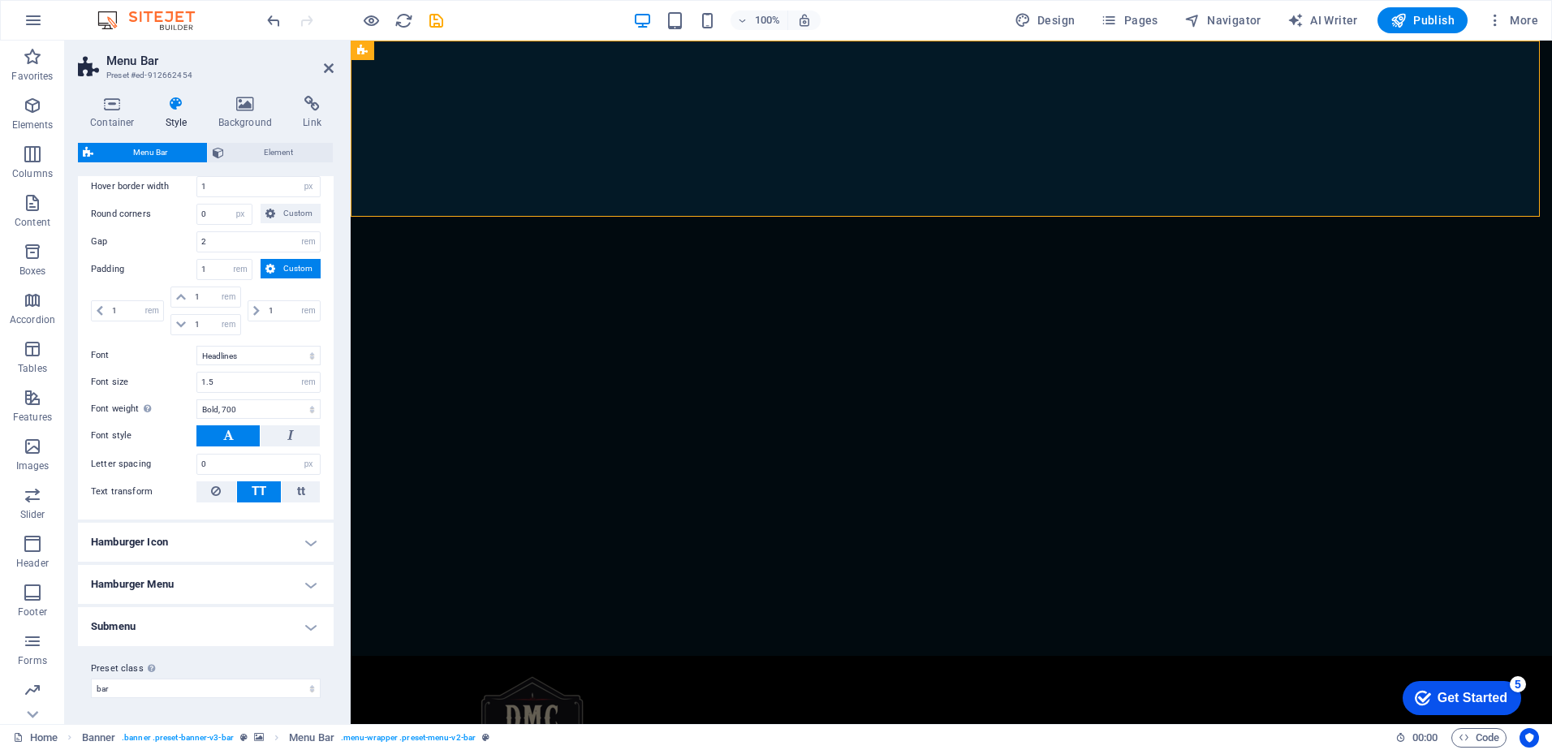
click at [168, 580] on h4 "Hamburger Menu" at bounding box center [206, 584] width 256 height 39
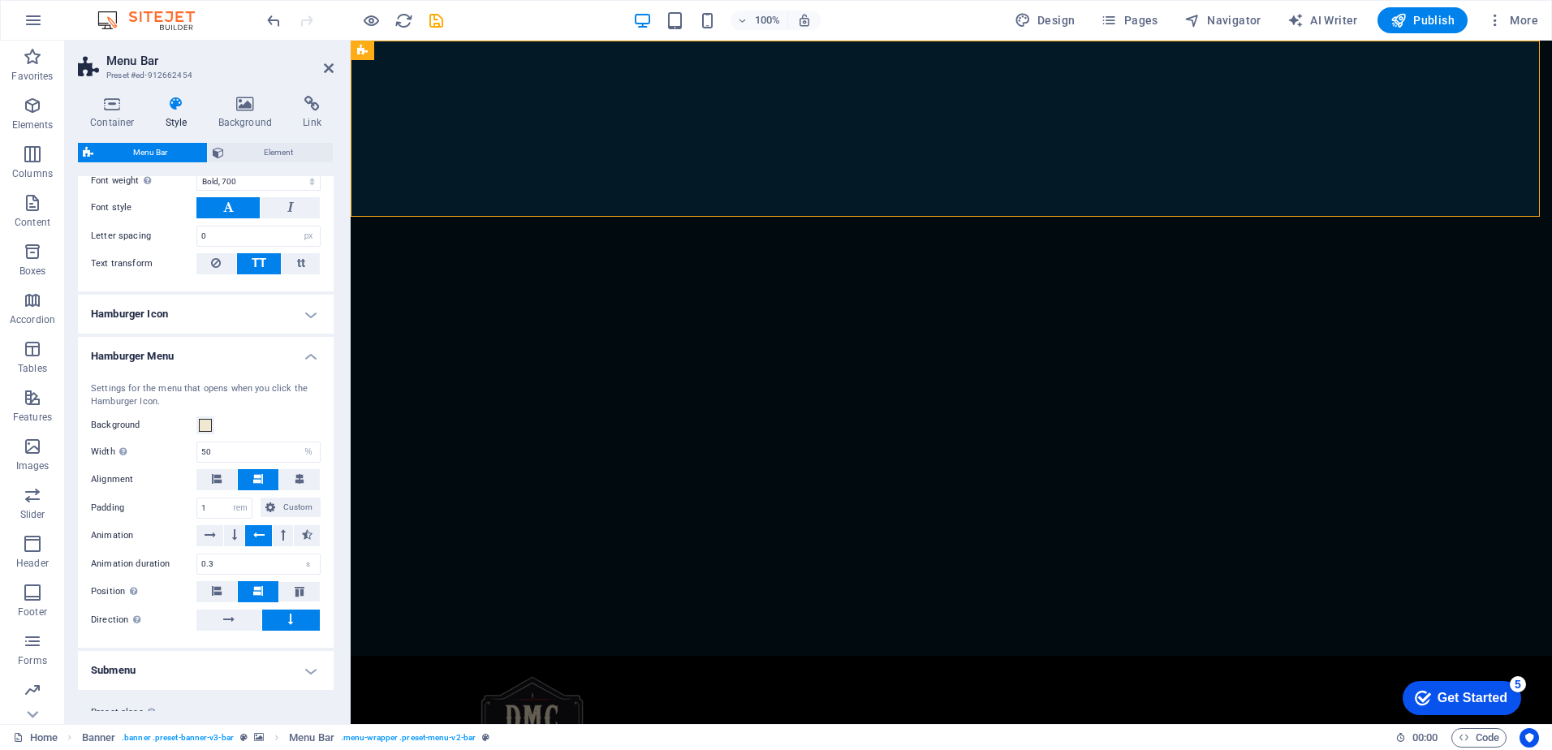
scroll to position [1135, 0]
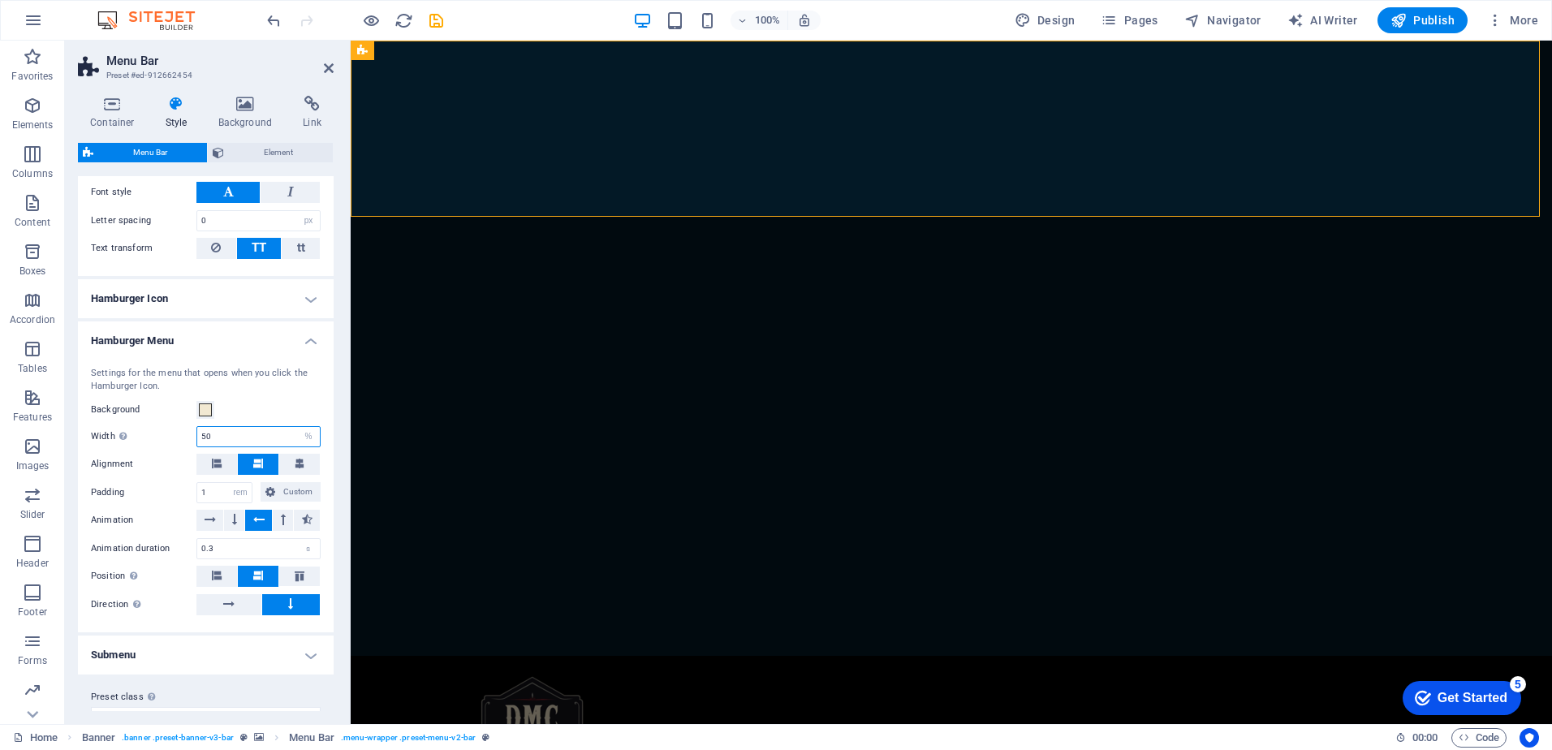
drag, startPoint x: 229, startPoint y: 429, endPoint x: 154, endPoint y: 429, distance: 74.7
click at [157, 429] on div "Width Only when Trigger menu fullscreen is activated 50 auto px rem % vh vw" at bounding box center [206, 436] width 230 height 21
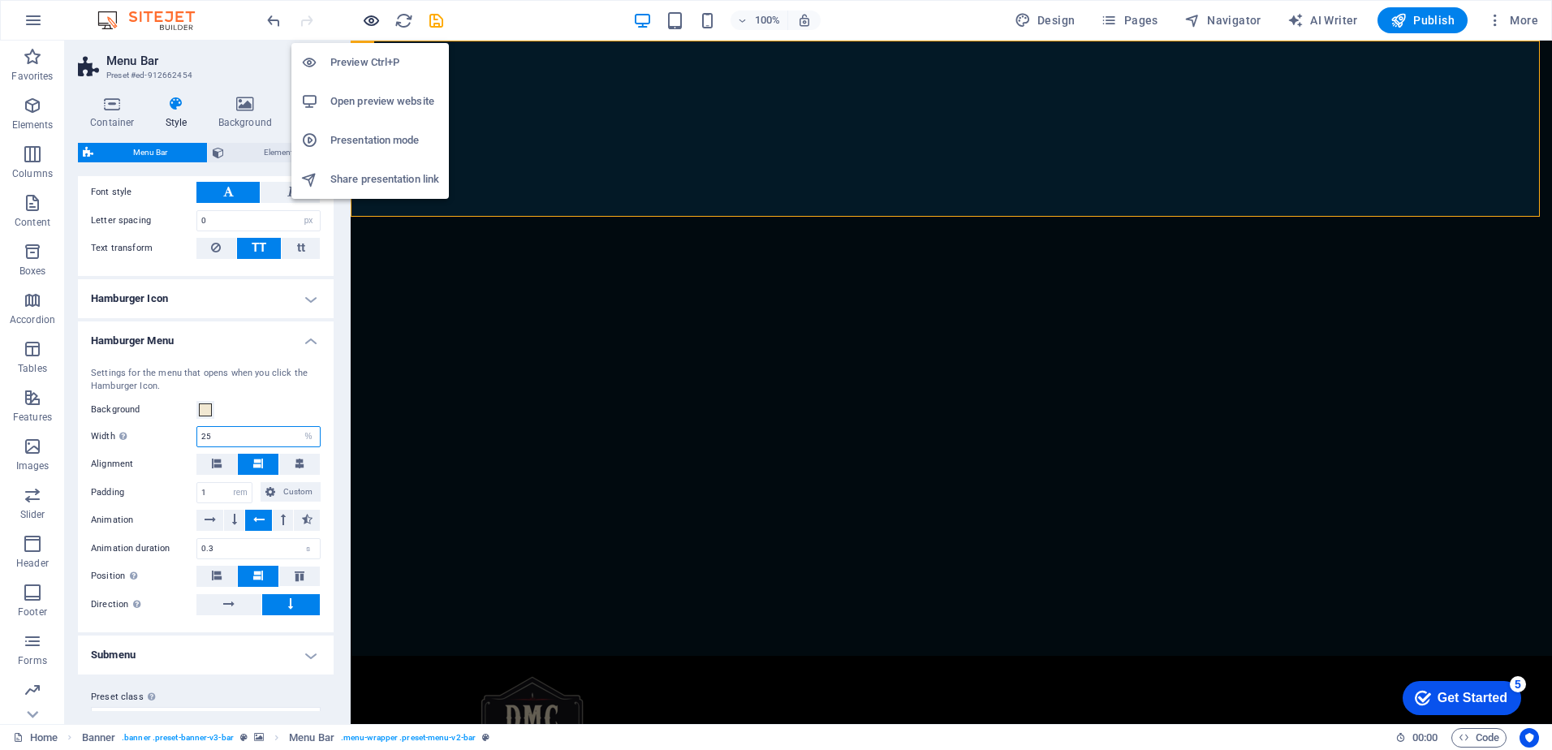
type input "25"
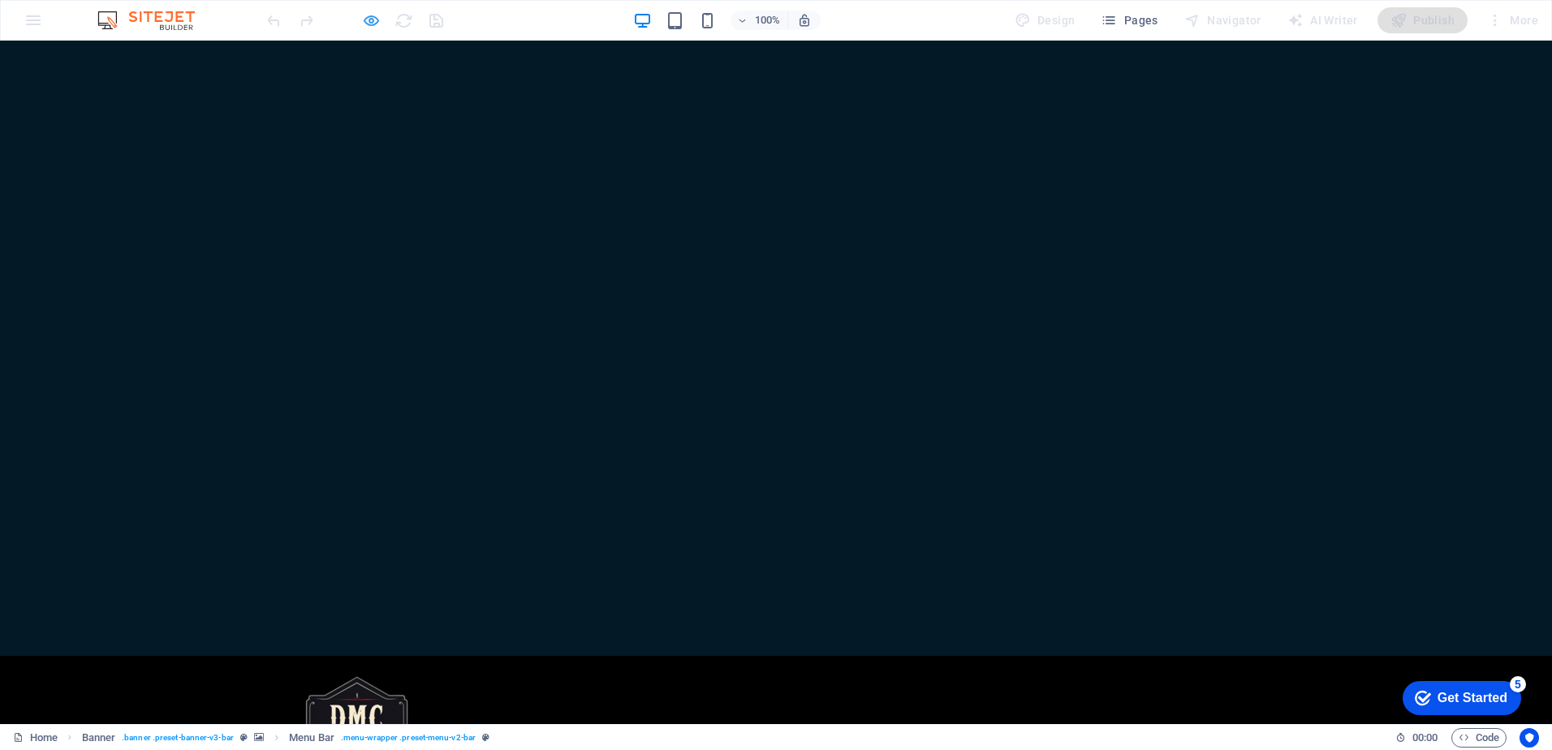
select select "rem"
select select "hover_border_vertical"
select select "px"
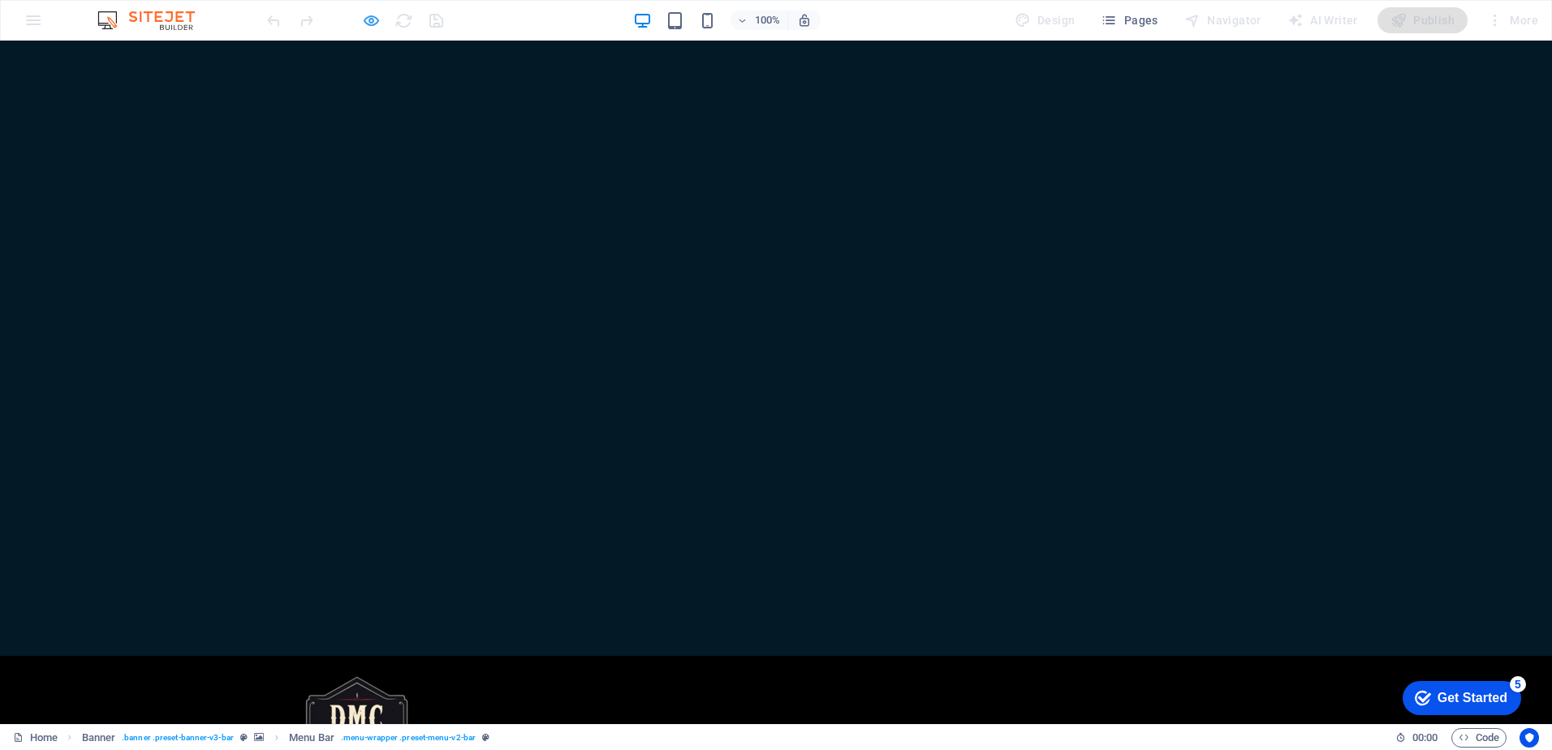
select select "rem"
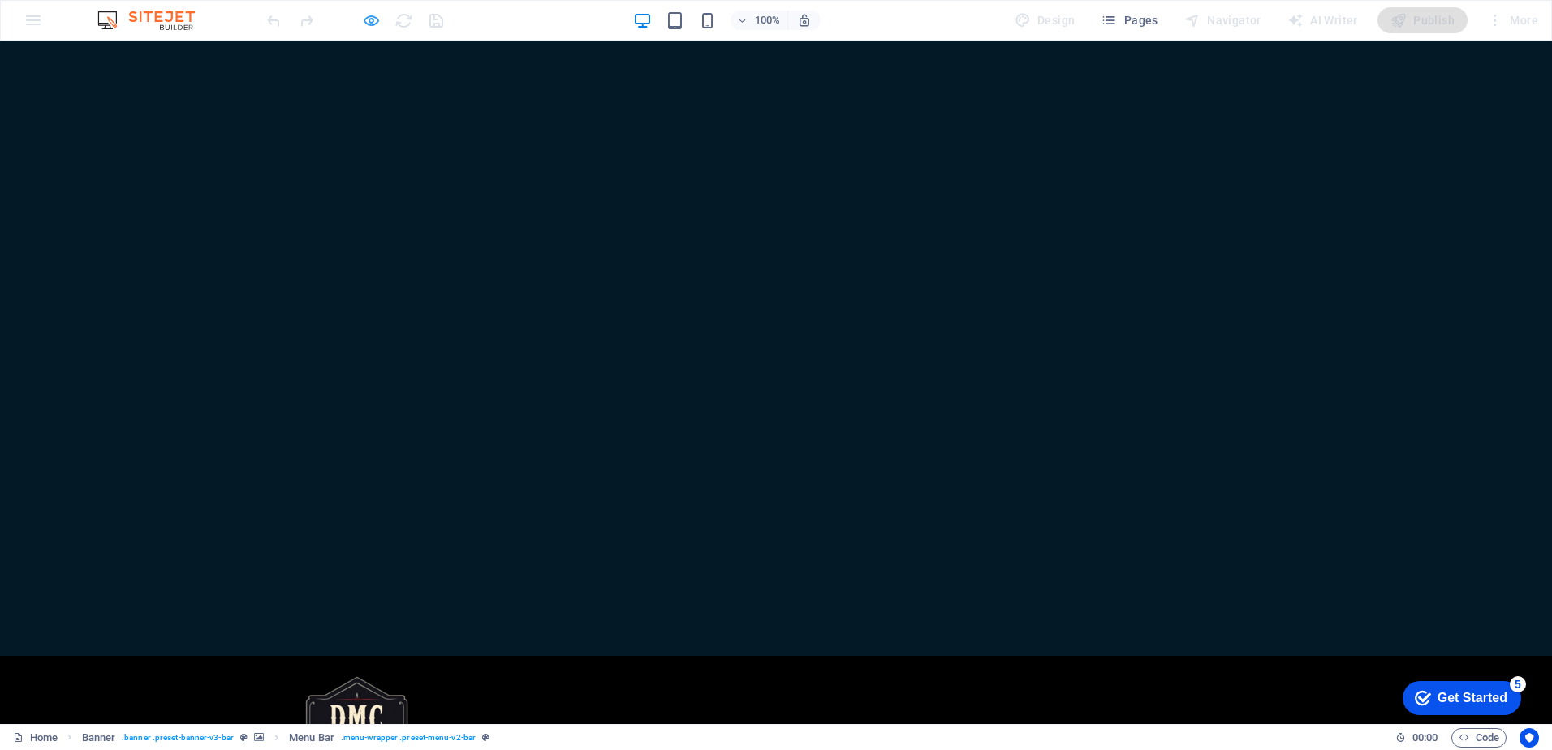
select select "rem"
select select "link-special-font"
select select "rem"
select select "700"
select select "px"
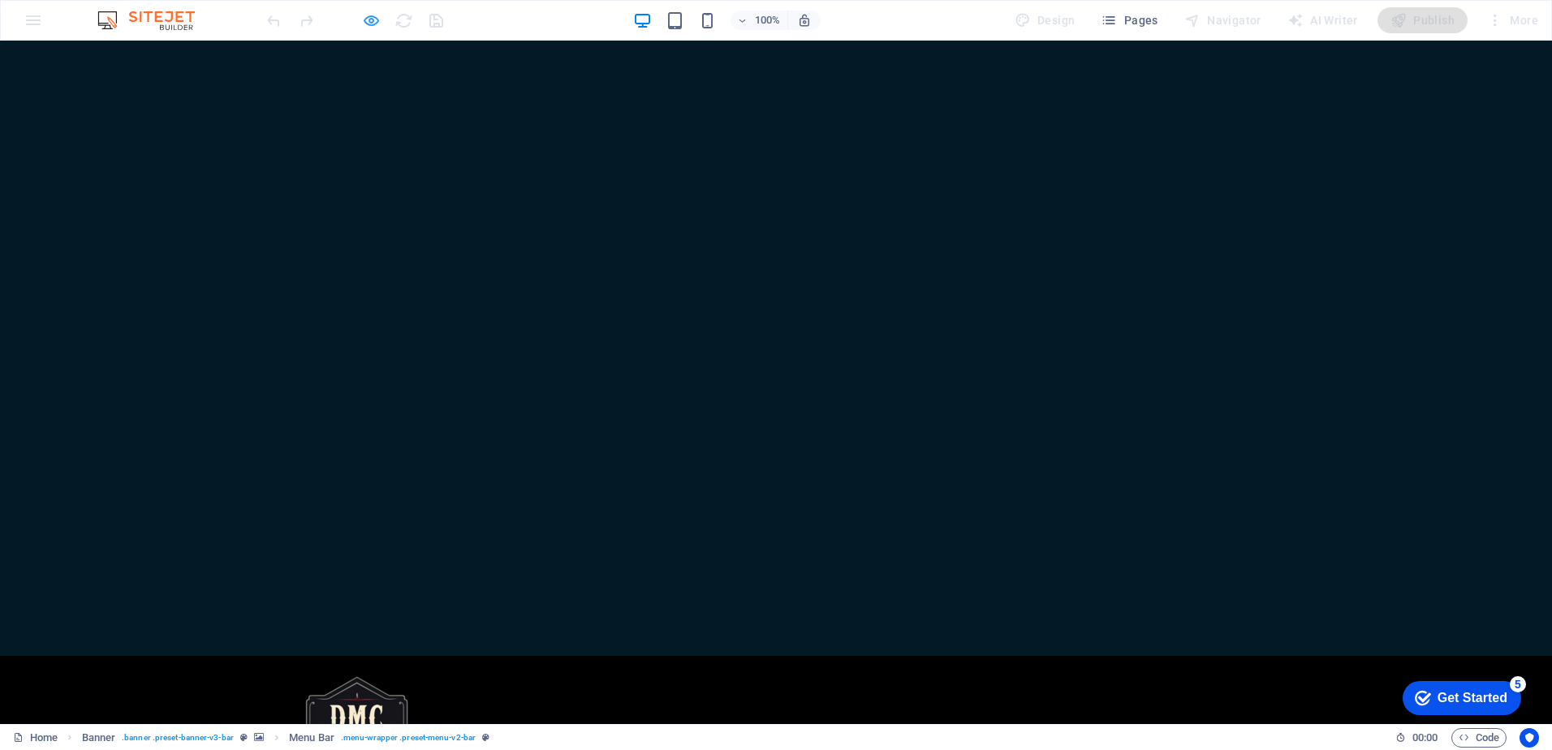
select select "%"
select select "rem"
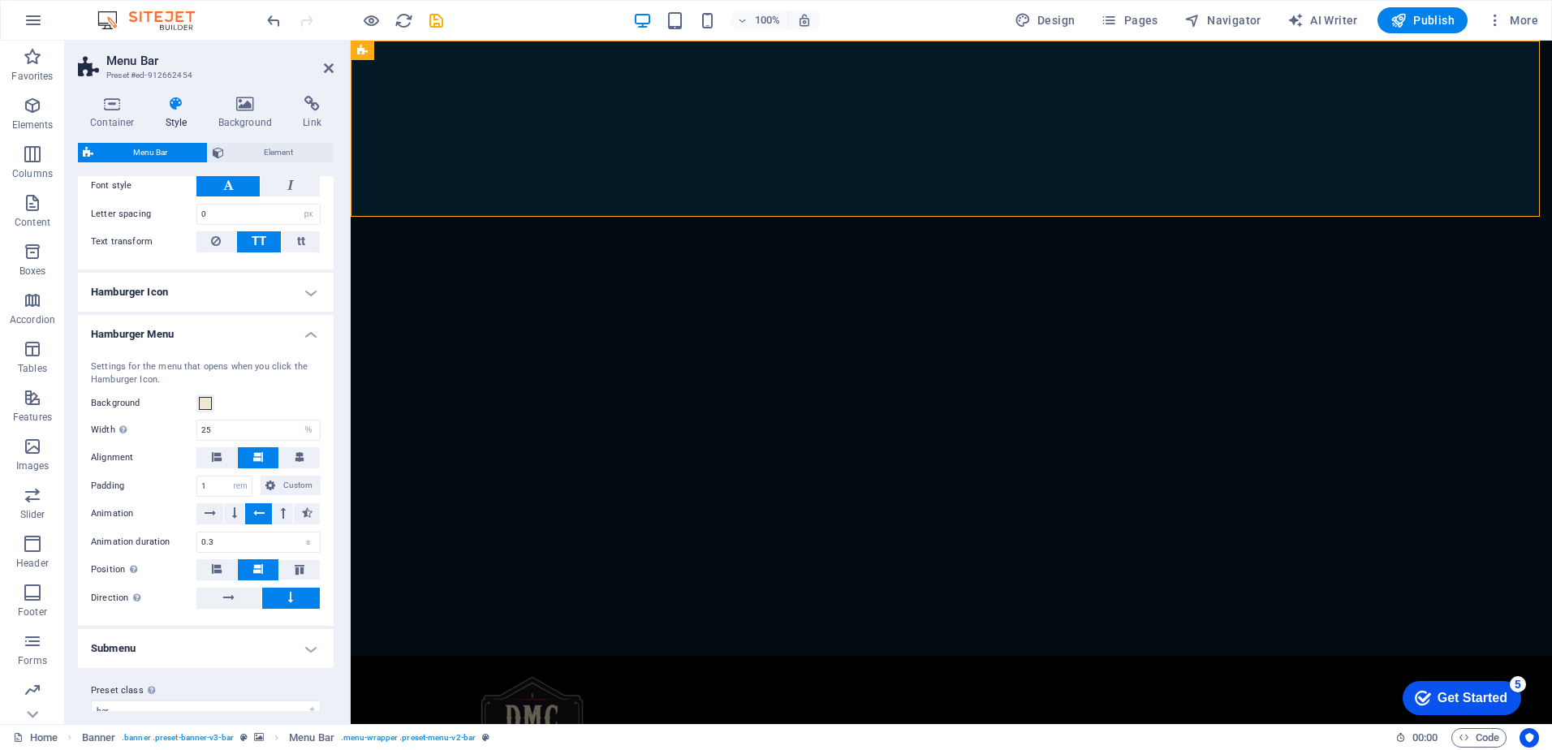
scroll to position [1164, 0]
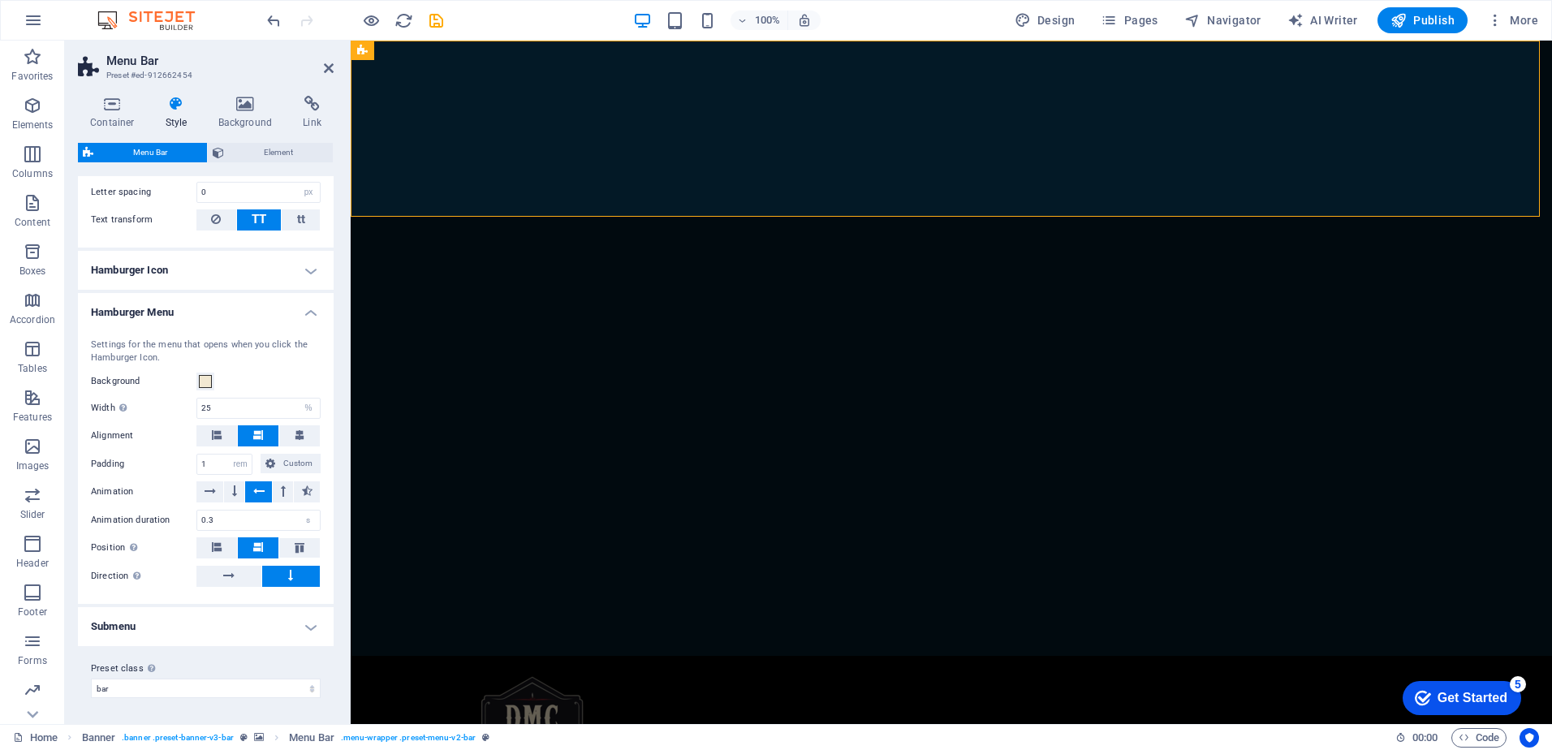
click at [152, 637] on h4 "Submenu" at bounding box center [206, 626] width 256 height 39
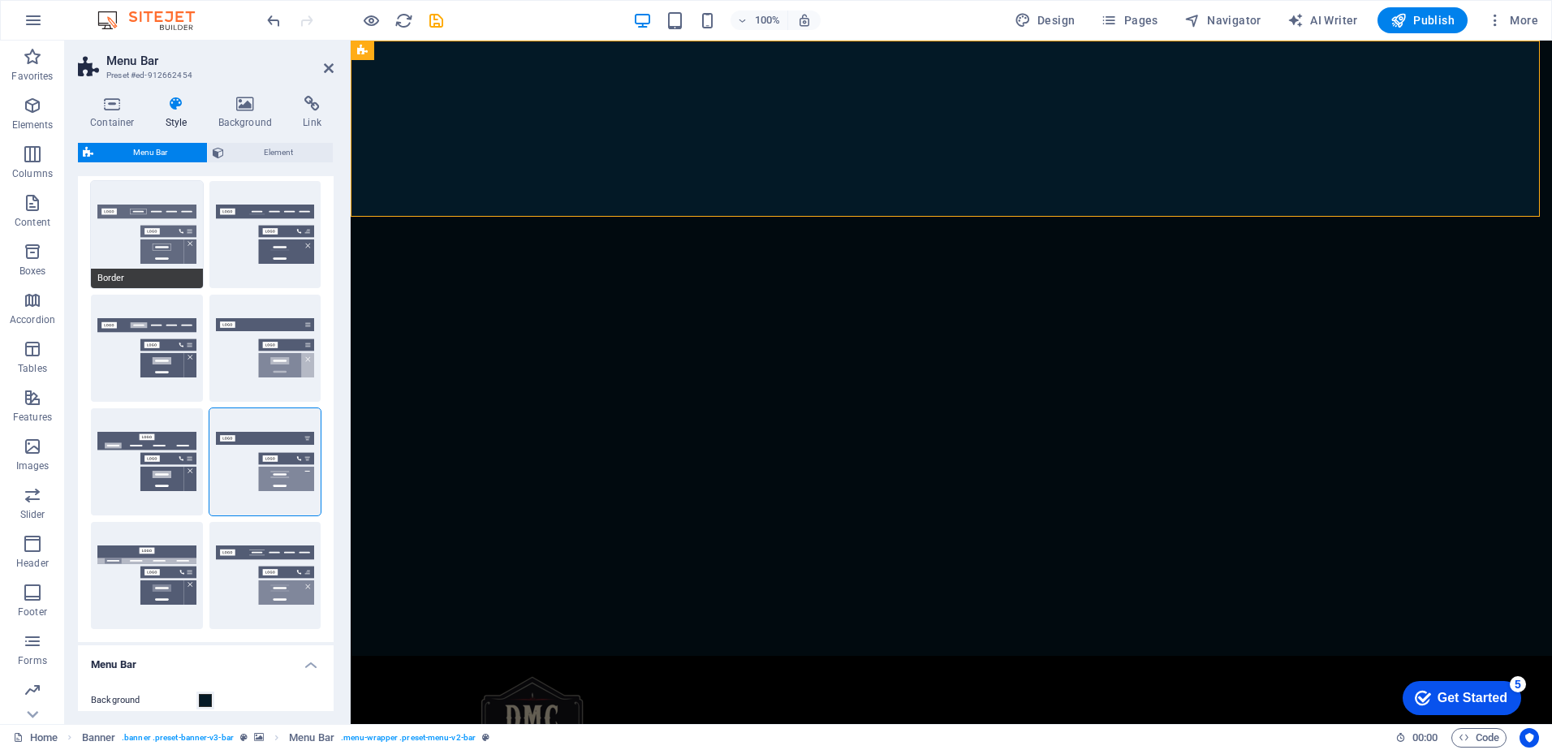
scroll to position [0, 0]
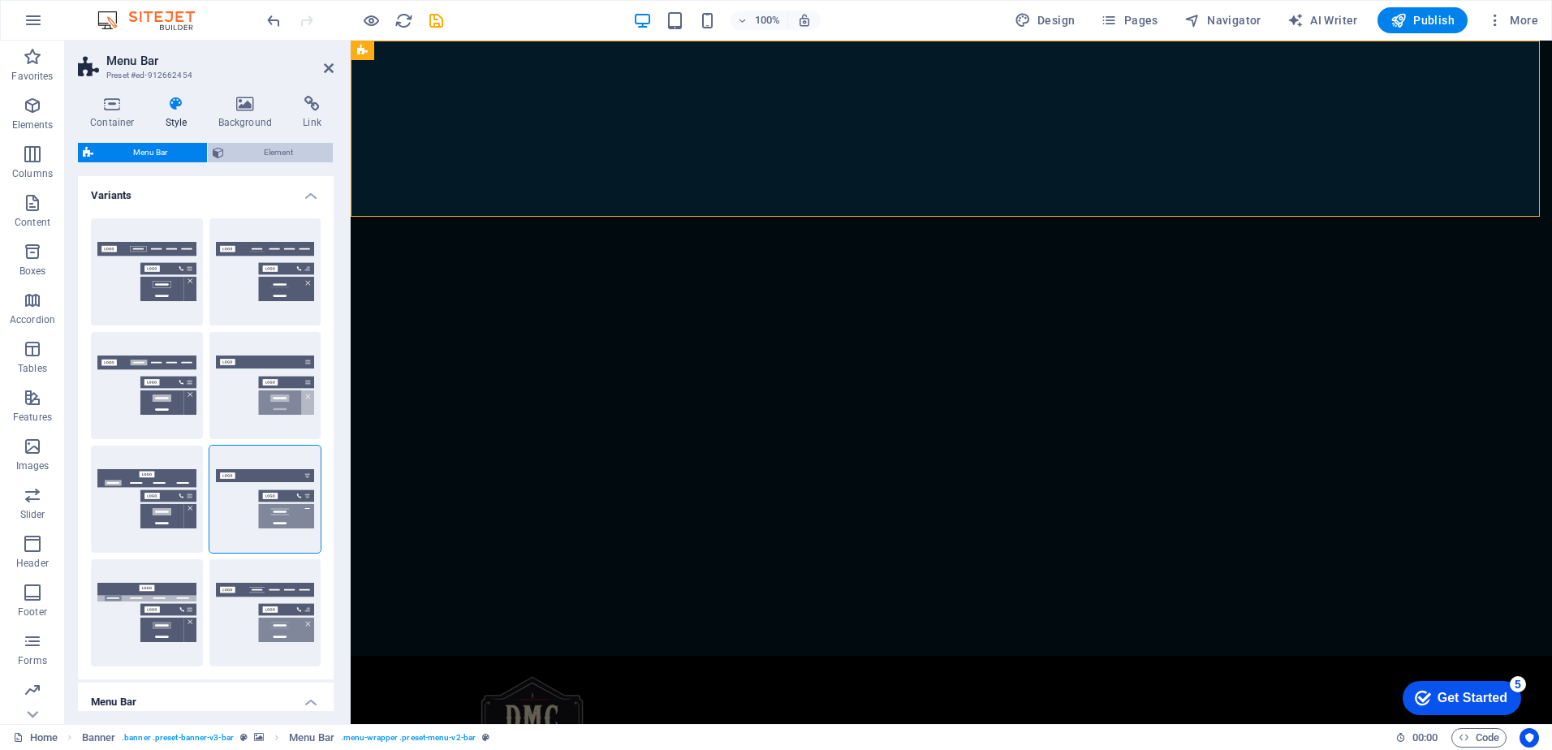
click at [220, 153] on icon at bounding box center [218, 152] width 11 height 19
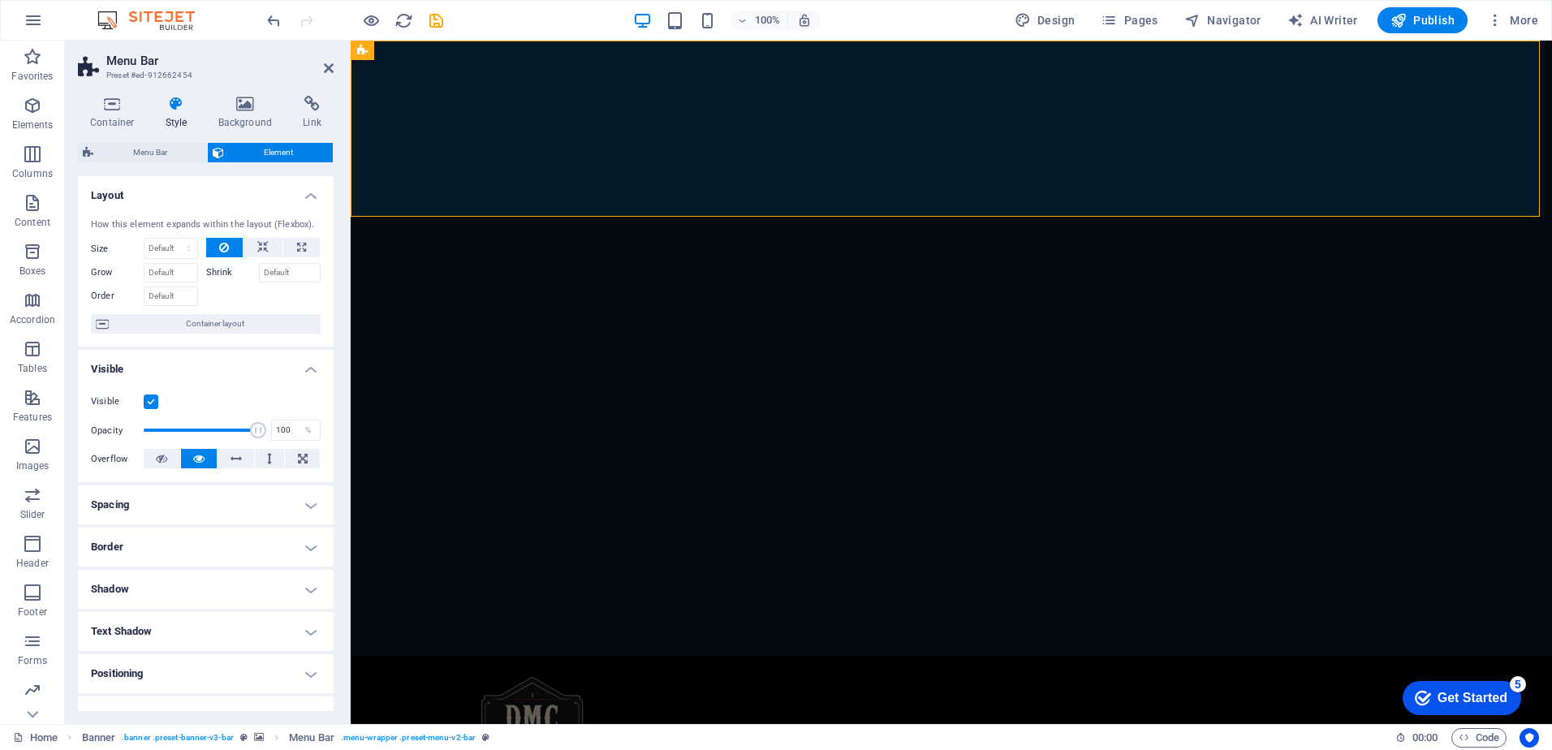
click at [196, 551] on h4 "Border" at bounding box center [206, 547] width 256 height 39
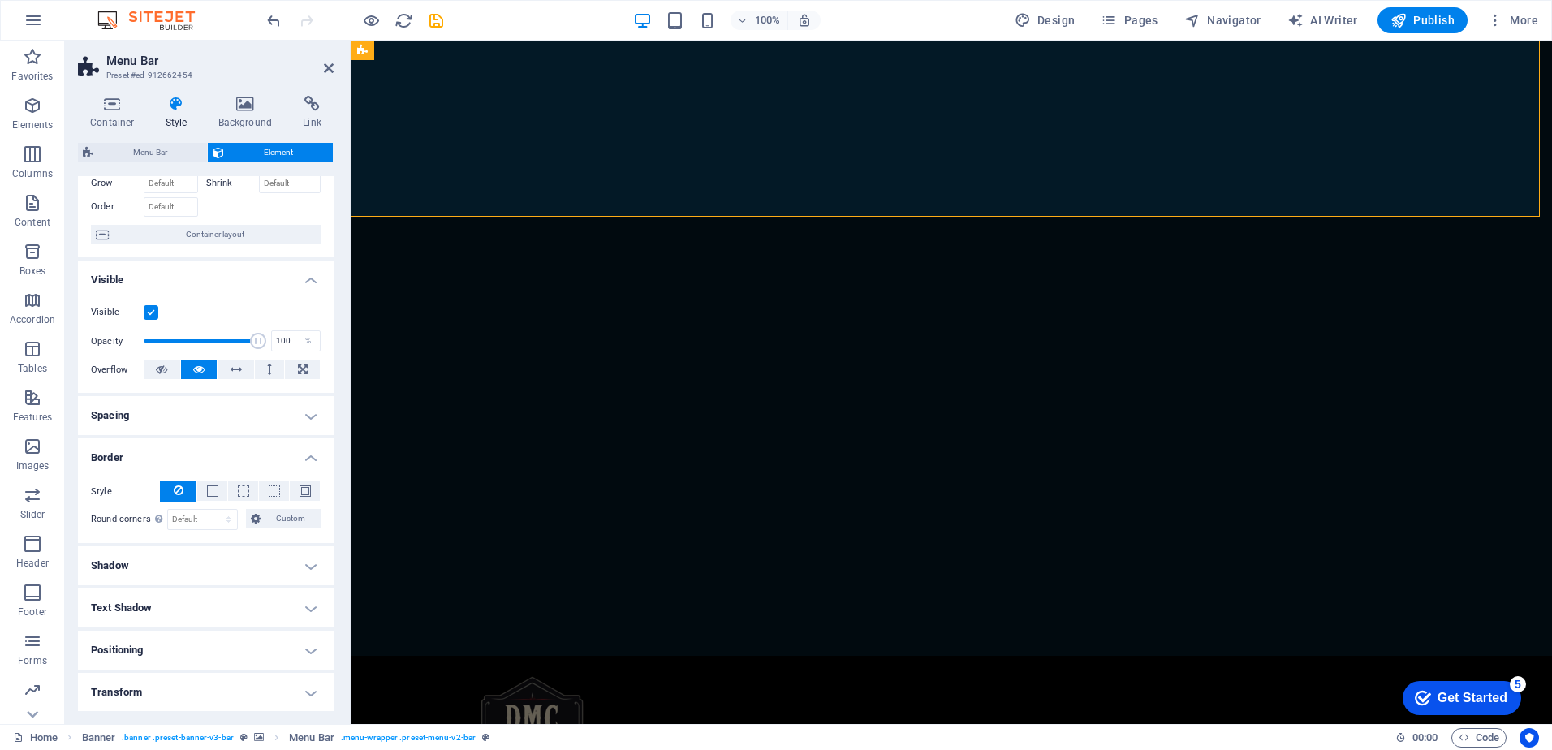
scroll to position [231, 0]
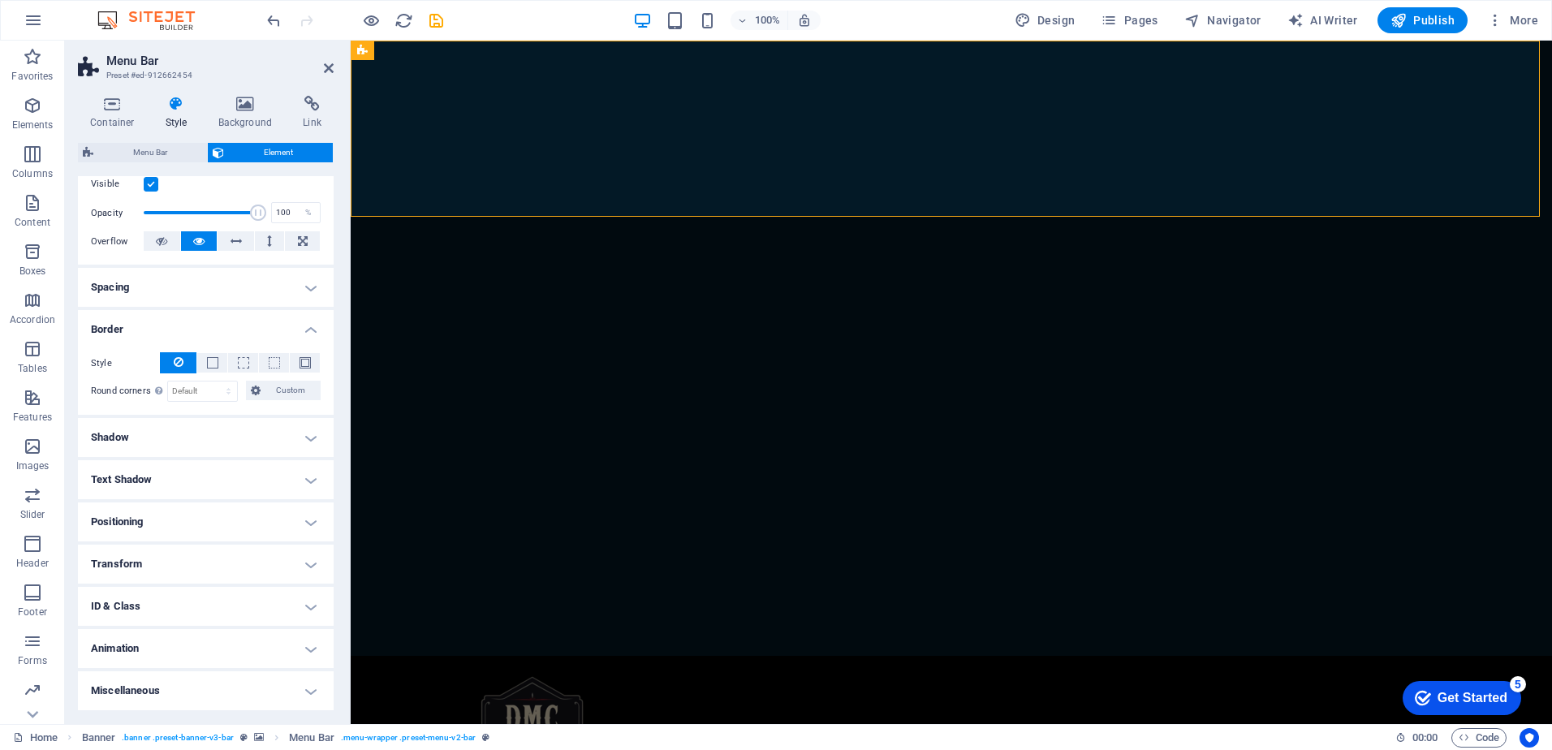
click at [155, 456] on h4 "Shadow" at bounding box center [206, 437] width 256 height 39
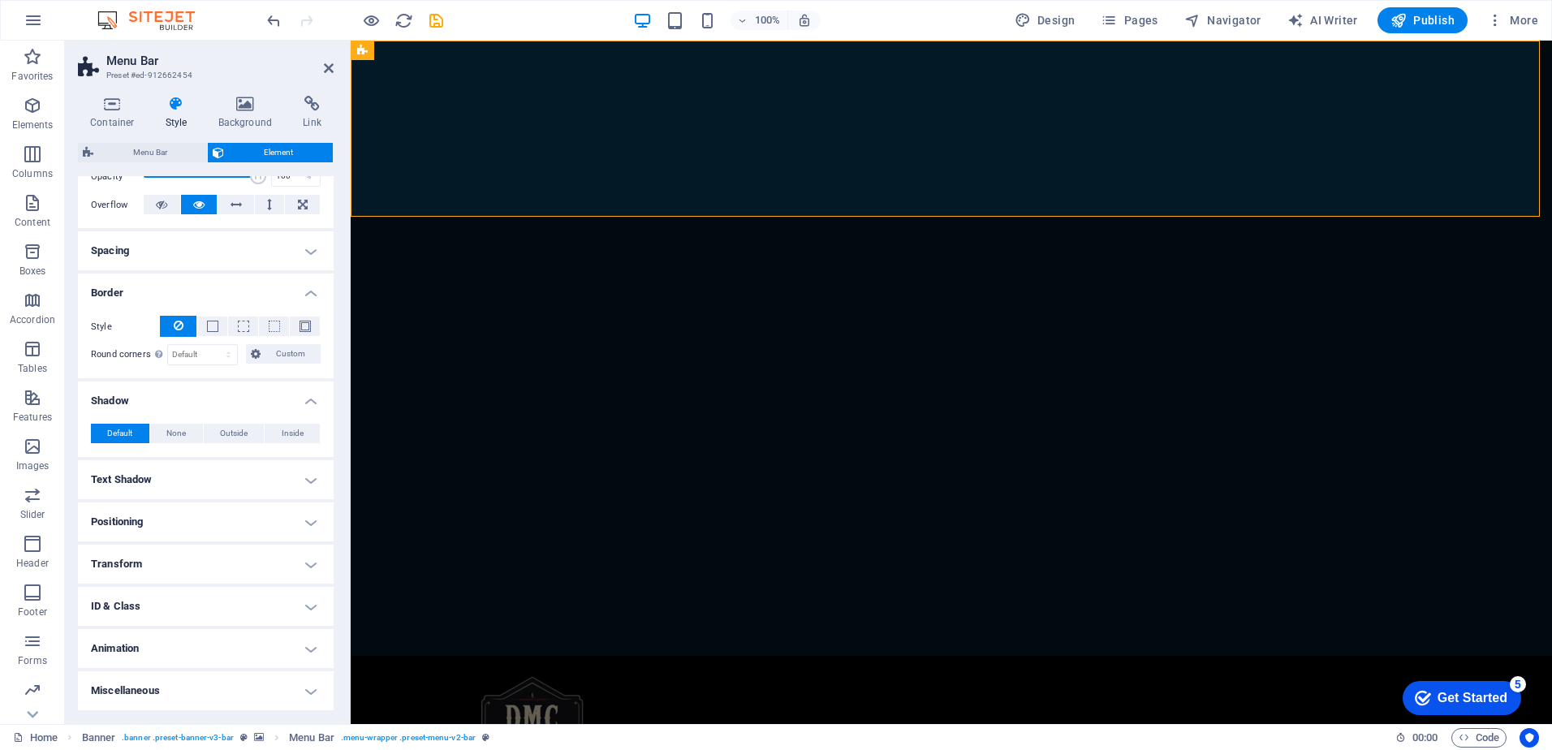
scroll to position [267, 0]
click at [192, 562] on h4 "Transform" at bounding box center [206, 564] width 256 height 39
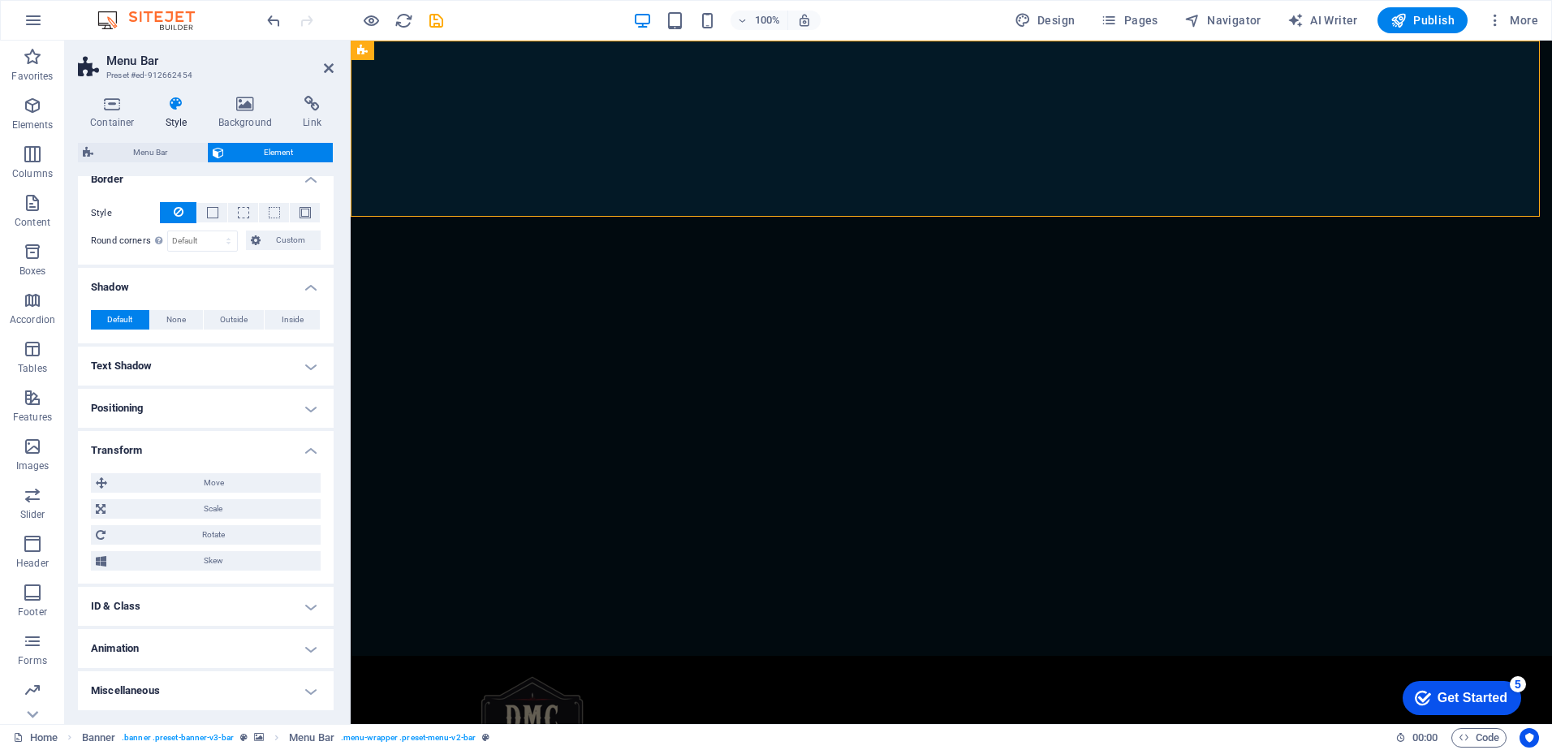
scroll to position [381, 0]
click at [187, 655] on h4 "Animation" at bounding box center [206, 648] width 256 height 39
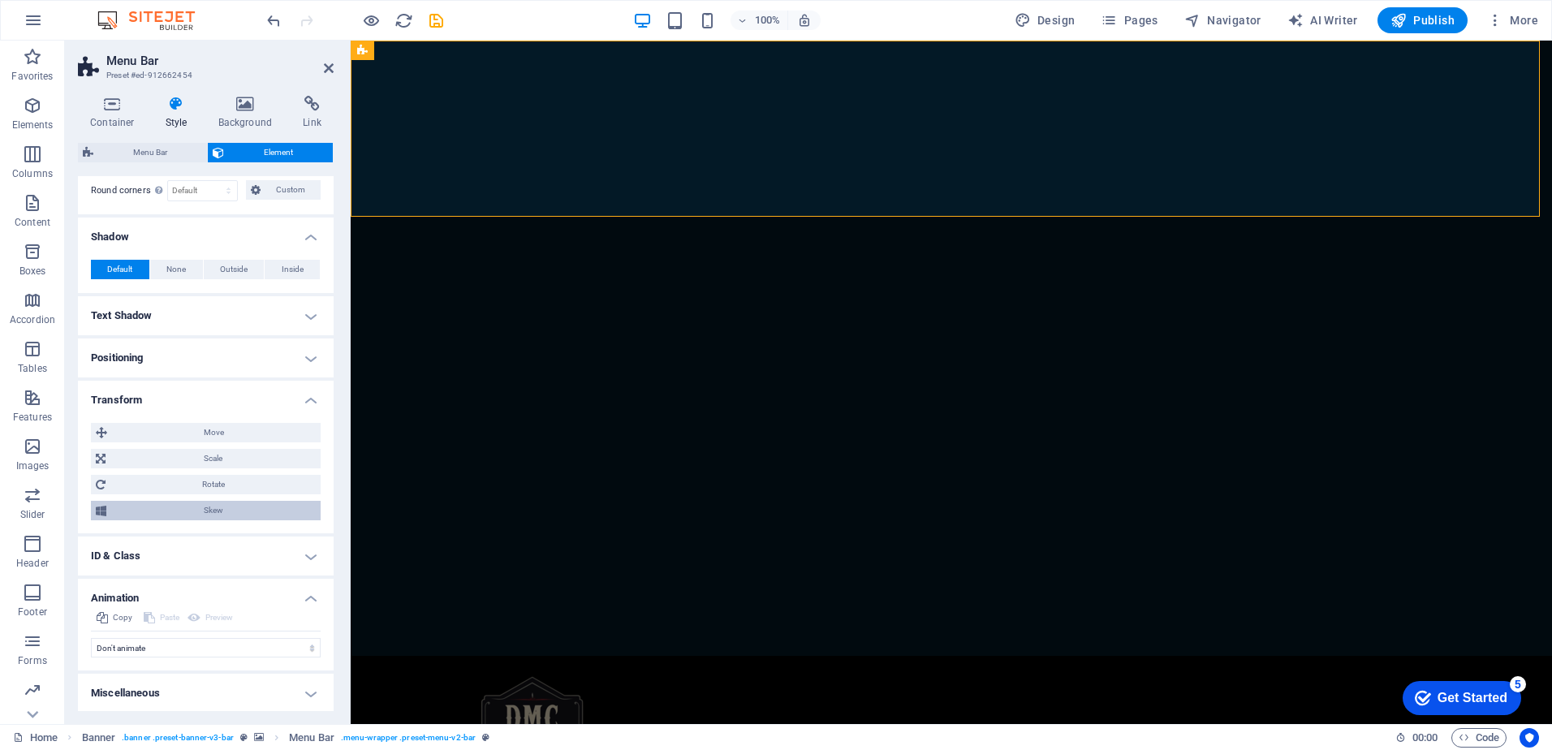
scroll to position [433, 0]
click at [217, 647] on select "Don't animate Show / Hide Slide up/down Zoom in/out Slide left to right Slide r…" at bounding box center [206, 645] width 230 height 19
select select "slide"
click at [91, 636] on select "Don't animate Show / Hide Slide up/down Zoom in/out Slide left to right Slide r…" at bounding box center [206, 645] width 230 height 19
select select "scroll"
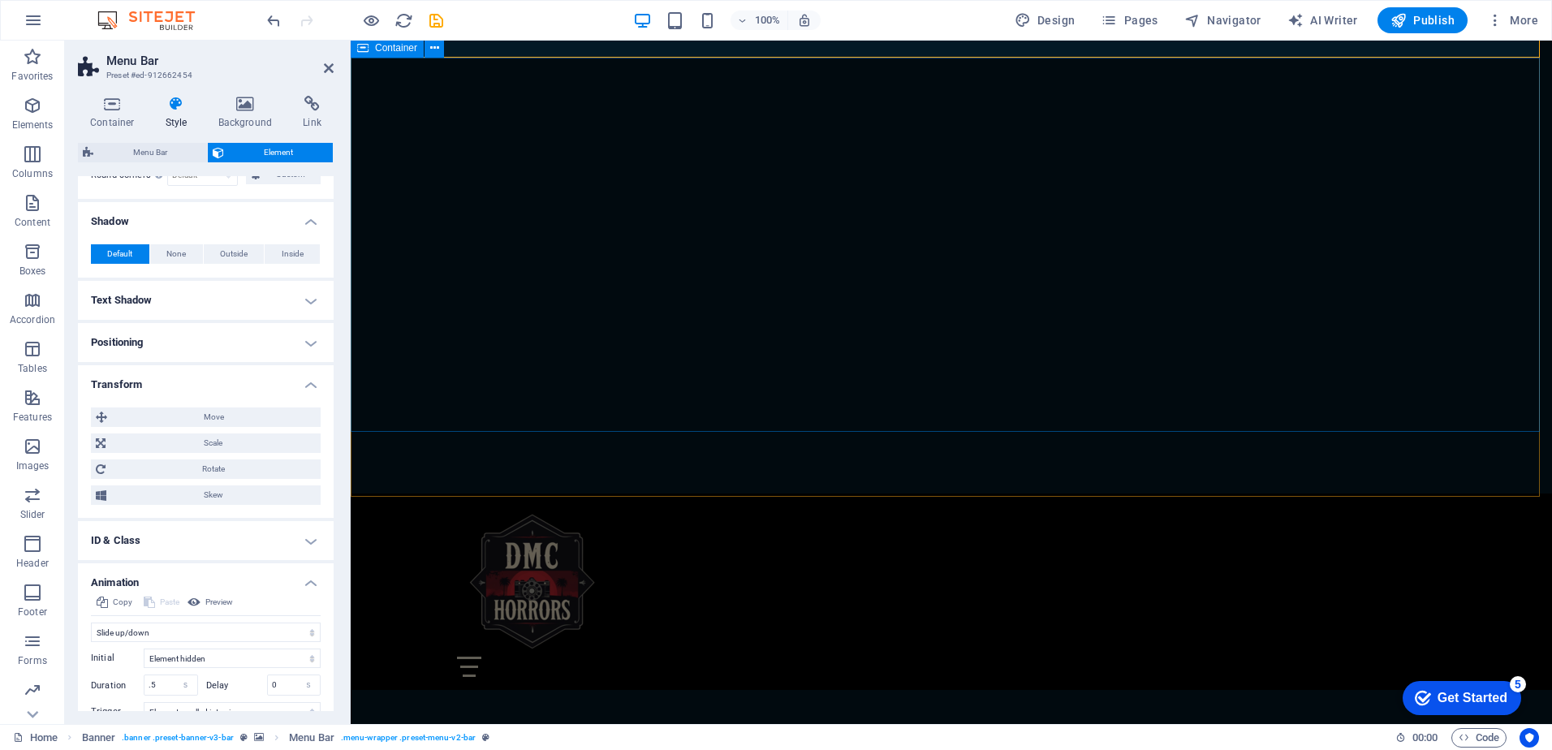
scroll to position [0, 0]
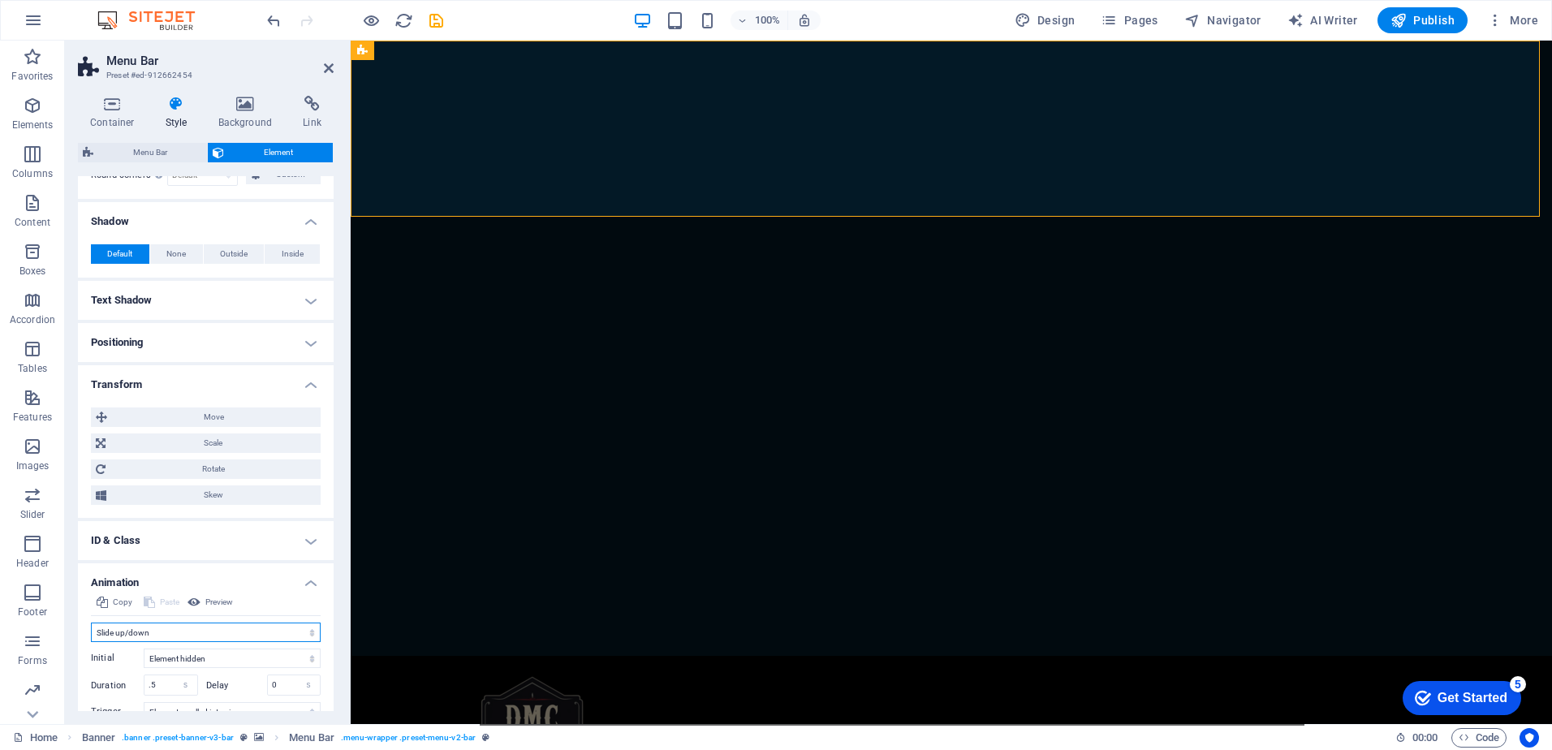
click at [237, 642] on select "Don't animate Show / Hide Slide up/down Zoom in/out Slide left to right Slide r…" at bounding box center [206, 632] width 230 height 19
select select "none"
click at [91, 636] on select "Don't animate Show / Hide Slide up/down Zoom in/out Slide left to right Slide r…" at bounding box center [206, 632] width 230 height 19
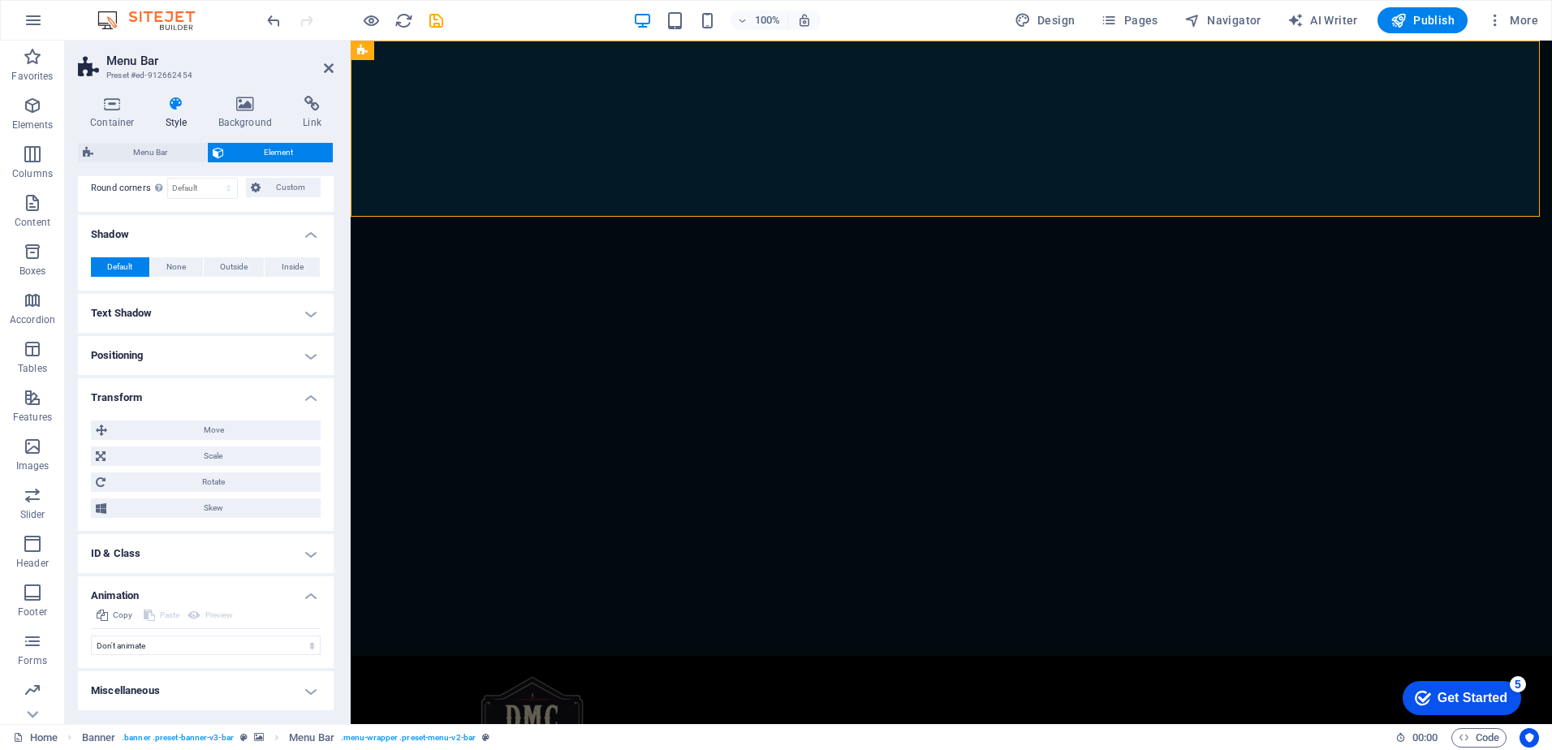
click at [295, 688] on h4 "Miscellaneous" at bounding box center [206, 690] width 256 height 39
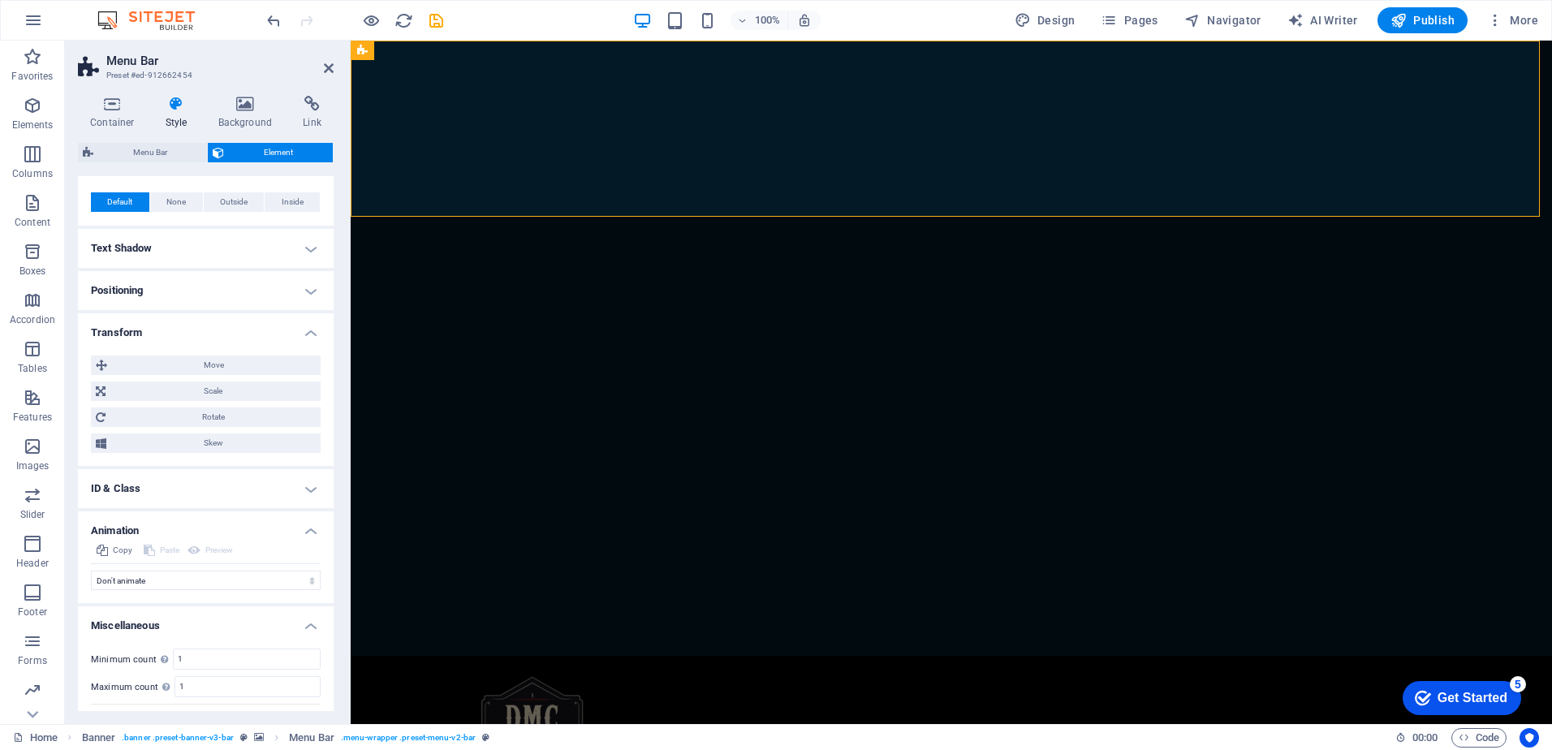
scroll to position [534, 0]
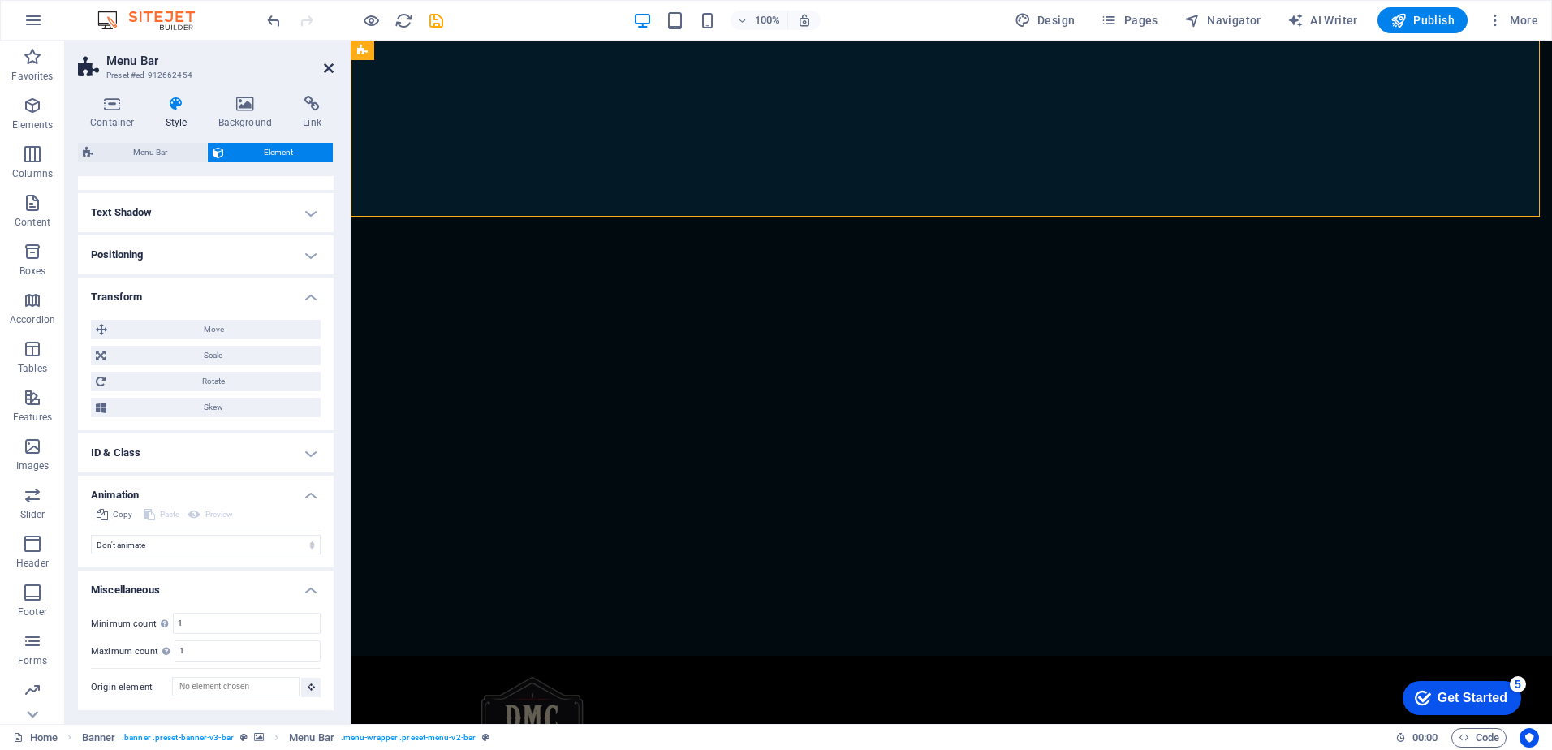
click at [328, 64] on icon at bounding box center [329, 68] width 10 height 13
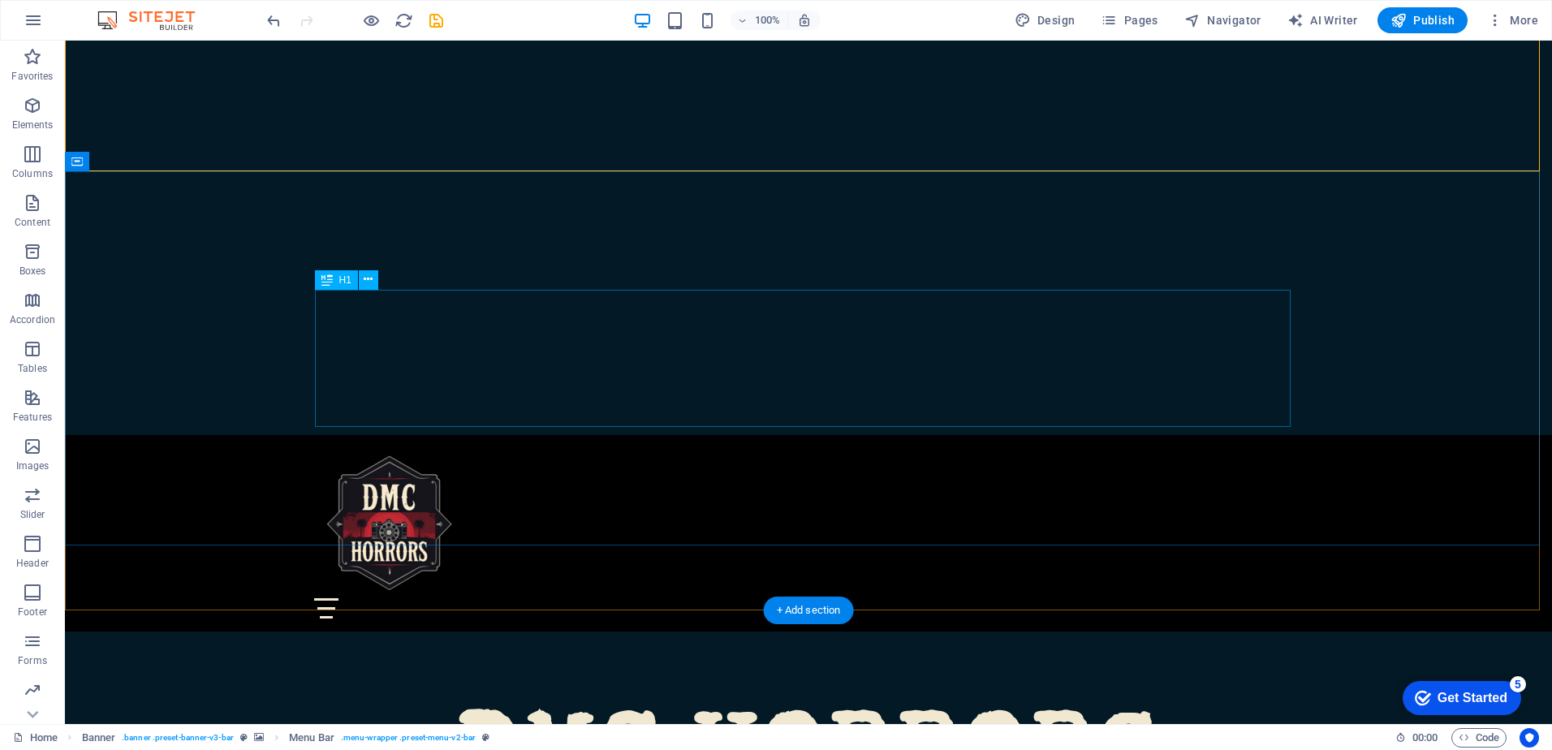
scroll to position [243, 0]
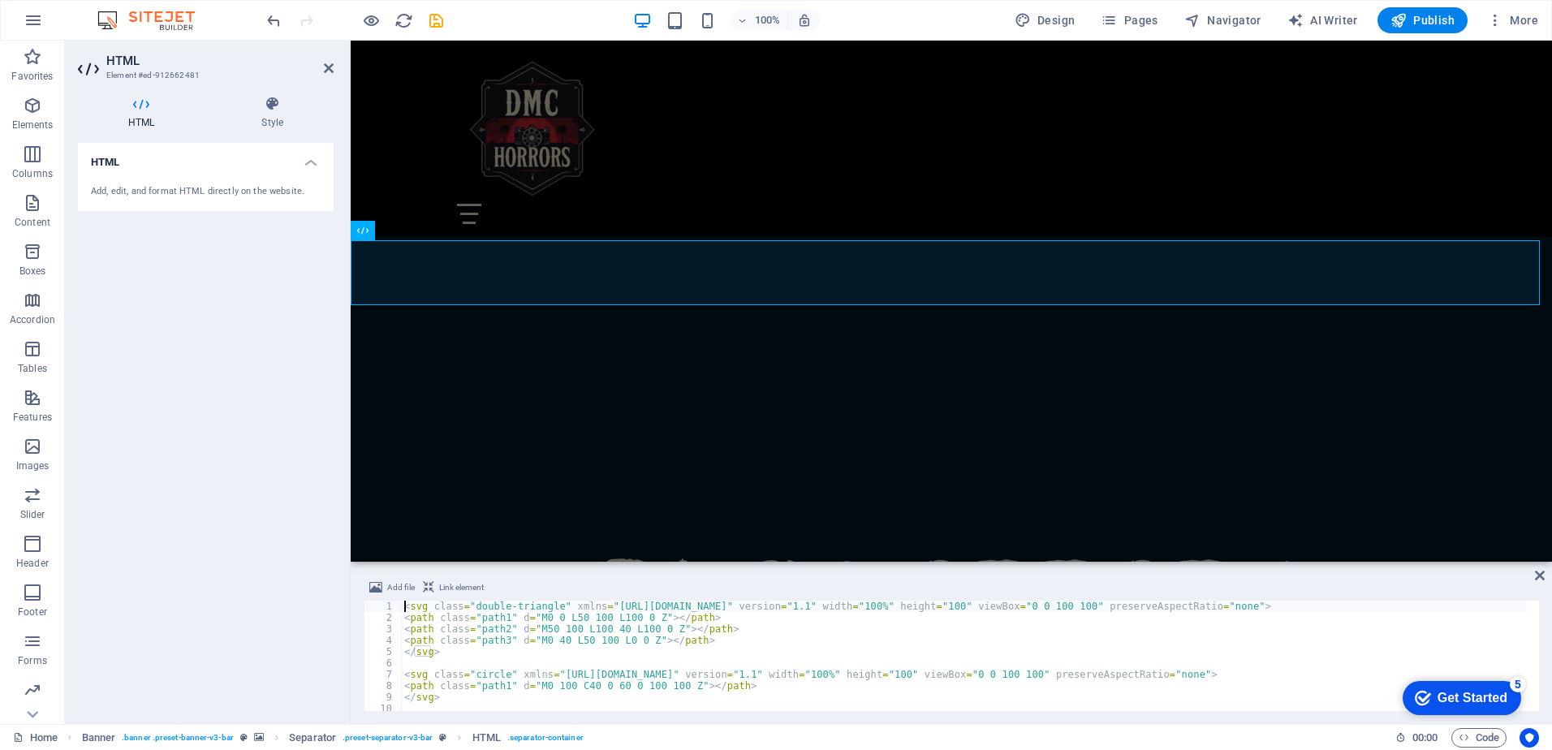
click at [787, 638] on div "< svg class = "double-triangle" xmlns = "http://www.w3.org/2000/svg" version = …" at bounding box center [964, 667] width 1126 height 133
type textarea "<path class="path3" d="M0 40 L50 100 L0 0 Z"></path>"
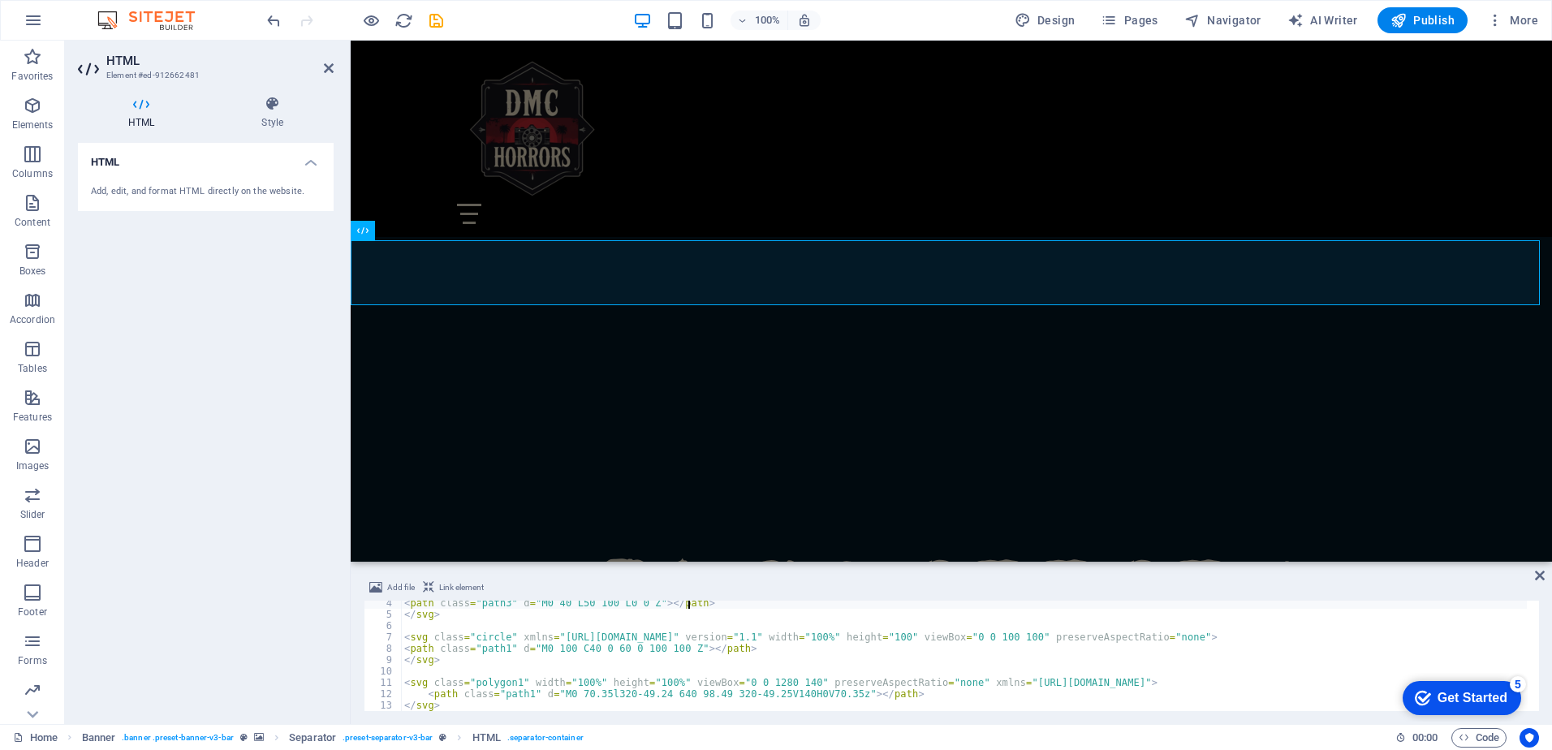
scroll to position [0, 0]
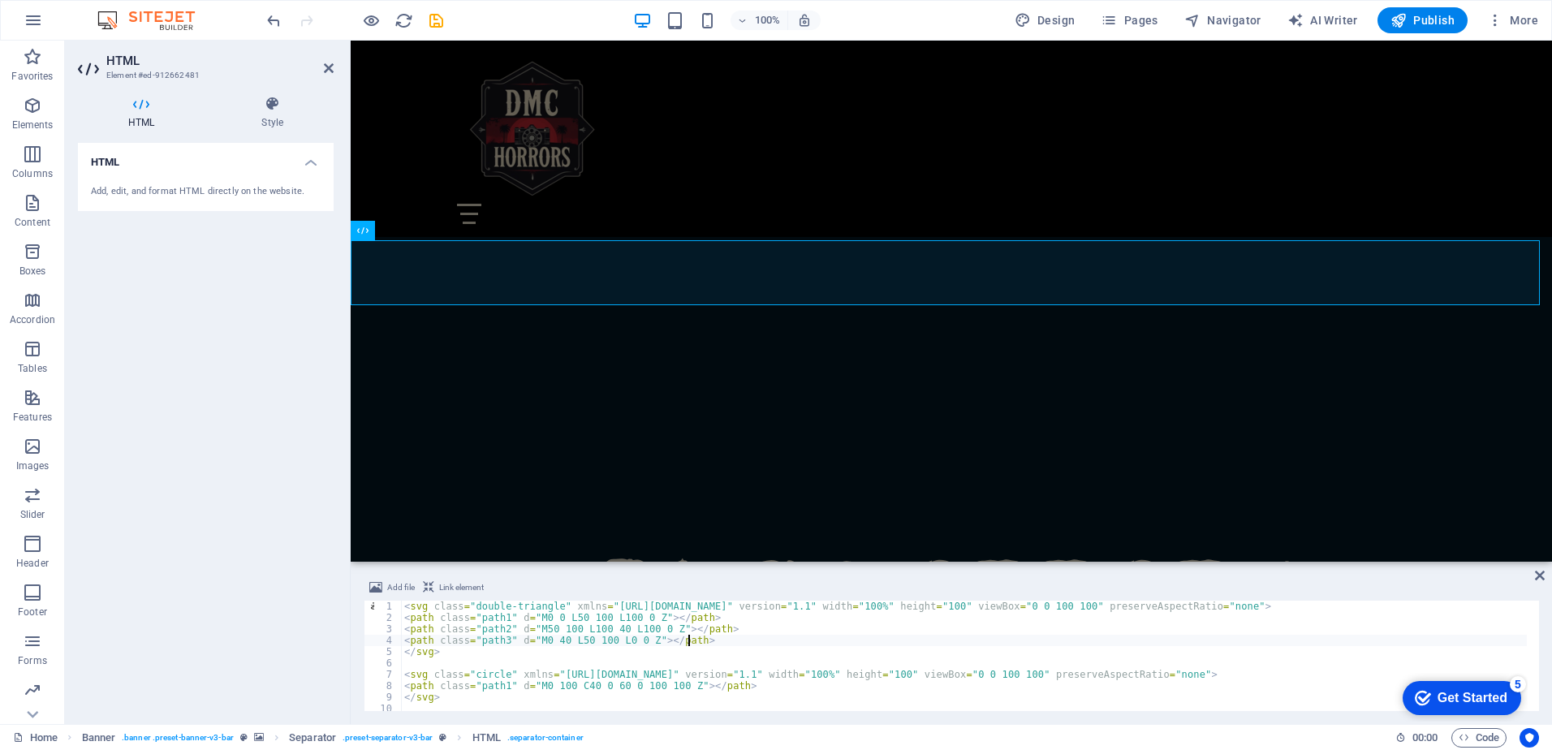
click at [273, 92] on div "HTML Style HTML Add, edit, and format HTML directly on the website. Separator E…" at bounding box center [206, 403] width 282 height 641
click at [273, 110] on icon at bounding box center [272, 104] width 123 height 16
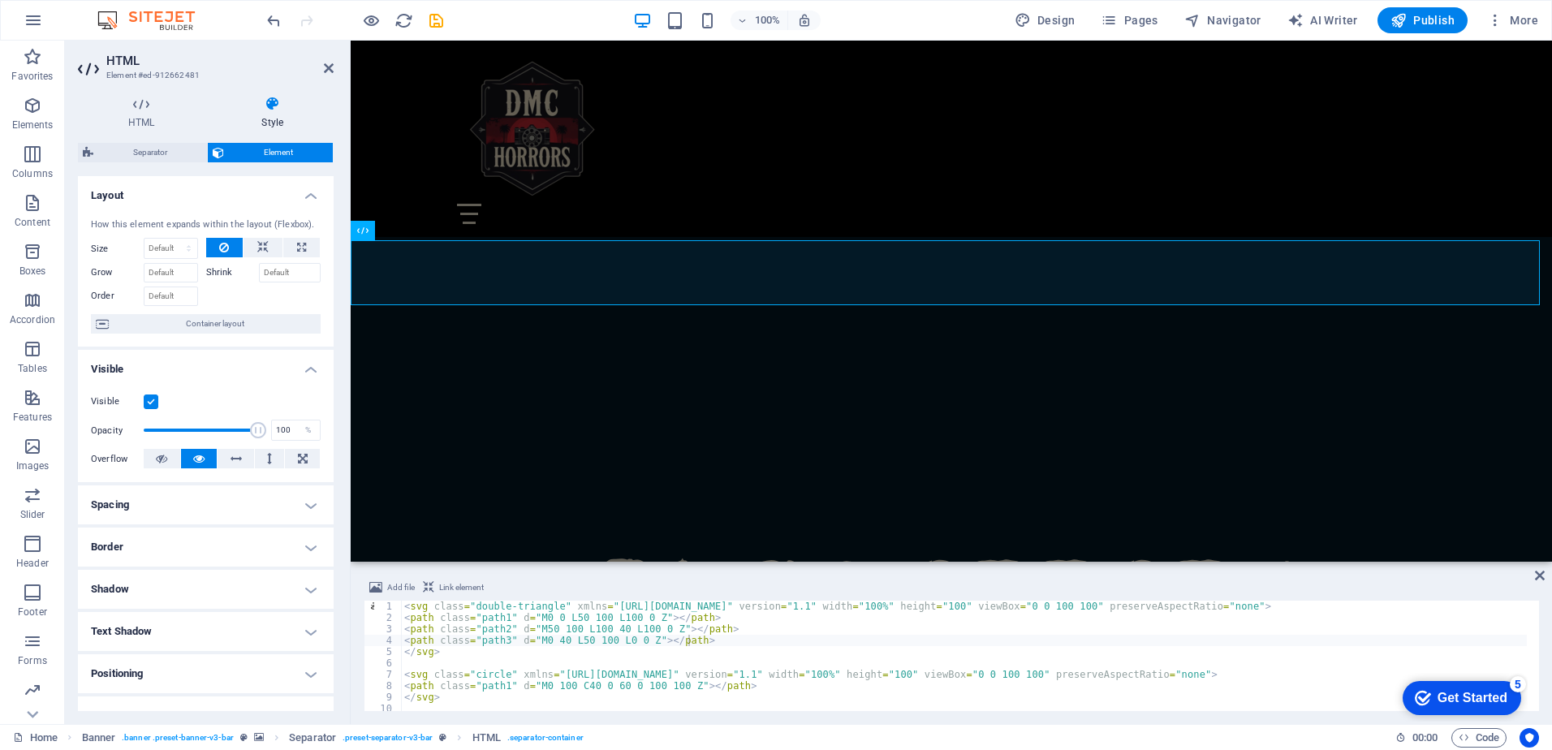
click at [299, 192] on h4 "Layout" at bounding box center [206, 190] width 256 height 29
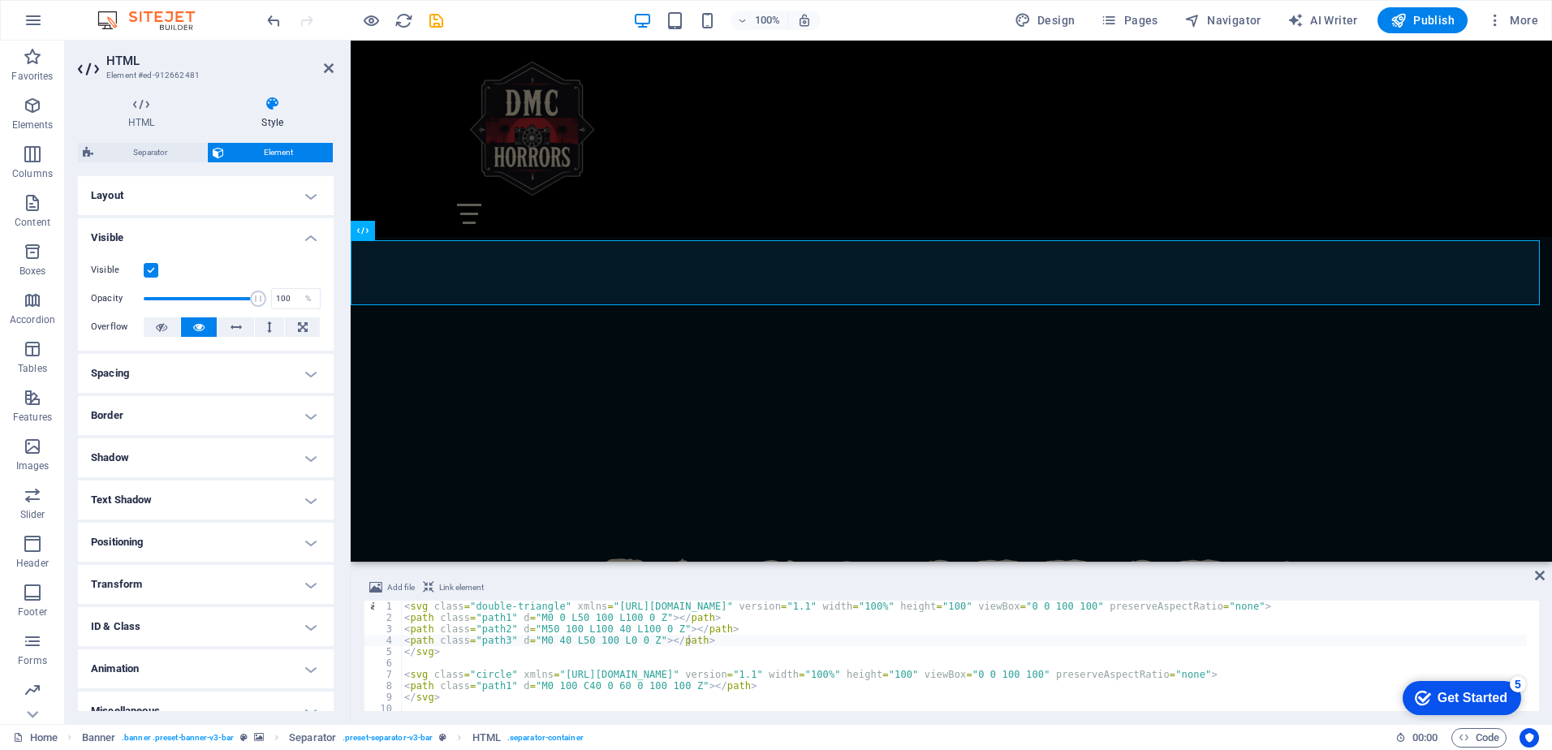
click at [293, 243] on h4 "Visible" at bounding box center [206, 232] width 256 height 29
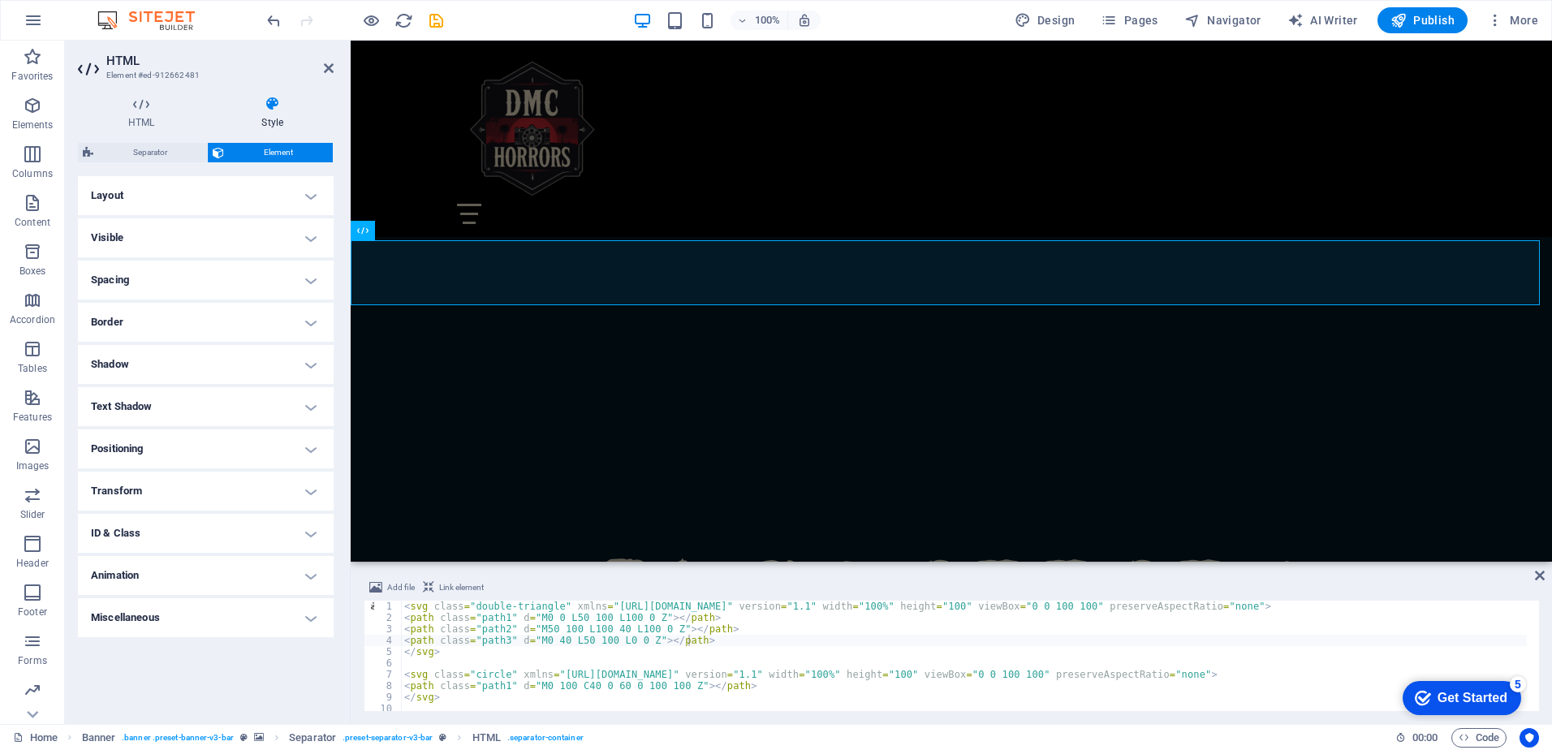
click at [308, 318] on h4 "Border" at bounding box center [206, 322] width 256 height 39
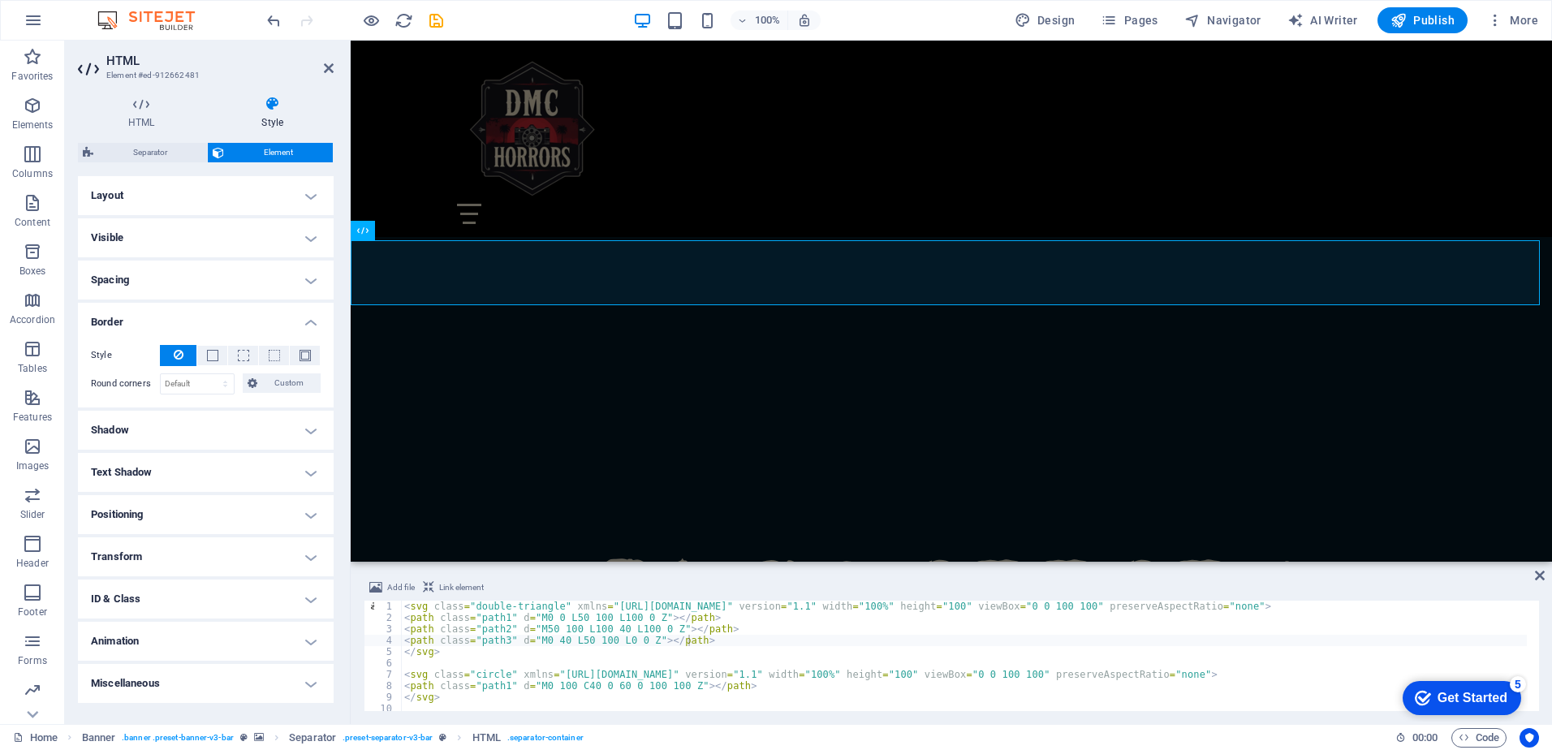
click at [313, 318] on h4 "Border" at bounding box center [206, 317] width 256 height 29
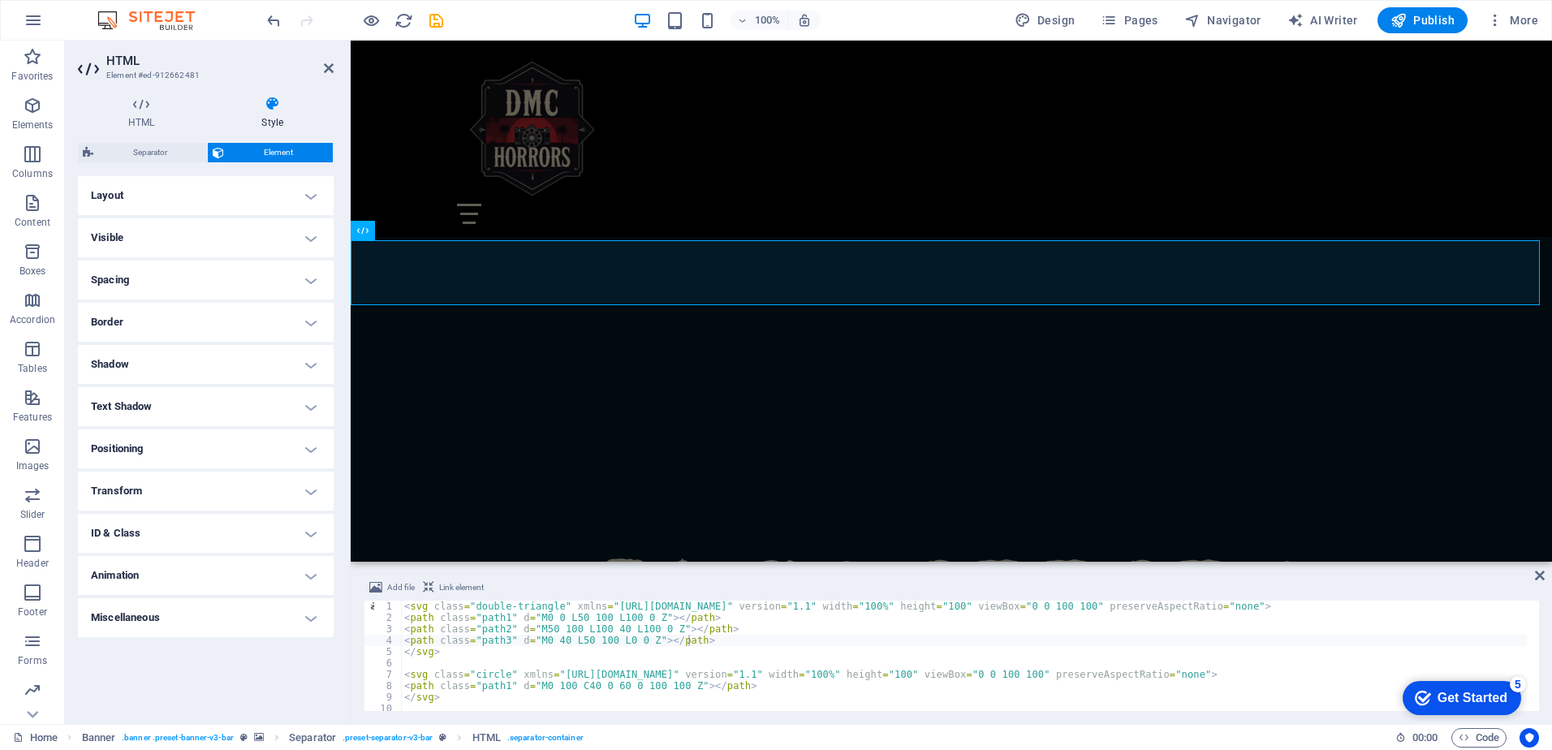
click at [312, 288] on h4 "Spacing" at bounding box center [206, 280] width 256 height 39
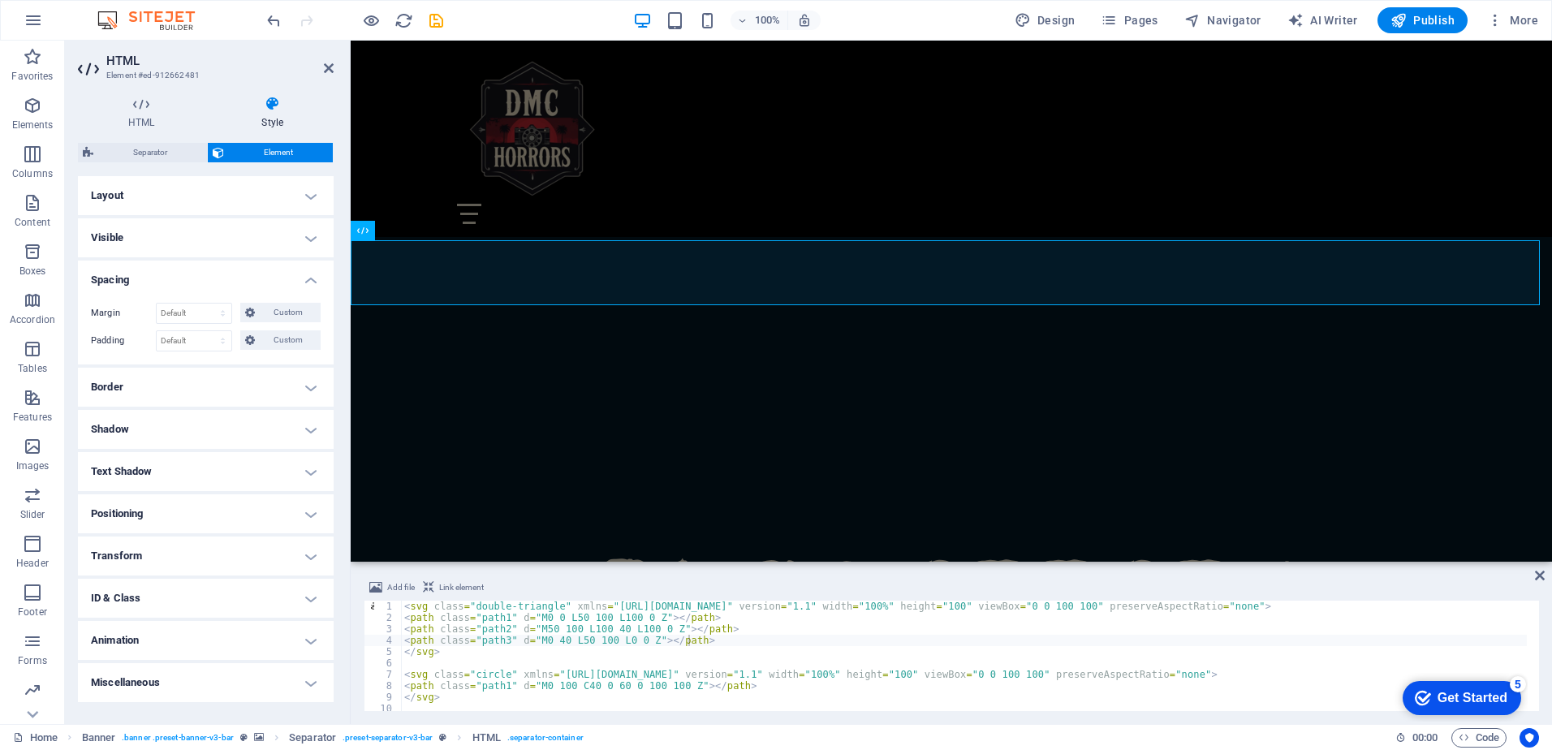
click at [313, 282] on h4 "Spacing" at bounding box center [206, 275] width 256 height 29
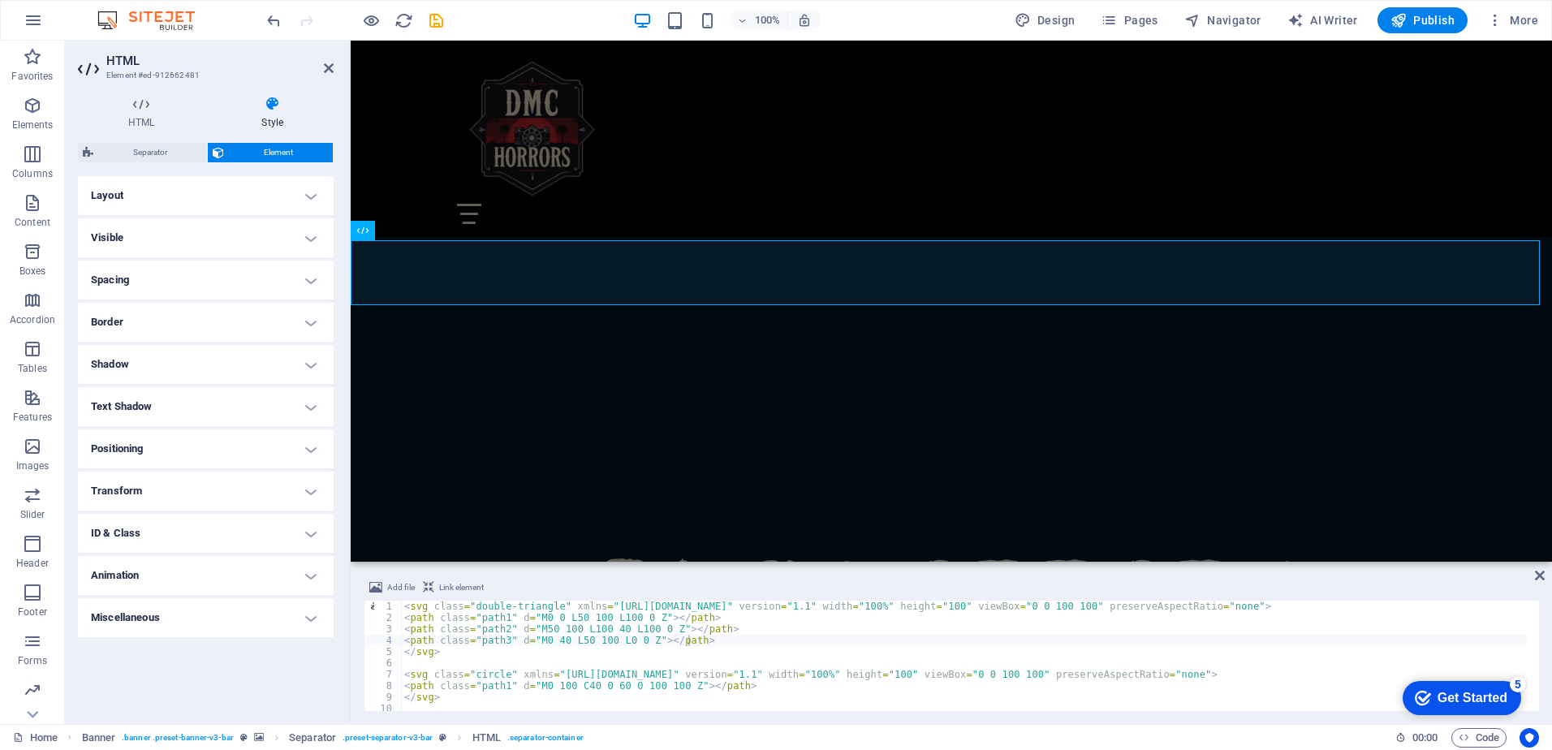
click at [317, 373] on h4 "Shadow" at bounding box center [206, 364] width 256 height 39
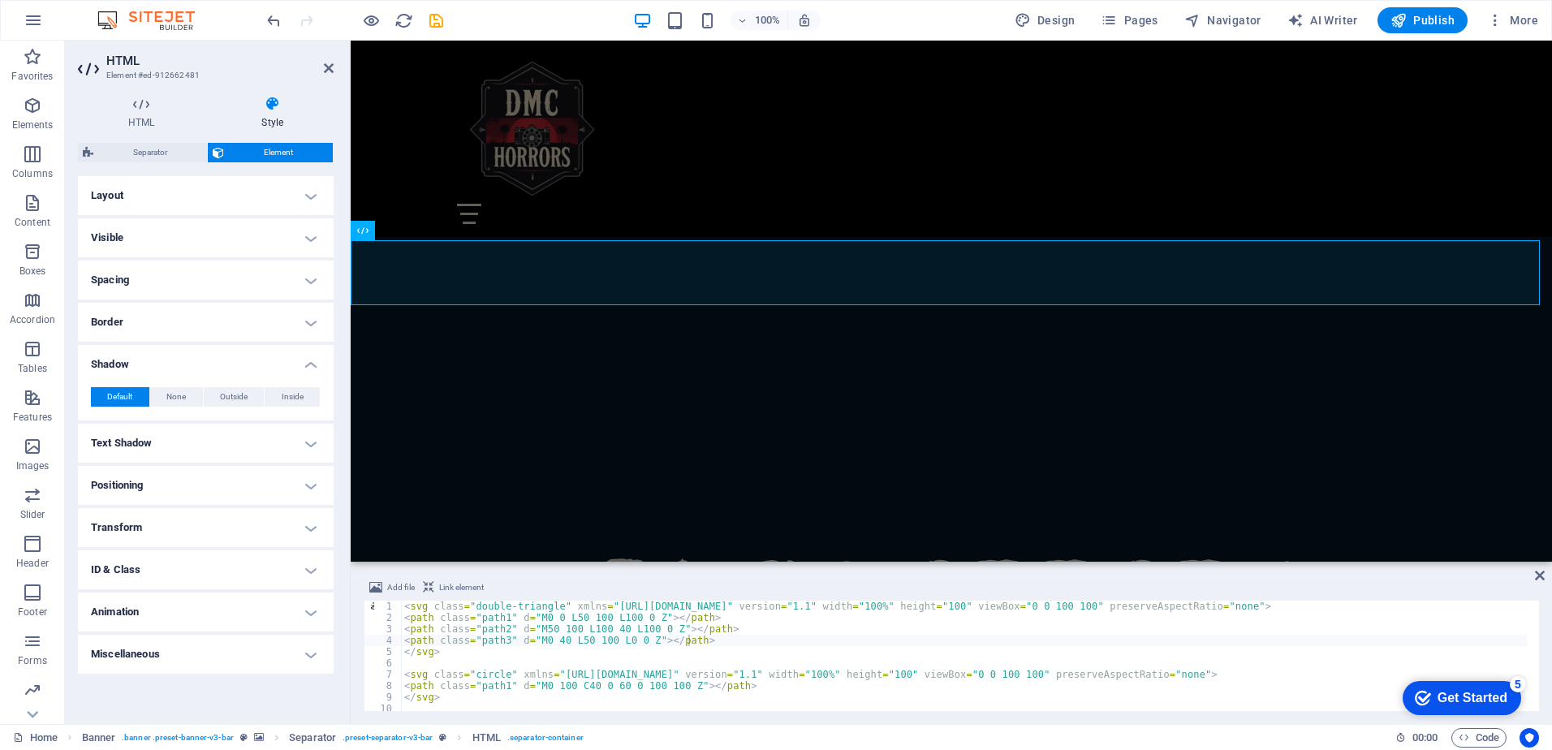
click at [314, 365] on h4 "Shadow" at bounding box center [206, 359] width 256 height 29
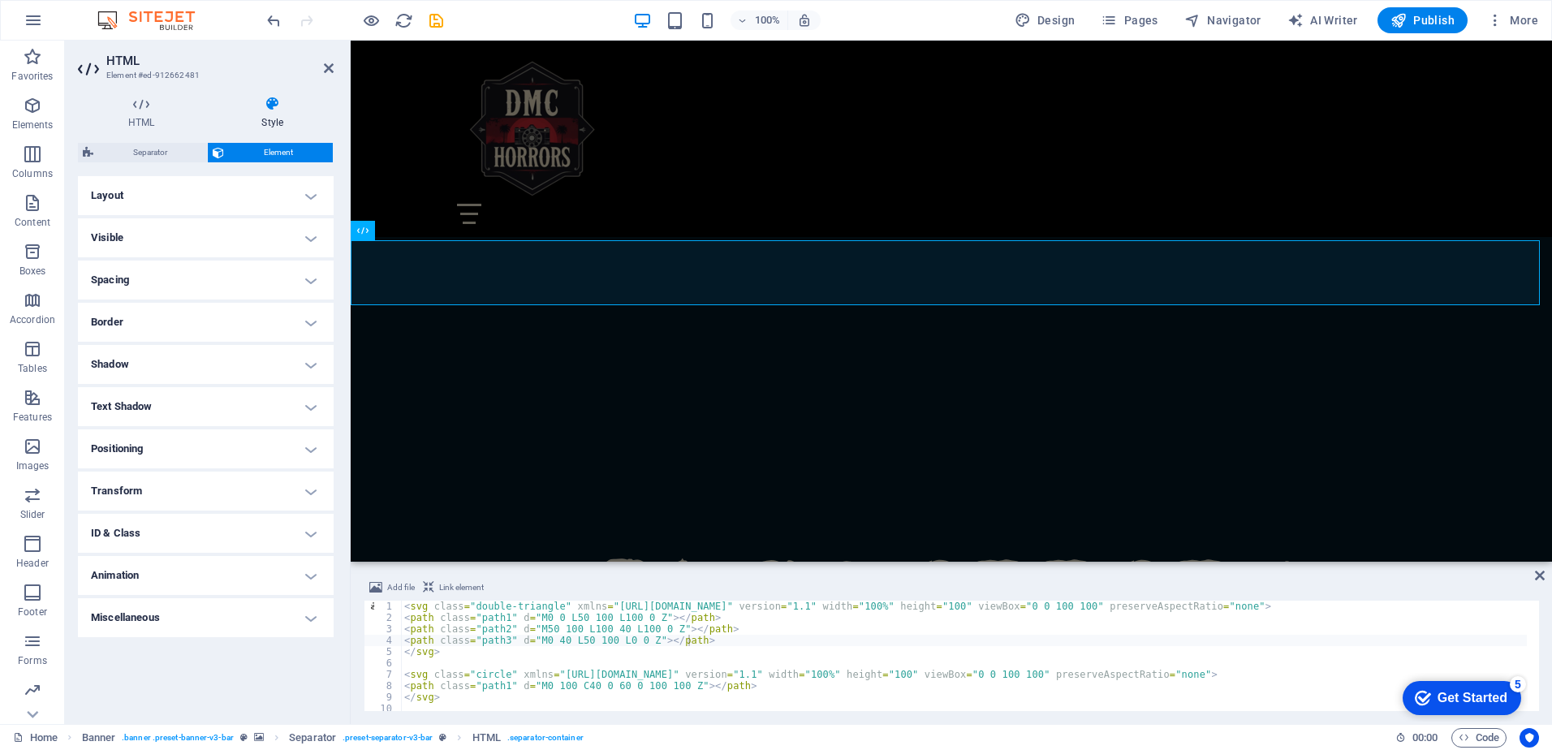
click at [309, 408] on h4 "Text Shadow" at bounding box center [206, 406] width 256 height 39
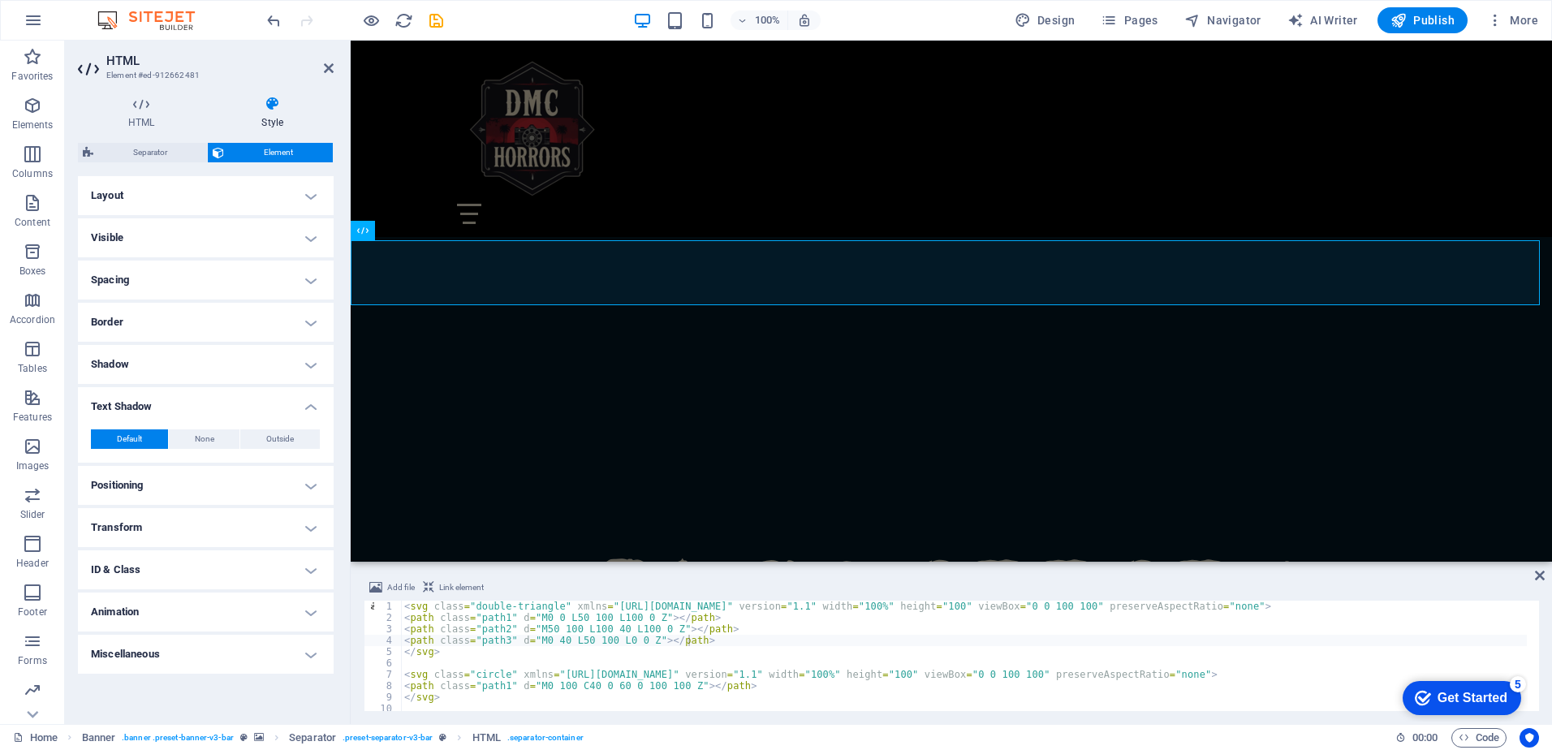
click at [309, 408] on h4 "Text Shadow" at bounding box center [206, 401] width 256 height 29
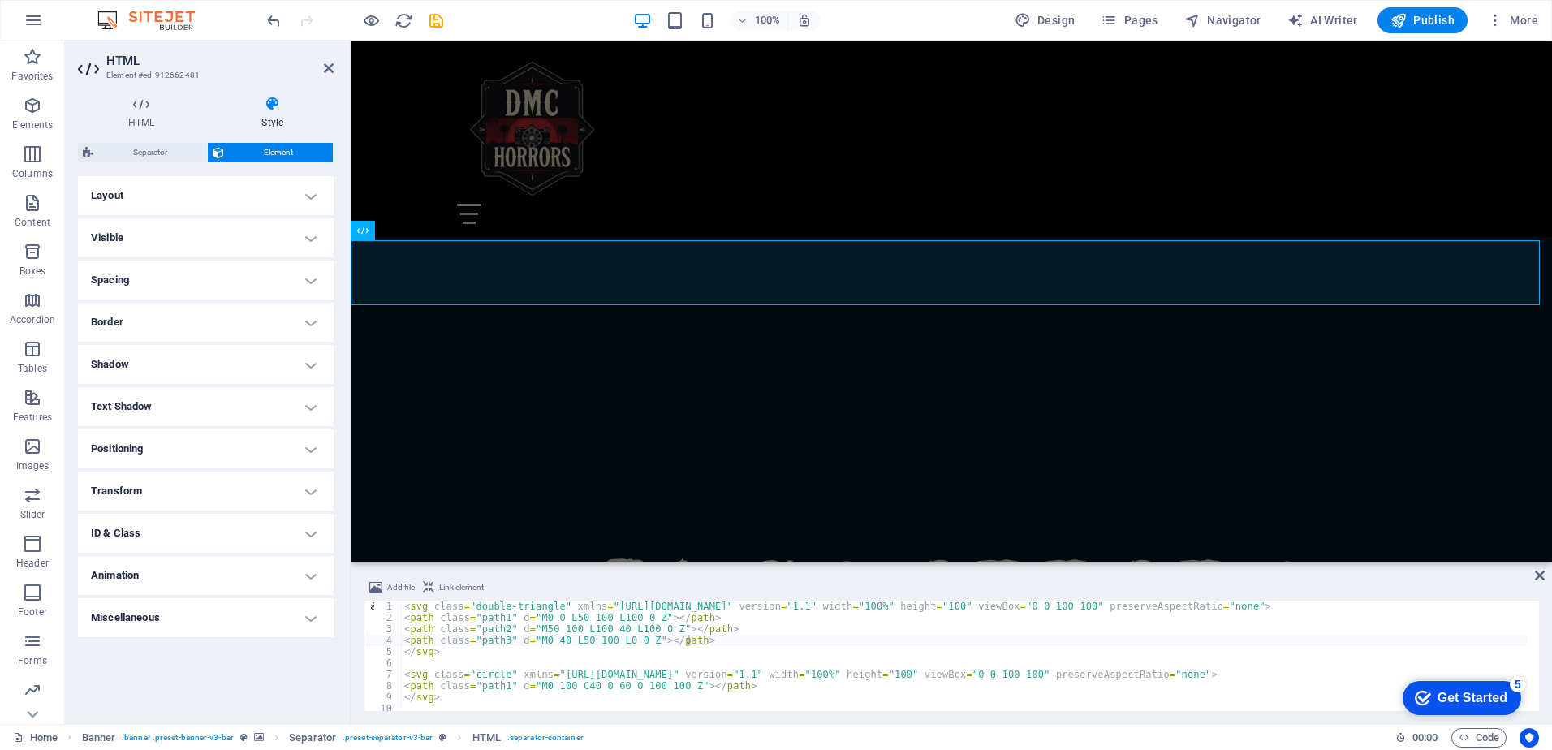
click at [308, 445] on h4 "Positioning" at bounding box center [206, 448] width 256 height 39
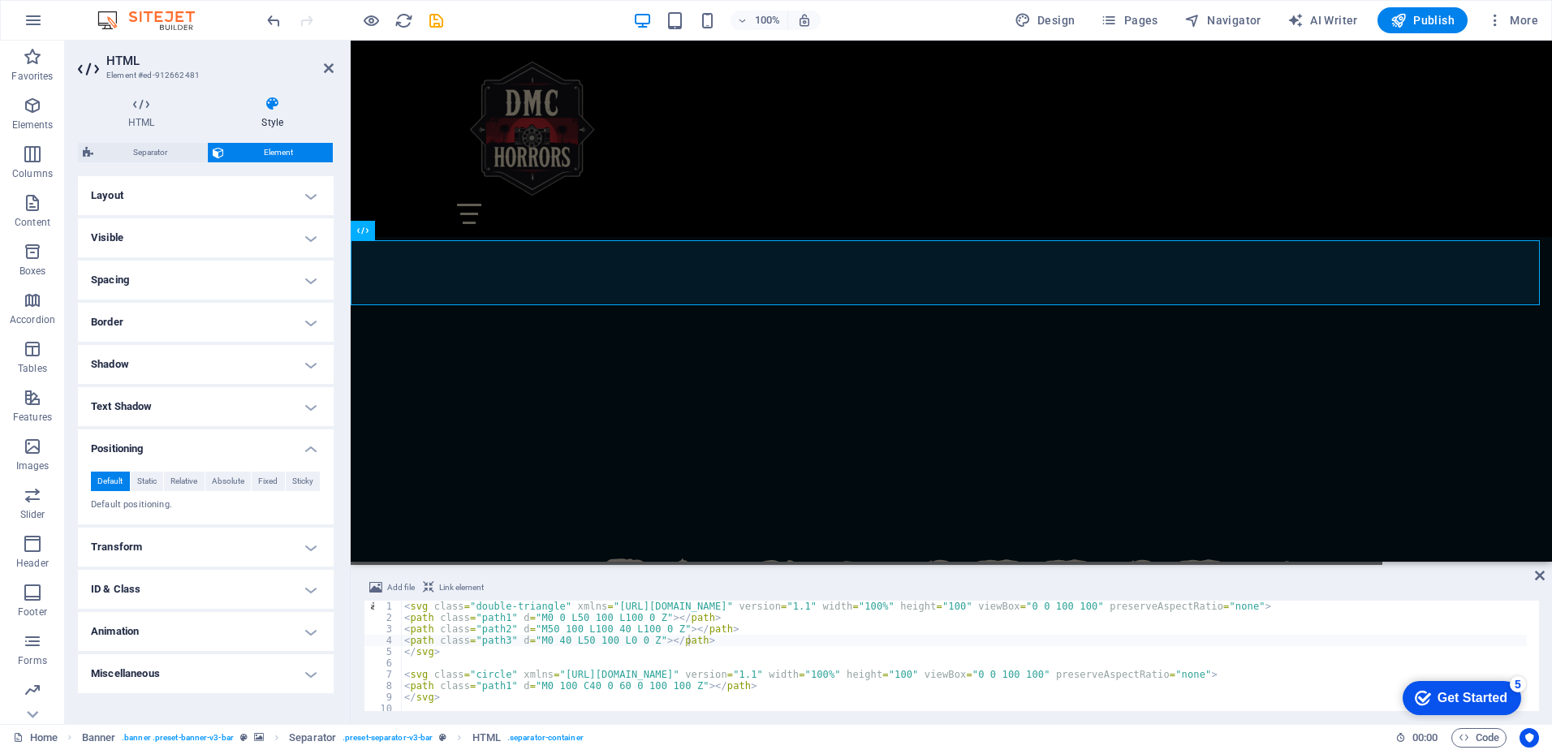
click at [316, 448] on h4 "Positioning" at bounding box center [206, 443] width 256 height 29
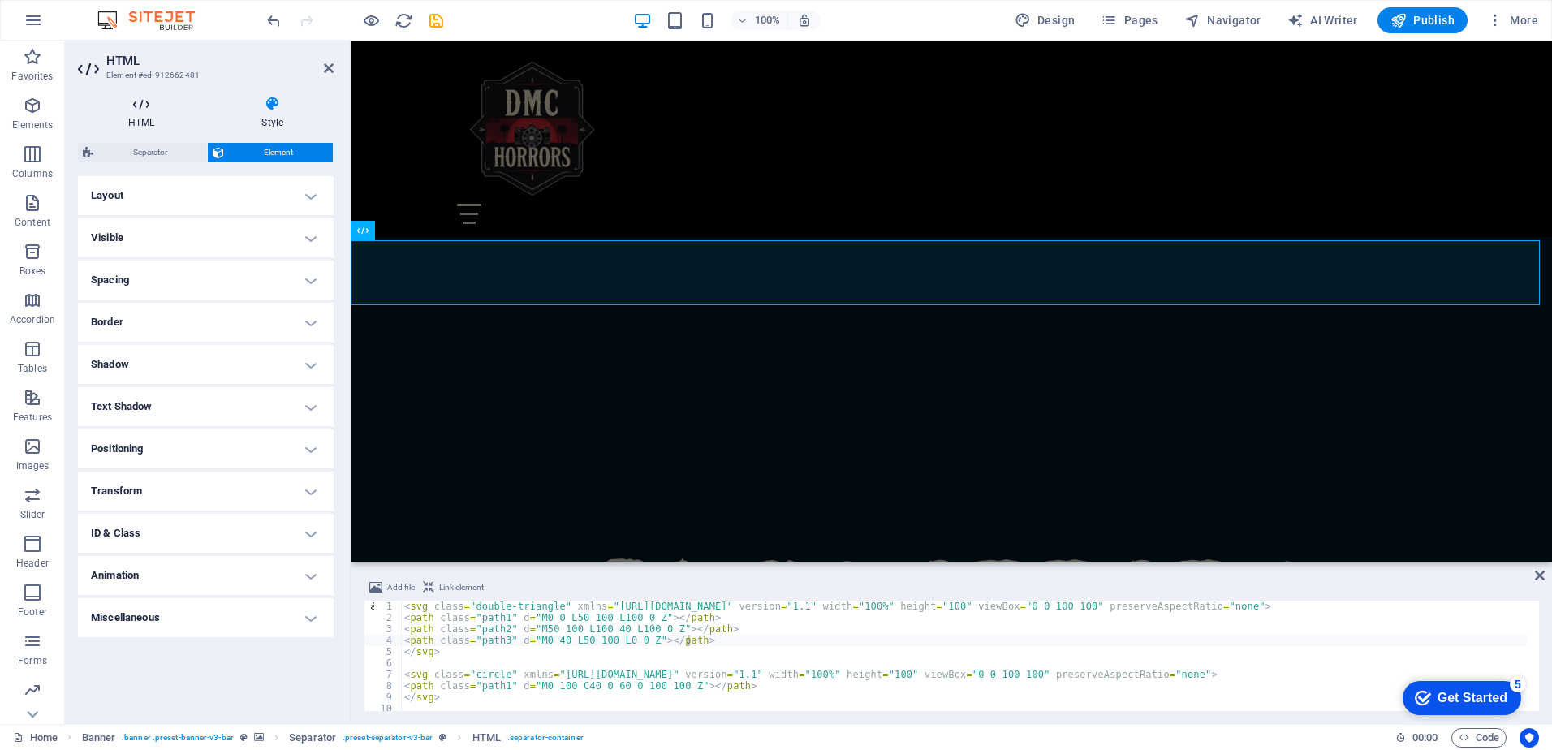
click at [155, 107] on icon at bounding box center [141, 104] width 127 height 16
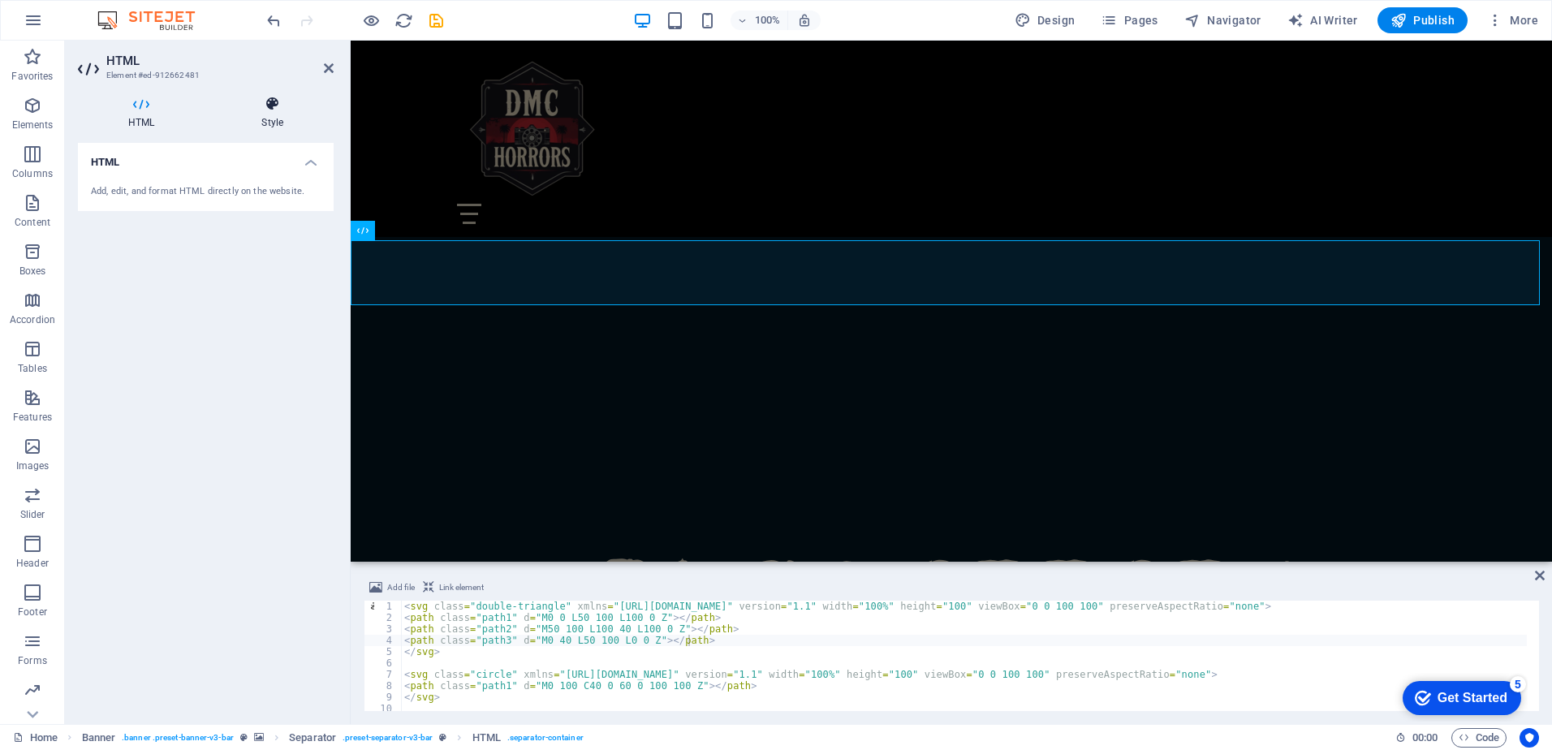
click at [273, 114] on h4 "Style" at bounding box center [272, 113] width 123 height 34
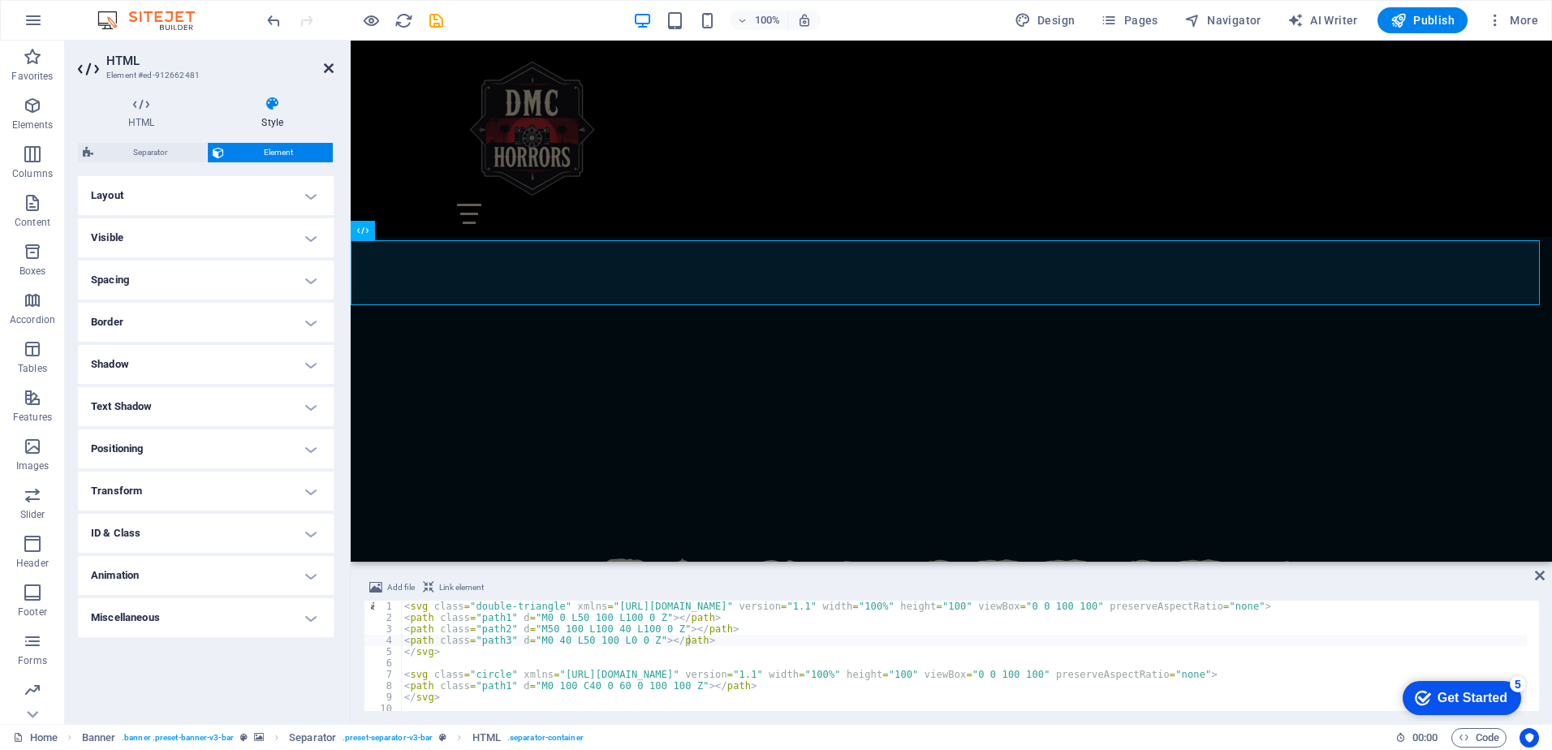
click at [330, 66] on icon at bounding box center [329, 68] width 10 height 13
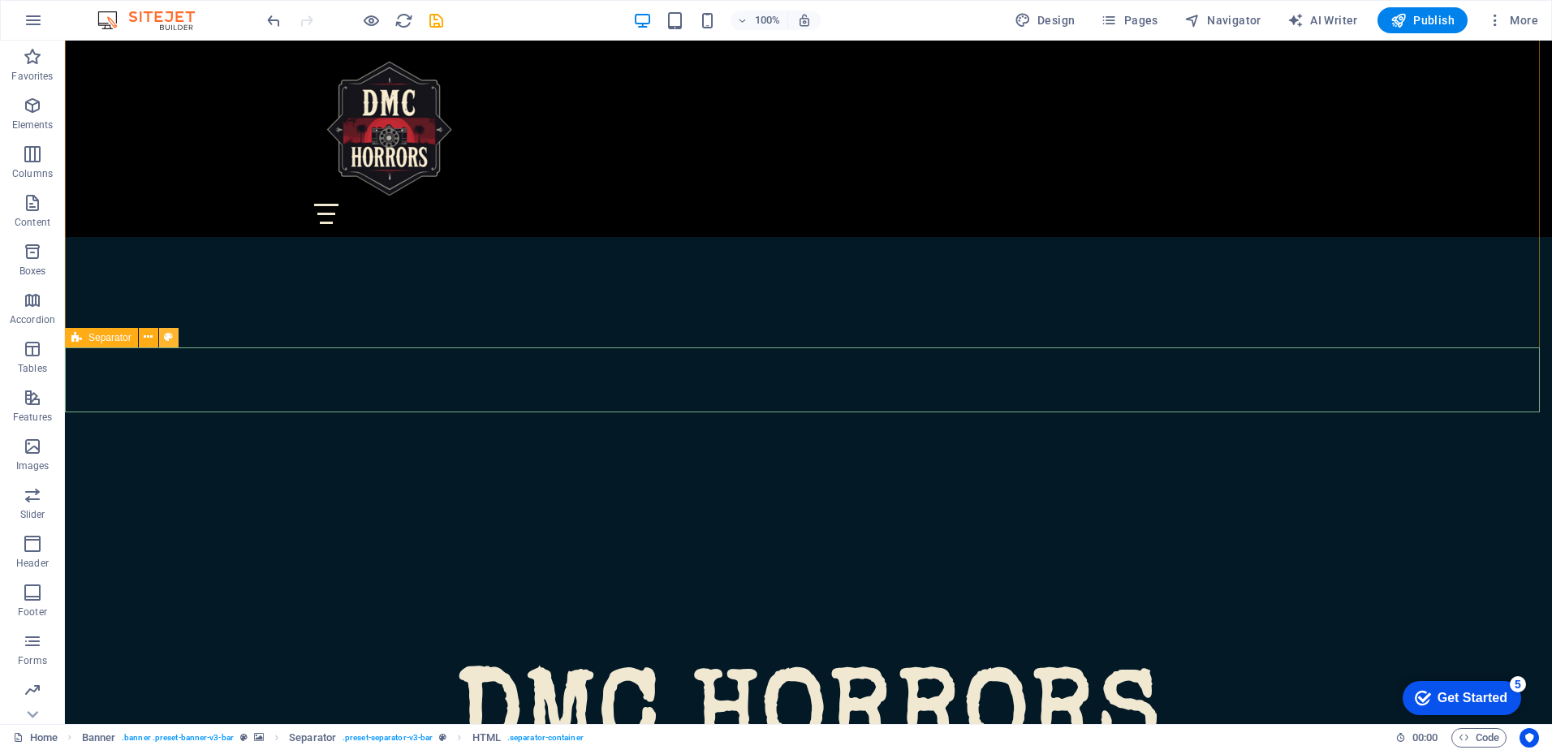
click at [169, 337] on icon at bounding box center [168, 337] width 9 height 17
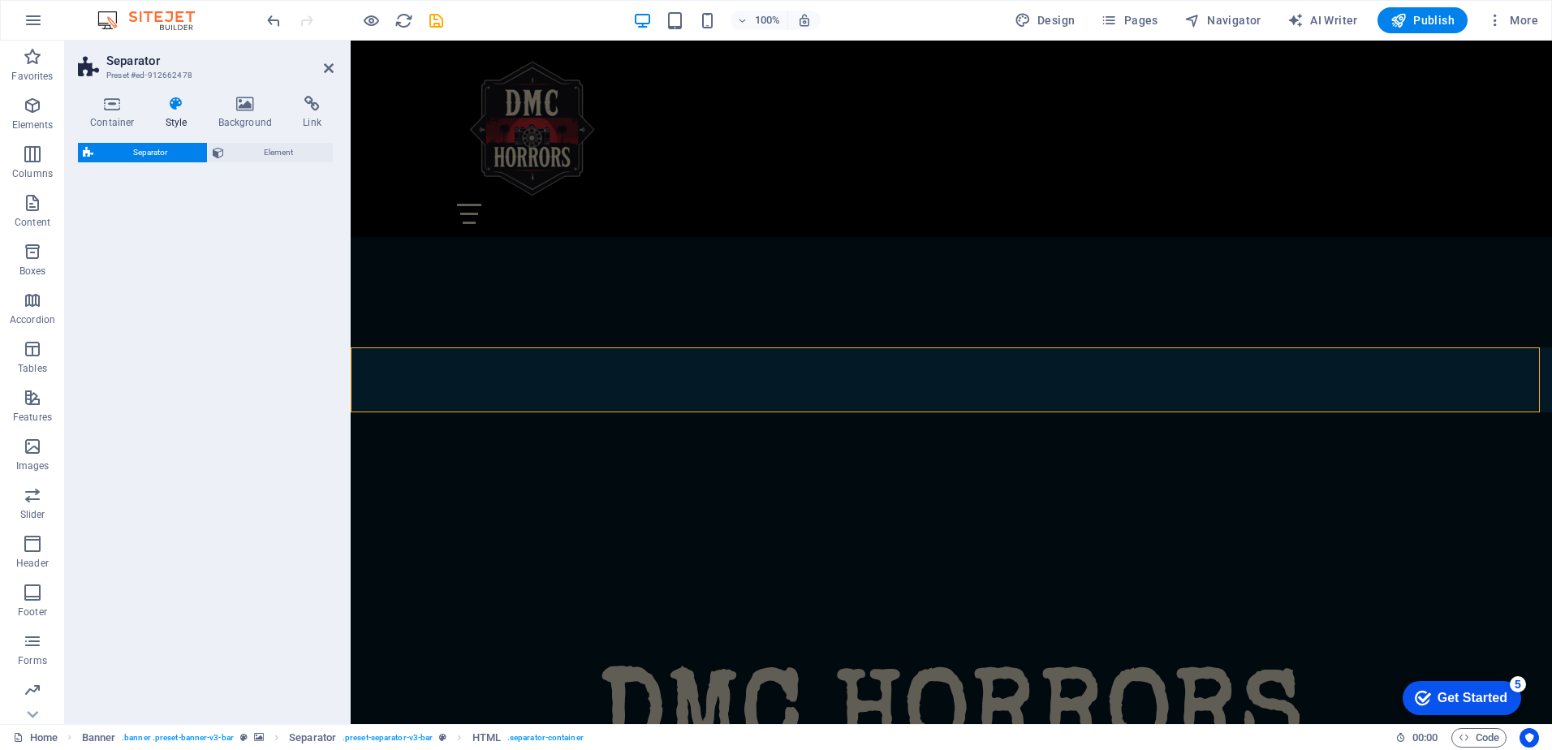
select select "polygon2"
select select "rem"
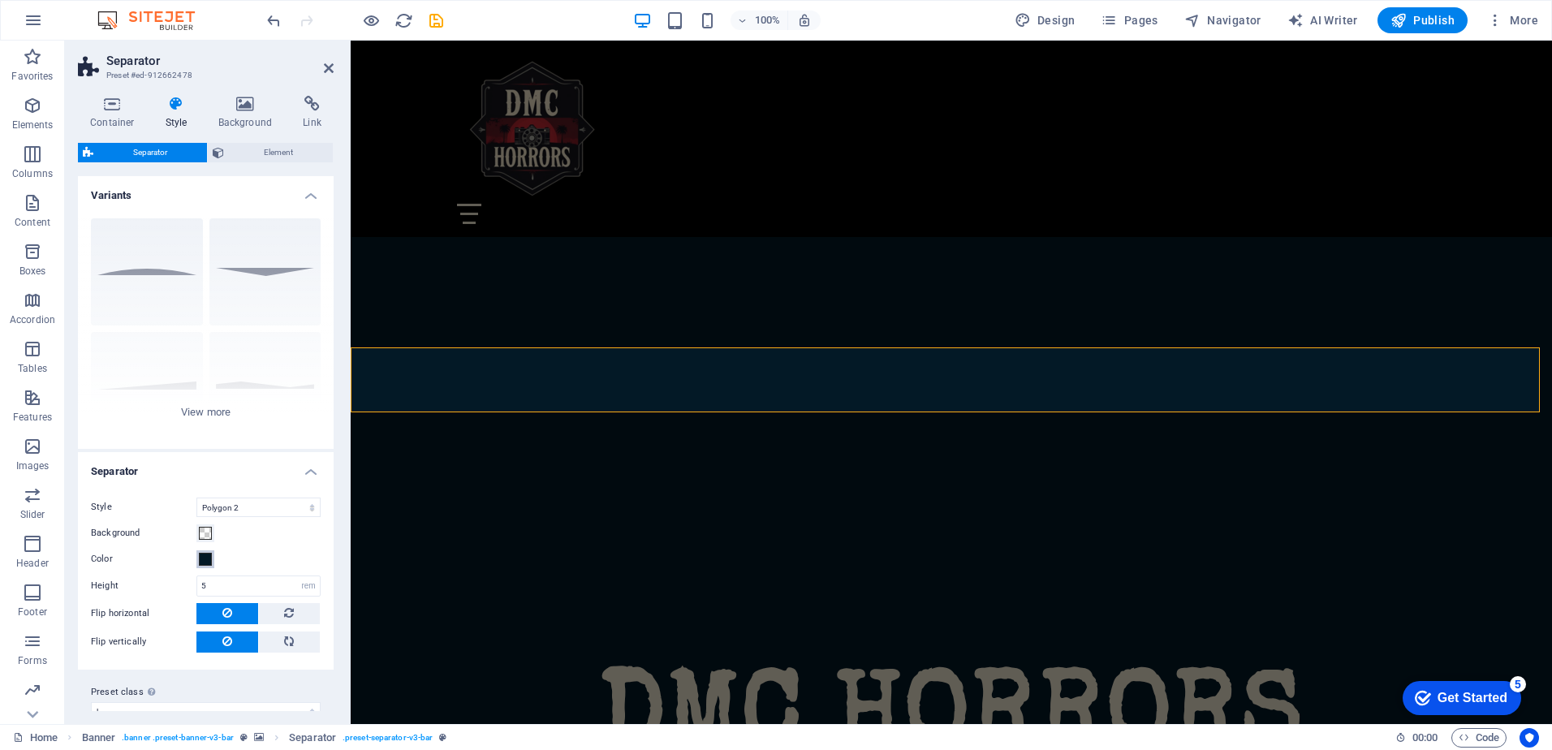
click at [208, 560] on span at bounding box center [205, 559] width 13 height 13
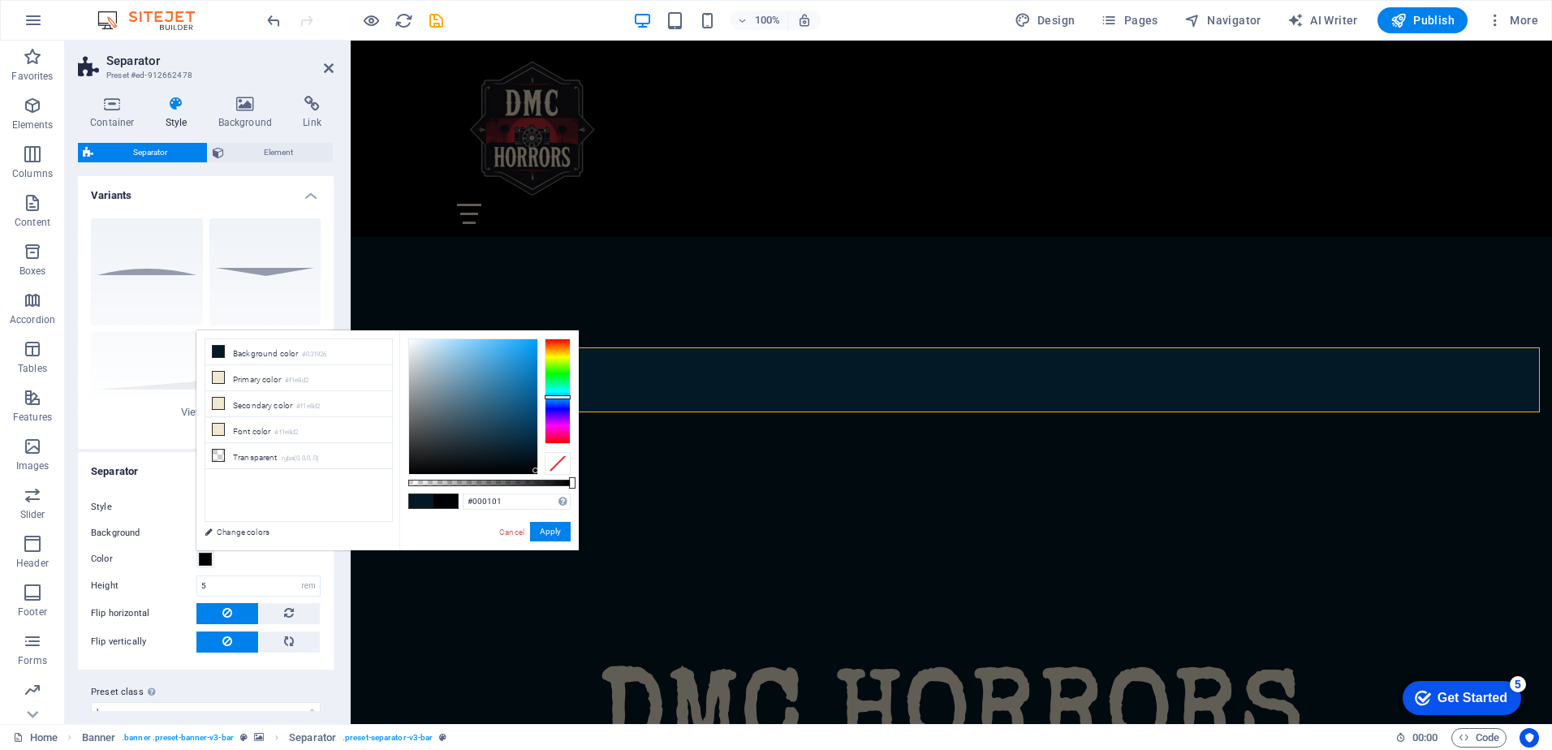
type input "#000000"
drag, startPoint x: 527, startPoint y: 452, endPoint x: 551, endPoint y: 495, distance: 49.4
click at [549, 489] on div "#000000 Supported formats #0852ed rgb(8, 82, 237) rgba(8, 82, 237, 90%) hsv(221…" at bounding box center [488, 557] width 179 height 455
click at [560, 532] on button "Apply" at bounding box center [550, 531] width 41 height 19
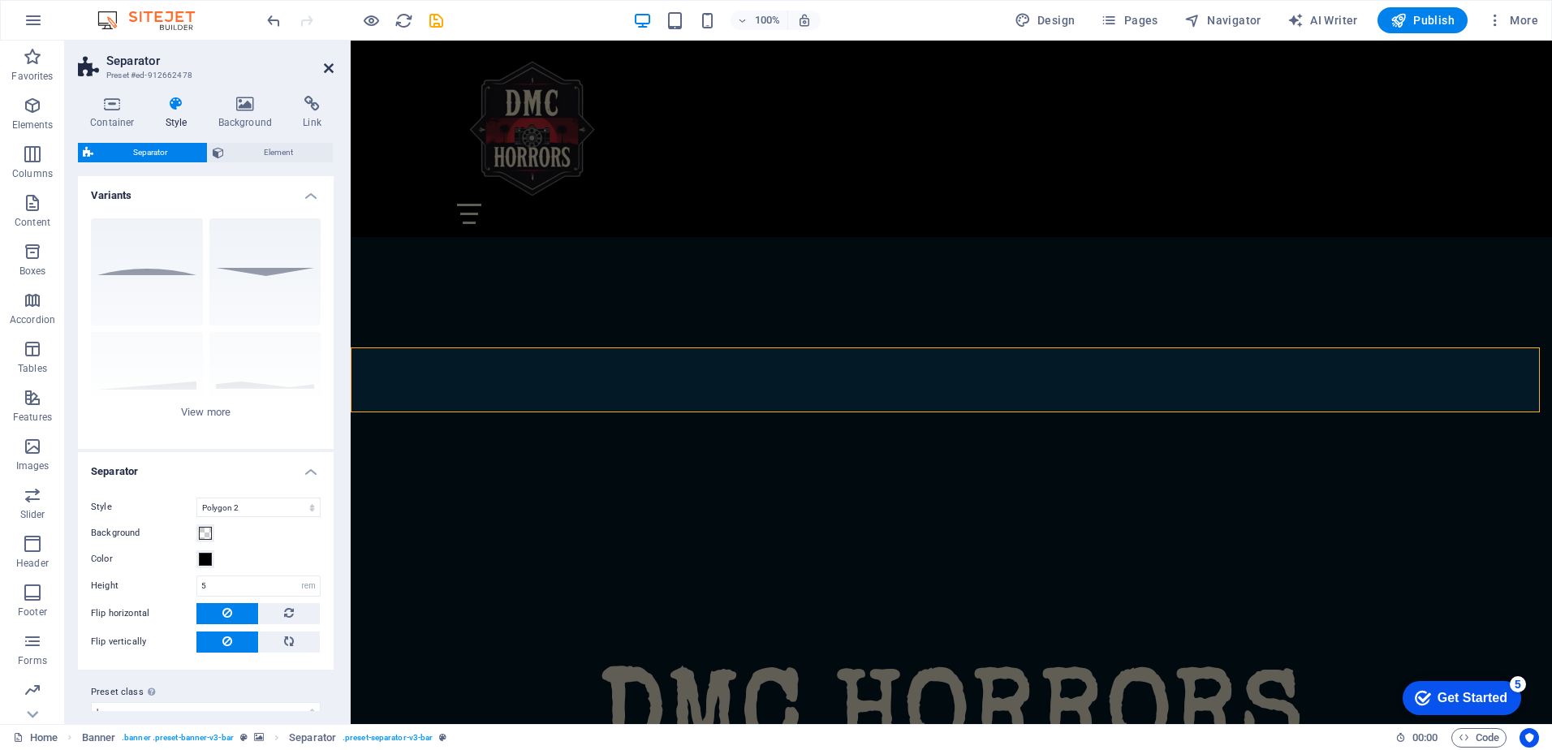
click at [333, 66] on icon at bounding box center [329, 68] width 10 height 13
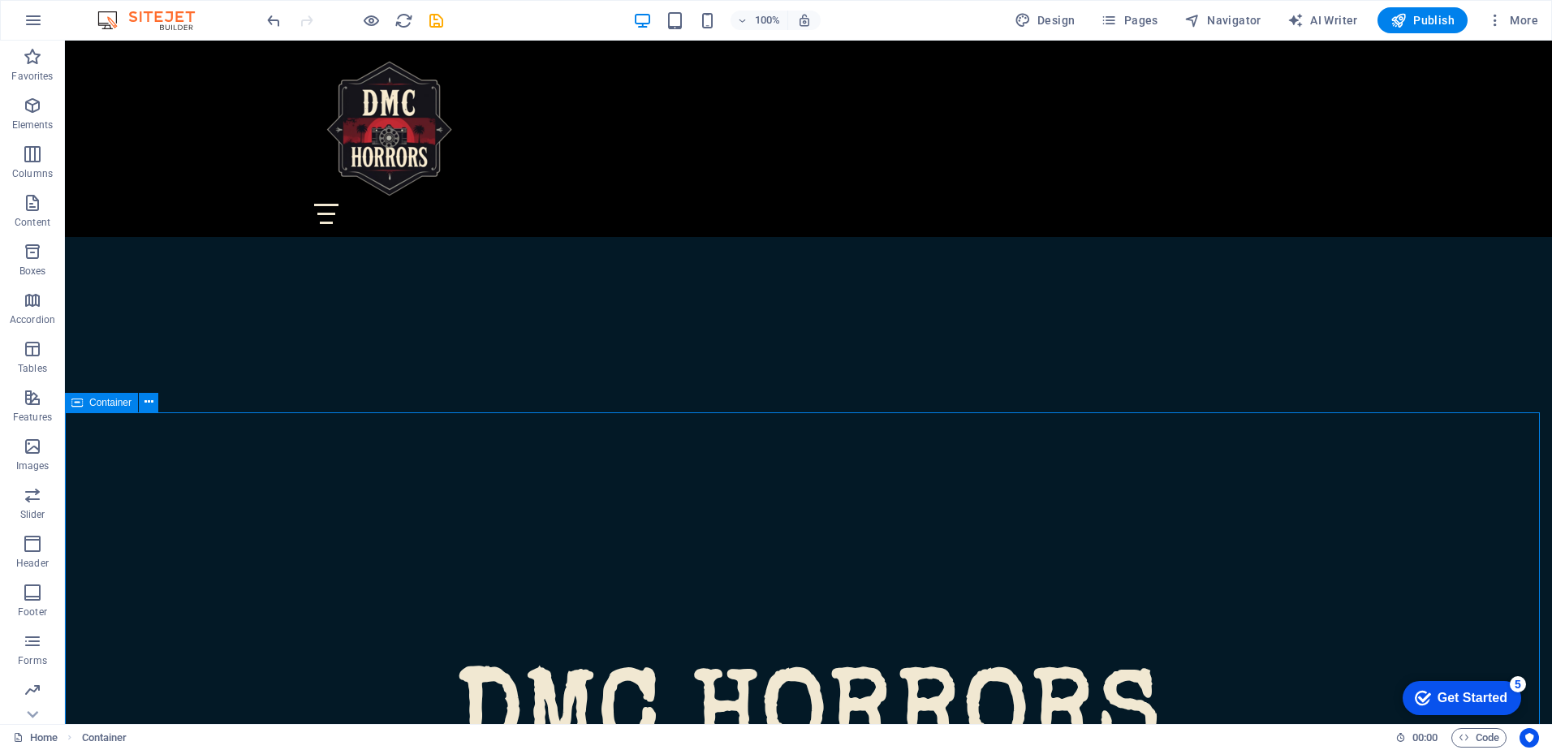
click at [150, 404] on icon at bounding box center [148, 402] width 9 height 17
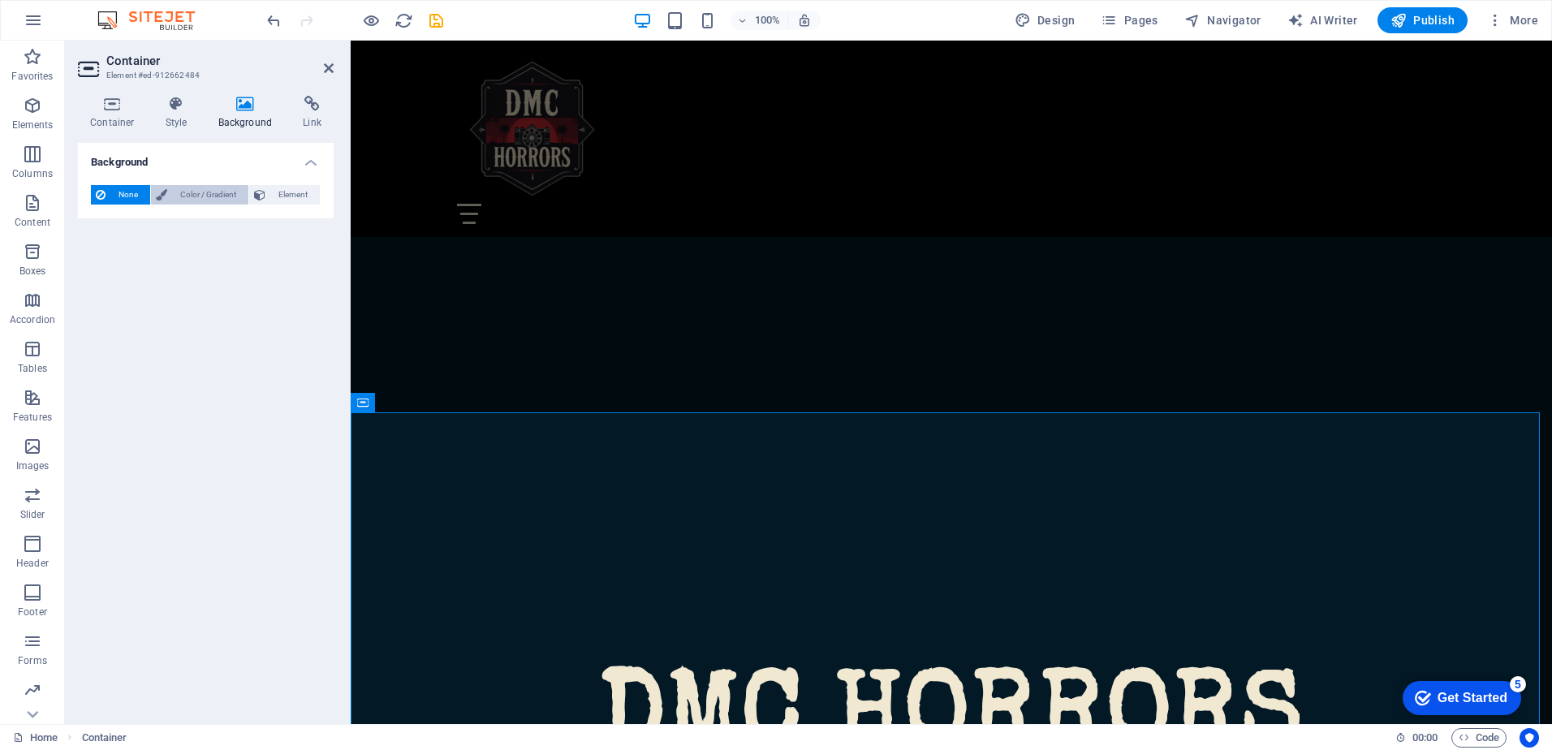
click at [166, 193] on icon at bounding box center [161, 194] width 11 height 19
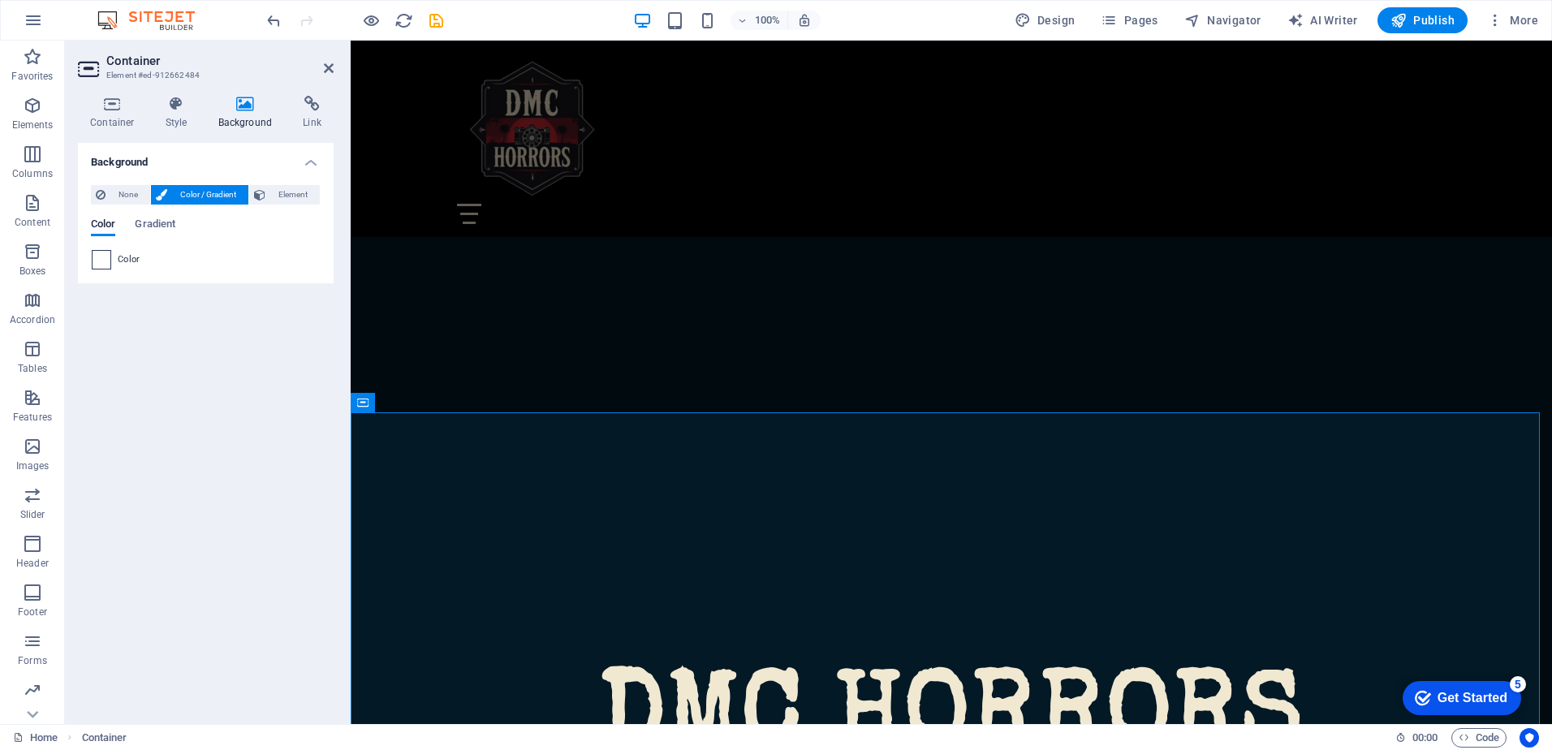
click at [97, 260] on span at bounding box center [102, 260] width 18 height 18
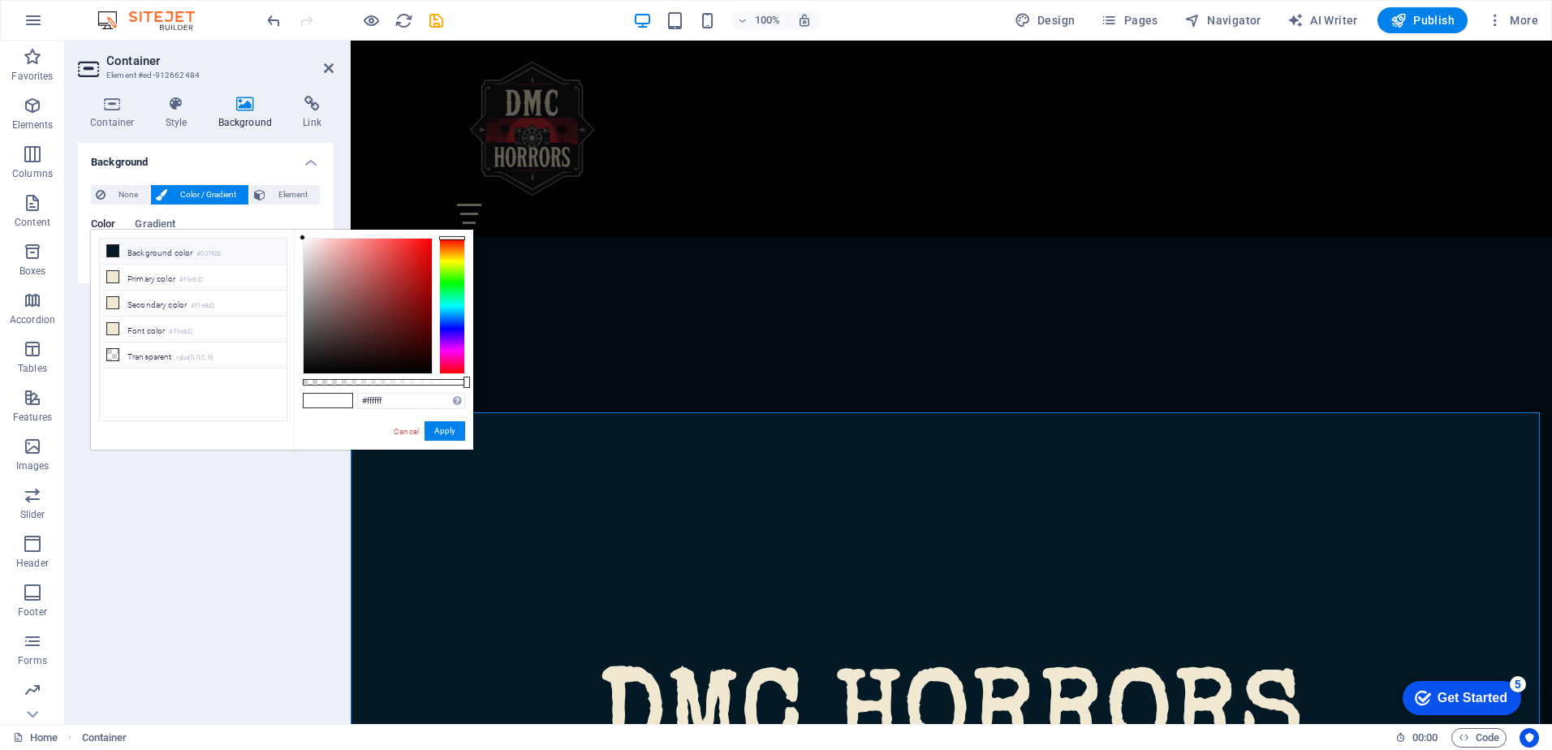
click at [114, 253] on icon at bounding box center [112, 250] width 11 height 11
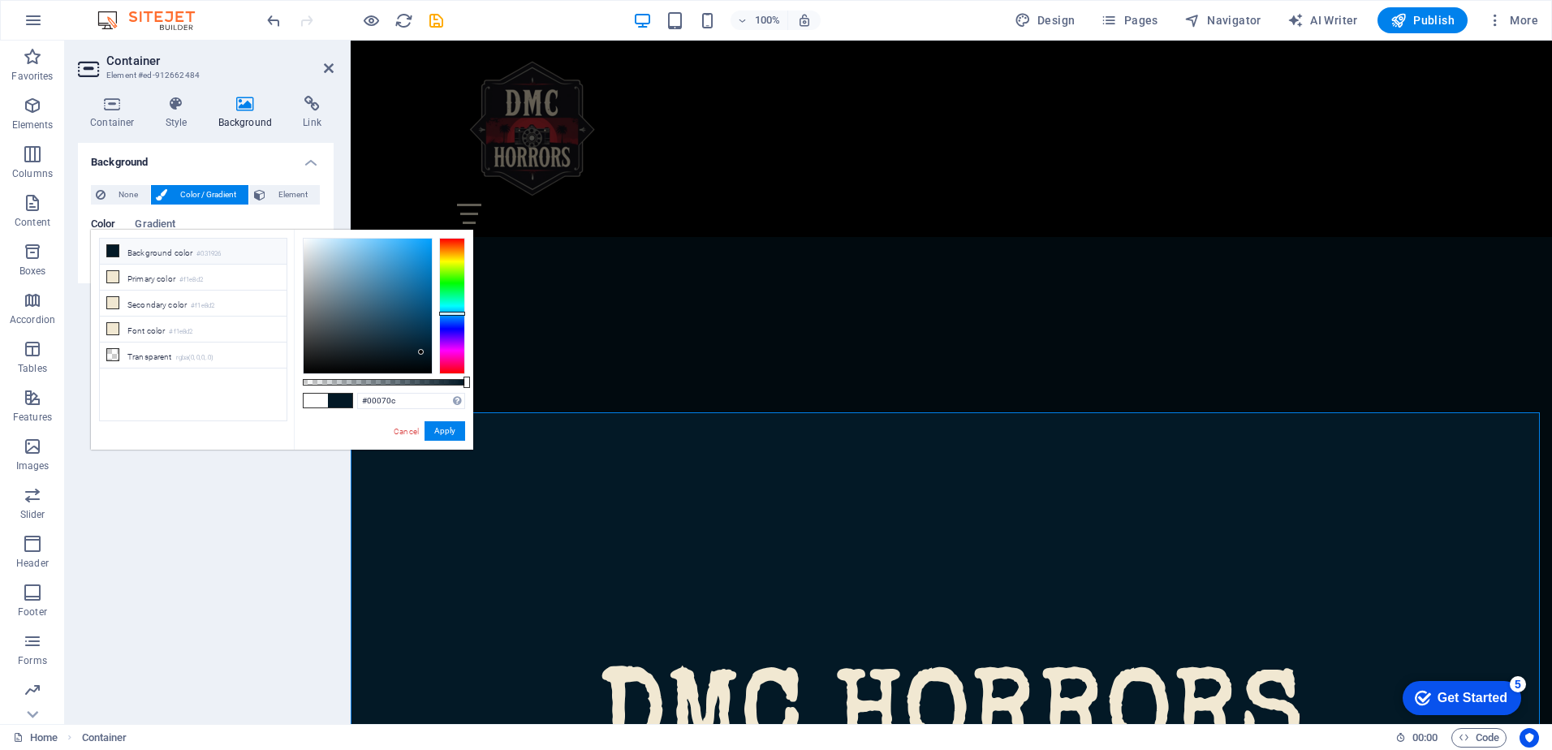
type input "#000000"
drag, startPoint x: 420, startPoint y: 348, endPoint x: 441, endPoint y: 416, distance: 71.4
click at [439, 403] on div "#000000 Supported formats #0852ed rgb(8, 82, 237) rgba(8, 82, 237, 90%) hsv(221…" at bounding box center [383, 457] width 179 height 455
click at [443, 429] on button "Apply" at bounding box center [444, 430] width 41 height 19
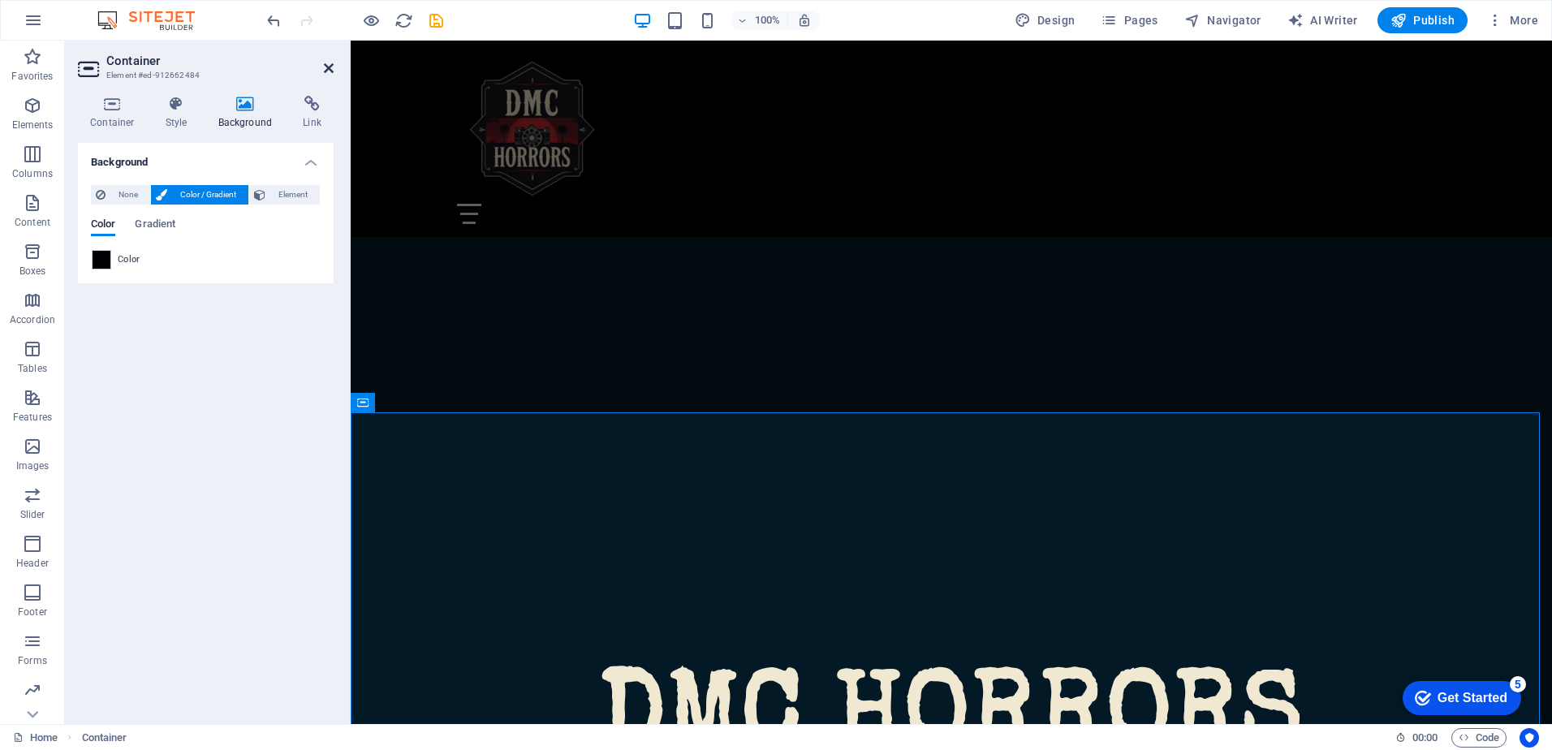
click at [330, 69] on icon at bounding box center [329, 68] width 10 height 13
